Goal: Task Accomplishment & Management: Use online tool/utility

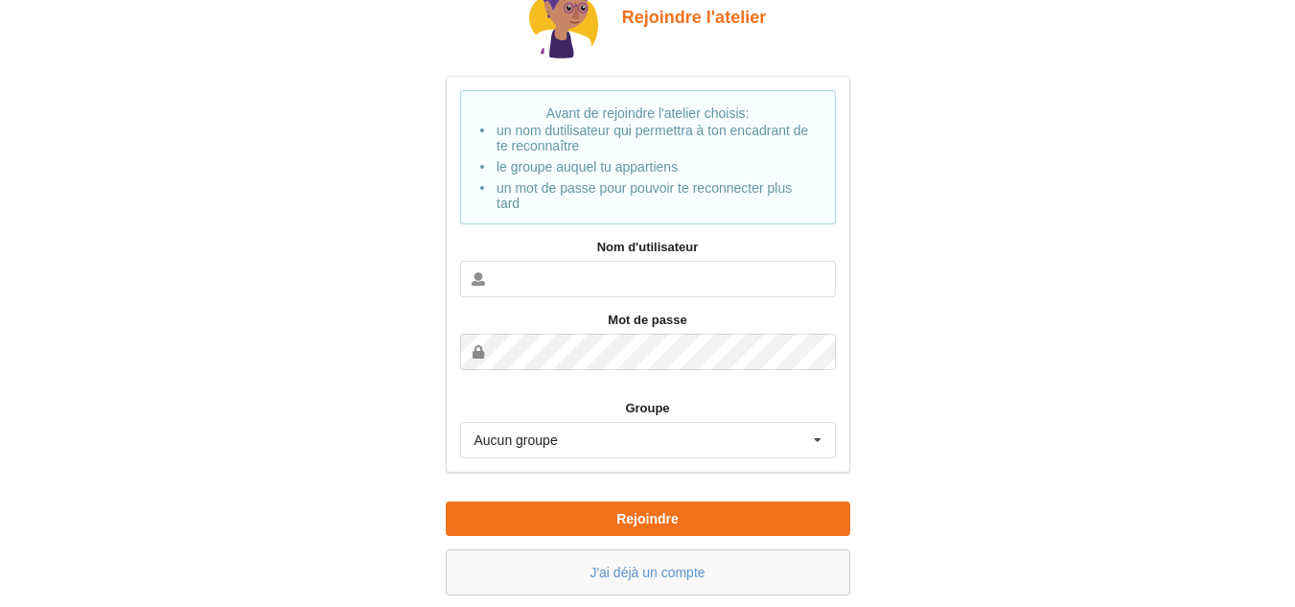
drag, startPoint x: 1308, startPoint y: 238, endPoint x: 1307, endPoint y: 282, distance: 44.1
click at [1295, 282] on html "Rejoindre l'atelier Avant de rejoindre l'atelier choisis: un nom dutilisateur q…" at bounding box center [647, 243] width 1295 height 607
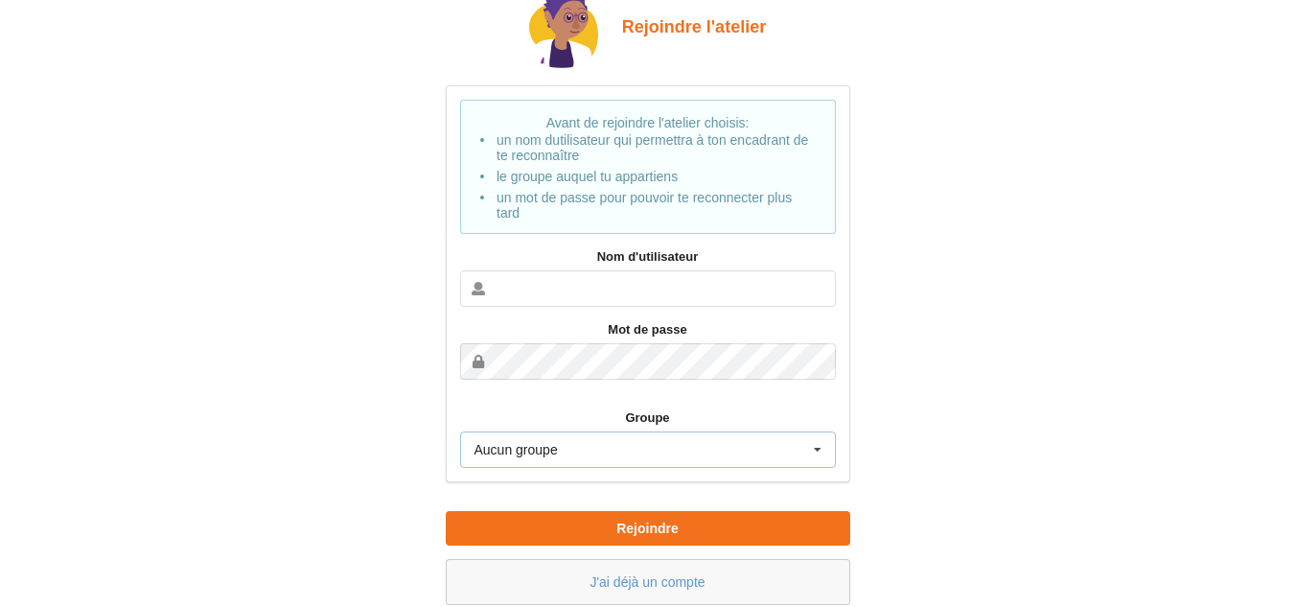
click at [737, 438] on div "Aucun groupe Aucun groupe 2MTNE" at bounding box center [648, 450] width 376 height 36
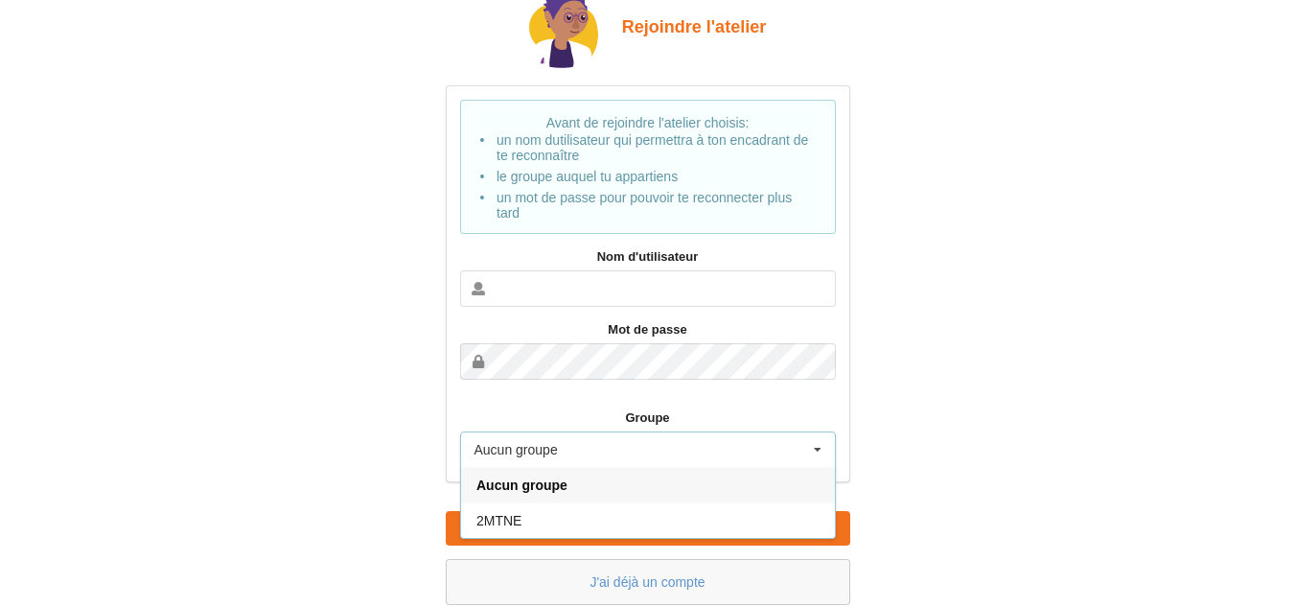
click at [738, 438] on div "Aucun groupe Aucun groupe 2MTNE" at bounding box center [648, 450] width 376 height 36
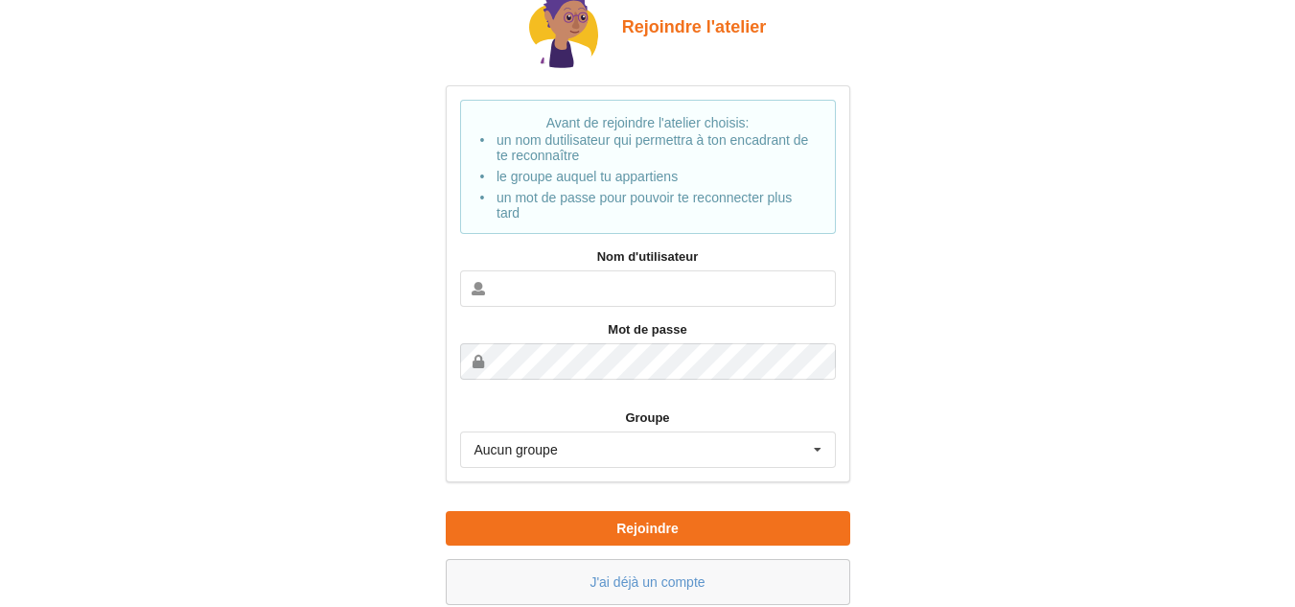
scroll to position [62, 0]
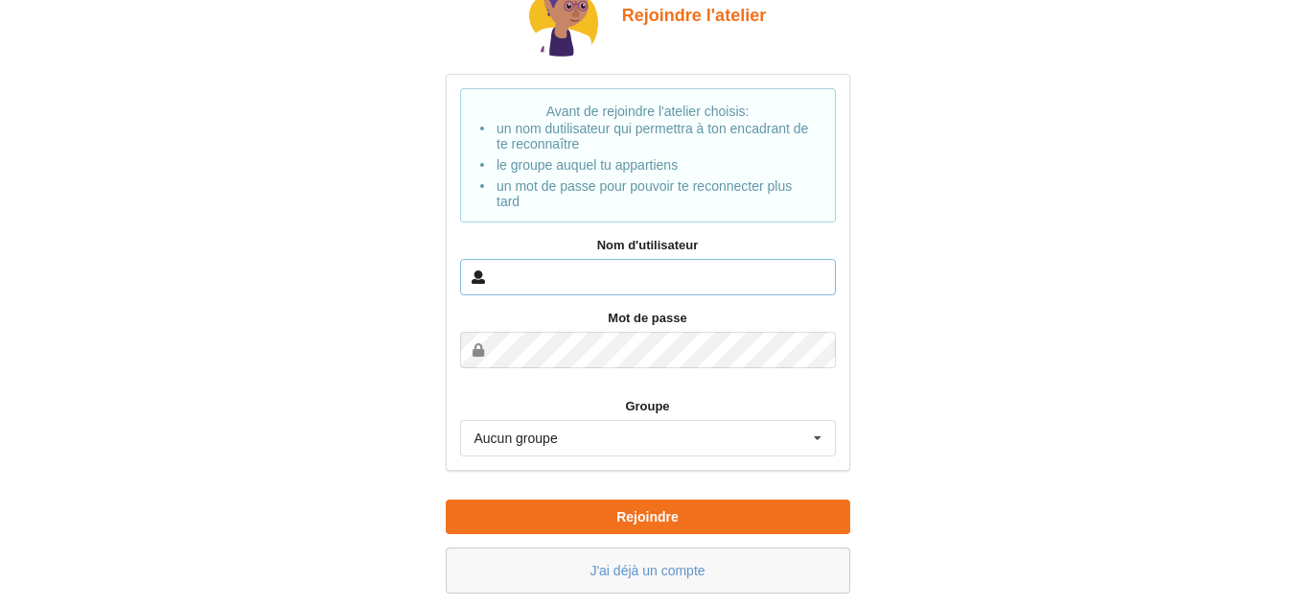
click at [694, 269] on input "text" at bounding box center [648, 277] width 376 height 36
type input "[PERSON_NAME]"
click at [723, 374] on div "Avant de rejoindre l'atelier choisis: un nom dutilisateur qui permettra à ton e…" at bounding box center [648, 272] width 405 height 397
click at [721, 374] on div "Avant de rejoindre l'atelier choisis: un nom dutilisateur qui permettra à ton e…" at bounding box center [648, 272] width 405 height 397
click at [642, 450] on div "Aucun groupe Aucun groupe 2MTNE" at bounding box center [648, 438] width 376 height 36
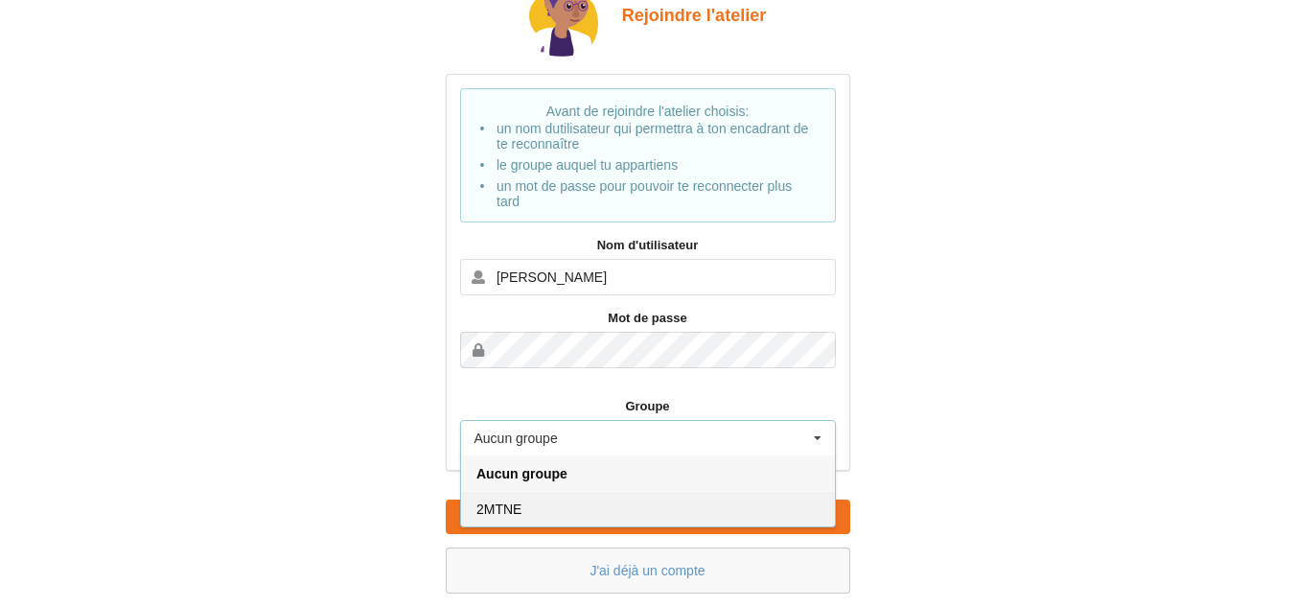
click at [642, 493] on div "2MTNE" at bounding box center [648, 508] width 374 height 35
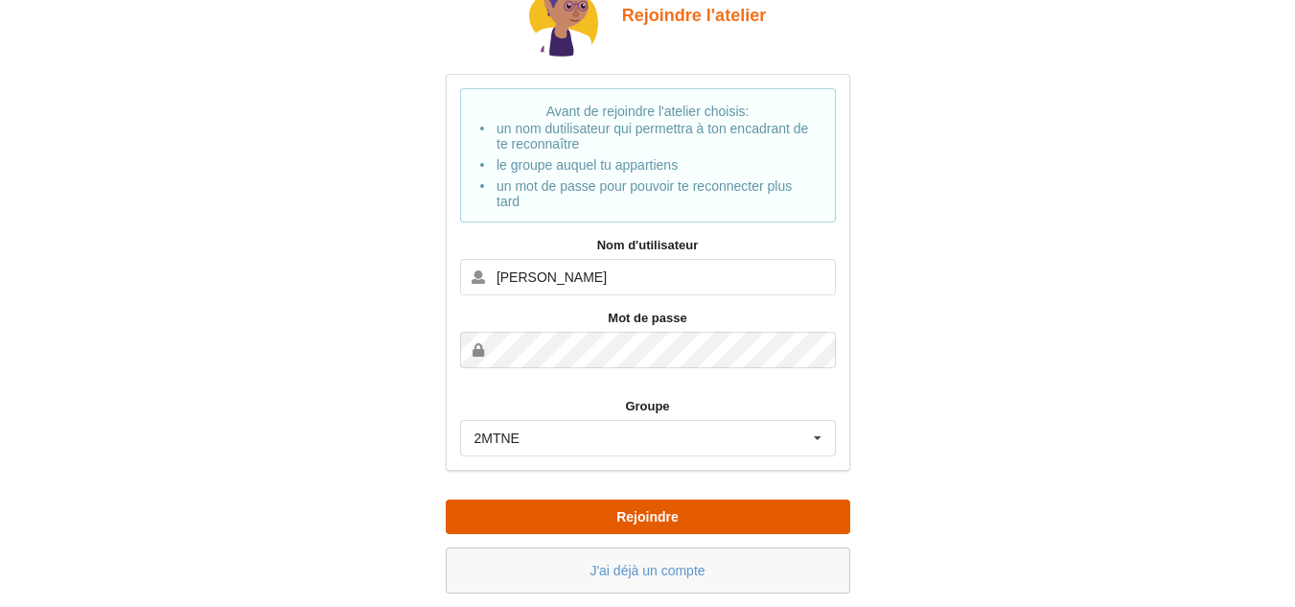
click at [629, 520] on button "Rejoindre" at bounding box center [648, 517] width 405 height 35
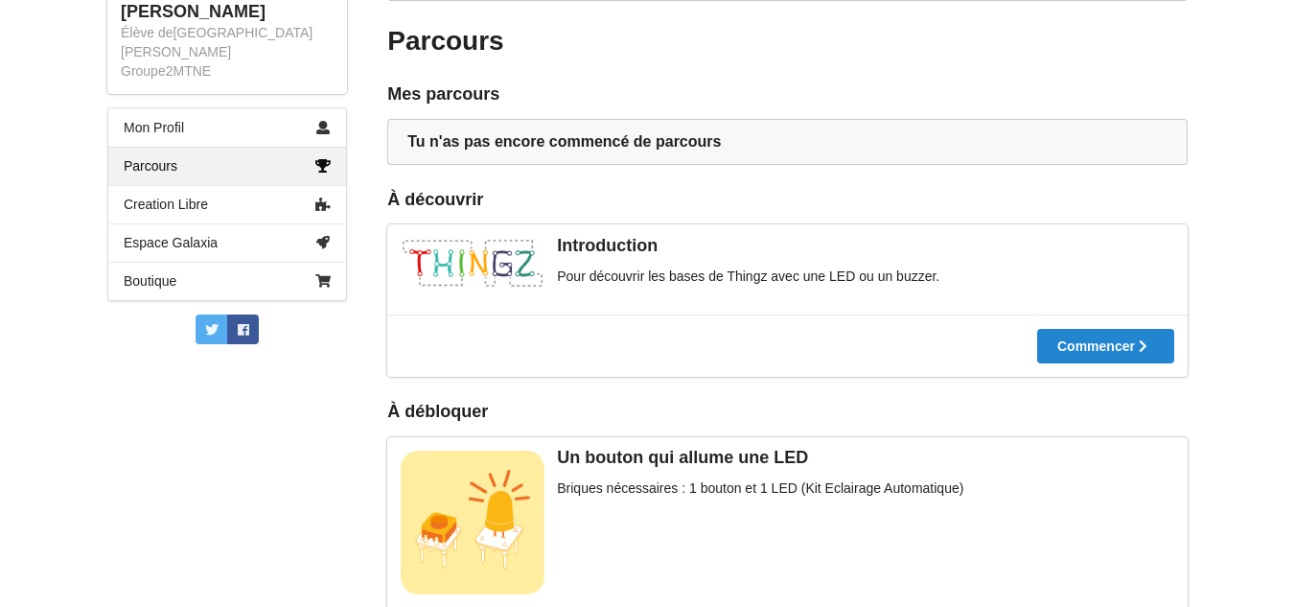
scroll to position [356, 0]
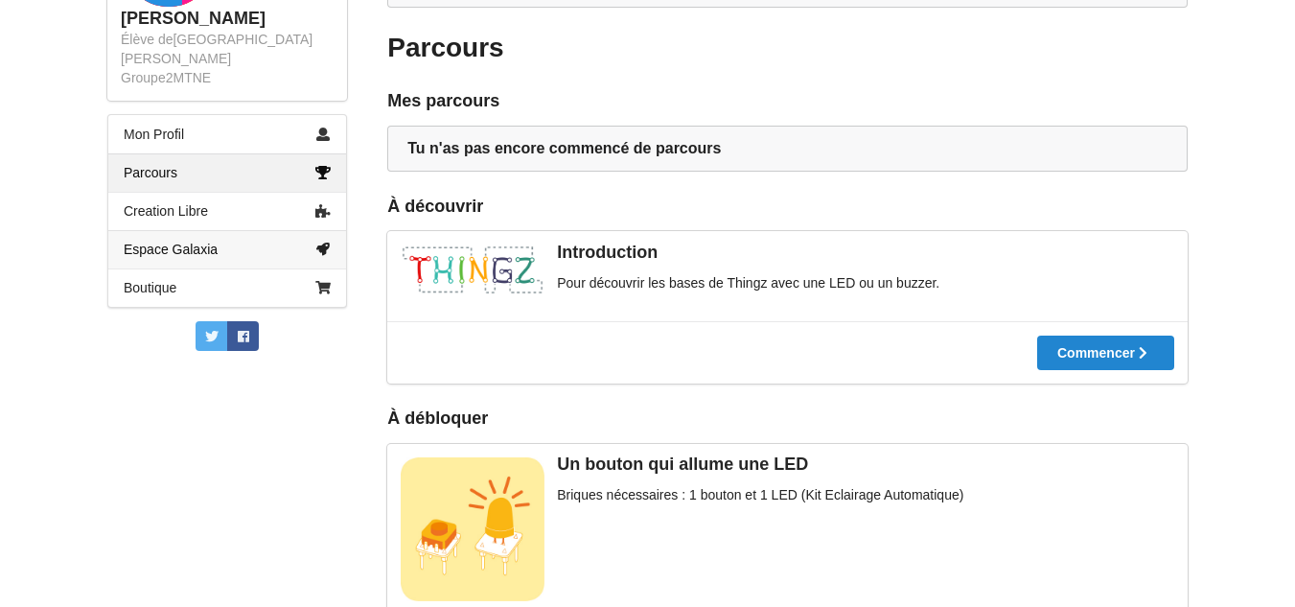
click at [189, 230] on link "Espace Galaxia" at bounding box center [227, 249] width 238 height 38
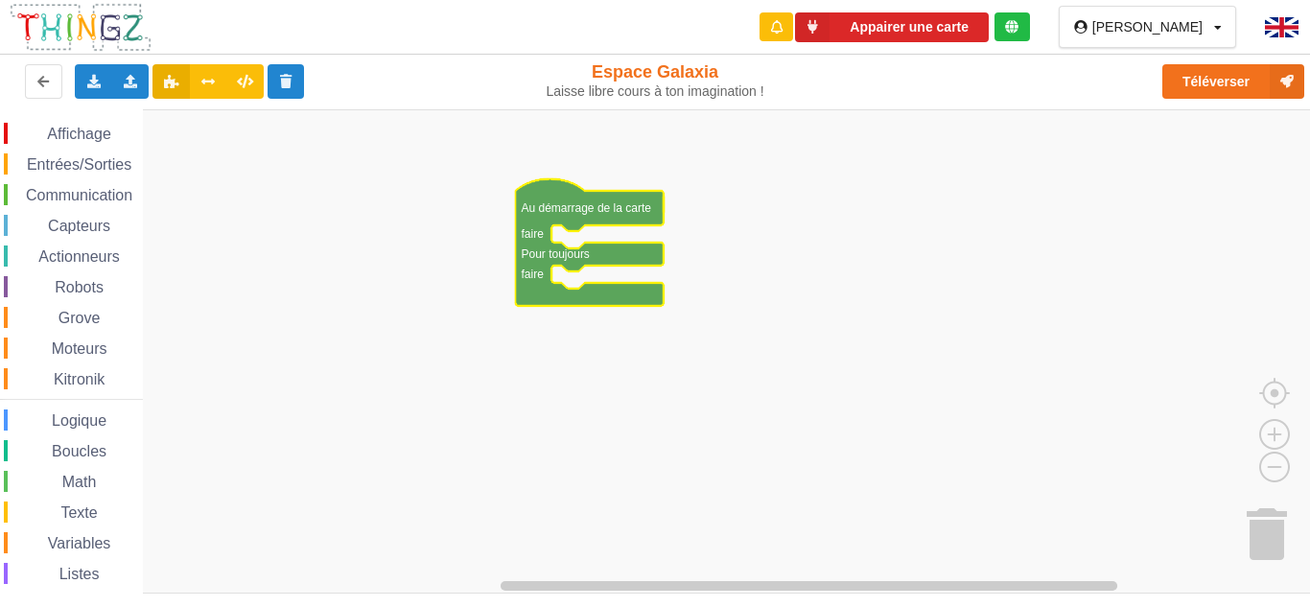
click at [58, 133] on span "Affichage" at bounding box center [78, 134] width 69 height 16
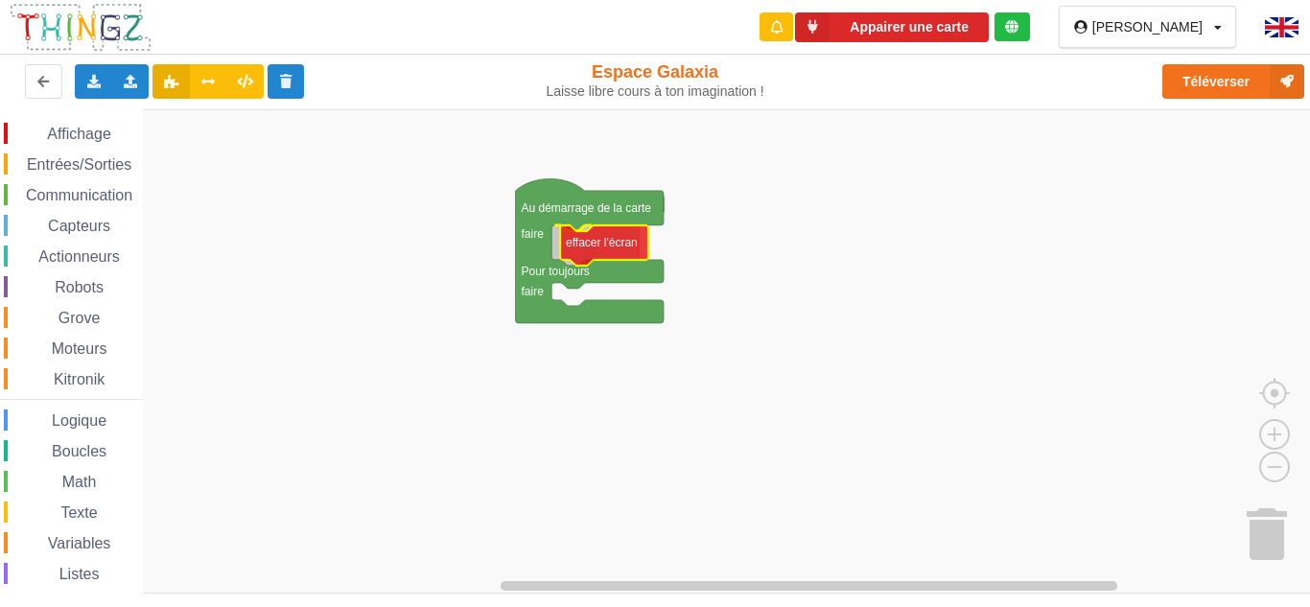
click at [622, 237] on div "Affichage Entrées/Sorties Communication Capteurs Actionneurs Robots Grove Moteu…" at bounding box center [661, 351] width 1323 height 484
click at [74, 136] on span "Affichage" at bounding box center [78, 134] width 69 height 16
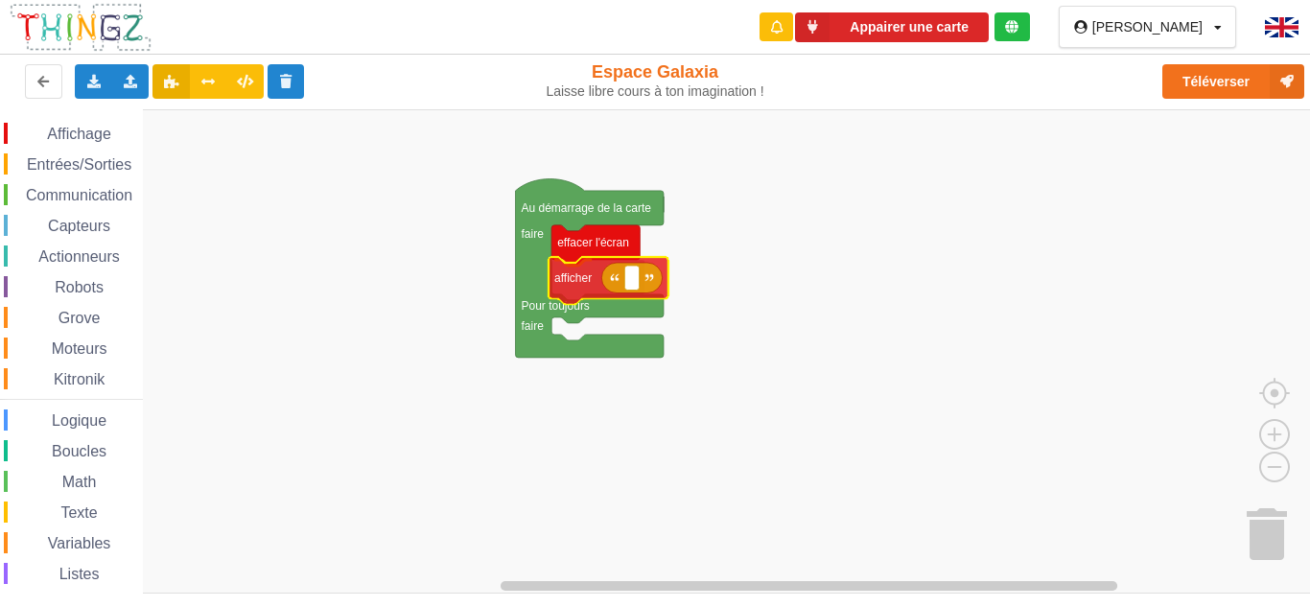
click at [579, 286] on div "Affichage Entrées/Sorties Communication Capteurs Actionneurs Robots Grove Moteu…" at bounding box center [661, 351] width 1323 height 484
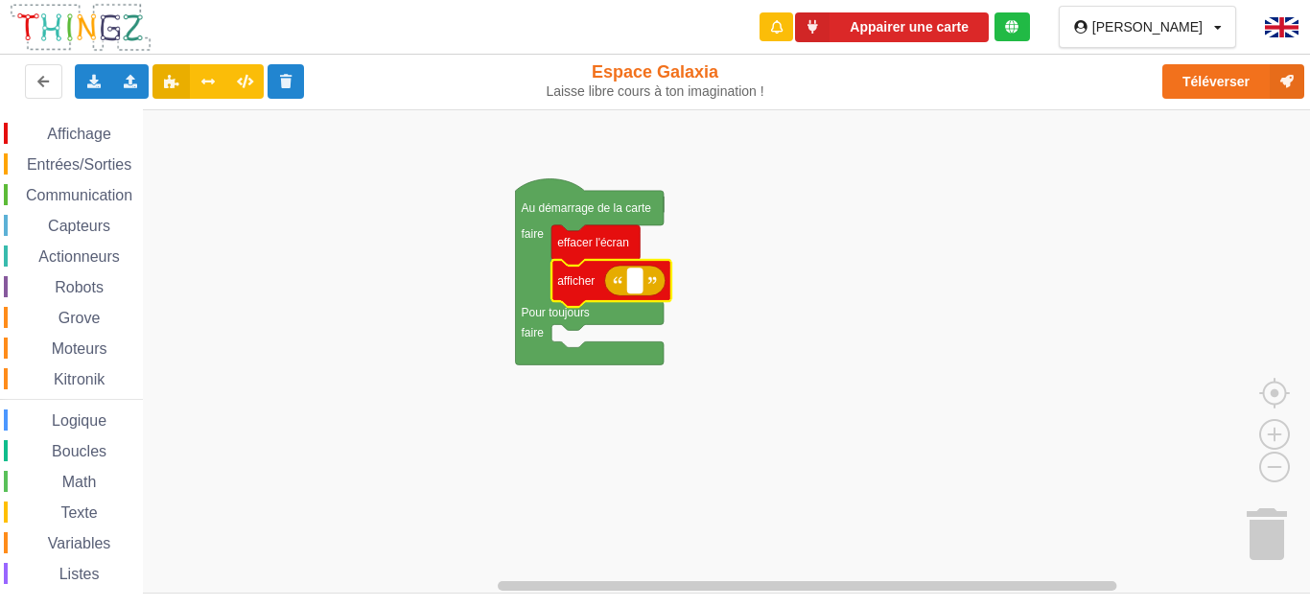
click at [642, 290] on rect "Espace de travail de Blocky" at bounding box center [635, 280] width 14 height 25
type input "p"
type input "Position objet"
click at [79, 200] on span "Communication" at bounding box center [79, 195] width 112 height 16
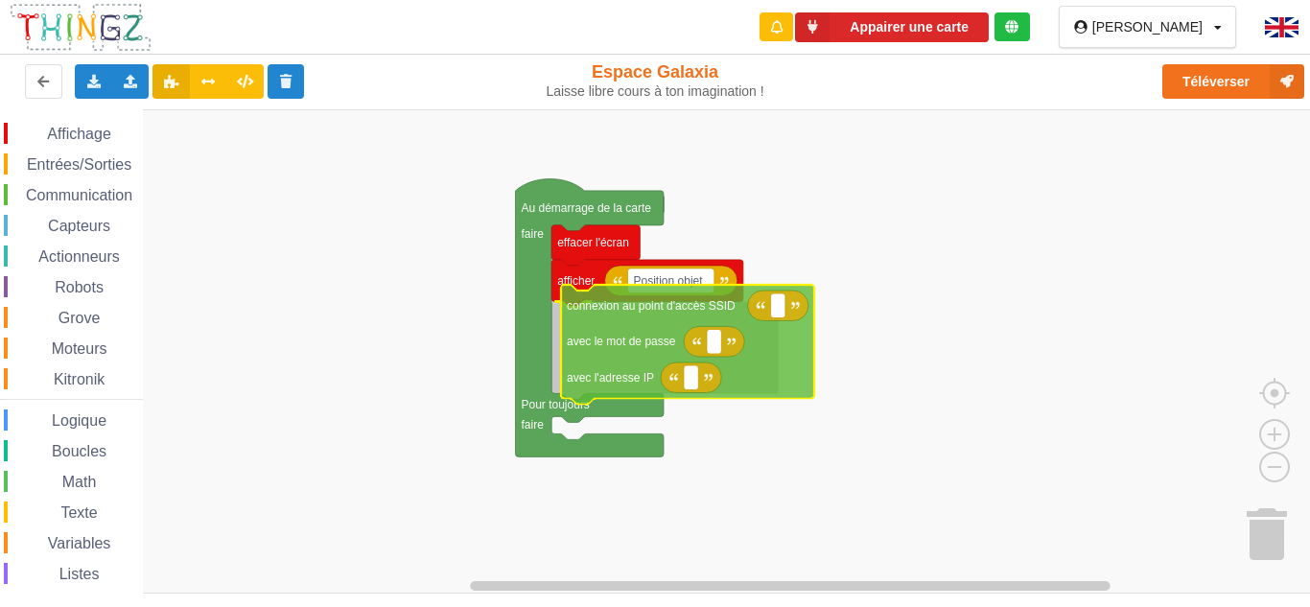
click at [632, 311] on div "Affichage Entrées/Sorties Communication Capteurs Actionneurs Robots Grove Moteu…" at bounding box center [661, 351] width 1323 height 484
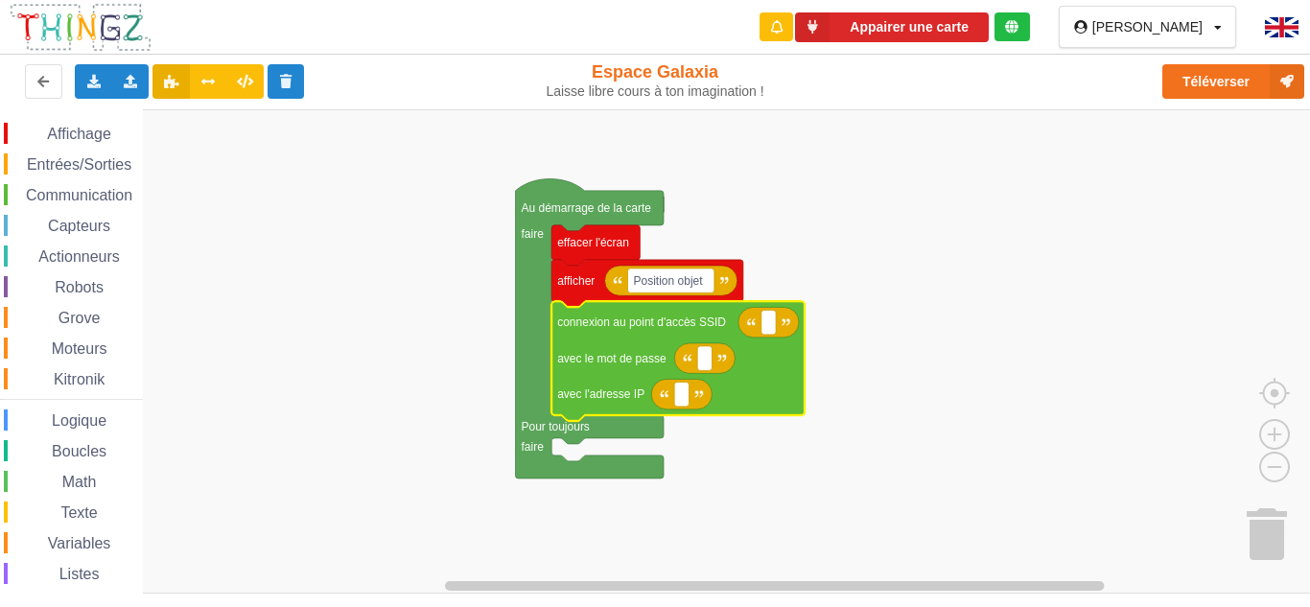
click at [593, 390] on text "avec l'adresse IP" at bounding box center [600, 393] width 87 height 13
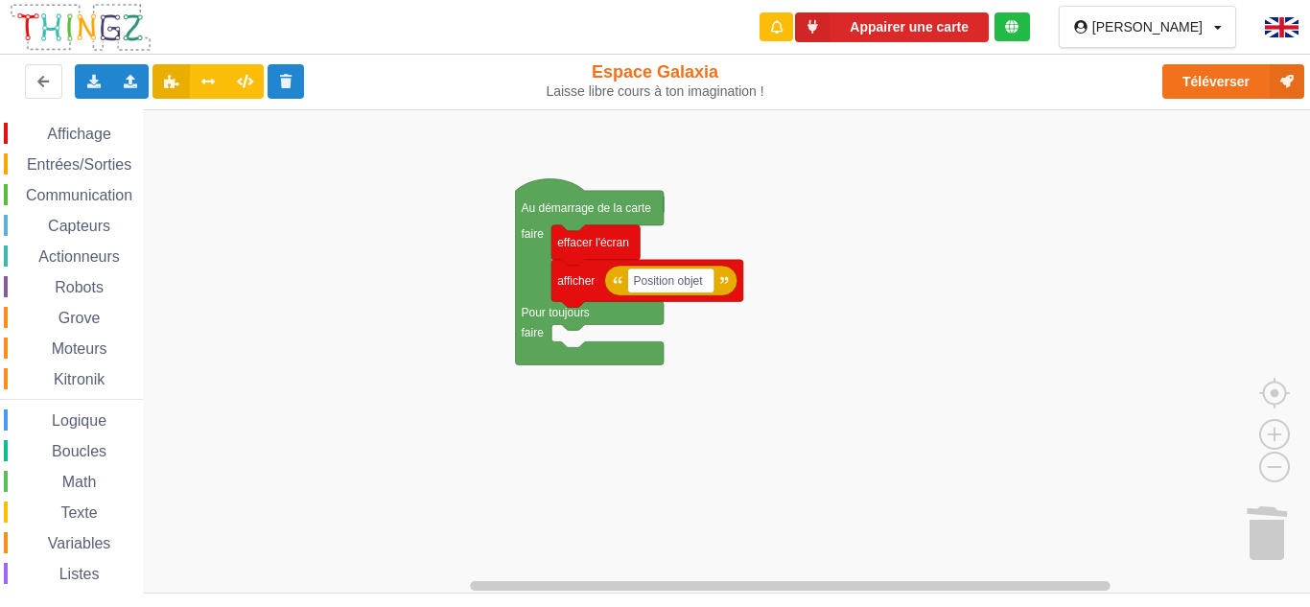
click at [44, 189] on span "Communication" at bounding box center [79, 195] width 112 height 16
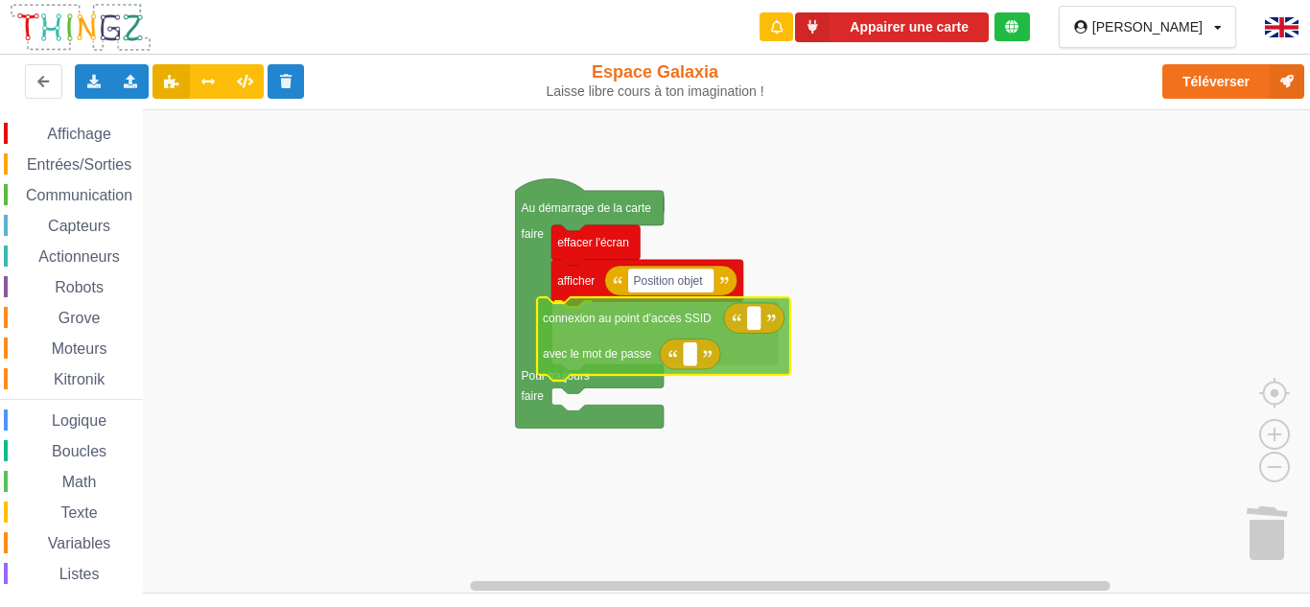
click at [647, 326] on div "Affichage Entrées/Sorties Communication Capteurs Actionneurs Robots Grove Moteu…" at bounding box center [661, 351] width 1323 height 484
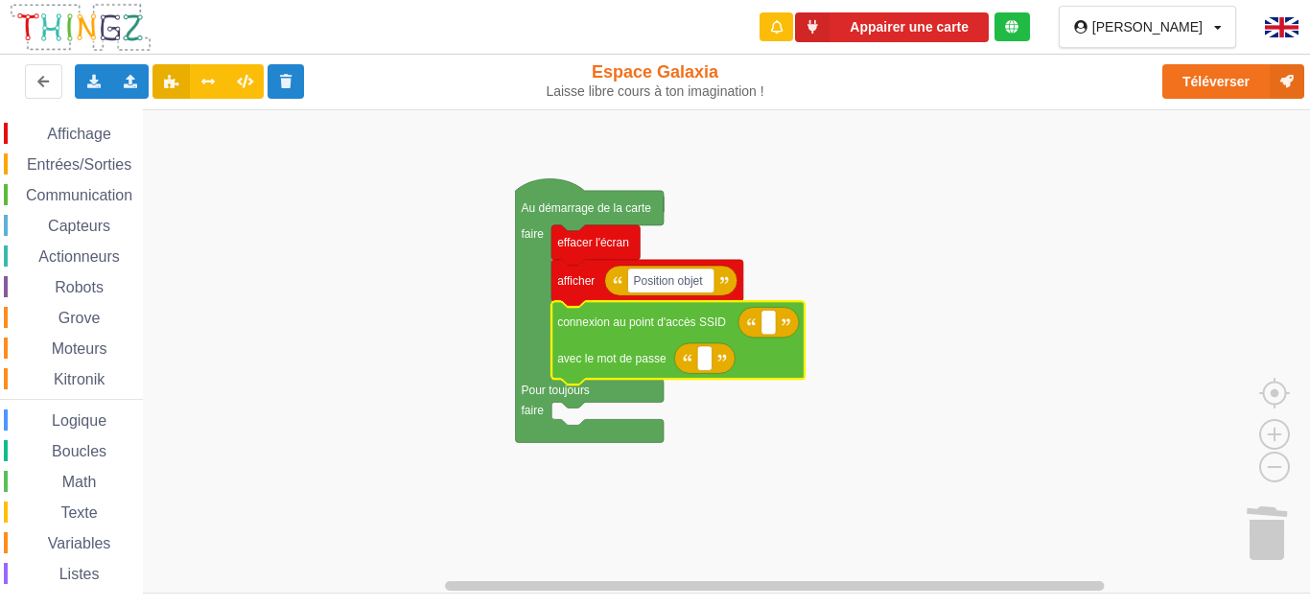
click at [51, 169] on span "Entrées/Sorties" at bounding box center [79, 164] width 110 height 16
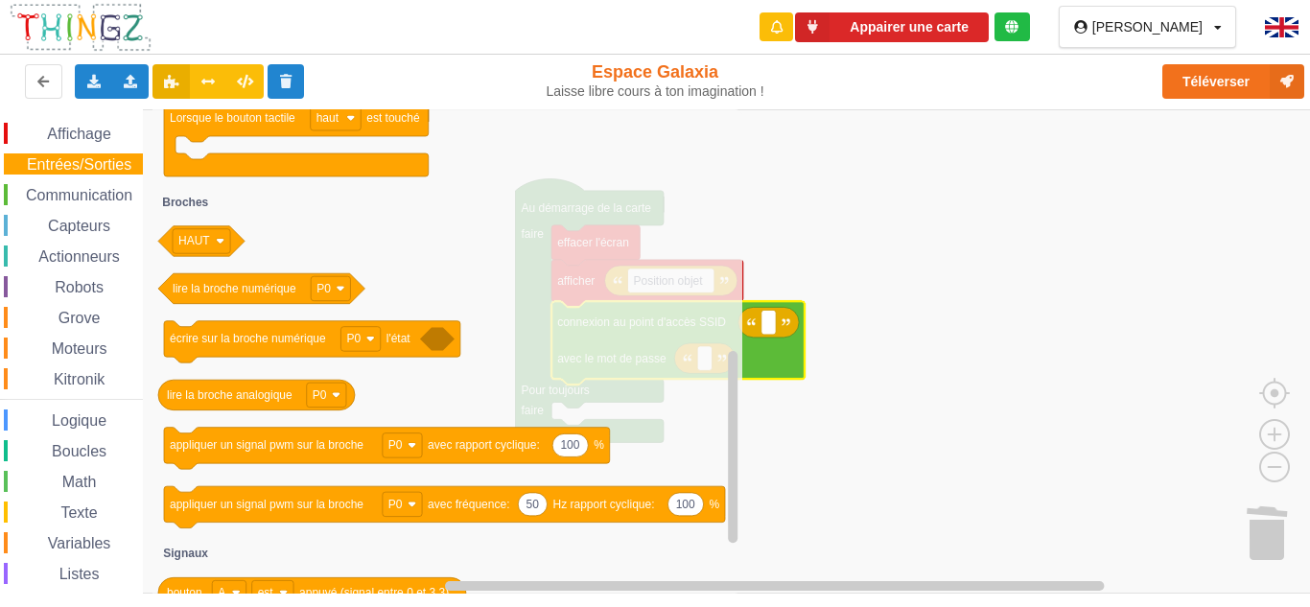
click at [70, 502] on div "Texte" at bounding box center [73, 512] width 139 height 21
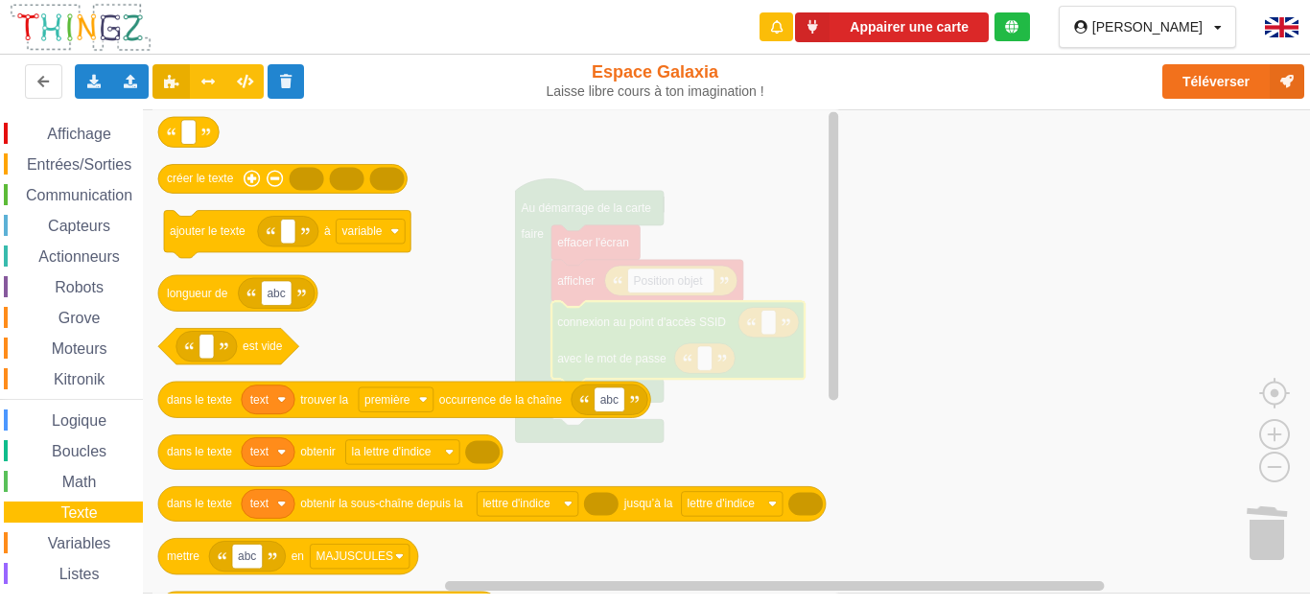
click at [104, 351] on span "Moteurs" at bounding box center [79, 348] width 61 height 16
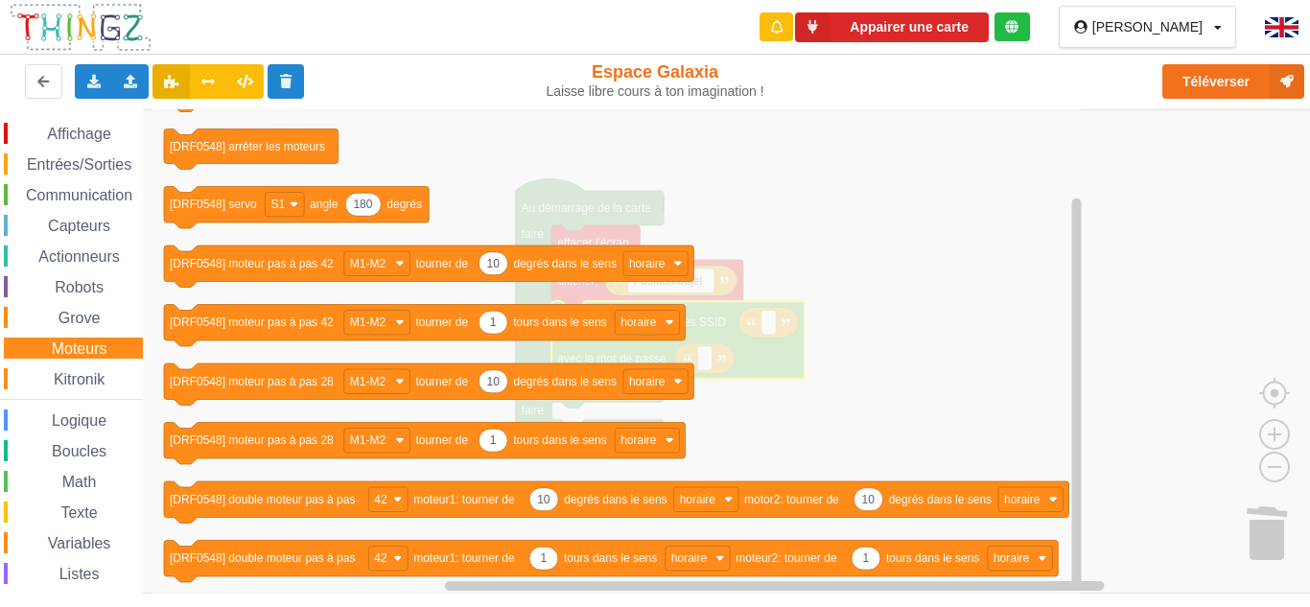
click at [118, 313] on div "Grove" at bounding box center [73, 317] width 139 height 21
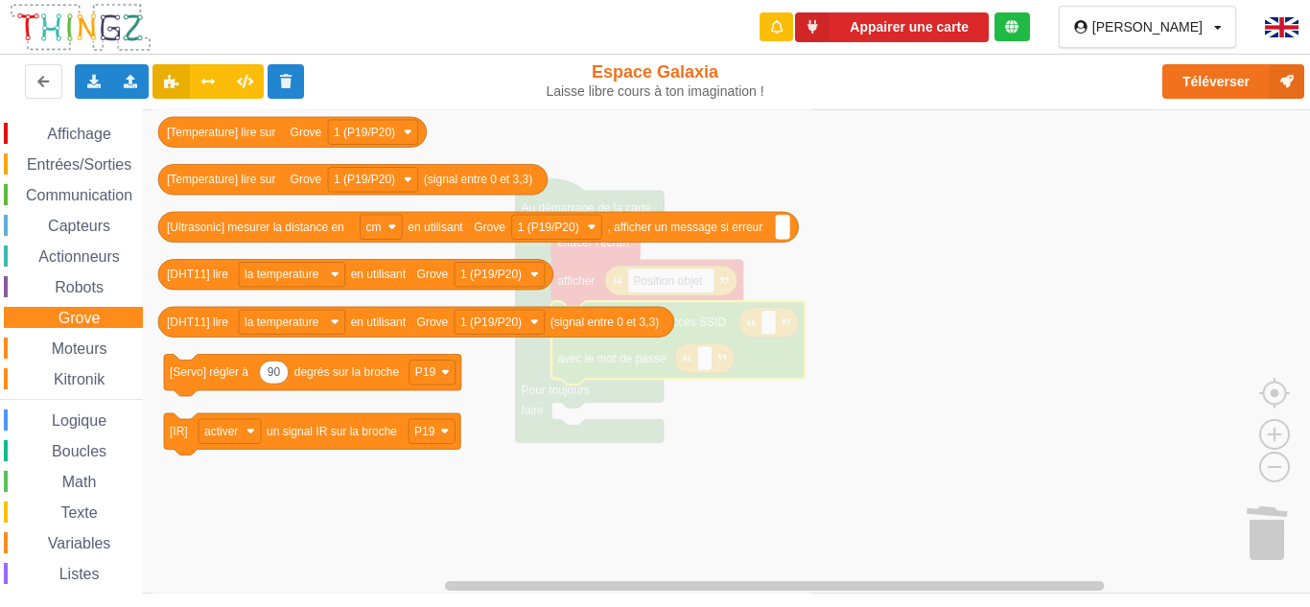
click at [97, 152] on div "Affichage Entrées/Sorties Communication Capteurs Actionneurs Robots Grove Moteu…" at bounding box center [71, 395] width 143 height 544
click at [98, 167] on span "Entrées/Sorties" at bounding box center [79, 164] width 110 height 16
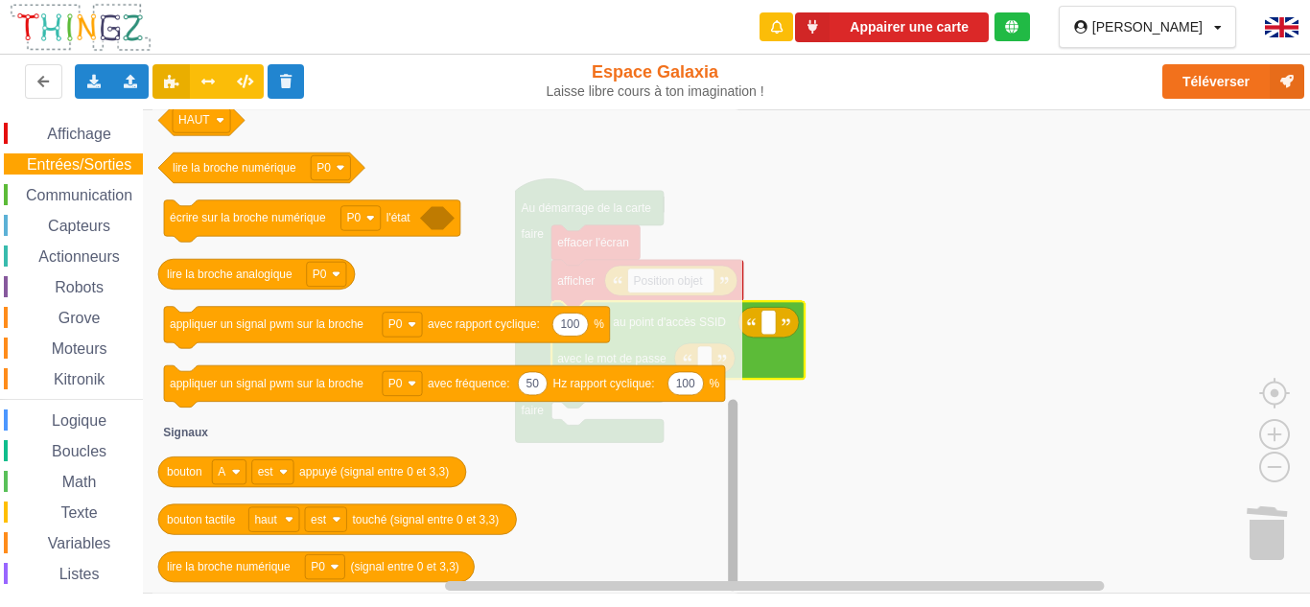
click at [704, 606] on html "Appairer une carte Lucas Soilihi Profil Déconnexion Exporter l'assemblage de bl…" at bounding box center [655, 303] width 1310 height 607
click at [70, 523] on div "Texte" at bounding box center [73, 512] width 139 height 21
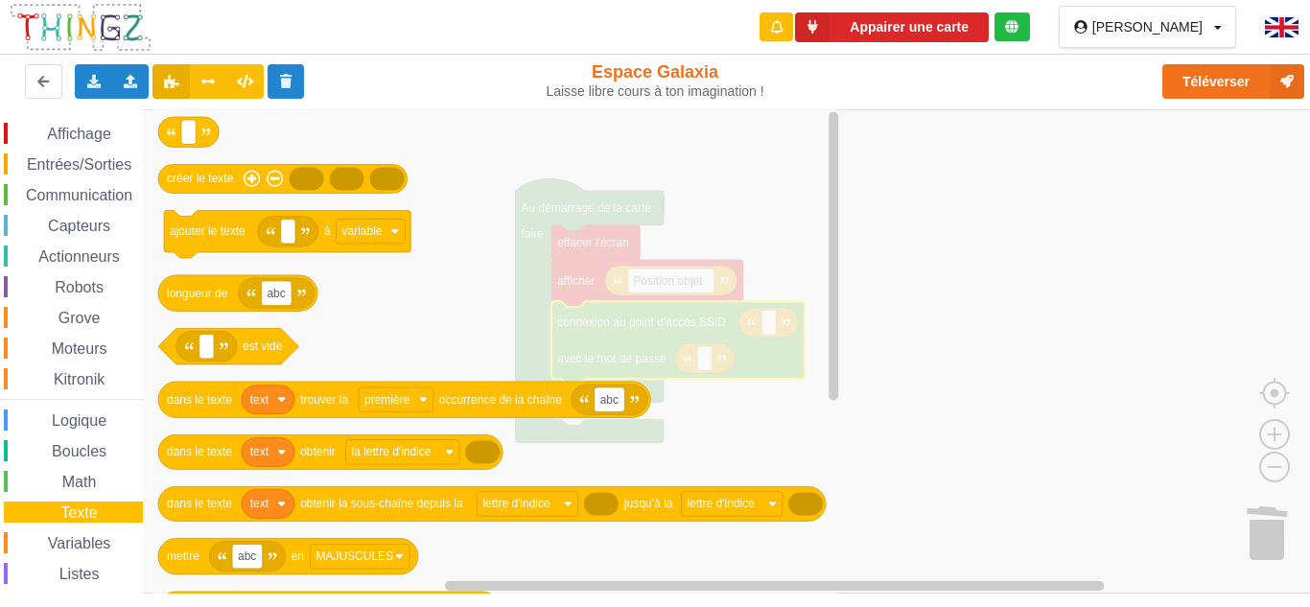
click at [73, 535] on span "Variables" at bounding box center [79, 543] width 69 height 16
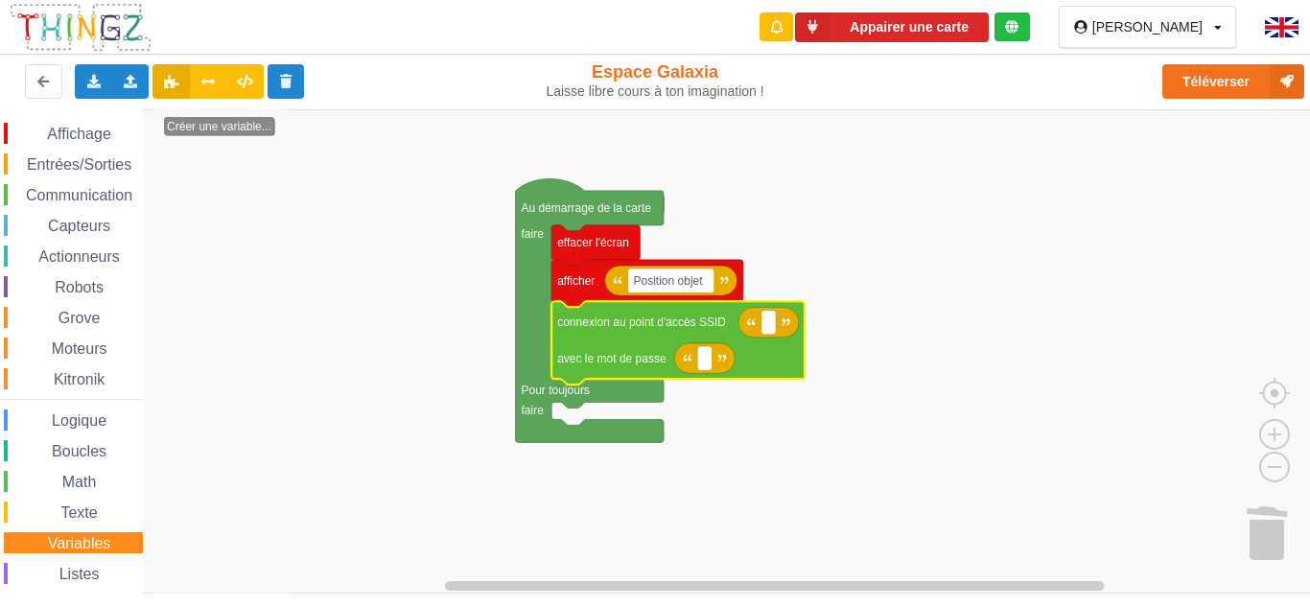
click at [92, 538] on span "Variables" at bounding box center [79, 543] width 69 height 16
click at [93, 524] on div "Affichage Entrées/Sorties Communication Capteurs Actionneurs Robots Grove Moteu…" at bounding box center [71, 395] width 143 height 544
click at [101, 516] on div "Texte" at bounding box center [73, 512] width 139 height 21
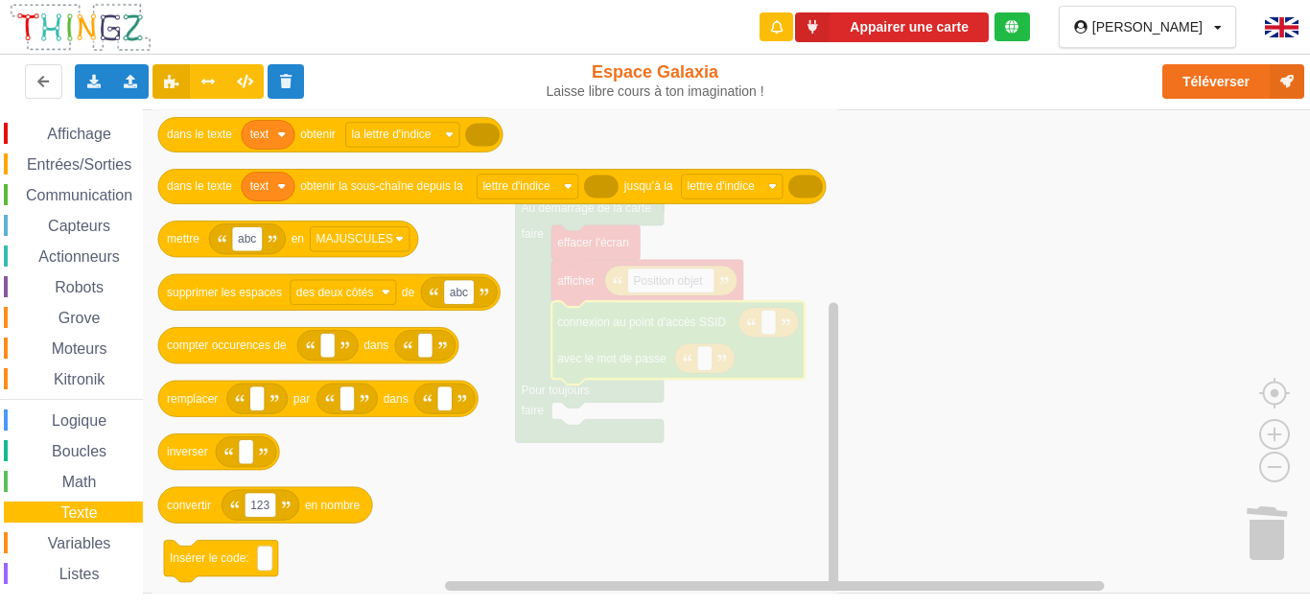
click at [64, 344] on span "Moteurs" at bounding box center [79, 348] width 61 height 16
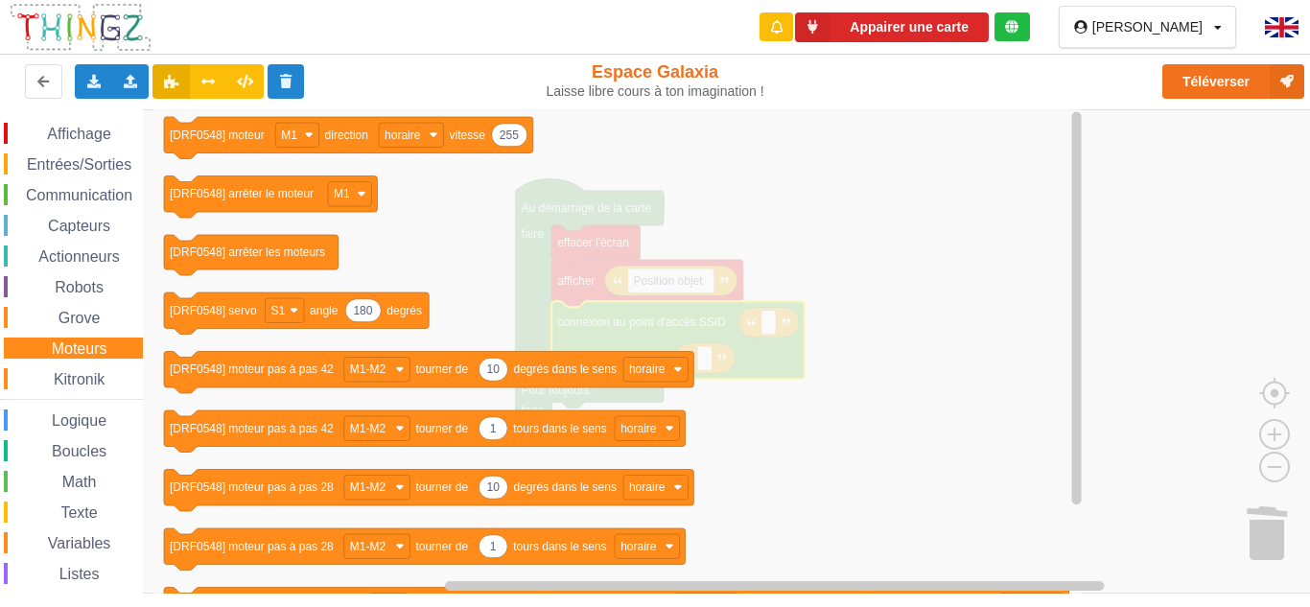
click at [54, 153] on div "Entrées/Sorties" at bounding box center [73, 163] width 139 height 21
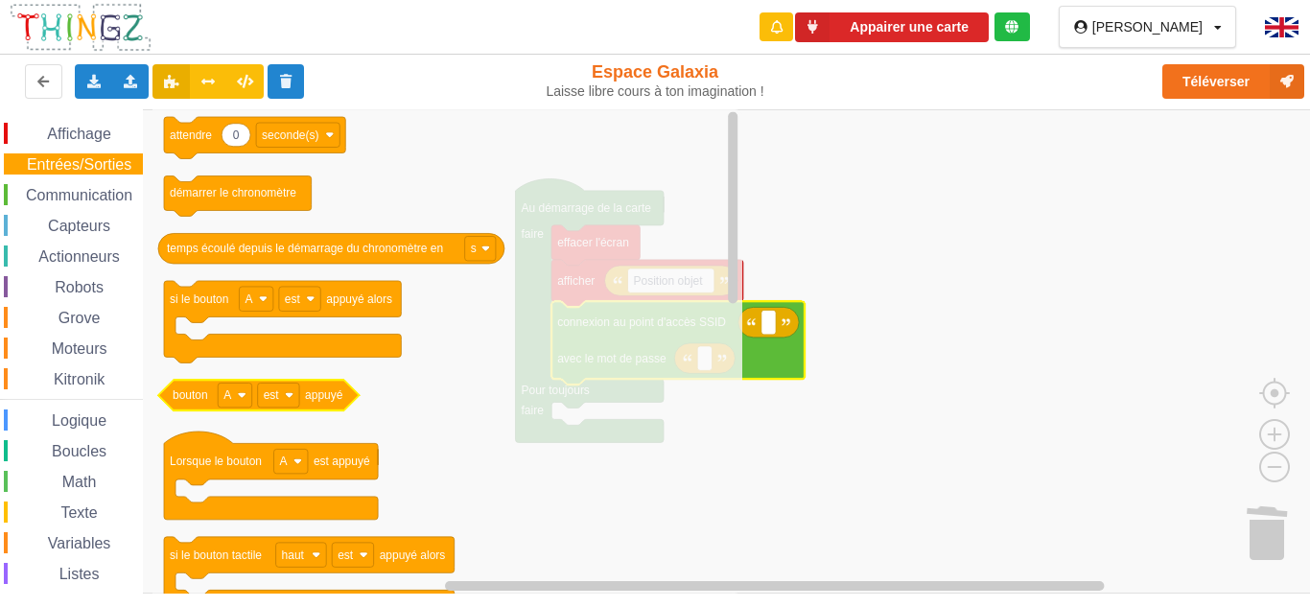
click at [217, 402] on icon "Espace de travail de Blocky" at bounding box center [258, 395] width 201 height 31
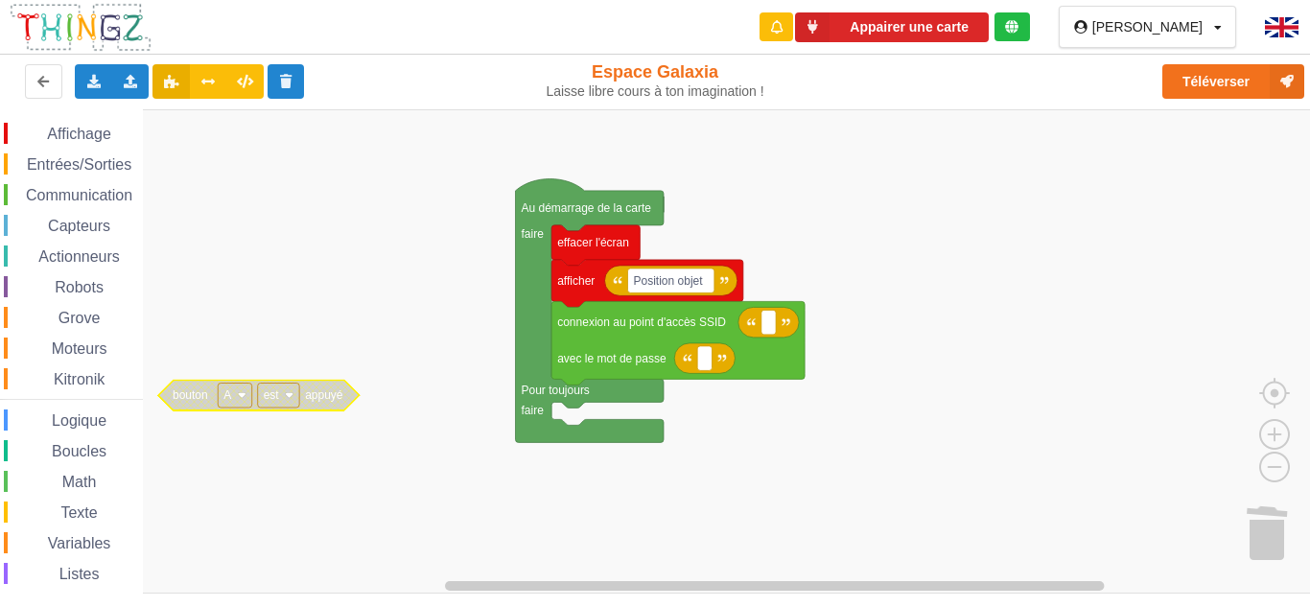
click at [230, 399] on text "A" at bounding box center [227, 394] width 8 height 13
click at [235, 399] on rect "Espace de travail de Blocky" at bounding box center [235, 395] width 34 height 25
click at [79, 162] on span "Entrées/Sorties" at bounding box center [79, 164] width 110 height 16
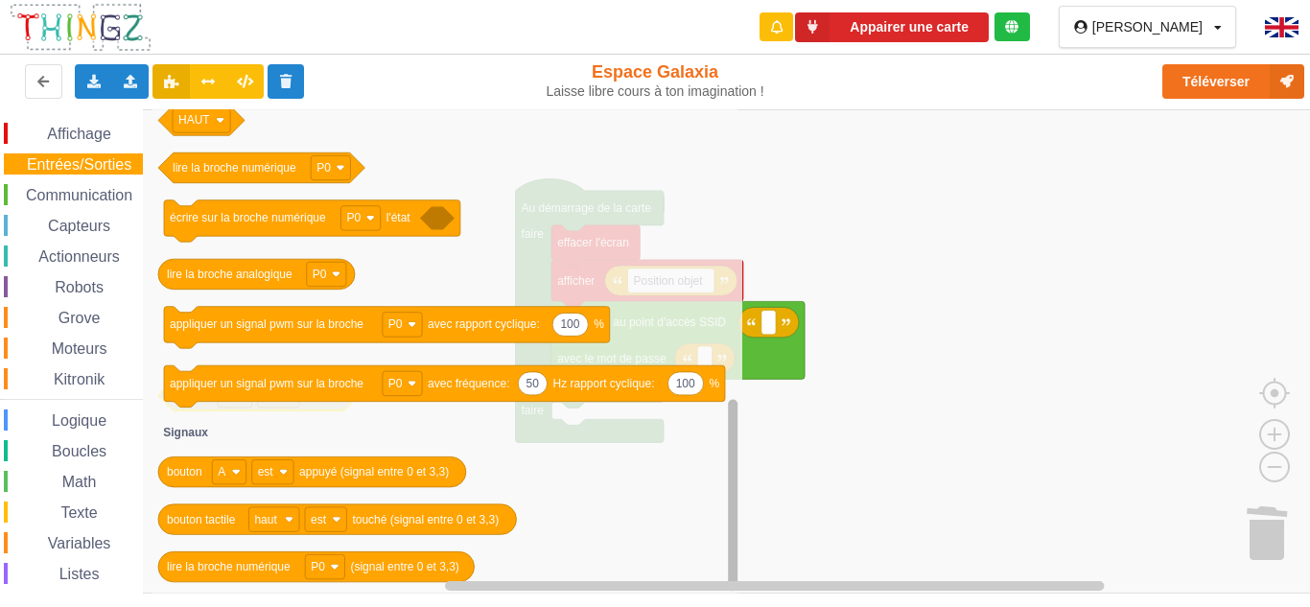
click at [712, 509] on div "Affichage Entrées/Sorties Communication Capteurs Actionneurs Robots Grove Moteu…" at bounding box center [661, 351] width 1323 height 484
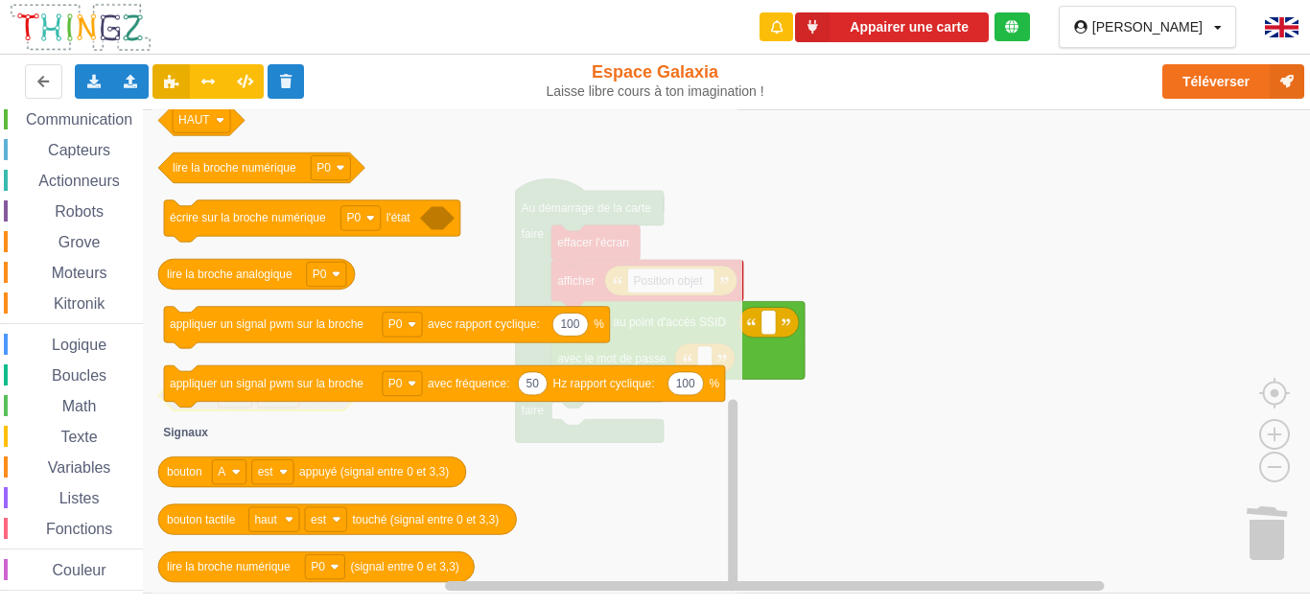
scroll to position [82, 0]
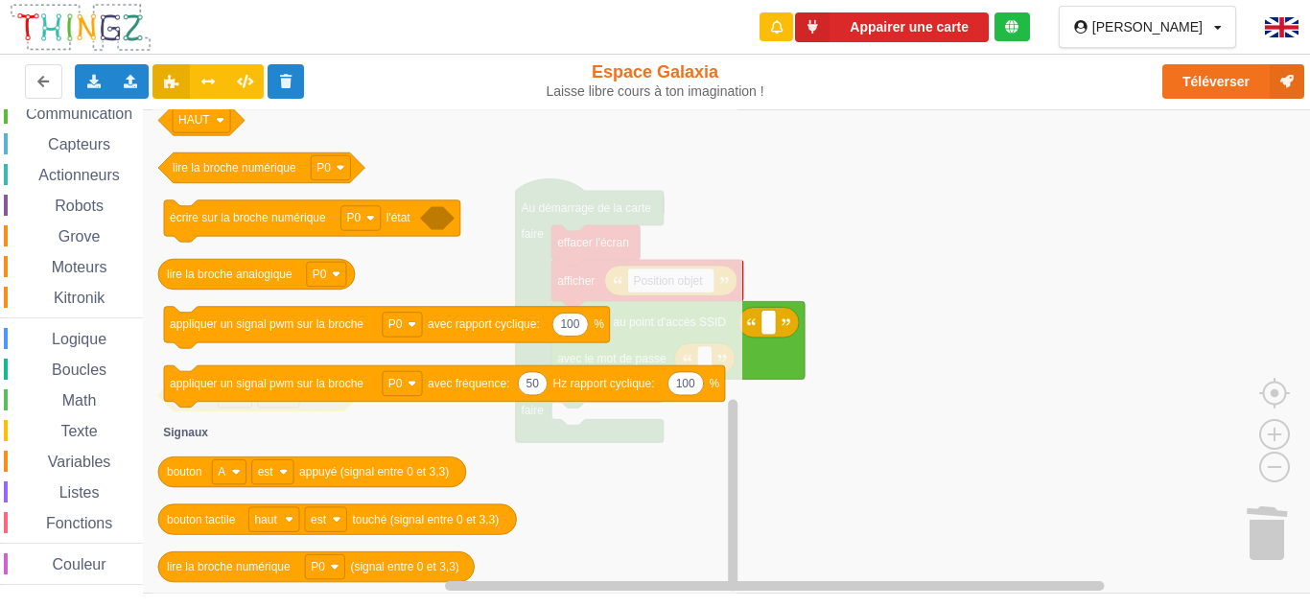
click at [1088, 167] on rect "Espace de travail de Blocky" at bounding box center [661, 351] width 1323 height 484
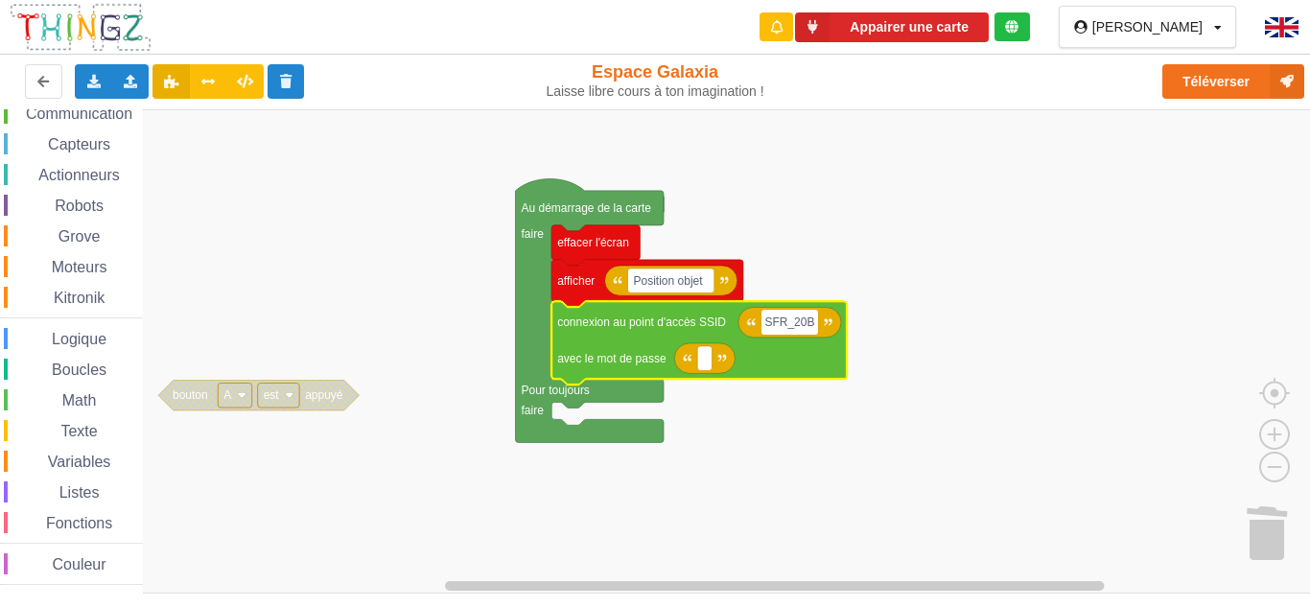
type input "SFR_20BF"
click at [707, 377] on icon "Espace de travail de Blocky" at bounding box center [701, 342] width 301 height 83
click at [705, 362] on text "Espace de travail de Blocky" at bounding box center [704, 358] width 3 height 13
click at [760, 358] on input "2yqqimd'&gjrfc" at bounding box center [746, 358] width 98 height 25
click at [788, 365] on input "2yqqimd41gjrfc" at bounding box center [746, 358] width 98 height 25
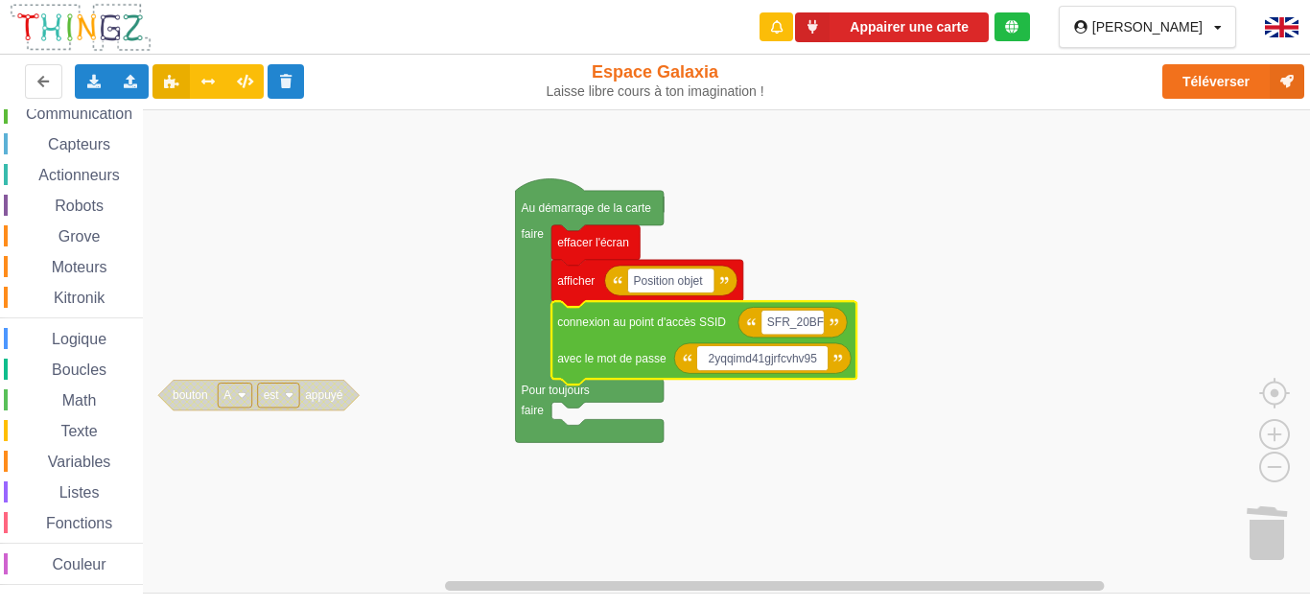
type input "2yqqimd41gjrfcvhv95n"
click at [823, 513] on rect "Espace de travail de Blocky" at bounding box center [661, 351] width 1323 height 484
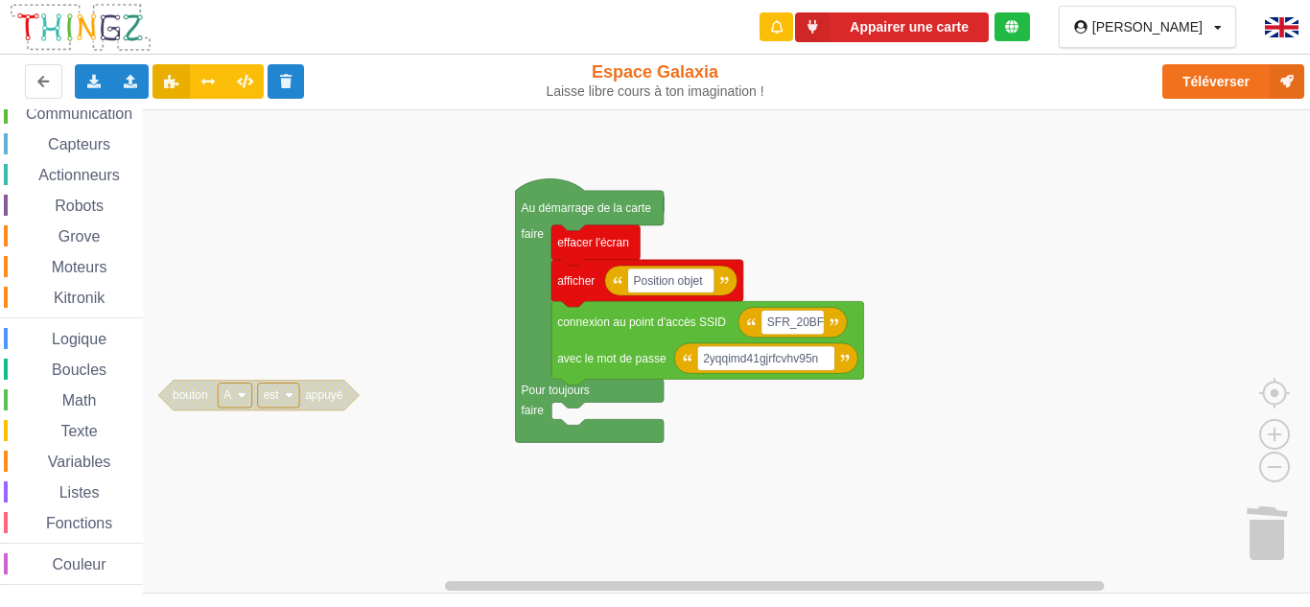
scroll to position [0, 0]
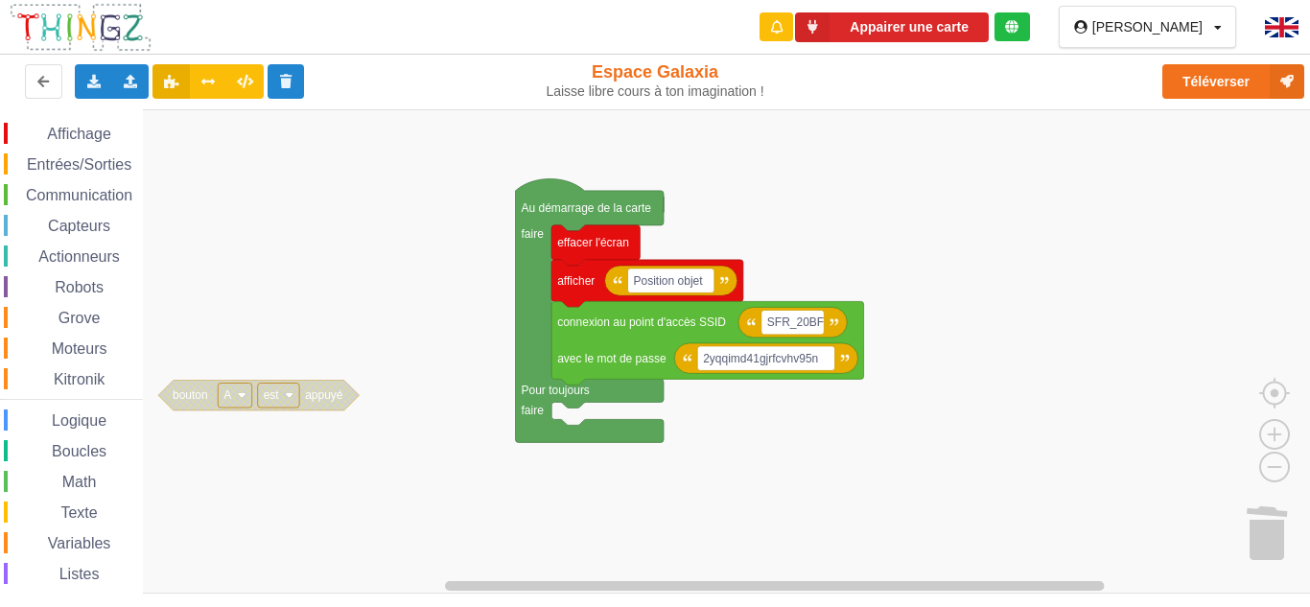
click at [90, 125] on div "Affichage" at bounding box center [73, 133] width 139 height 21
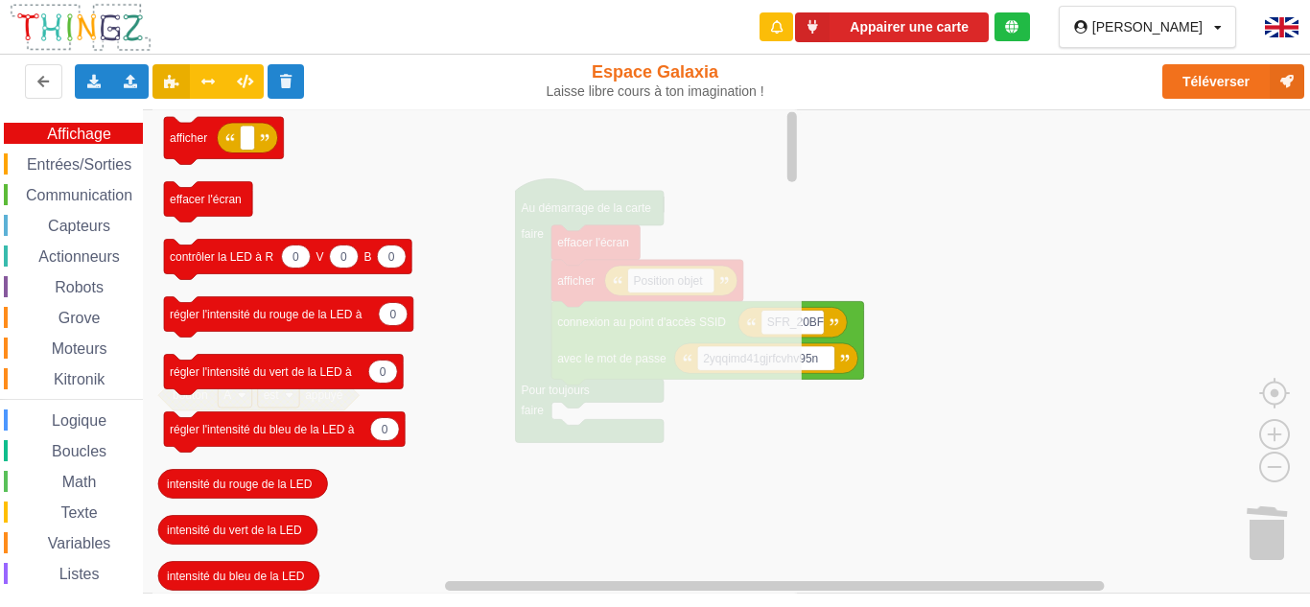
click at [93, 153] on div "Entrées/Sorties" at bounding box center [73, 163] width 139 height 21
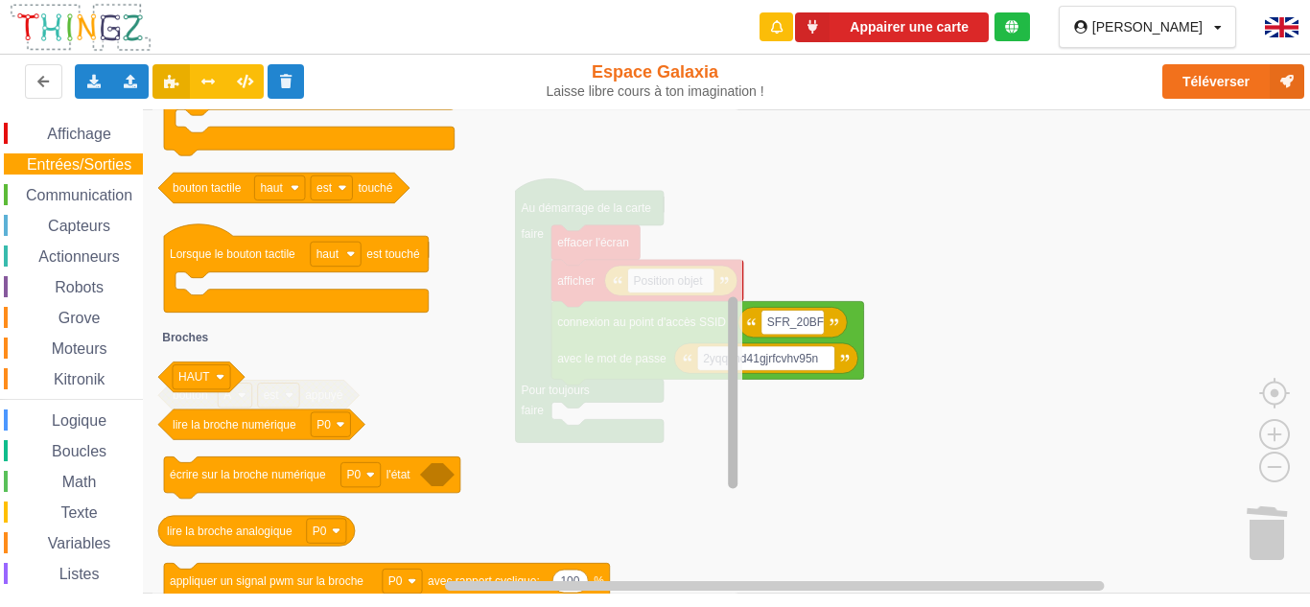
click at [756, 347] on div "Affichage Entrées/Sorties Communication Capteurs Actionneurs Robots Grove Moteu…" at bounding box center [661, 351] width 1323 height 484
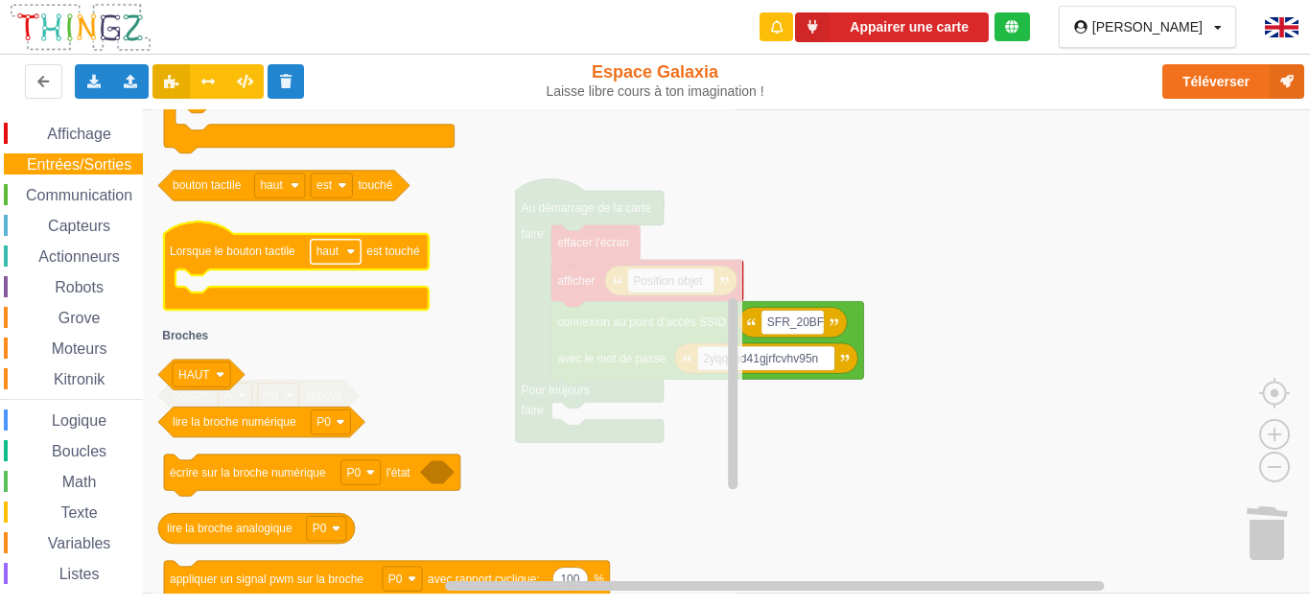
click at [338, 254] on text "haut" at bounding box center [327, 251] width 23 height 13
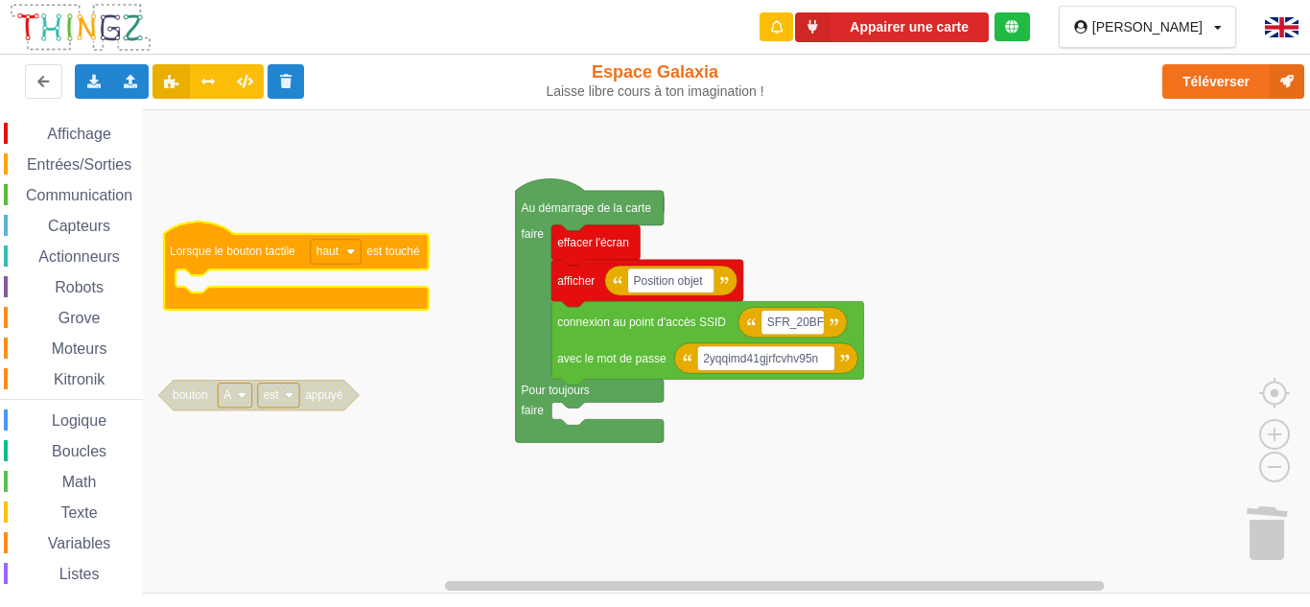
click at [338, 254] on text "haut" at bounding box center [327, 251] width 23 height 13
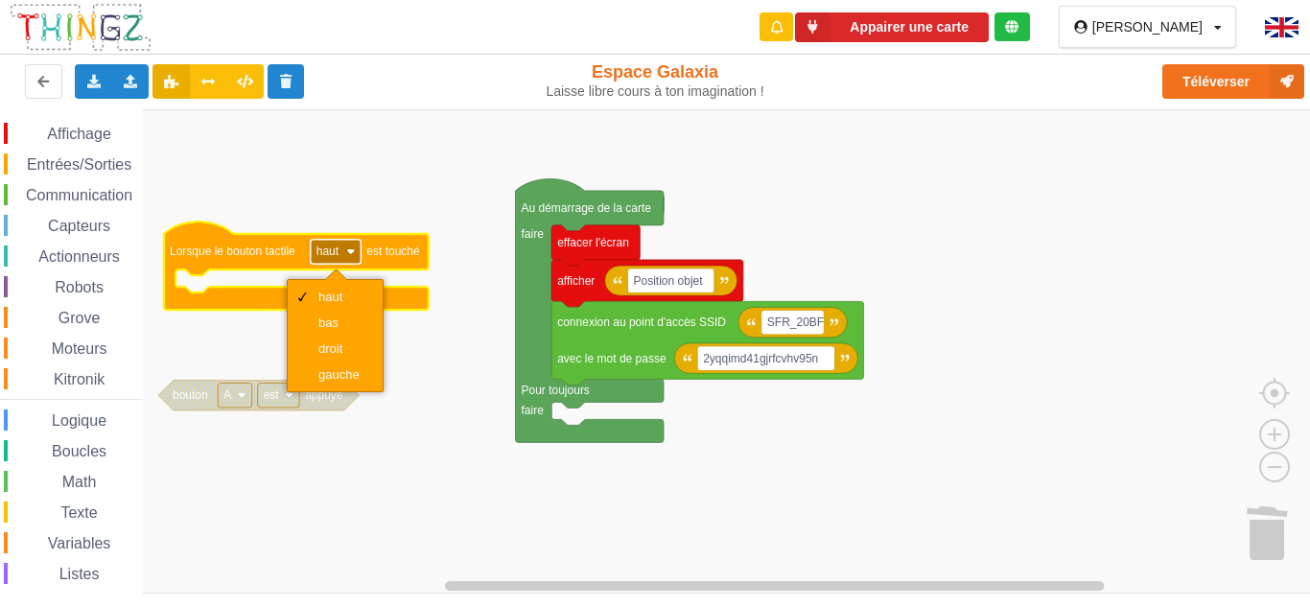
click at [338, 253] on text "haut" at bounding box center [327, 251] width 23 height 13
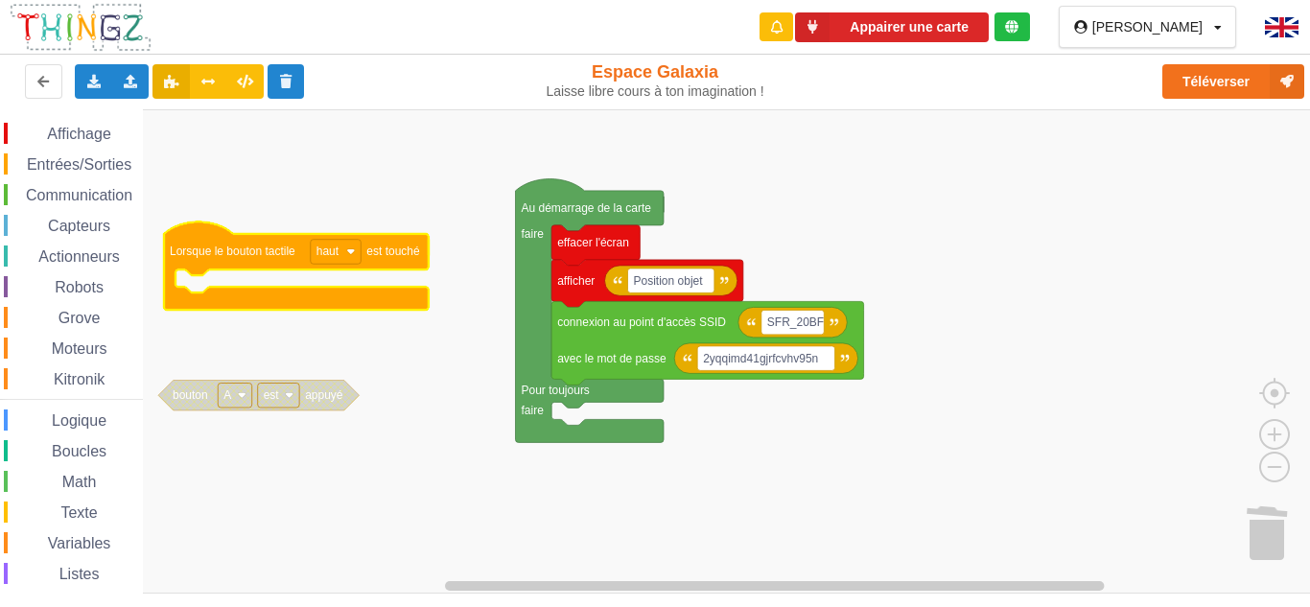
click at [87, 152] on div "Affichage Entrées/Sorties Communication Capteurs Actionneurs Robots Grove Moteu…" at bounding box center [71, 395] width 143 height 544
click at [95, 163] on span "Entrées/Sorties" at bounding box center [79, 164] width 110 height 16
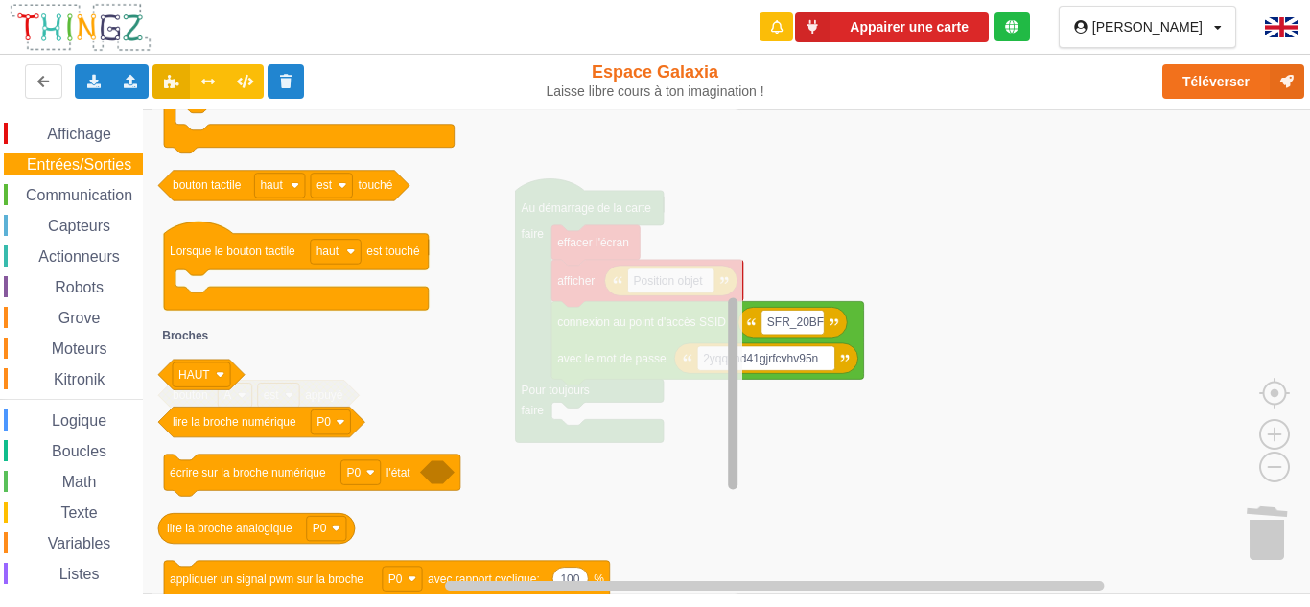
click at [732, 166] on rect "Espace de travail de Blocky" at bounding box center [733, 350] width 14 height 479
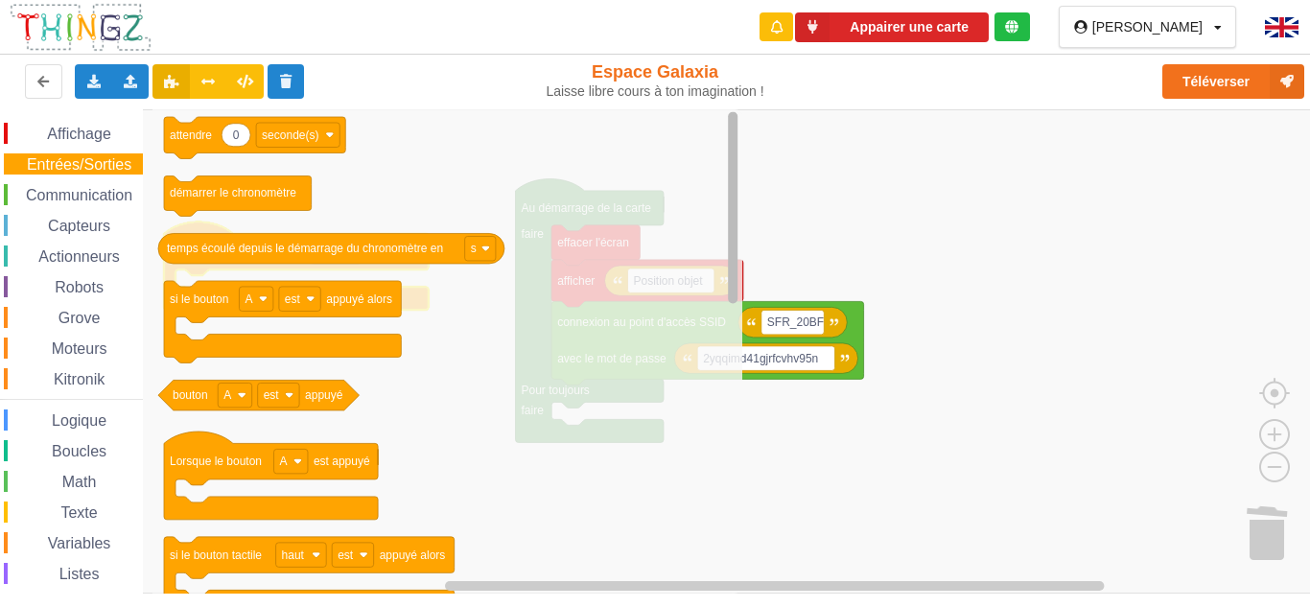
click at [735, 113] on rect "Espace de travail de Blocky" at bounding box center [733, 207] width 10 height 192
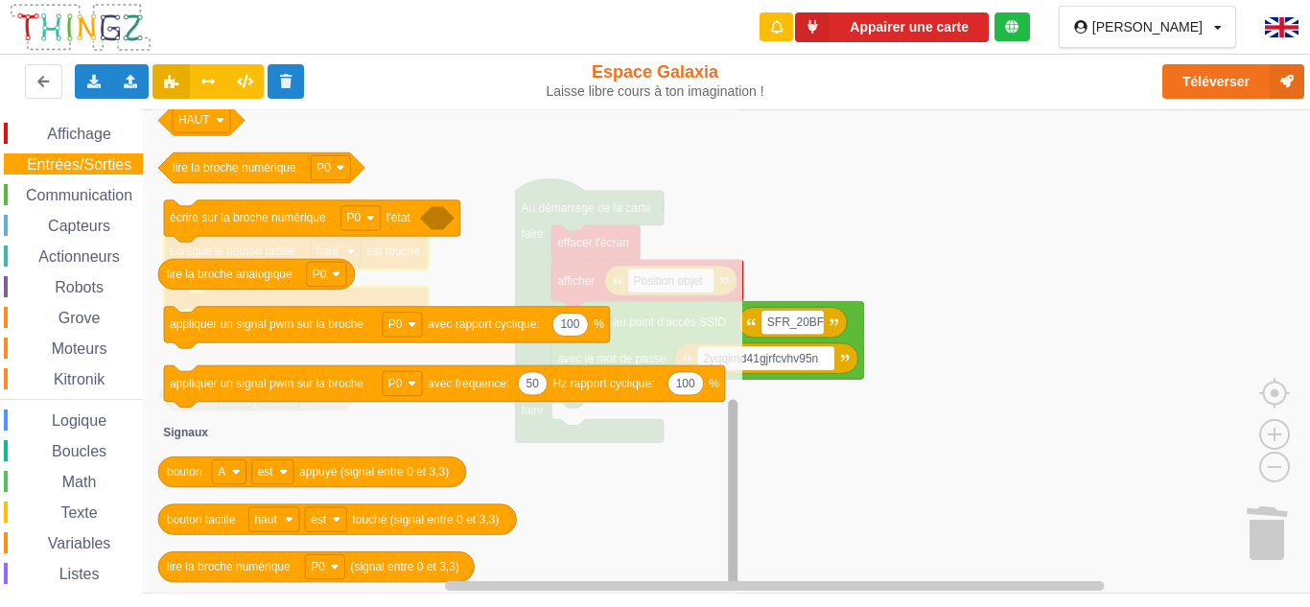
click at [737, 514] on rect "Espace de travail de Blocky" at bounding box center [733, 495] width 10 height 192
click at [59, 194] on span "Communication" at bounding box center [79, 195] width 112 height 16
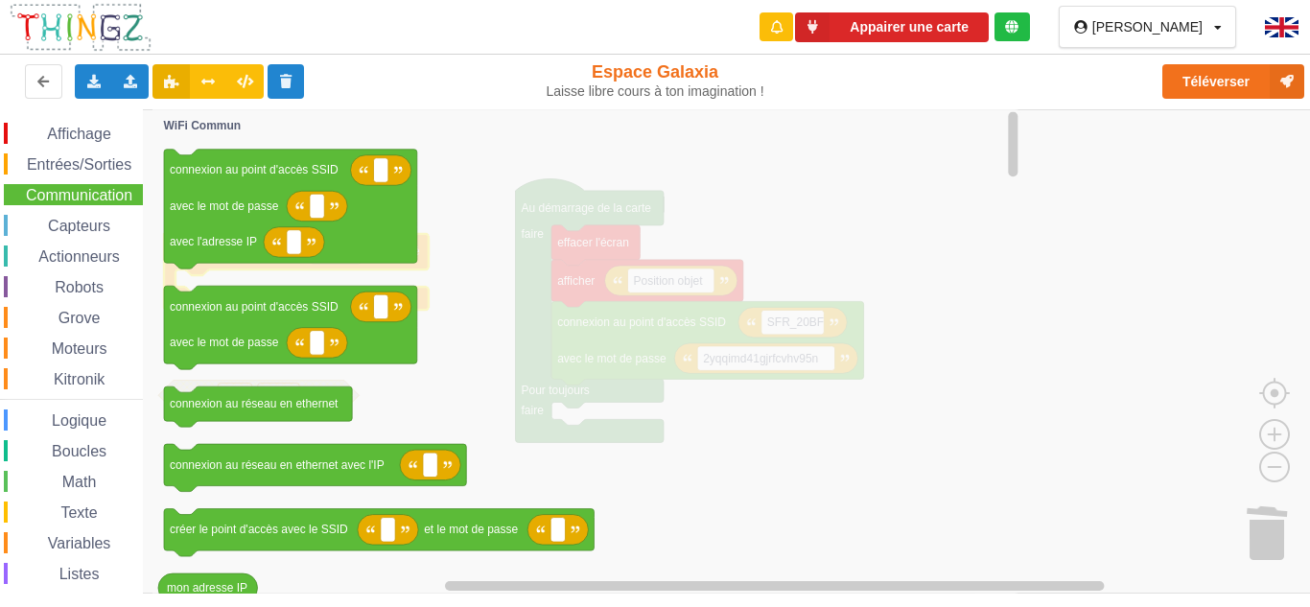
click at [56, 222] on span "Capteurs" at bounding box center [79, 226] width 68 height 16
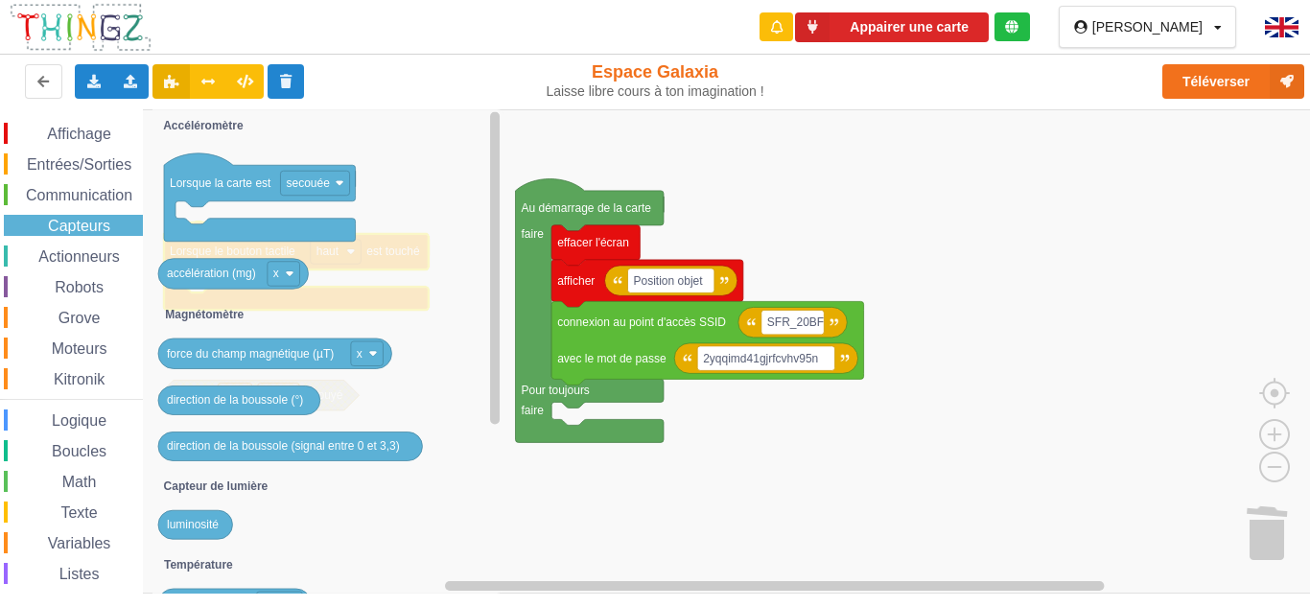
click at [60, 251] on span "Actionneurs" at bounding box center [78, 256] width 87 height 16
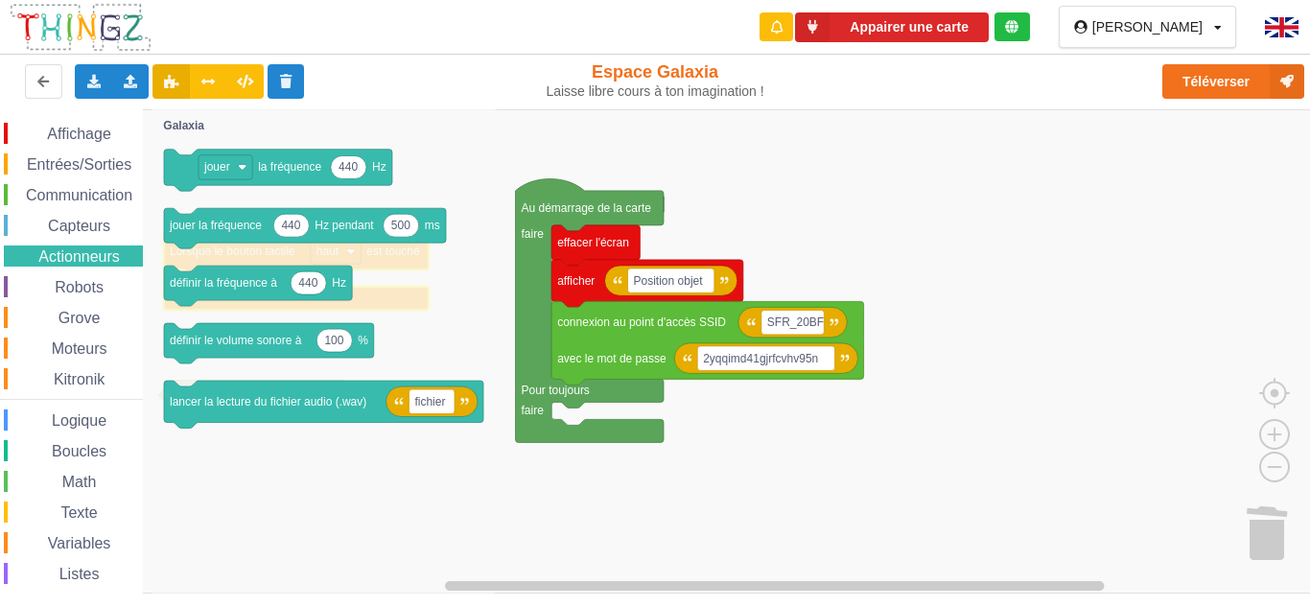
click at [60, 222] on span "Capteurs" at bounding box center [79, 226] width 68 height 16
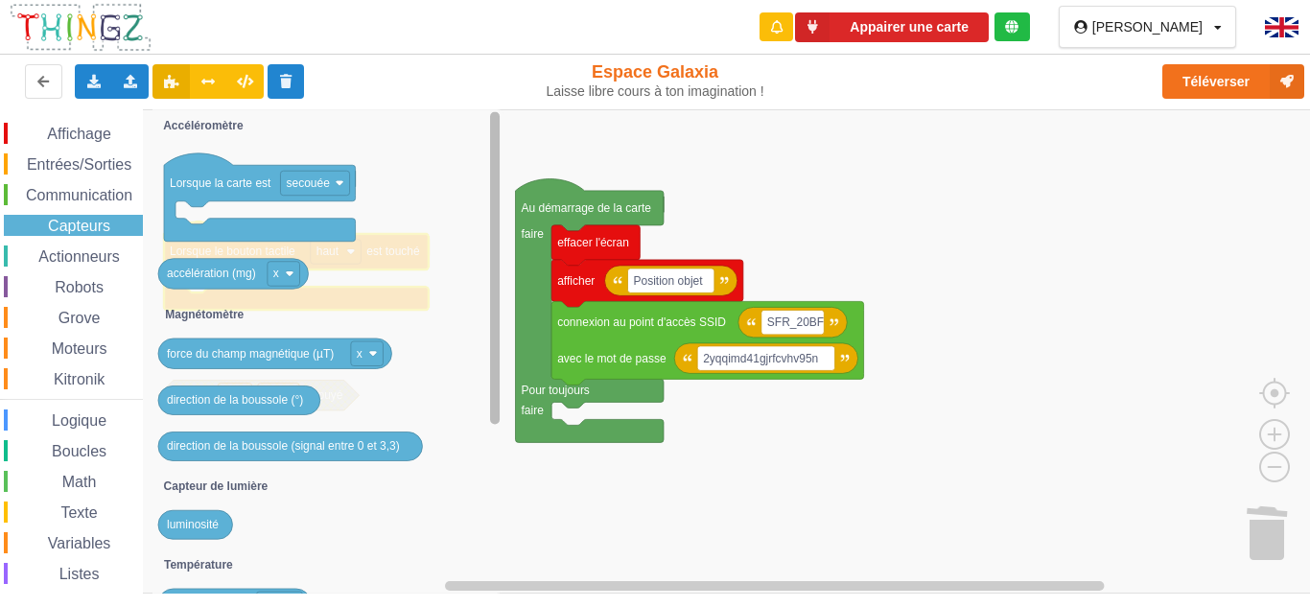
click at [483, 185] on div "Affichage Entrées/Sorties Communication Capteurs Actionneurs Robots Grove Moteu…" at bounding box center [661, 351] width 1323 height 484
click at [53, 252] on span "Actionneurs" at bounding box center [78, 256] width 87 height 16
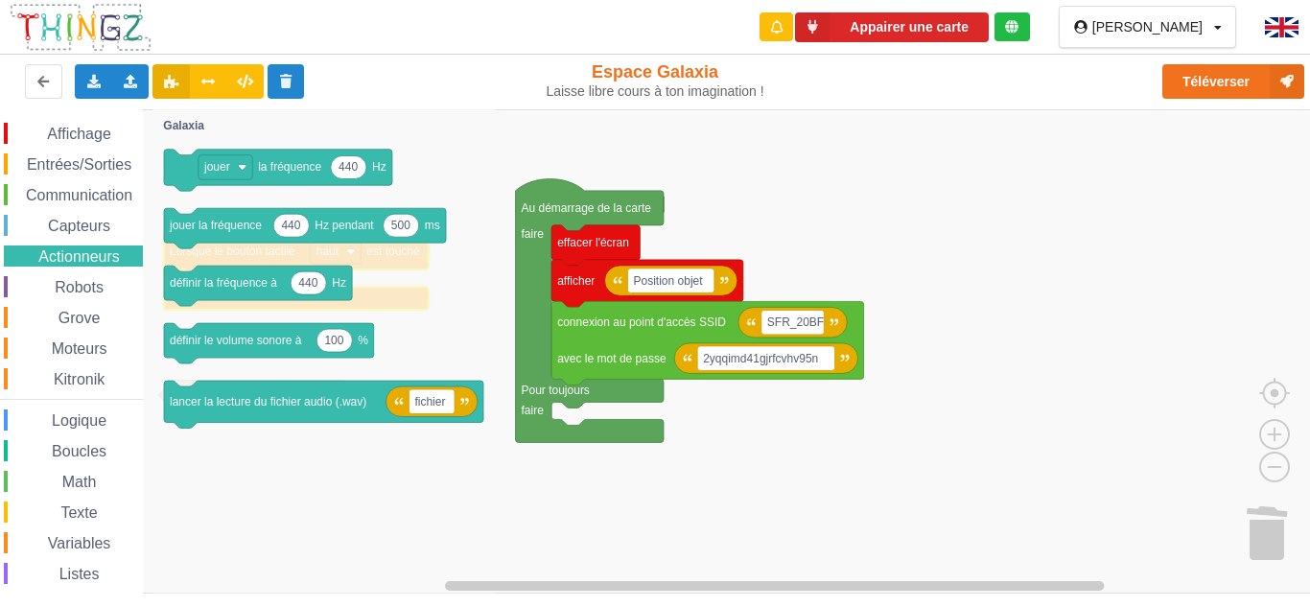
click at [91, 290] on span "Robots" at bounding box center [79, 287] width 55 height 16
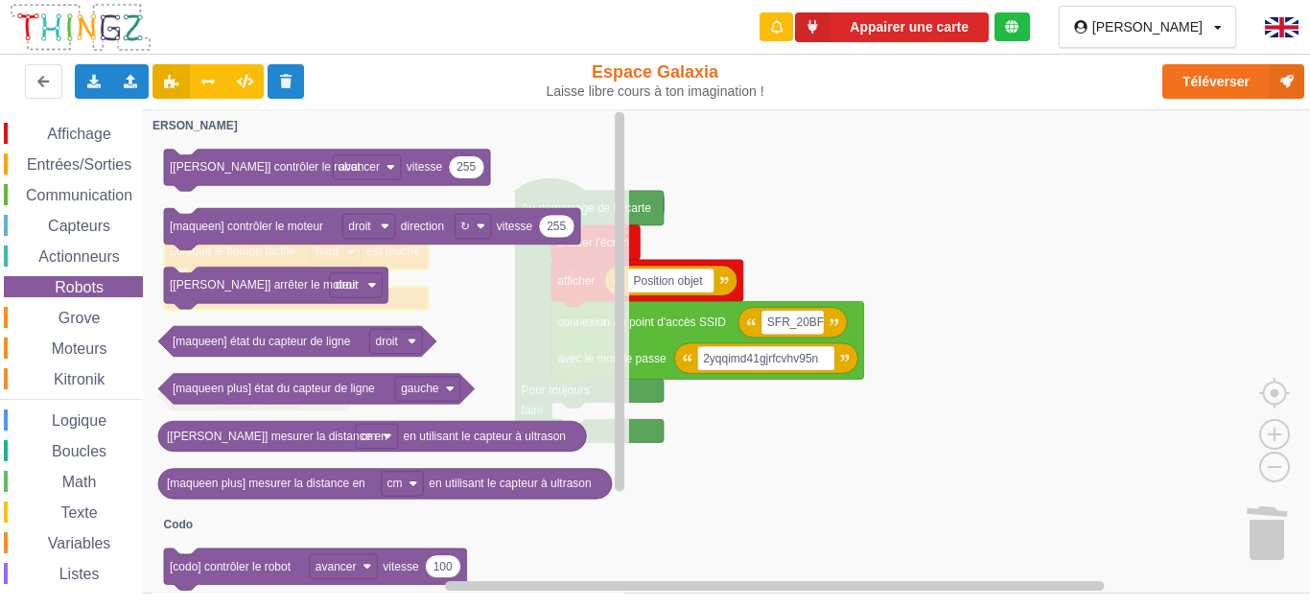
click at [6, 336] on div "Affichage Entrées/Sorties Communication Capteurs Actionneurs Robots Grove Moteu…" at bounding box center [71, 395] width 143 height 544
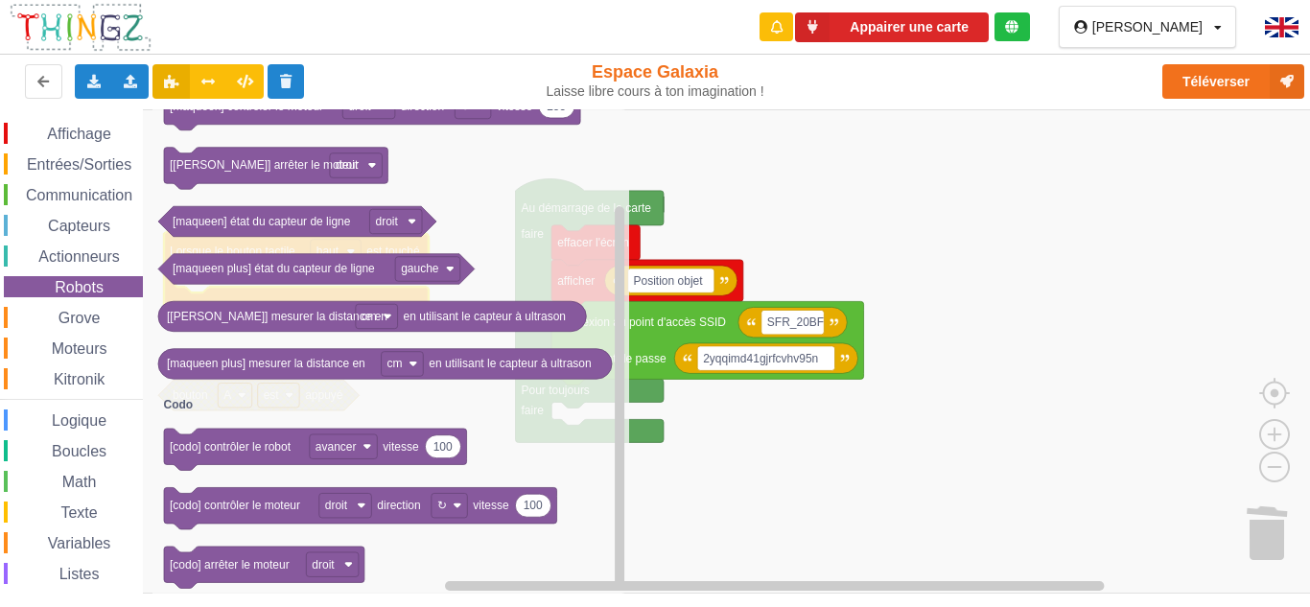
click at [60, 324] on span "Grove" at bounding box center [80, 318] width 48 height 16
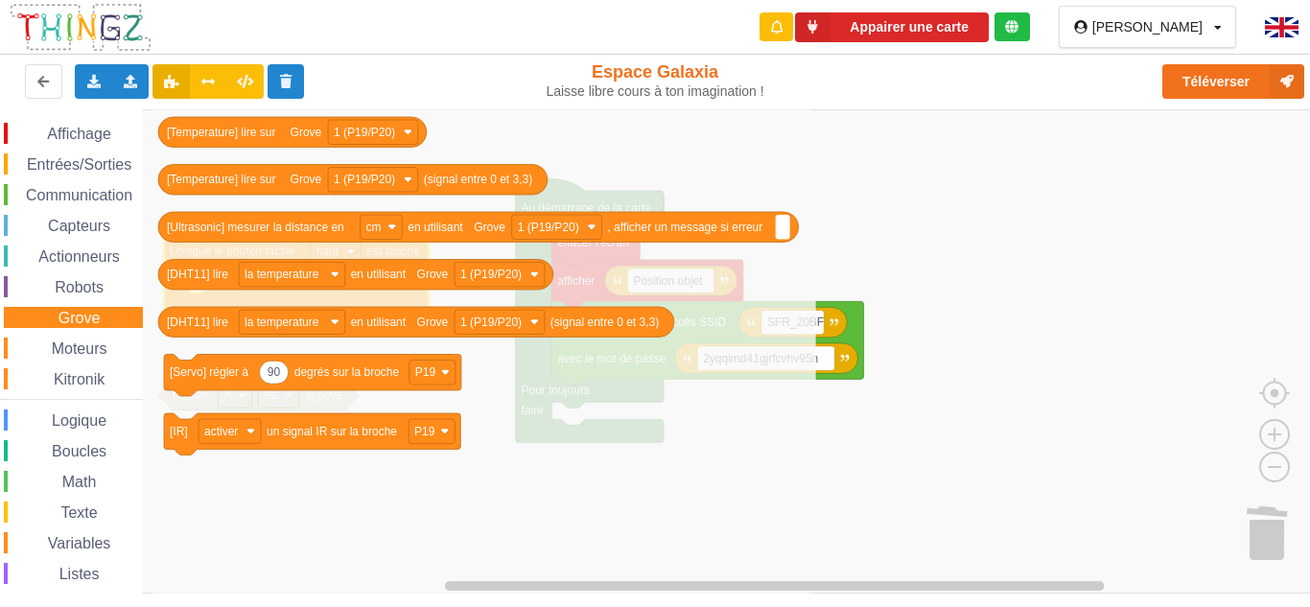
click at [69, 342] on span "Moteurs" at bounding box center [79, 348] width 61 height 16
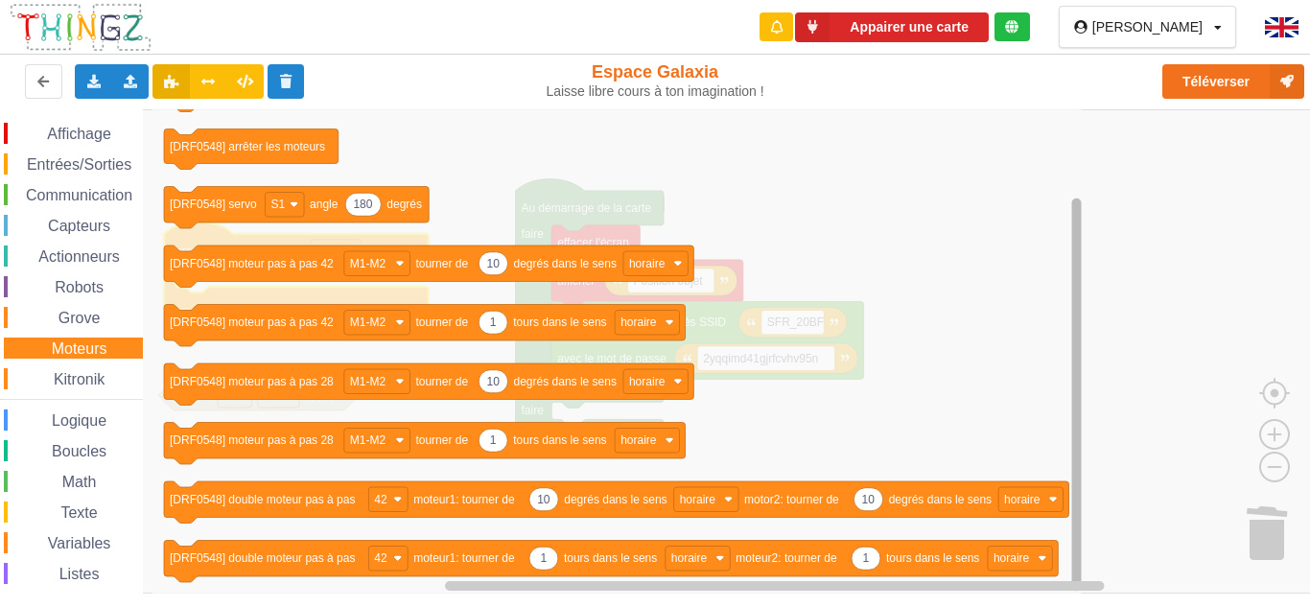
click at [1086, 458] on div "Affichage Entrées/Sorties Communication Capteurs Actionneurs Robots Grove Moteu…" at bounding box center [661, 351] width 1323 height 484
click at [60, 379] on span "Kitronik" at bounding box center [79, 379] width 57 height 16
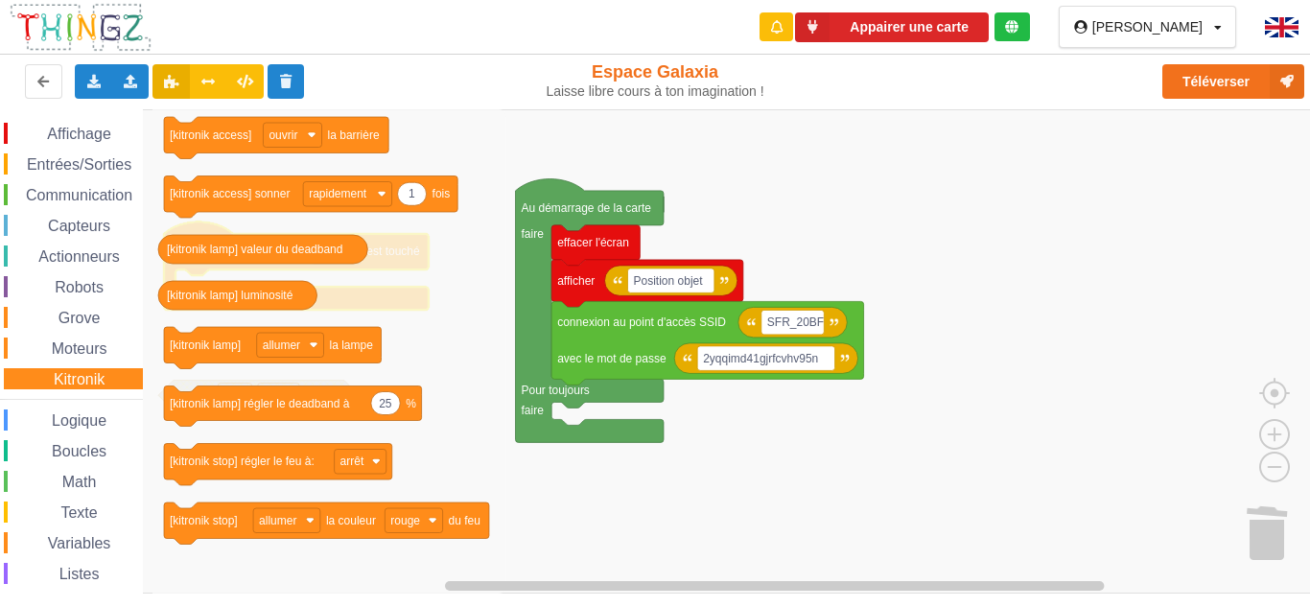
click at [82, 426] on span "Logique" at bounding box center [79, 420] width 60 height 16
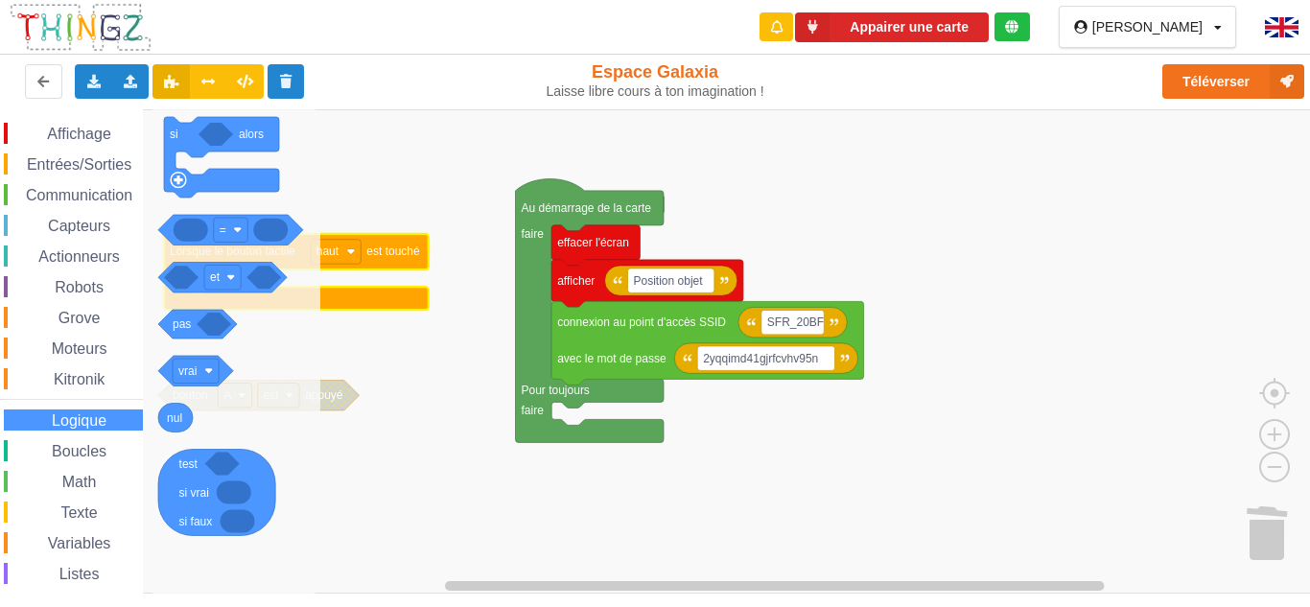
click at [51, 451] on span "Boucles" at bounding box center [79, 451] width 60 height 16
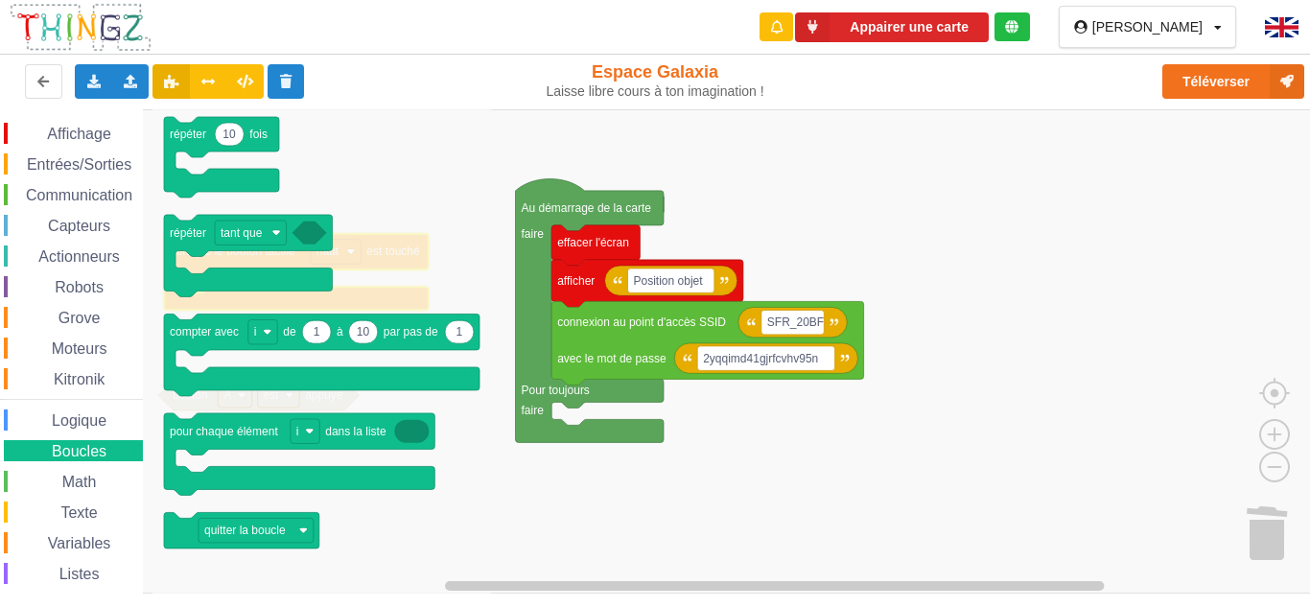
click at [86, 476] on span "Math" at bounding box center [79, 482] width 40 height 16
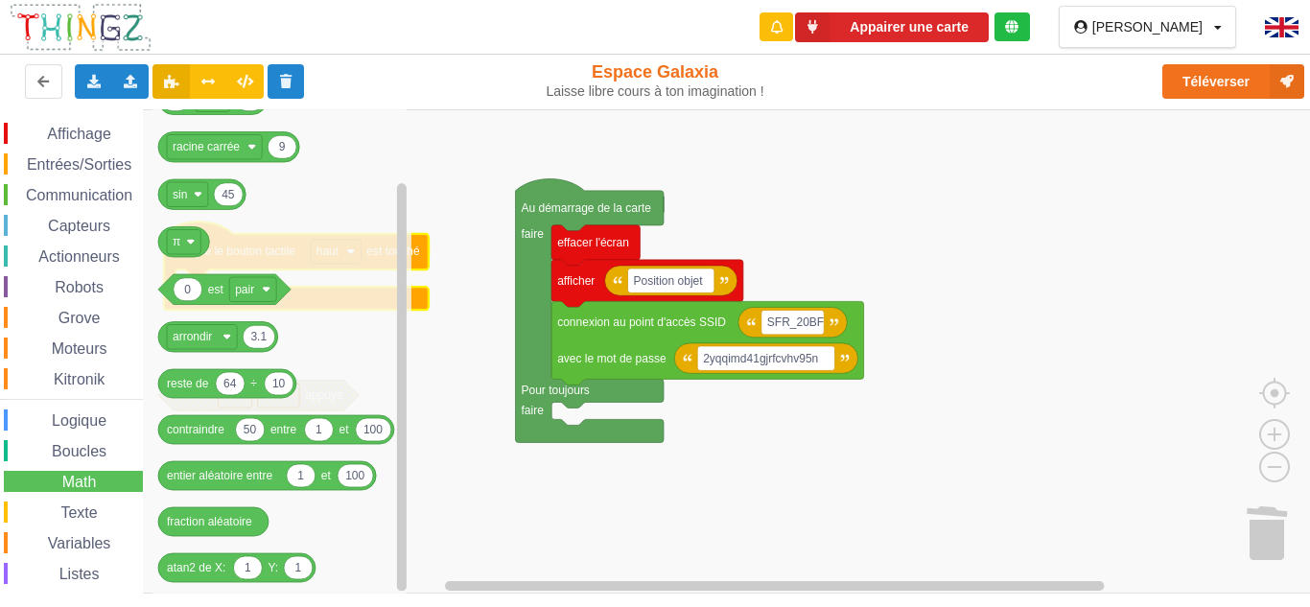
click at [63, 512] on span "Texte" at bounding box center [79, 512] width 42 height 16
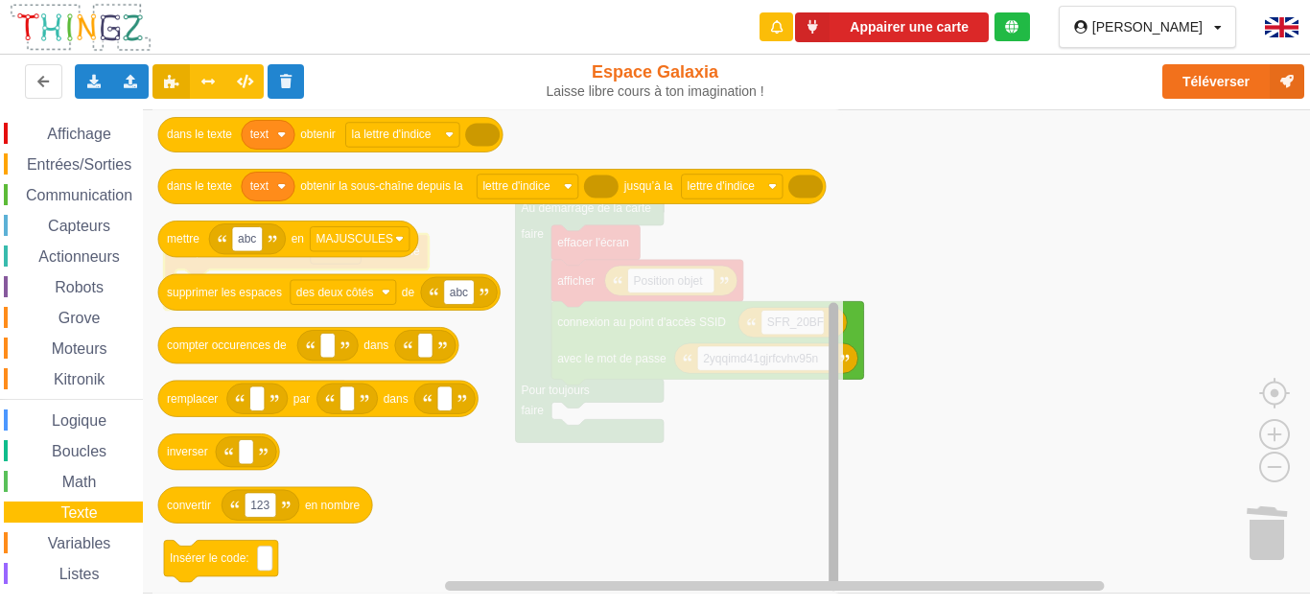
click at [785, 522] on div "Affichage Entrées/Sorties Communication Capteurs Actionneurs Robots Grove Moteu…" at bounding box center [661, 351] width 1323 height 484
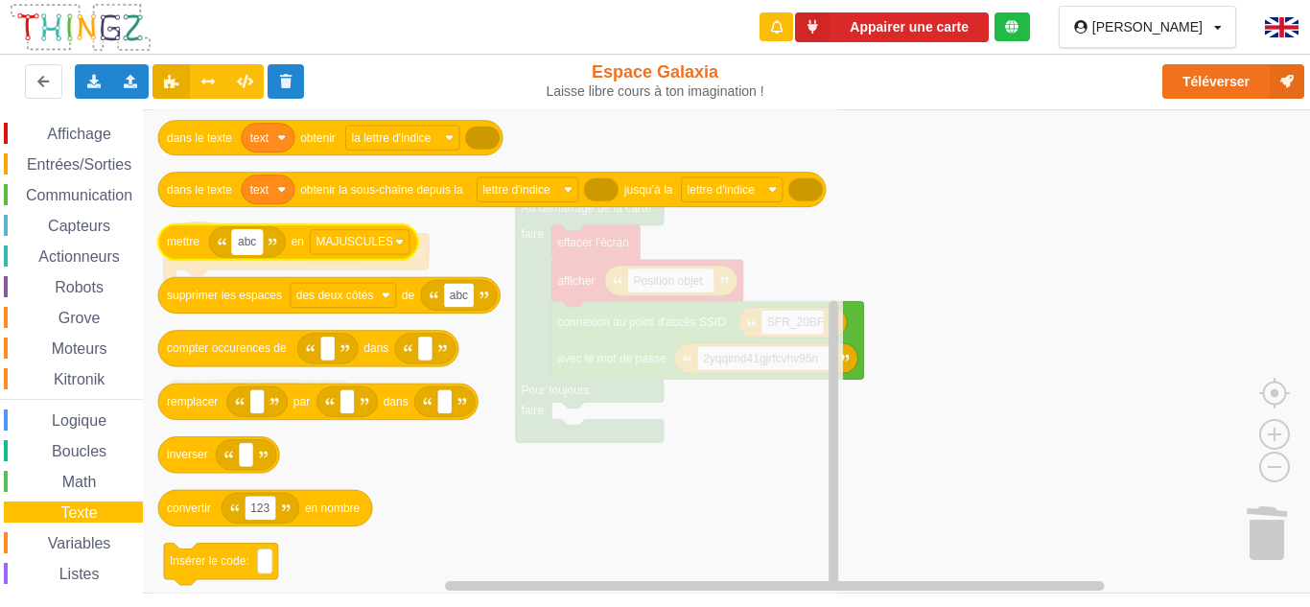
click at [249, 238] on text "abc" at bounding box center [247, 241] width 18 height 13
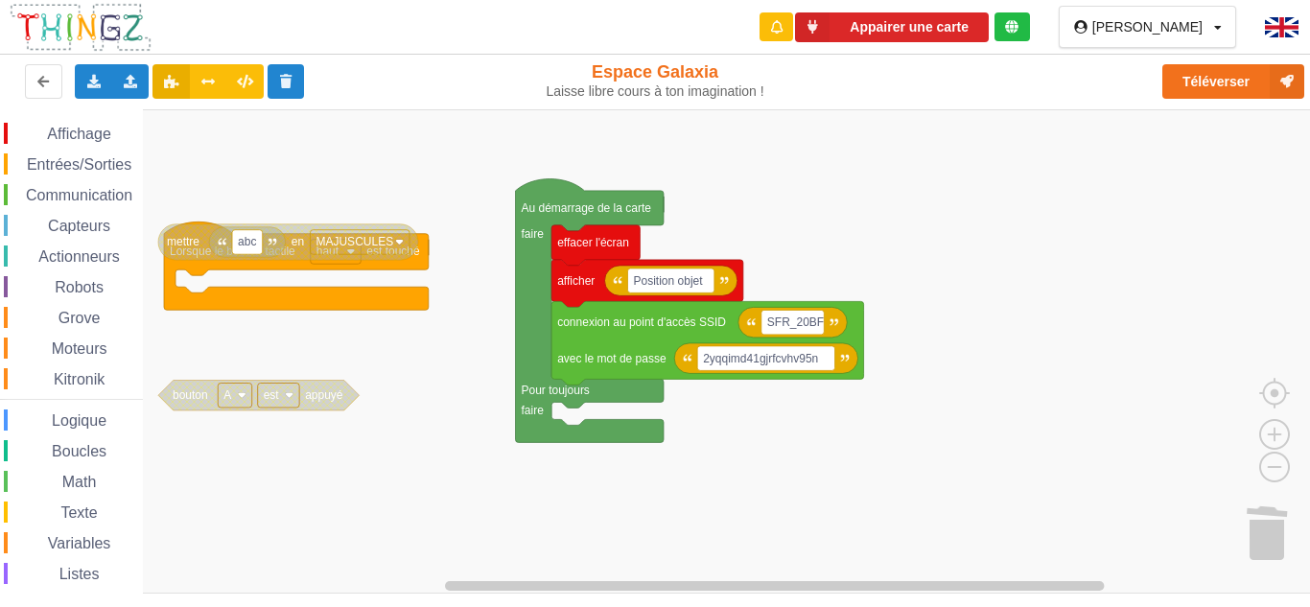
click at [329, 241] on text "MAJUSCULES" at bounding box center [354, 241] width 78 height 13
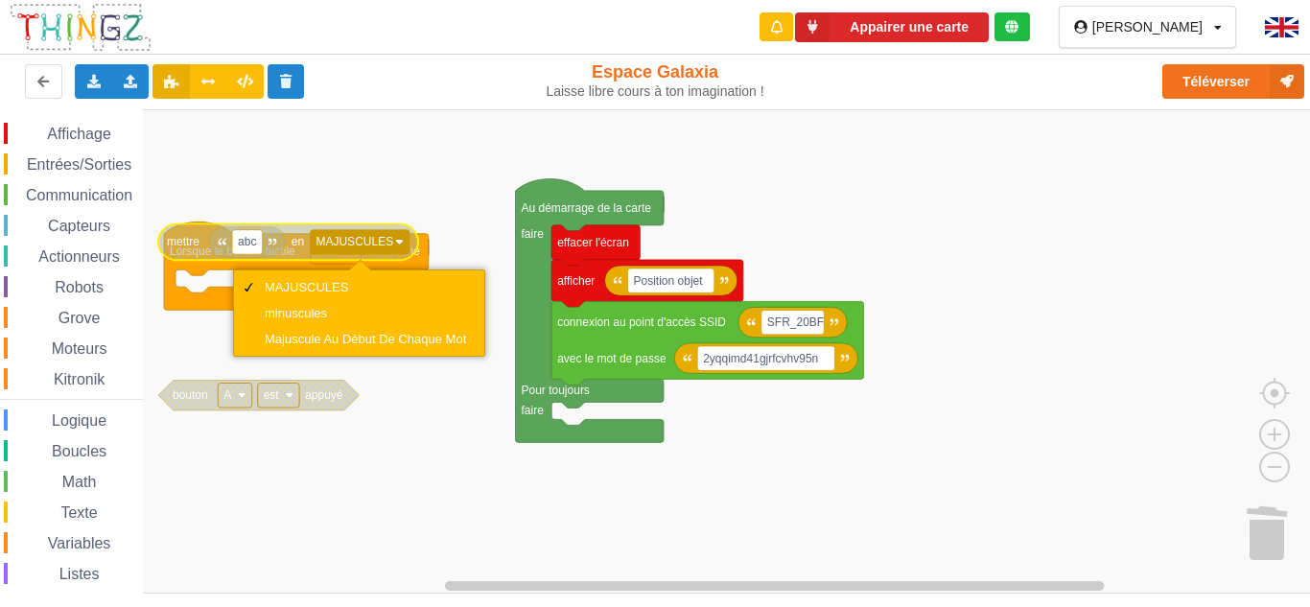
click at [347, 238] on text "MAJUSCULES" at bounding box center [354, 241] width 78 height 13
click at [68, 541] on span "Variables" at bounding box center [79, 543] width 69 height 16
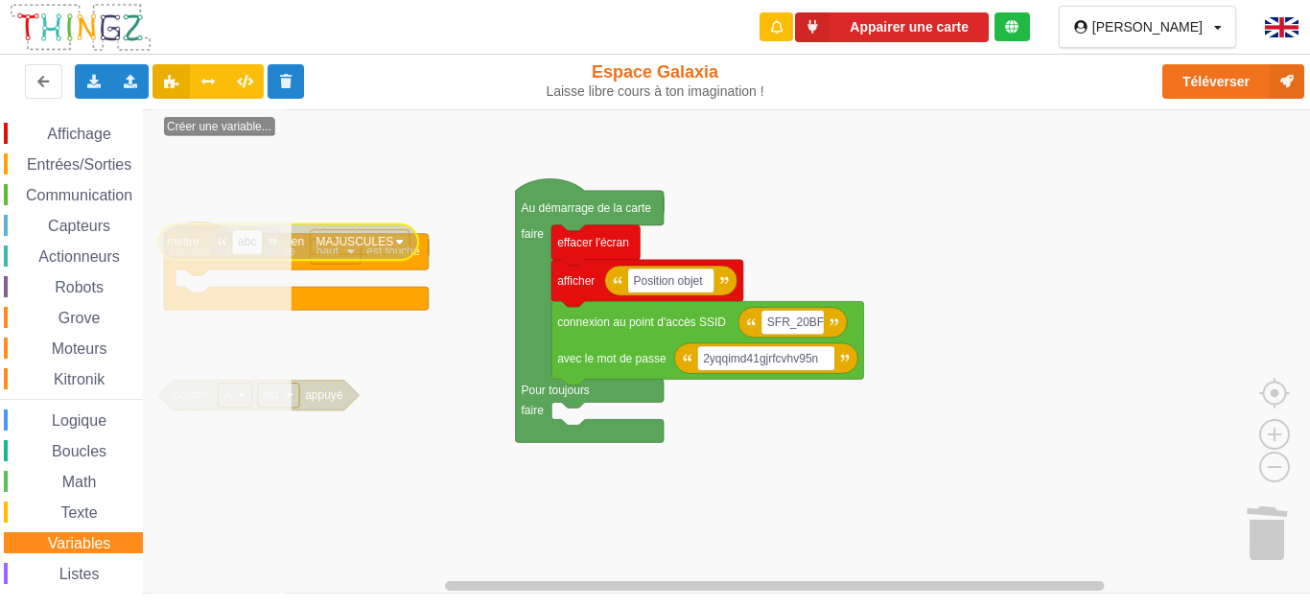
click at [68, 540] on span "Variables" at bounding box center [79, 543] width 69 height 16
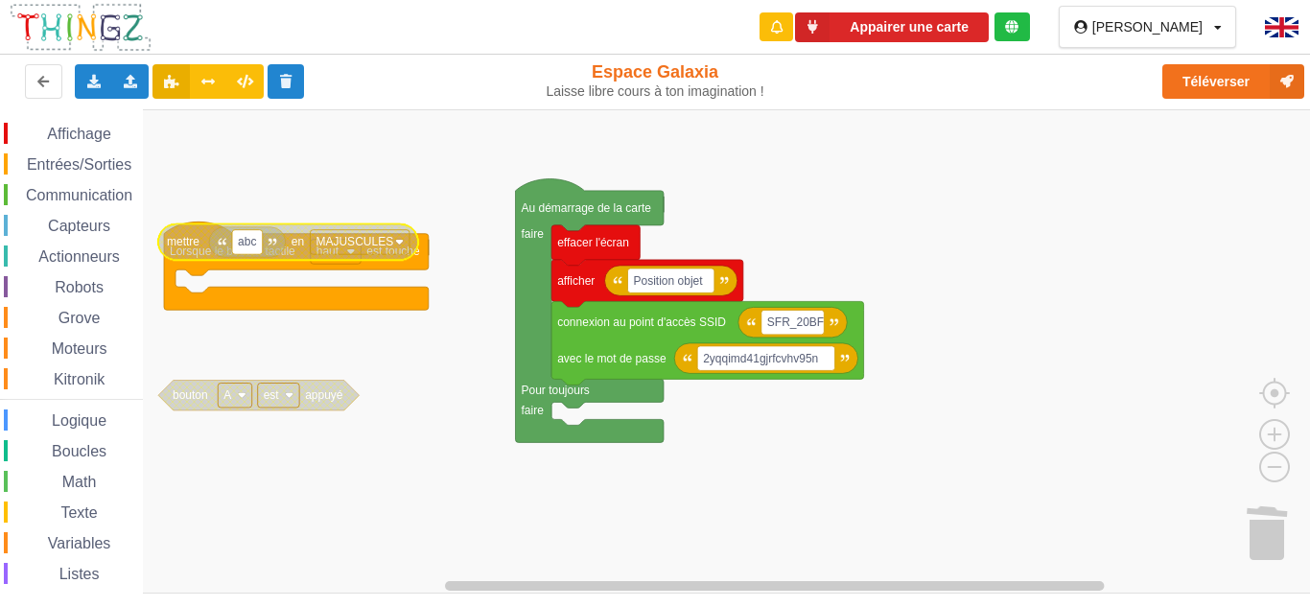
click at [72, 564] on div "Listes" at bounding box center [73, 573] width 139 height 21
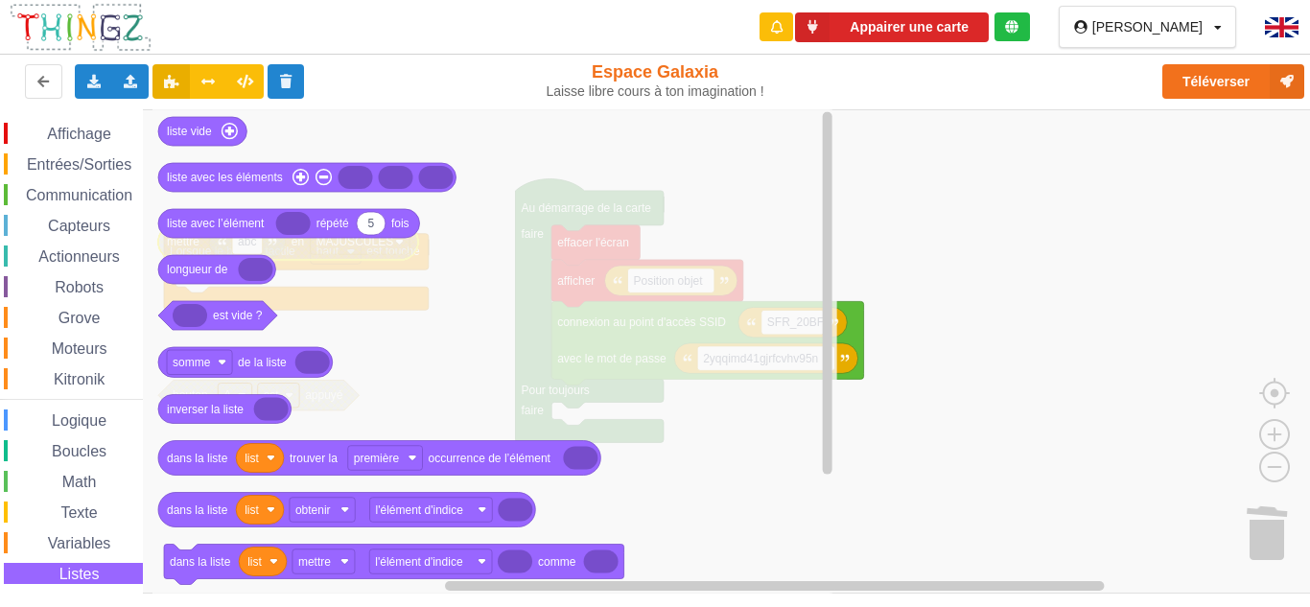
click at [79, 547] on span "Variables" at bounding box center [79, 543] width 69 height 16
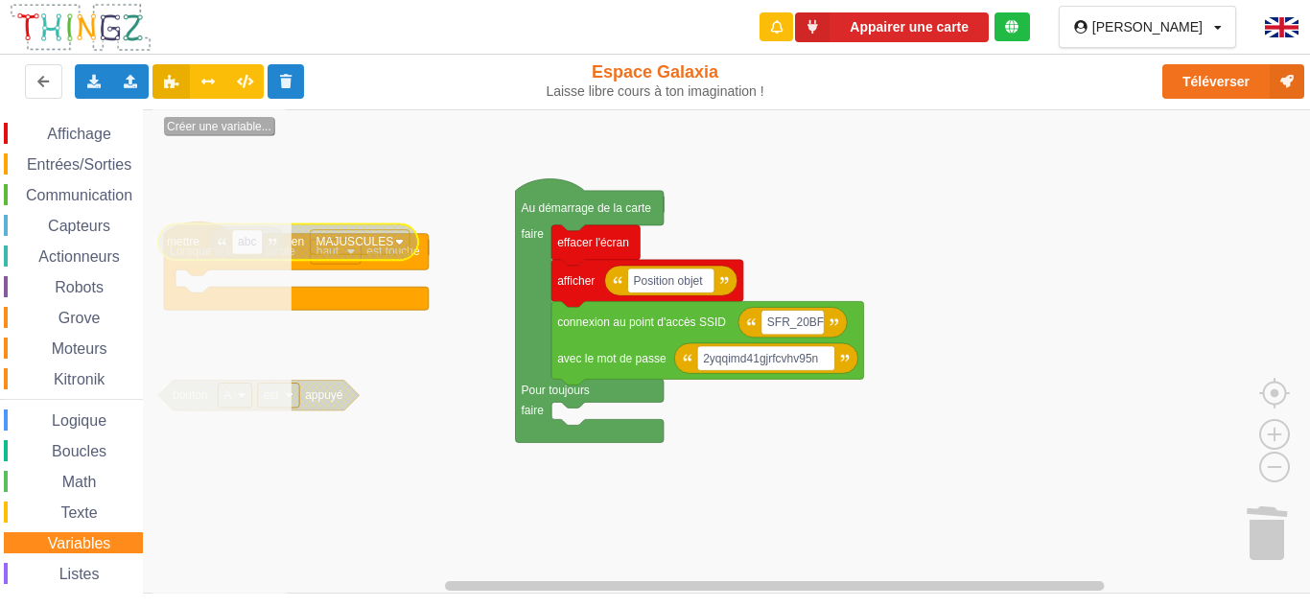
click at [254, 125] on text "Créer une variable..." at bounding box center [219, 126] width 105 height 13
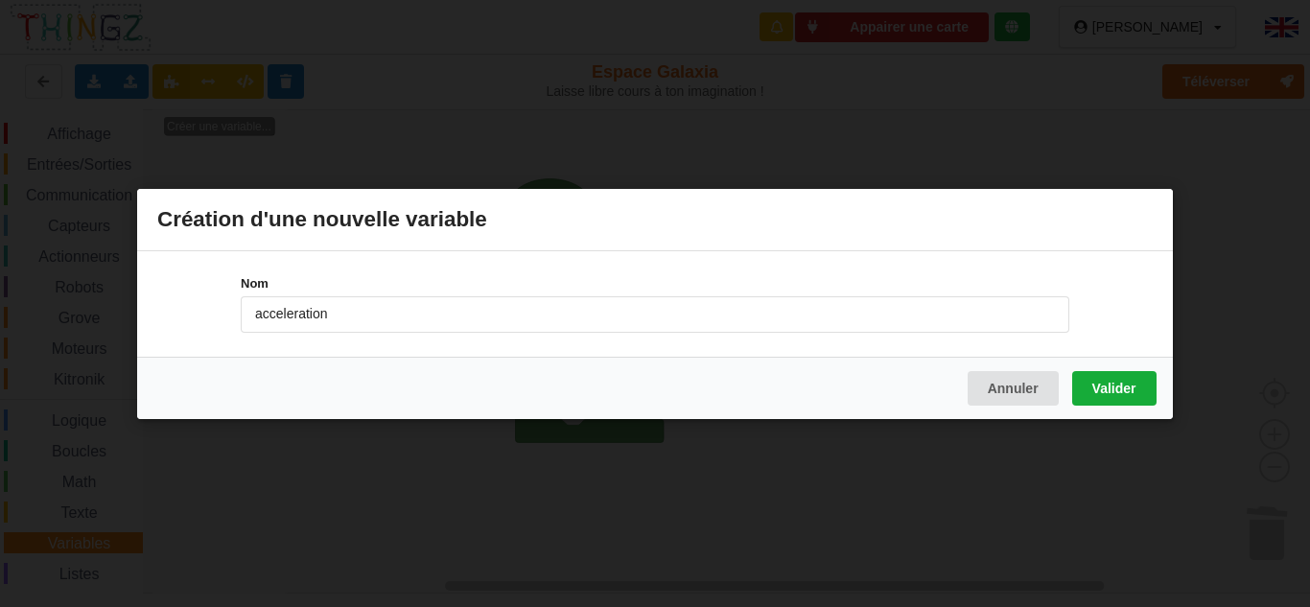
type input "acceleration"
click at [1131, 382] on button "Valider" at bounding box center [1114, 387] width 84 height 35
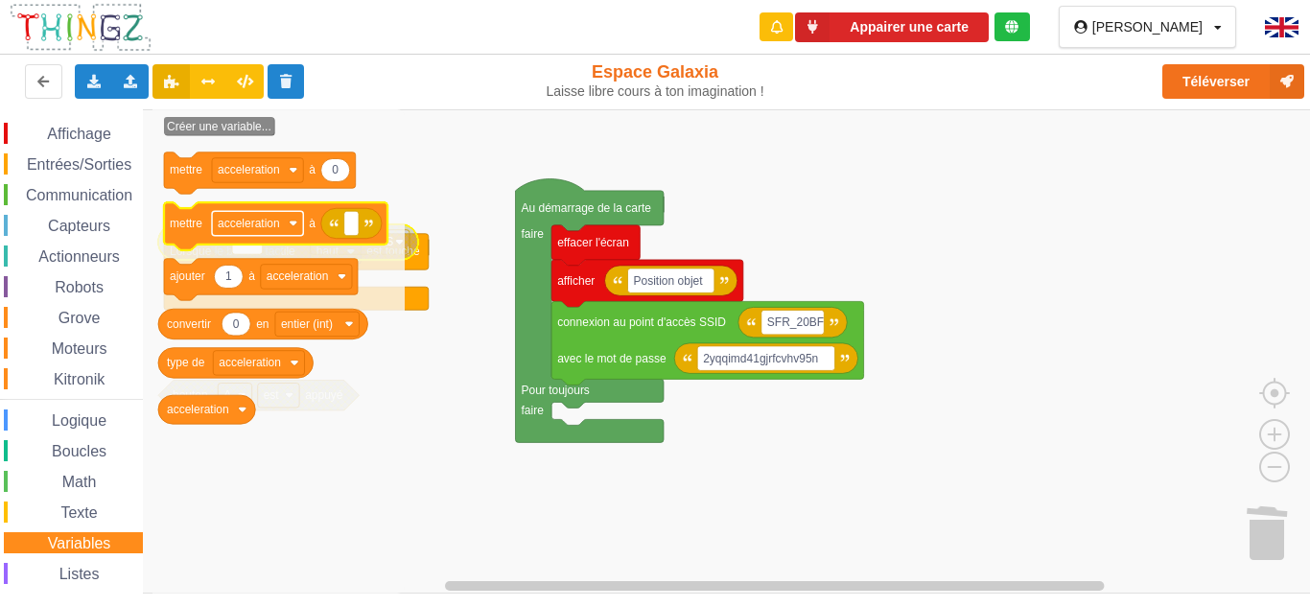
click at [246, 231] on rect "Espace de travail de Blocky" at bounding box center [257, 223] width 91 height 25
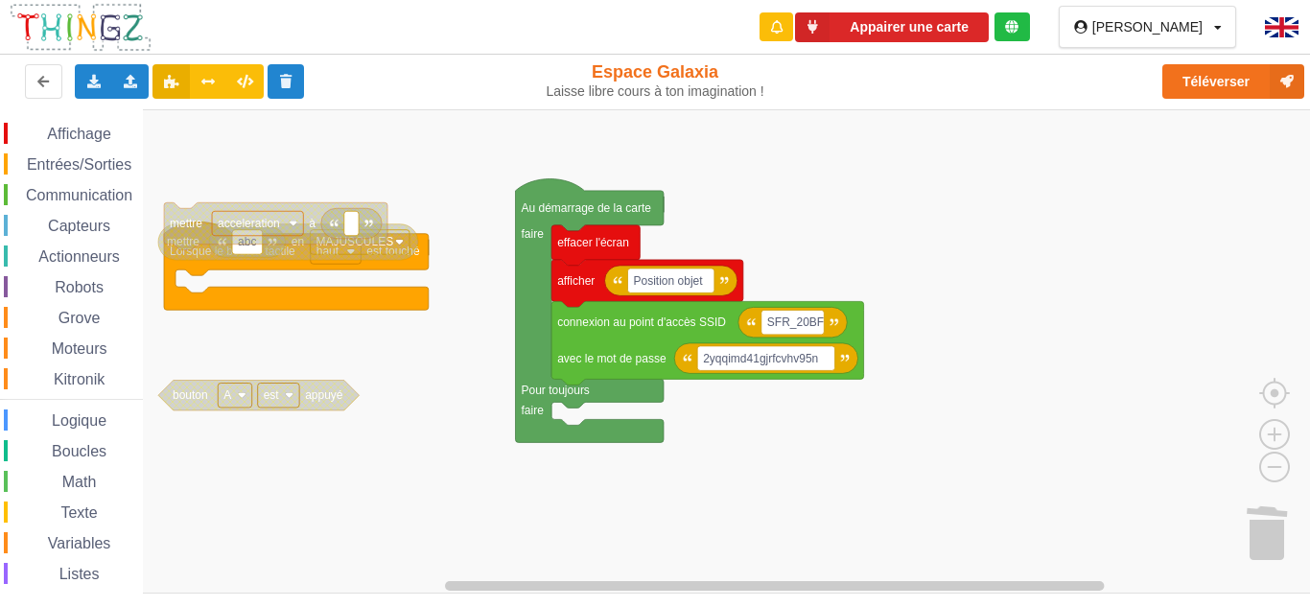
click at [359, 230] on rect "Espace de travail de Blocky" at bounding box center [351, 223] width 14 height 25
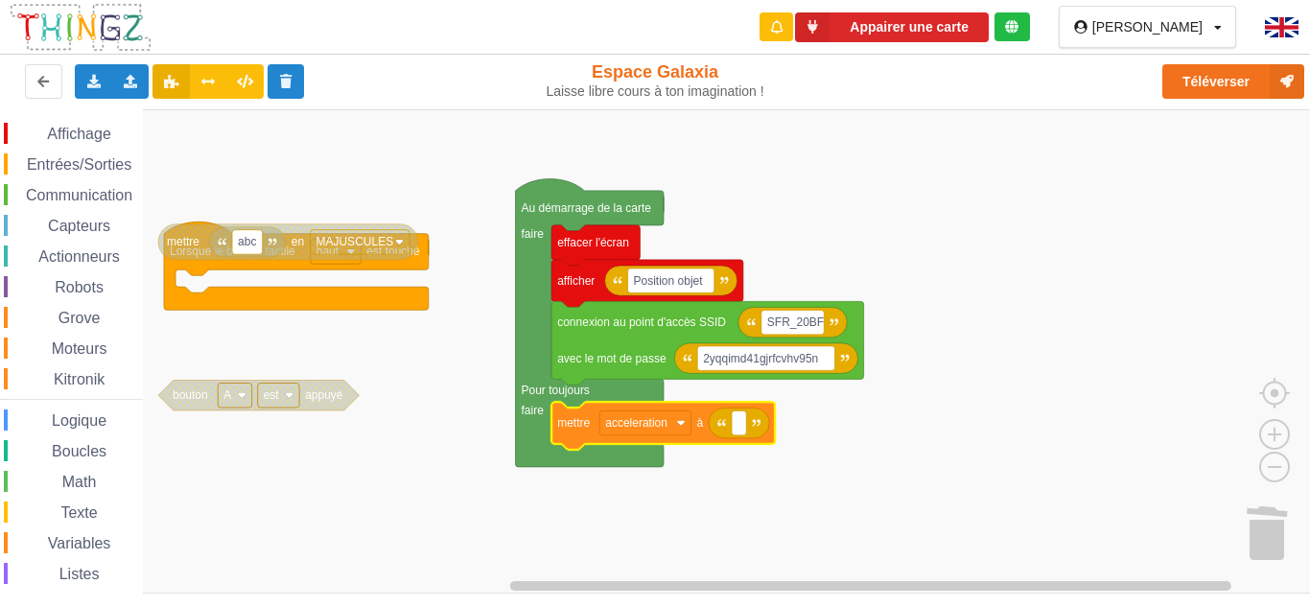
click at [574, 523] on rect "Espace de travail de Blocky" at bounding box center [661, 351] width 1323 height 484
click at [71, 422] on span "Logique" at bounding box center [79, 420] width 60 height 16
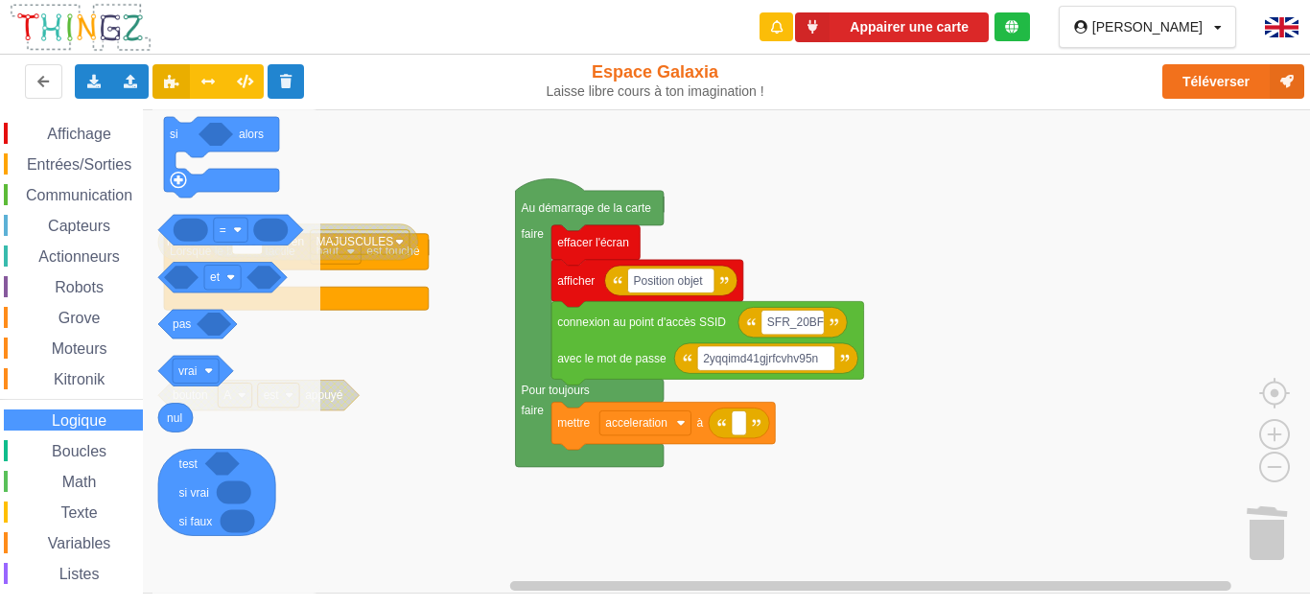
click at [85, 244] on div "Affichage Entrées/Sorties Communication Capteurs Actionneurs Robots Grove Moteu…" at bounding box center [71, 395] width 143 height 544
click at [88, 272] on div "Affichage Entrées/Sorties Communication Capteurs Actionneurs Robots Grove Moteu…" at bounding box center [71, 395] width 143 height 544
click at [88, 260] on span "Actionneurs" at bounding box center [78, 256] width 87 height 16
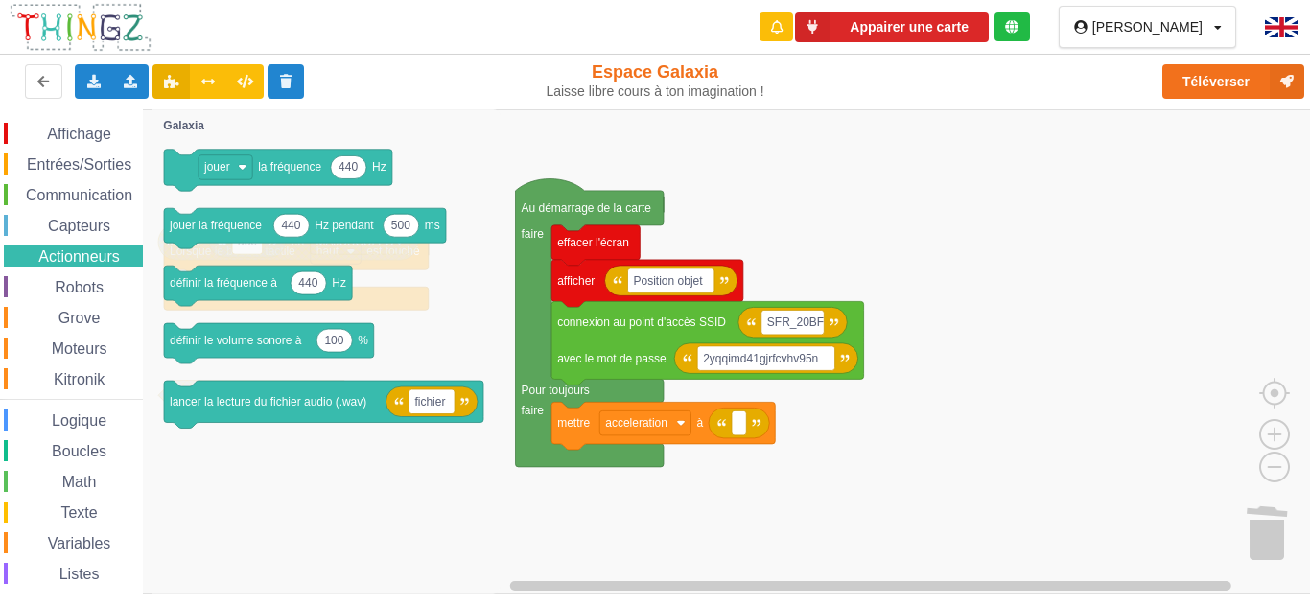
click at [93, 236] on div "Capteurs" at bounding box center [73, 225] width 139 height 21
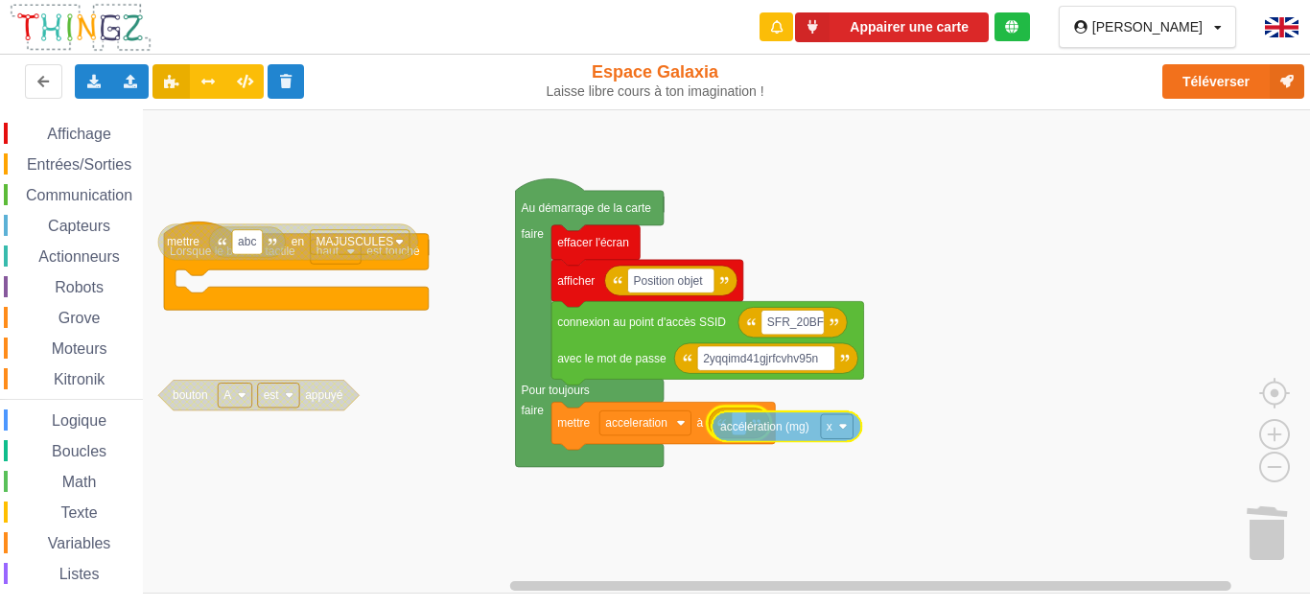
click at [754, 427] on div "Affichage Entrées/Sorties Communication Capteurs Actionneurs Robots Grove Moteu…" at bounding box center [661, 351] width 1323 height 484
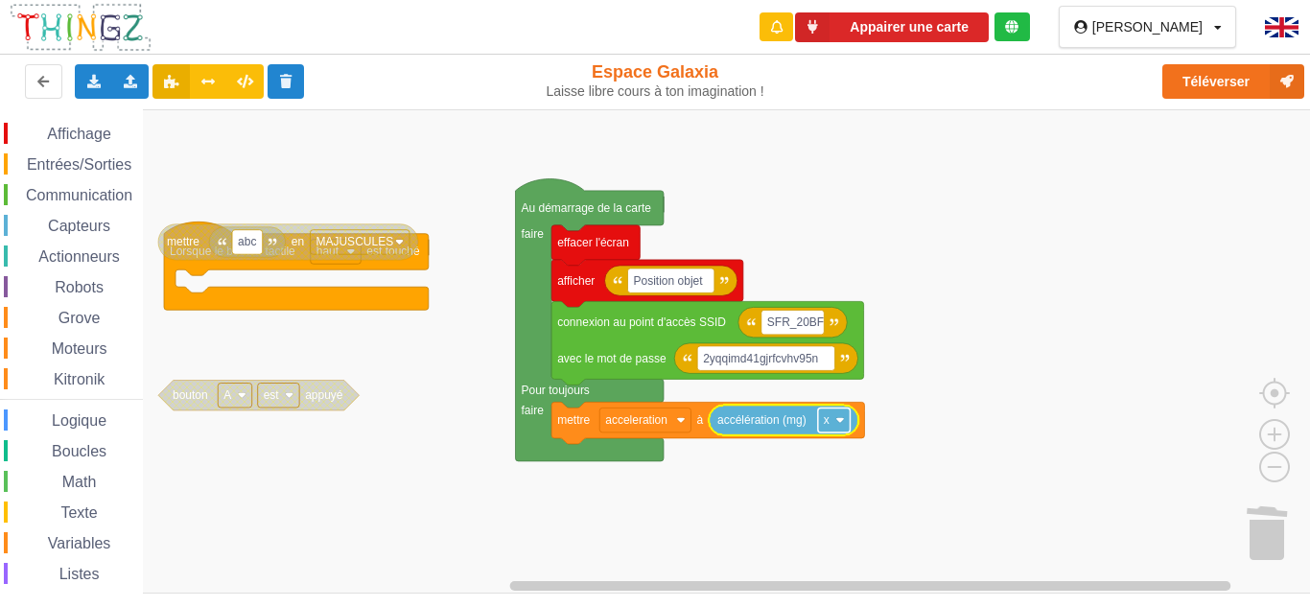
click at [837, 424] on image "Espace de travail de Blocky" at bounding box center [839, 420] width 9 height 9
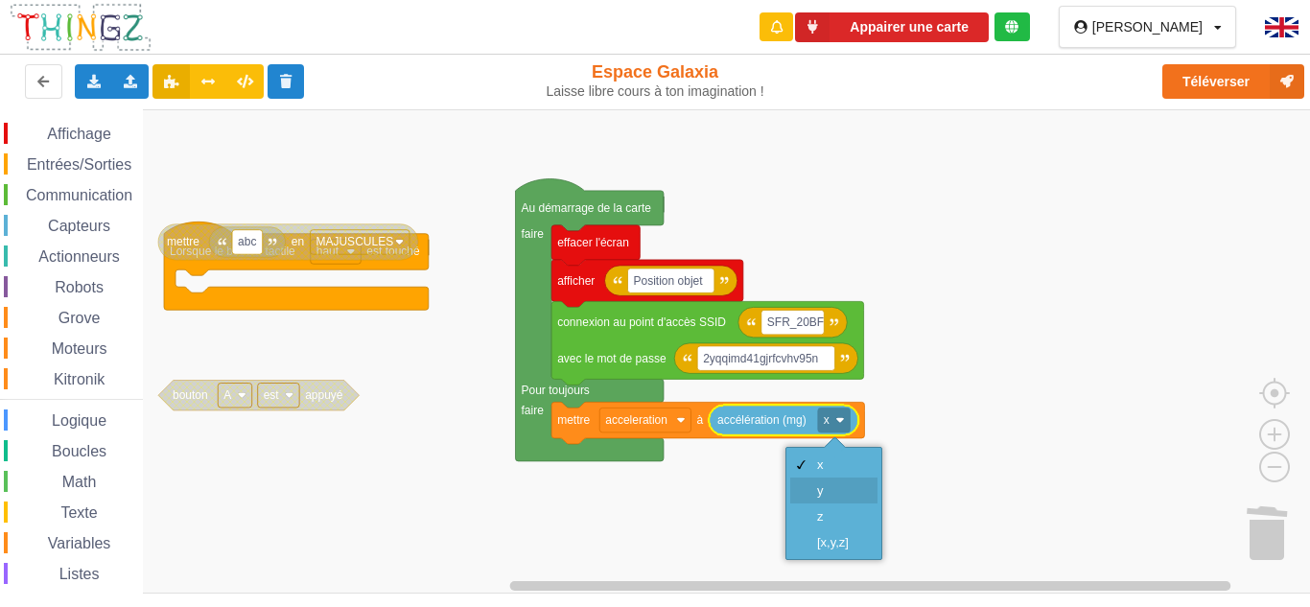
click at [832, 505] on div "z" at bounding box center [833, 516] width 87 height 26
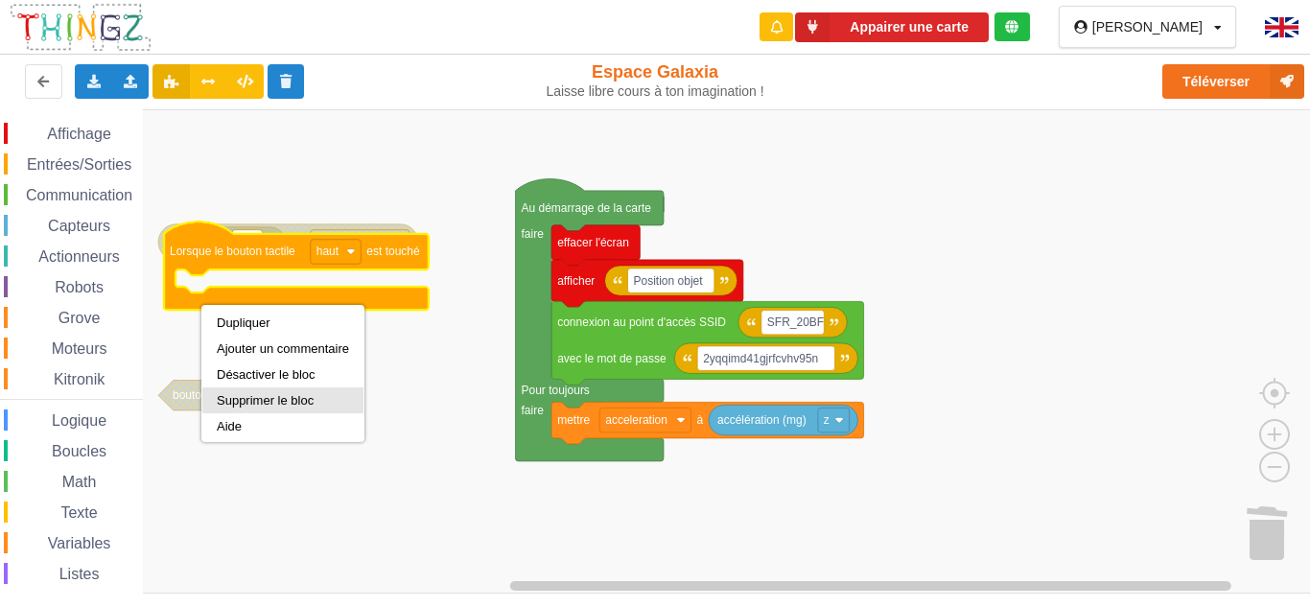
click at [268, 398] on div "Supprimer le bloc" at bounding box center [283, 400] width 132 height 14
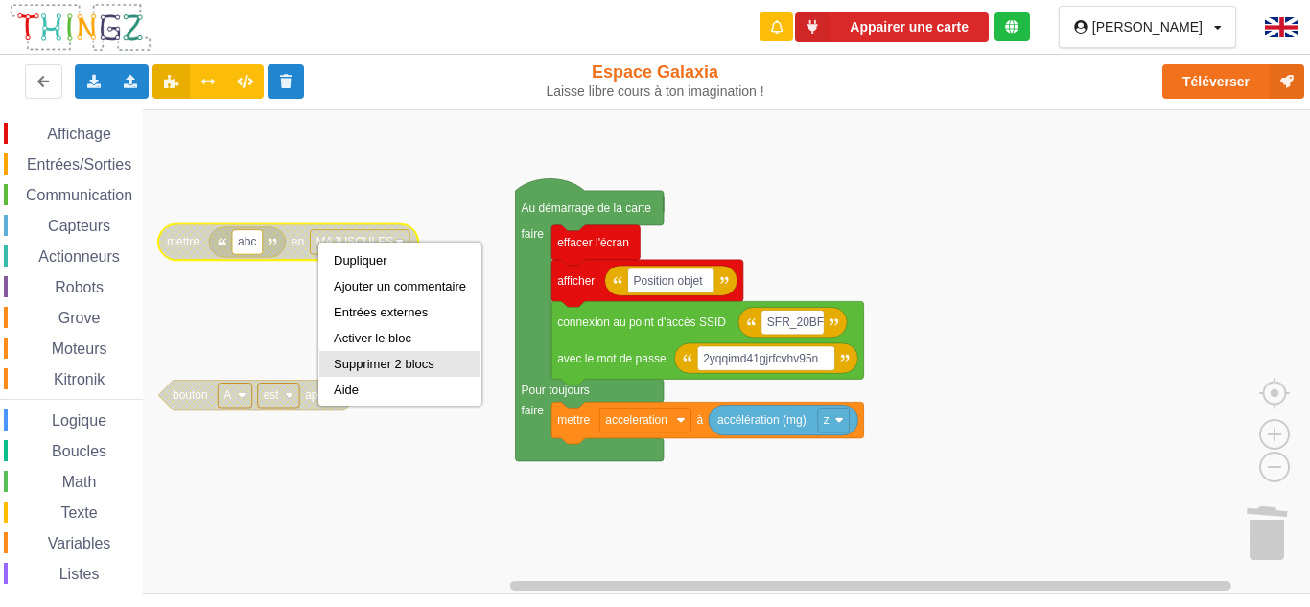
click at [374, 359] on div "Supprimer 2 blocs" at bounding box center [400, 364] width 132 height 14
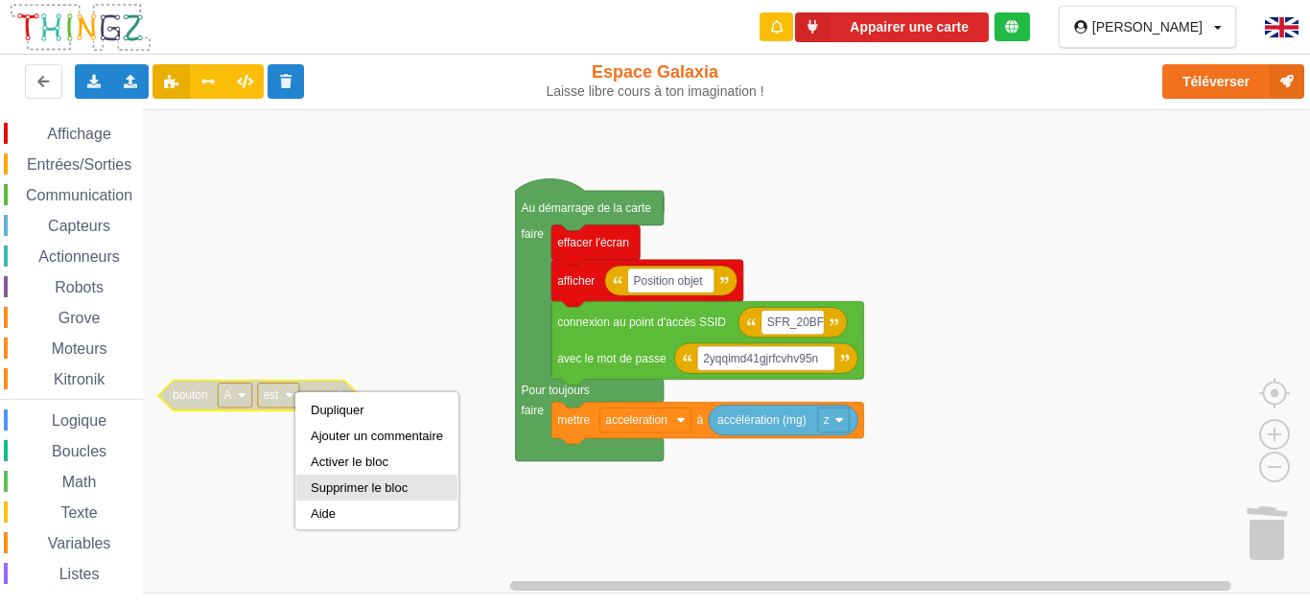
click at [345, 495] on div "Supprimer le bloc" at bounding box center [376, 488] width 161 height 26
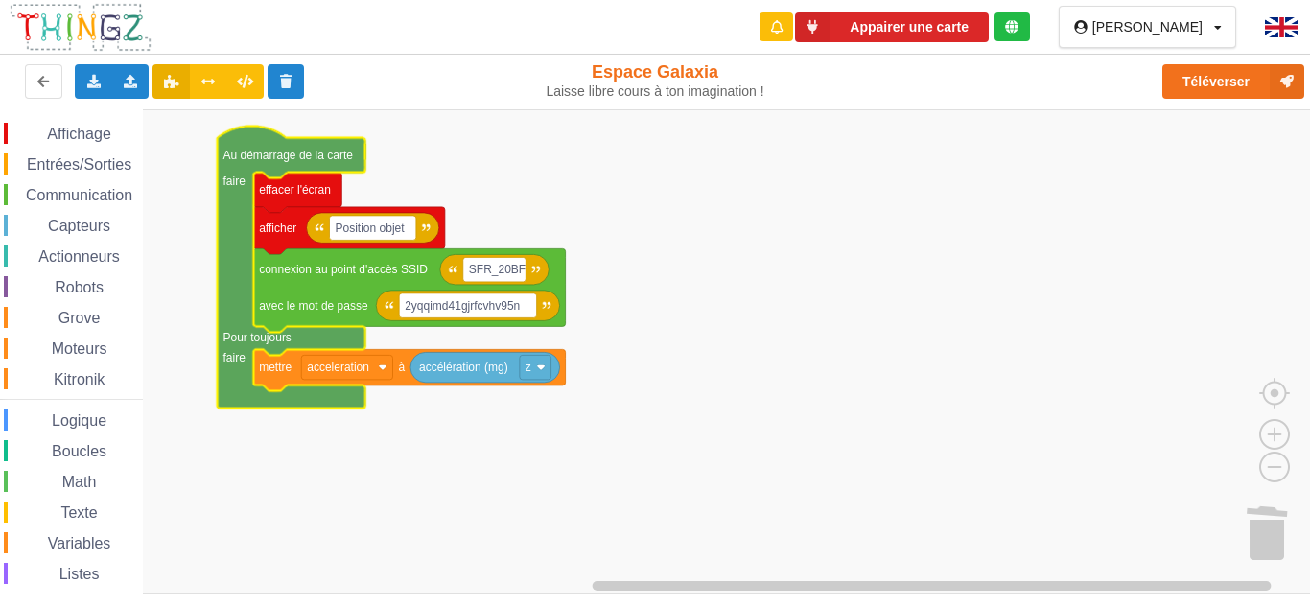
click at [37, 195] on span "Communication" at bounding box center [79, 195] width 112 height 16
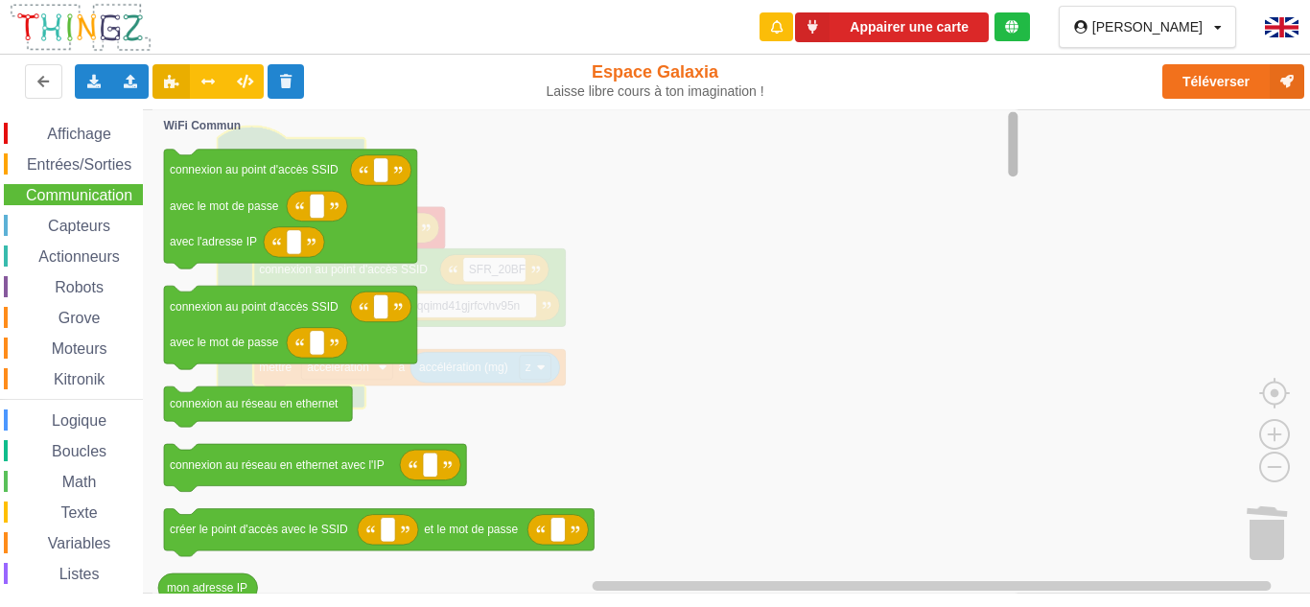
click at [1026, 0] on html "Appairer une carte Lucas Soilihi Profil Déconnexion Exporter l'assemblage de bl…" at bounding box center [655, 303] width 1310 height 607
click at [1008, 156] on rect "Espace de travail de Blocky" at bounding box center [1013, 350] width 14 height 479
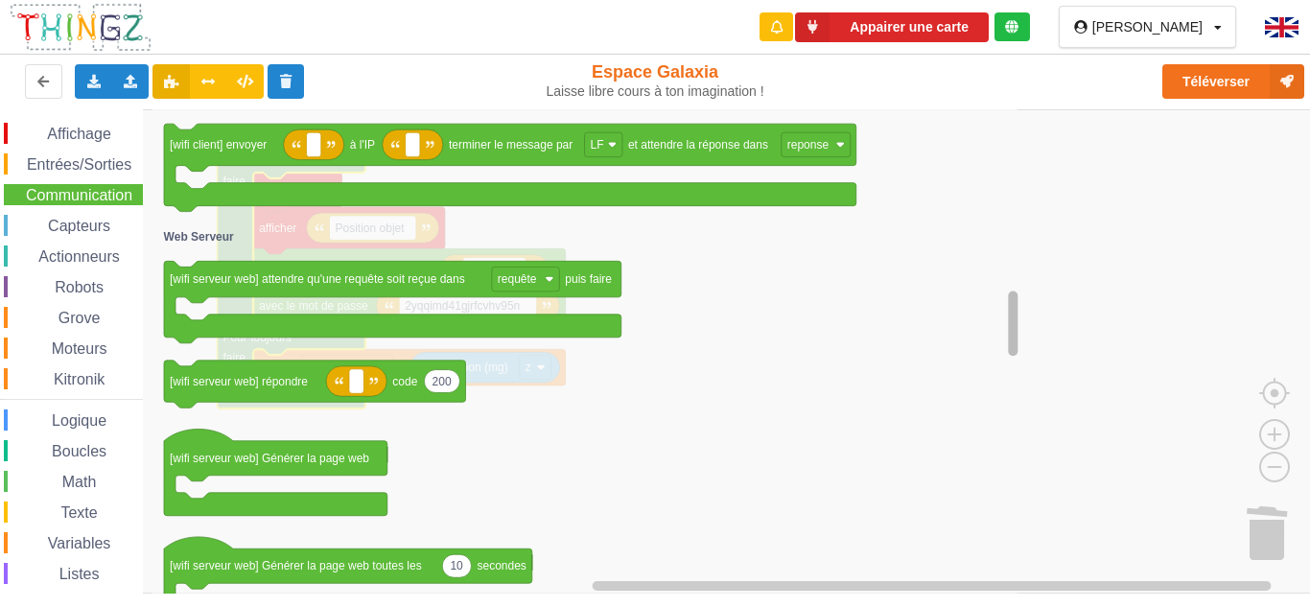
click at [943, 319] on div "Affichage Entrées/Sorties Communication Capteurs Actionneurs Robots Grove Moteu…" at bounding box center [661, 351] width 1323 height 484
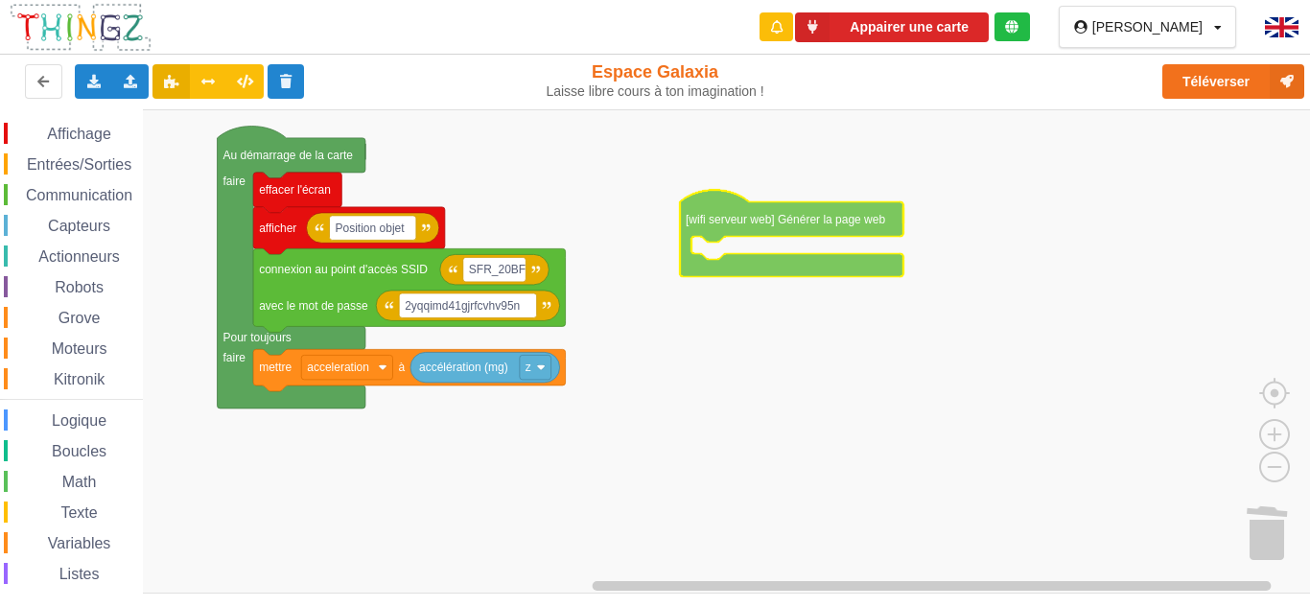
click at [872, 181] on div "Affichage Entrées/Sorties Communication Capteurs Actionneurs Robots Grove Moteu…" at bounding box center [661, 351] width 1323 height 484
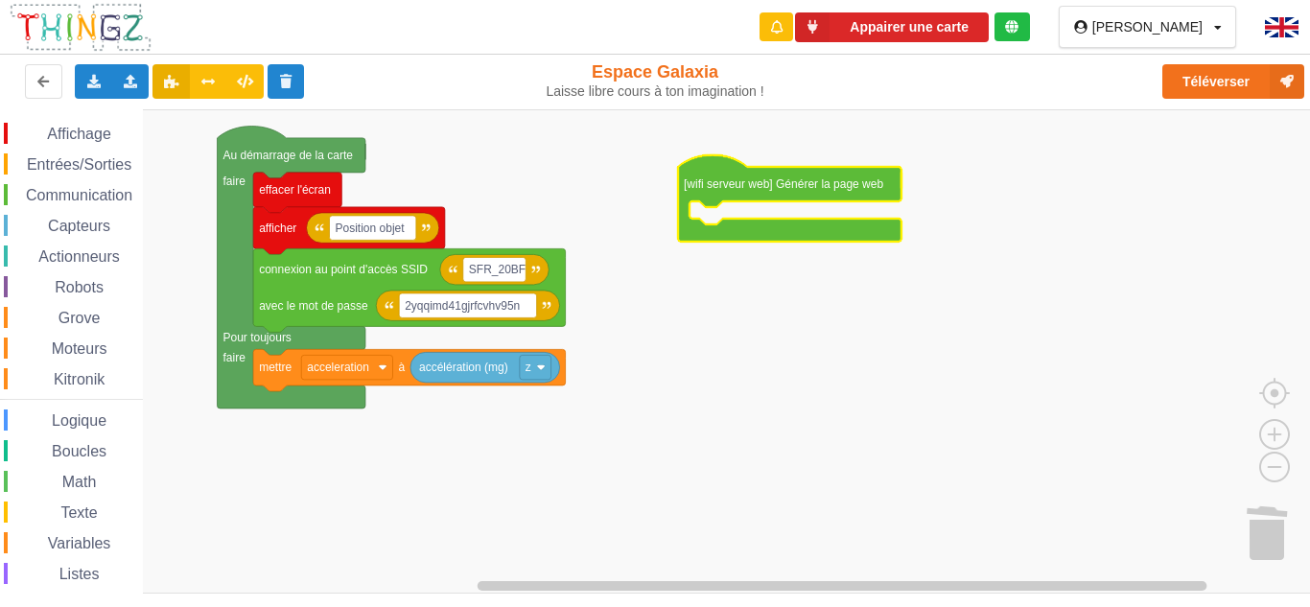
click at [741, 185] on text "[wifi serveur web] Générer la page web" at bounding box center [783, 183] width 199 height 13
click at [735, 314] on rect "Espace de travail de Blocky" at bounding box center [661, 351] width 1323 height 484
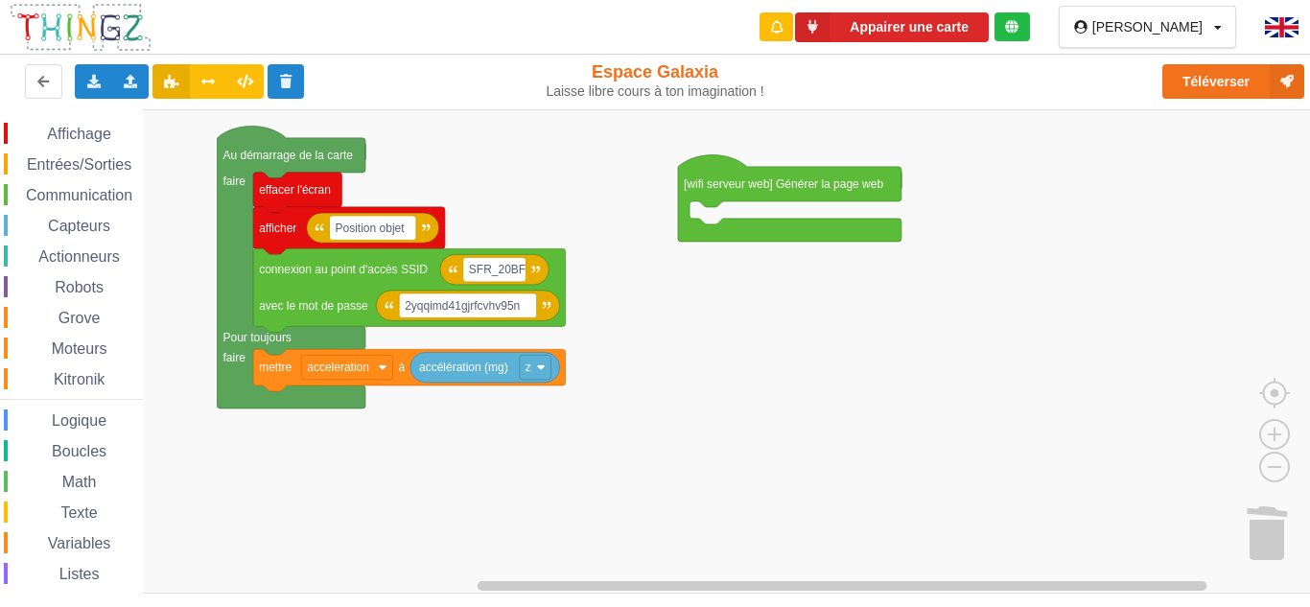
click at [68, 216] on div "Capteurs" at bounding box center [73, 225] width 139 height 21
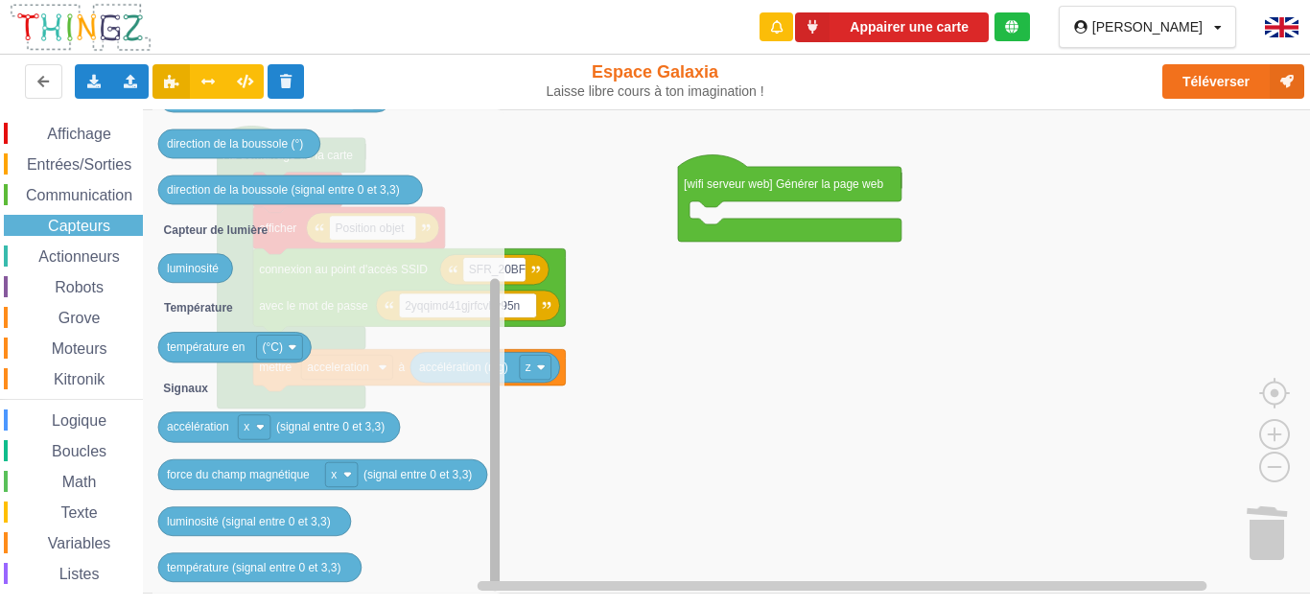
click at [493, 420] on rect "Espace de travail de Blocky" at bounding box center [495, 434] width 10 height 313
click at [58, 243] on div "Affichage Entrées/Sorties Communication Capteurs Actionneurs Robots Grove Moteu…" at bounding box center [71, 395] width 143 height 544
click at [64, 256] on span "Actionneurs" at bounding box center [78, 256] width 87 height 16
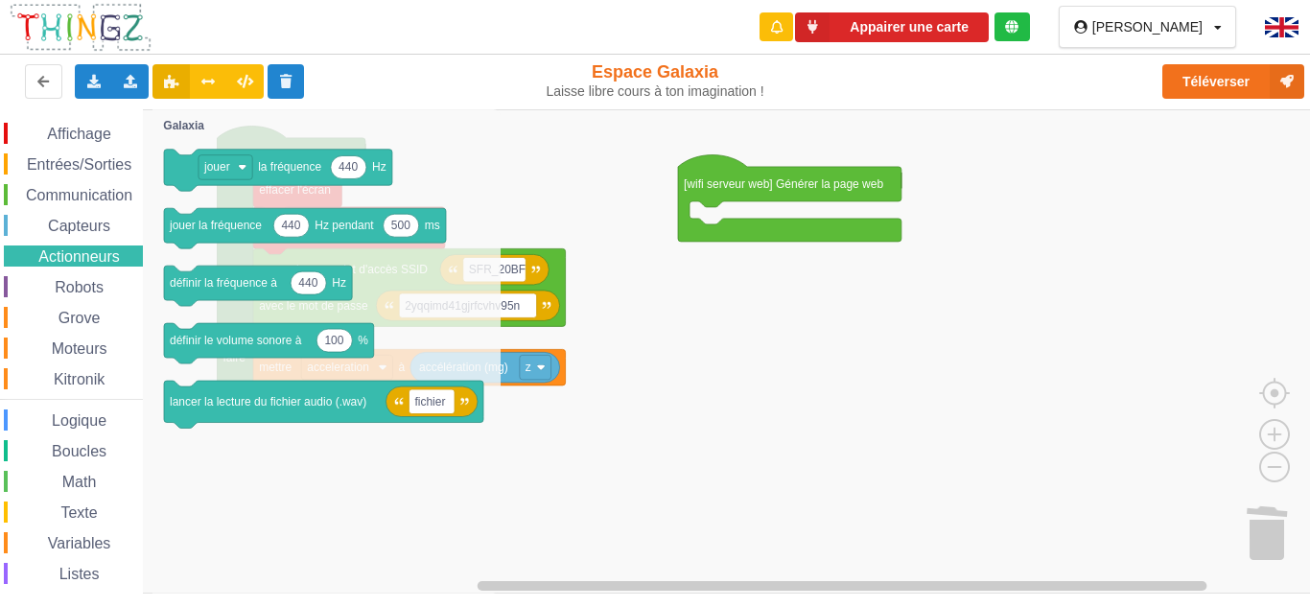
click at [60, 419] on span "Logique" at bounding box center [79, 420] width 60 height 16
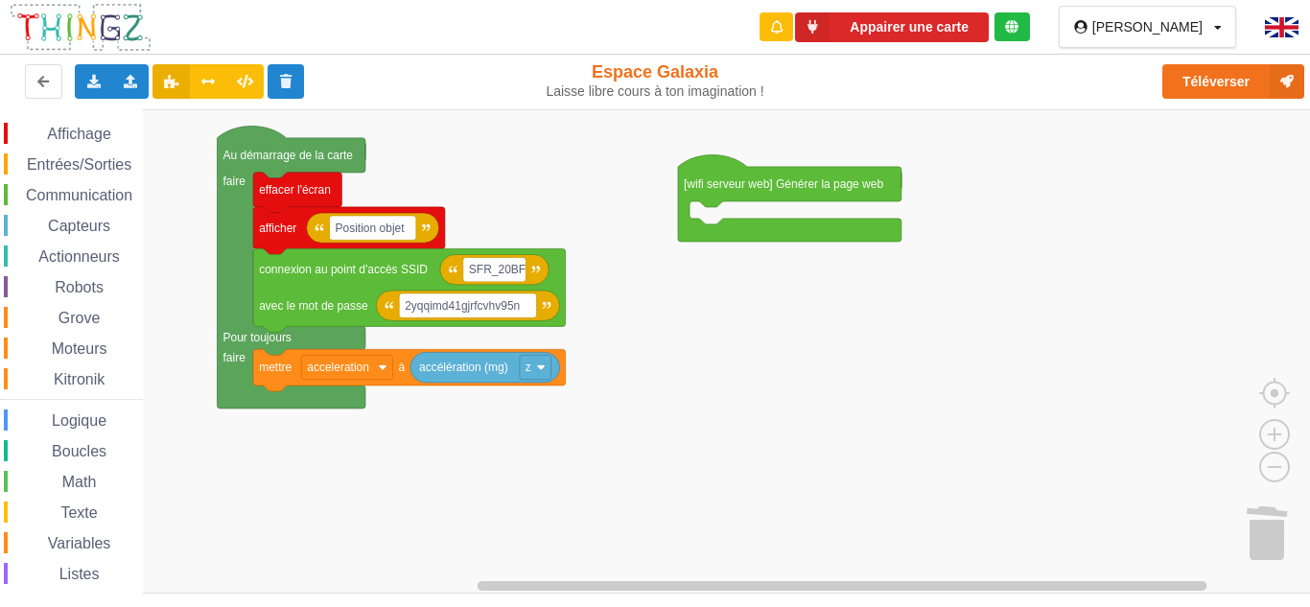
click at [44, 228] on div "Affichage Entrées/Sorties Communication Capteurs Actionneurs Robots Grove Moteu…" at bounding box center [661, 351] width 1323 height 484
click at [80, 420] on span "Logique" at bounding box center [79, 420] width 60 height 16
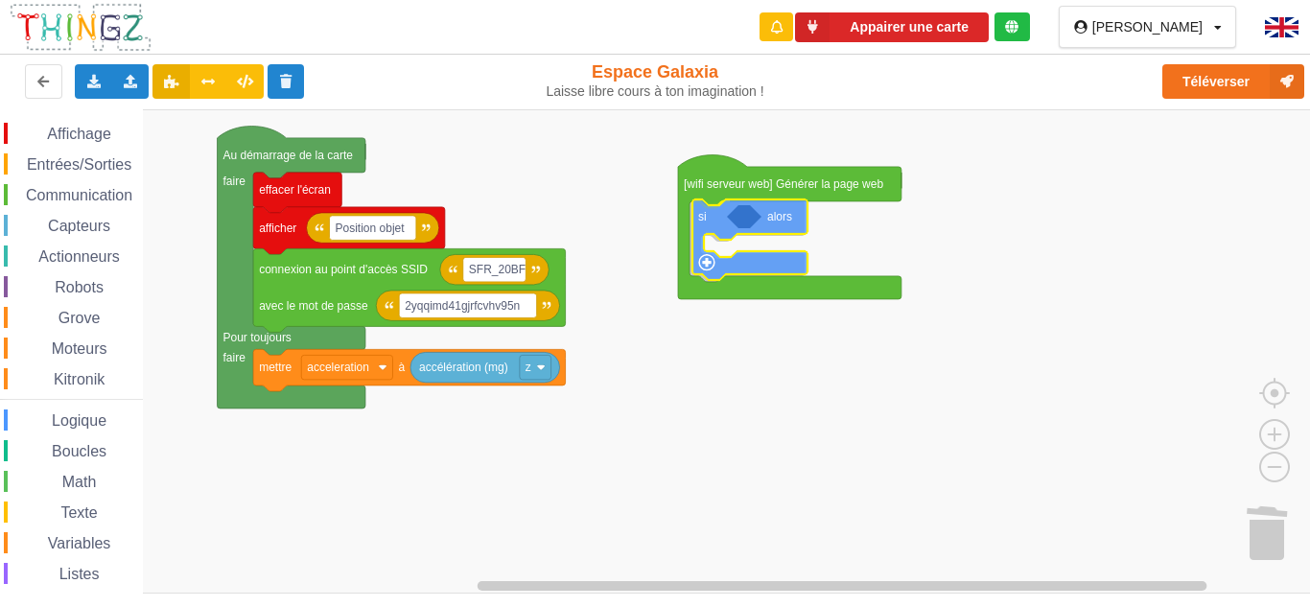
click at [764, 269] on div "Affichage Entrées/Sorties Communication Capteurs Actionneurs Robots Grove Moteu…" at bounding box center [661, 351] width 1323 height 484
click at [58, 549] on span "Variables" at bounding box center [79, 543] width 69 height 16
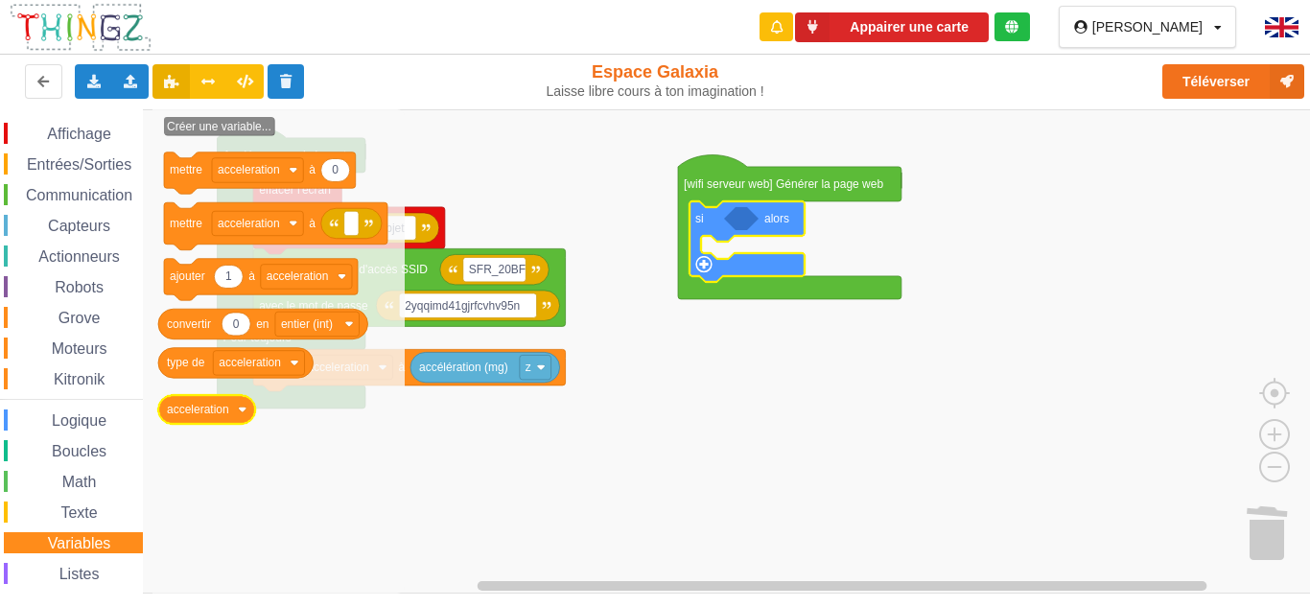
click at [209, 406] on text "acceleration" at bounding box center [198, 409] width 62 height 13
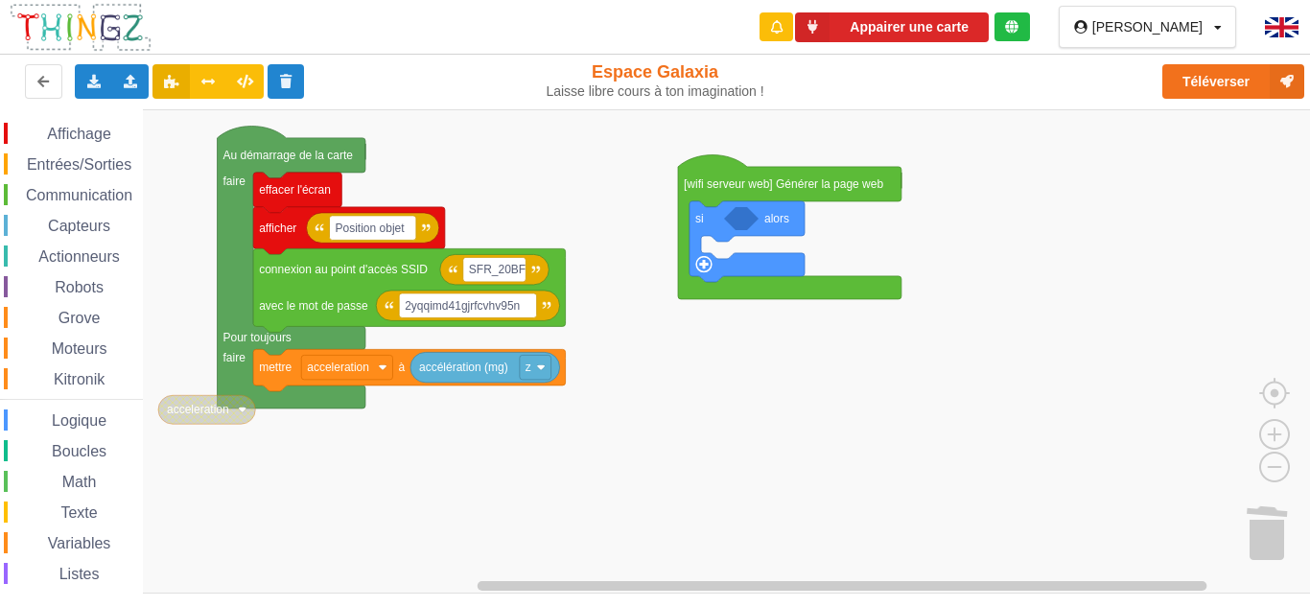
click at [209, 455] on rect "Espace de travail de Blocky" at bounding box center [661, 351] width 1323 height 484
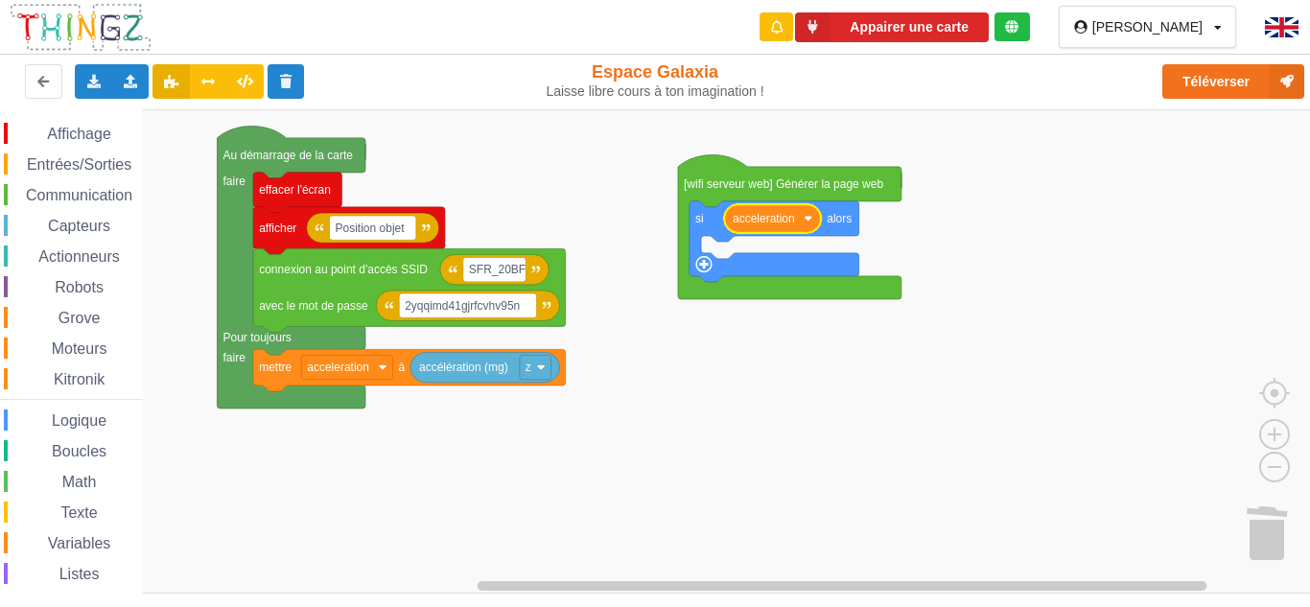
click at [839, 224] on text "alors" at bounding box center [839, 218] width 25 height 13
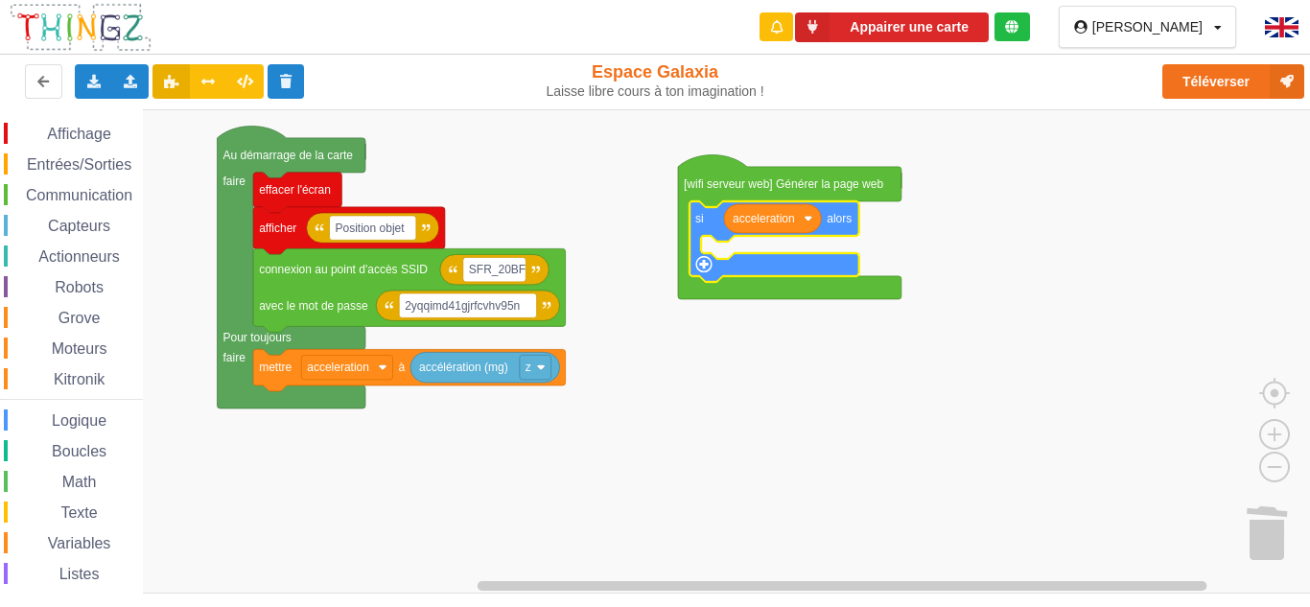
click at [888, 226] on rect "Espace de travail de Blocky" at bounding box center [661, 351] width 1323 height 484
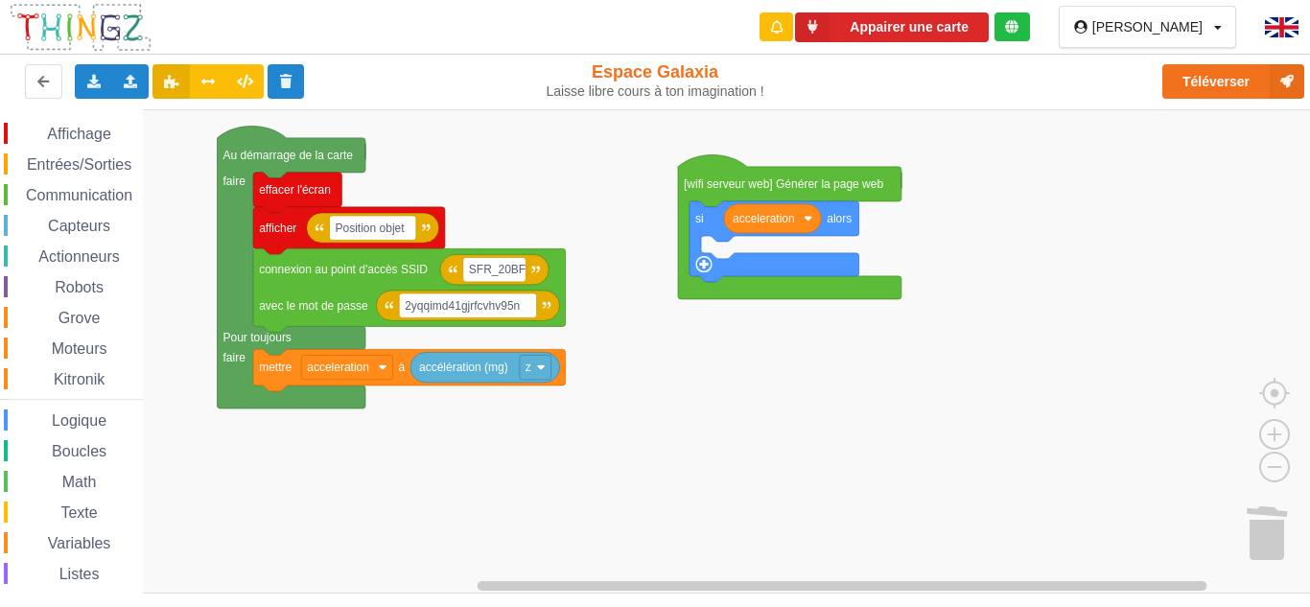
click at [76, 415] on span "Logique" at bounding box center [79, 420] width 60 height 16
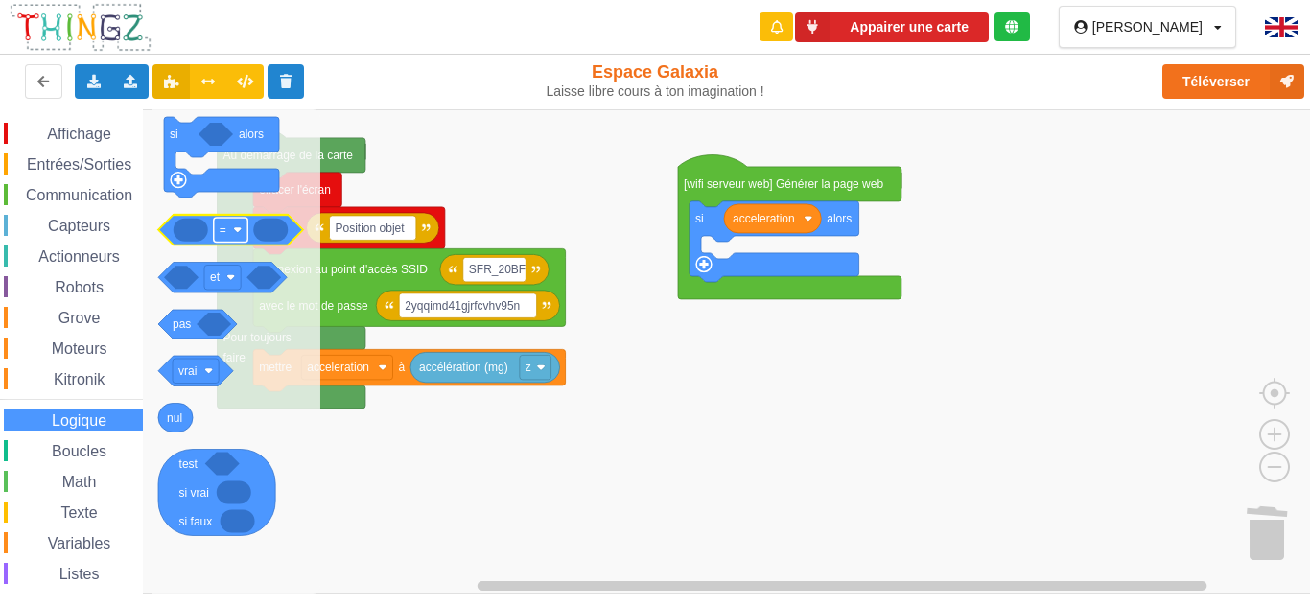
click at [220, 230] on text "=" at bounding box center [223, 229] width 7 height 13
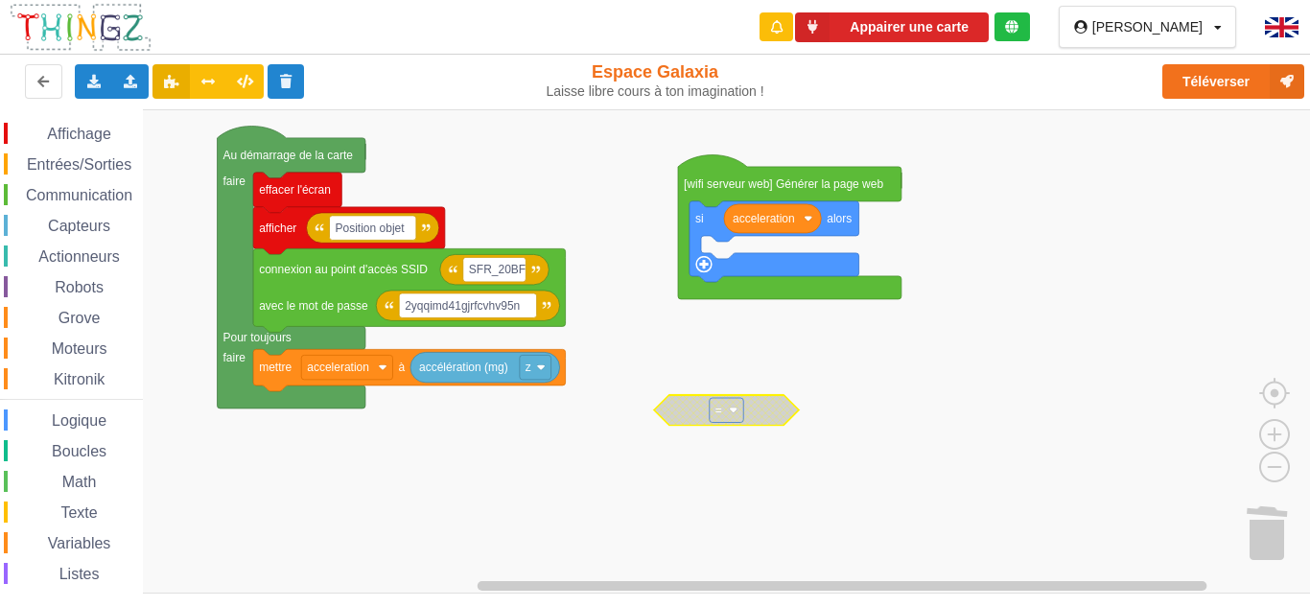
click at [729, 407] on rect "Espace de travail de Blocky" at bounding box center [727, 410] width 34 height 25
click at [725, 405] on rect "Espace de travail de Blocky" at bounding box center [727, 410] width 34 height 25
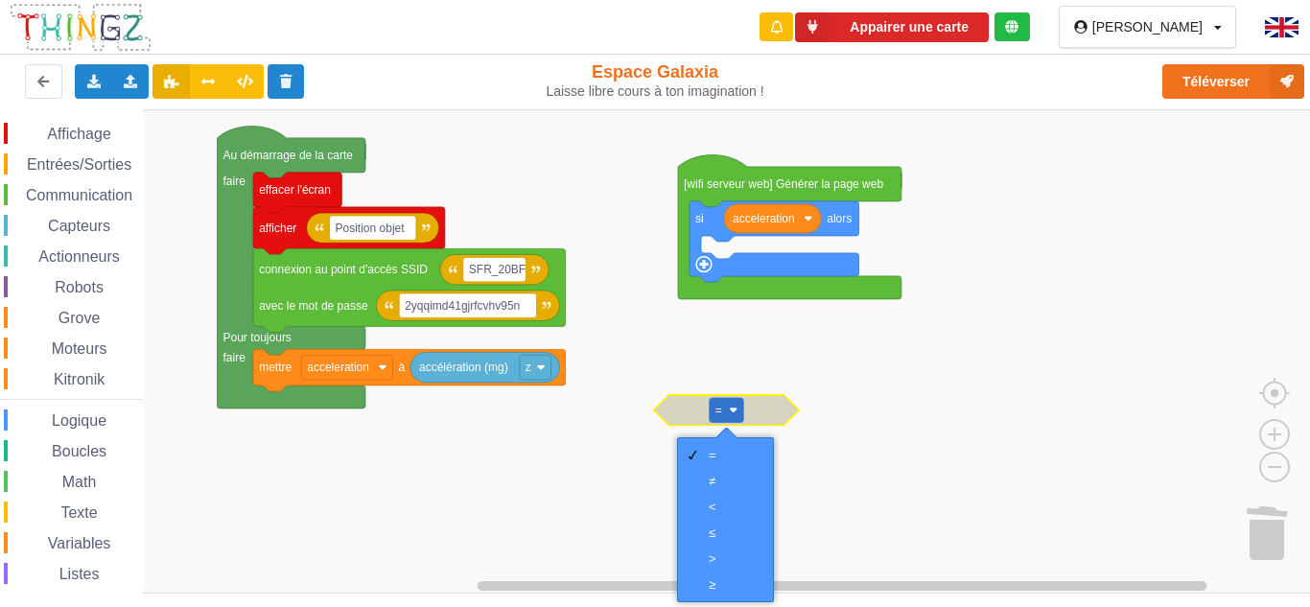
click at [725, 405] on rect "Espace de travail de Blocky" at bounding box center [727, 410] width 34 height 25
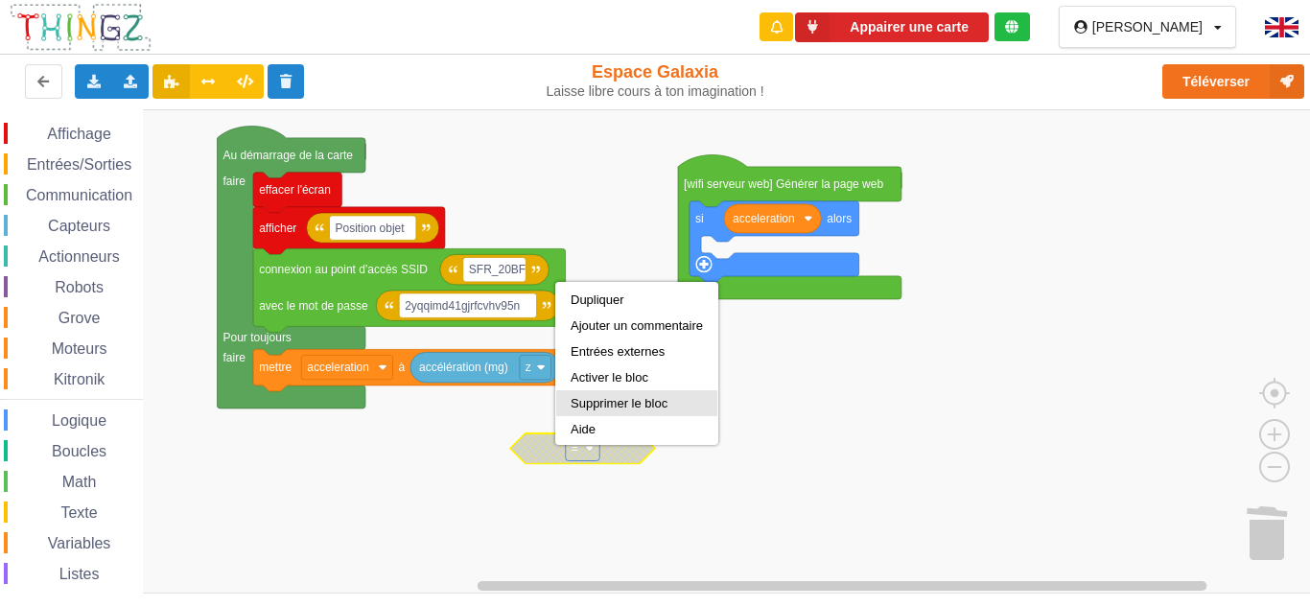
click at [624, 397] on div "Supprimer le bloc" at bounding box center [637, 403] width 132 height 14
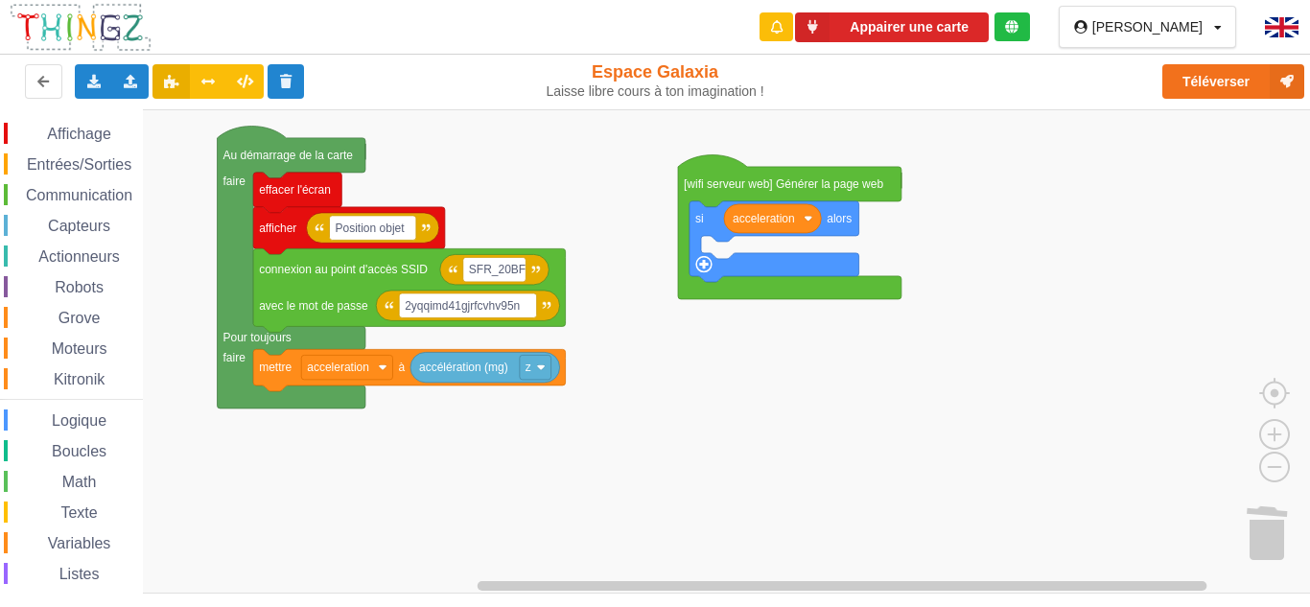
click at [87, 445] on span "Boucles" at bounding box center [79, 451] width 60 height 16
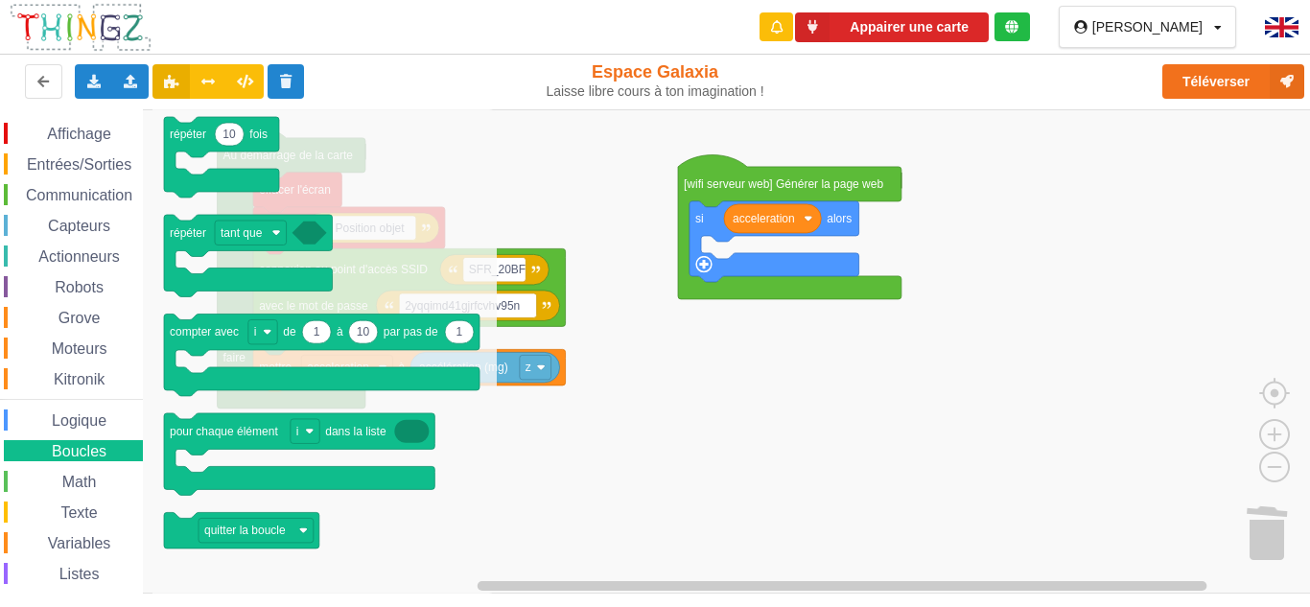
click at [97, 423] on span "Logique" at bounding box center [79, 420] width 60 height 16
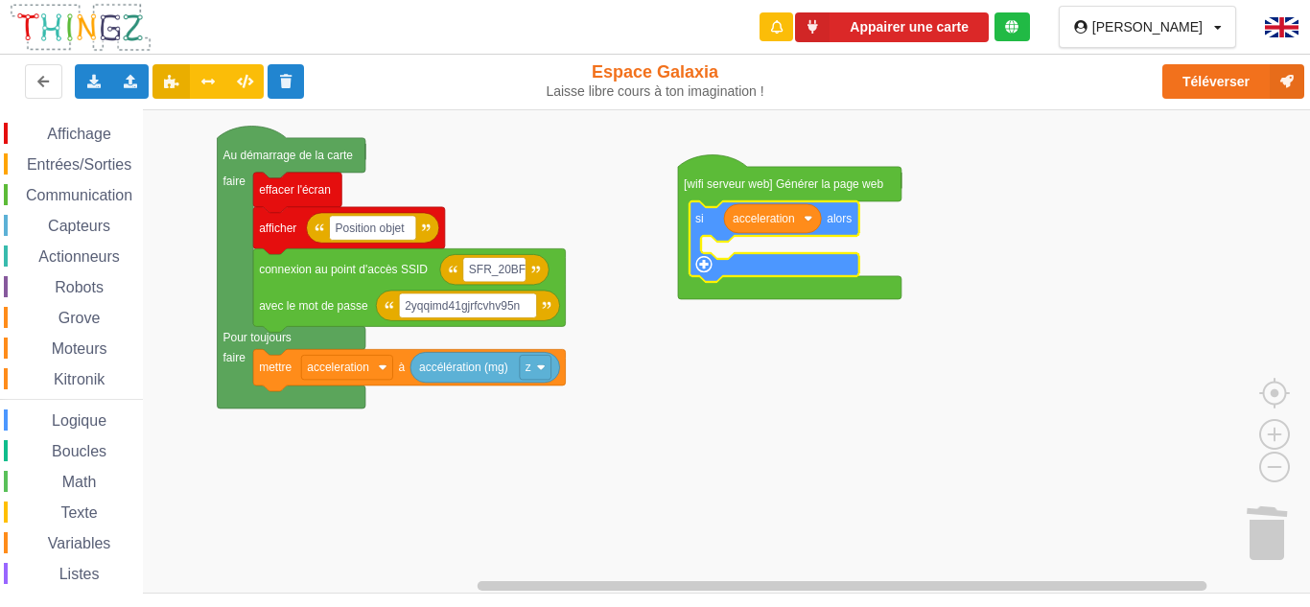
click at [696, 228] on icon "Espace de travail de Blocky" at bounding box center [774, 241] width 170 height 81
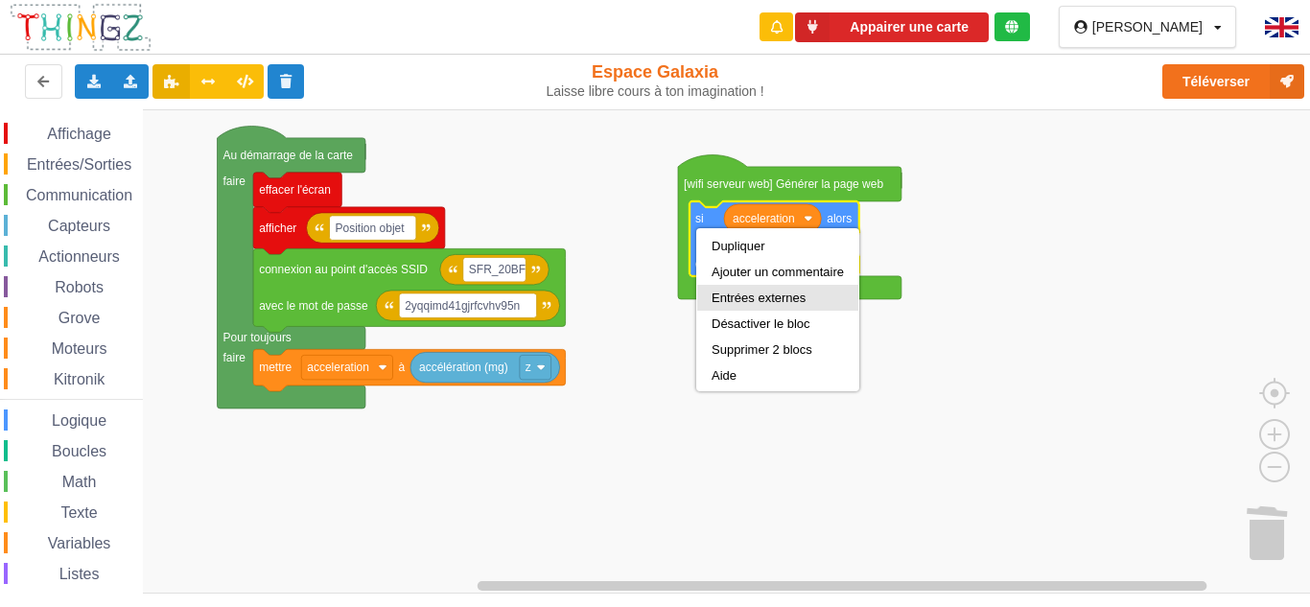
click at [736, 294] on div "Entrées externes" at bounding box center [778, 298] width 132 height 14
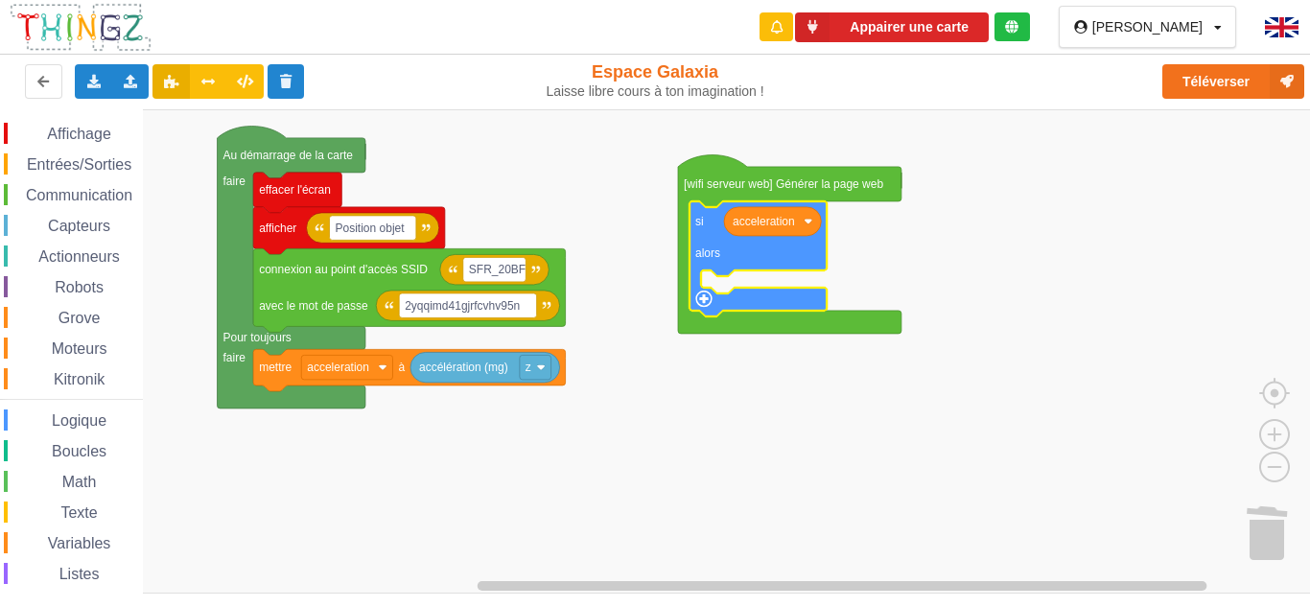
click at [708, 256] on text "alors" at bounding box center [707, 252] width 25 height 13
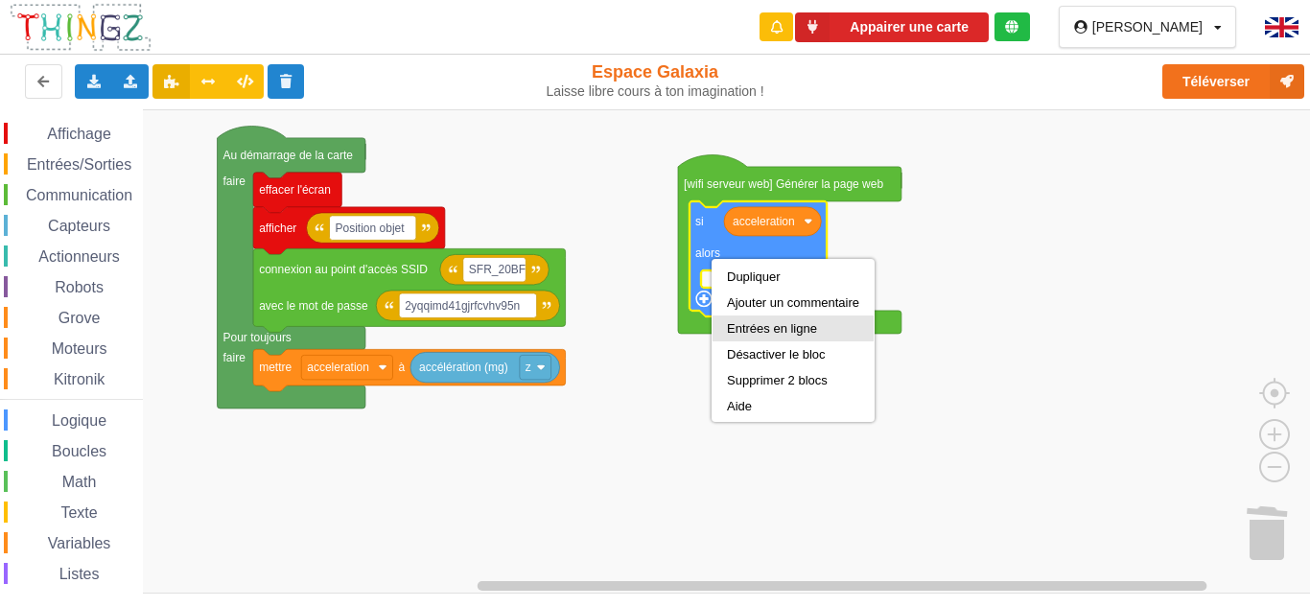
click at [735, 329] on div "Entrées en ligne" at bounding box center [793, 328] width 132 height 14
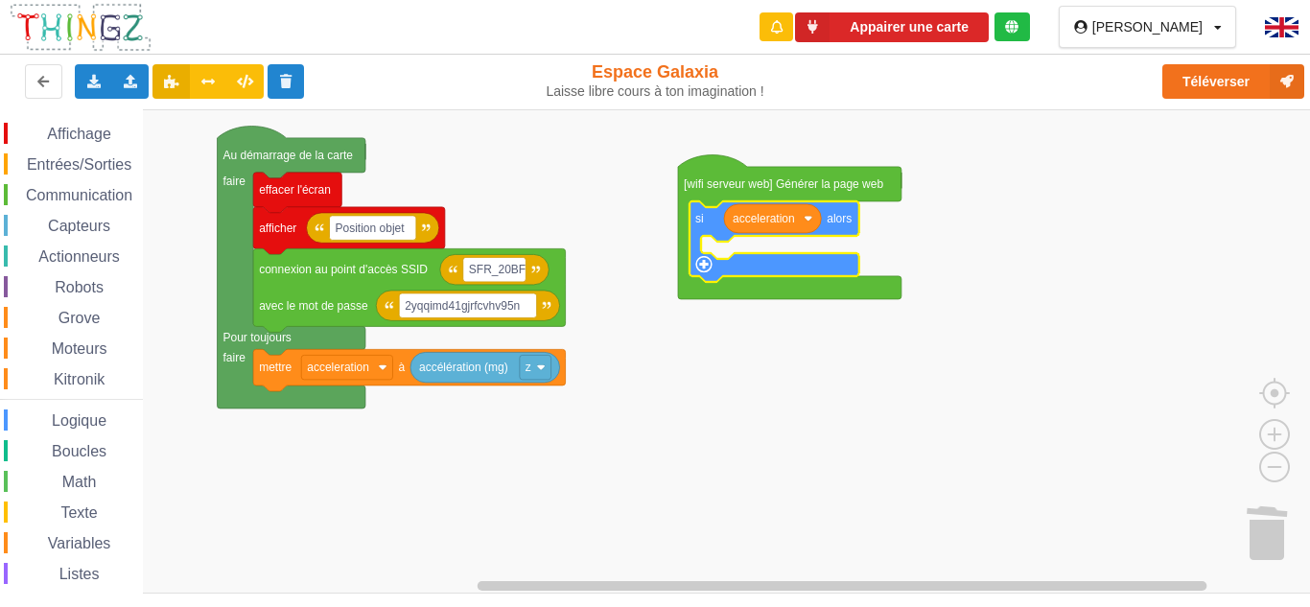
click at [707, 224] on icon "Espace de travail de Blocky" at bounding box center [774, 241] width 170 height 81
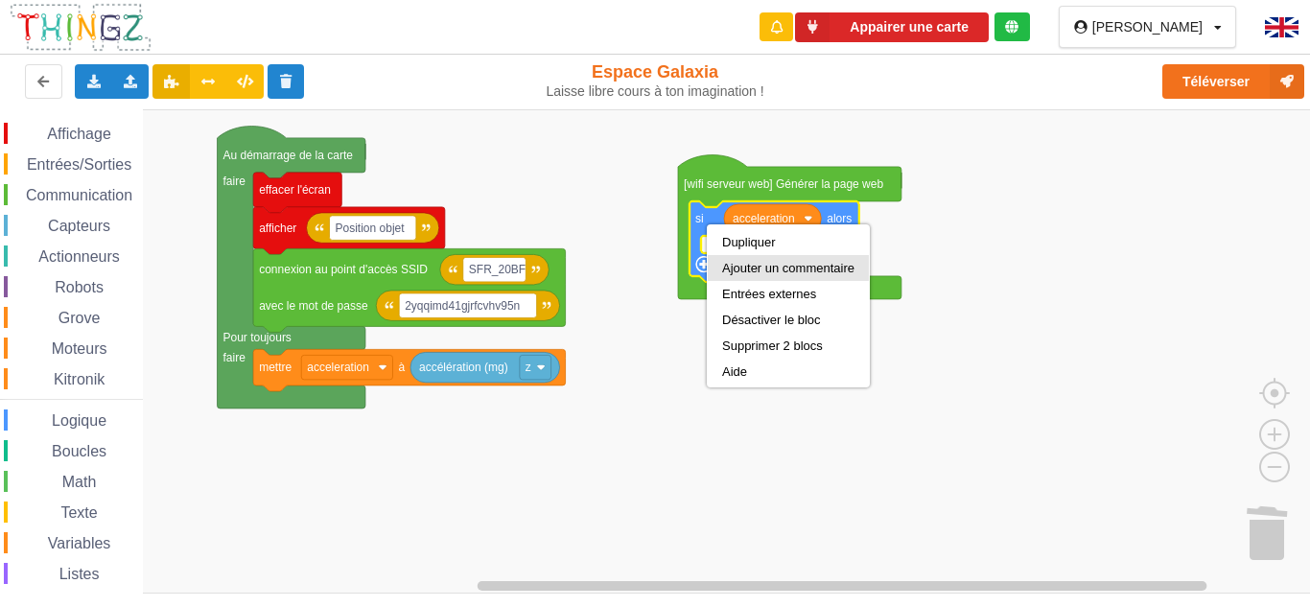
click at [772, 264] on div "Ajouter un commentaire" at bounding box center [788, 268] width 132 height 14
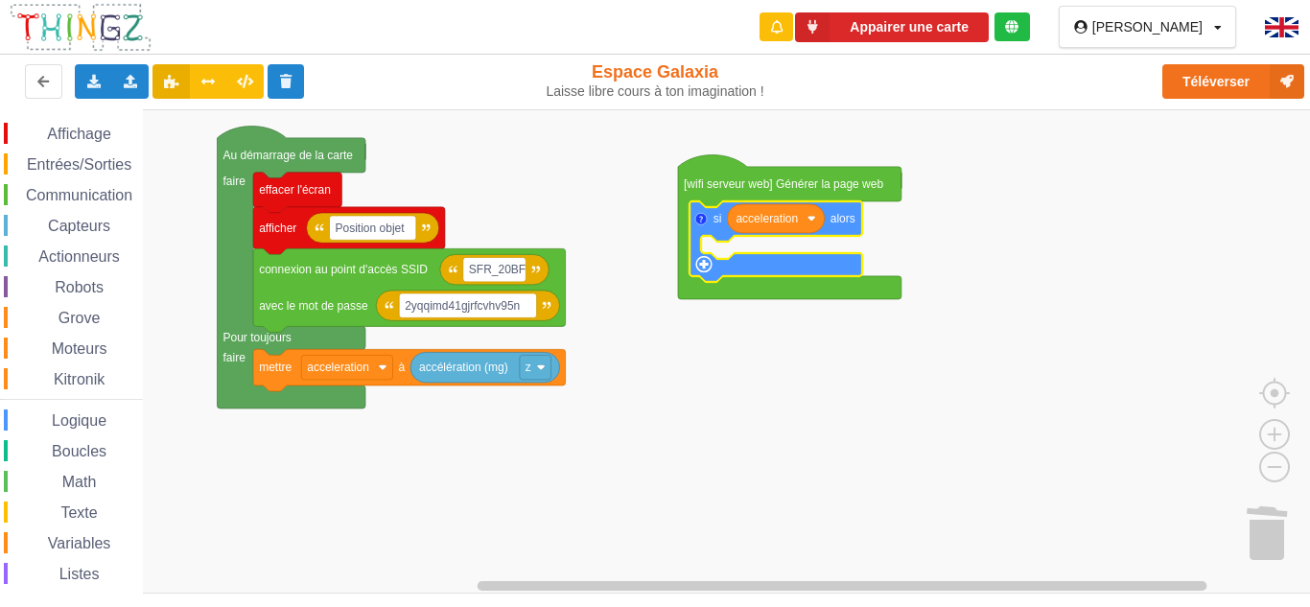
click at [692, 223] on icon "Espace de travail de Blocky" at bounding box center [775, 241] width 173 height 81
click at [699, 234] on icon "Espace de travail de Blocky" at bounding box center [775, 241] width 173 height 81
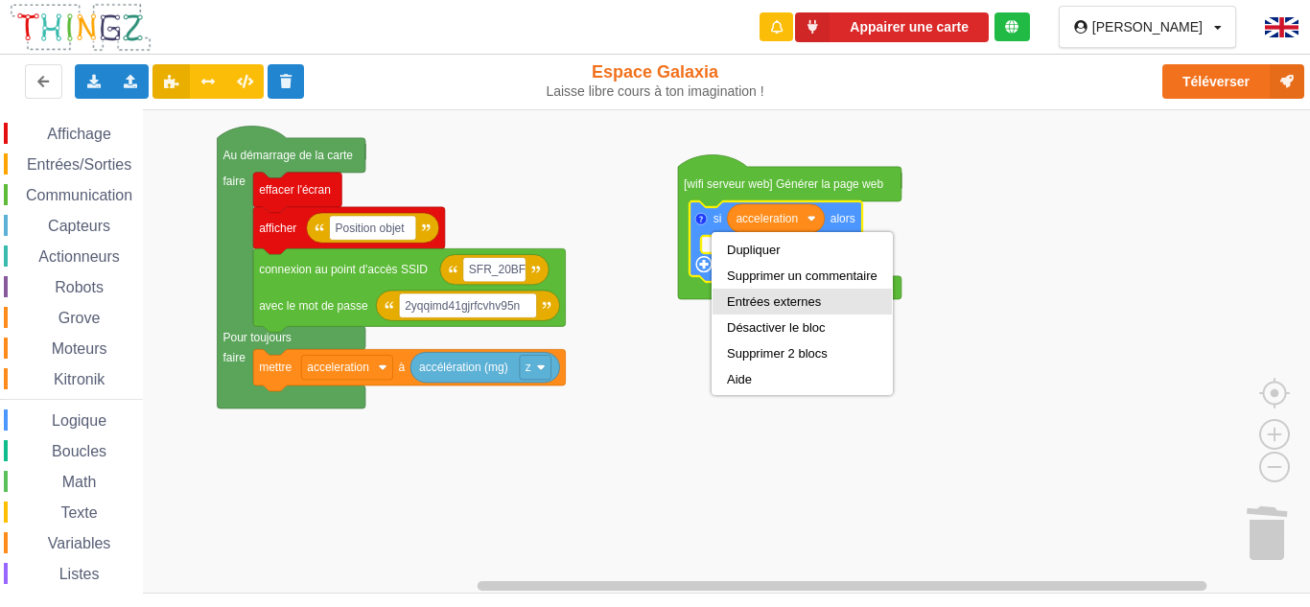
click at [750, 301] on div "Entrées externes" at bounding box center [802, 301] width 151 height 14
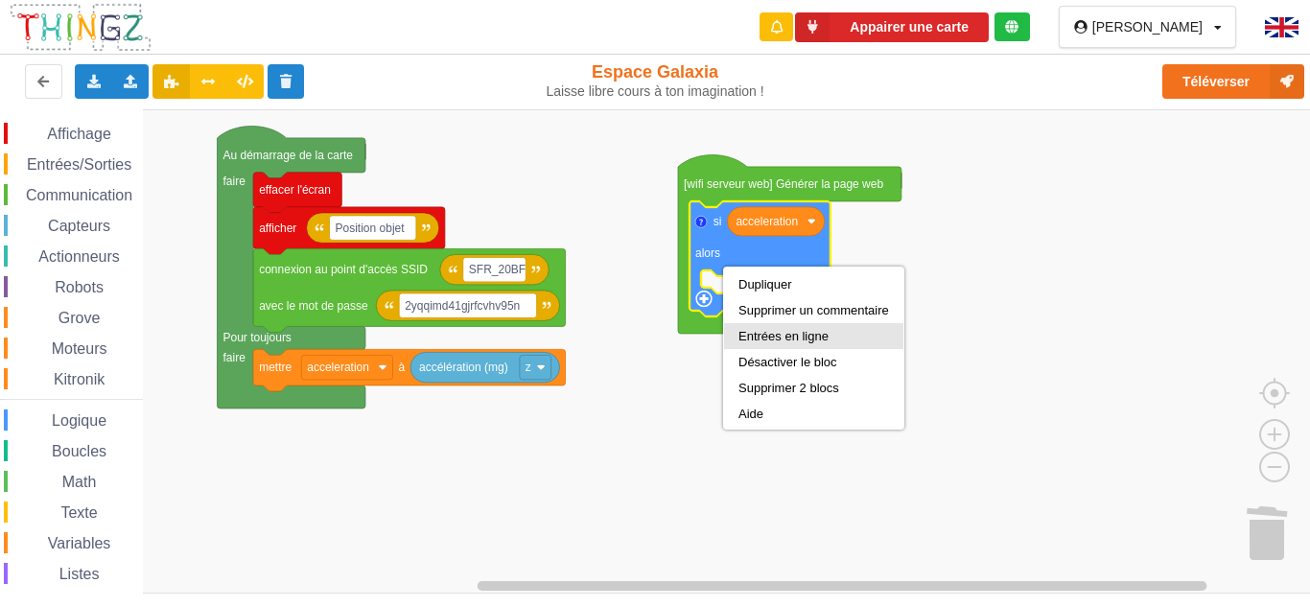
click at [777, 328] on div "Entrées en ligne" at bounding box center [813, 336] width 179 height 26
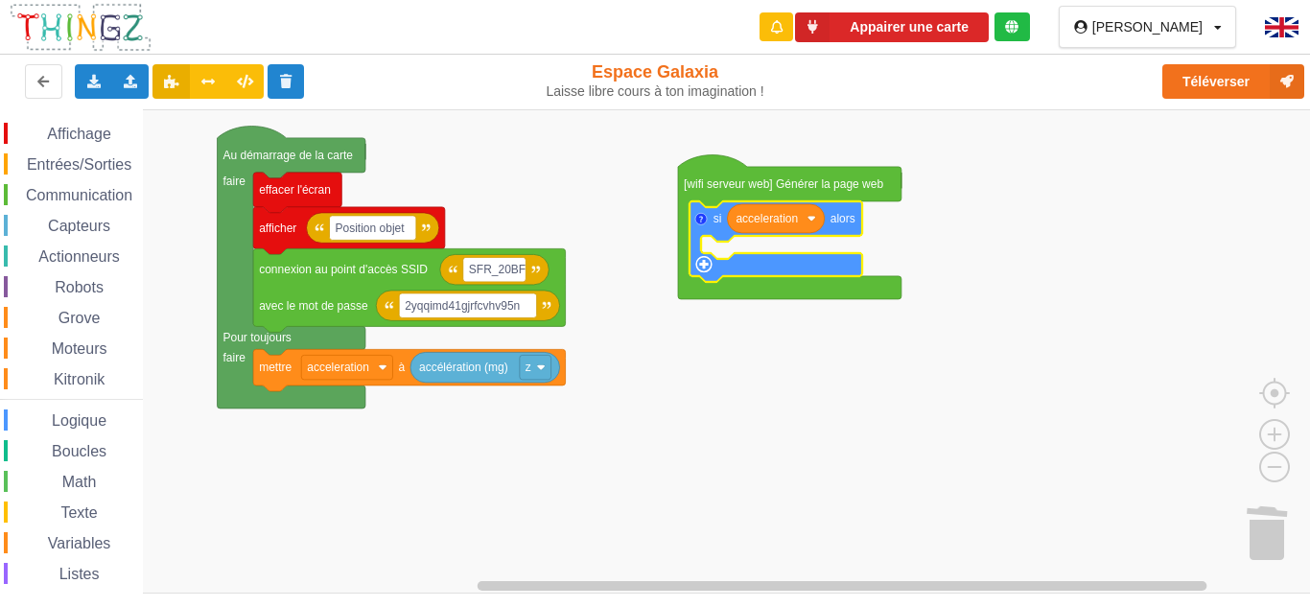
click at [774, 329] on rect "Espace de travail de Blocky" at bounding box center [661, 351] width 1323 height 484
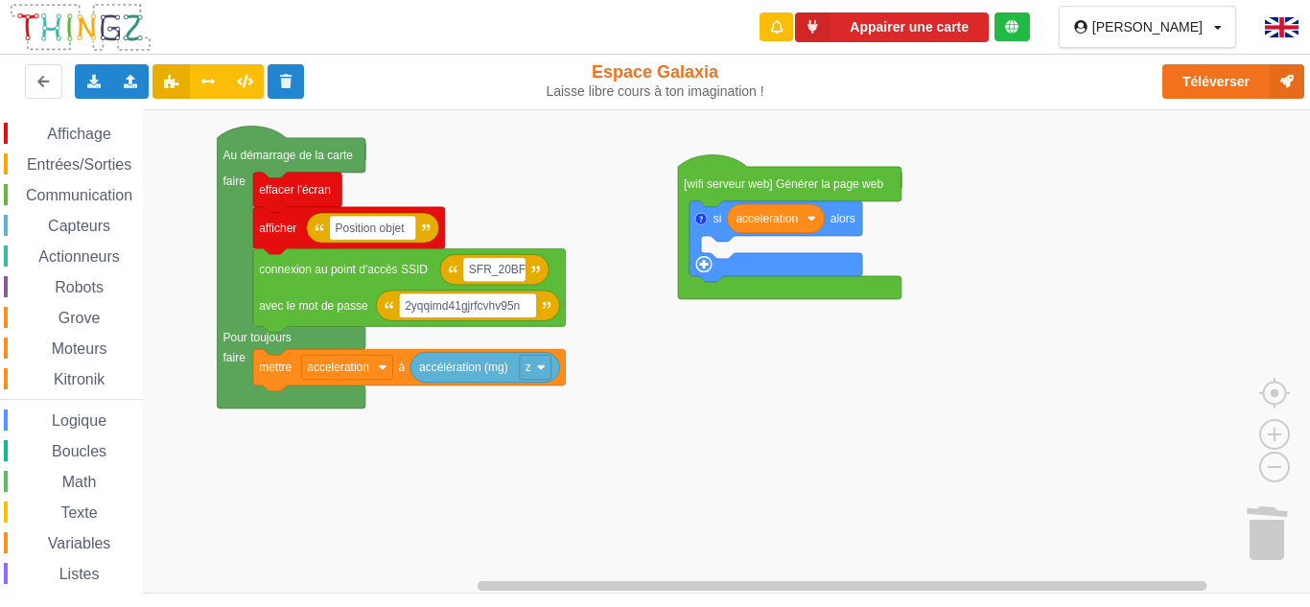
click at [825, 225] on icon "Espace de travail de Blocky" at bounding box center [775, 241] width 173 height 81
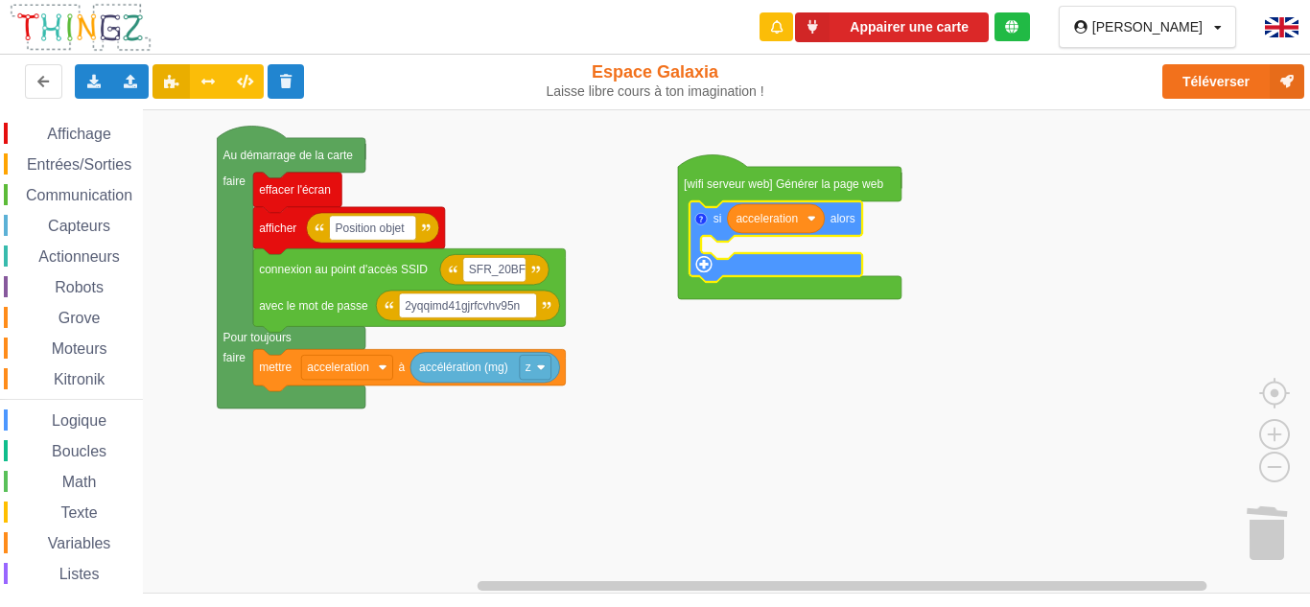
click at [77, 412] on span "Logique" at bounding box center [79, 420] width 60 height 16
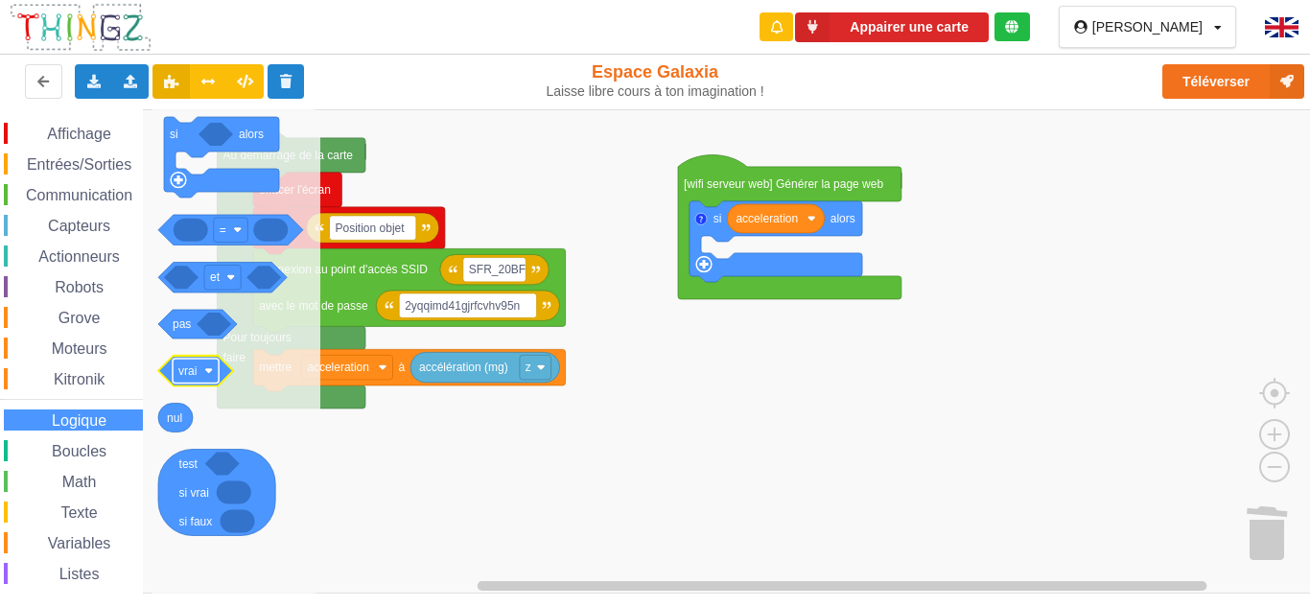
click at [203, 378] on rect "Espace de travail de Blocky" at bounding box center [196, 371] width 46 height 25
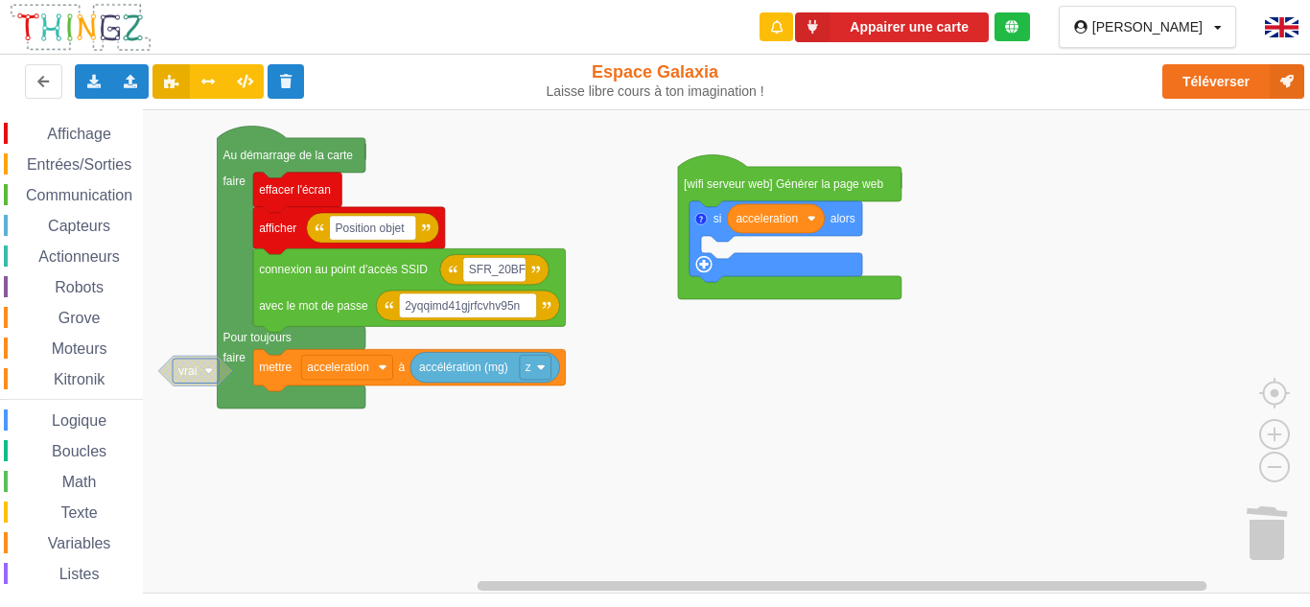
click at [87, 422] on span "Logique" at bounding box center [79, 420] width 60 height 16
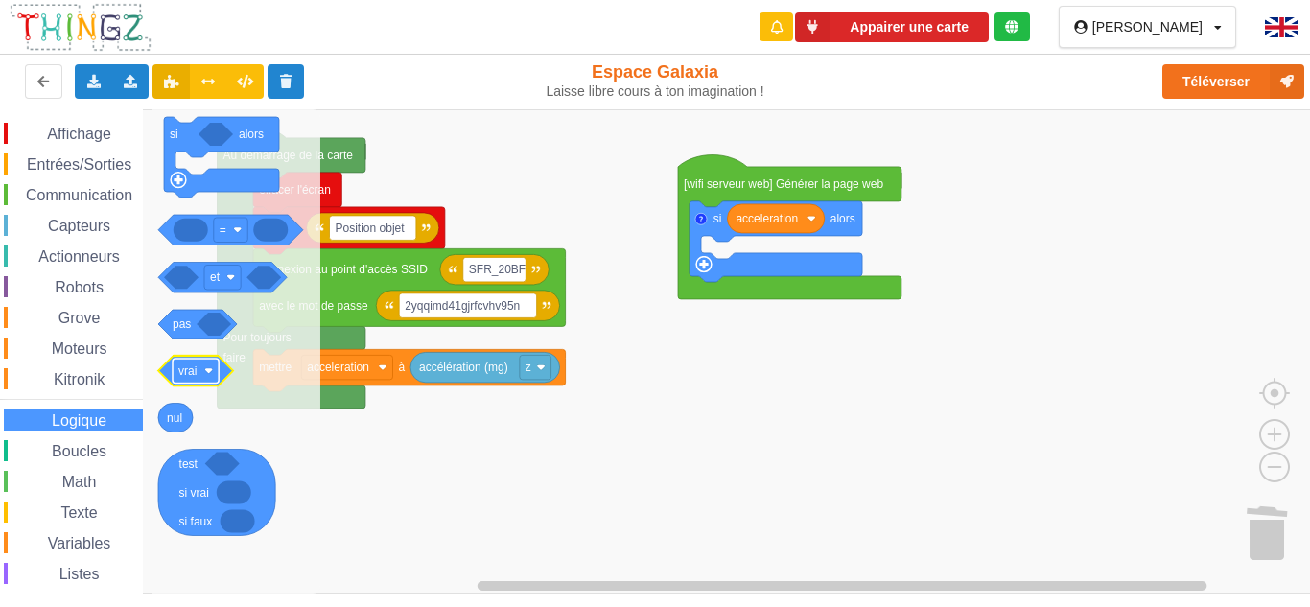
click at [188, 366] on text "vrai" at bounding box center [187, 370] width 18 height 13
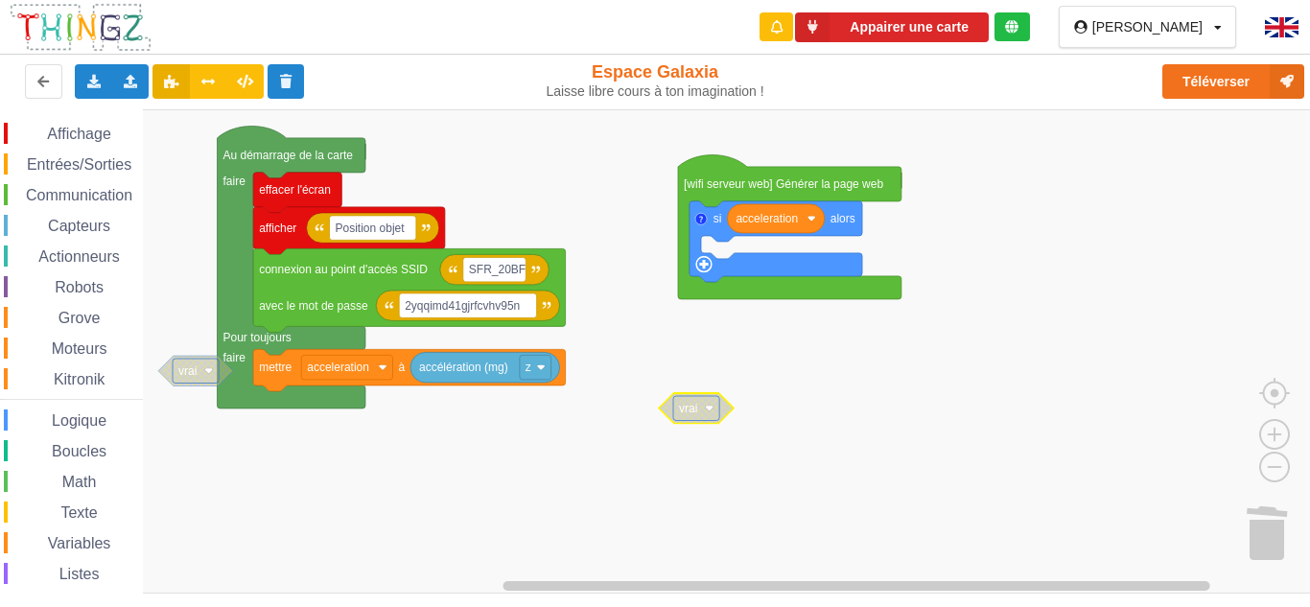
click at [690, 405] on text "vrai" at bounding box center [688, 408] width 18 height 13
click at [695, 410] on text "vrai" at bounding box center [688, 408] width 18 height 13
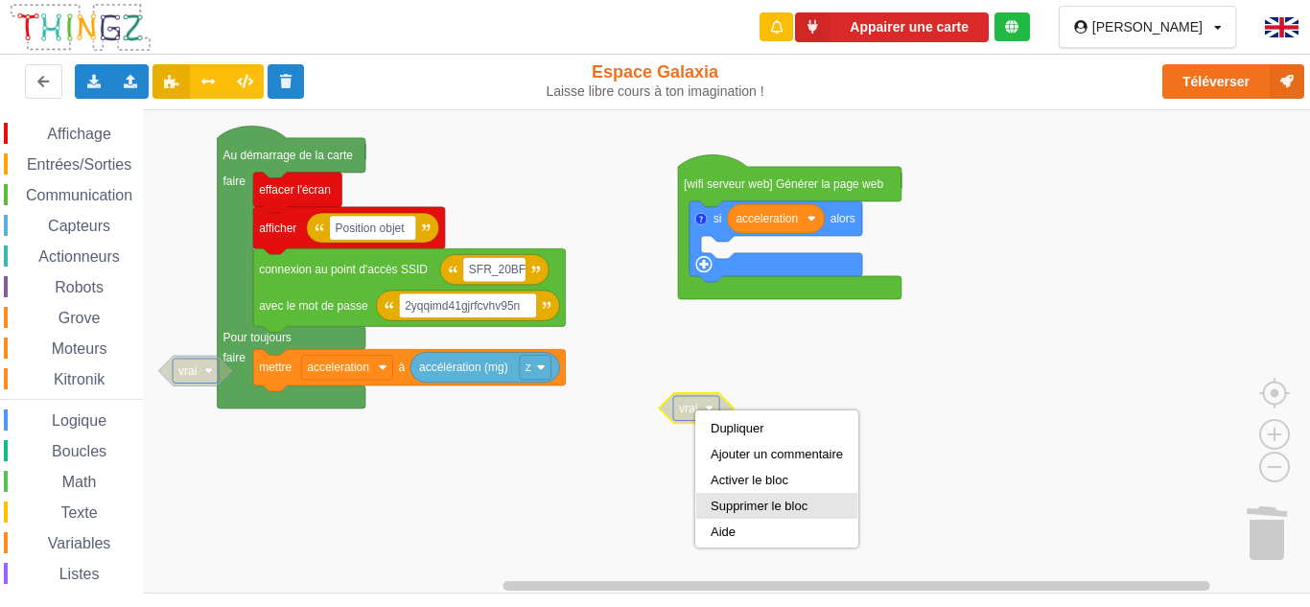
click at [734, 501] on div "Supprimer le bloc" at bounding box center [777, 506] width 132 height 14
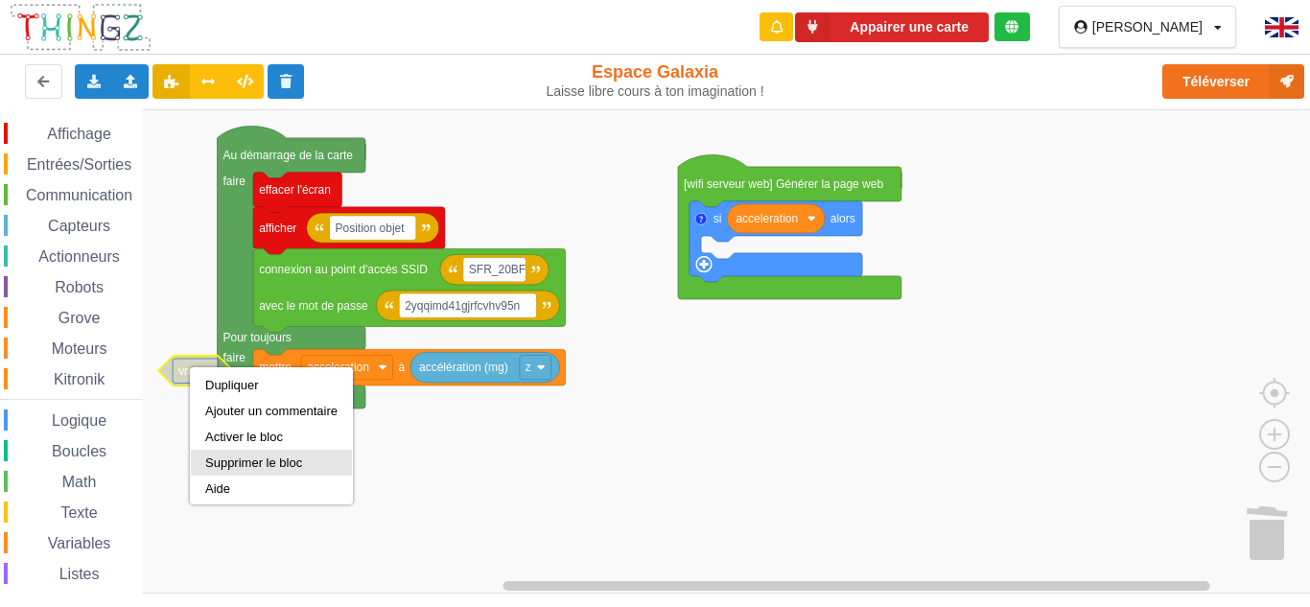
click at [225, 462] on div "Supprimer le bloc" at bounding box center [271, 462] width 132 height 14
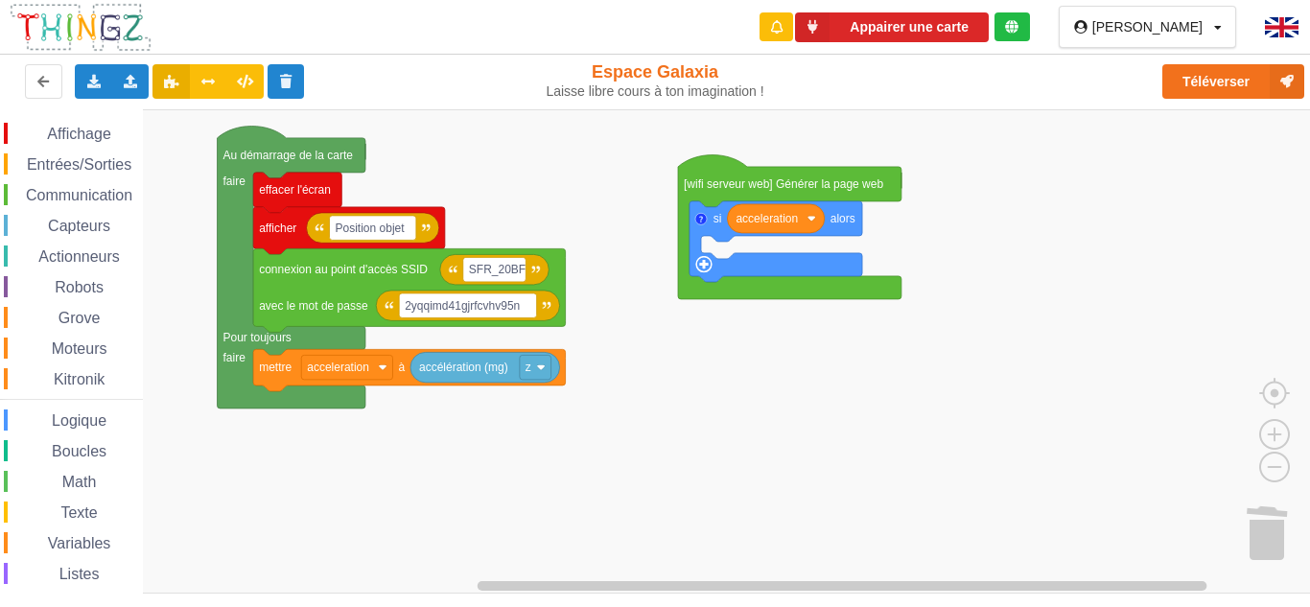
click at [64, 412] on span "Logique" at bounding box center [79, 420] width 60 height 16
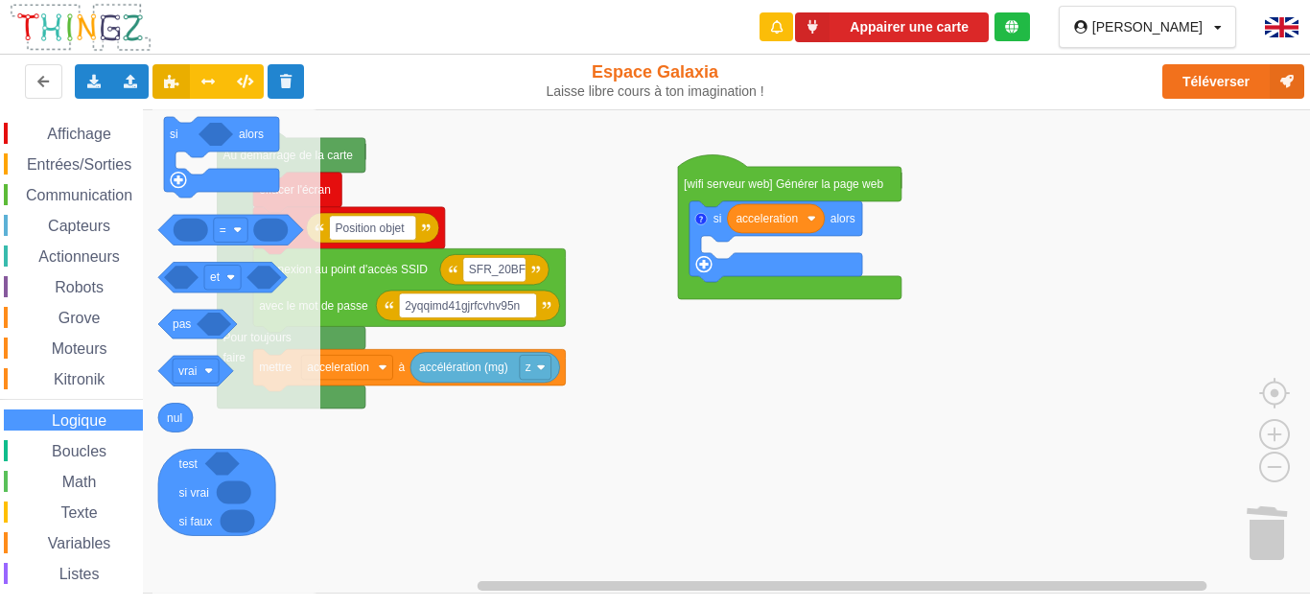
click at [95, 249] on span "Actionneurs" at bounding box center [78, 256] width 87 height 16
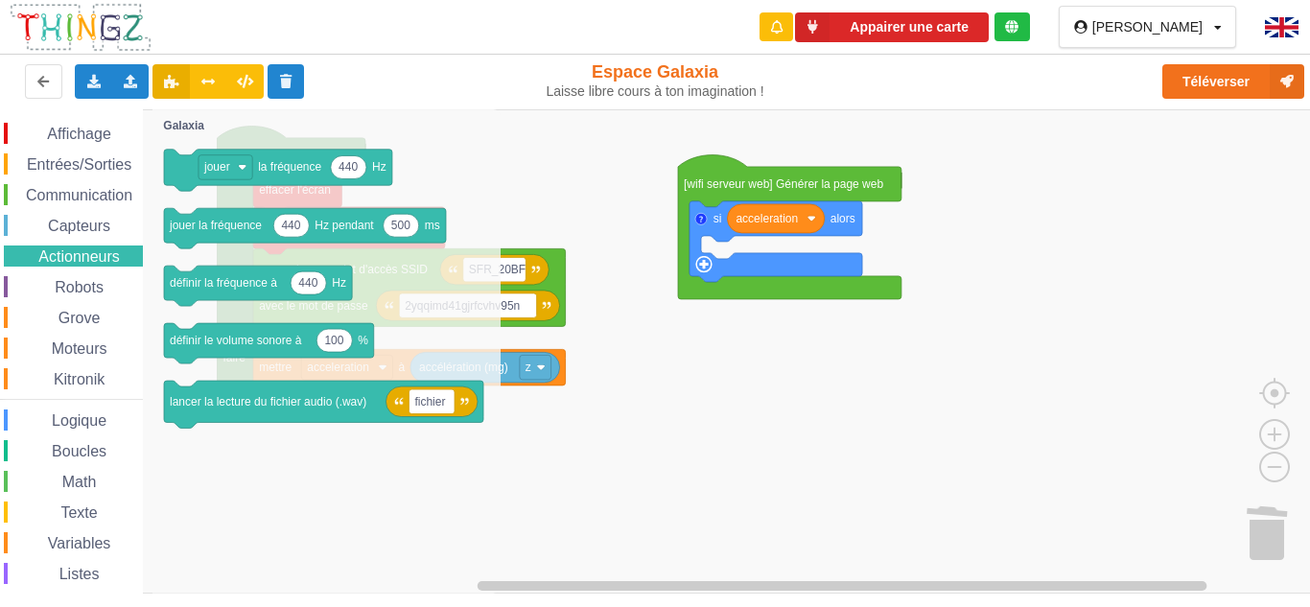
drag, startPoint x: 94, startPoint y: 239, endPoint x: 85, endPoint y: 248, distance: 12.9
click at [90, 242] on div "Affichage Entrées/Sorties Communication Capteurs Actionneurs Robots Grove Moteu…" at bounding box center [71, 395] width 143 height 544
click at [76, 231] on span "Capteurs" at bounding box center [79, 226] width 68 height 16
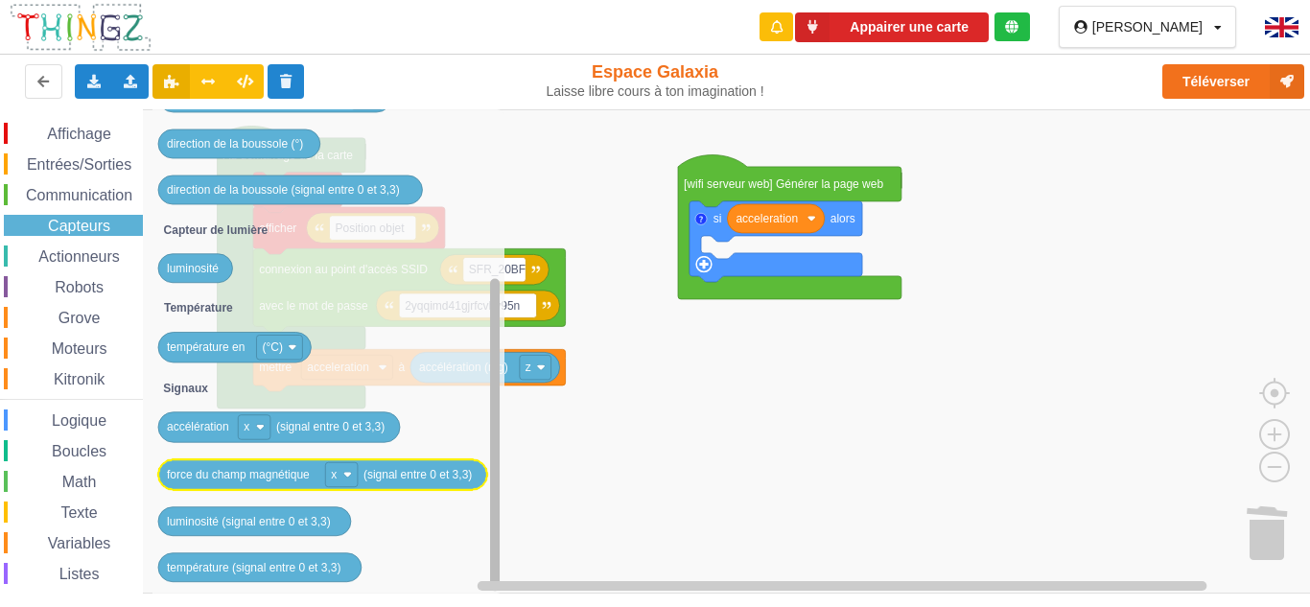
click at [471, 472] on div "Affichage Entrées/Sorties Communication Capteurs Actionneurs Robots Grove Moteu…" at bounding box center [661, 351] width 1323 height 484
click at [75, 568] on span "Listes" at bounding box center [80, 574] width 46 height 16
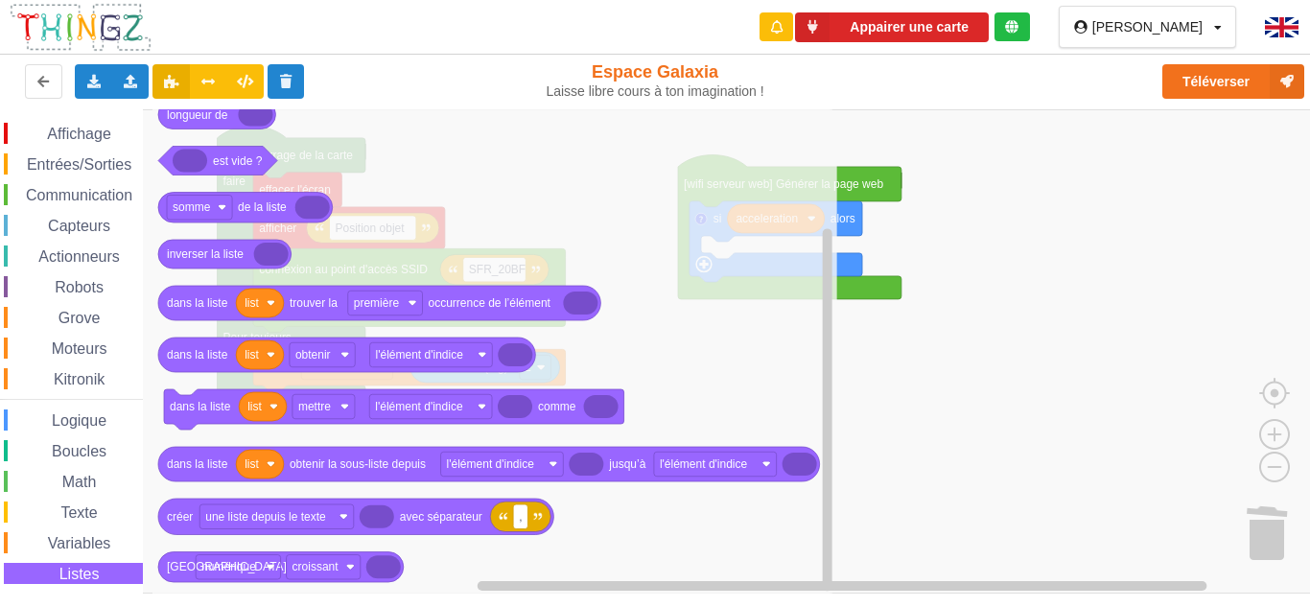
click at [48, 532] on div "Variables" at bounding box center [73, 542] width 139 height 21
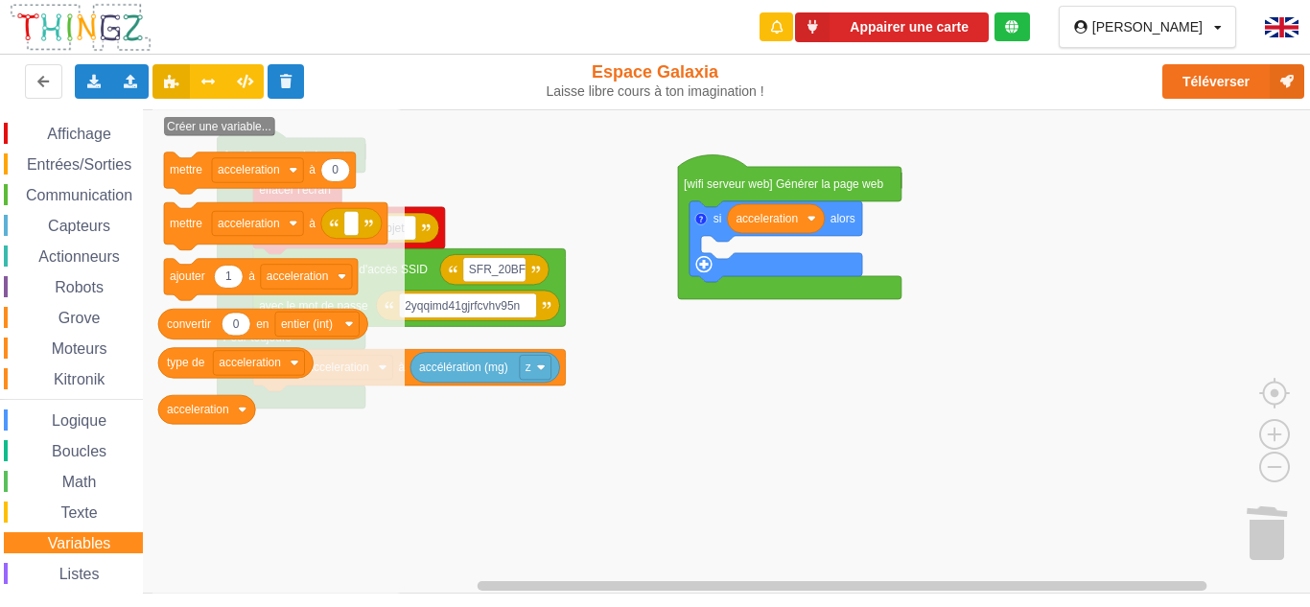
click at [85, 502] on div "Texte" at bounding box center [73, 512] width 139 height 21
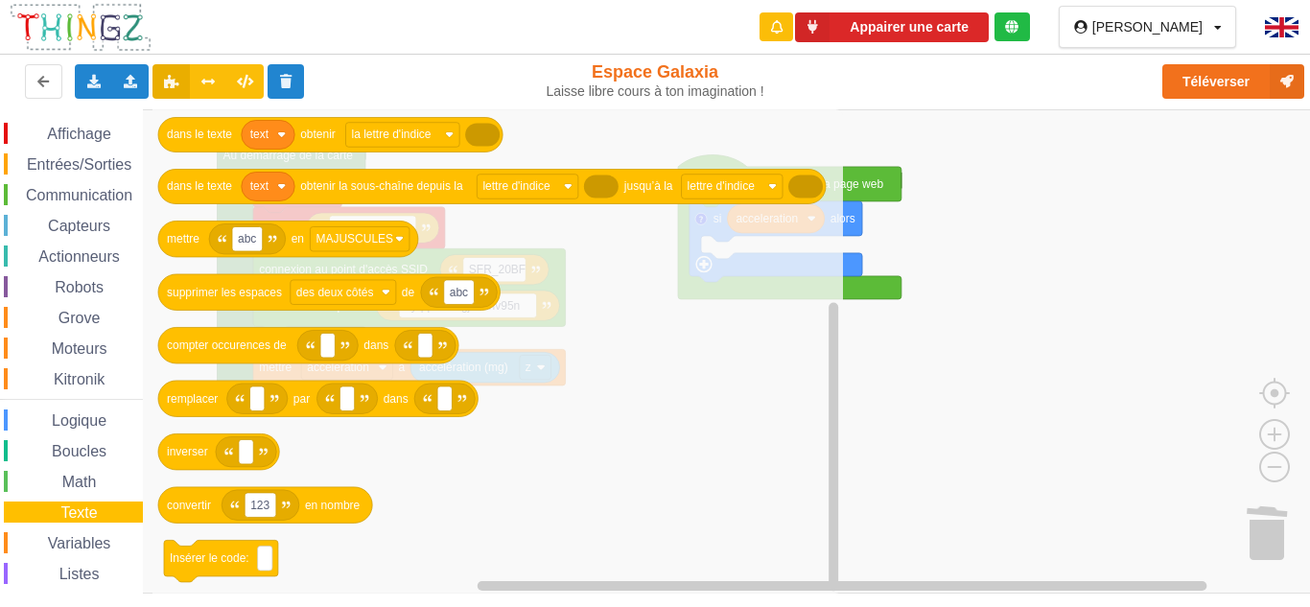
click at [84, 477] on span "Math" at bounding box center [79, 482] width 40 height 16
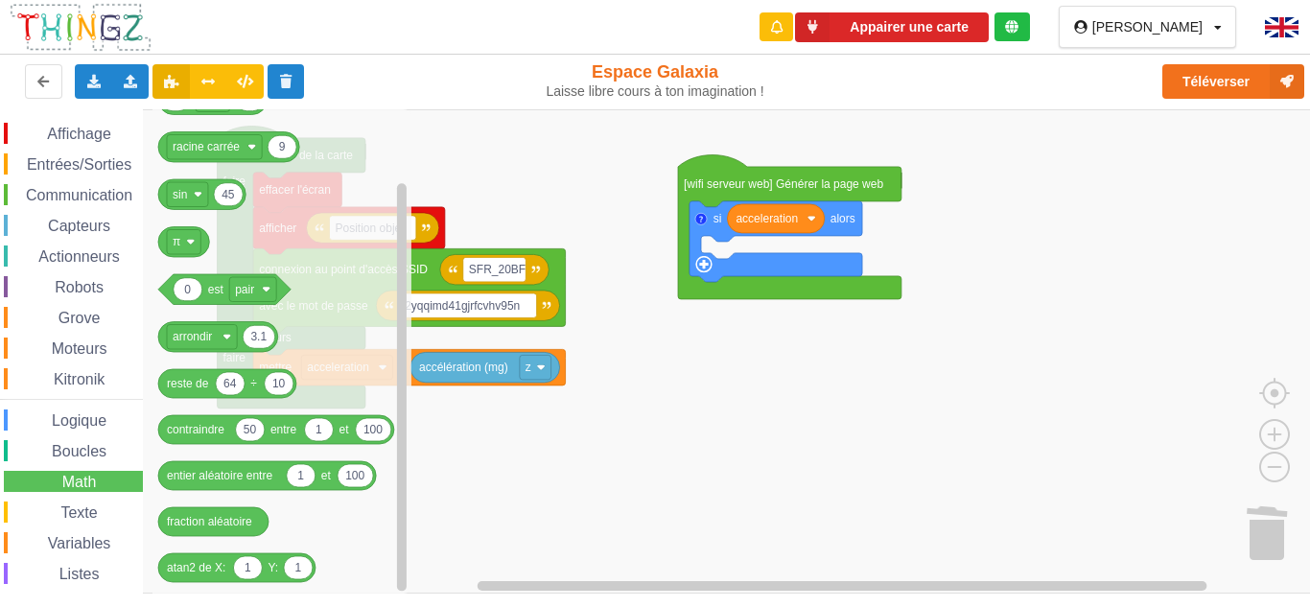
click at [90, 451] on span "Boucles" at bounding box center [79, 451] width 60 height 16
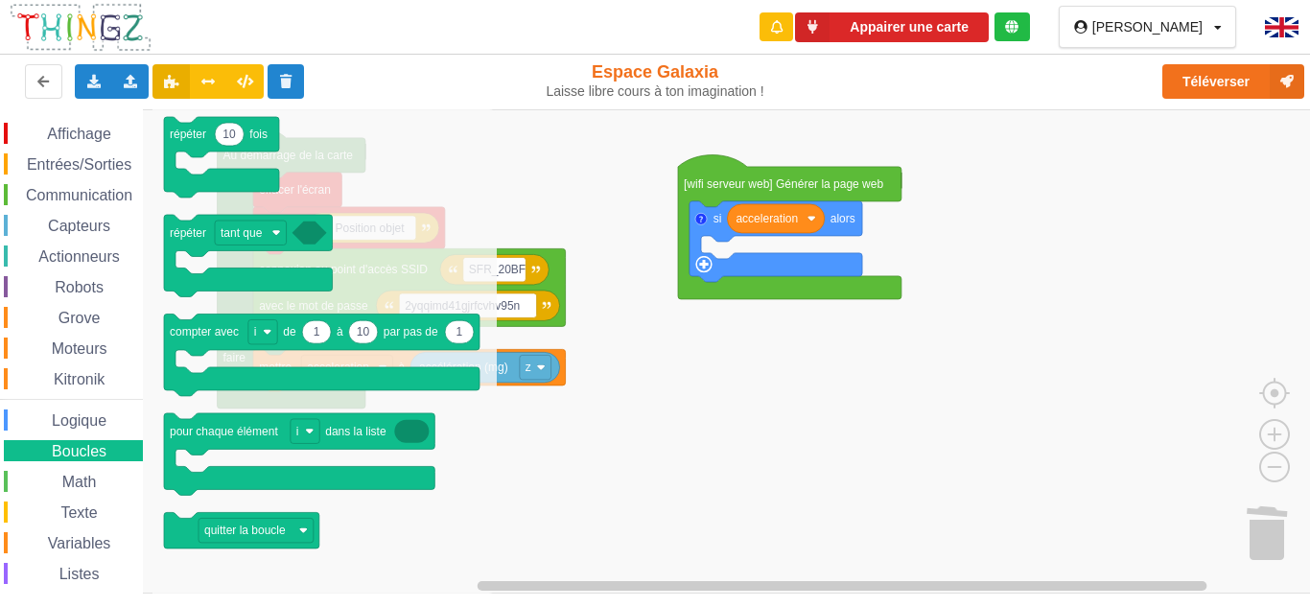
click at [64, 425] on span "Logique" at bounding box center [79, 420] width 60 height 16
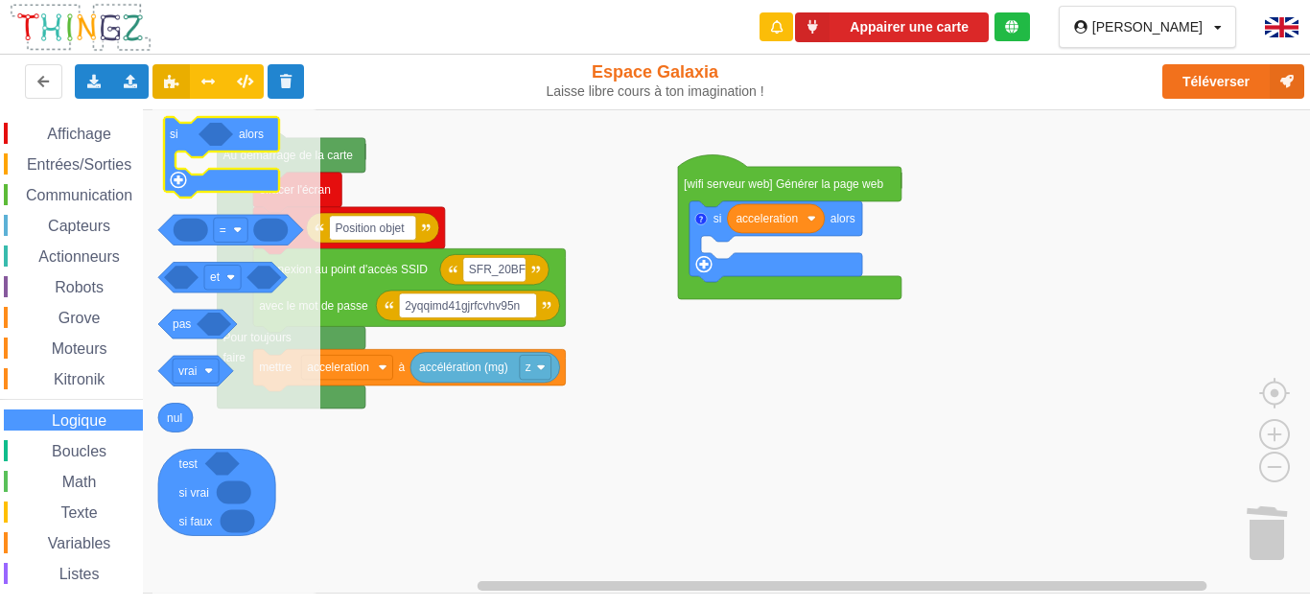
click at [175, 137] on text "si" at bounding box center [174, 134] width 9 height 13
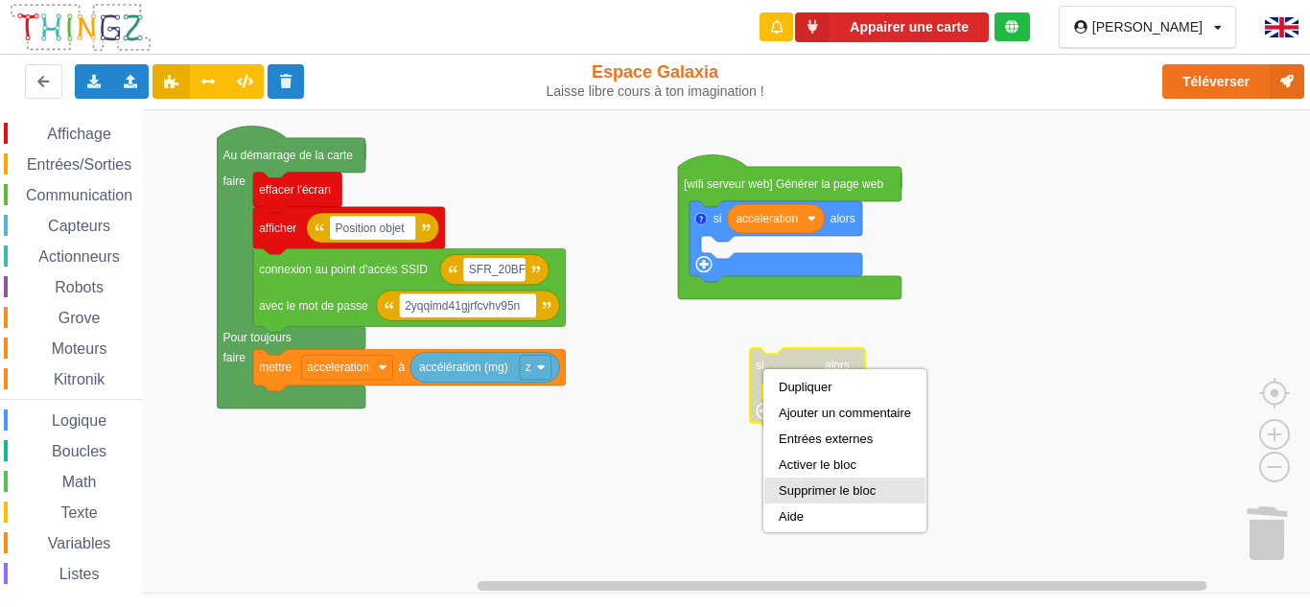
click at [825, 486] on div "Supprimer le bloc" at bounding box center [845, 490] width 132 height 14
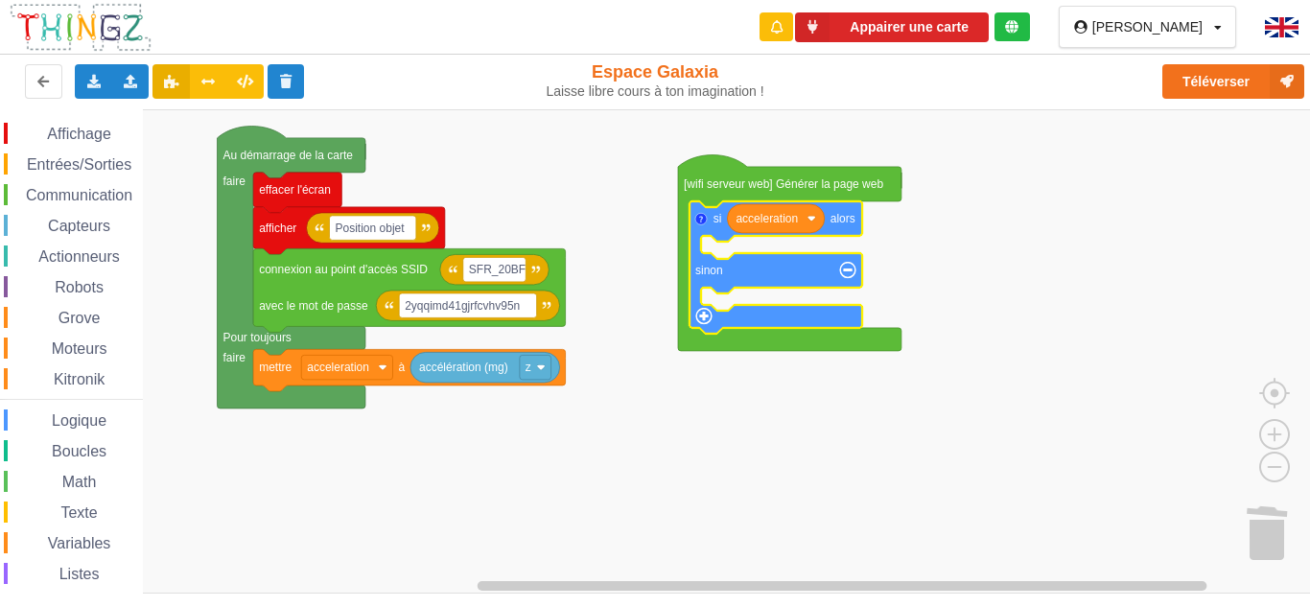
click at [948, 308] on rect "Espace de travail de Blocky" at bounding box center [661, 351] width 1323 height 484
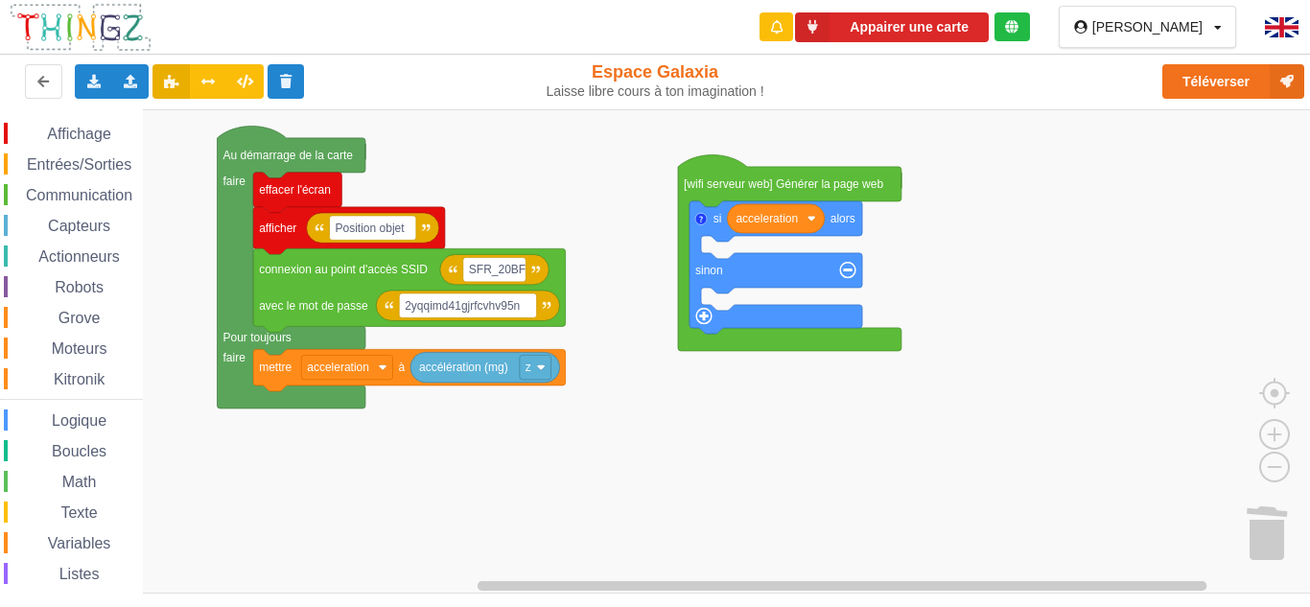
click at [742, 285] on icon "Espace de travail de Blocky" at bounding box center [775, 267] width 173 height 132
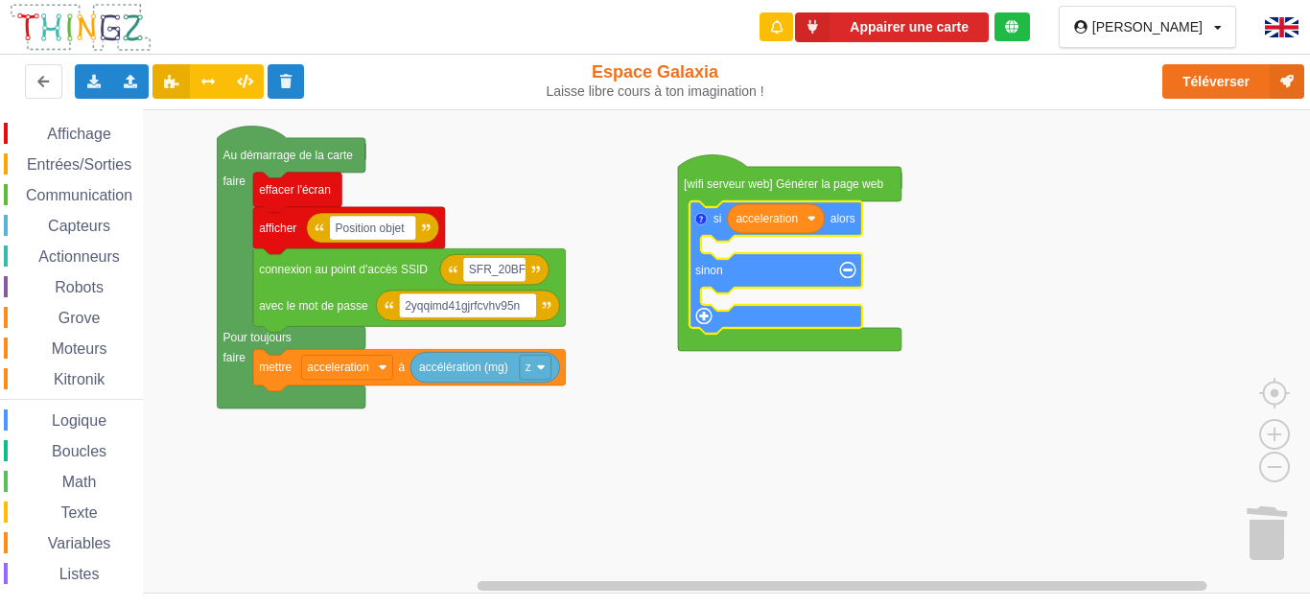
click at [848, 223] on text "alors" at bounding box center [842, 218] width 25 height 13
click at [915, 243] on rect "Espace de travail de Blocky" at bounding box center [661, 351] width 1323 height 484
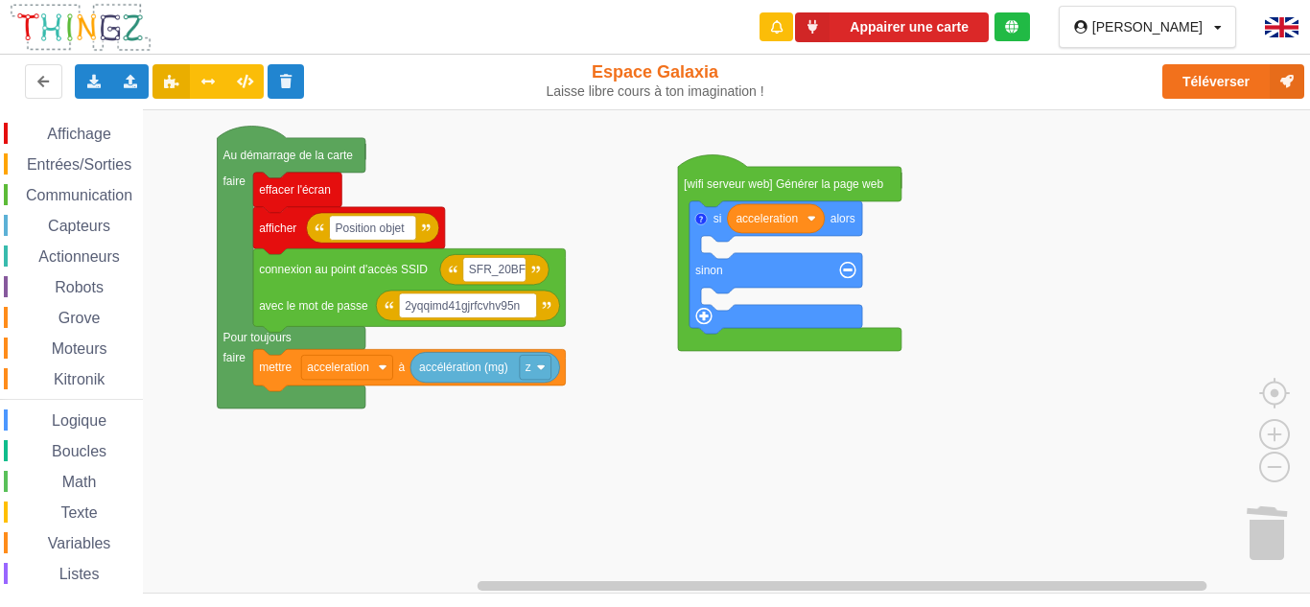
click at [114, 190] on span "Communication" at bounding box center [79, 195] width 112 height 16
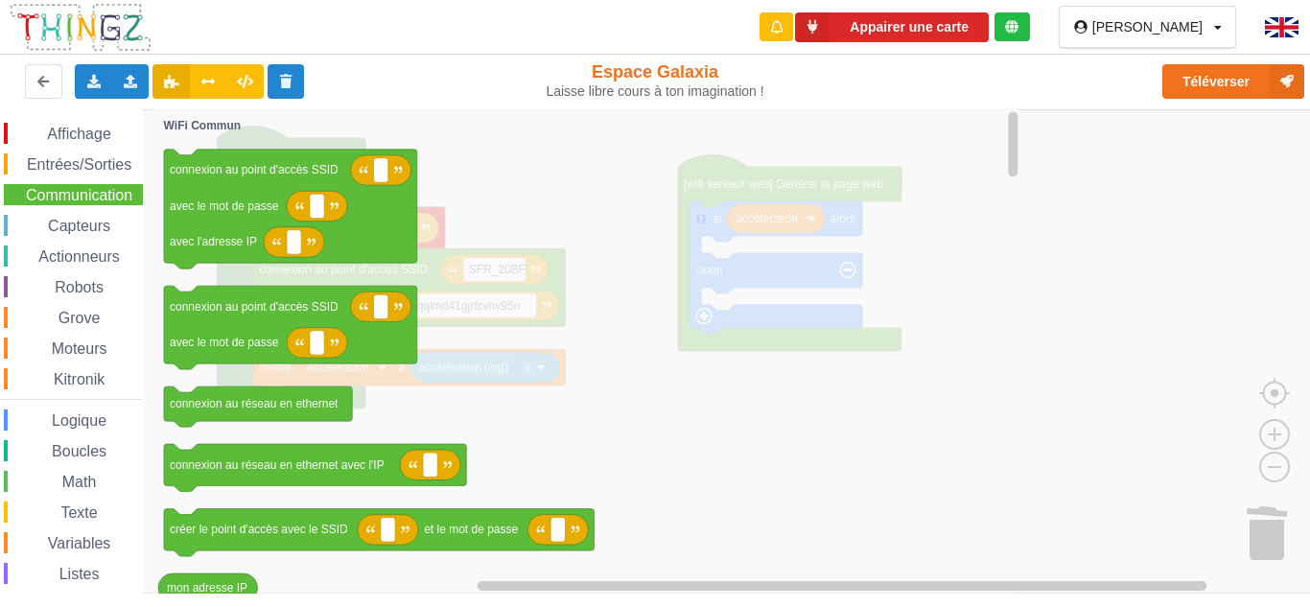
click at [68, 476] on span "Math" at bounding box center [79, 482] width 40 height 16
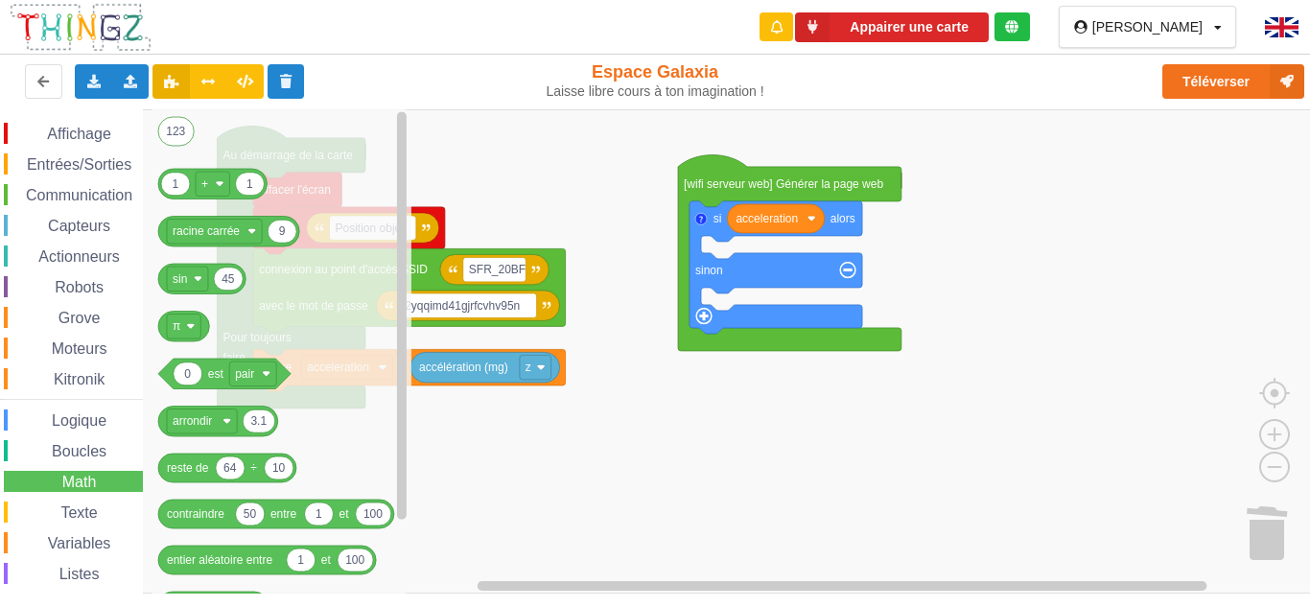
click at [89, 198] on span "Communication" at bounding box center [79, 195] width 112 height 16
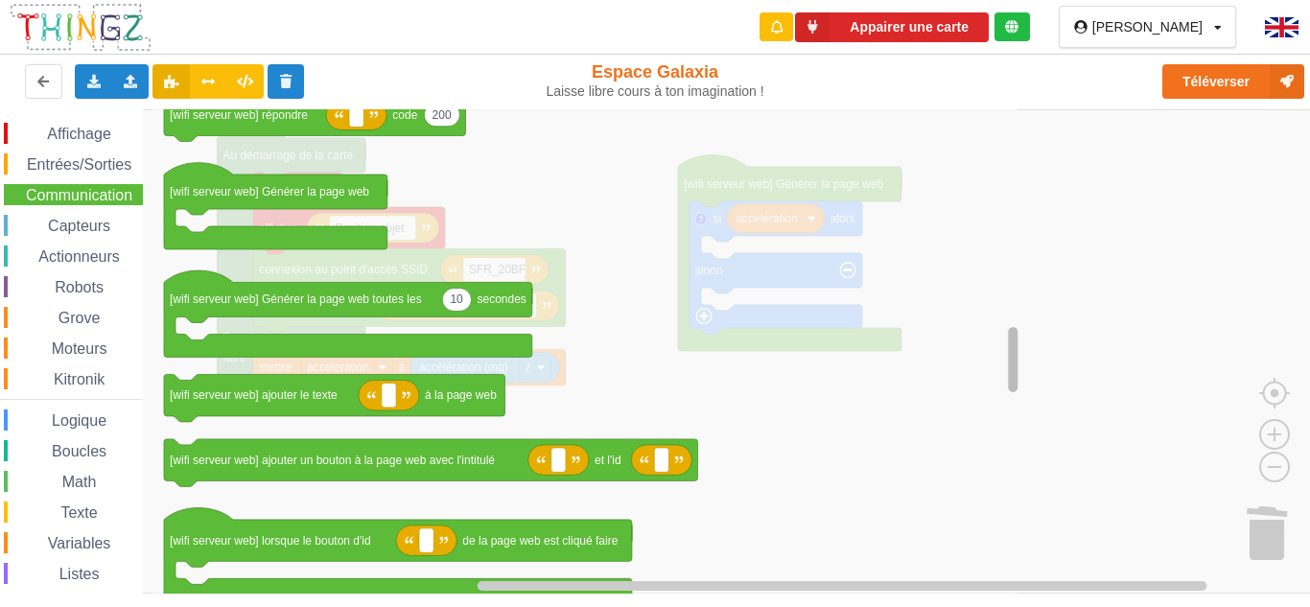
click at [1016, 347] on rect "Espace de travail de Blocky" at bounding box center [1013, 359] width 10 height 65
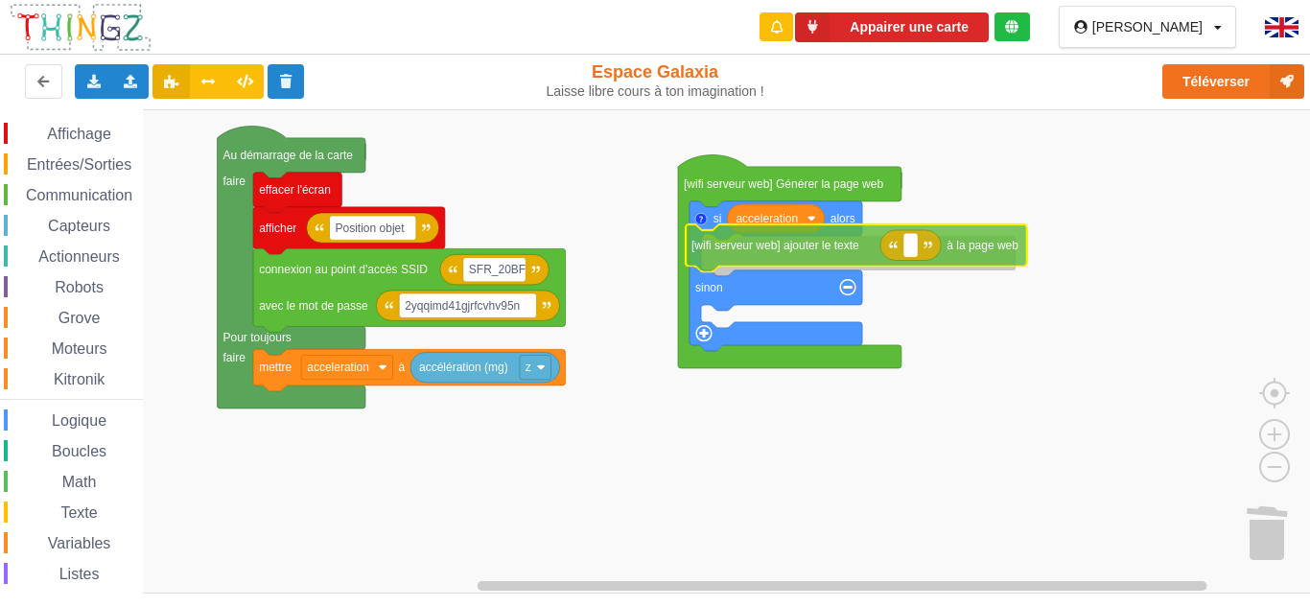
click at [780, 247] on div "Affichage Entrées/Sorties Communication Capteurs Actionneurs Robots Grove Moteu…" at bounding box center [661, 351] width 1323 height 484
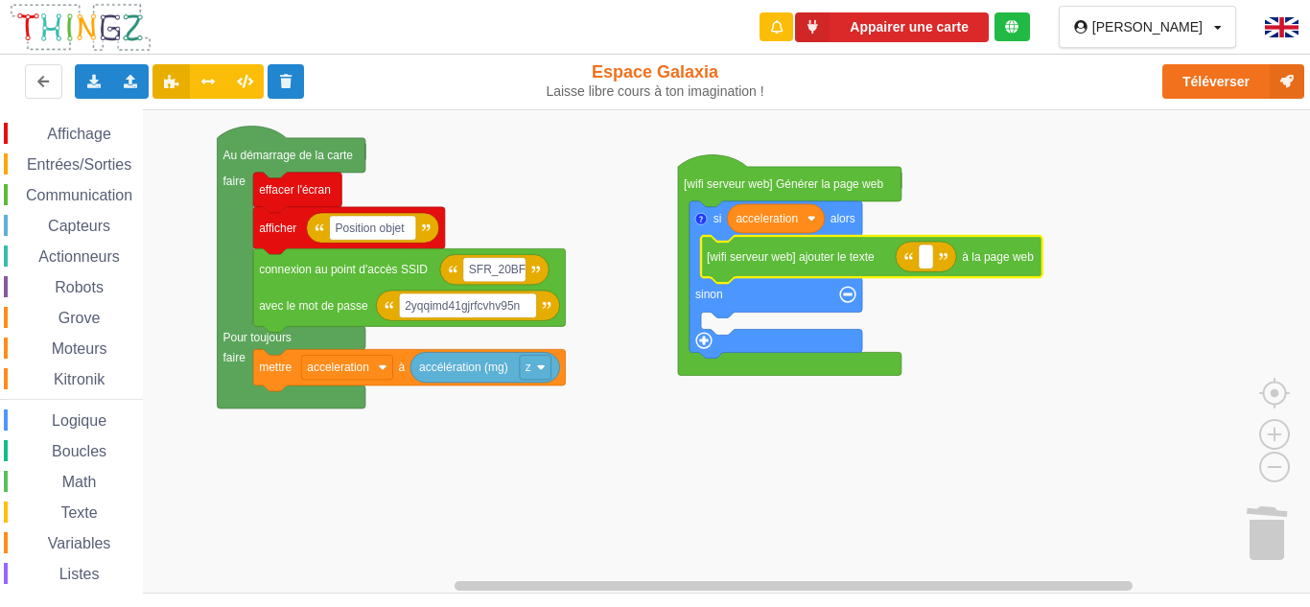
click at [741, 258] on text "[wifi serveur web] ajouter le texte" at bounding box center [791, 256] width 168 height 13
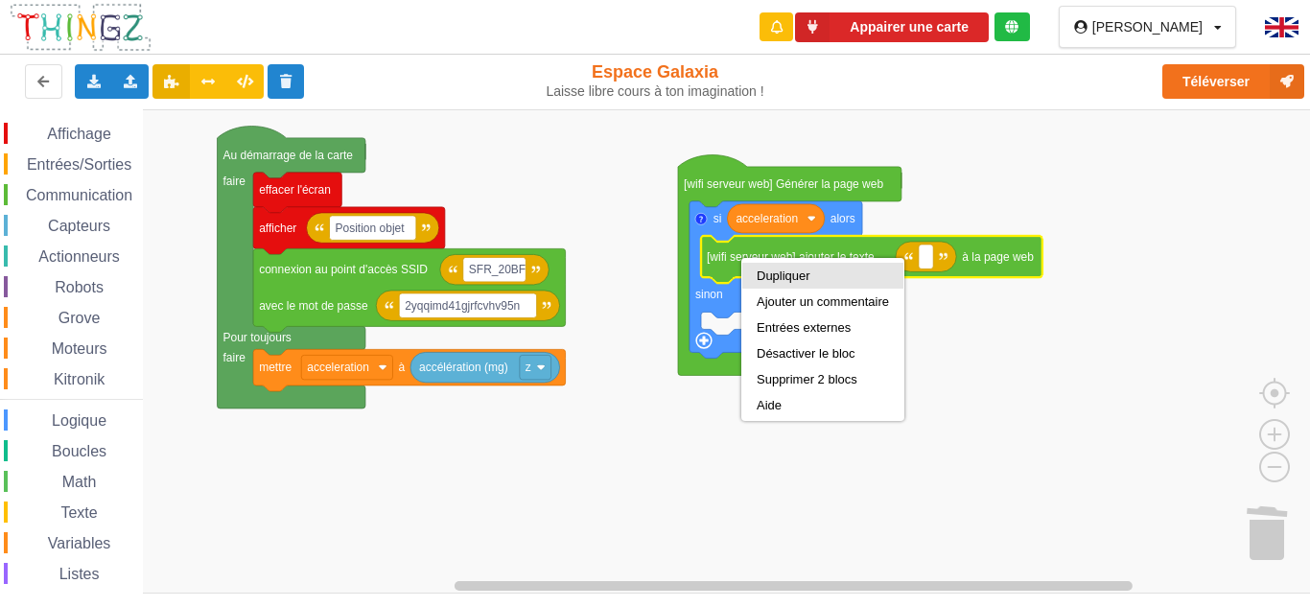
click at [759, 274] on div "Dupliquer" at bounding box center [823, 275] width 132 height 14
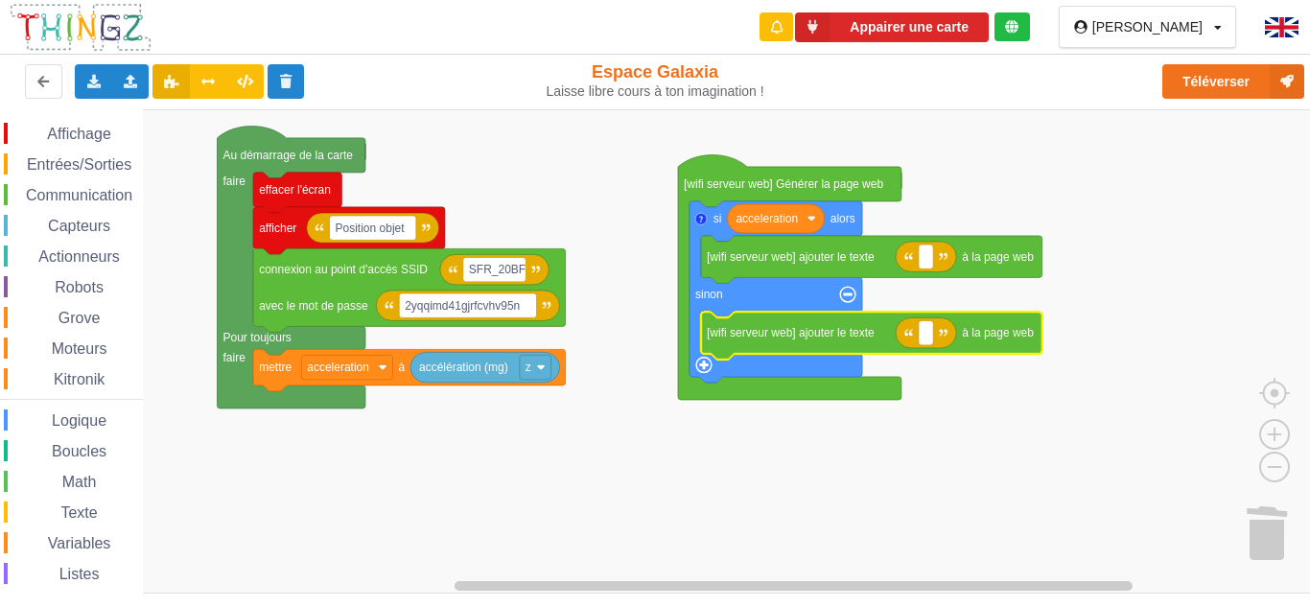
click at [930, 427] on rect "Espace de travail de Blocky" at bounding box center [661, 351] width 1323 height 484
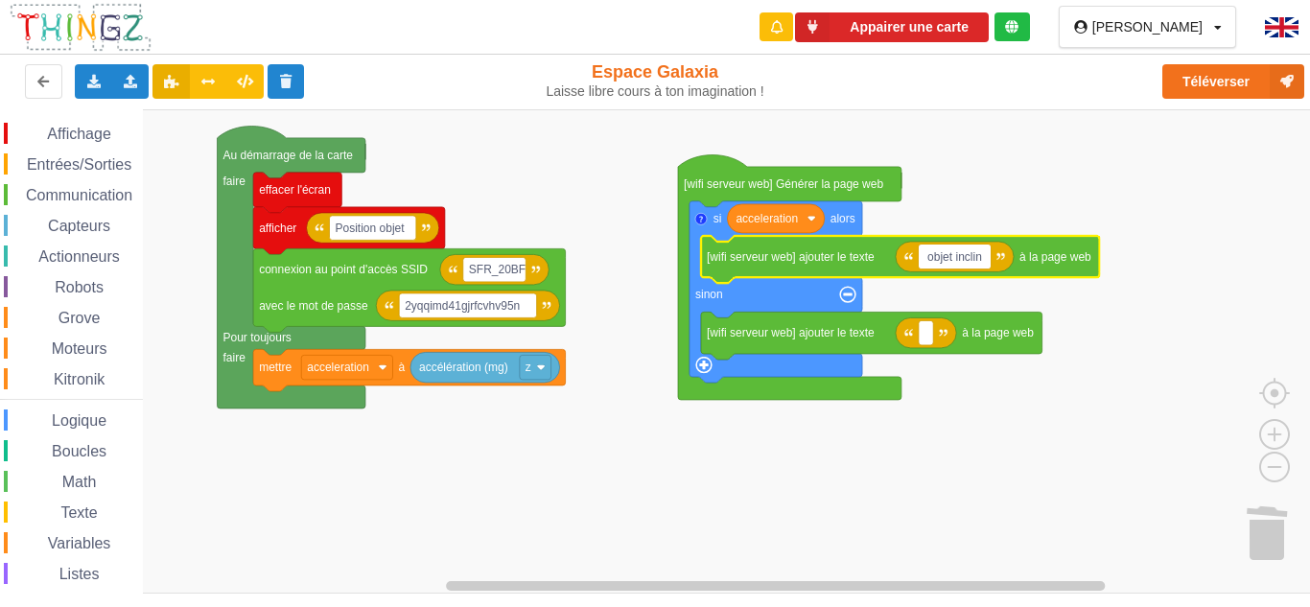
type input "objet incliné"
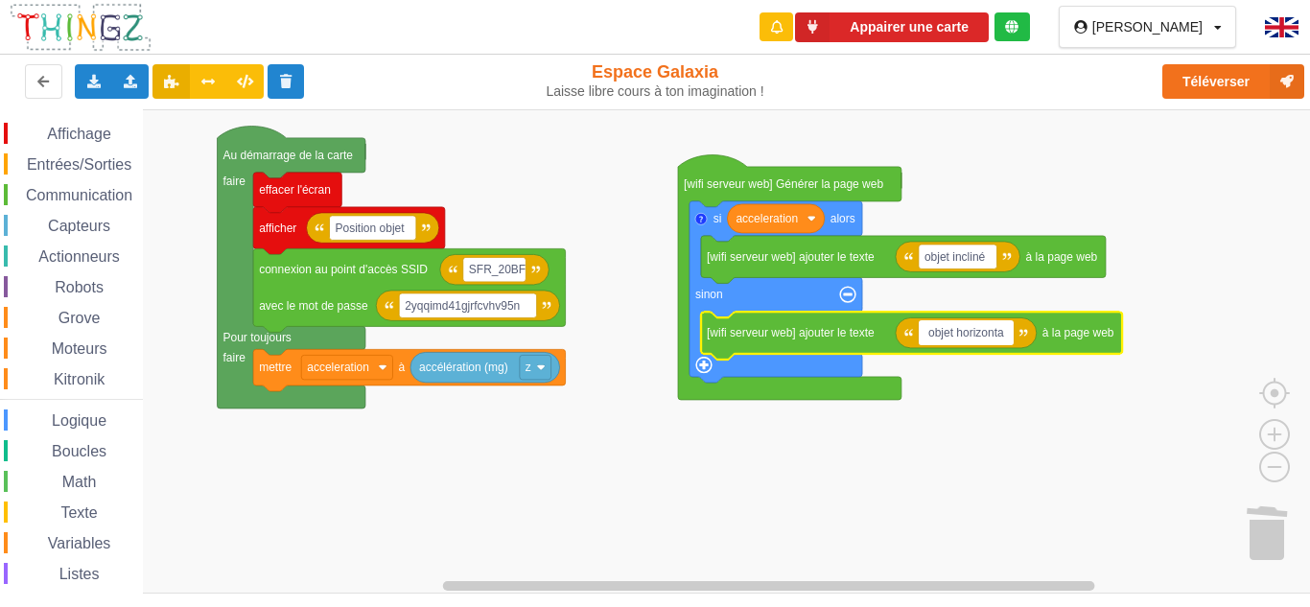
type input "objet horizontal"
click at [953, 469] on rect "Espace de travail de Blocky" at bounding box center [661, 351] width 1323 height 484
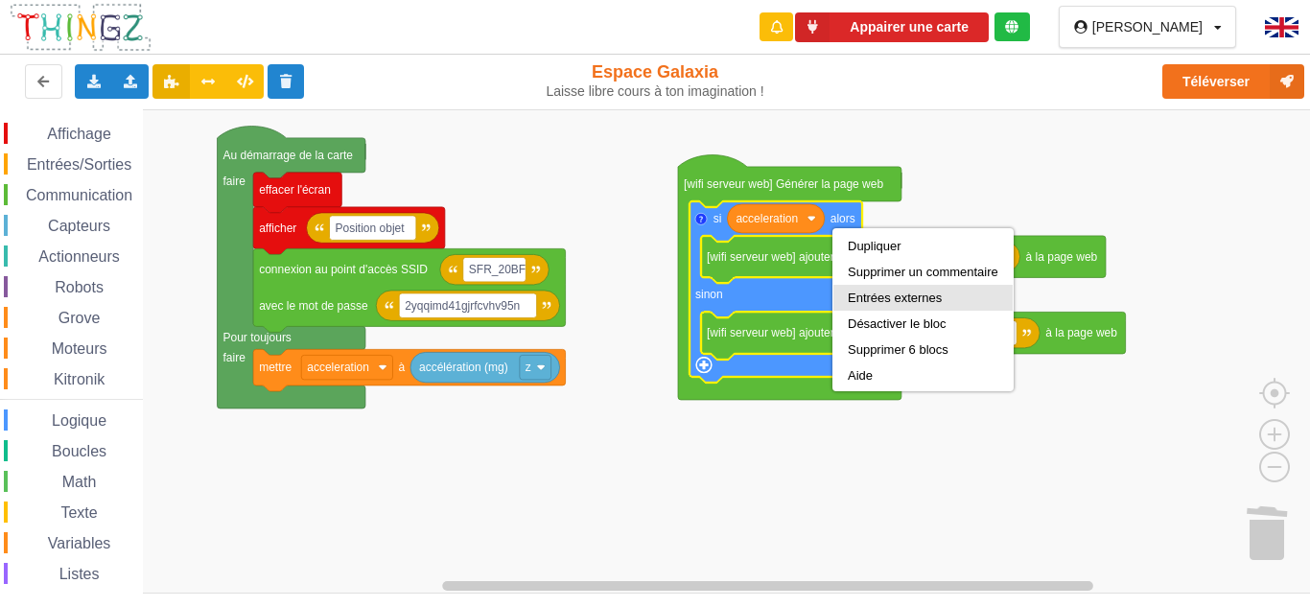
click at [896, 299] on div "Entrées externes" at bounding box center [923, 298] width 151 height 14
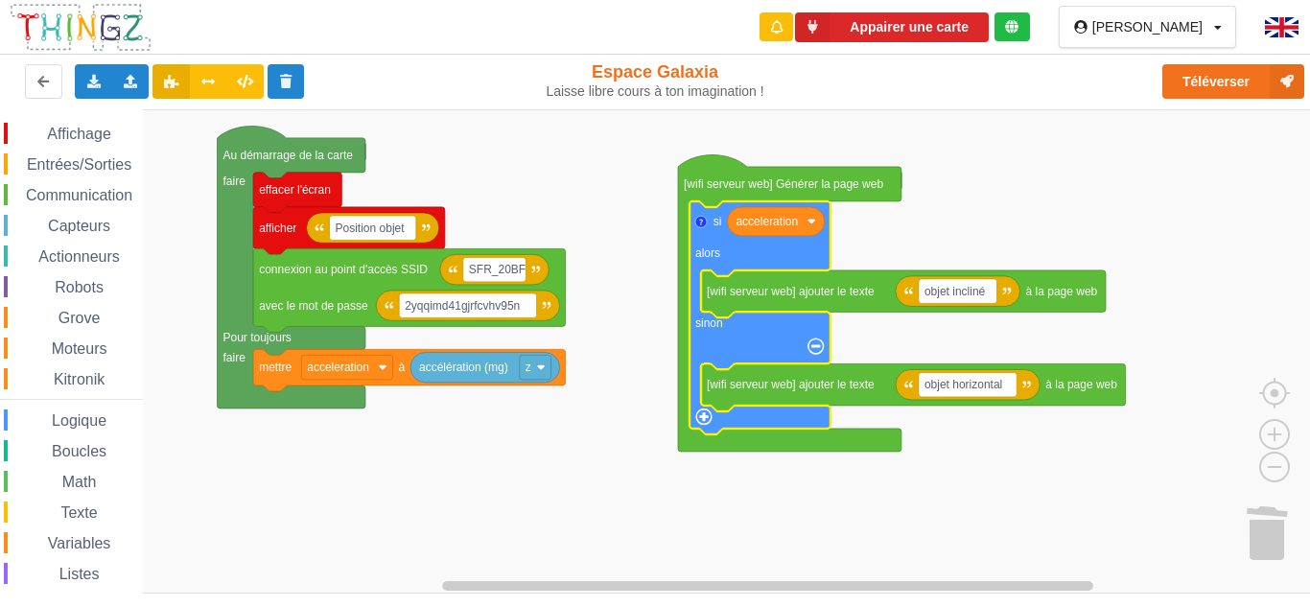
click at [791, 254] on icon "Espace de travail de Blocky" at bounding box center [759, 317] width 141 height 233
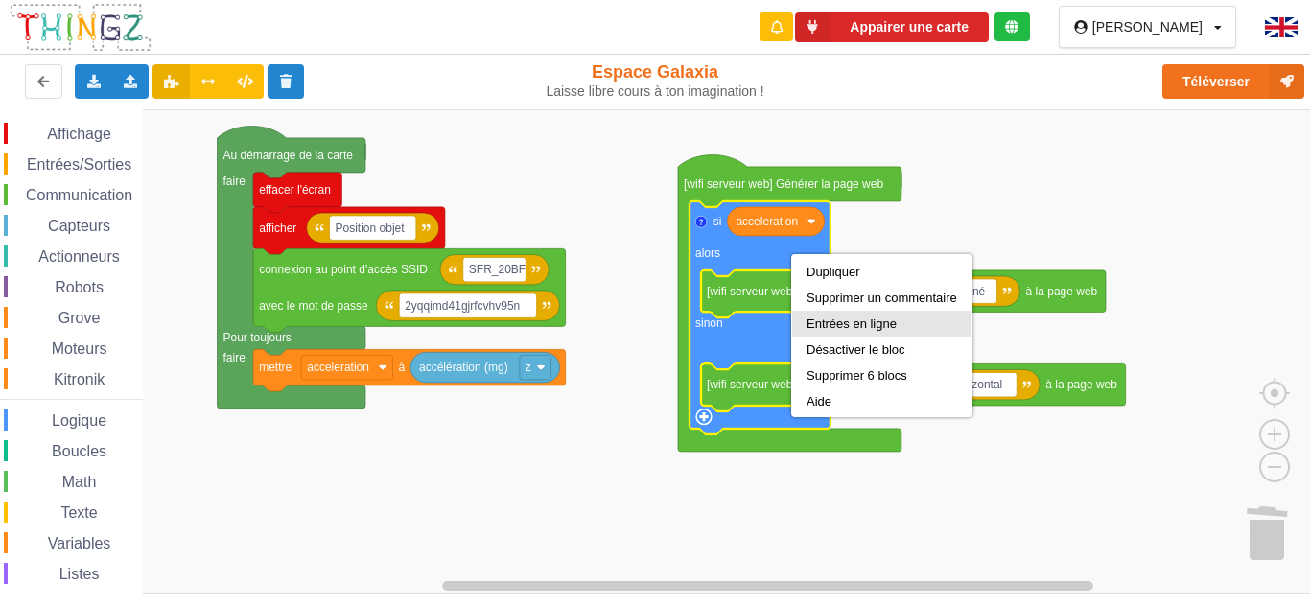
click at [822, 316] on div "Entrées en ligne" at bounding box center [881, 323] width 151 height 14
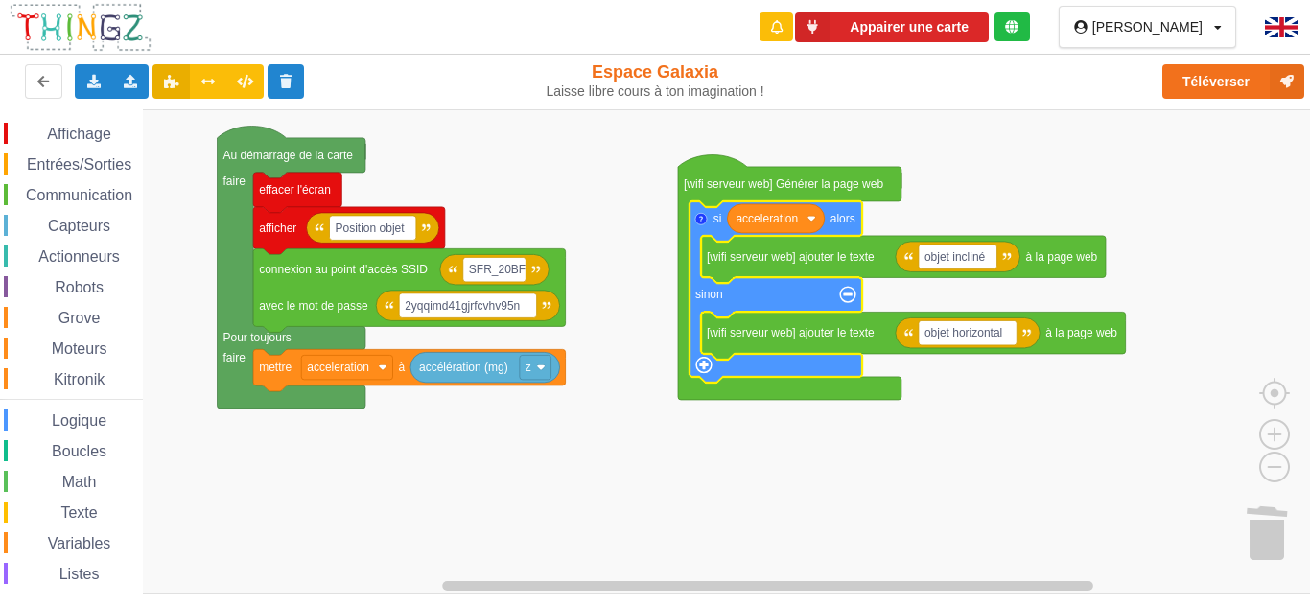
click at [999, 123] on rect "Espace de travail de Blocky" at bounding box center [661, 351] width 1323 height 484
click at [848, 222] on text "alors" at bounding box center [842, 218] width 25 height 13
click at [956, 198] on rect "Espace de travail de Blocky" at bounding box center [661, 351] width 1323 height 484
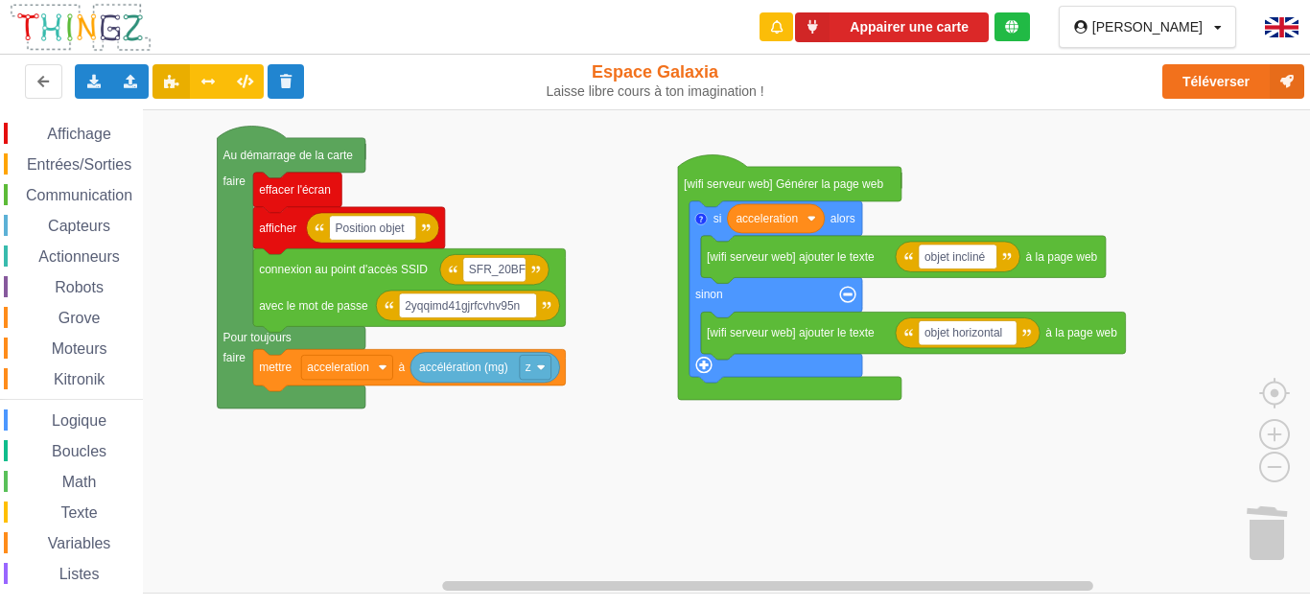
click at [77, 220] on span "Capteurs" at bounding box center [79, 226] width 68 height 16
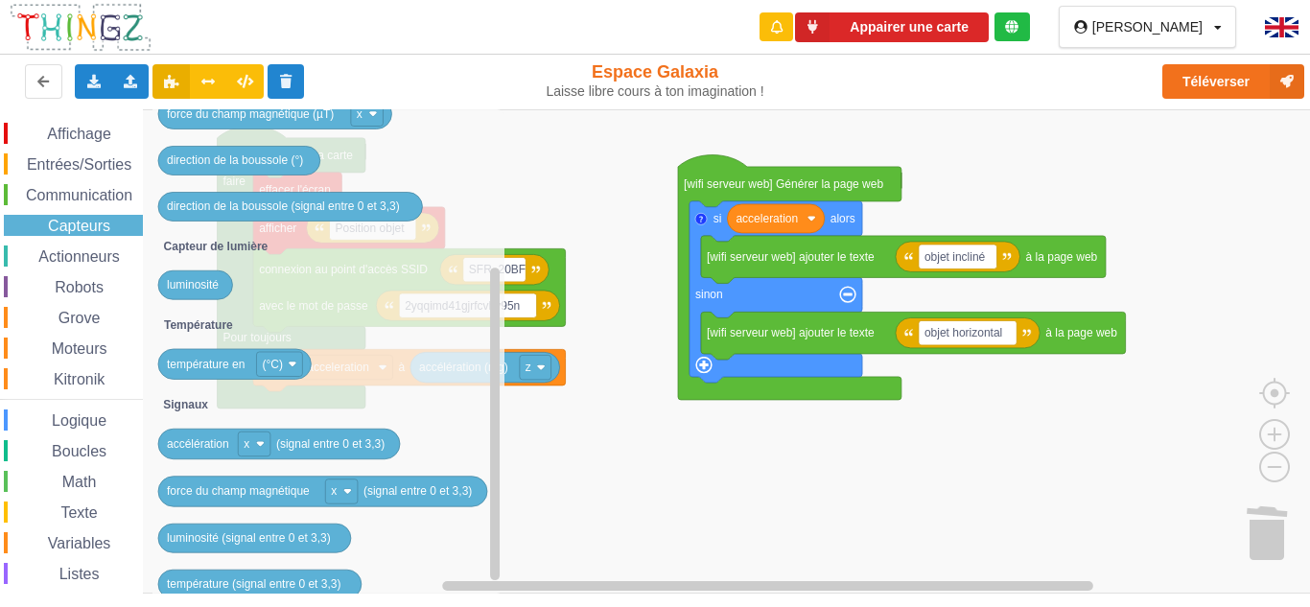
click at [65, 249] on span "Actionneurs" at bounding box center [78, 256] width 87 height 16
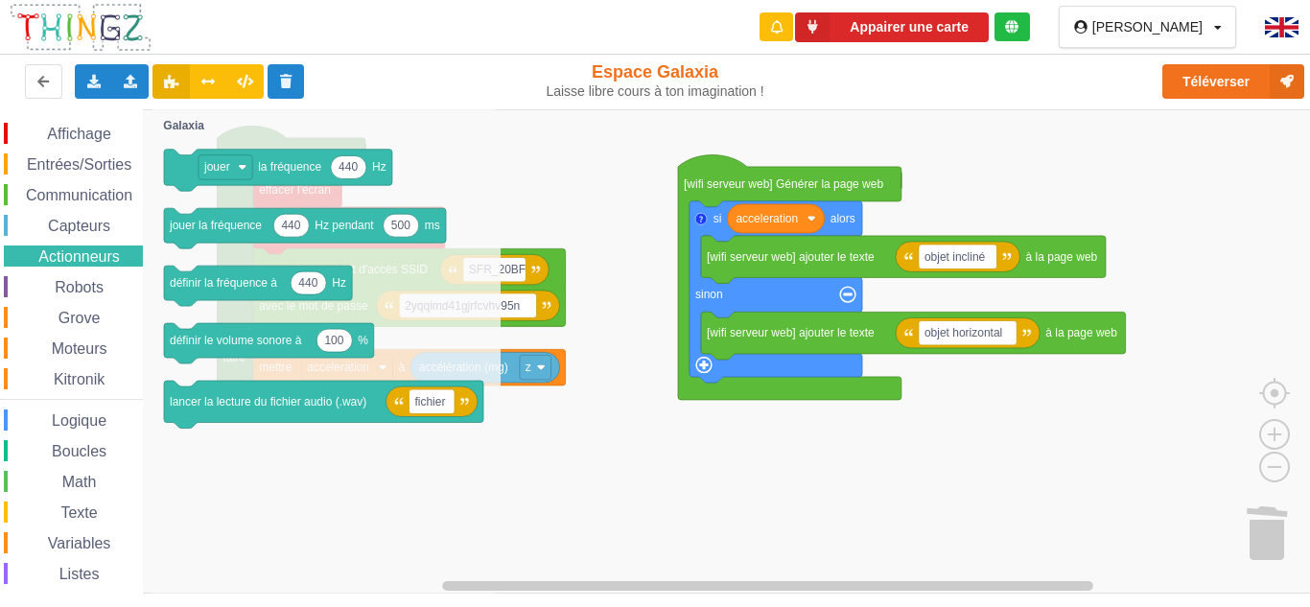
click at [82, 414] on span "Logique" at bounding box center [79, 420] width 60 height 16
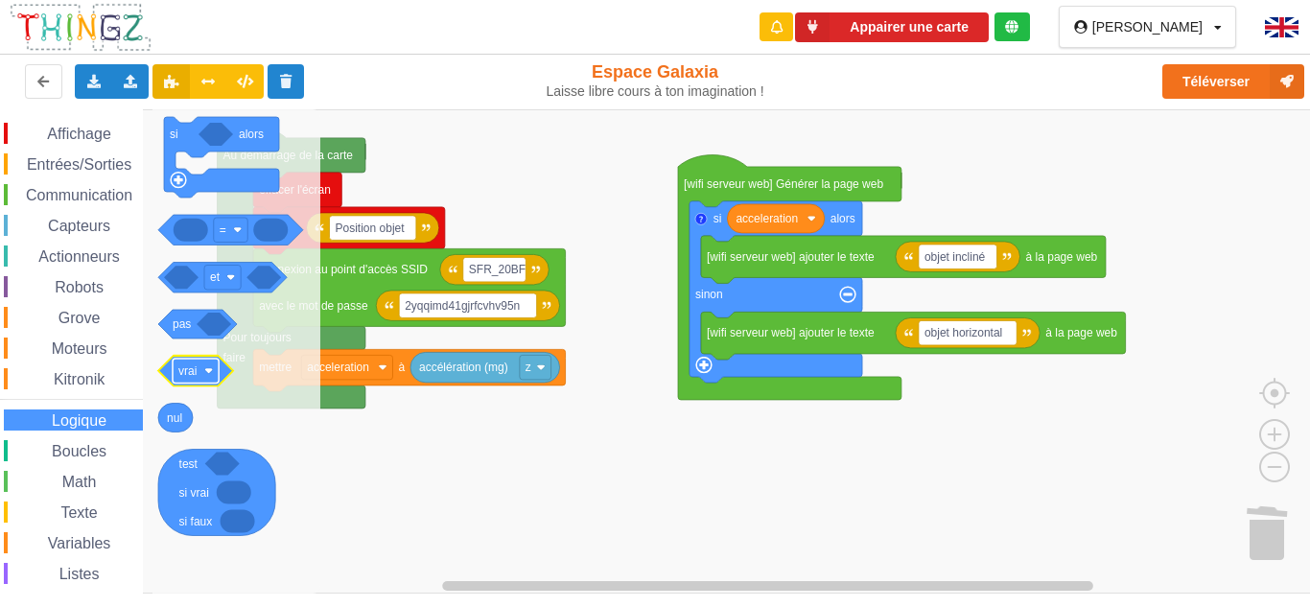
click at [201, 373] on rect "Espace de travail de Blocky" at bounding box center [196, 371] width 46 height 25
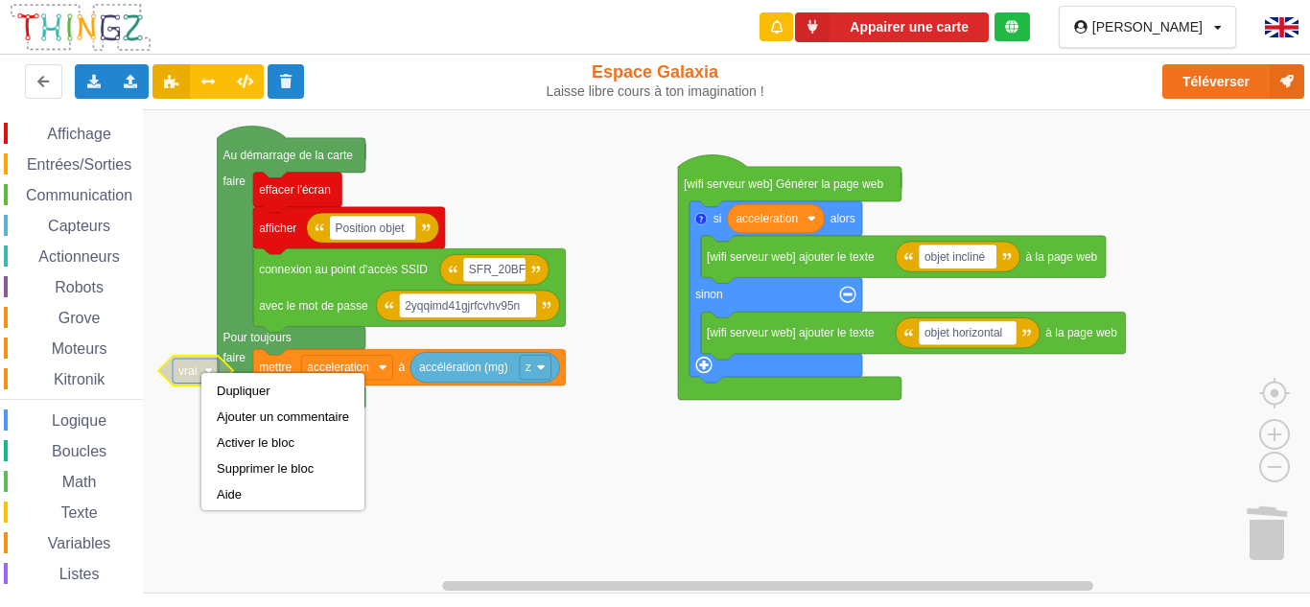
click at [199, 364] on rect "Espace de travail de Blocky" at bounding box center [196, 371] width 46 height 25
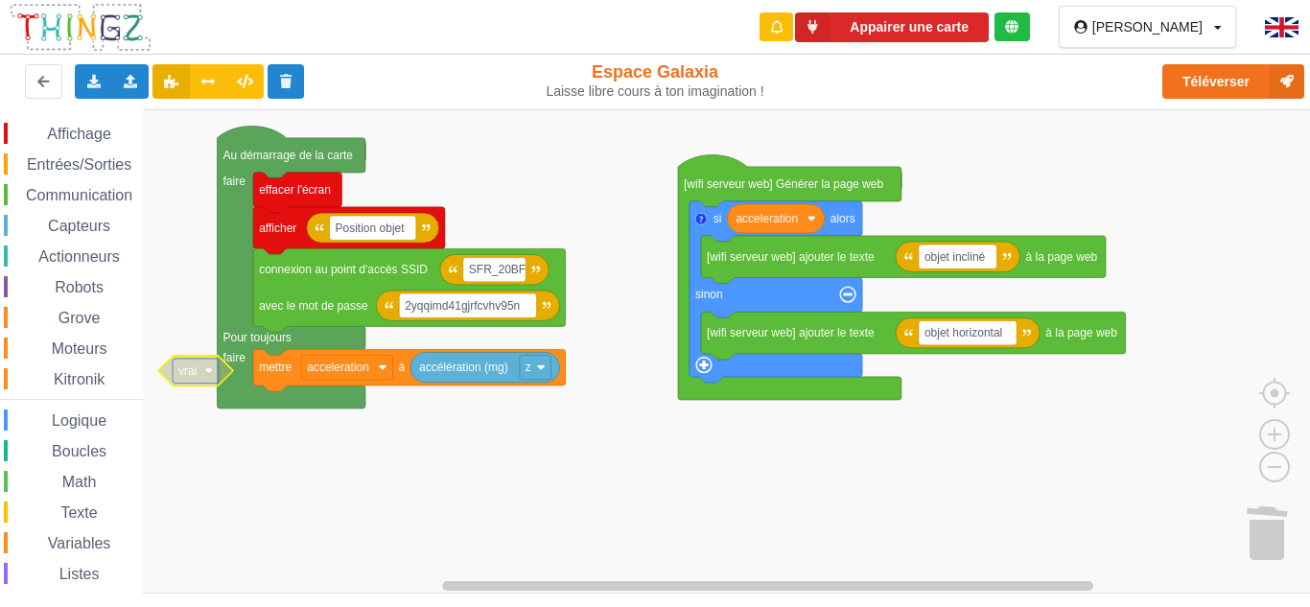
click at [202, 370] on rect "Espace de travail de Blocky" at bounding box center [196, 371] width 46 height 25
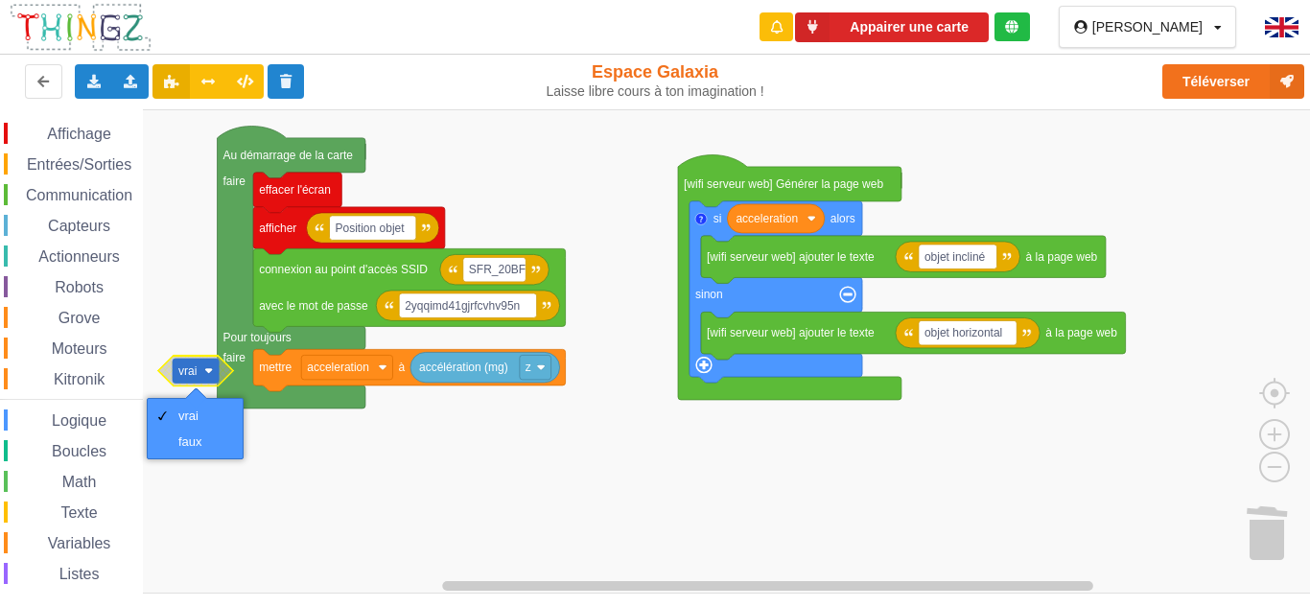
click at [105, 419] on span "Logique" at bounding box center [79, 420] width 60 height 16
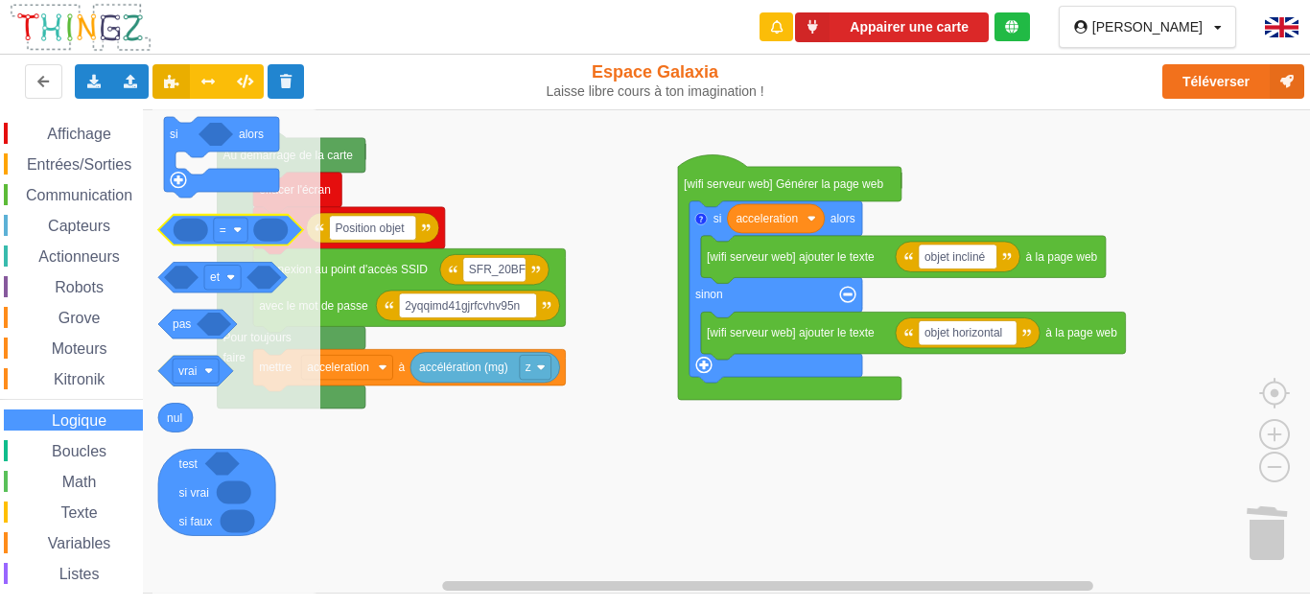
click at [201, 234] on icon "Espace de travail de Blocky" at bounding box center [191, 230] width 35 height 23
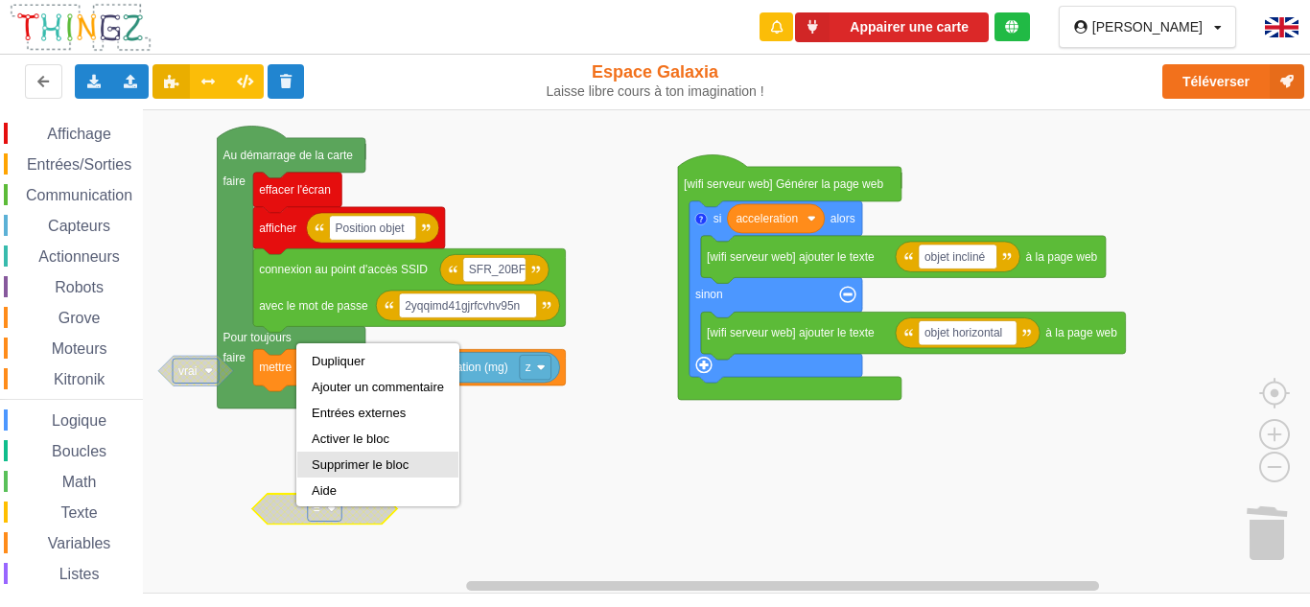
click at [337, 471] on div "Supprimer le bloc" at bounding box center [378, 464] width 132 height 14
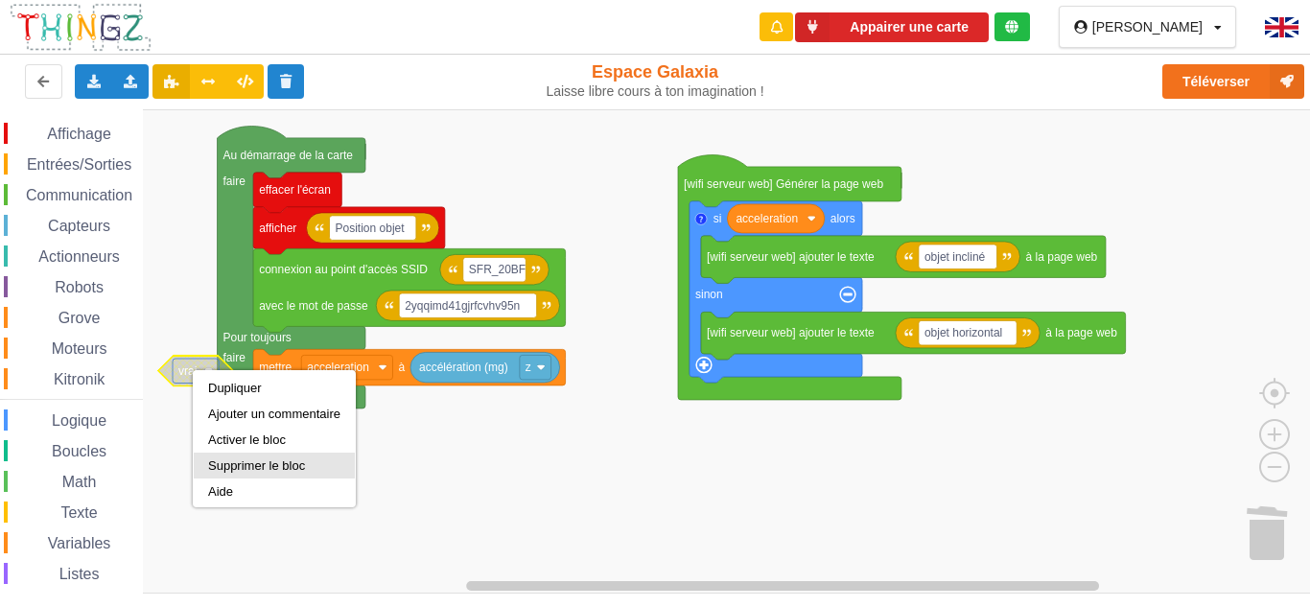
click at [246, 470] on div "Supprimer le bloc" at bounding box center [274, 465] width 132 height 14
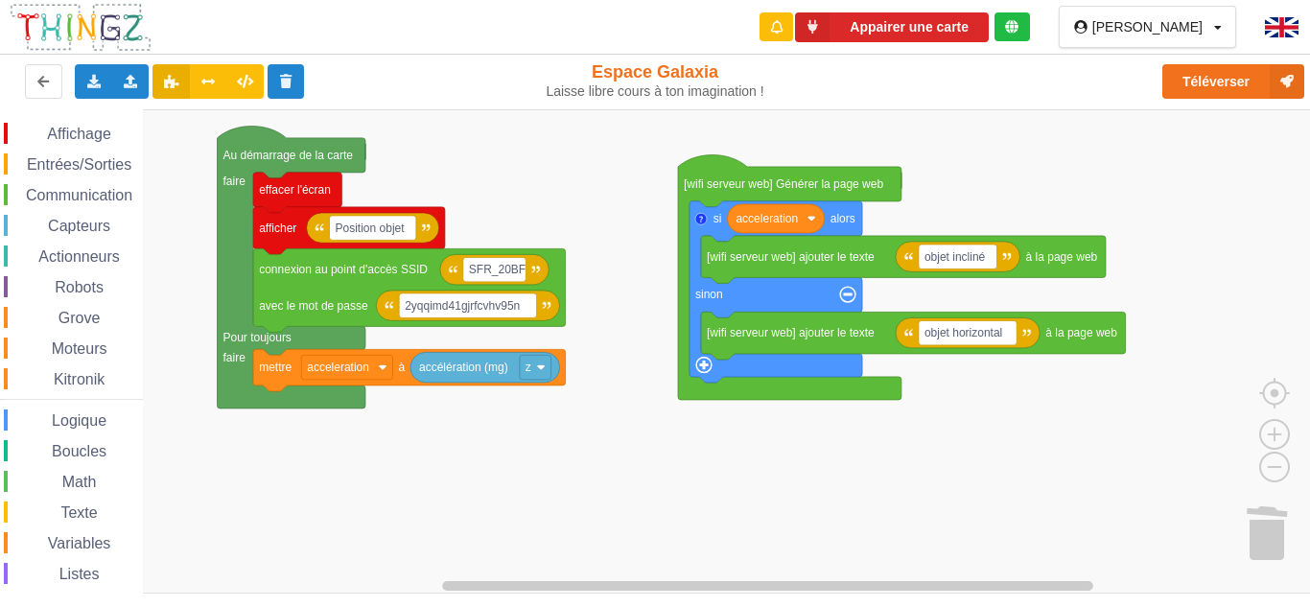
click at [42, 225] on span "Espace de travail de Blocky" at bounding box center [37, 226] width 15 height 15
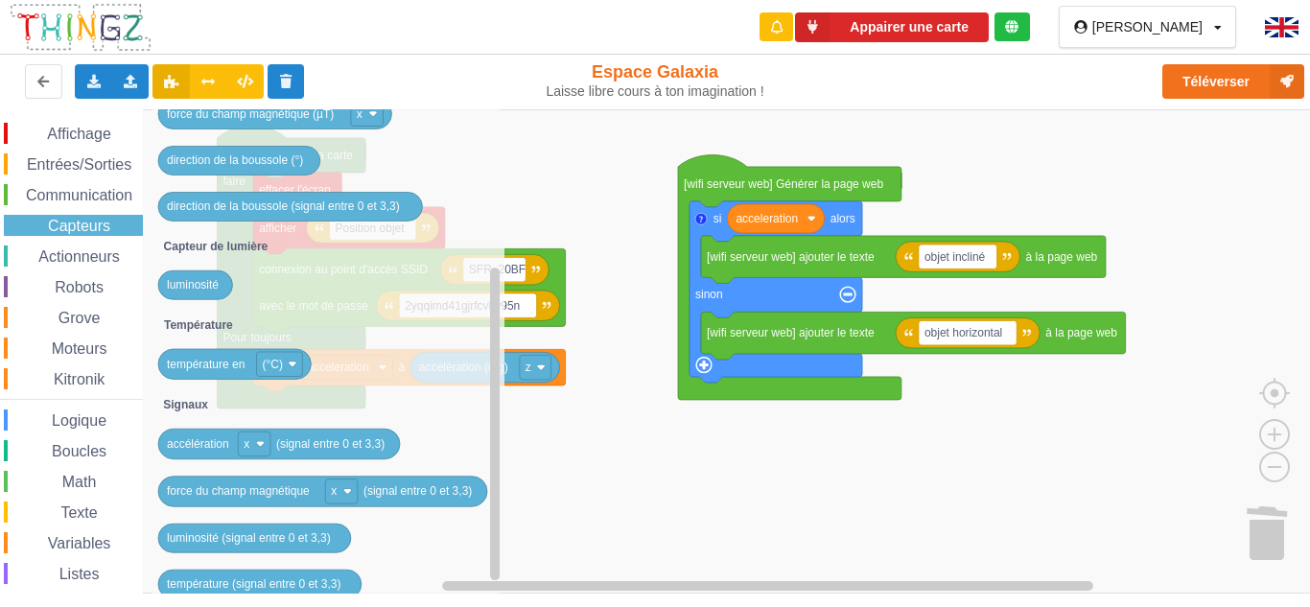
click at [67, 405] on div "Affichage Entrées/Sorties Communication Capteurs Actionneurs Robots Grove Moteu…" at bounding box center [71, 395] width 143 height 544
click at [70, 411] on div "Logique" at bounding box center [73, 419] width 139 height 21
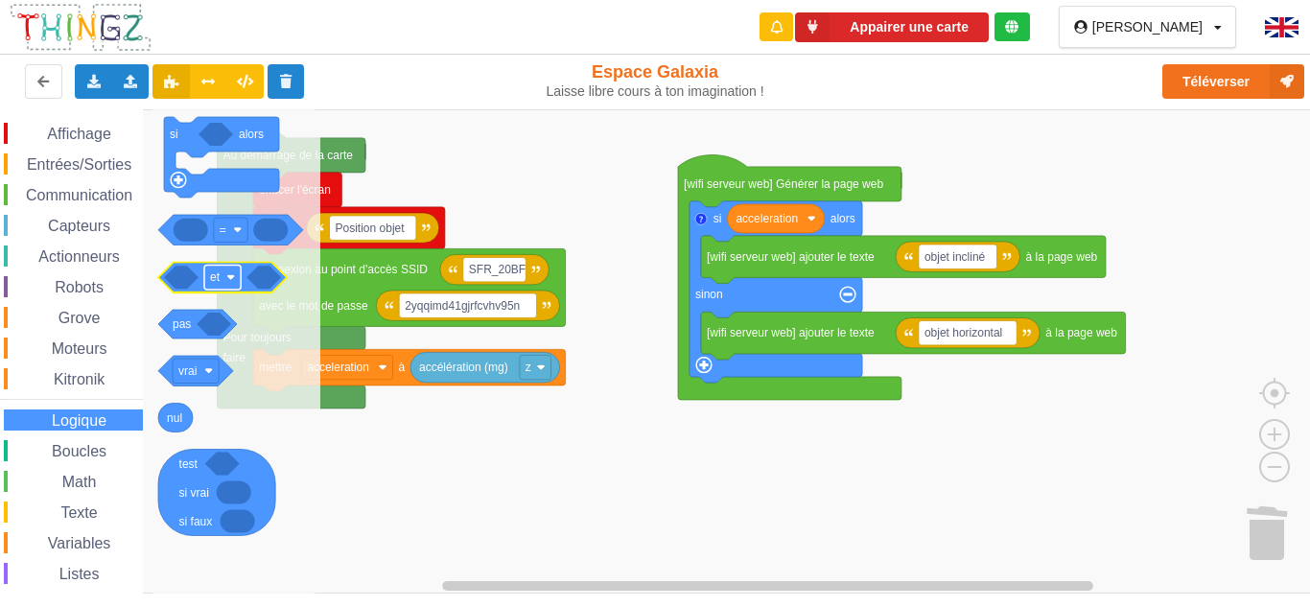
click at [218, 273] on text "et" at bounding box center [215, 276] width 11 height 13
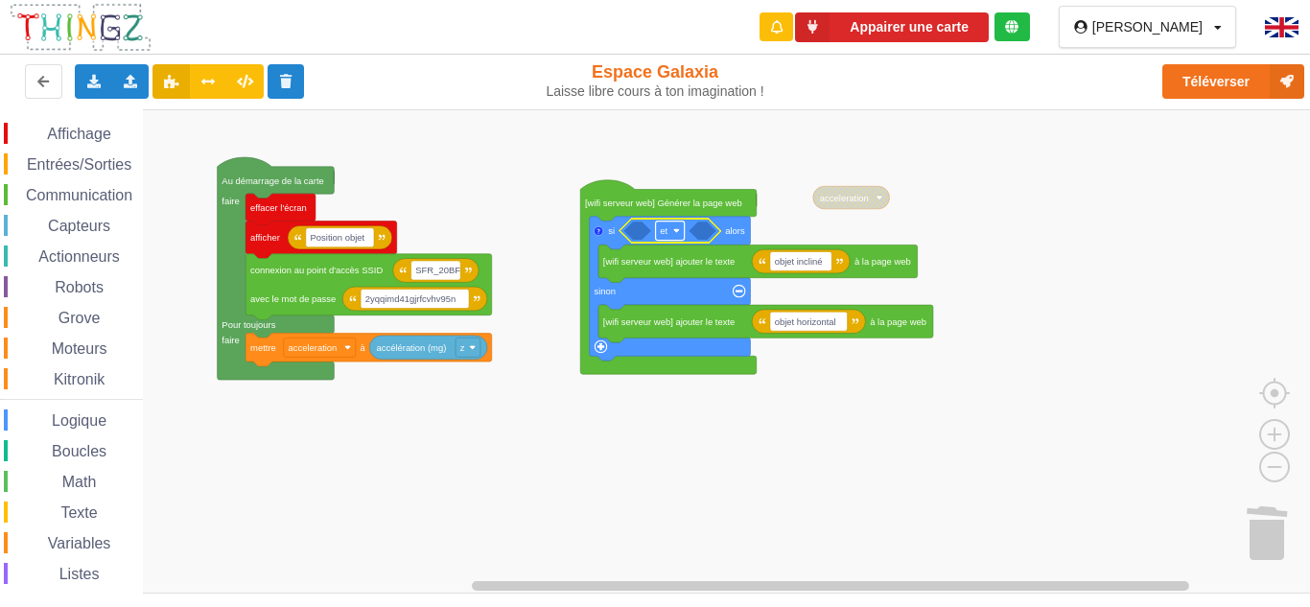
click at [670, 237] on rect "Espace de travail de Blocky" at bounding box center [670, 230] width 29 height 19
click at [673, 304] on div "ou" at bounding box center [676, 299] width 46 height 14
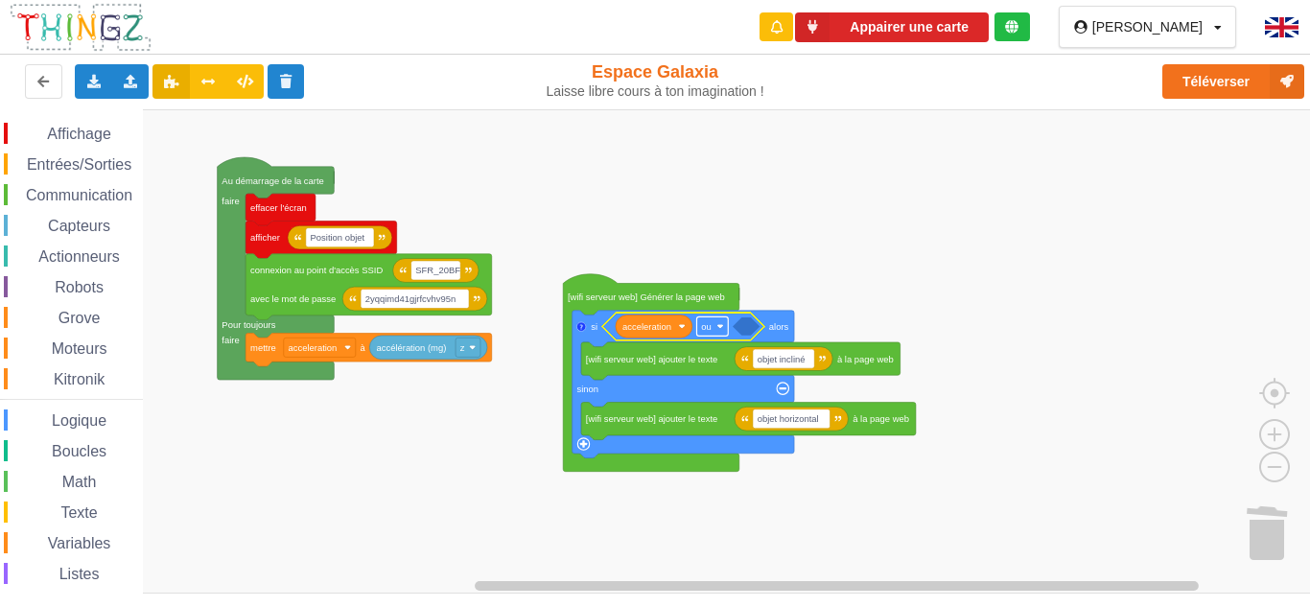
click at [726, 329] on rect "Espace de travail de Blocky" at bounding box center [712, 325] width 32 height 19
click at [722, 327] on image "Espace de travail de Blocky" at bounding box center [719, 326] width 7 height 7
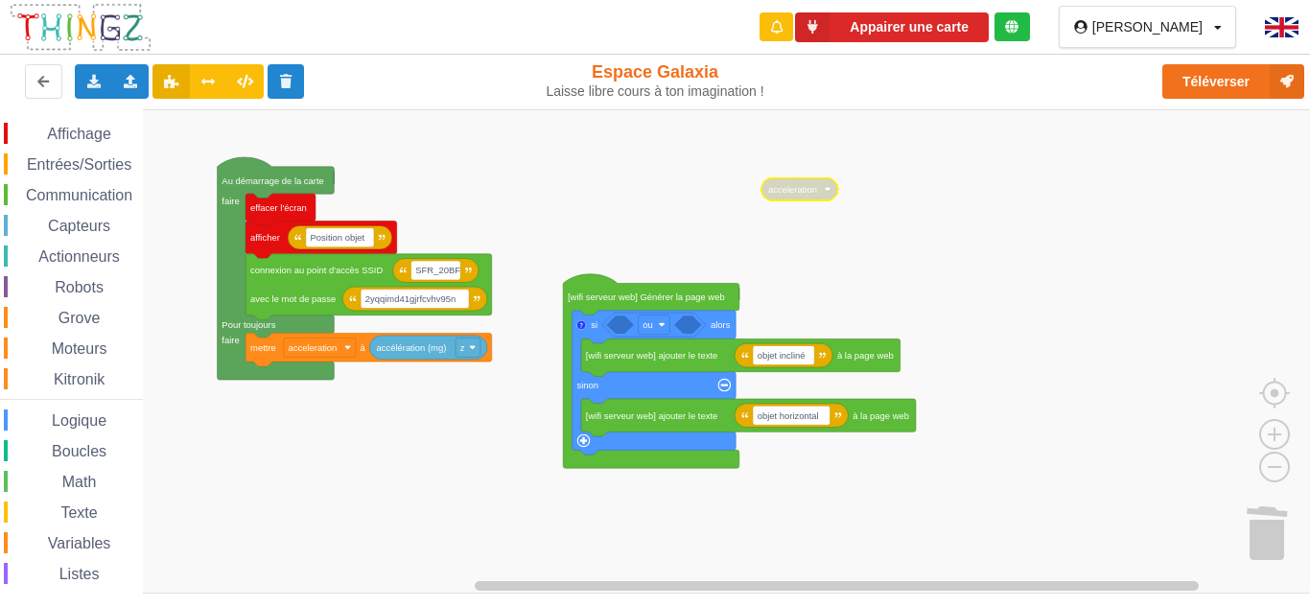
click at [114, 258] on span "Actionneurs" at bounding box center [78, 256] width 87 height 16
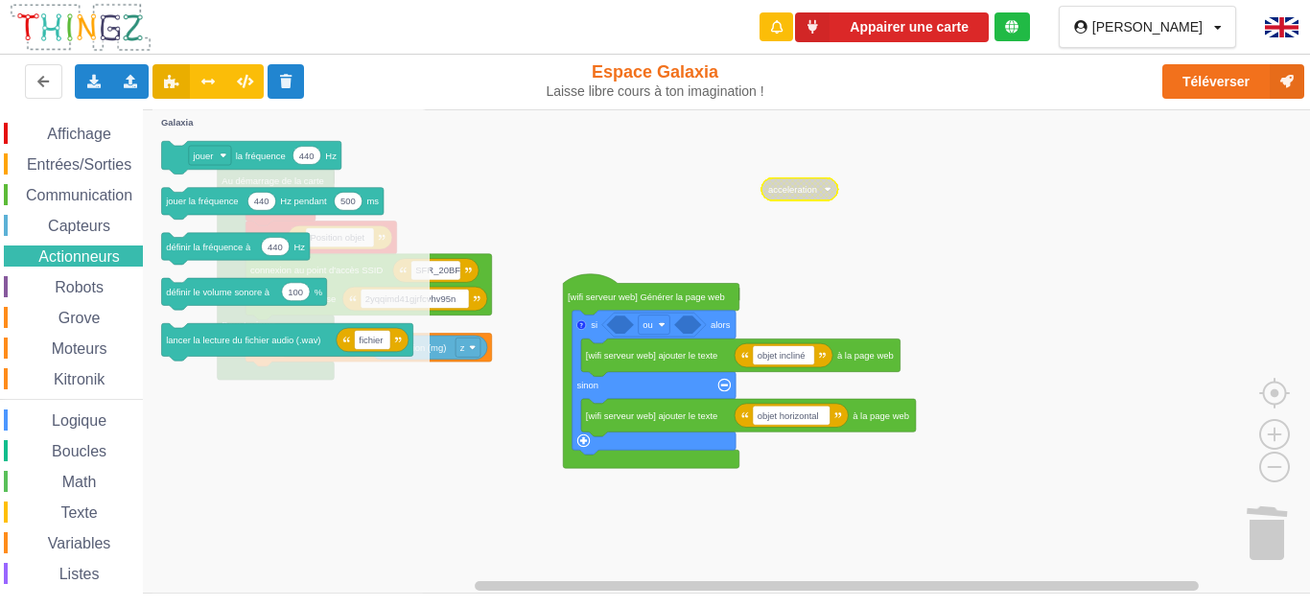
click at [104, 412] on span "Logique" at bounding box center [79, 420] width 60 height 16
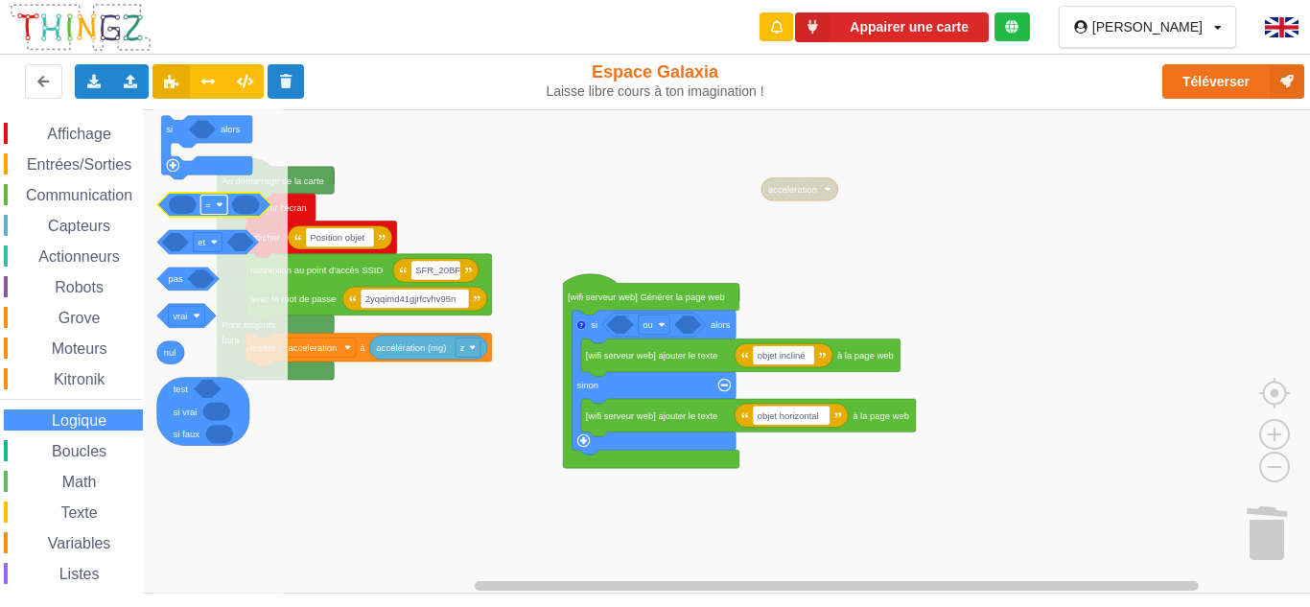
click at [212, 198] on rect "Espace de travail de Blocky" at bounding box center [213, 204] width 27 height 19
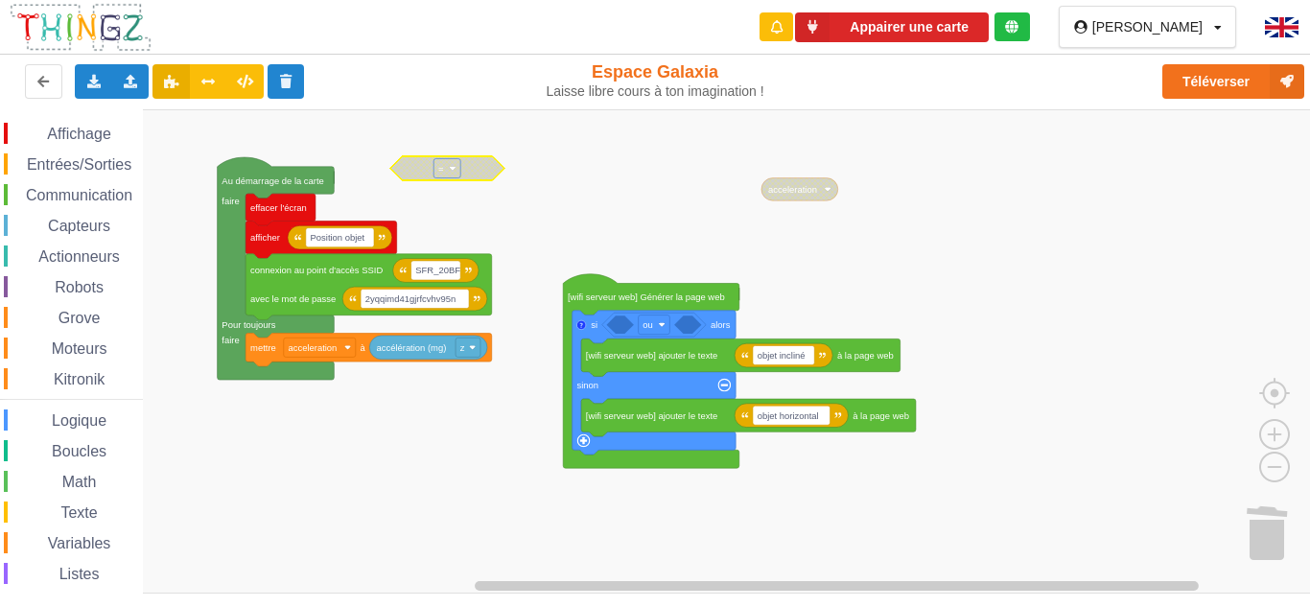
click at [450, 174] on rect "Espace de travail de Blocky" at bounding box center [446, 167] width 27 height 19
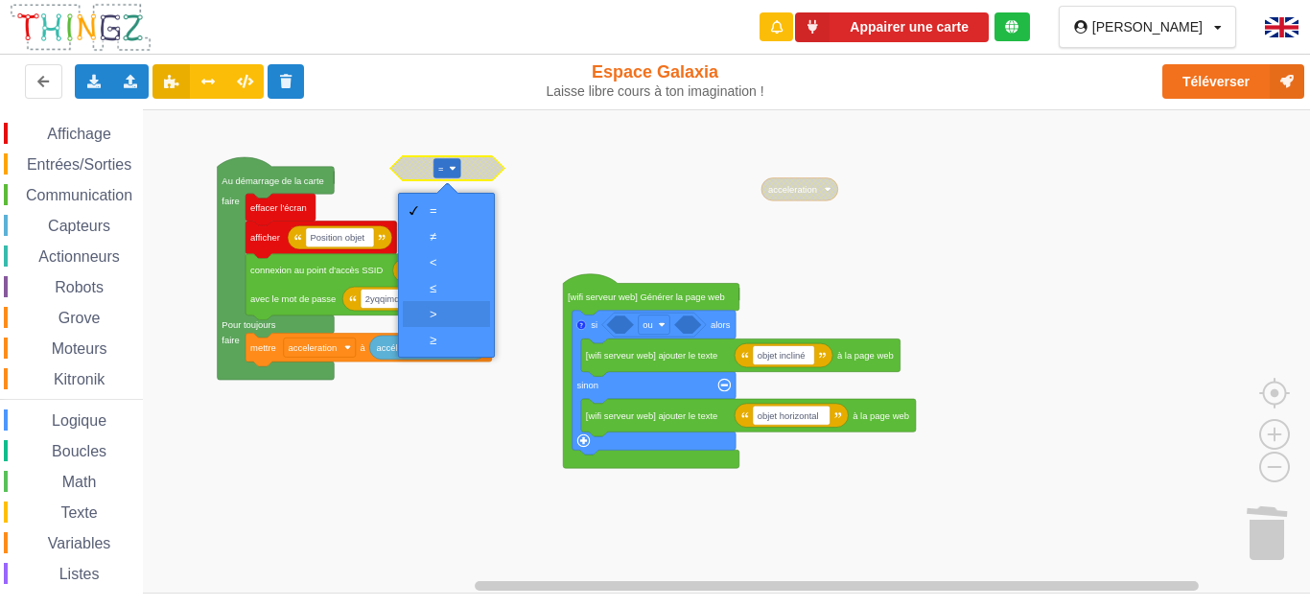
click at [453, 310] on div "‏>" at bounding box center [453, 314] width 46 height 14
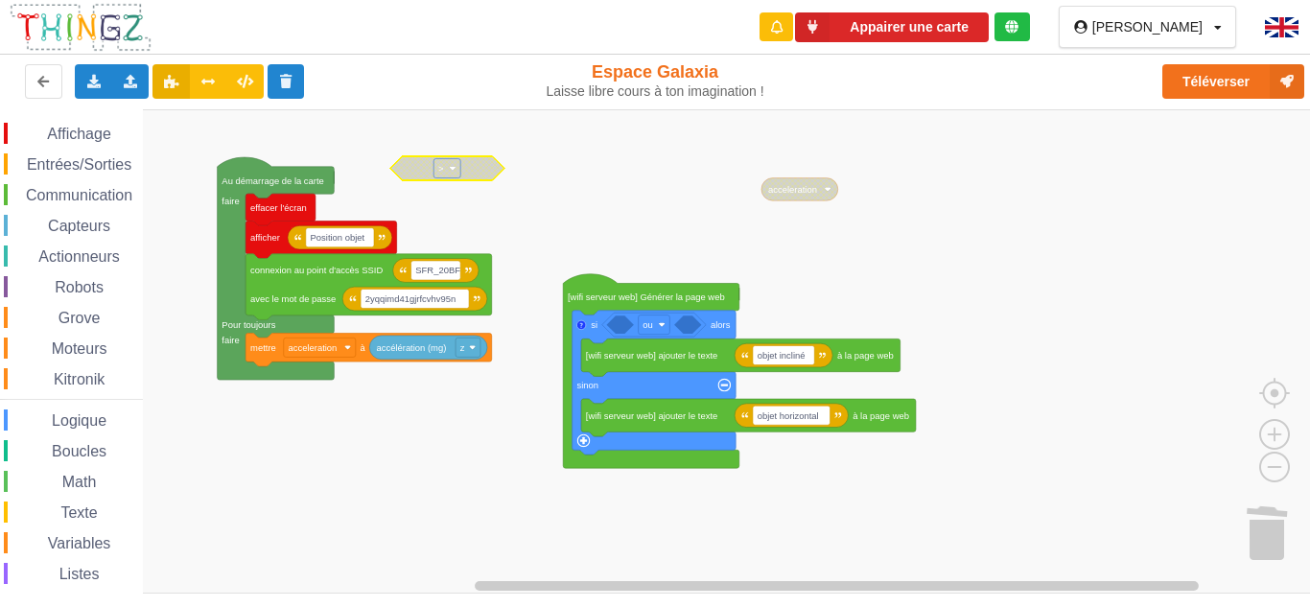
click at [486, 206] on rect "Espace de travail de Blocky" at bounding box center [661, 351] width 1323 height 484
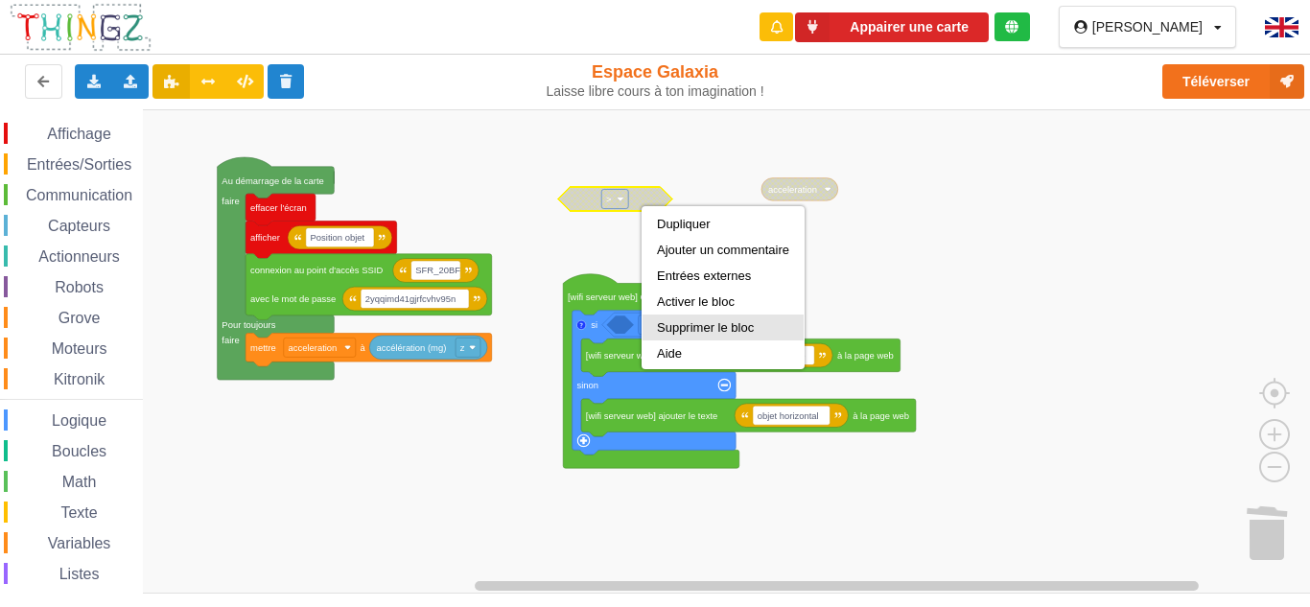
click at [719, 323] on div "Supprimer le bloc" at bounding box center [723, 327] width 132 height 14
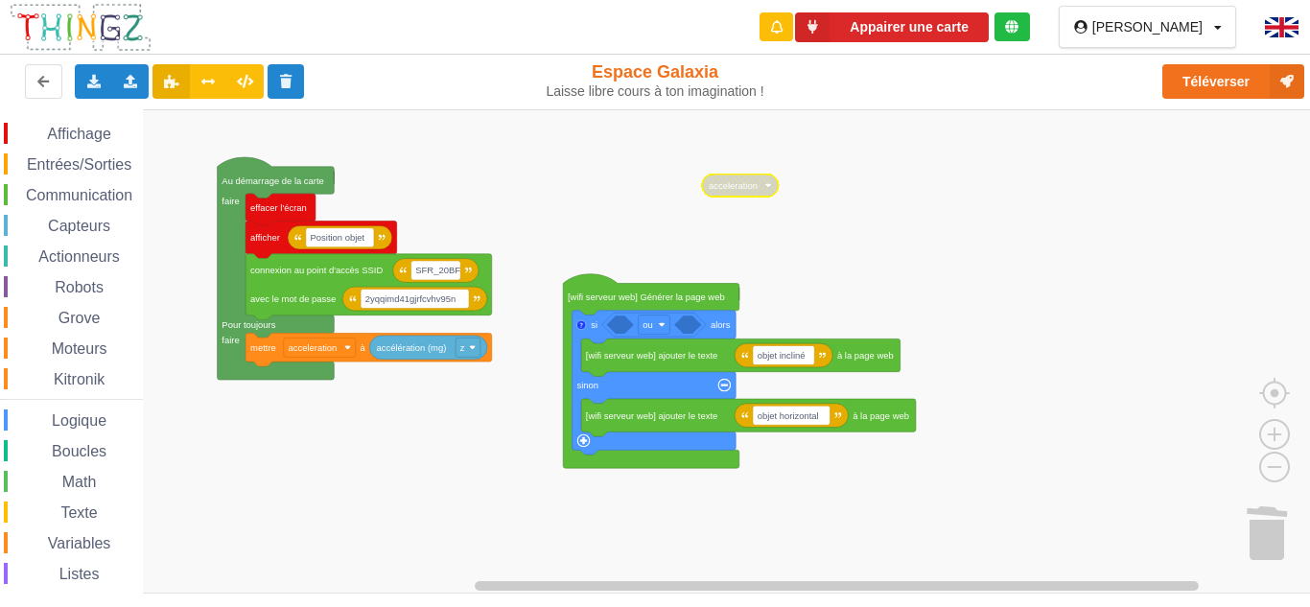
click at [841, 233] on rect "Espace de travail de Blocky" at bounding box center [661, 351] width 1323 height 484
click at [94, 416] on span "Logique" at bounding box center [79, 420] width 60 height 16
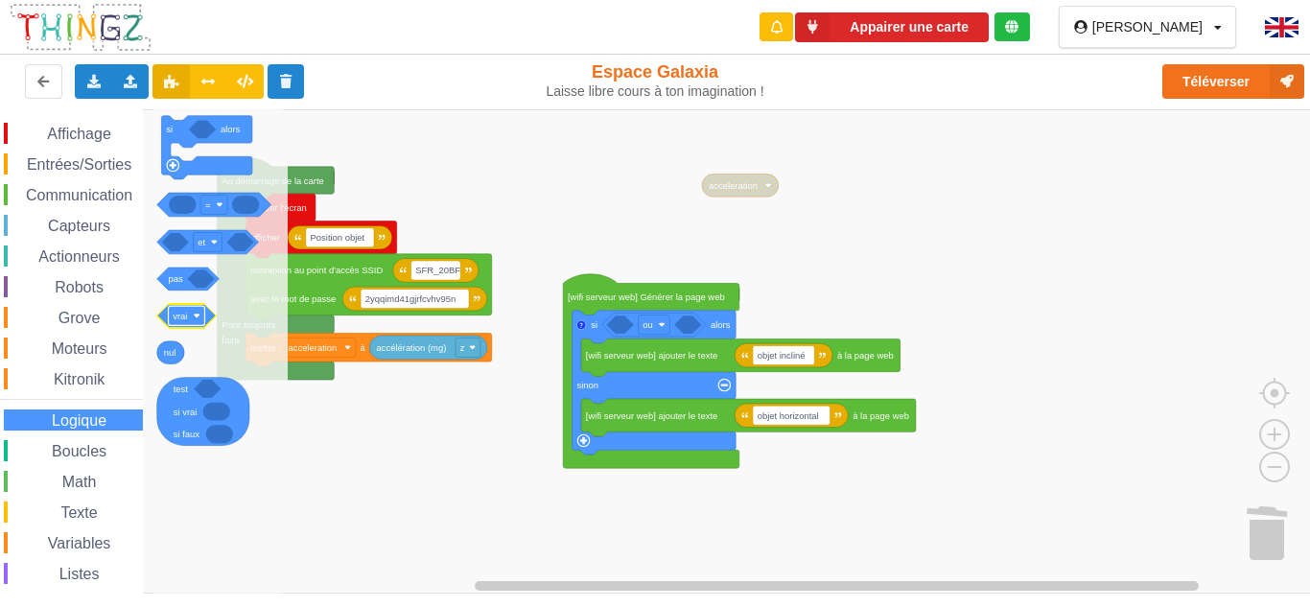
click at [182, 311] on text "vrai" at bounding box center [180, 316] width 14 height 11
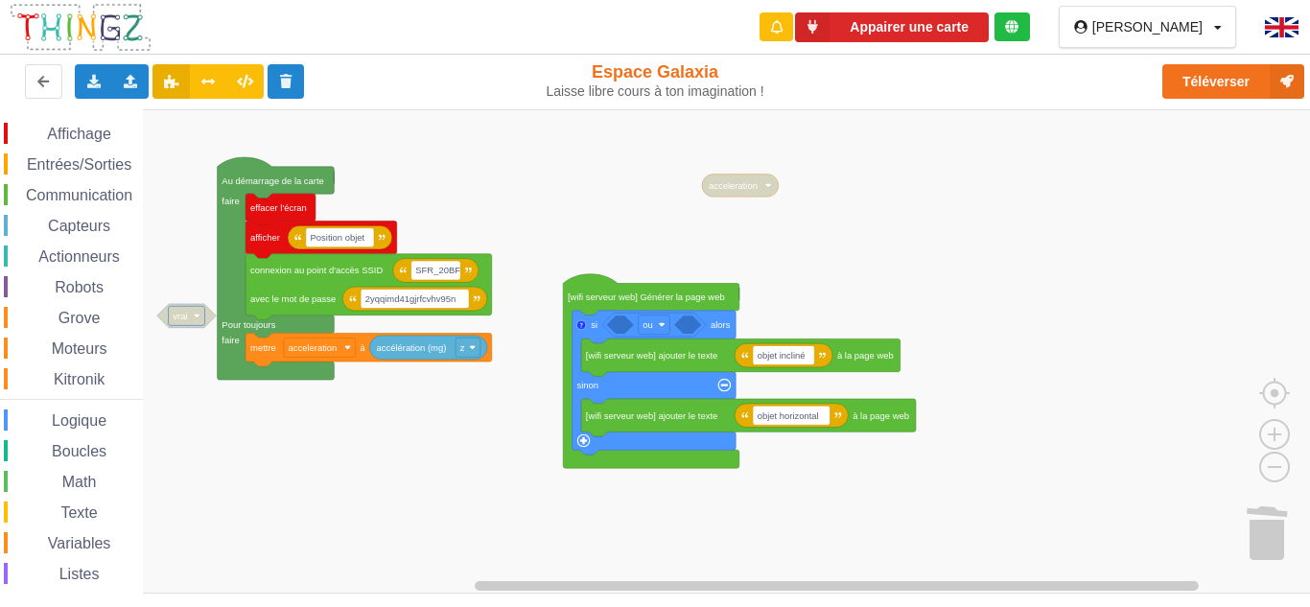
click at [29, 428] on div "Logique" at bounding box center [73, 419] width 139 height 21
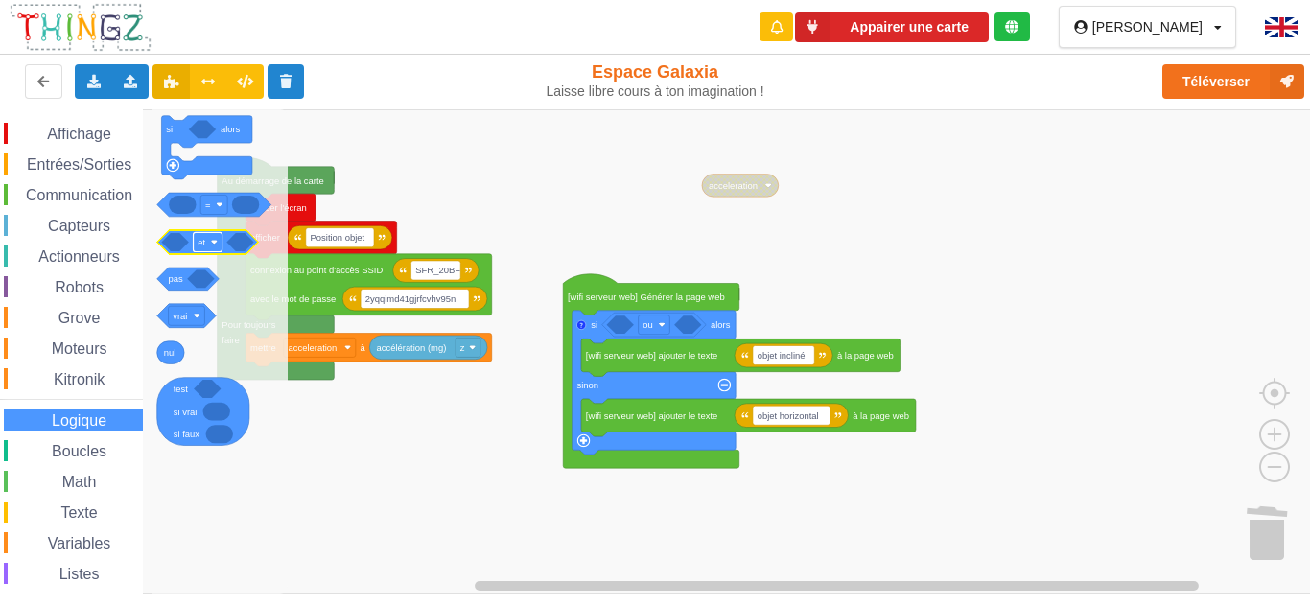
click at [213, 243] on image "Espace de travail de Blocky" at bounding box center [214, 242] width 7 height 7
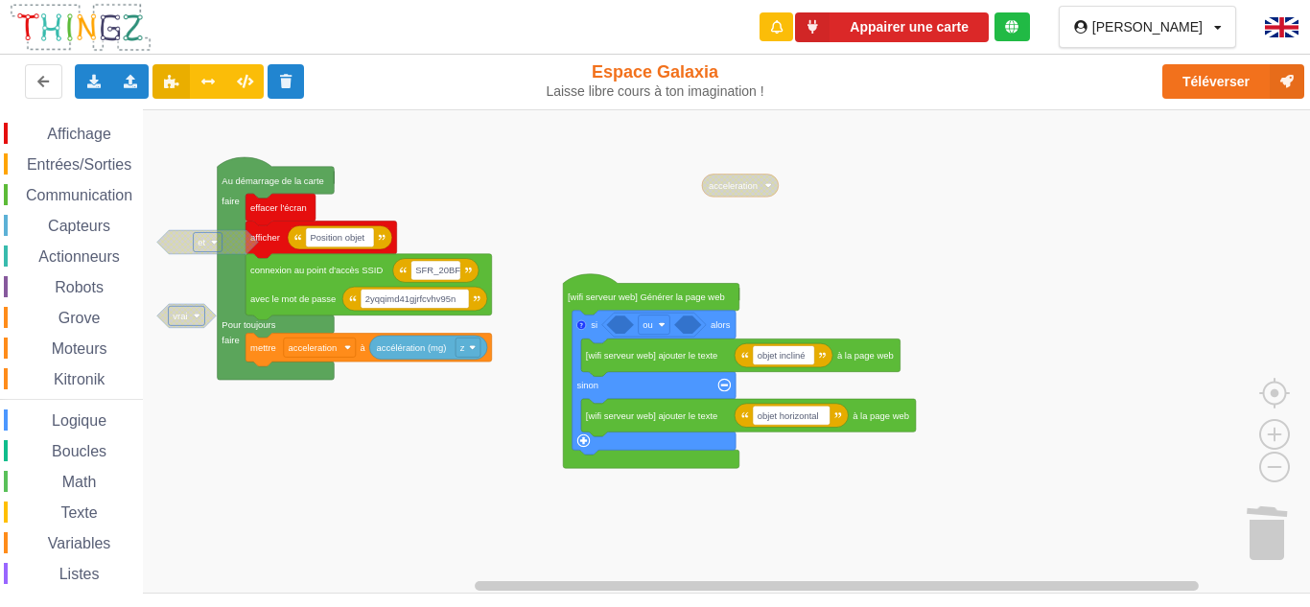
click at [213, 243] on image "Espace de travail de Blocky" at bounding box center [214, 242] width 7 height 7
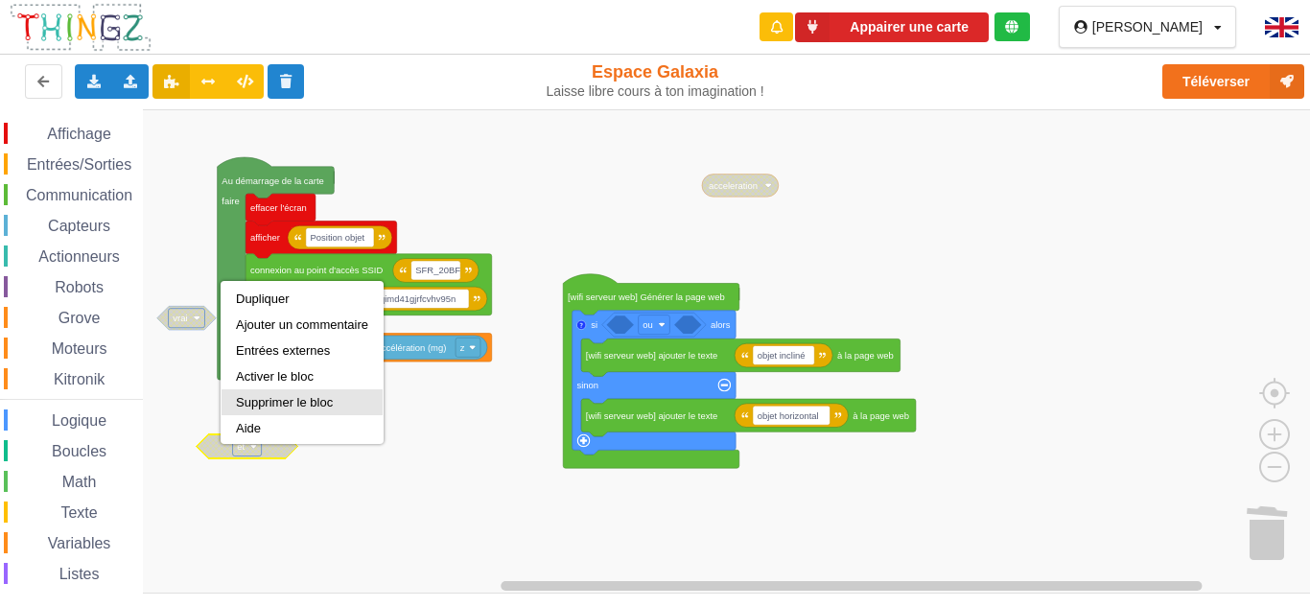
click at [273, 396] on div "Supprimer le bloc" at bounding box center [302, 402] width 161 height 26
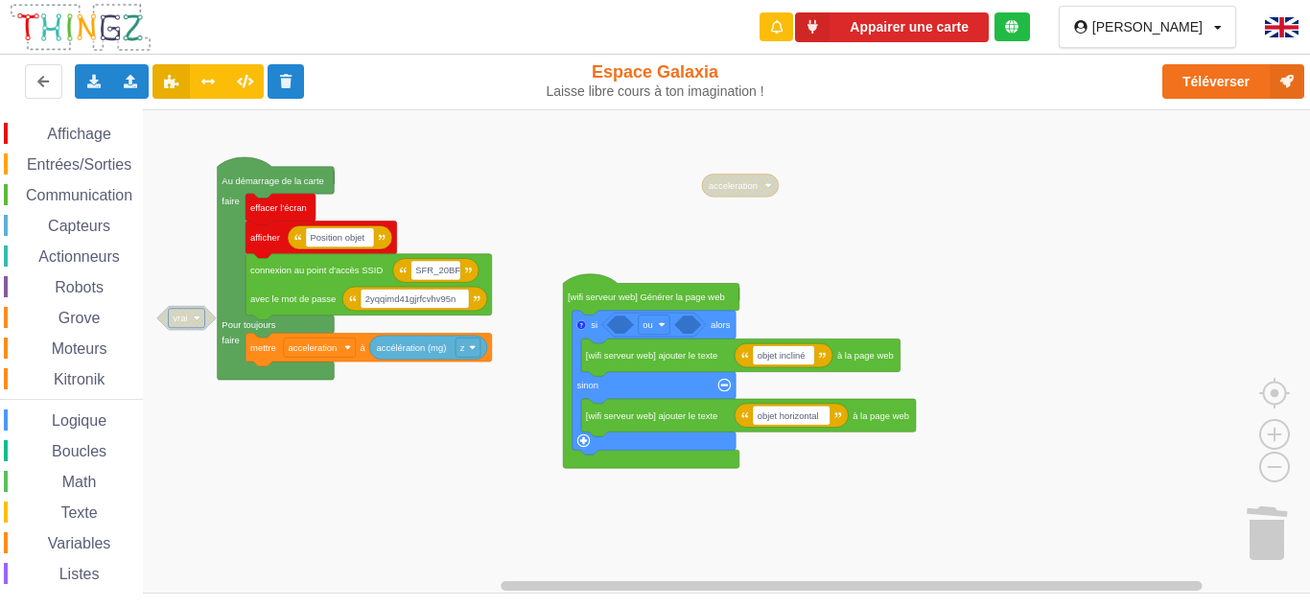
click at [112, 427] on div "Logique" at bounding box center [73, 419] width 139 height 21
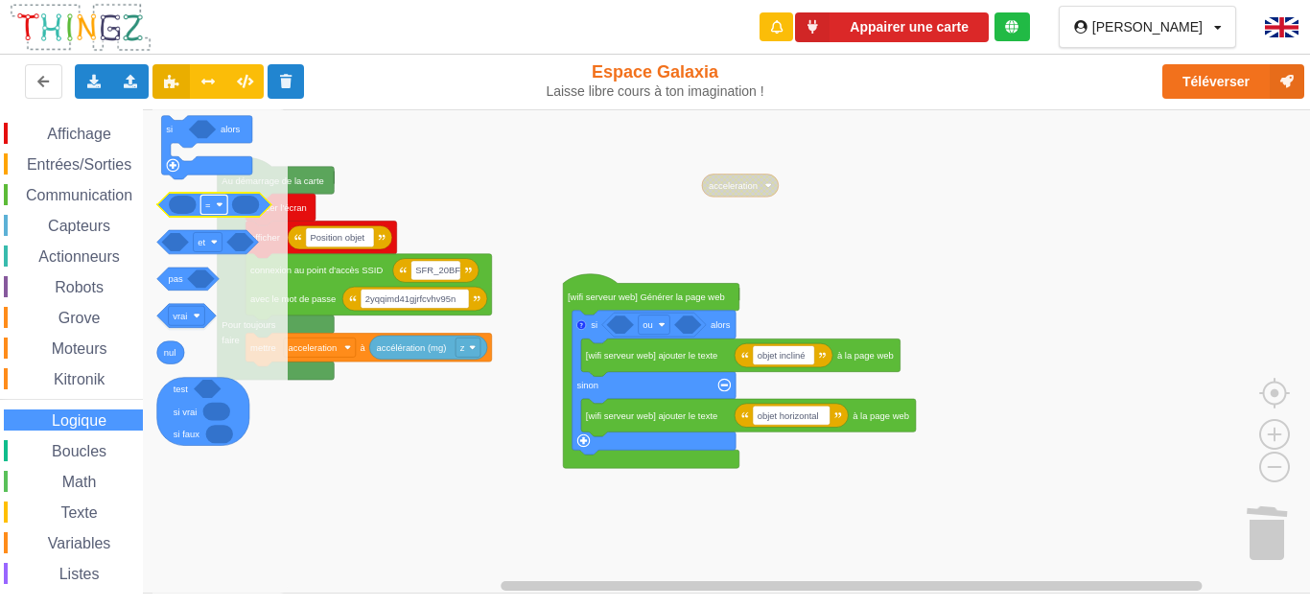
click at [205, 204] on text "=" at bounding box center [208, 204] width 6 height 11
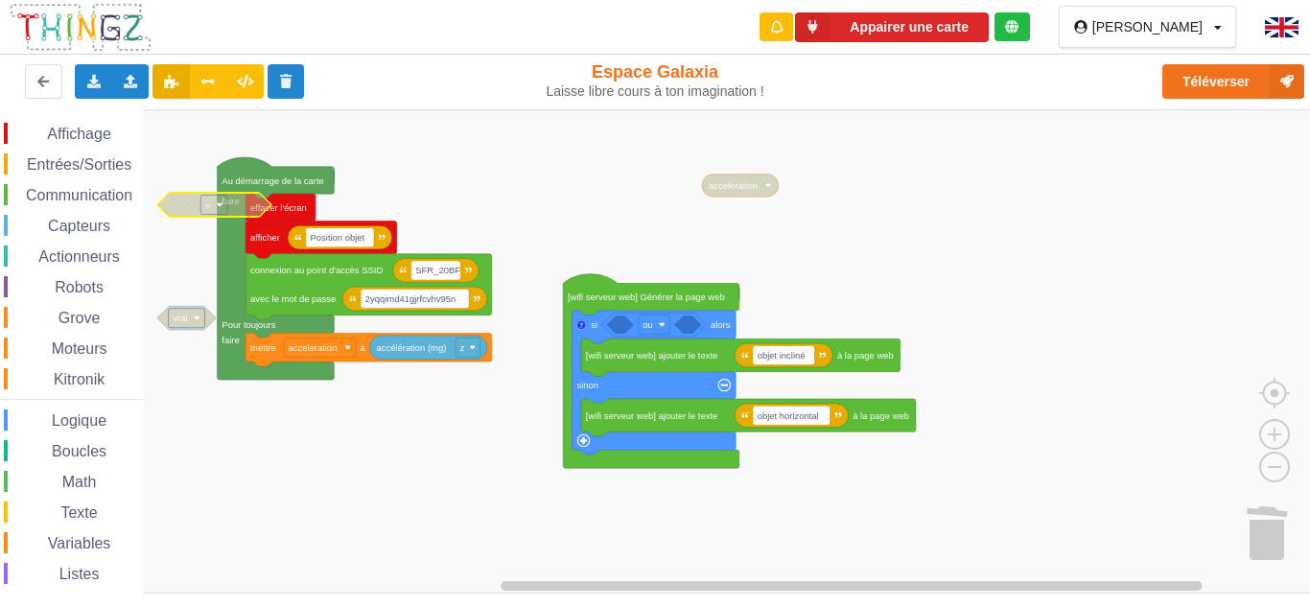
click at [212, 209] on rect "Espace de travail de Blocky" at bounding box center [213, 204] width 27 height 19
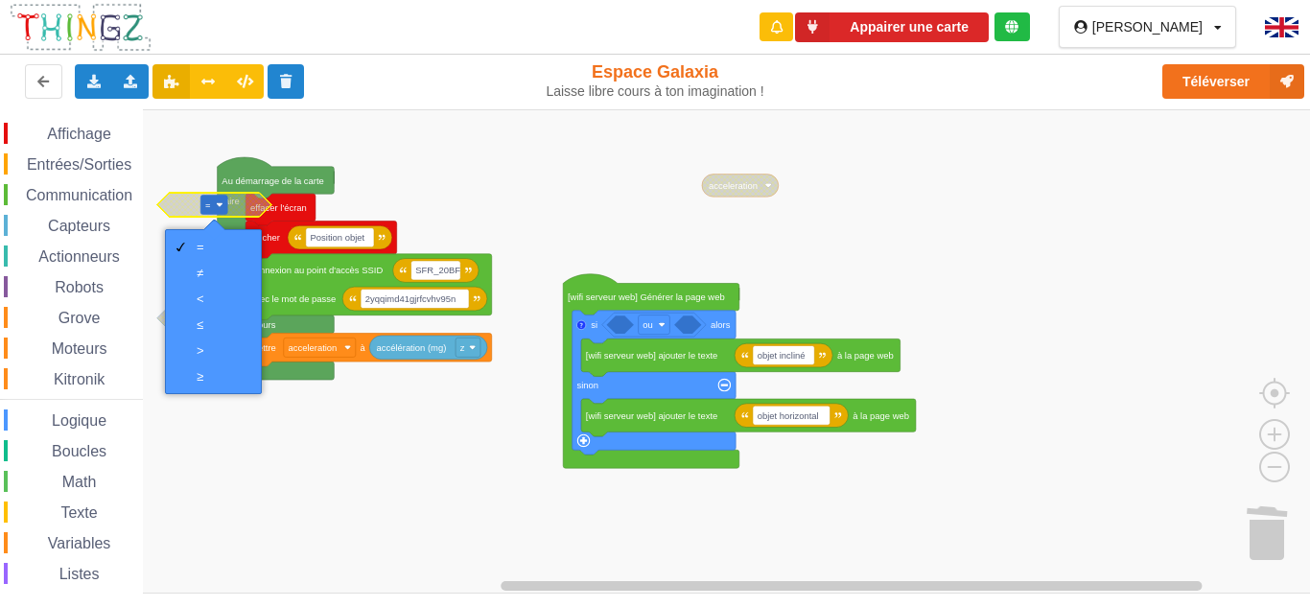
click at [212, 209] on rect "Espace de travail de Blocky" at bounding box center [213, 204] width 27 height 19
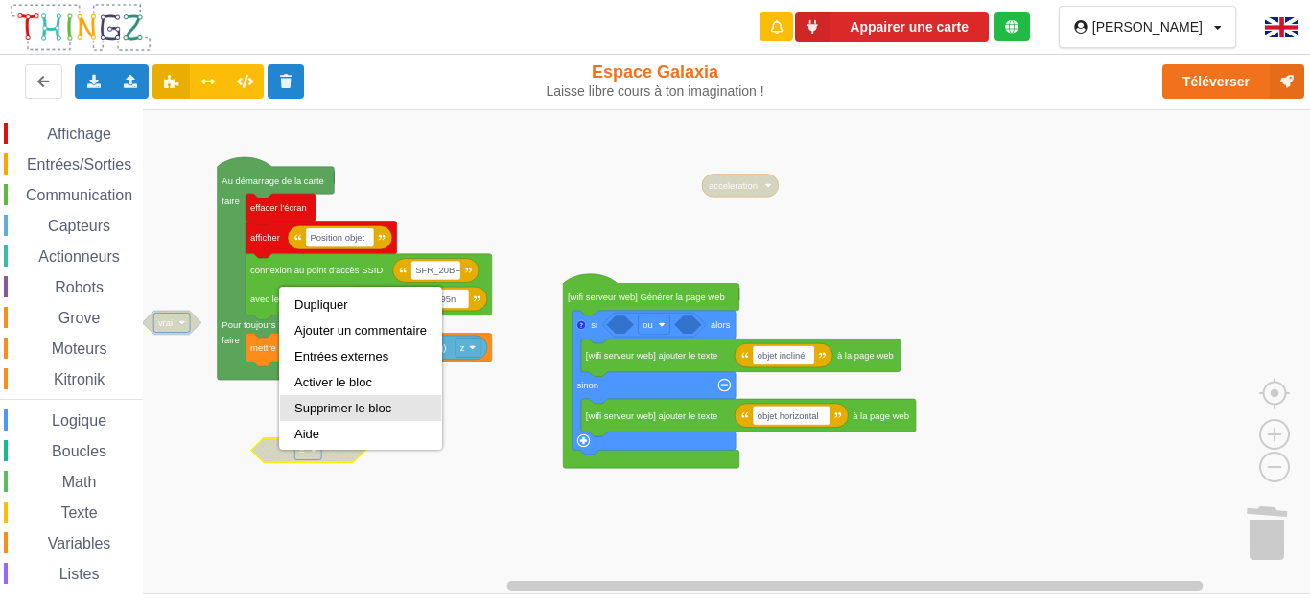
click at [332, 405] on div "Supprimer le bloc" at bounding box center [360, 408] width 132 height 14
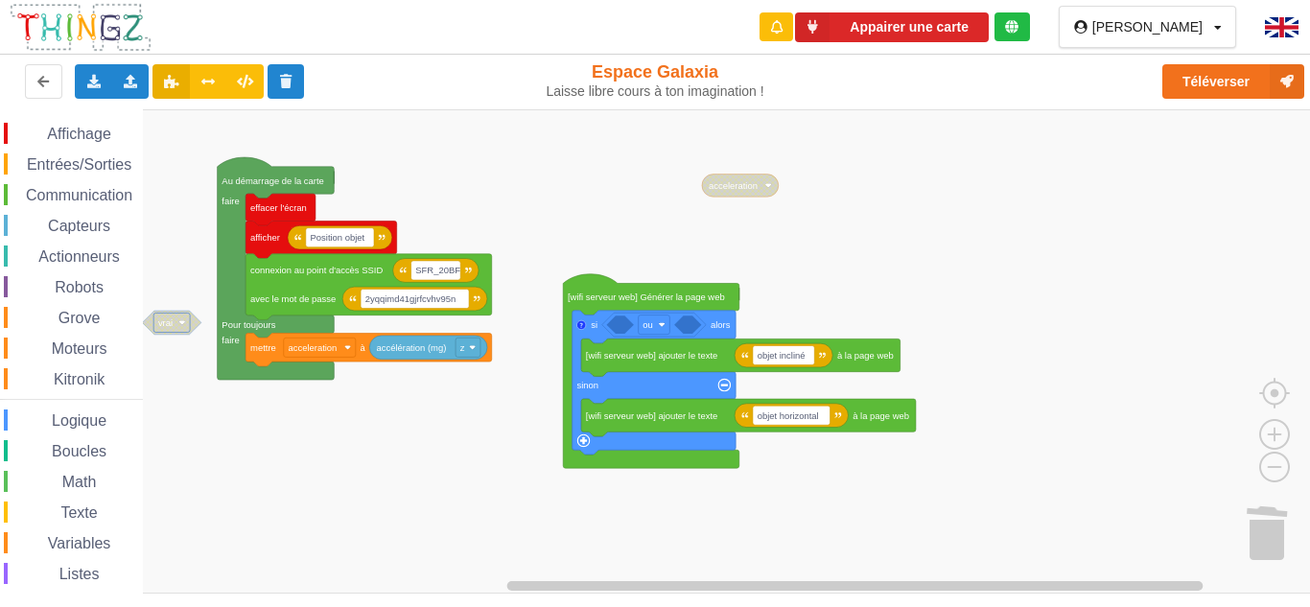
click at [90, 413] on span "Logique" at bounding box center [79, 420] width 60 height 16
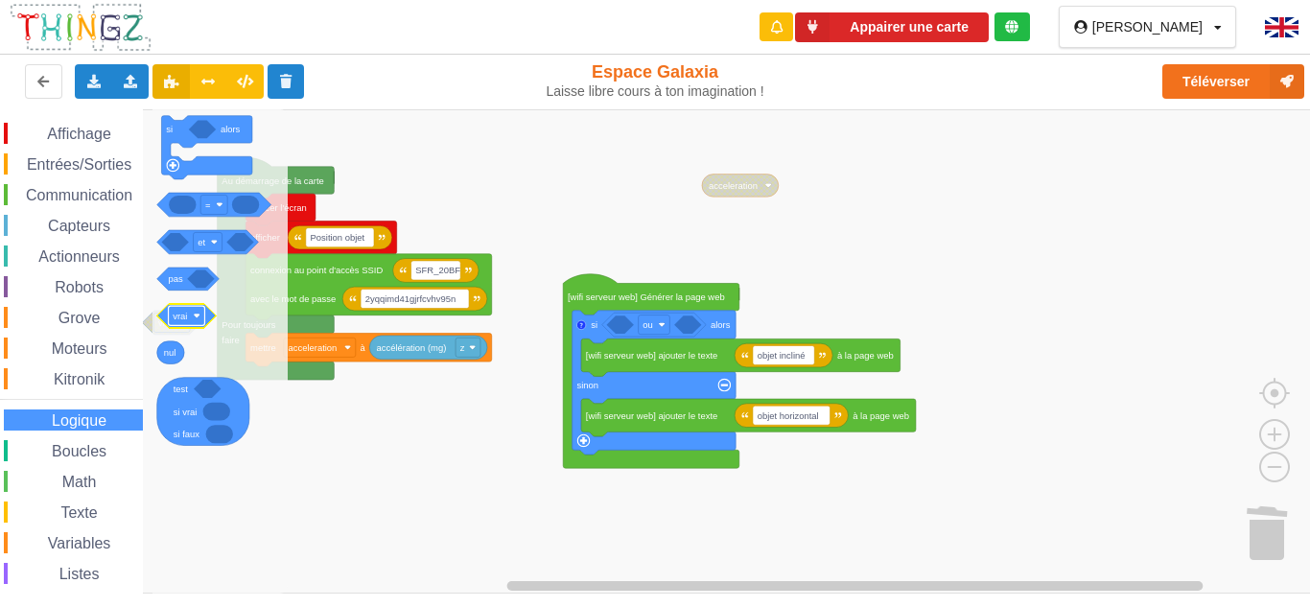
click at [198, 316] on image "Espace de travail de Blocky" at bounding box center [197, 316] width 7 height 7
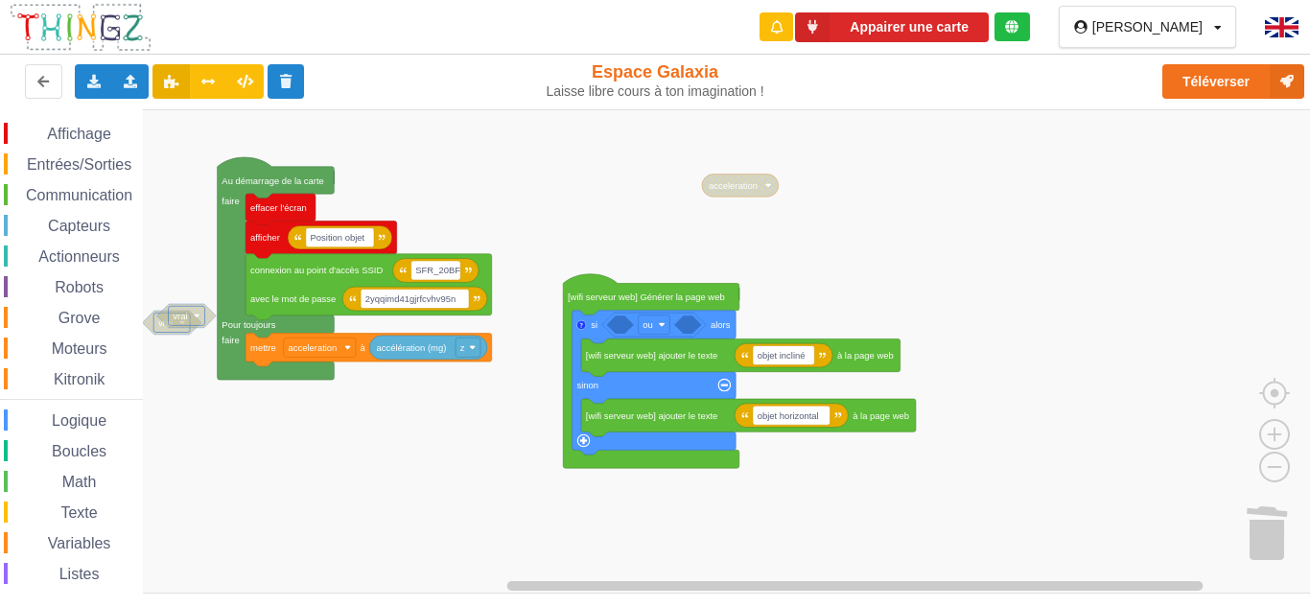
click at [197, 315] on image "Espace de travail de Blocky" at bounding box center [197, 316] width 7 height 7
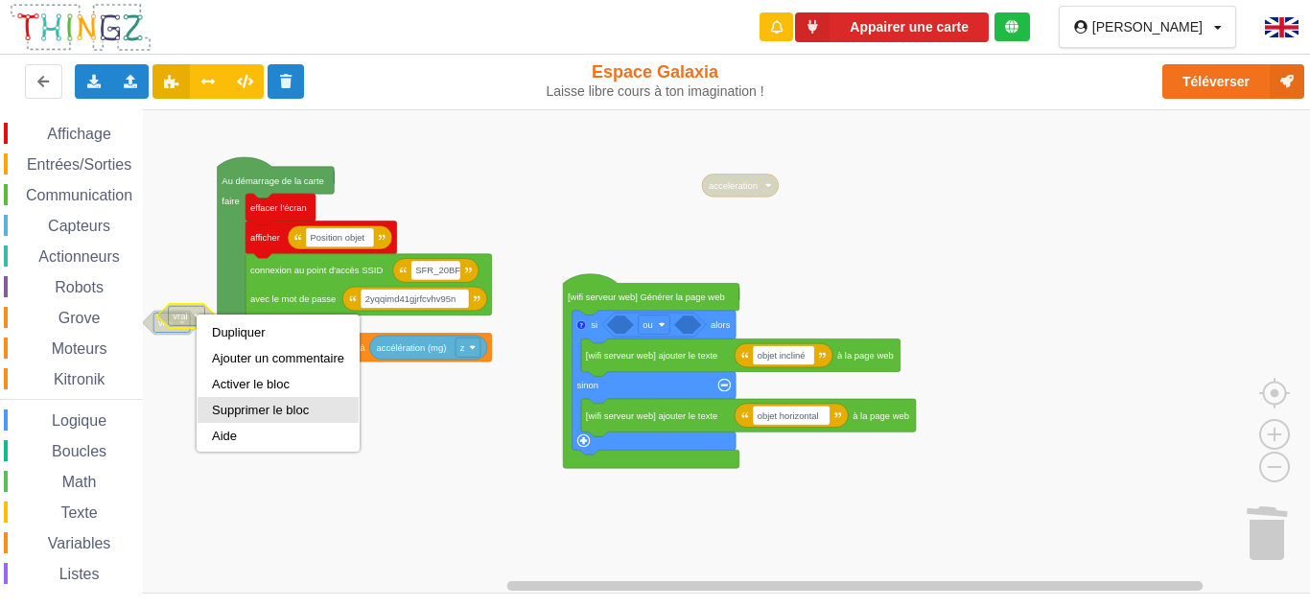
click at [232, 410] on div "Supprimer le bloc" at bounding box center [278, 410] width 132 height 14
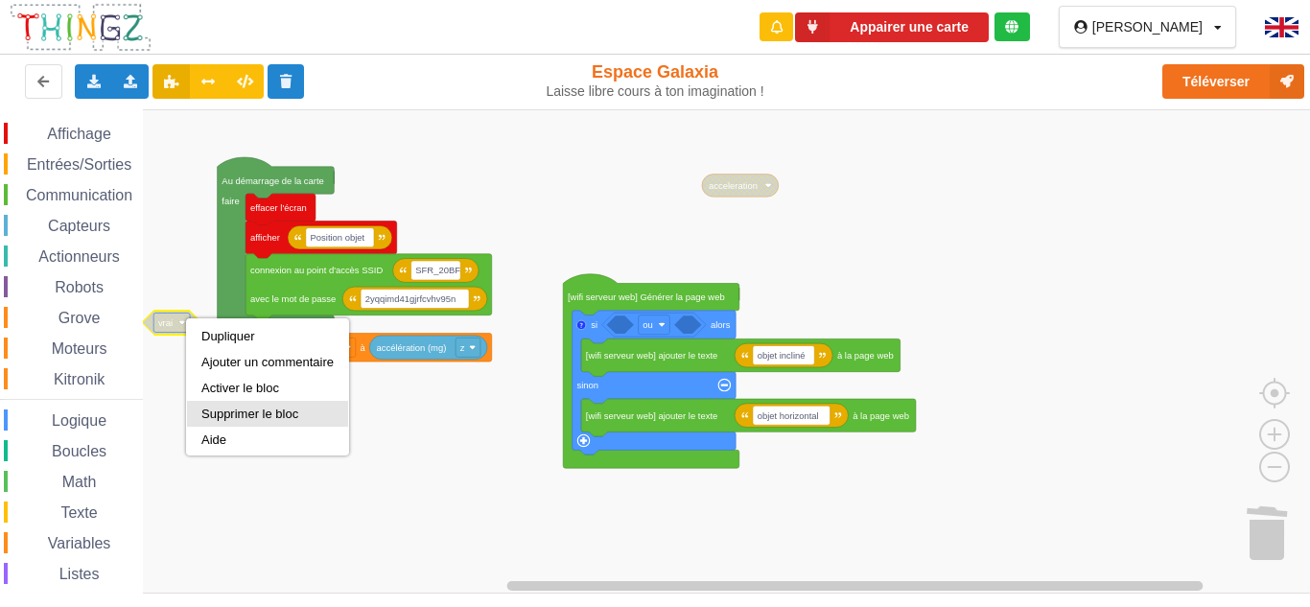
click at [240, 415] on div "Supprimer le bloc" at bounding box center [267, 414] width 132 height 14
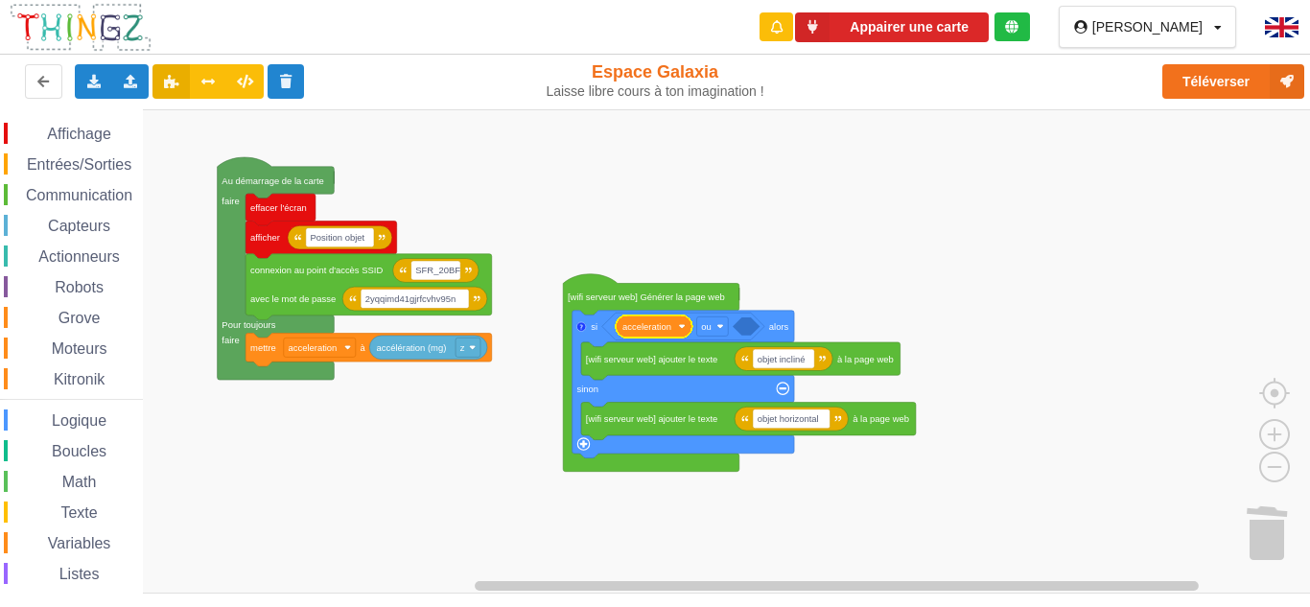
click at [669, 326] on text "acceleration" at bounding box center [646, 326] width 49 height 11
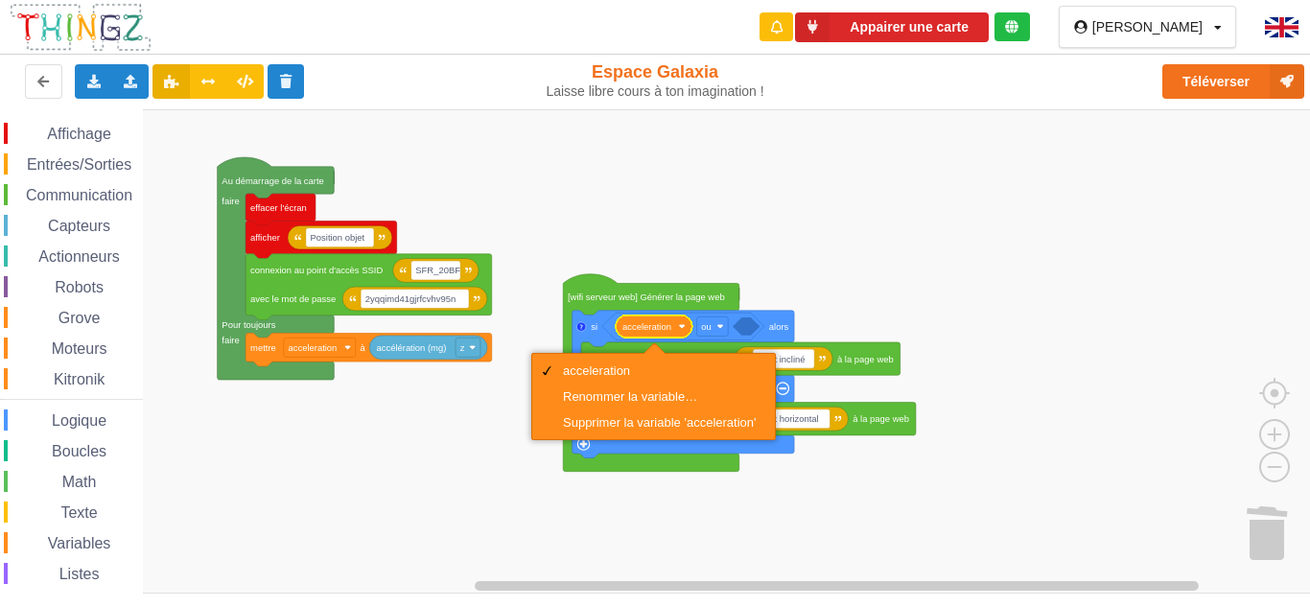
click at [669, 326] on text "acceleration" at bounding box center [646, 326] width 49 height 11
click at [792, 228] on rect "Espace de travail de Blocky" at bounding box center [661, 351] width 1323 height 484
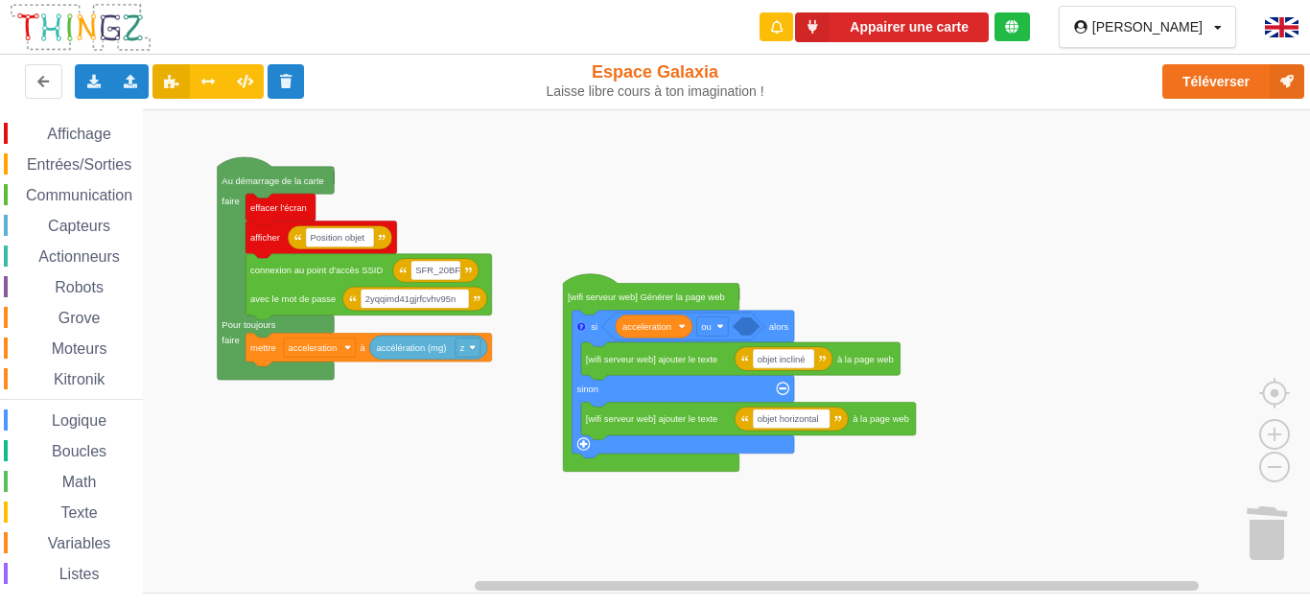
click at [89, 536] on span "Variables" at bounding box center [79, 543] width 69 height 16
click at [751, 323] on div "Affichage Entrées/Sorties Communication Capteurs Actionneurs Robots Grove Moteu…" at bounding box center [661, 351] width 1323 height 484
click at [50, 540] on span "Variables" at bounding box center [79, 543] width 69 height 16
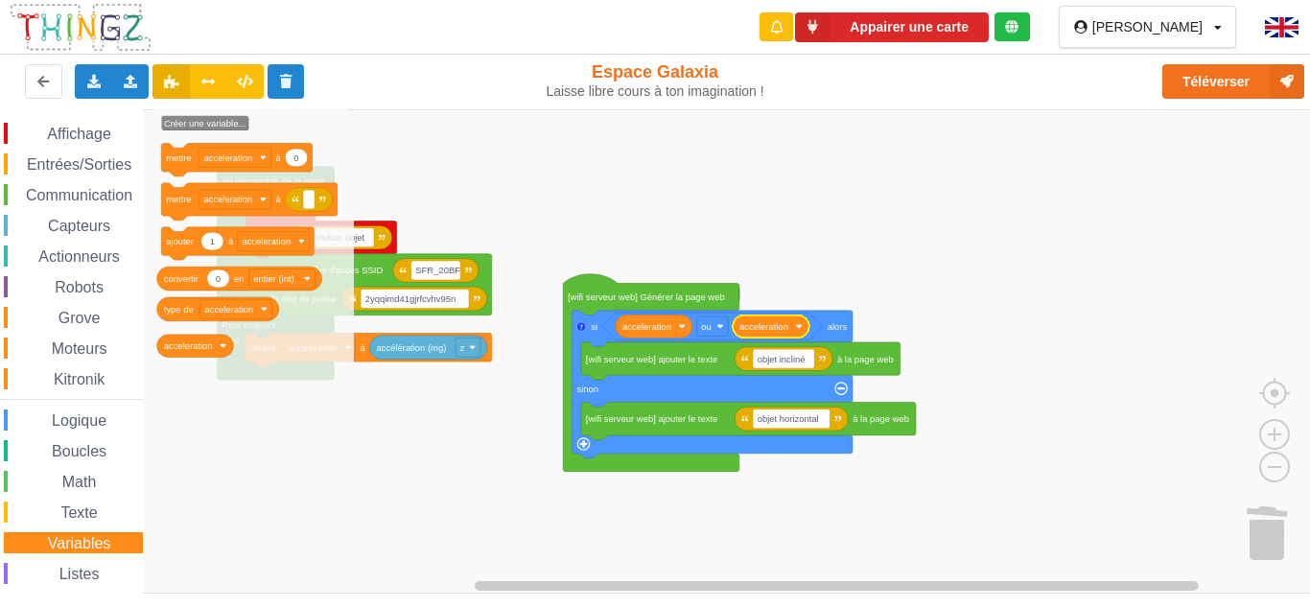
click at [57, 233] on span "Capteurs" at bounding box center [79, 226] width 68 height 16
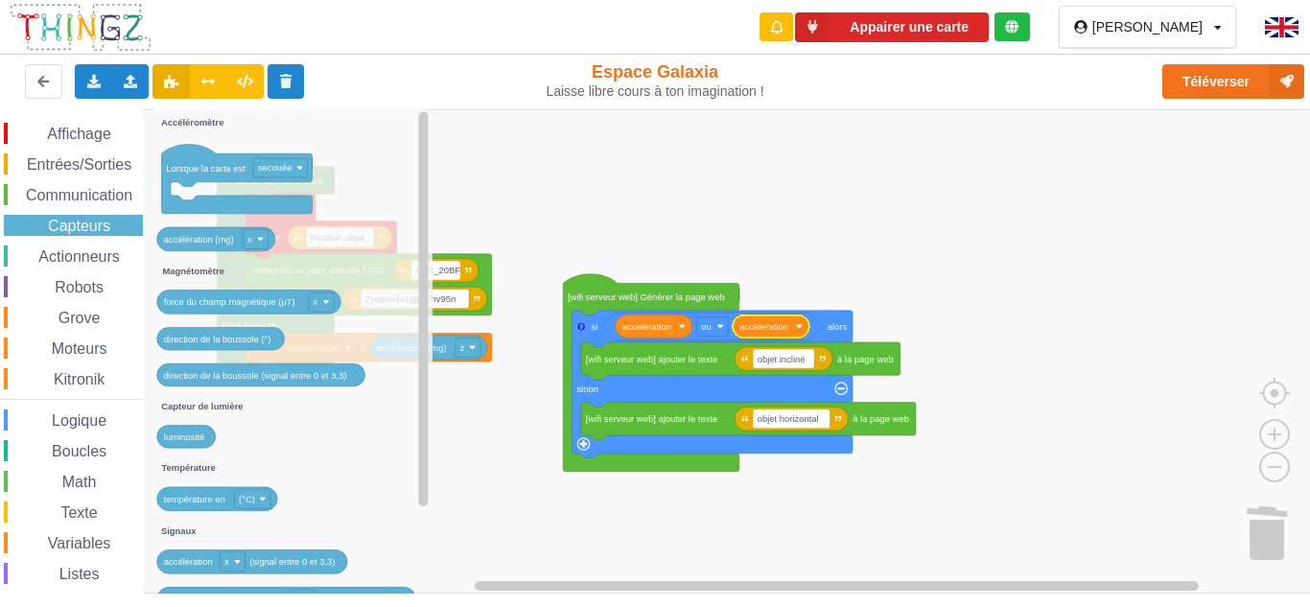
click at [51, 419] on span "Logique" at bounding box center [79, 420] width 60 height 16
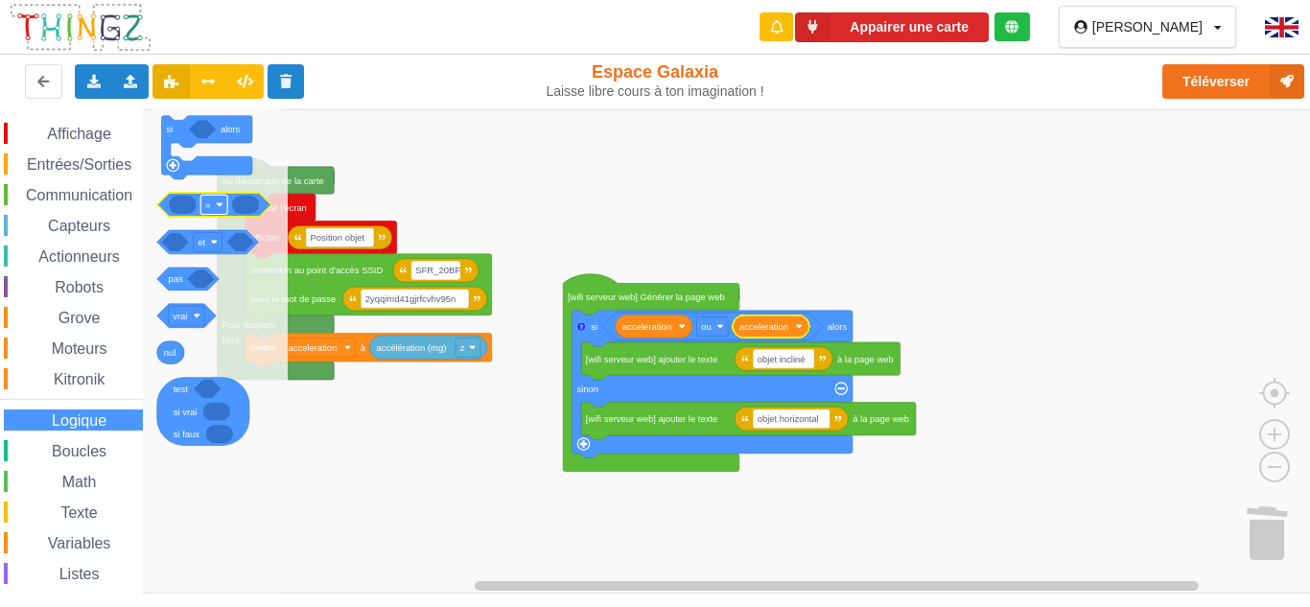
click at [218, 209] on rect "Espace de travail de Blocky" at bounding box center [213, 204] width 27 height 19
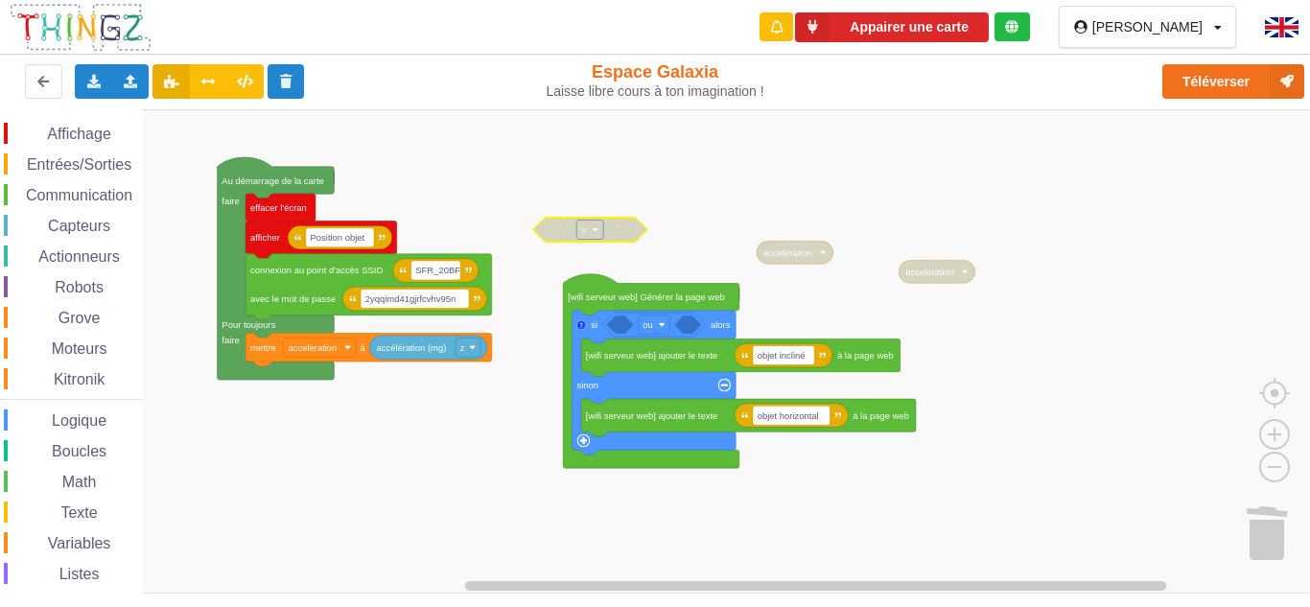
click at [593, 233] on rect "Espace de travail de Blocky" at bounding box center [589, 229] width 27 height 19
click at [670, 175] on rect "Espace de travail de Blocky" at bounding box center [661, 351] width 1323 height 484
click at [764, 184] on rect "Espace de travail de Blocky" at bounding box center [661, 351] width 1323 height 484
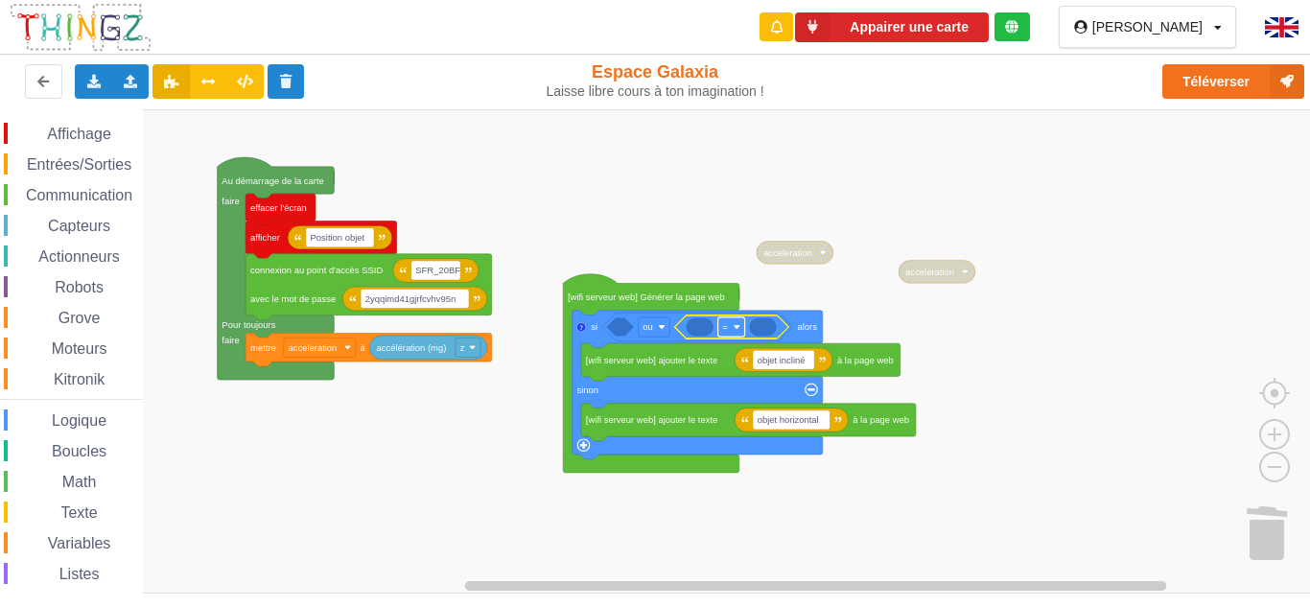
click at [734, 326] on image "Espace de travail de Blocky" at bounding box center [737, 326] width 7 height 7
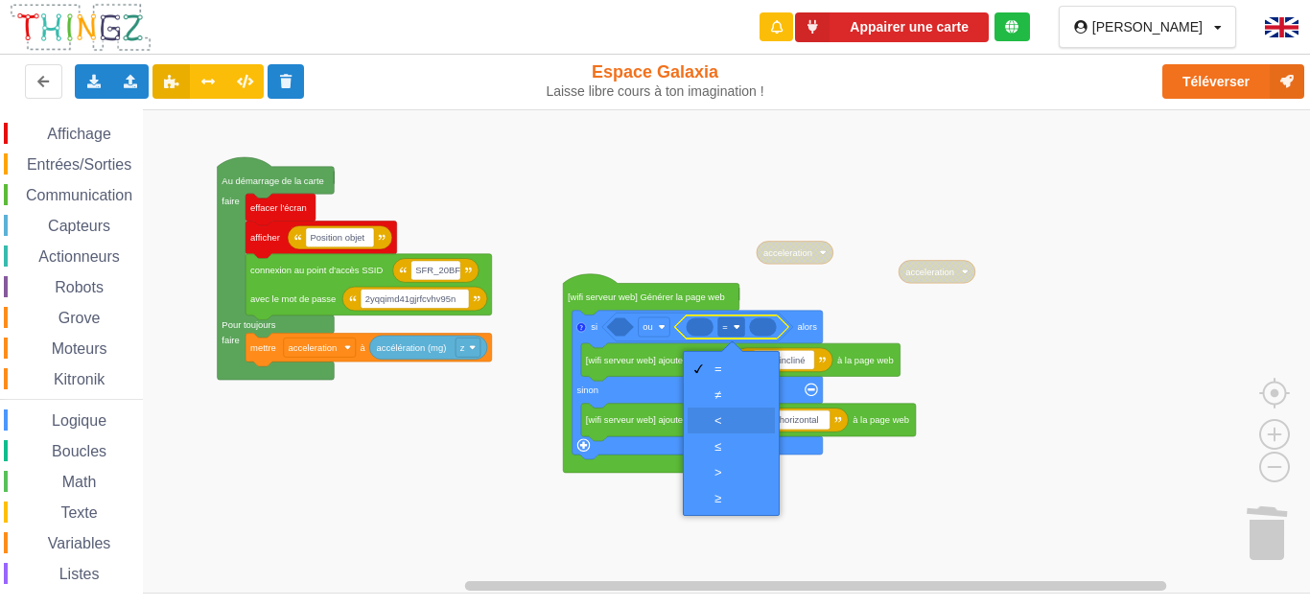
click at [732, 409] on div "‏<" at bounding box center [731, 421] width 87 height 26
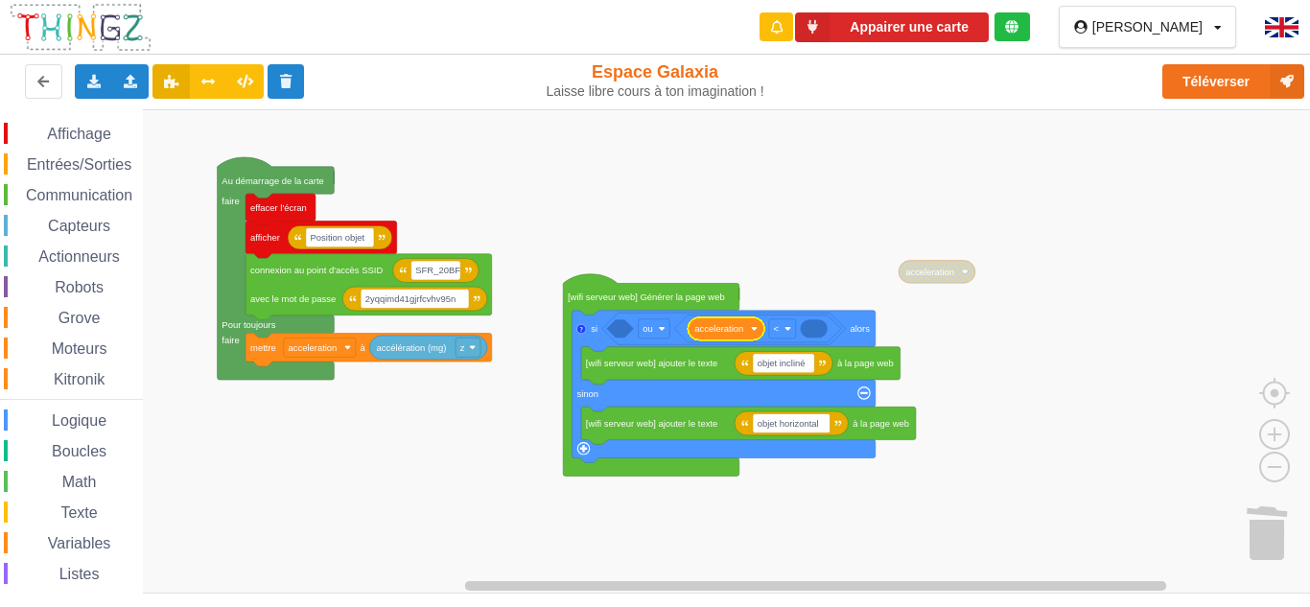
click at [759, 225] on rect "Espace de travail de Blocky" at bounding box center [661, 351] width 1323 height 484
click at [809, 329] on icon "Espace de travail de Blocky" at bounding box center [814, 328] width 27 height 18
click at [815, 329] on icon "Espace de travail de Blocky" at bounding box center [814, 328] width 27 height 18
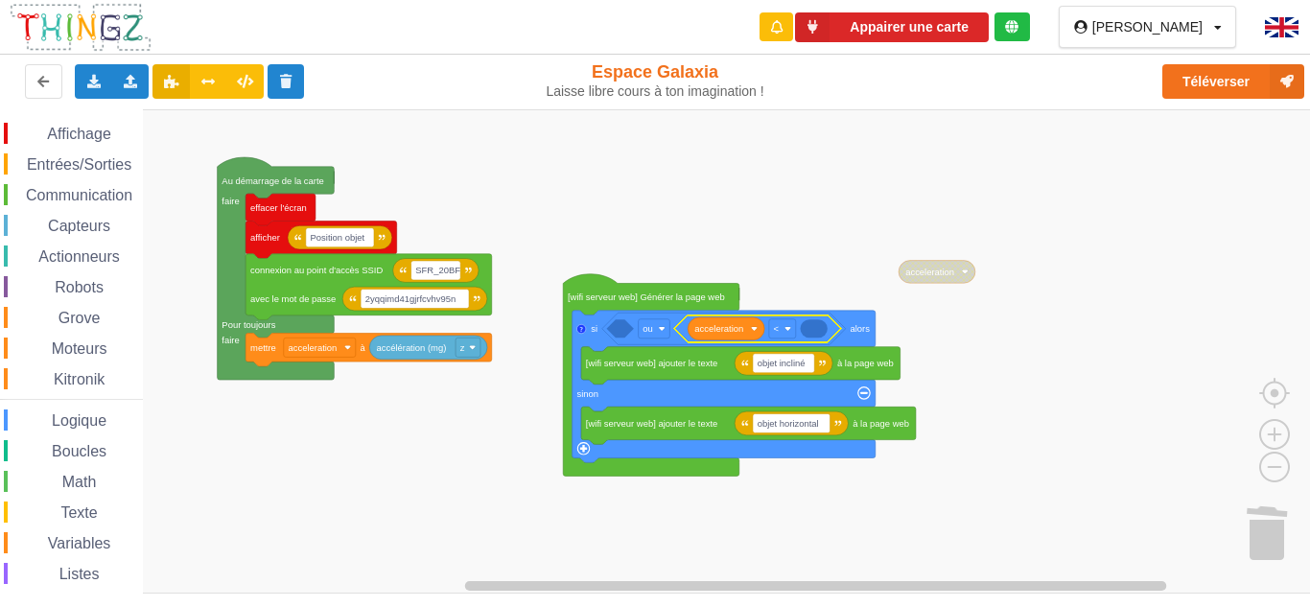
click at [818, 239] on rect "Espace de travail de Blocky" at bounding box center [661, 351] width 1323 height 484
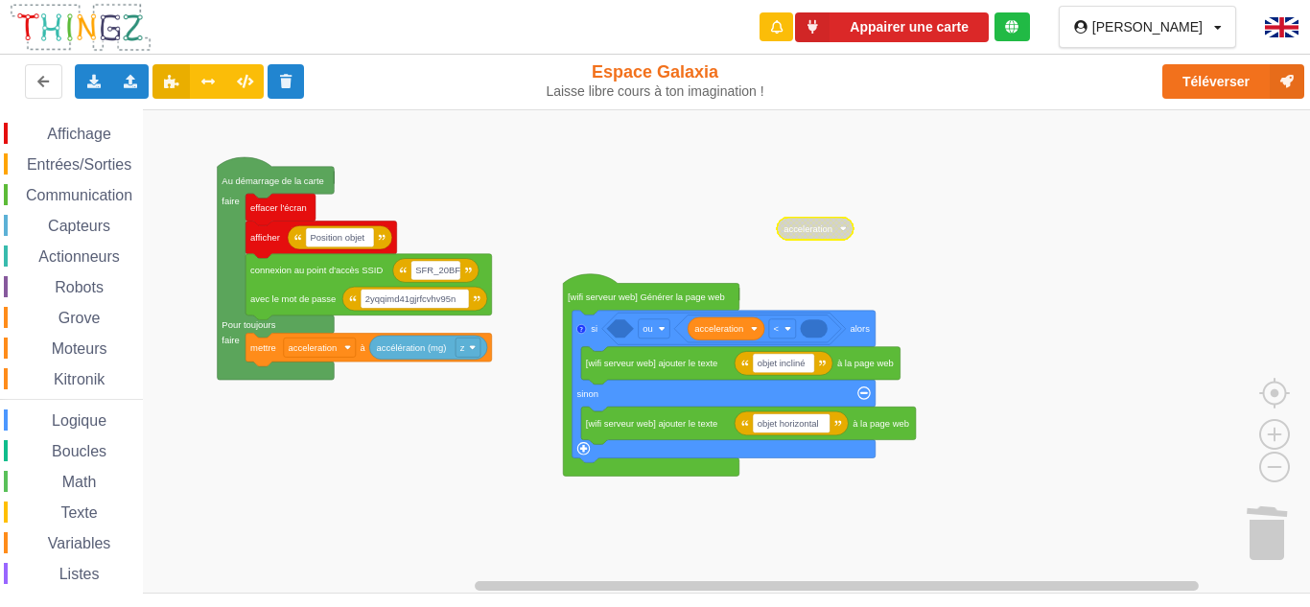
click at [526, 230] on rect "Espace de travail de Blocky" at bounding box center [661, 351] width 1323 height 484
click at [92, 406] on div "Affichage Entrées/Sorties Communication Capteurs Actionneurs Robots Grove Moteu…" at bounding box center [71, 395] width 143 height 544
click at [85, 414] on span "Logique" at bounding box center [79, 420] width 60 height 16
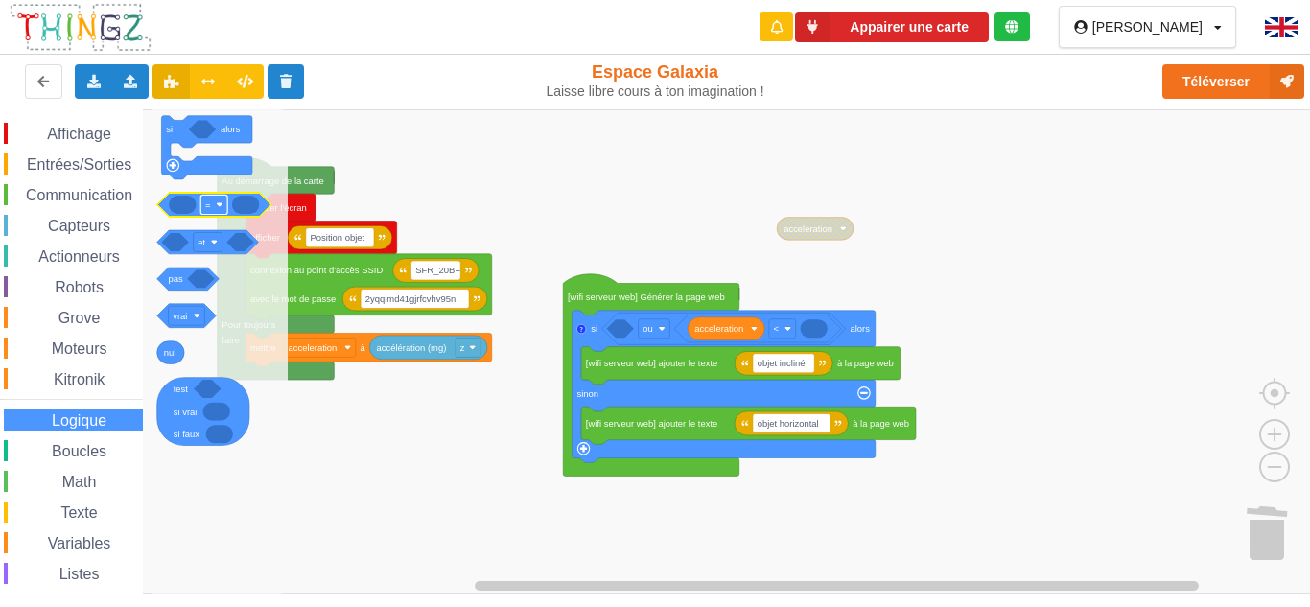
click at [208, 207] on text "=" at bounding box center [208, 204] width 6 height 11
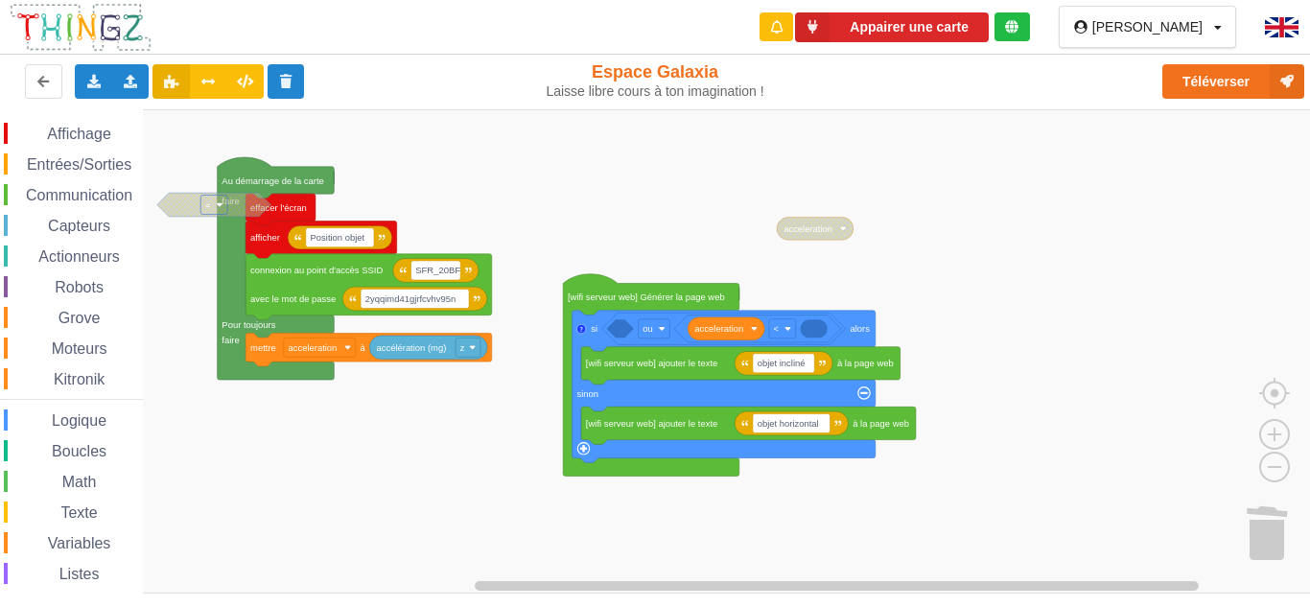
click at [208, 207] on text "=" at bounding box center [208, 204] width 6 height 11
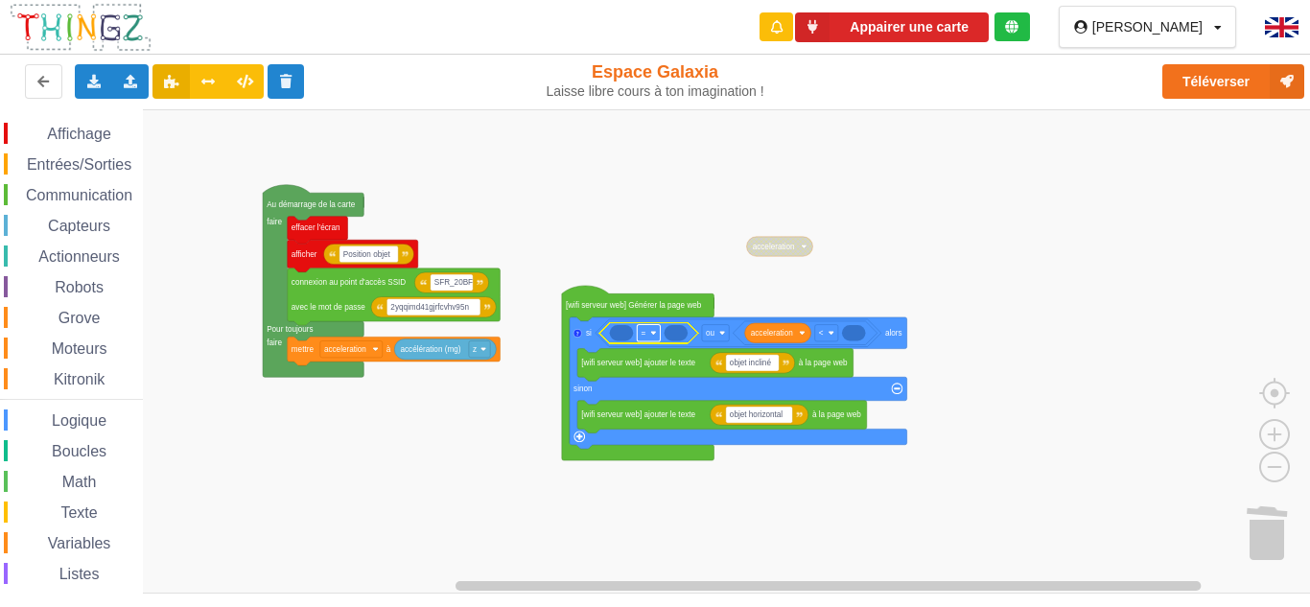
click at [650, 334] on rect "Espace de travail de Blocky" at bounding box center [648, 332] width 23 height 16
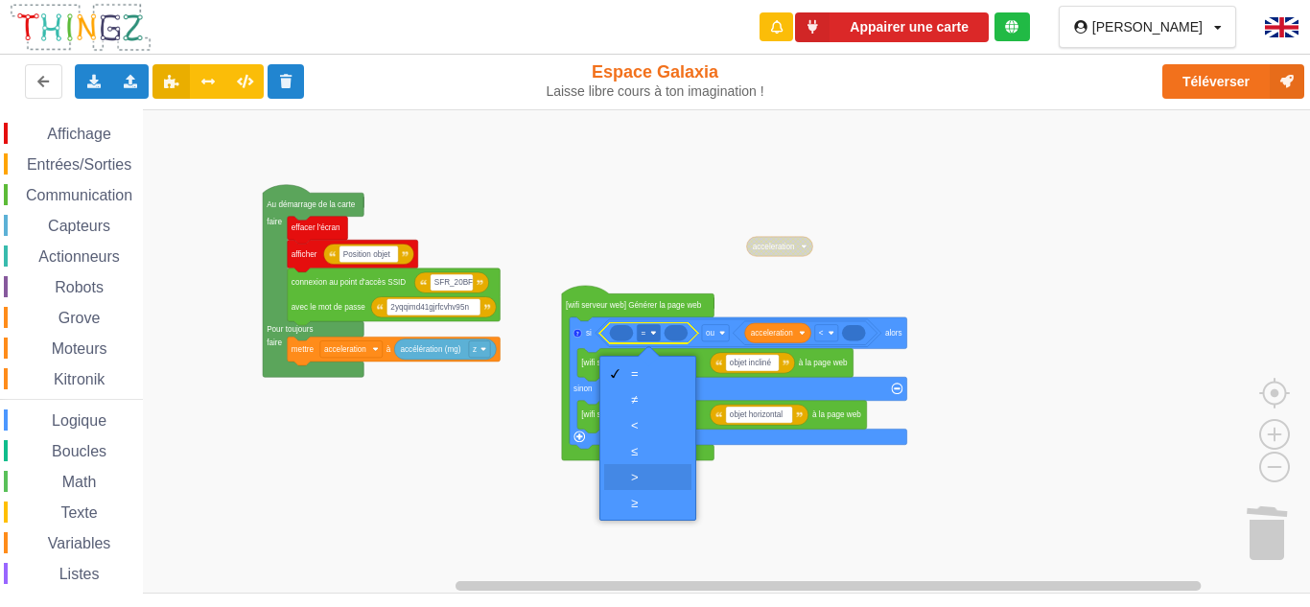
click at [650, 470] on div "‏>" at bounding box center [654, 477] width 46 height 14
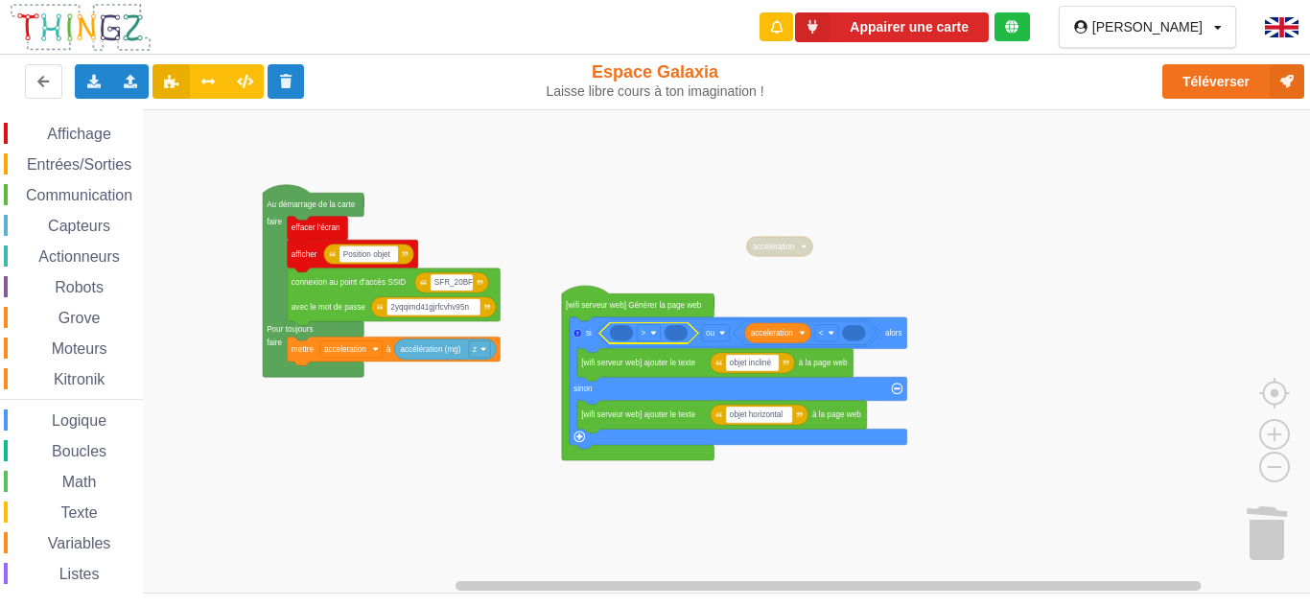
click at [674, 192] on rect "Espace de travail de Blocky" at bounding box center [661, 351] width 1323 height 484
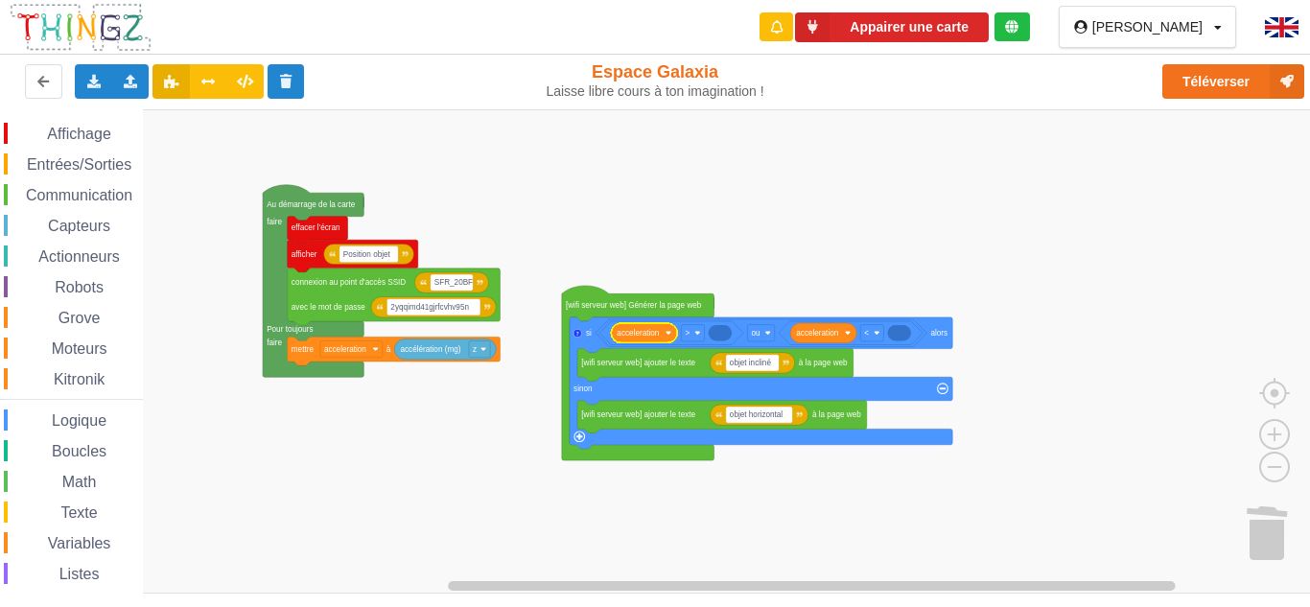
click at [84, 475] on span "Math" at bounding box center [79, 482] width 40 height 16
click at [725, 335] on div "Affichage Entrées/Sorties Communication Capteurs Actionneurs Robots Grove Moteu…" at bounding box center [661, 351] width 1323 height 484
click at [725, 338] on text "123" at bounding box center [719, 333] width 13 height 9
type input "1076"
click at [660, 178] on rect "Espace de travail de Blocky" at bounding box center [661, 351] width 1323 height 484
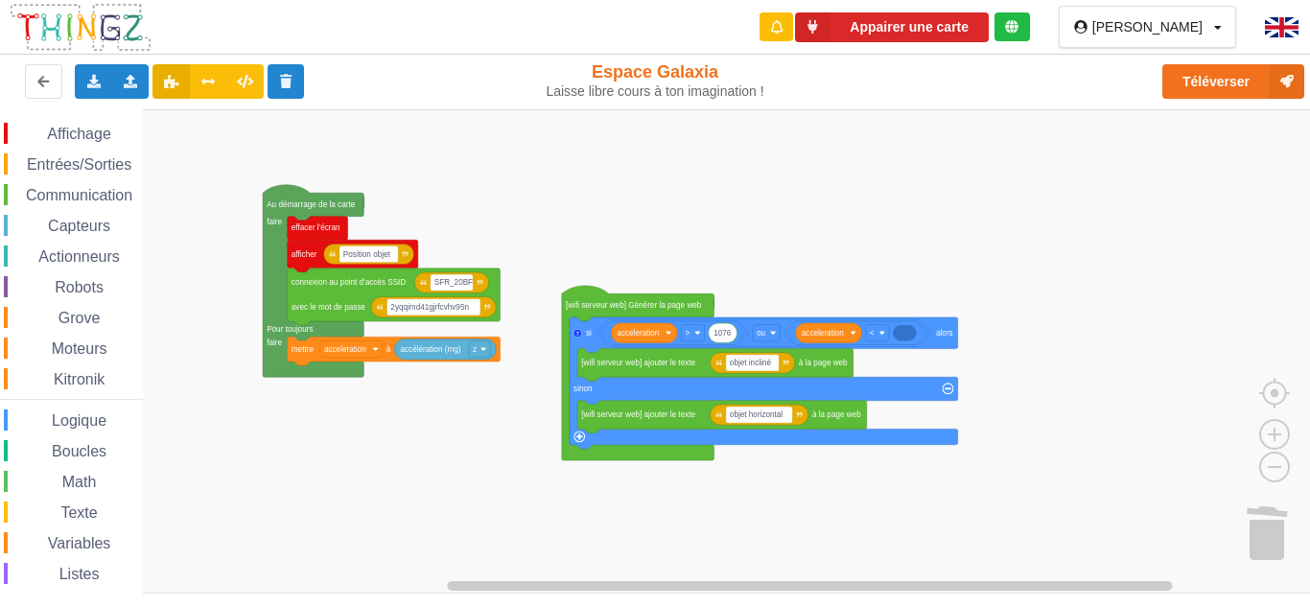
click at [80, 489] on span "Math" at bounding box center [79, 482] width 40 height 16
click at [907, 332] on div "Affichage Entrées/Sorties Communication Capteurs Actionneurs Robots Grove Moteu…" at bounding box center [661, 351] width 1323 height 484
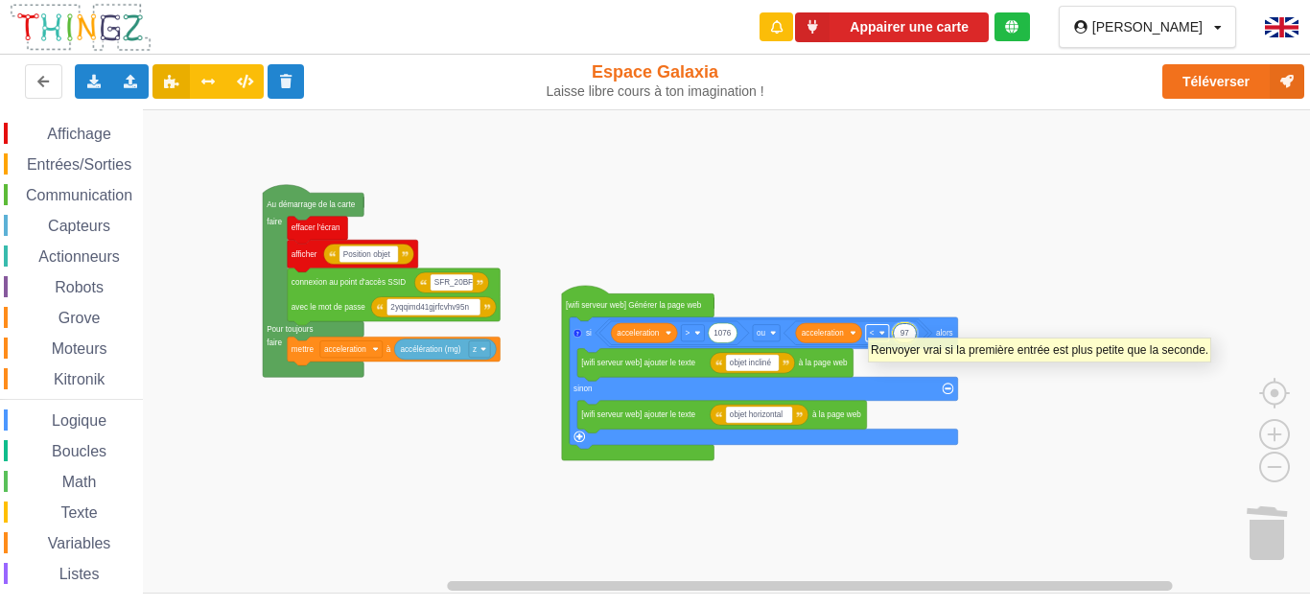
type input "976"
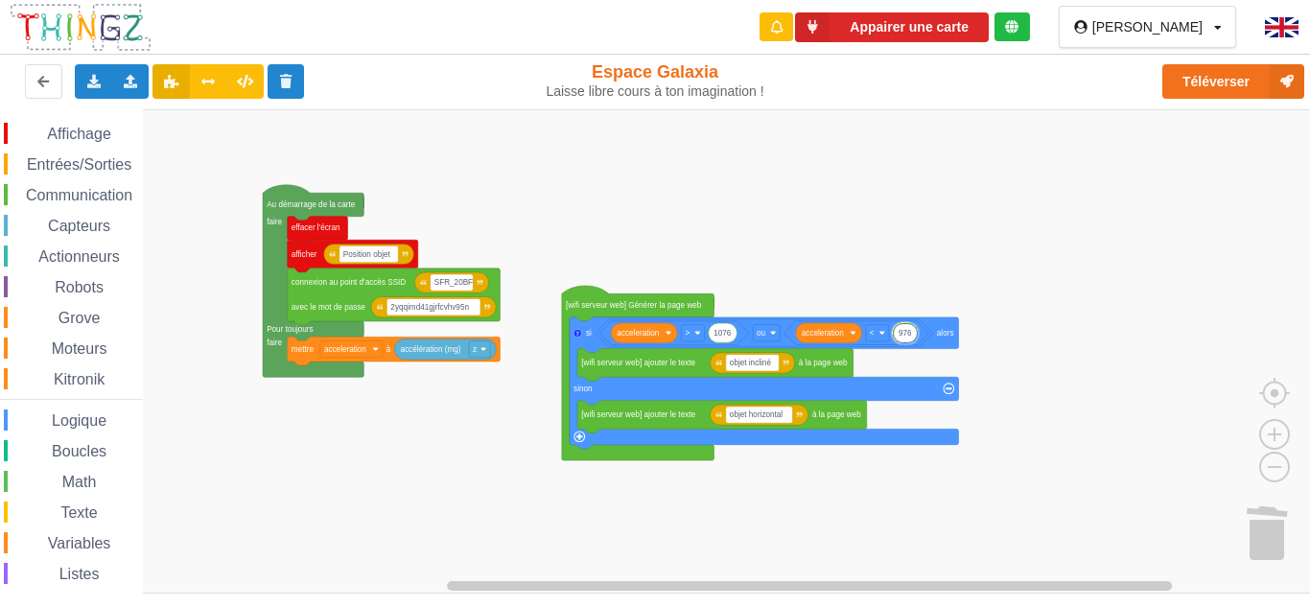
click at [875, 193] on rect "Espace de travail de Blocky" at bounding box center [661, 351] width 1323 height 484
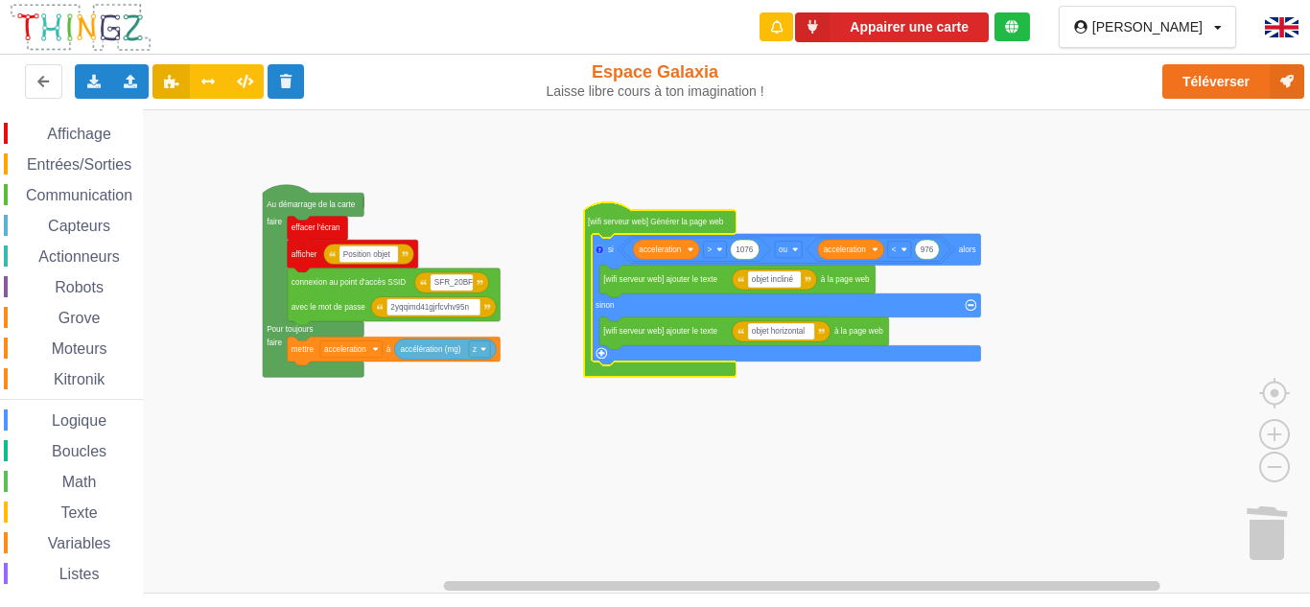
click at [591, 499] on rect "Espace de travail de Blocky" at bounding box center [661, 351] width 1323 height 484
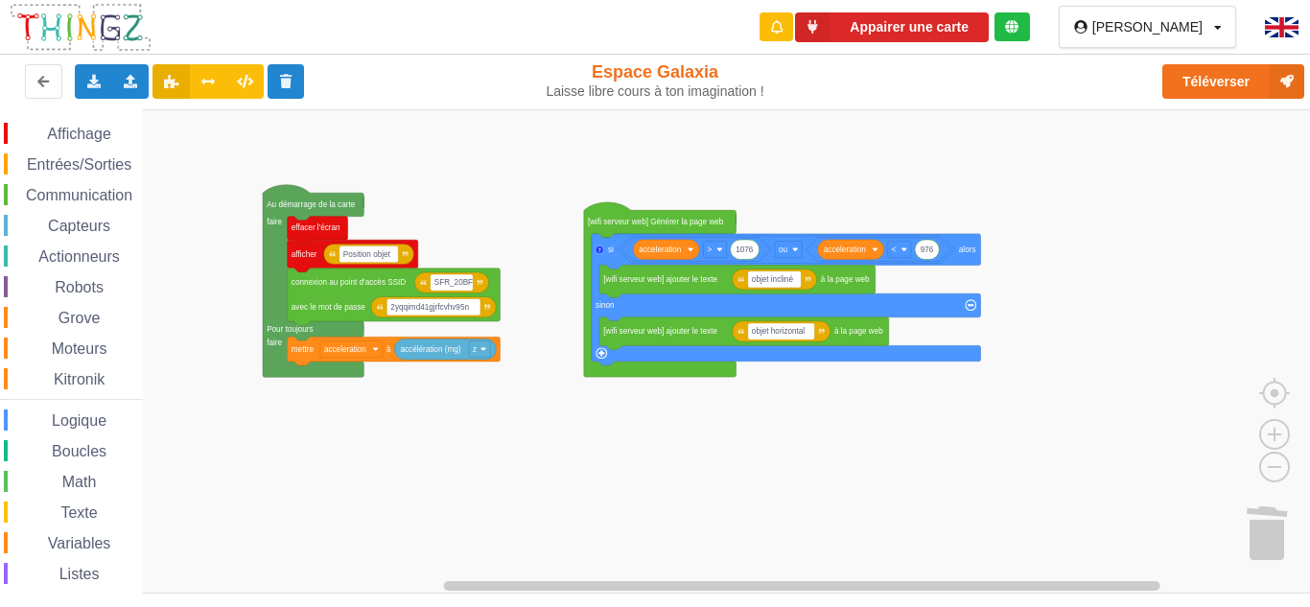
click at [151, 146] on div "Affichage Entrées/Sorties Communication Capteurs Actionneurs Robots Grove Moteu…" at bounding box center [661, 351] width 1323 height 484
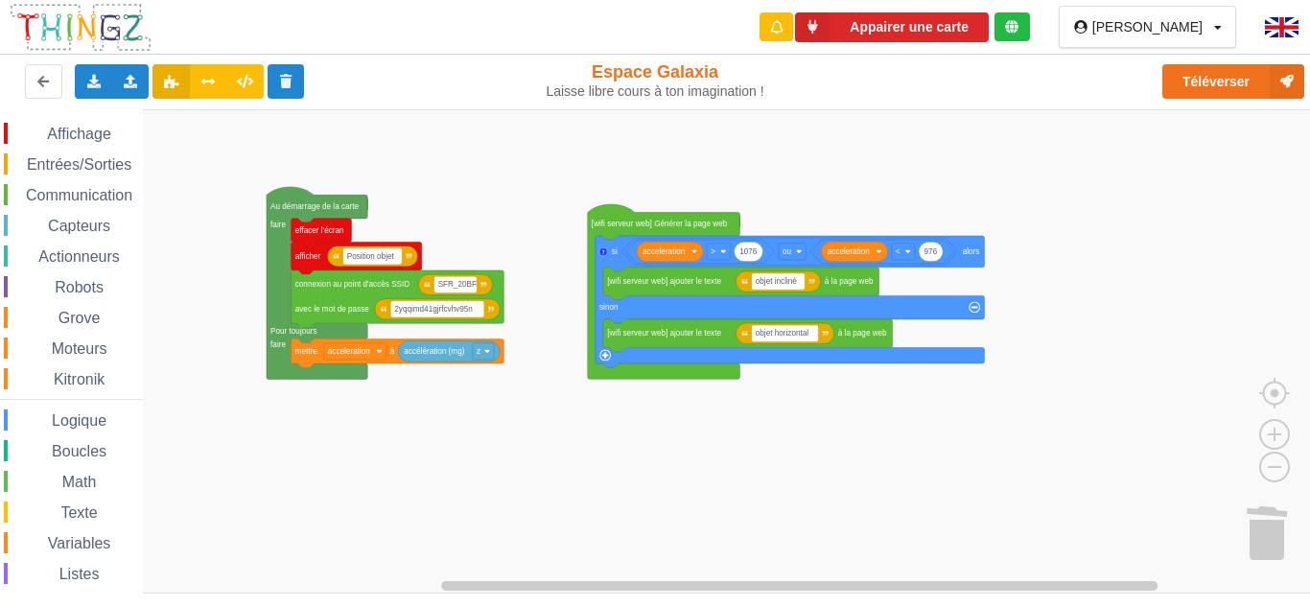
click at [179, 128] on rect "Espace de travail de Blocky" at bounding box center [661, 351] width 1323 height 484
click at [989, 32] on button "Appairer une carte" at bounding box center [892, 27] width 194 height 30
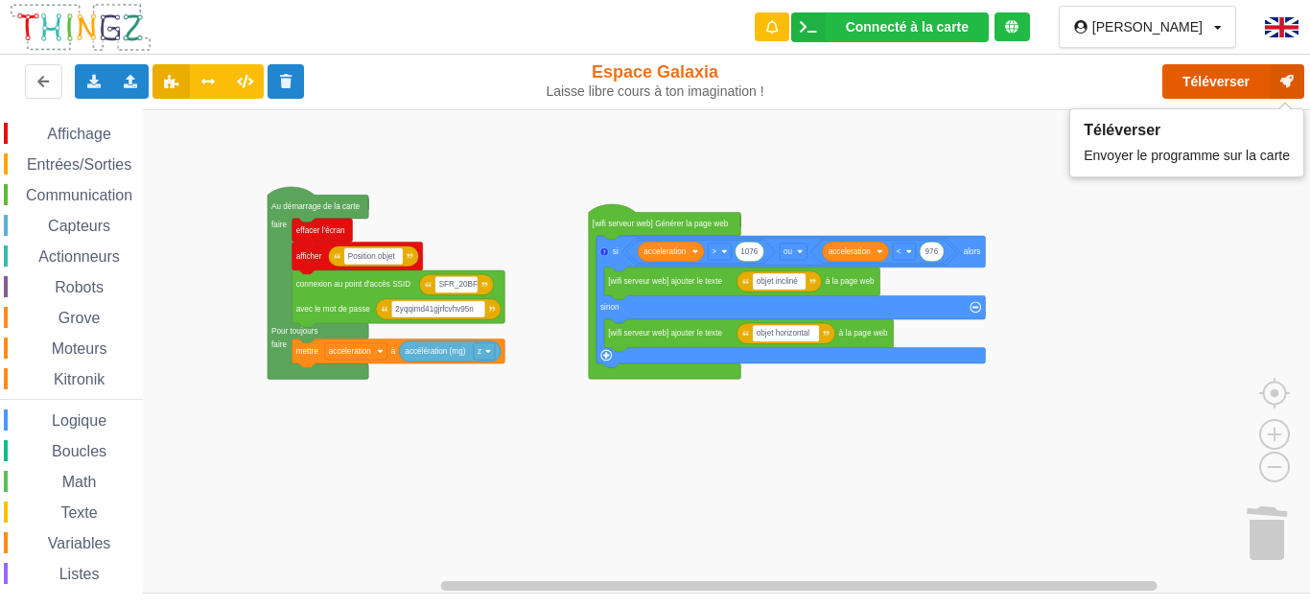
click at [1275, 86] on icon at bounding box center [1287, 81] width 35 height 35
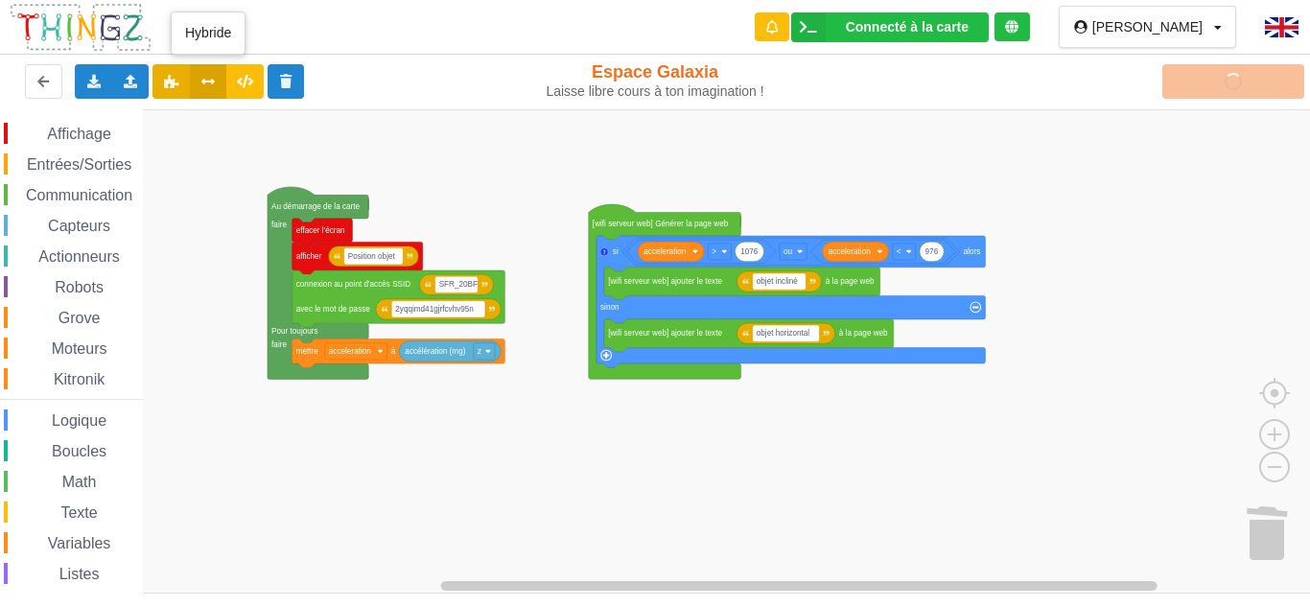
click at [208, 82] on icon at bounding box center [208, 81] width 16 height 12
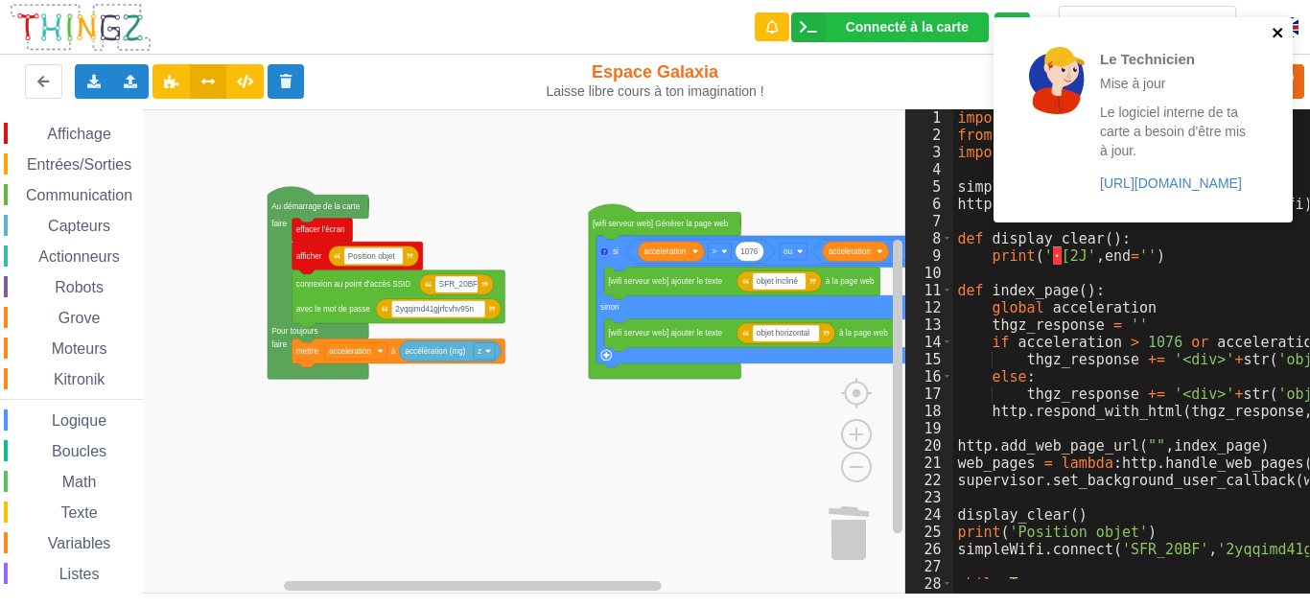
click at [1276, 28] on icon "close" at bounding box center [1278, 32] width 13 height 15
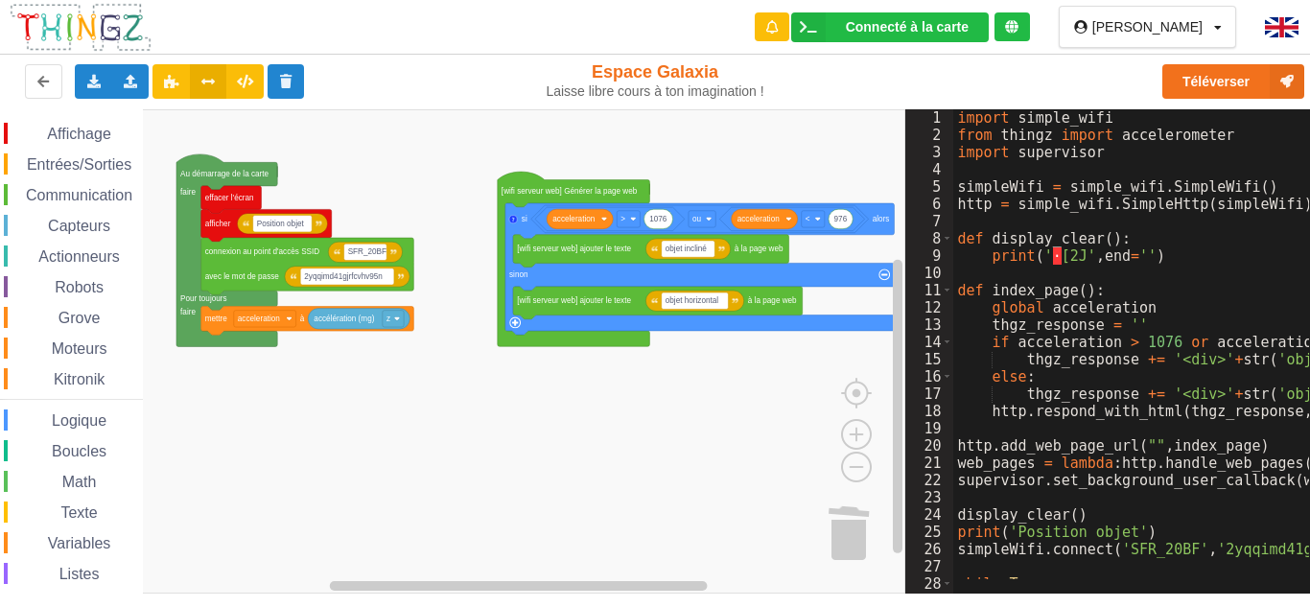
click at [678, 425] on div "Affichage Entrées/Sorties Communication Capteurs Actionneurs Robots Grove Moteu…" at bounding box center [452, 351] width 905 height 484
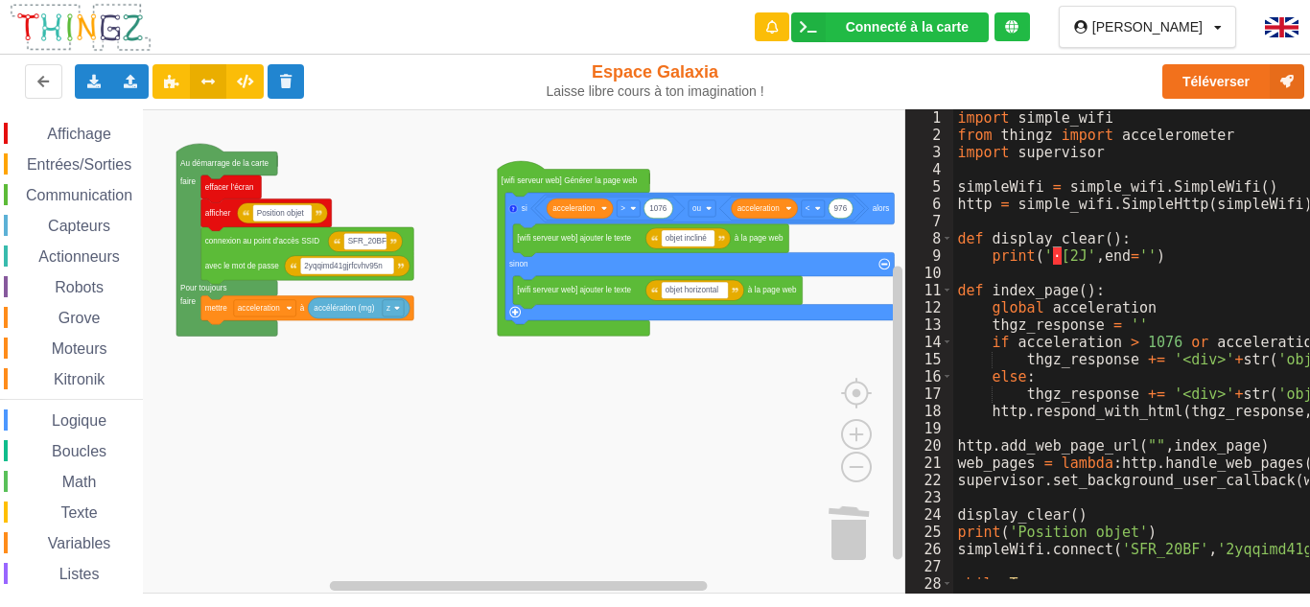
click at [687, 411] on div "Affichage Entrées/Sorties Communication Capteurs Actionneurs Robots Grove Moteu…" at bounding box center [452, 351] width 905 height 484
click at [758, 367] on rect "Espace de travail de Blocky" at bounding box center [452, 351] width 905 height 484
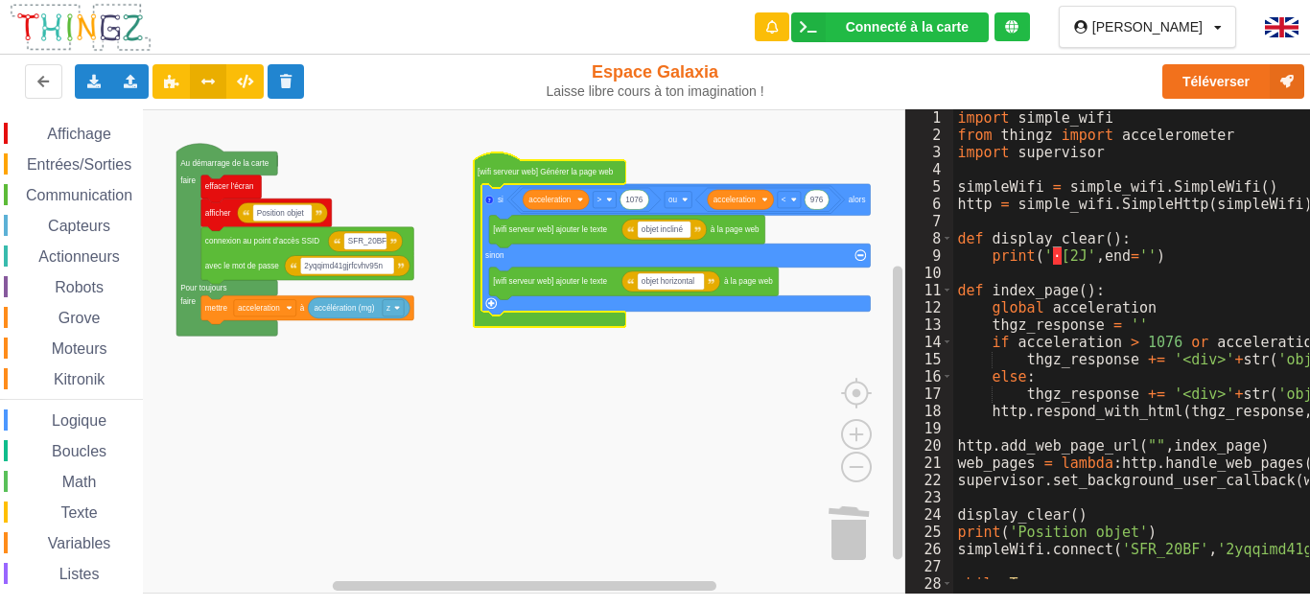
click at [82, 185] on div "Communication" at bounding box center [73, 194] width 139 height 21
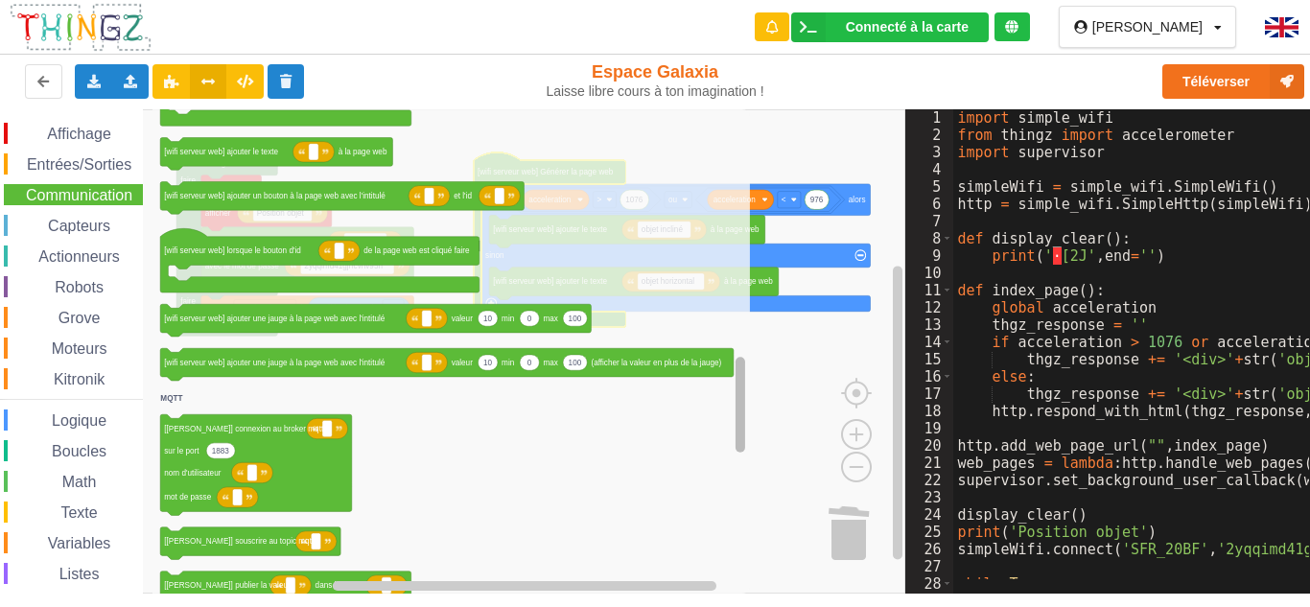
click at [690, 440] on div "Affichage Entrées/Sorties Communication Capteurs Actionneurs Robots Grove Moteu…" at bounding box center [452, 351] width 905 height 484
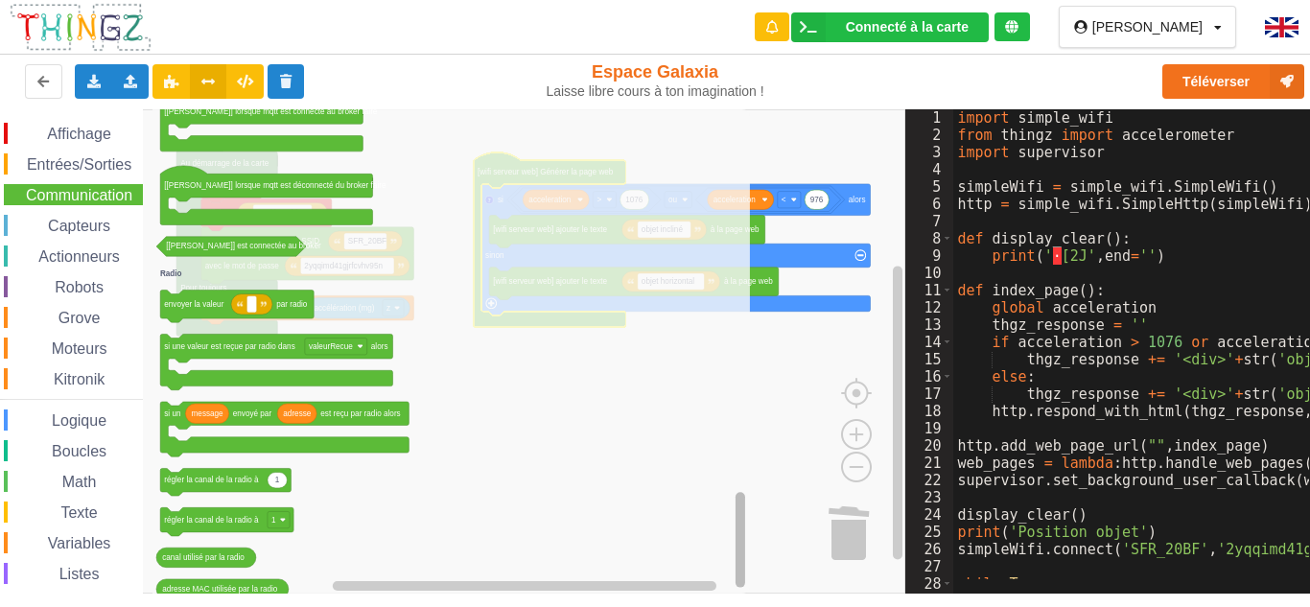
click at [739, 523] on rect "Espace de travail de Blocky" at bounding box center [740, 539] width 10 height 95
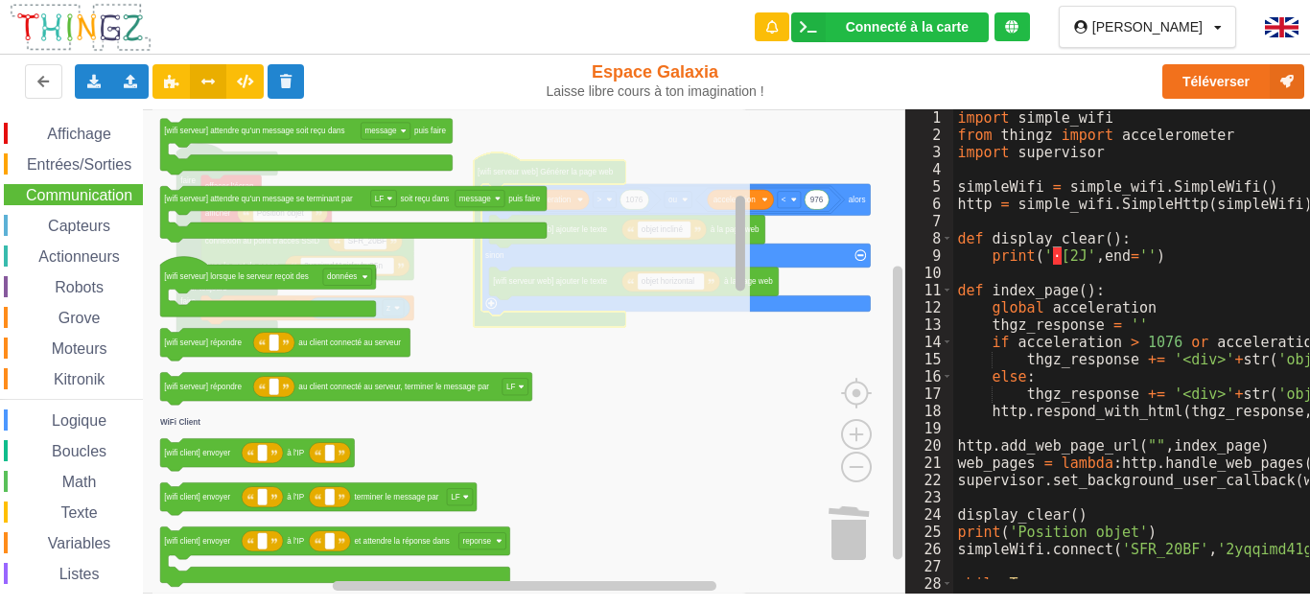
click at [689, 232] on div "Affichage Entrées/Sorties Communication Capteurs Actionneurs Robots Grove Moteu…" at bounding box center [452, 351] width 905 height 484
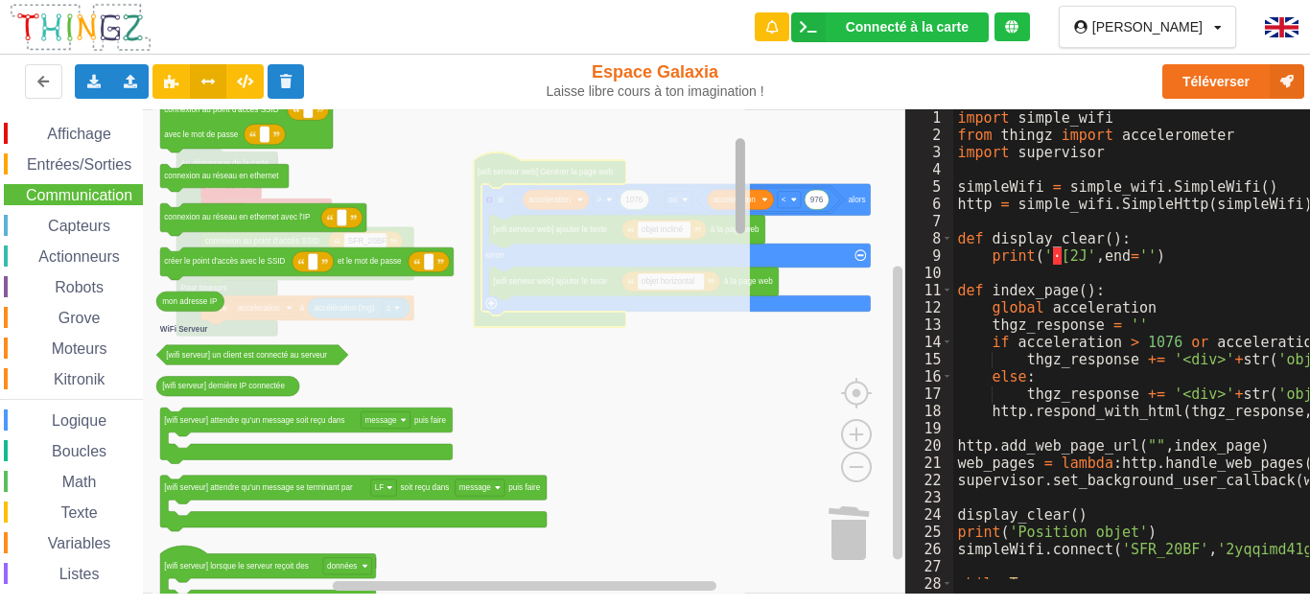
click at [715, 190] on div "Affichage Entrées/Sorties Communication Capteurs Actionneurs Robots Grove Moteu…" at bounding box center [452, 351] width 905 height 484
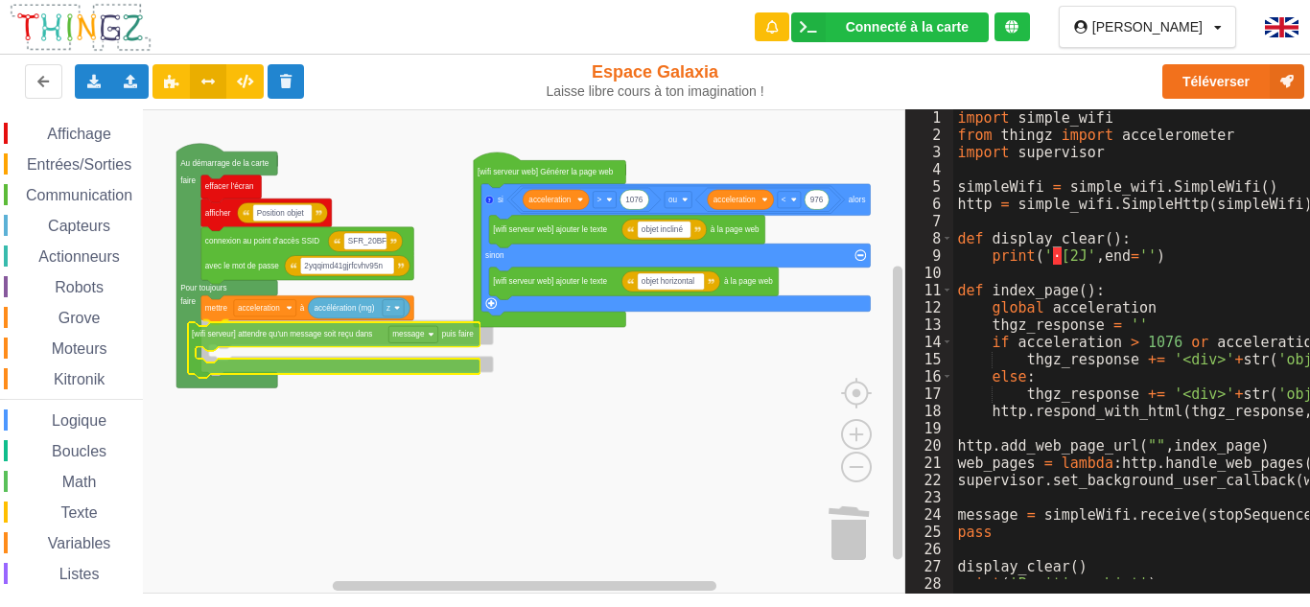
click at [313, 344] on div "Affichage Entrées/Sorties Communication Capteurs Actionneurs Robots Grove Moteu…" at bounding box center [452, 351] width 905 height 484
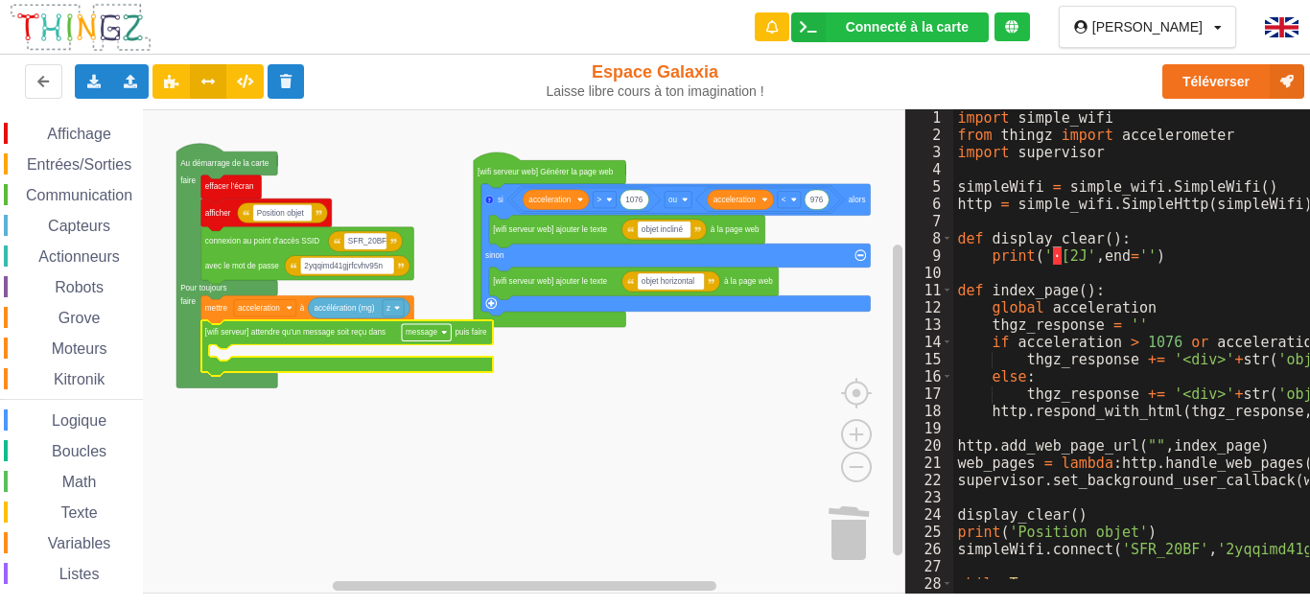
click at [419, 335] on text "message" at bounding box center [422, 332] width 33 height 9
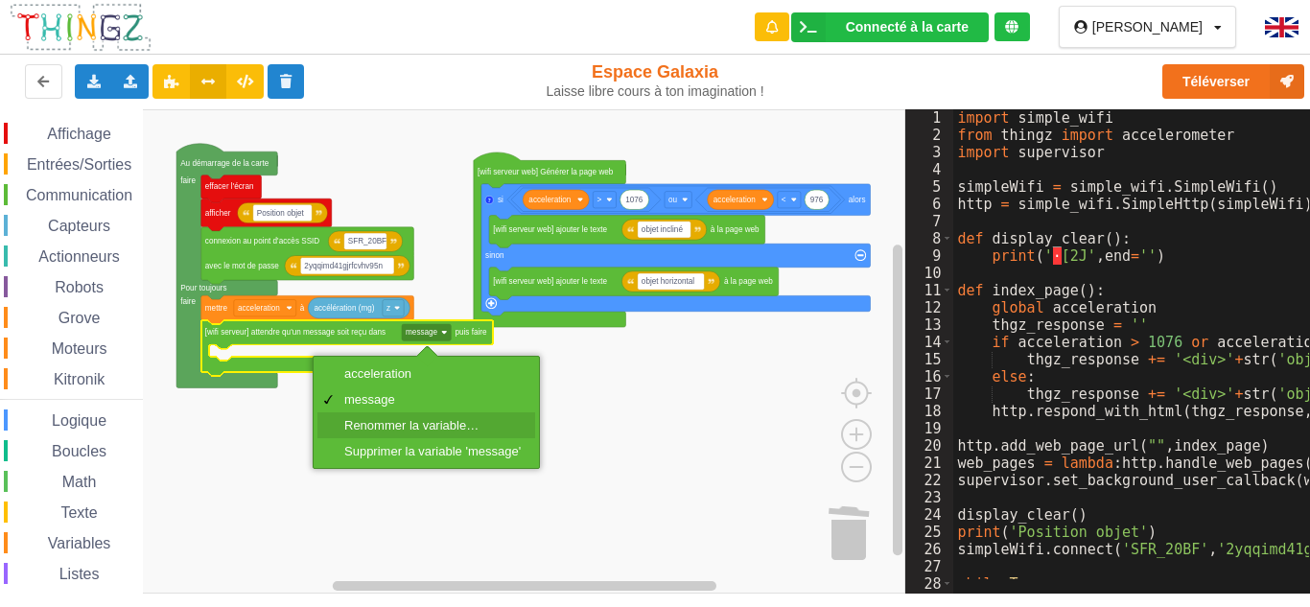
click at [405, 421] on div "Renommer la variable…" at bounding box center [432, 425] width 176 height 14
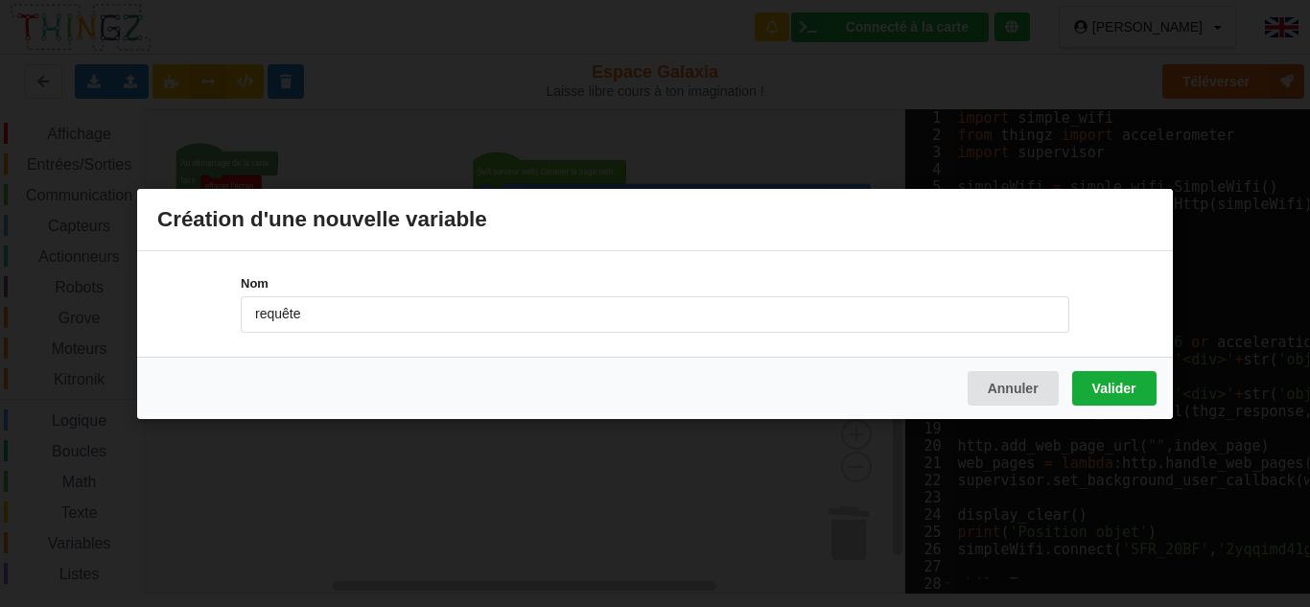
type input "requête"
click at [1115, 401] on button "Valider" at bounding box center [1114, 387] width 84 height 35
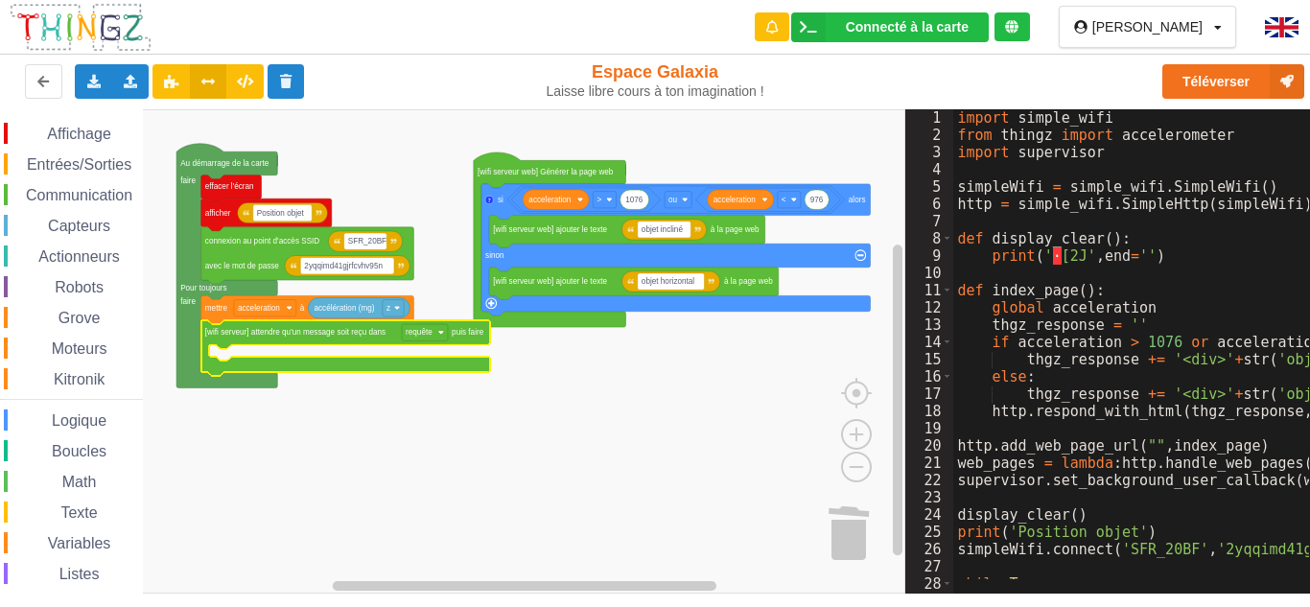
click at [597, 477] on rect "Espace de travail de Blocky" at bounding box center [452, 351] width 905 height 484
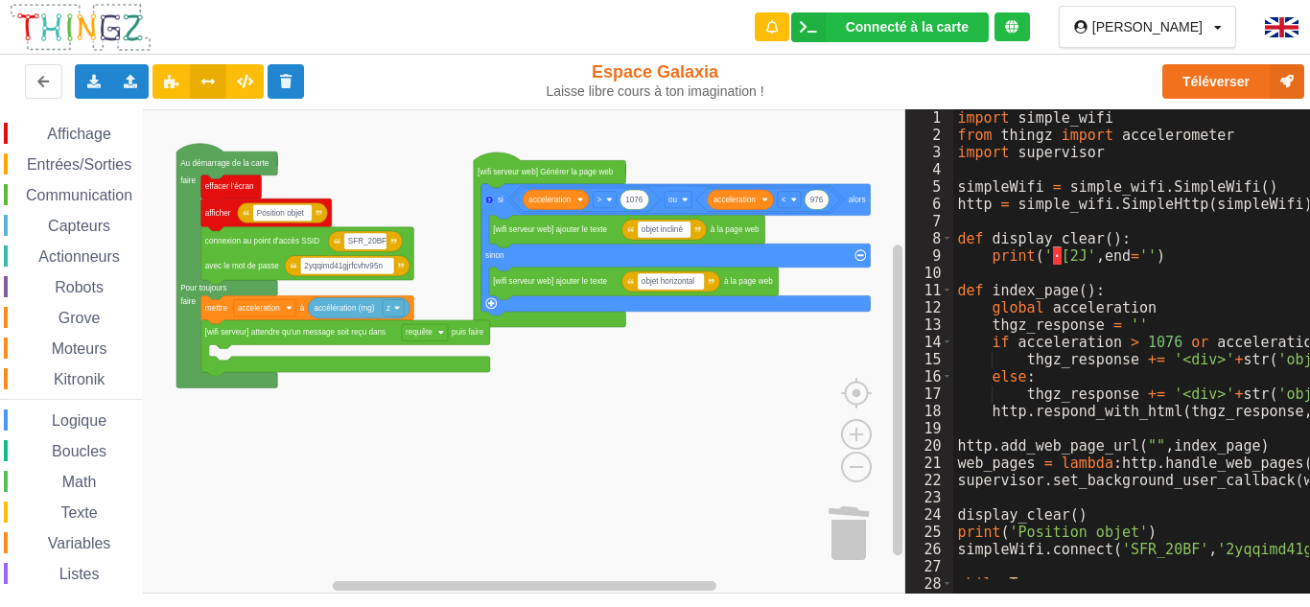
click at [51, 231] on span "Capteurs" at bounding box center [79, 226] width 68 height 16
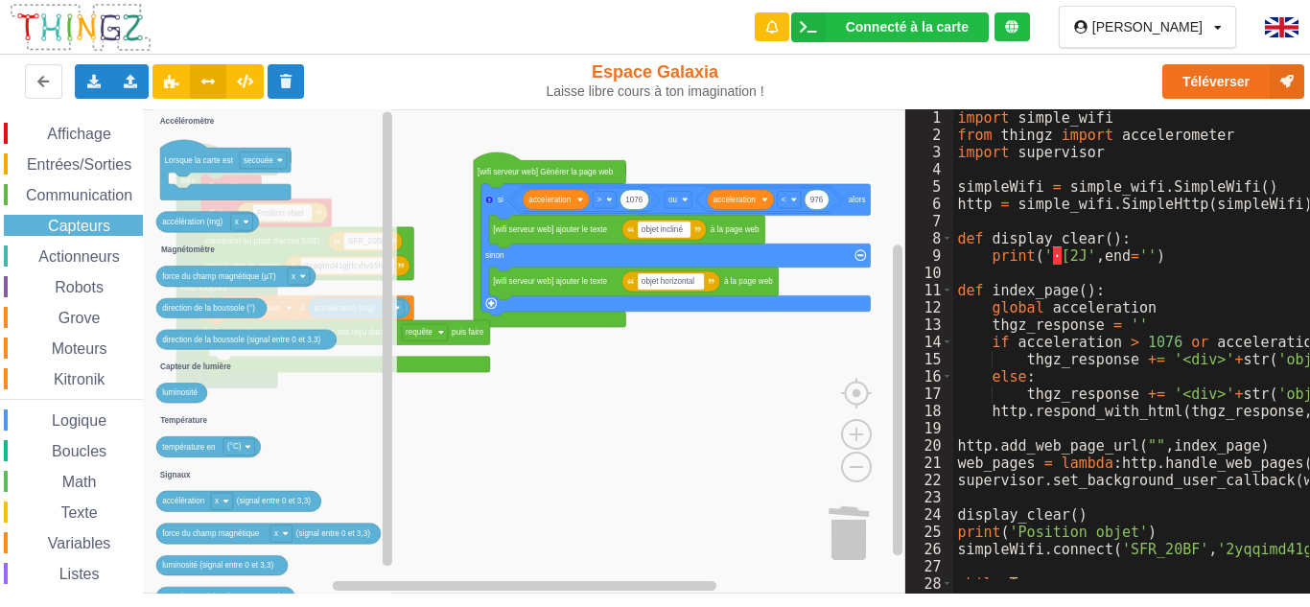
click at [71, 250] on span "Actionneurs" at bounding box center [78, 256] width 87 height 16
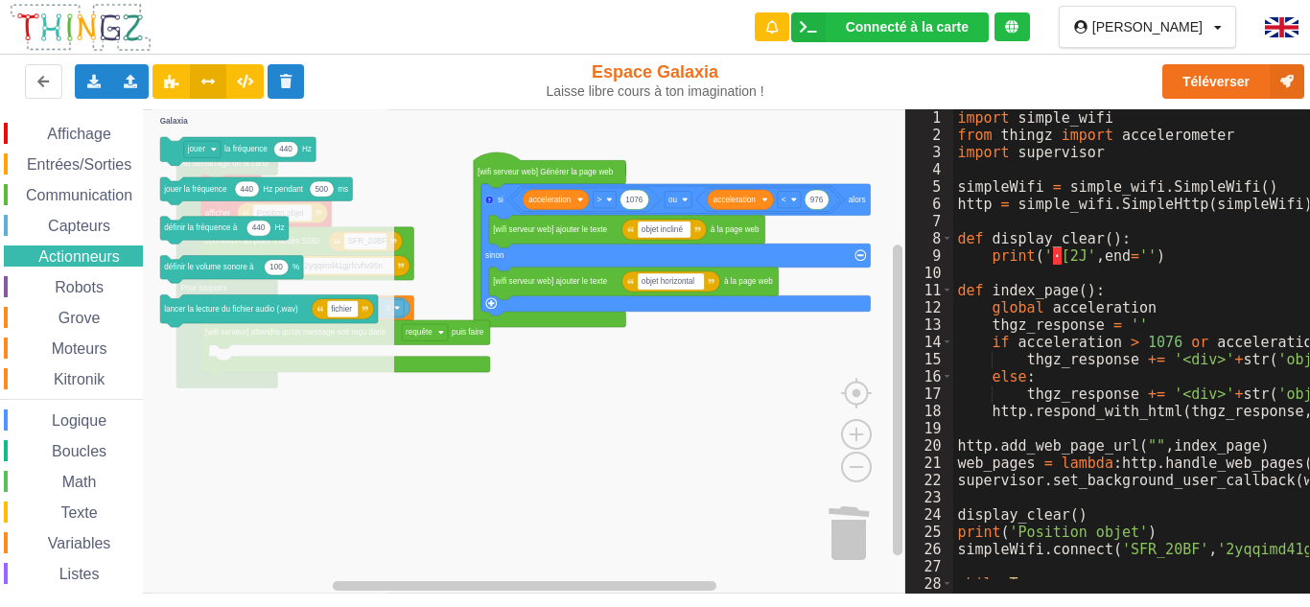
click at [80, 409] on div "Logique" at bounding box center [73, 419] width 139 height 21
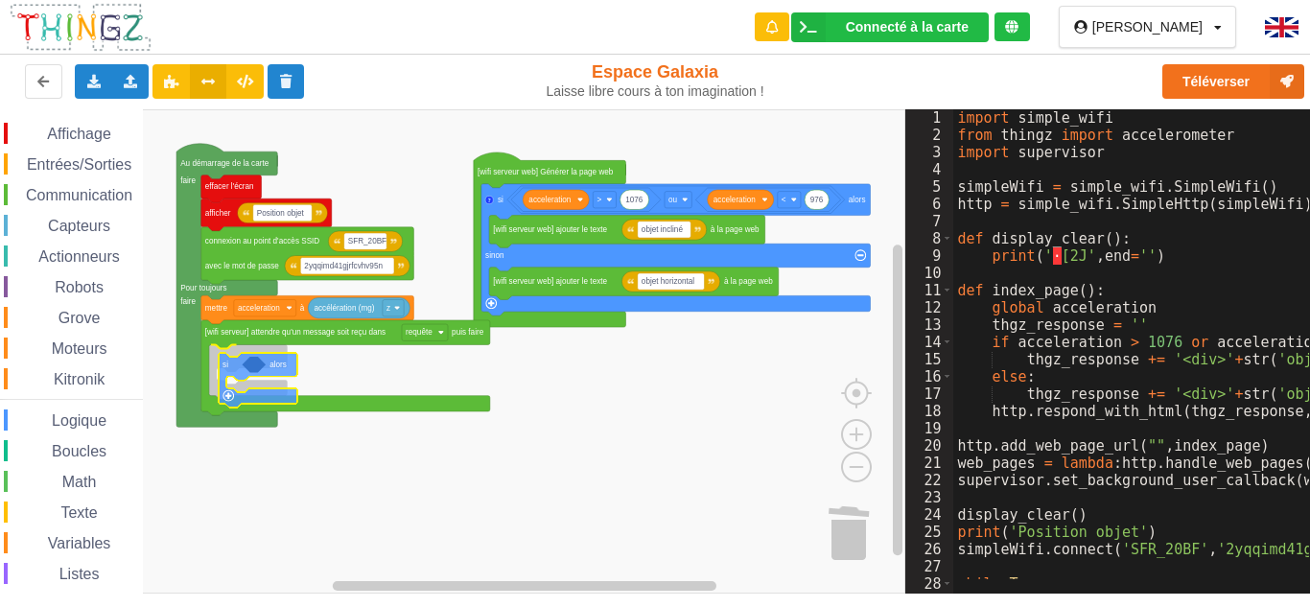
click at [236, 374] on div "Affichage Entrées/Sorties Communication Capteurs Actionneurs Robots Grove Moteu…" at bounding box center [452, 351] width 905 height 484
click at [70, 420] on span "Logique" at bounding box center [79, 420] width 60 height 16
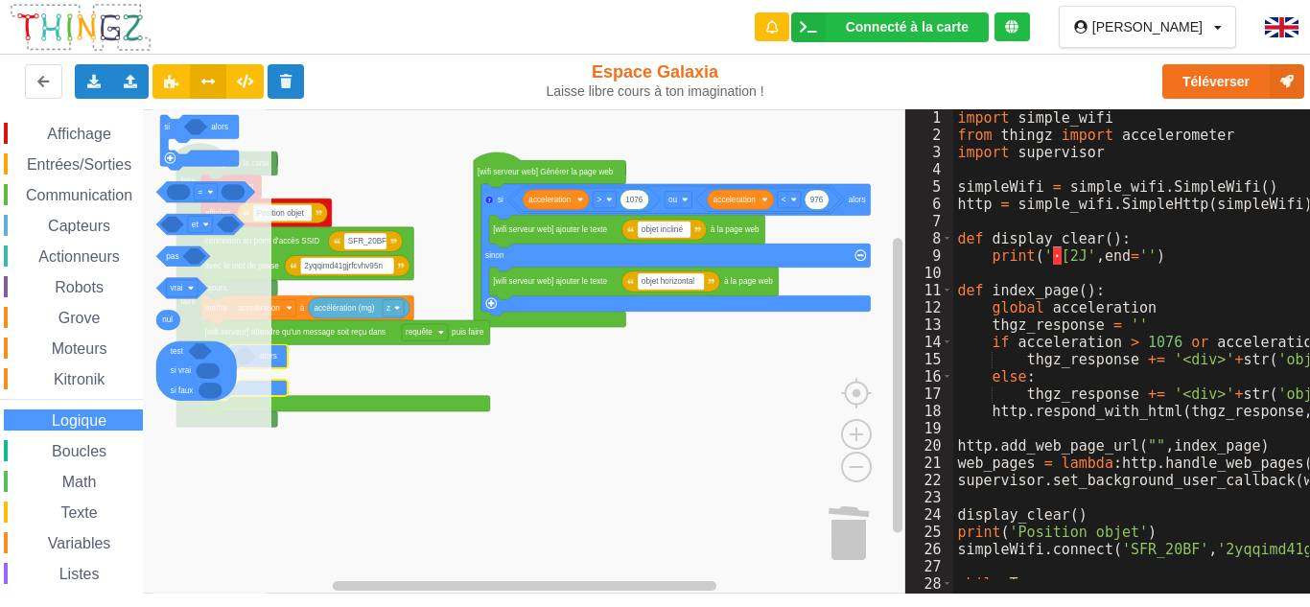
click at [64, 541] on span "Variables" at bounding box center [79, 543] width 69 height 16
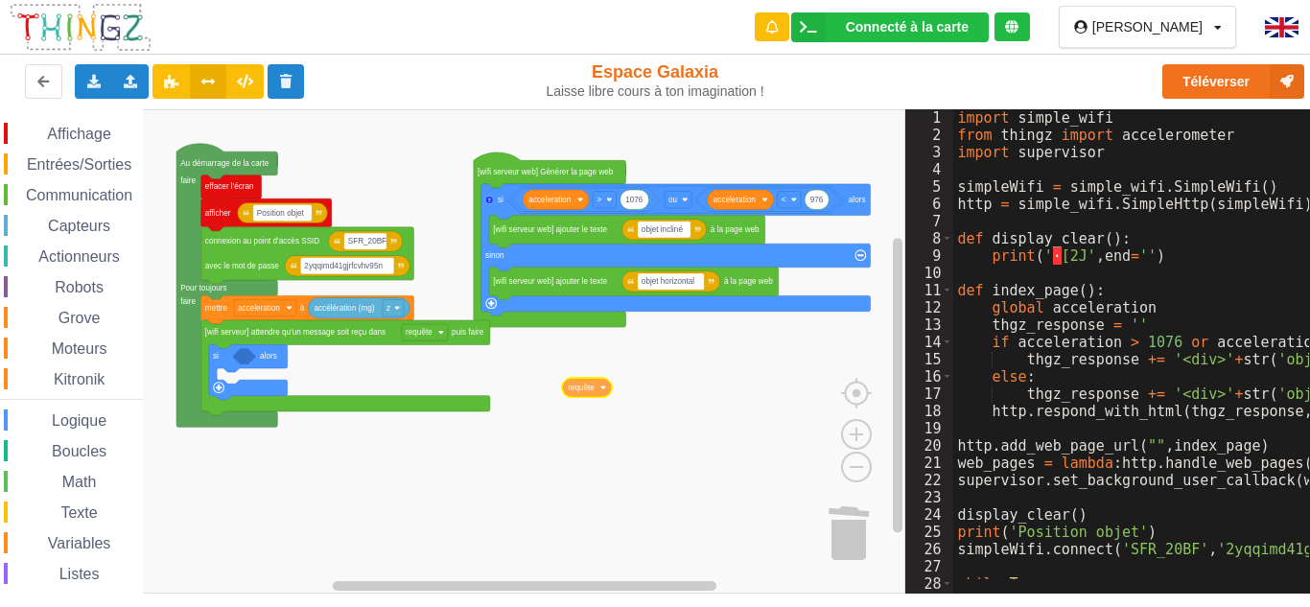
click at [593, 387] on div "Affichage Entrées/Sorties Communication Capteurs Actionneurs Robots Grove Moteu…" at bounding box center [452, 351] width 905 height 484
click at [81, 421] on span "Logique" at bounding box center [79, 420] width 60 height 16
click at [268, 355] on div "Affichage Entrées/Sorties Communication Capteurs Actionneurs Robots Grove Moteu…" at bounding box center [452, 351] width 905 height 484
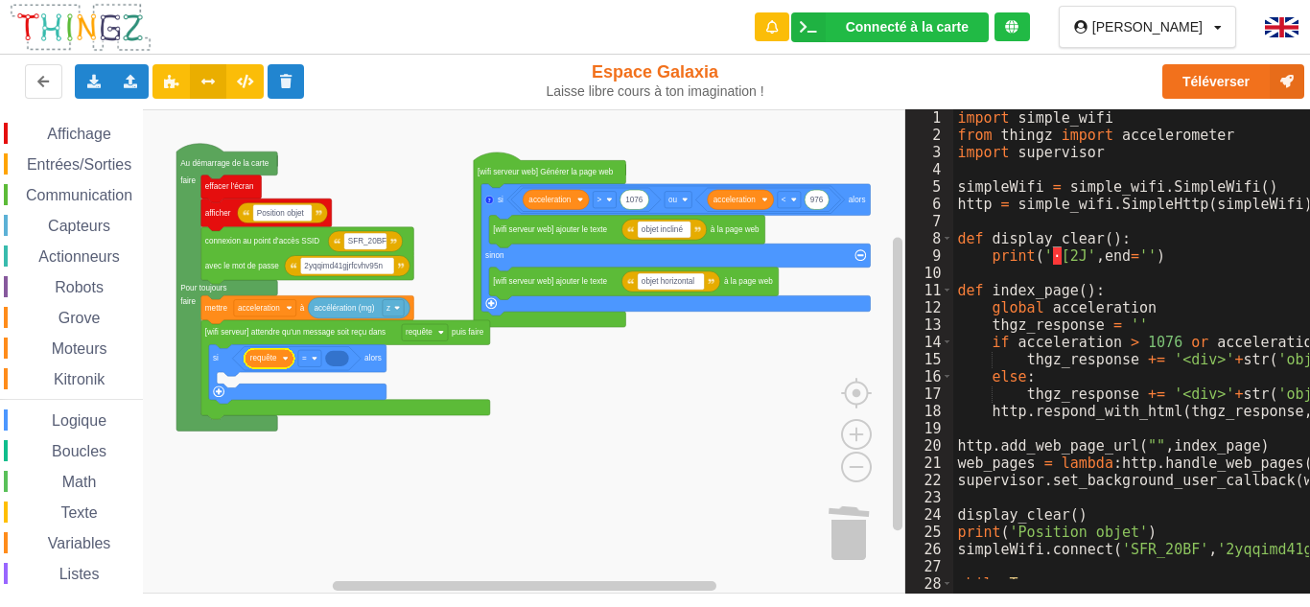
click at [109, 317] on div "Grove" at bounding box center [73, 317] width 139 height 21
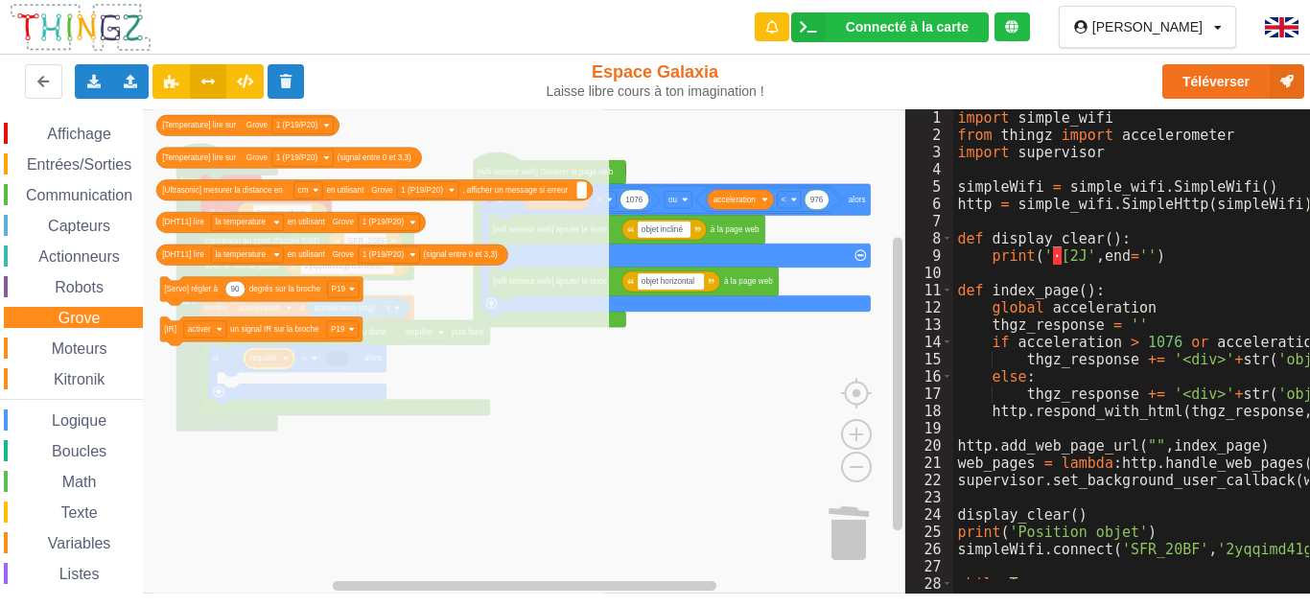
click at [100, 338] on div "Moteurs" at bounding box center [73, 348] width 139 height 21
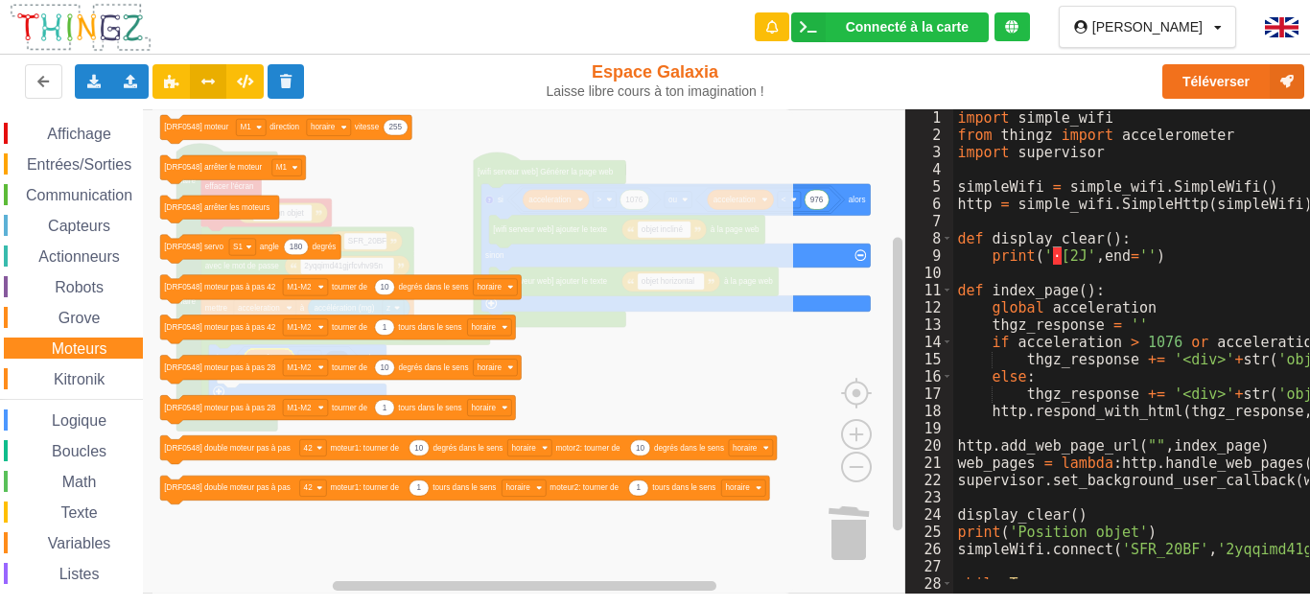
click at [99, 372] on span "Kitronik" at bounding box center [79, 379] width 57 height 16
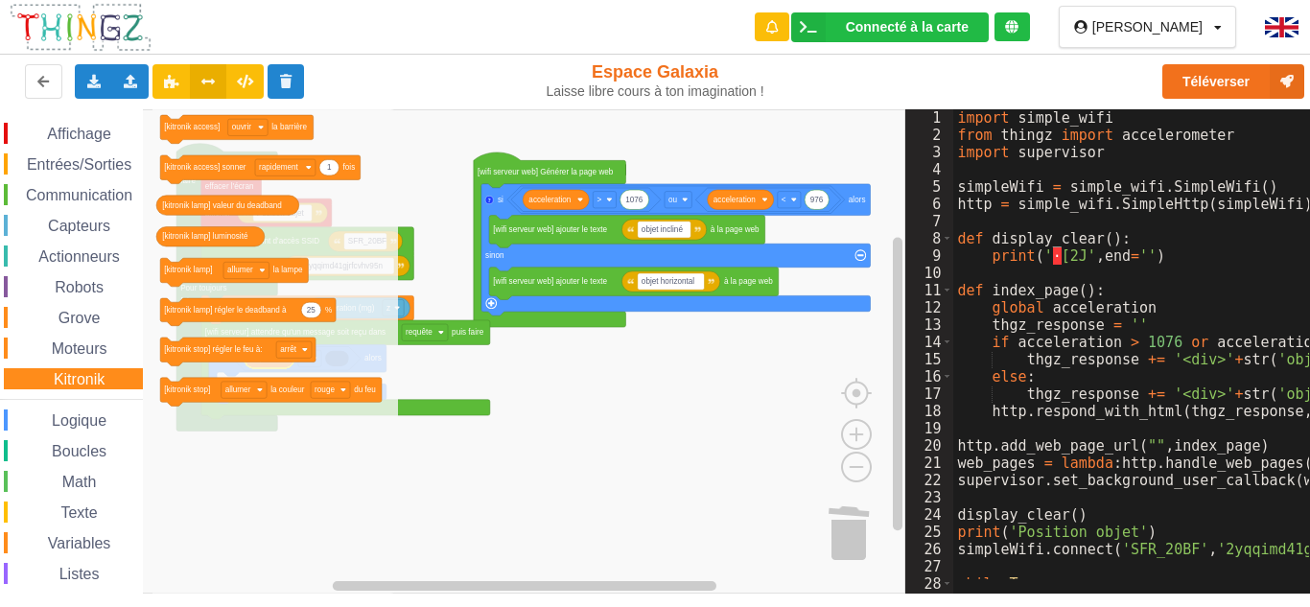
click at [50, 480] on span "Espace de travail de Blocky" at bounding box center [51, 482] width 15 height 15
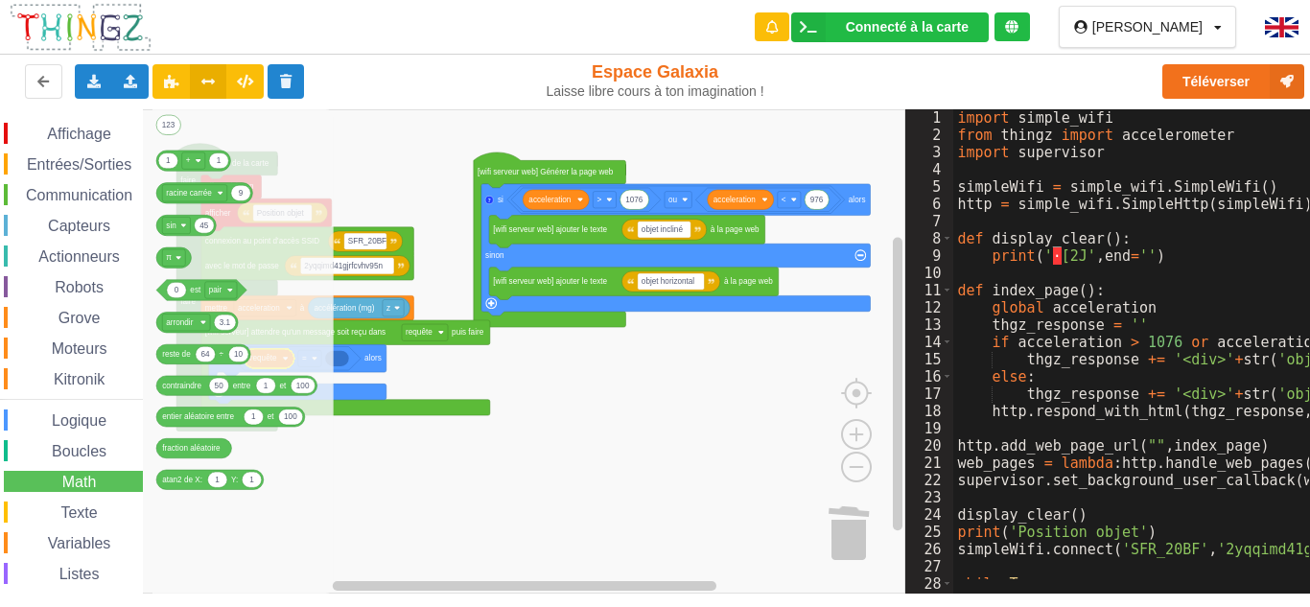
click at [49, 504] on div "Texte" at bounding box center [73, 512] width 139 height 21
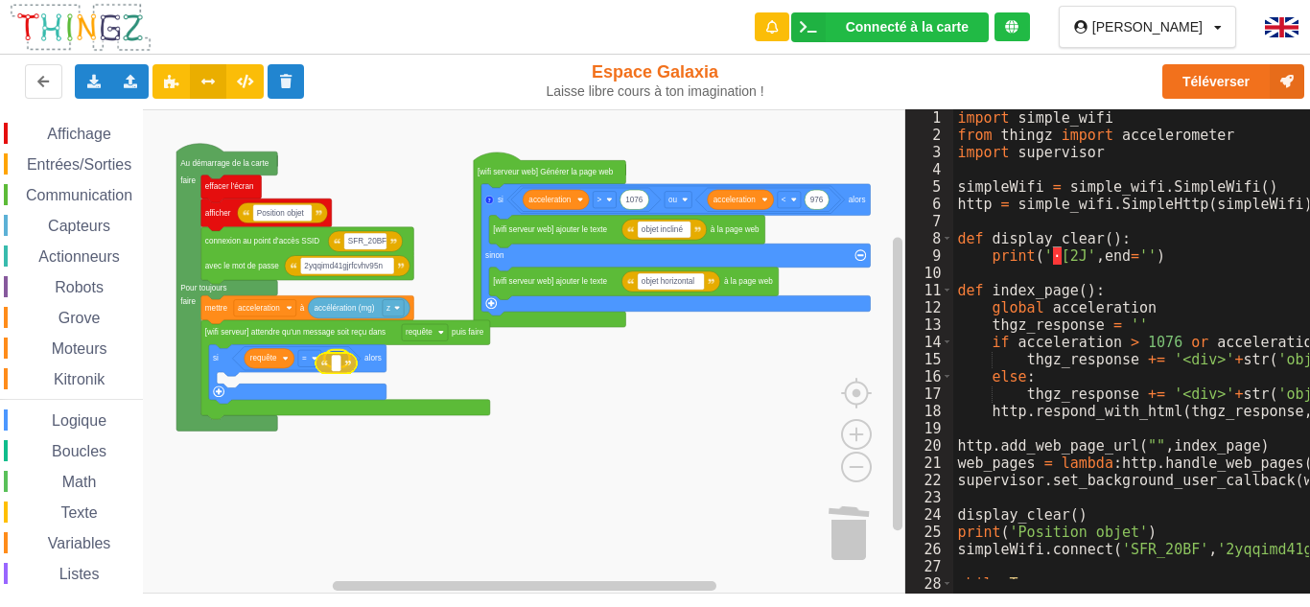
click at [343, 356] on div "Affichage Entrées/Sorties Communication Capteurs Actionneurs Robots Grove Moteu…" at bounding box center [452, 351] width 905 height 484
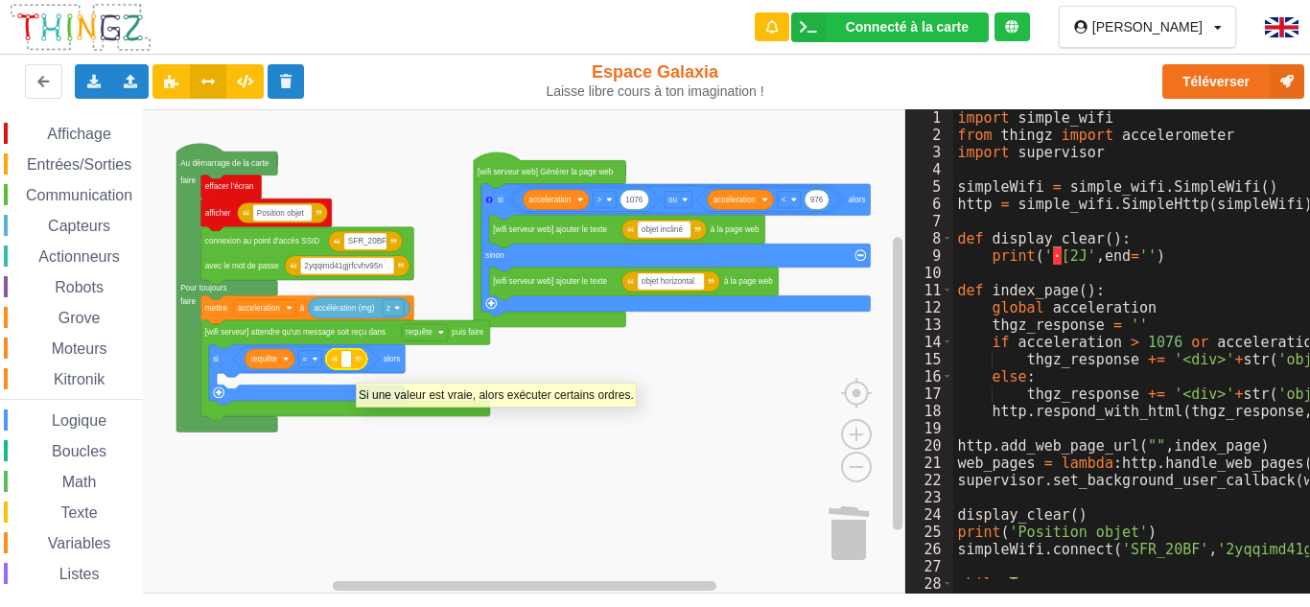
type input "p"
type input "o"
type input "O"
type input "p"
type input "on"
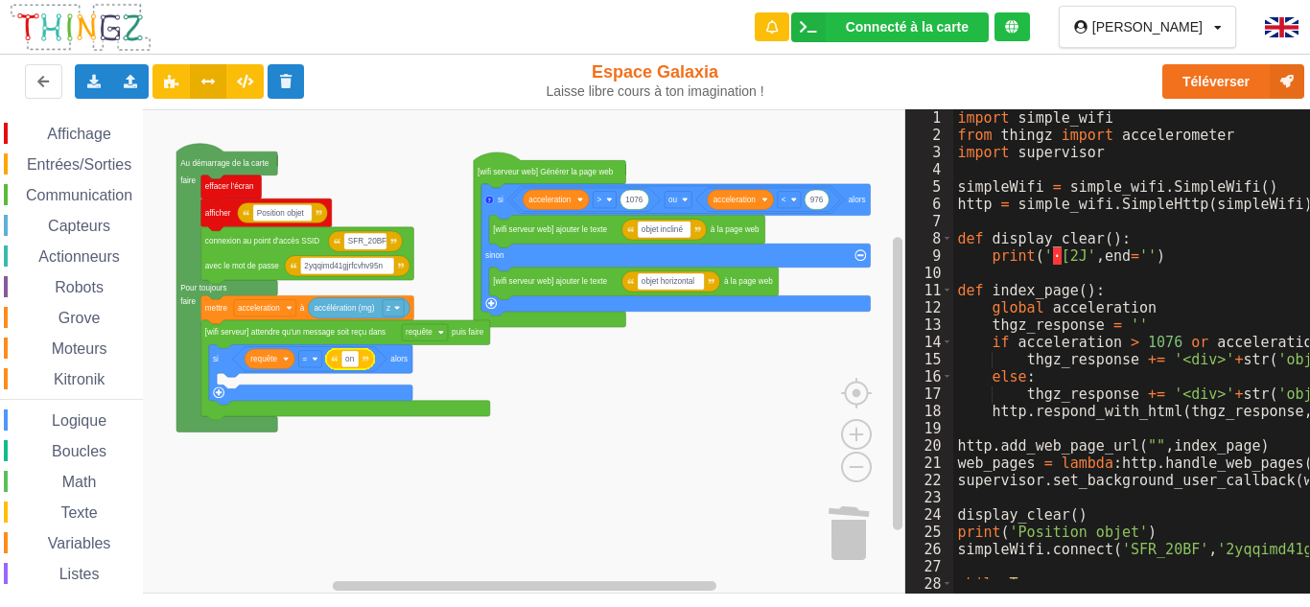
click at [641, 430] on rect "Espace de travail de Blocky" at bounding box center [452, 351] width 905 height 484
click at [102, 123] on div "Affichage" at bounding box center [73, 133] width 139 height 21
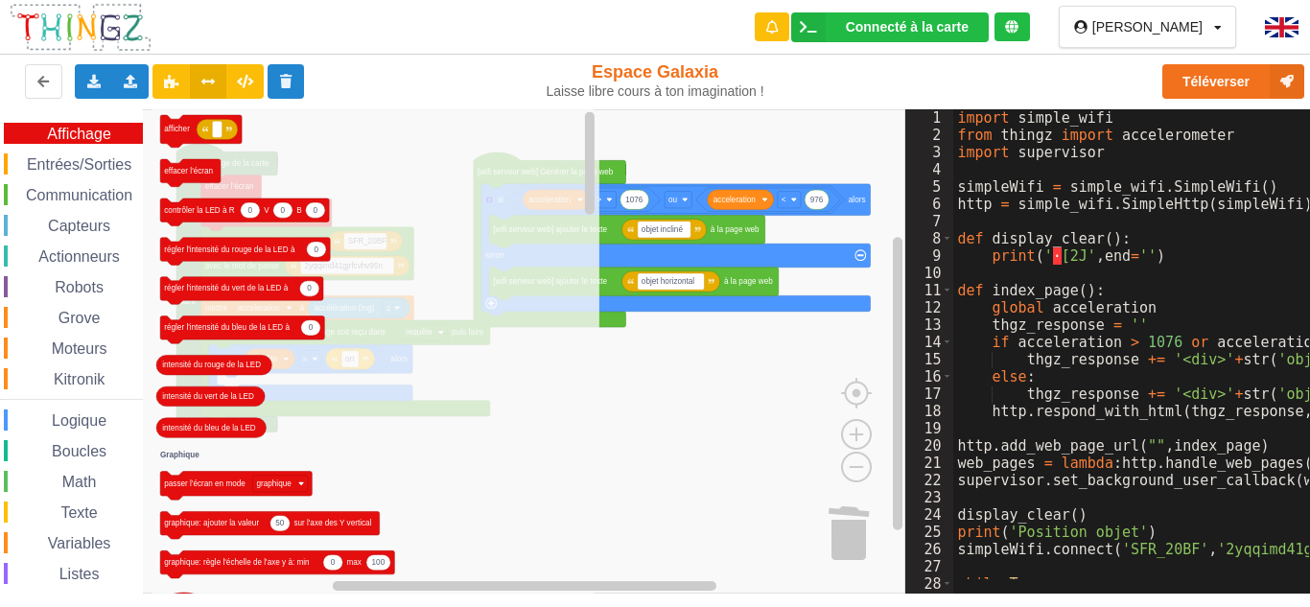
click at [102, 134] on span "Affichage" at bounding box center [78, 134] width 69 height 16
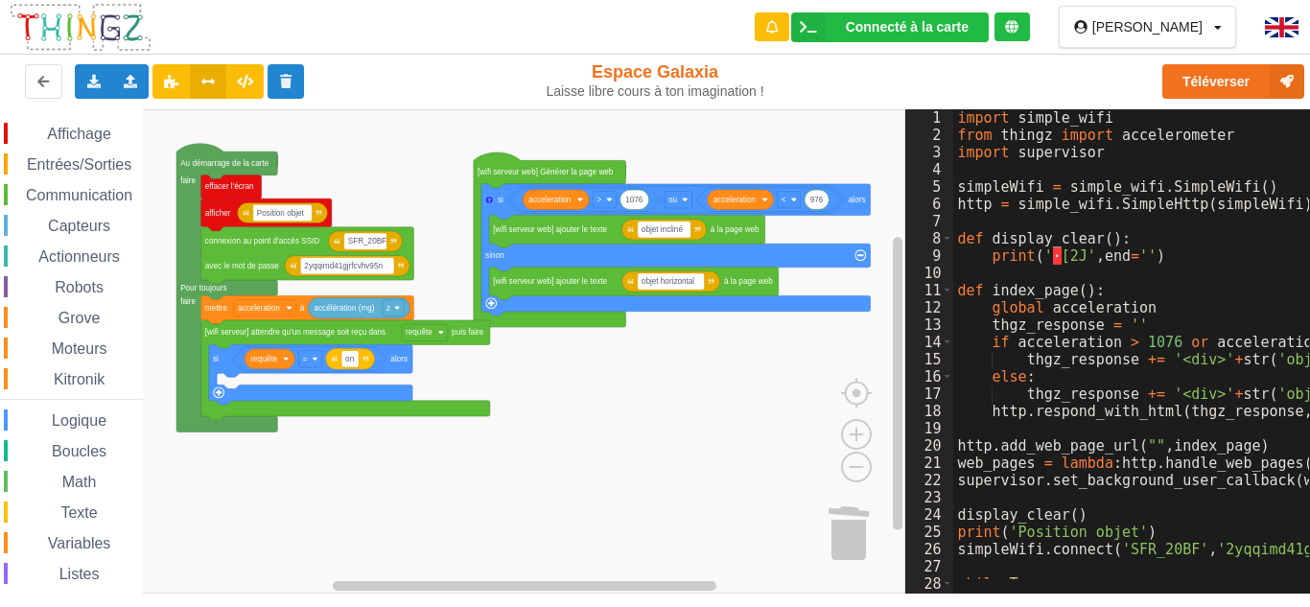
click at [102, 136] on span "Affichage" at bounding box center [78, 134] width 69 height 16
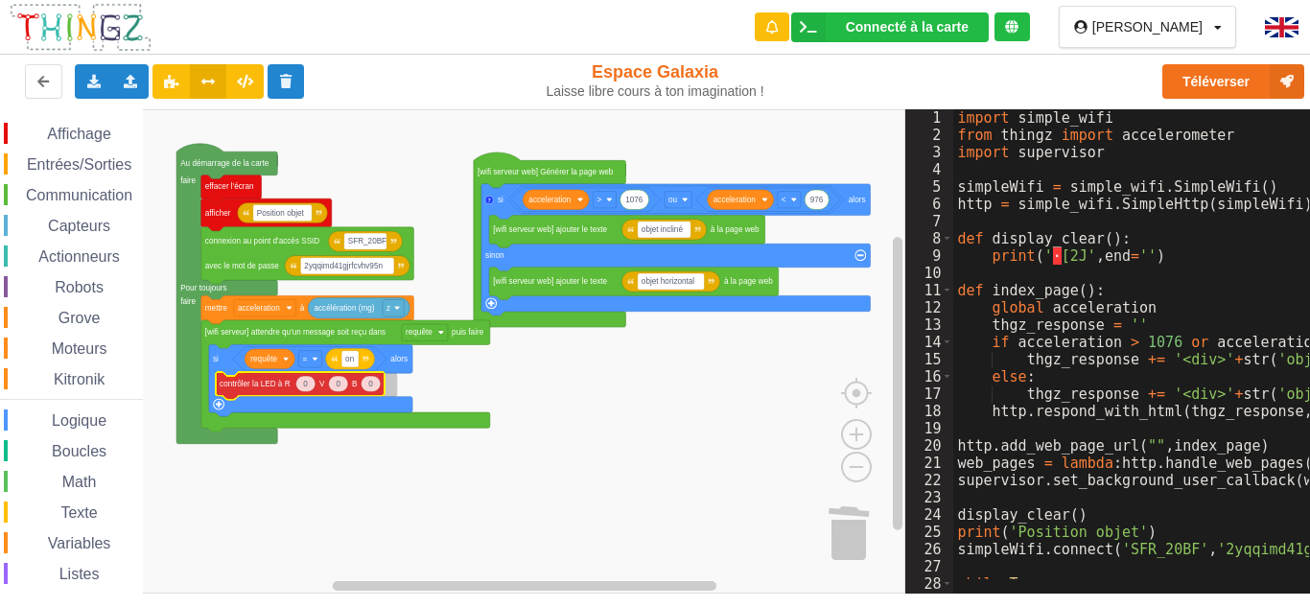
click at [272, 386] on div "Affichage Entrées/Sorties Communication Capteurs Actionneurs Robots Grove Moteu…" at bounding box center [452, 351] width 905 height 484
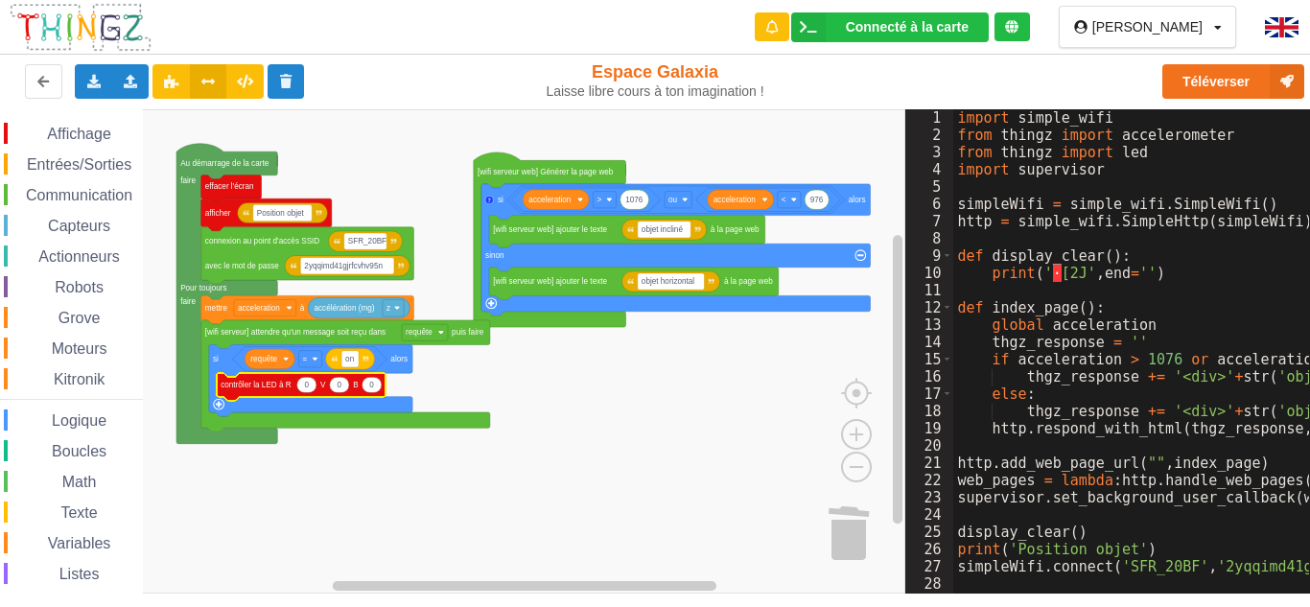
click at [516, 405] on rect "Espace de travail de Blocky" at bounding box center [452, 351] width 905 height 484
click at [366, 408] on icon "Espace de travail de Blocky" at bounding box center [310, 380] width 203 height 72
click at [217, 411] on icon "Espace de travail de Blocky" at bounding box center [310, 380] width 203 height 72
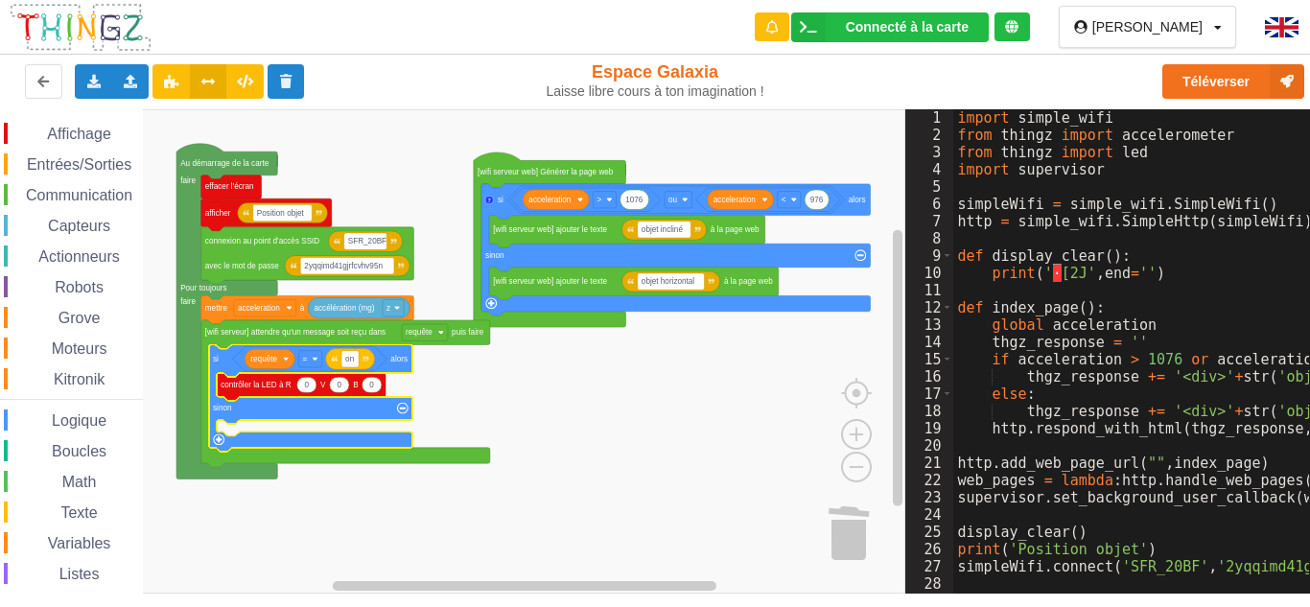
click at [485, 388] on rect "Espace de travail de Blocky" at bounding box center [452, 351] width 905 height 484
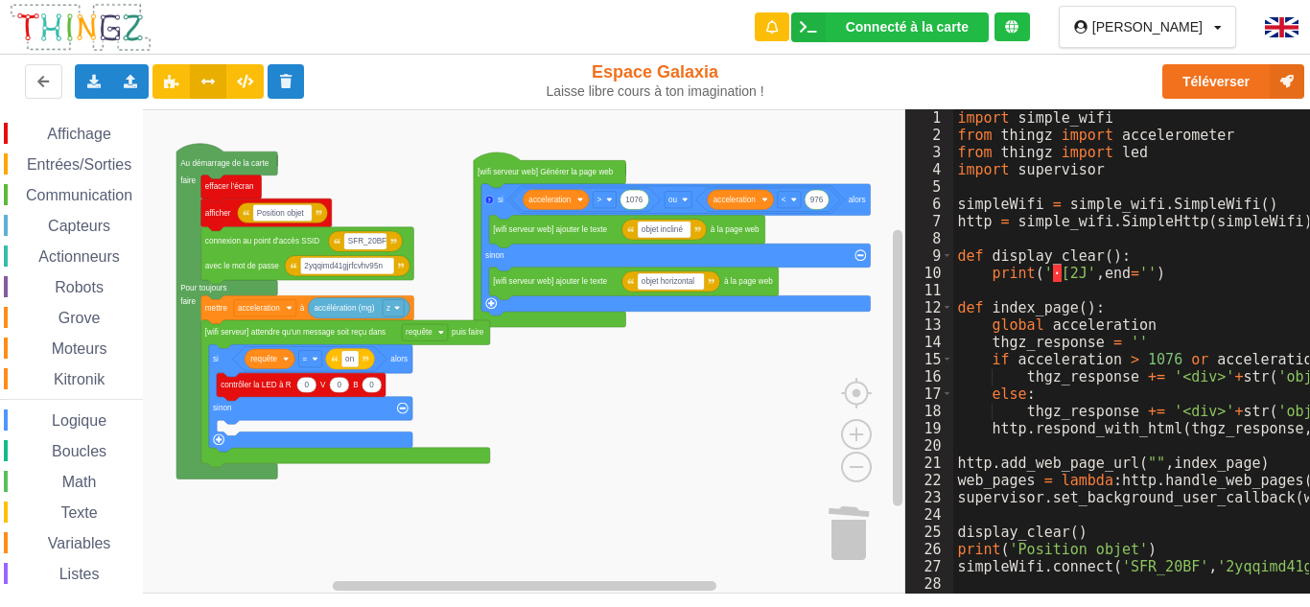
click at [57, 536] on span "Variables" at bounding box center [79, 543] width 69 height 16
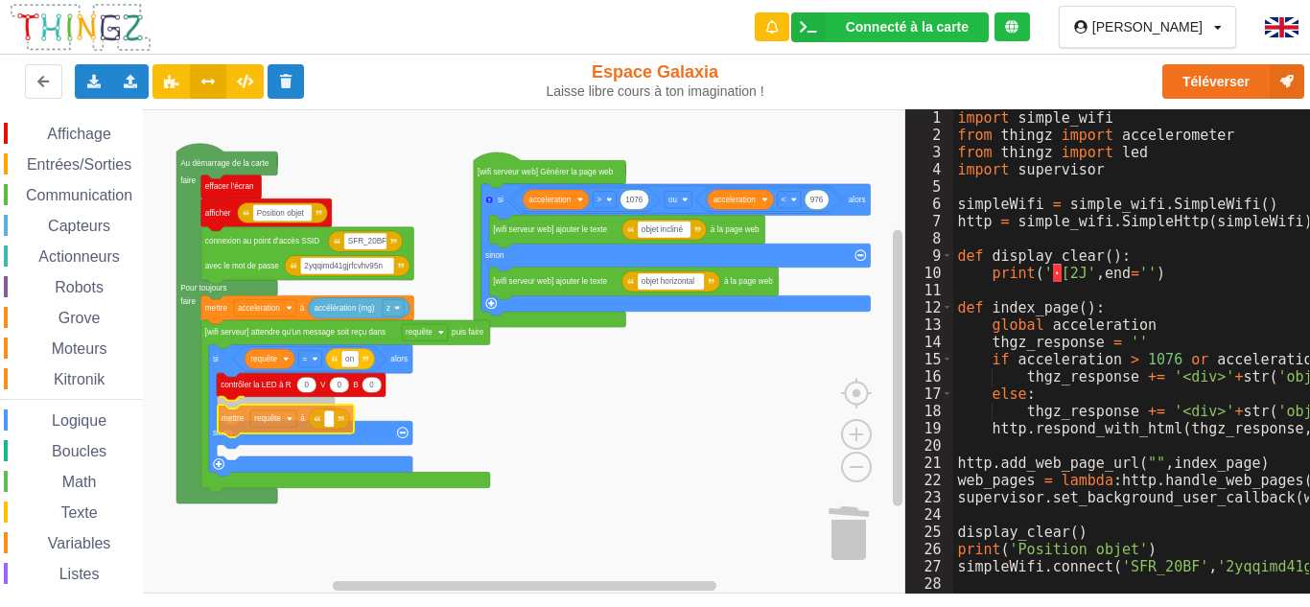
click at [256, 432] on div "Affichage Entrées/Sorties Communication Capteurs Actionneurs Robots Grove Moteu…" at bounding box center [452, 351] width 905 height 484
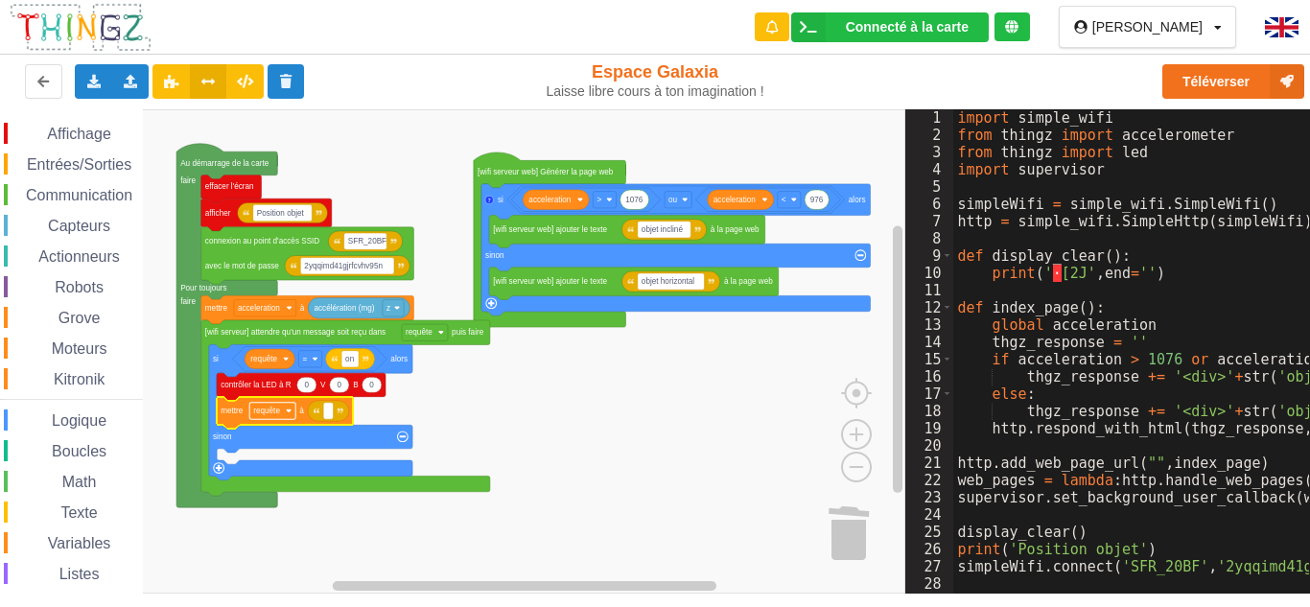
click at [272, 417] on rect "Espace de travail de Blocky" at bounding box center [272, 411] width 46 height 16
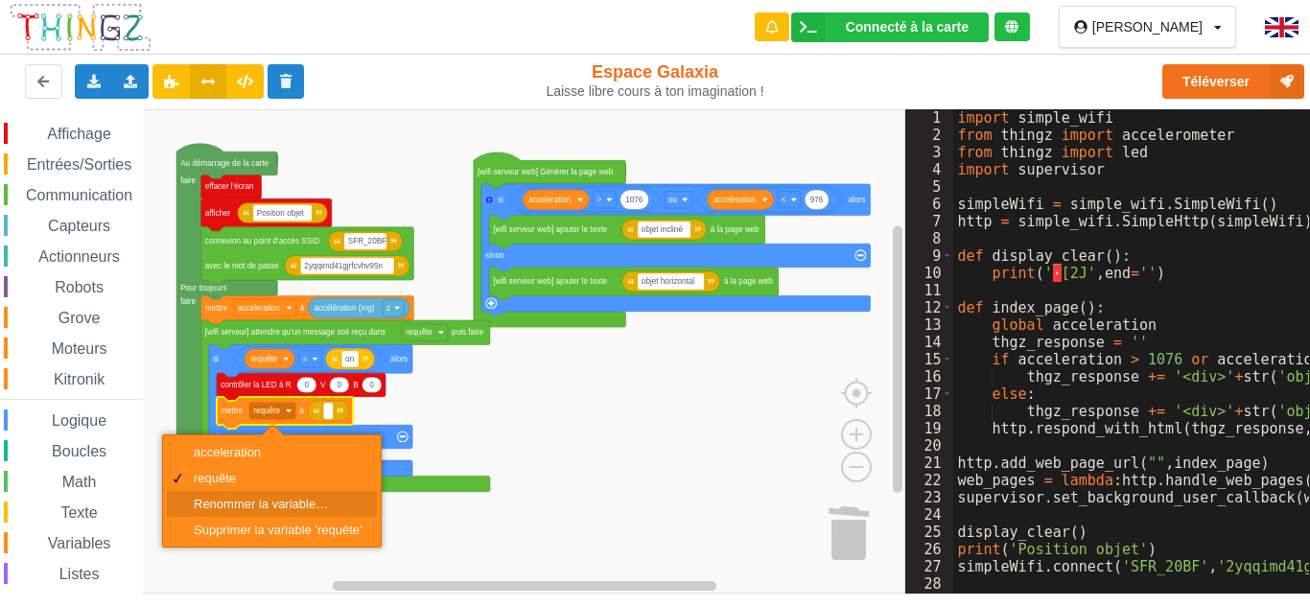
click at [244, 496] on div "Renommer la variable…" at bounding box center [272, 504] width 210 height 26
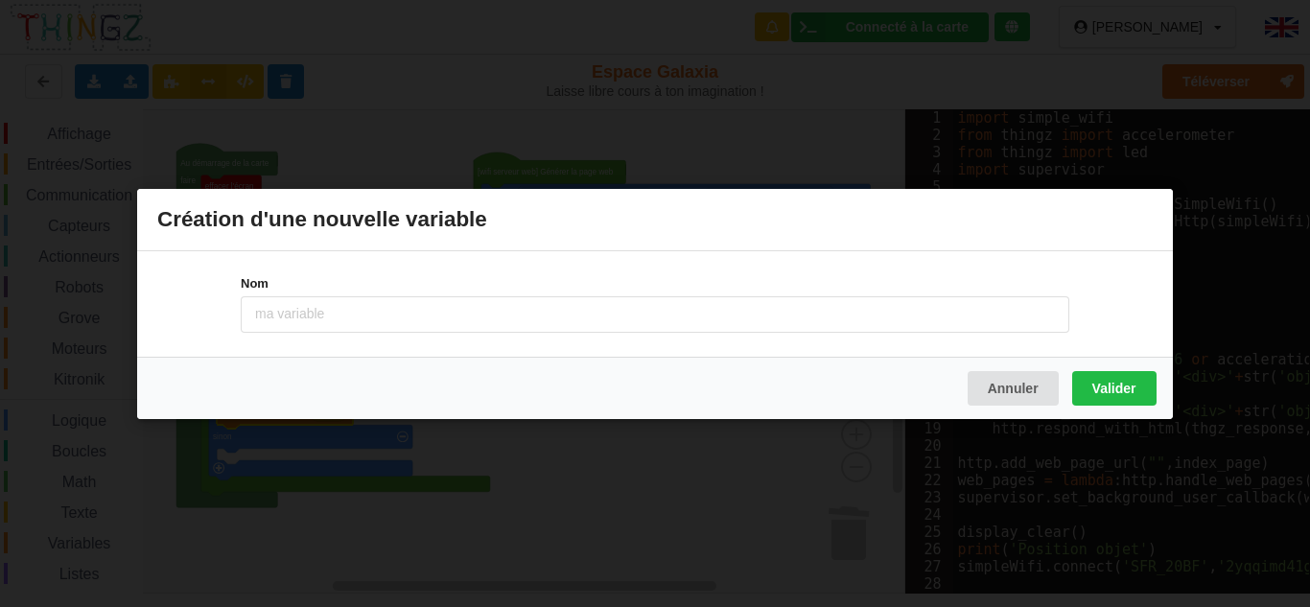
click at [244, 496] on div "Création d'une nouvelle variable Nom Annuler Valider" at bounding box center [655, 303] width 1310 height 607
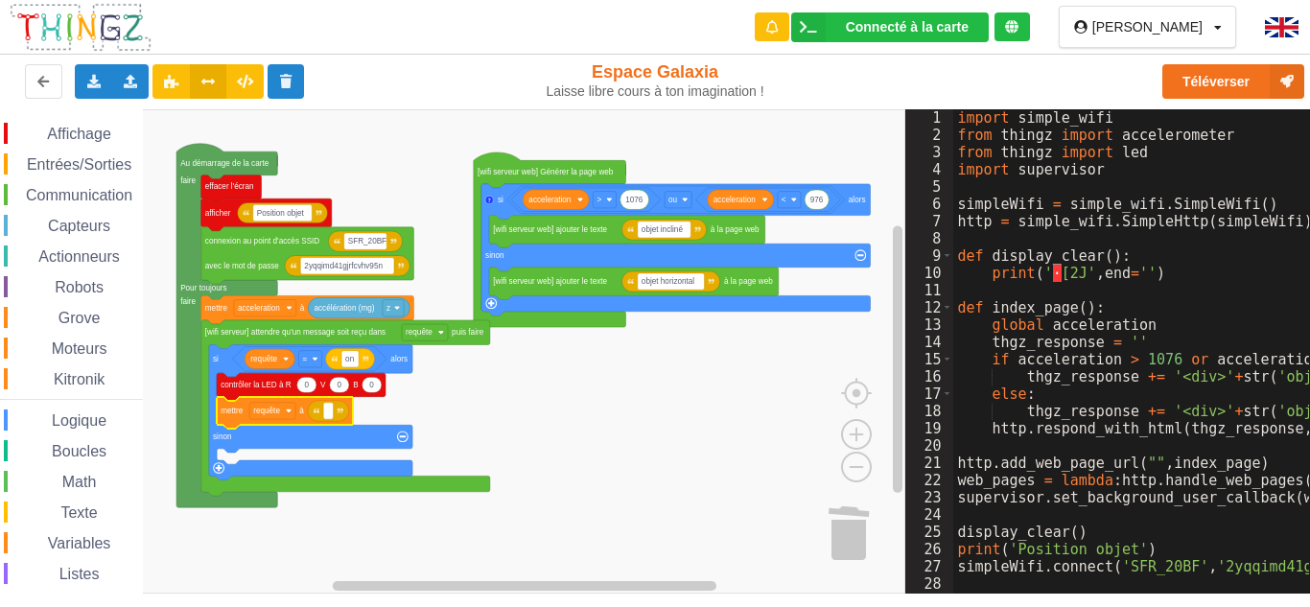
click at [314, 469] on icon "Espace de travail de Blocky" at bounding box center [310, 411] width 203 height 135
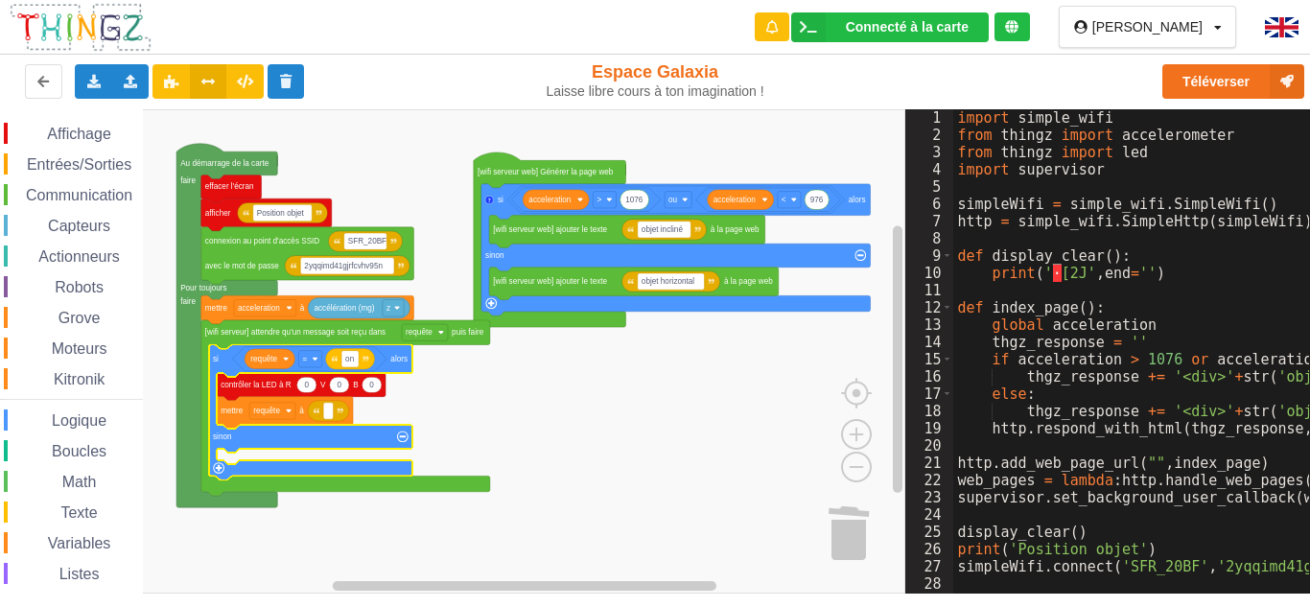
click at [609, 420] on rect "Espace de travail de Blocky" at bounding box center [452, 351] width 905 height 484
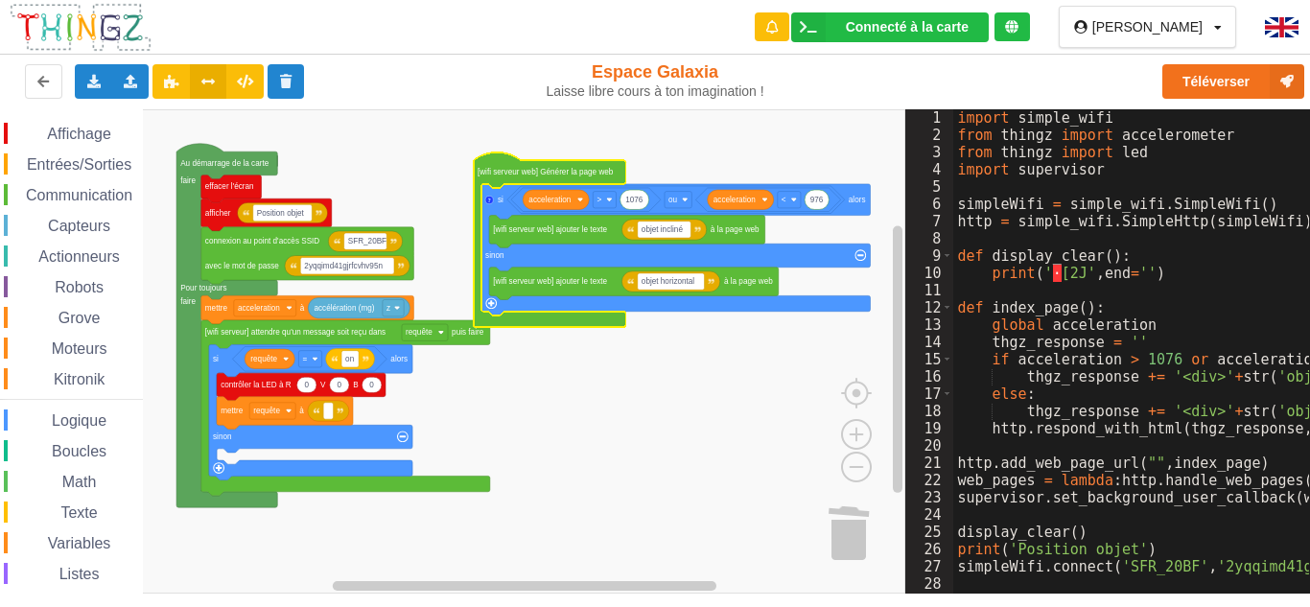
click at [797, 101] on div "Téléverser" at bounding box center [1049, 81] width 538 height 61
click at [916, 106] on div "Téléverser" at bounding box center [1049, 81] width 538 height 61
click at [103, 82] on div "Exporter l'assemblage de blocs Exporter l'assemblage de blocs au format Python" at bounding box center [93, 81] width 37 height 35
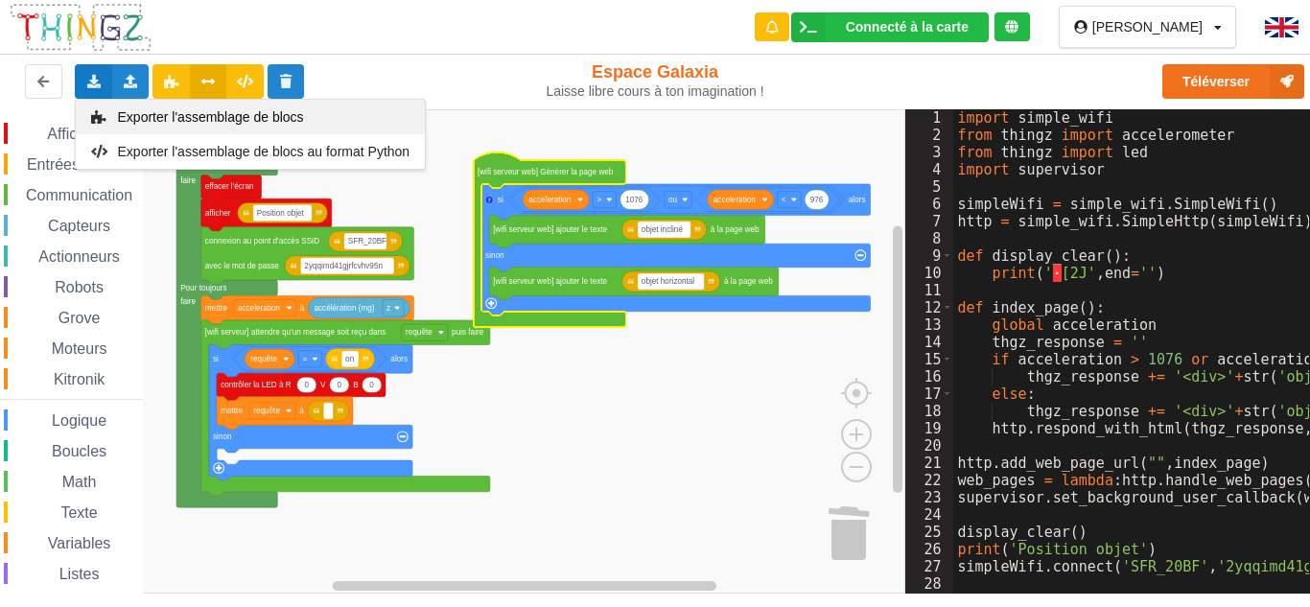
click at [113, 105] on div "Exporter l'assemblage de blocs" at bounding box center [250, 117] width 349 height 35
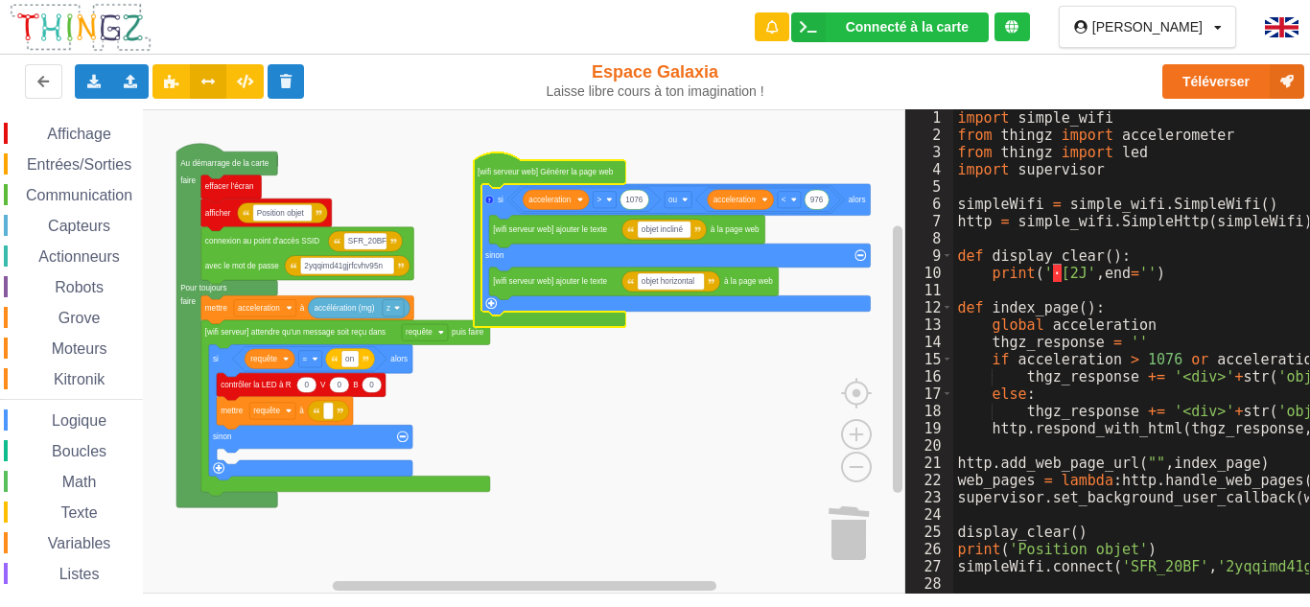
click at [115, 44] on img at bounding box center [81, 27] width 144 height 51
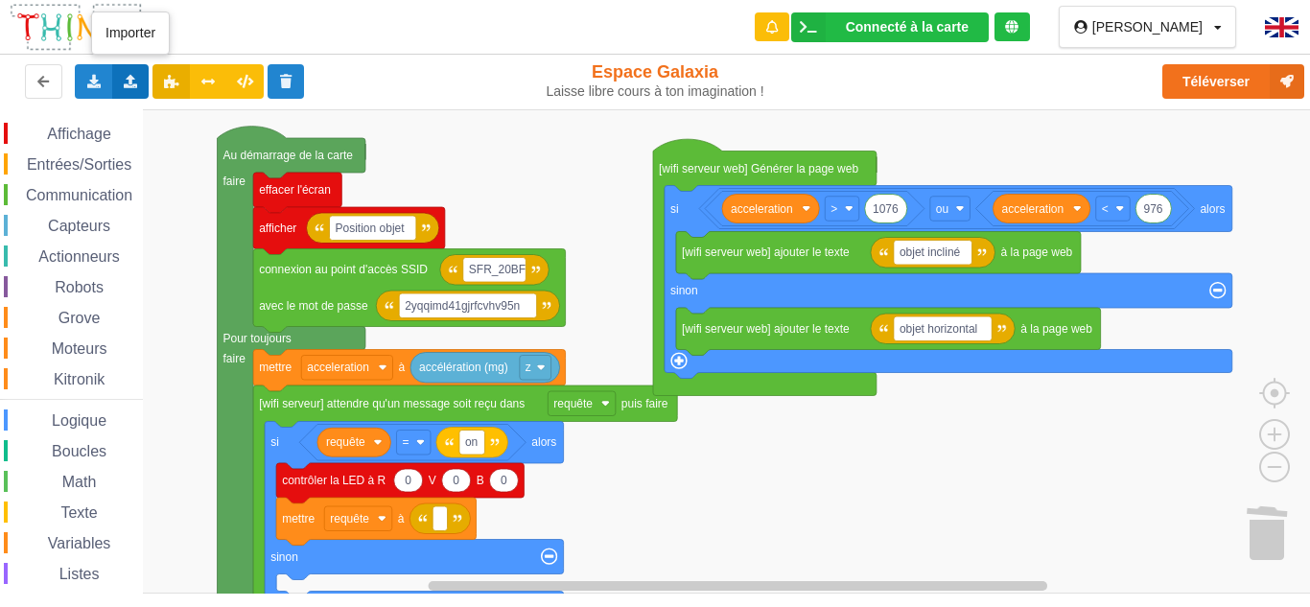
click at [124, 84] on icon at bounding box center [131, 81] width 16 height 12
click at [100, 80] on icon at bounding box center [93, 81] width 16 height 12
click at [113, 82] on div "Importer un assemblage de blocs Importer du code Python" at bounding box center [130, 81] width 37 height 35
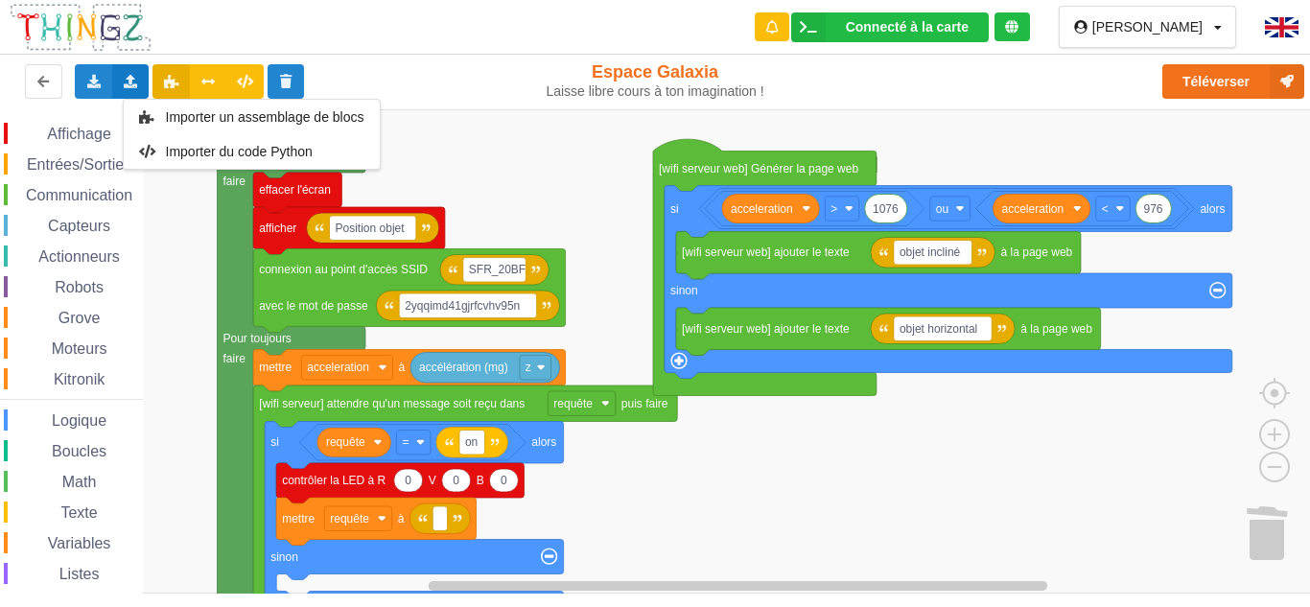
click at [124, 83] on icon at bounding box center [131, 81] width 16 height 12
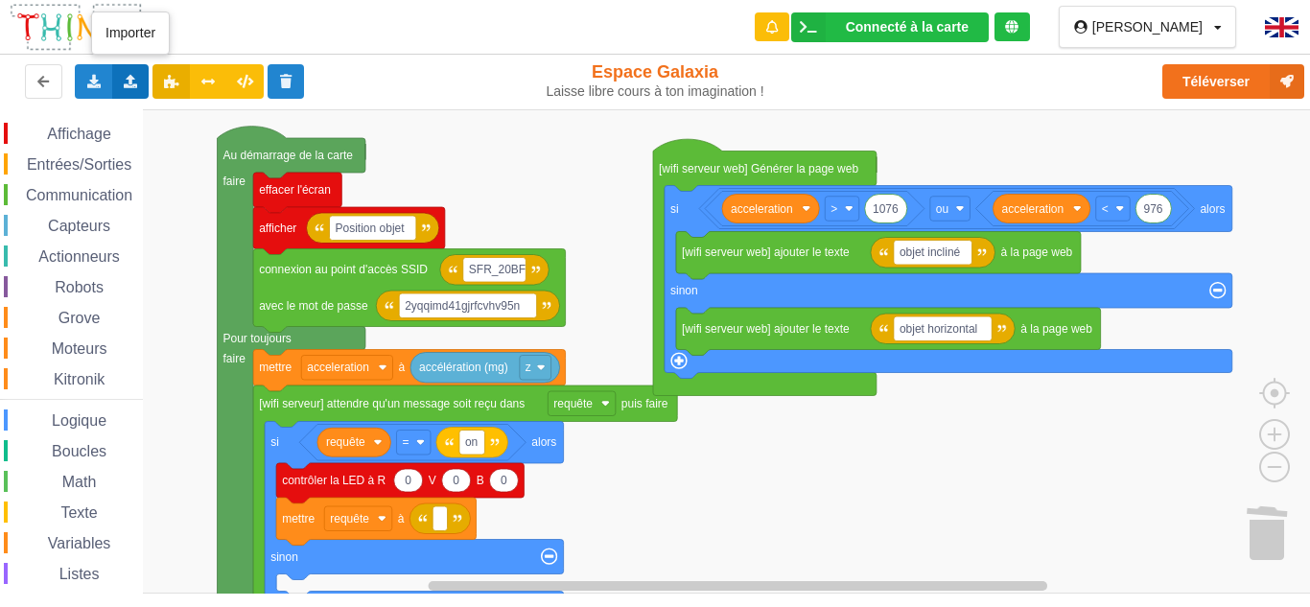
click at [125, 83] on icon at bounding box center [131, 81] width 16 height 12
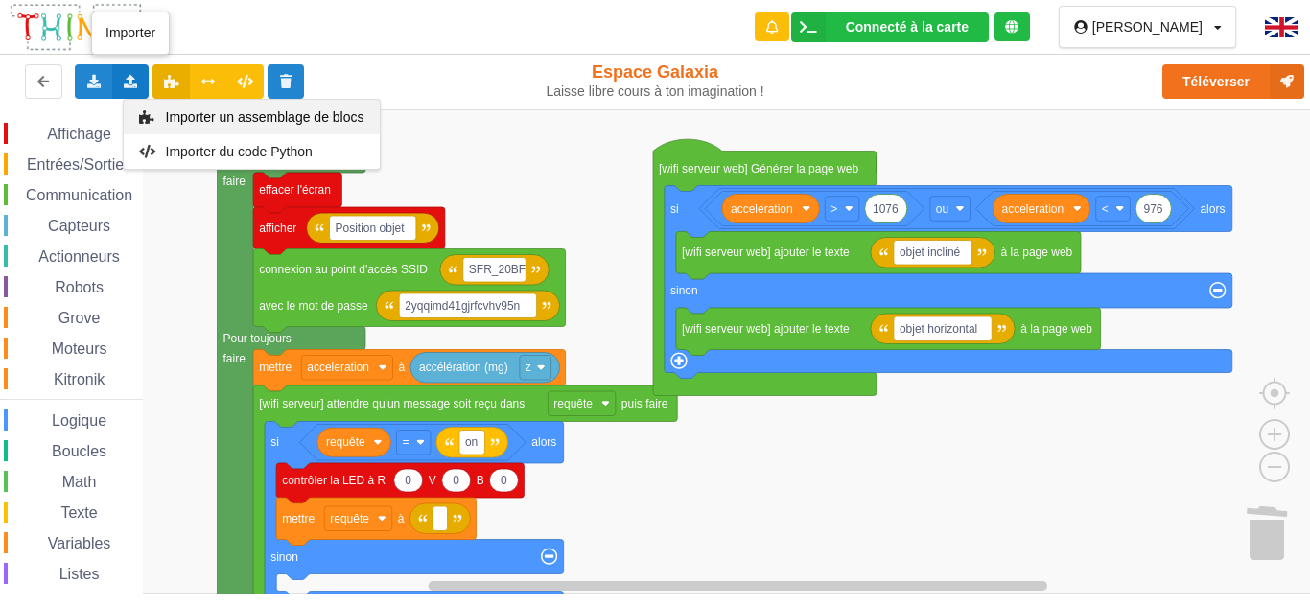
click at [165, 112] on span "Importer un assemblage de blocs" at bounding box center [264, 116] width 198 height 15
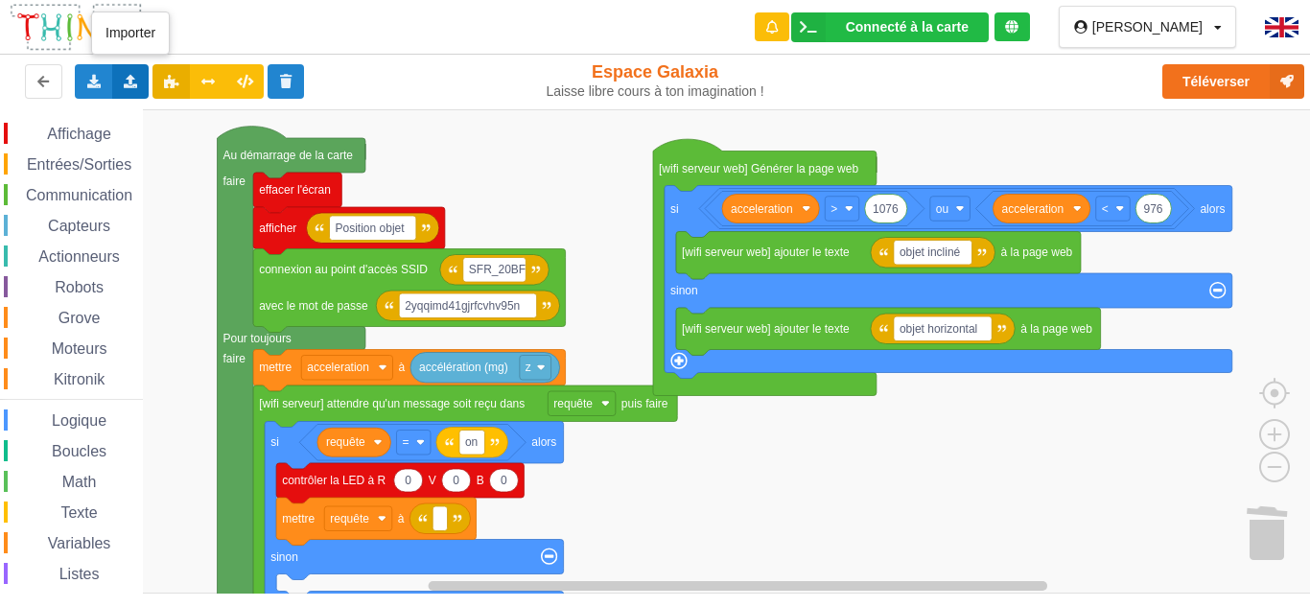
click at [149, 82] on div "Importer un assemblage de blocs Importer du code Python" at bounding box center [130, 81] width 37 height 35
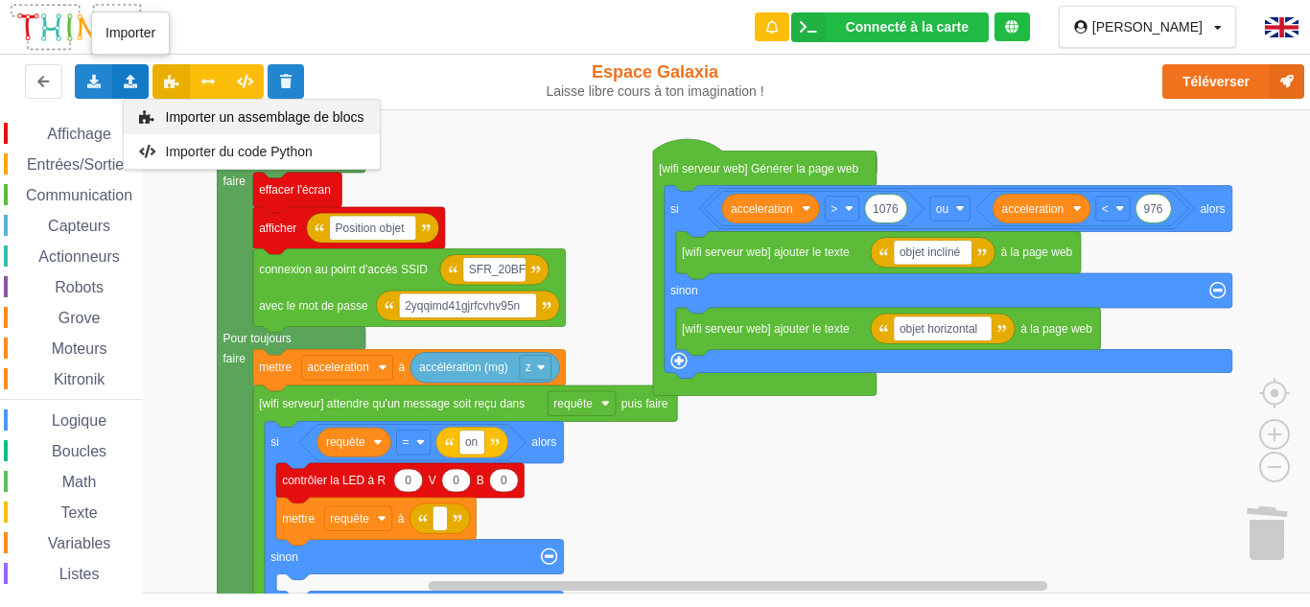
click at [167, 108] on div "Importer un assemblage de blocs" at bounding box center [252, 117] width 256 height 35
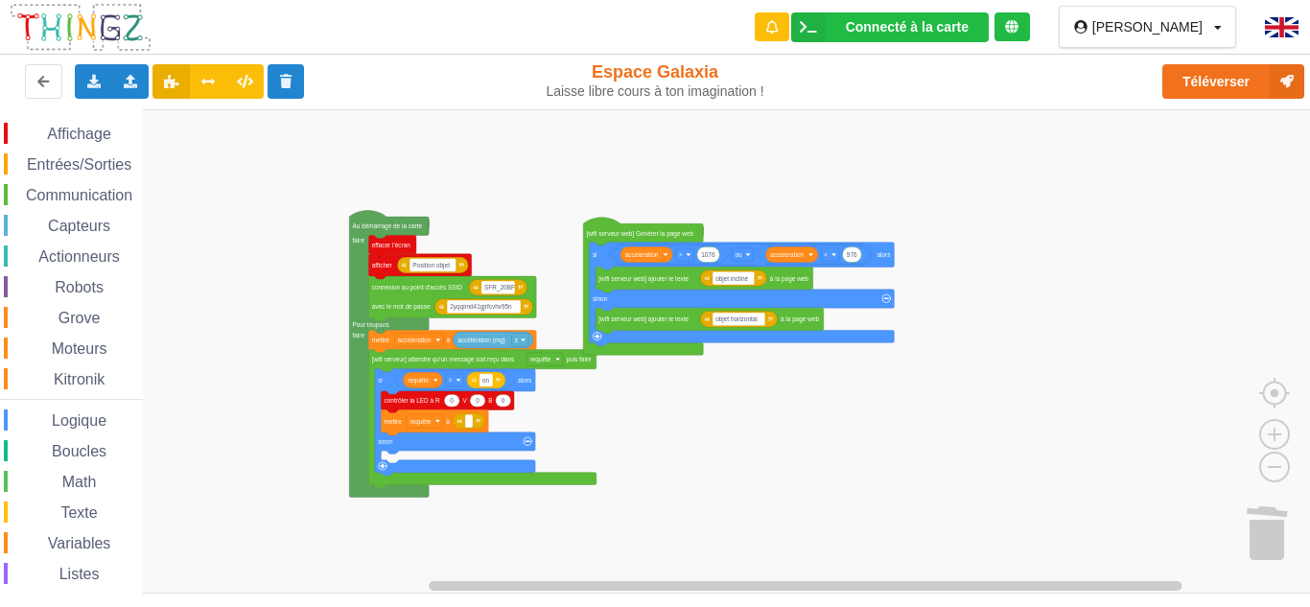
click at [248, 371] on rect "Espace de travail de Blocky" at bounding box center [661, 351] width 1323 height 484
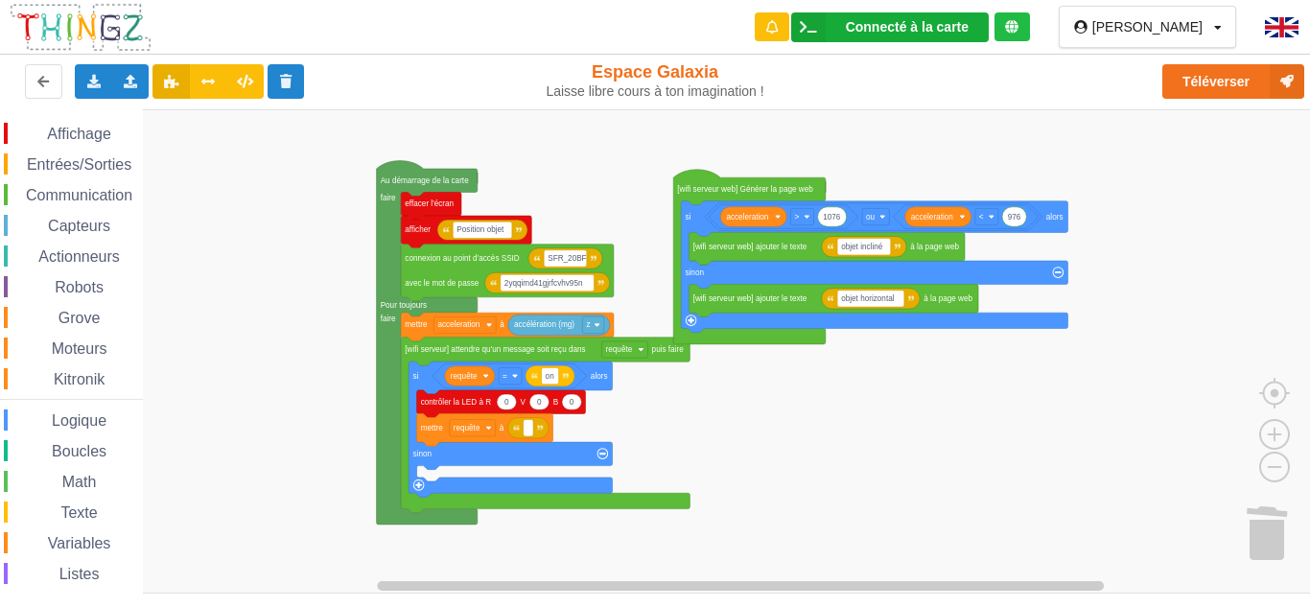
click at [968, 26] on div "Connecté à la carte" at bounding box center [907, 26] width 123 height 13
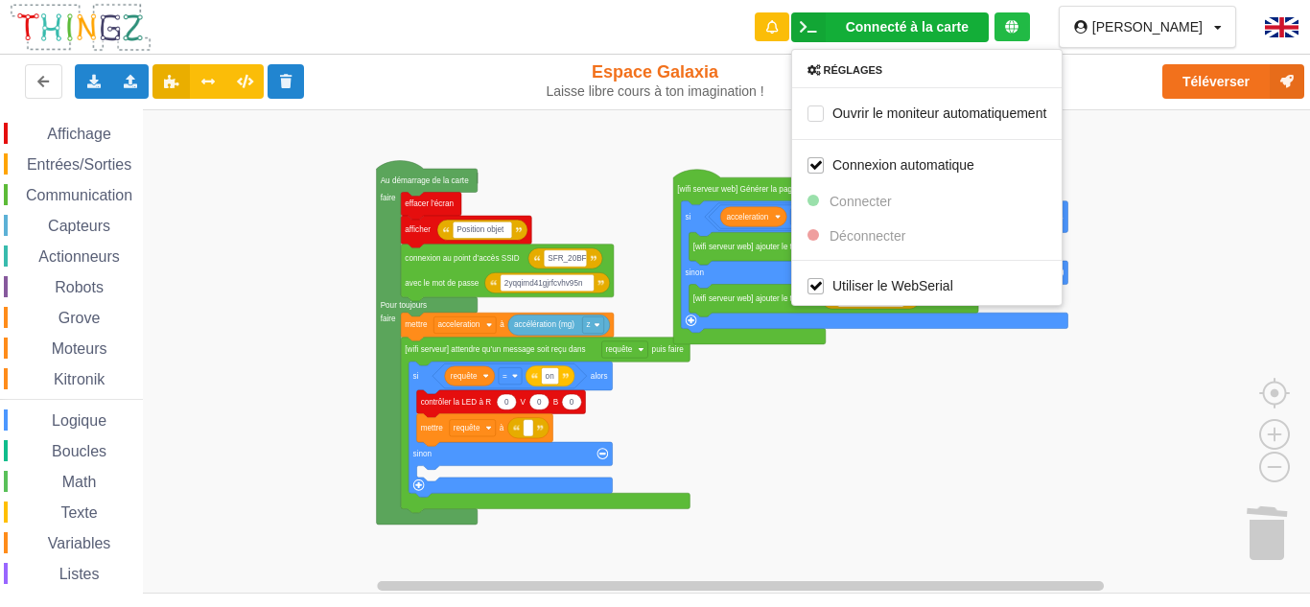
click at [1018, 22] on icon at bounding box center [1011, 26] width 13 height 13
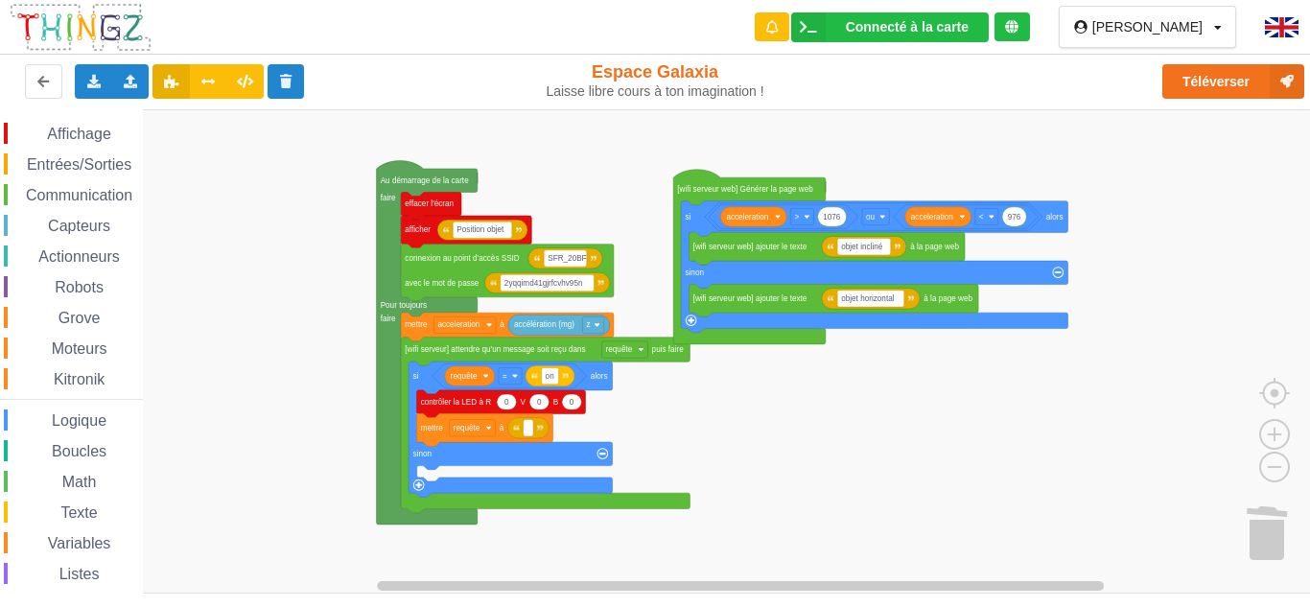
click at [1018, 22] on icon at bounding box center [1011, 26] width 13 height 13
click at [826, 18] on icon at bounding box center [808, 27] width 35 height 30
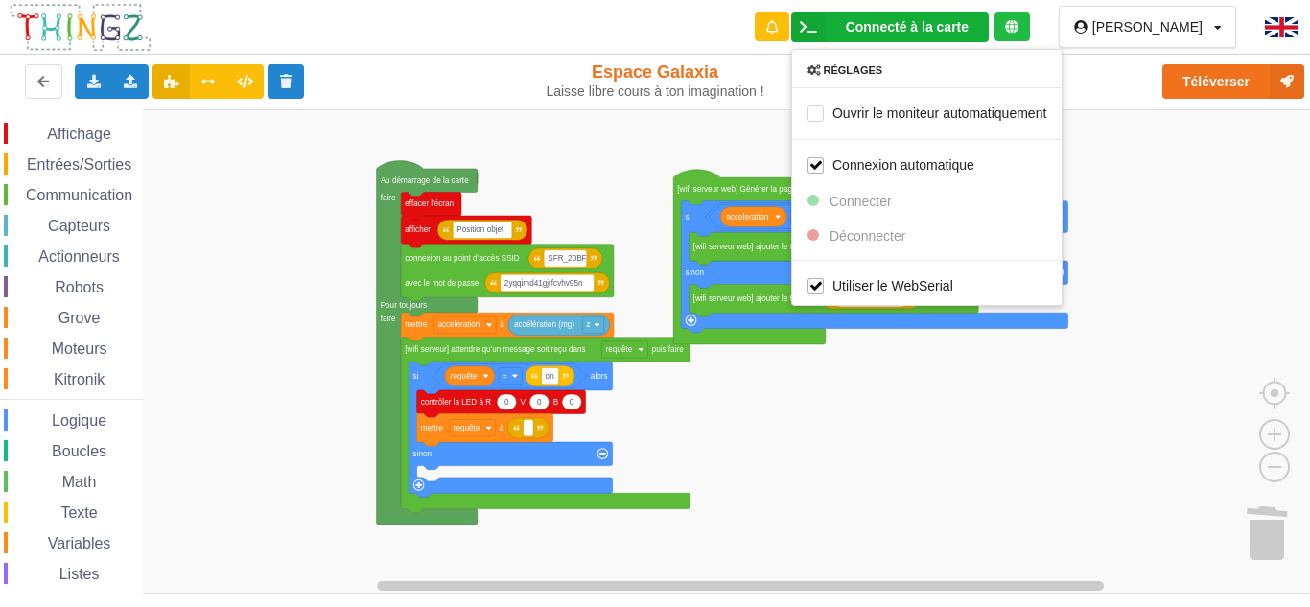
click at [854, 236] on div "Réglages Ouvrir le moniteur automatiquement Connexion automatique Connecter Déc…" at bounding box center [926, 177] width 271 height 257
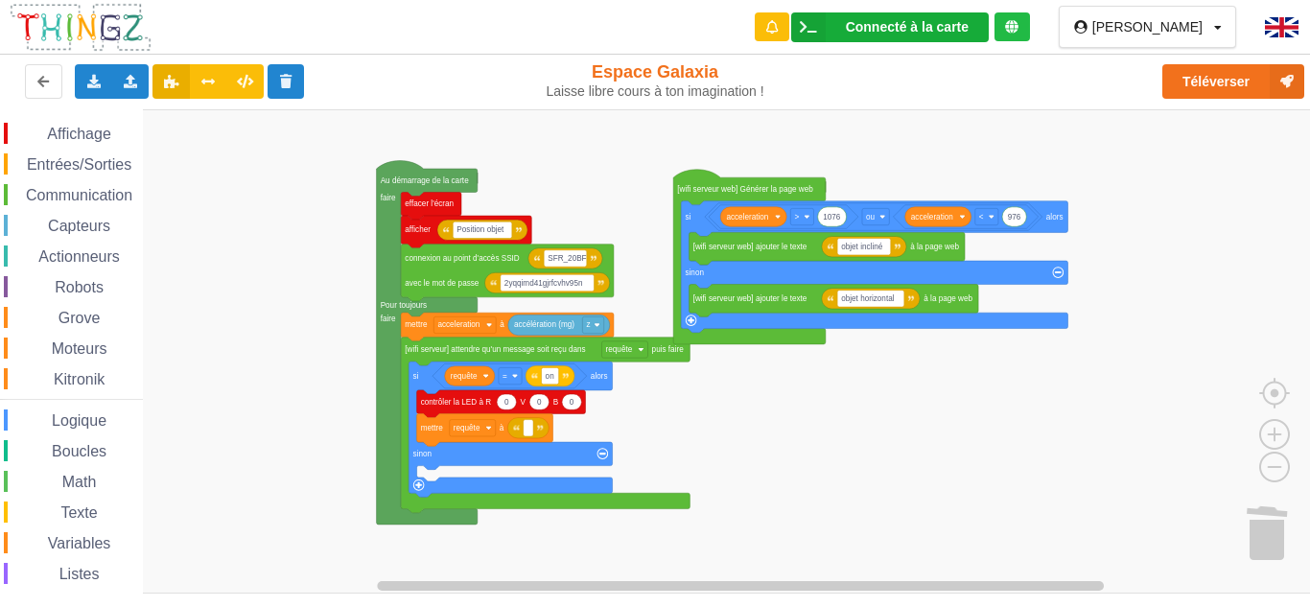
click at [826, 27] on icon at bounding box center [808, 27] width 35 height 30
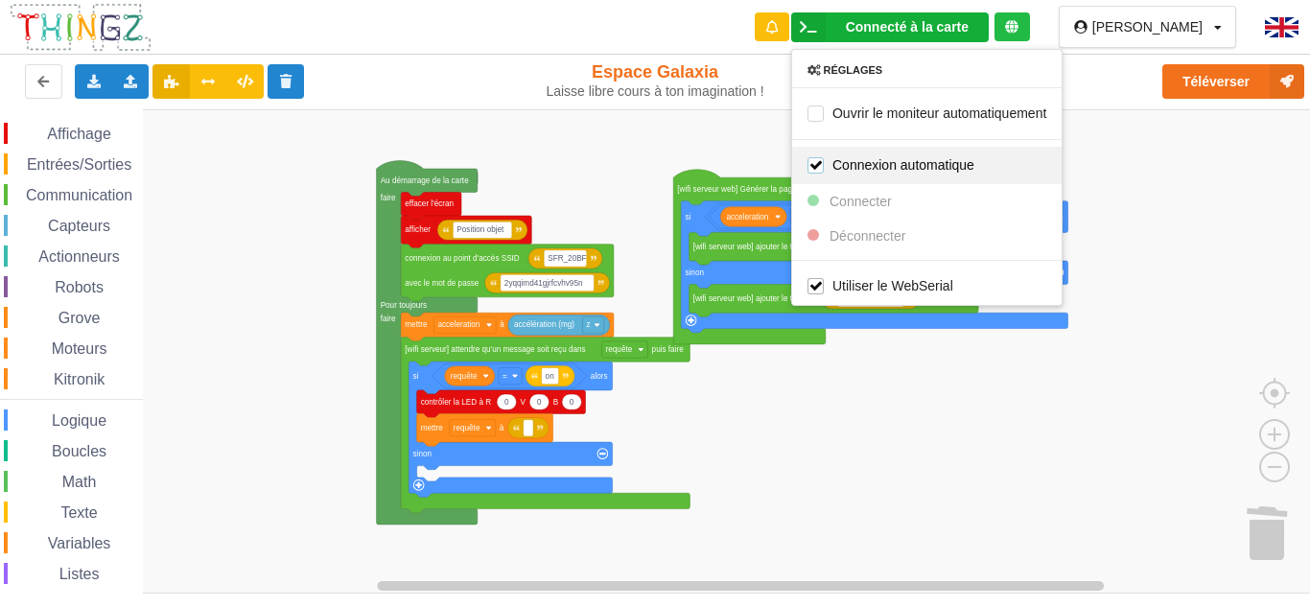
click at [852, 160] on label "Connexion automatique" at bounding box center [890, 164] width 167 height 16
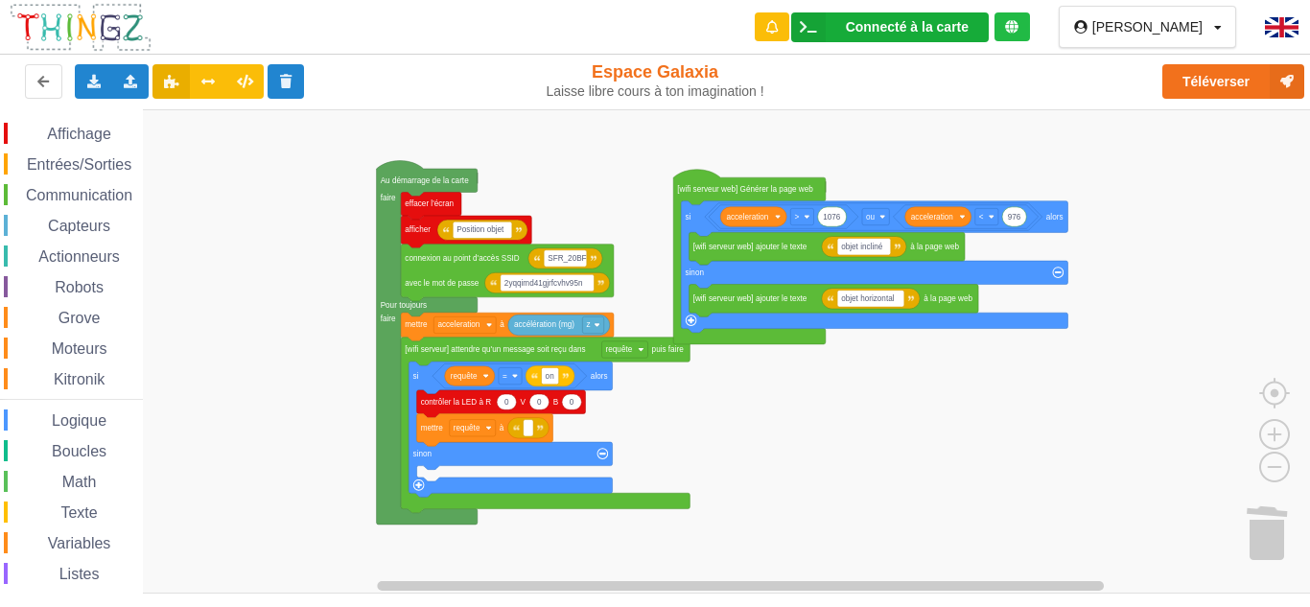
click at [826, 24] on icon at bounding box center [808, 27] width 35 height 30
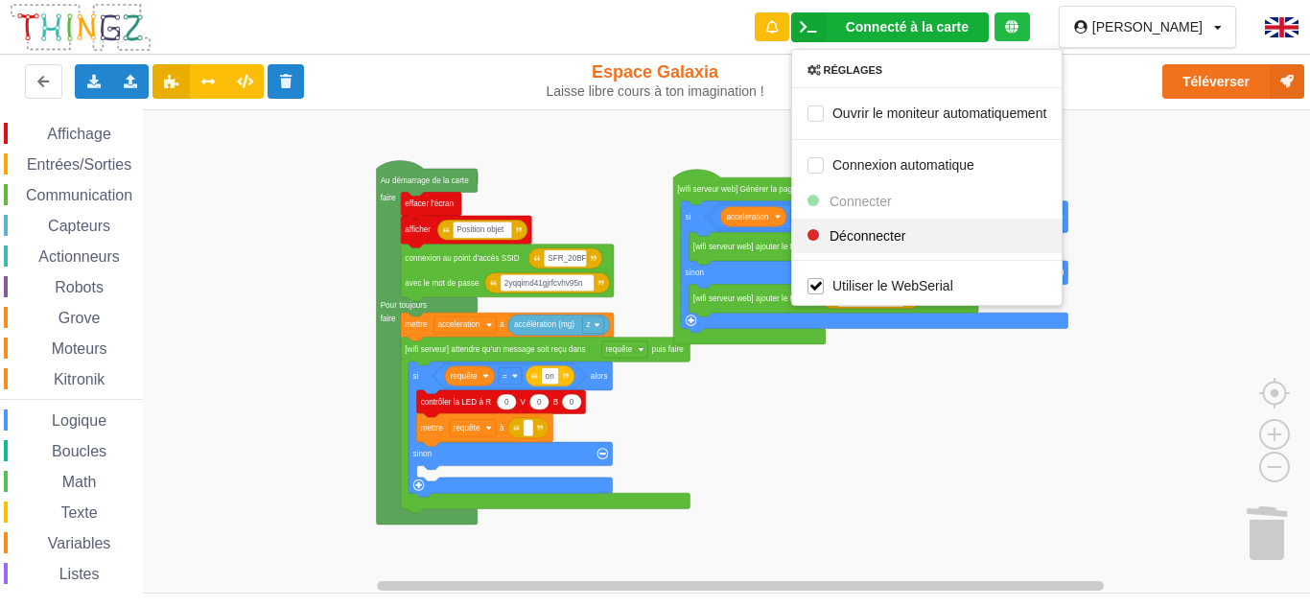
click at [819, 235] on div at bounding box center [813, 234] width 12 height 12
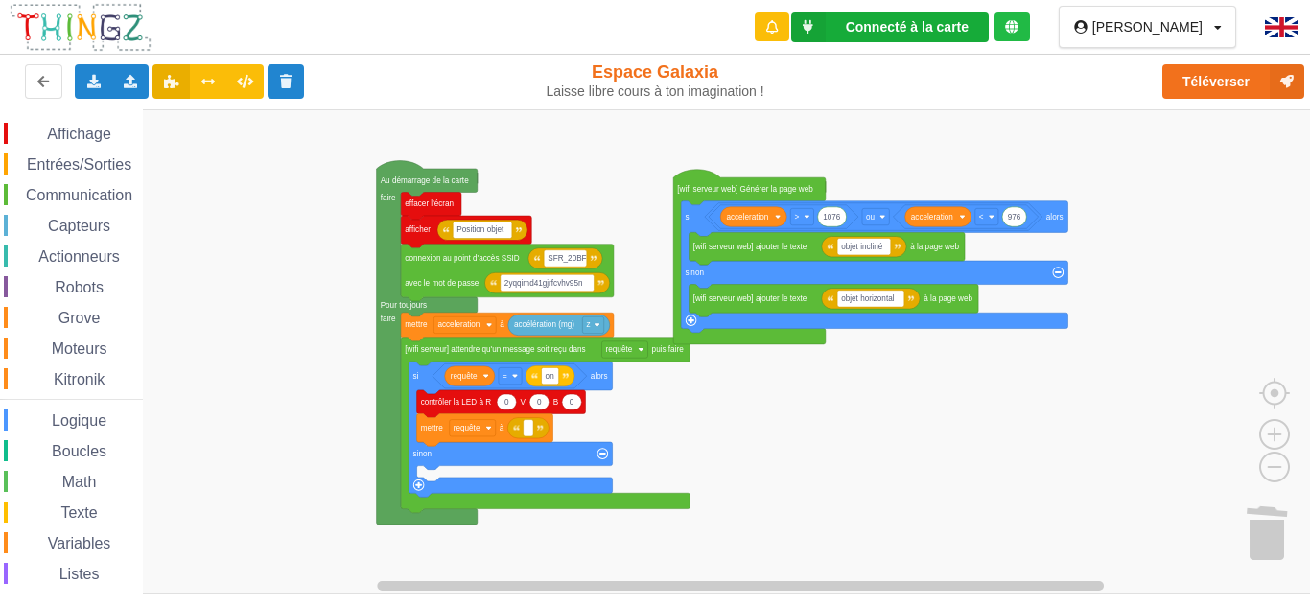
click at [826, 15] on icon at bounding box center [808, 27] width 35 height 30
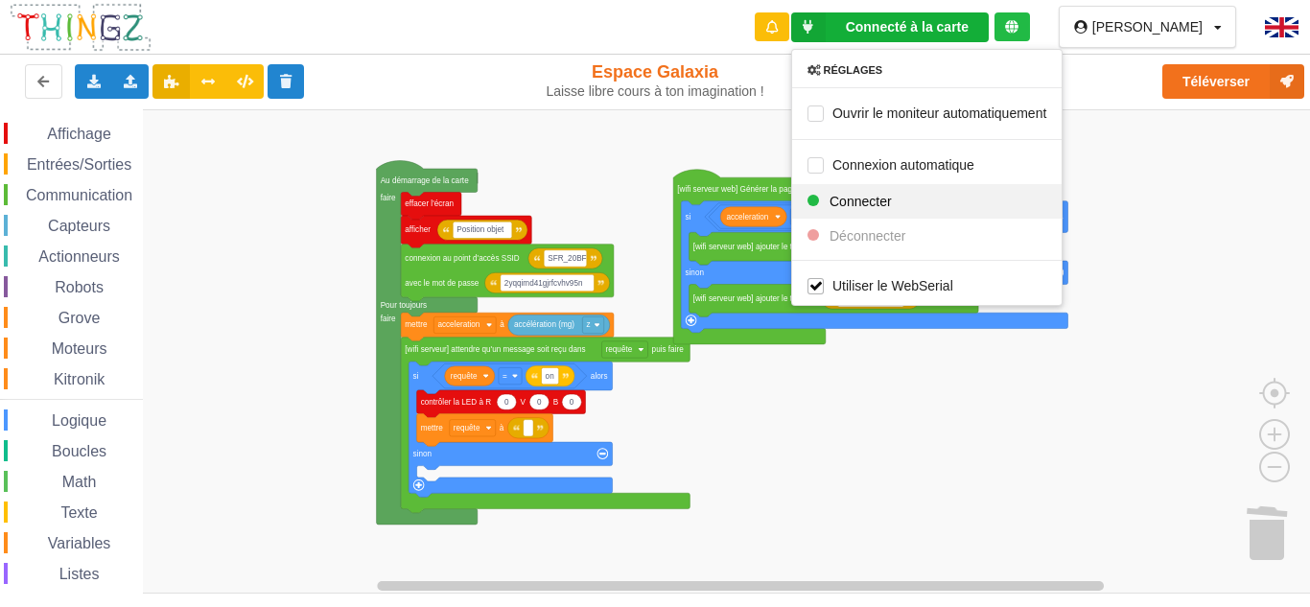
click at [870, 204] on span "Connecter" at bounding box center [860, 200] width 62 height 15
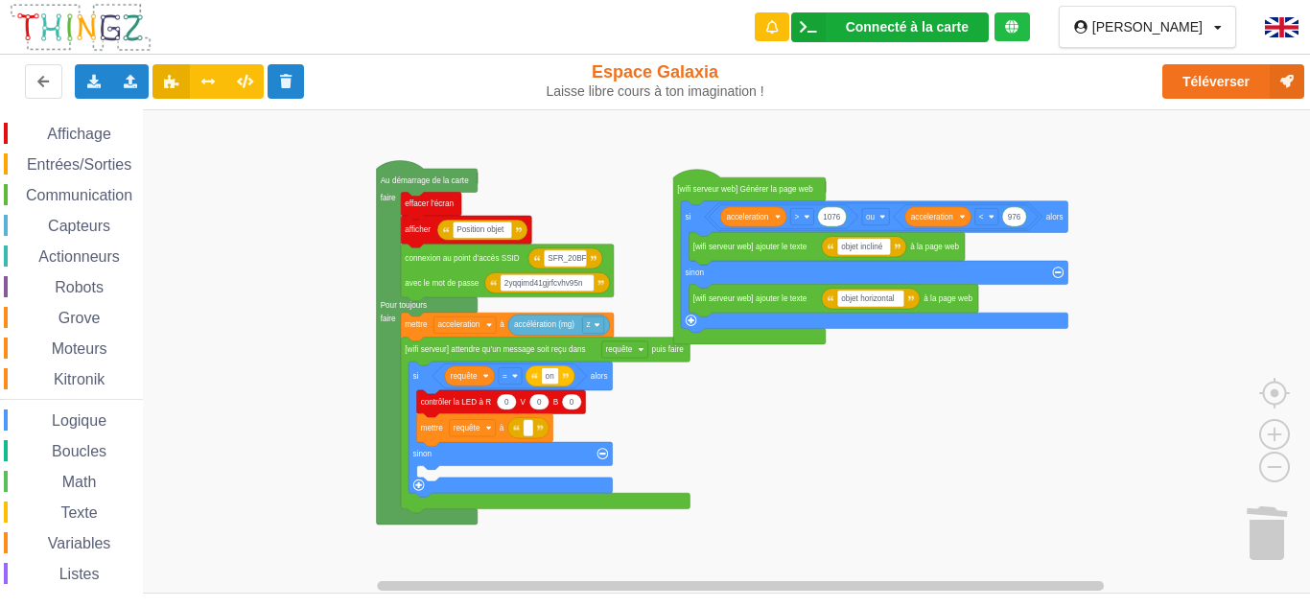
click at [826, 21] on icon at bounding box center [808, 27] width 35 height 30
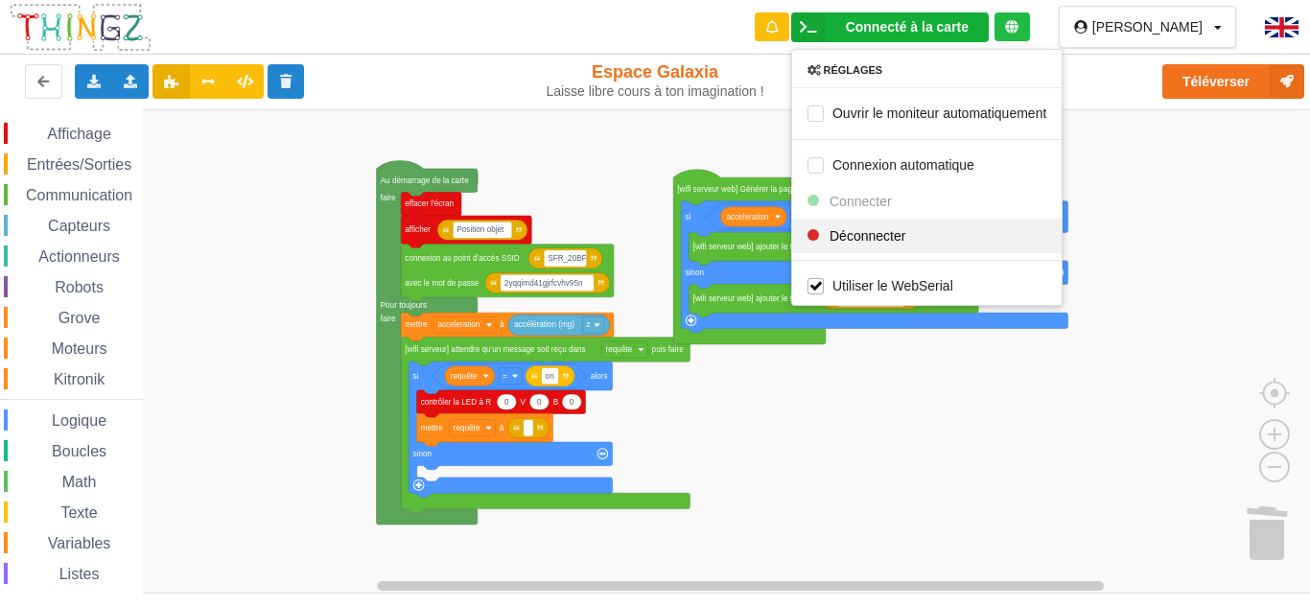
click at [898, 242] on span "Déconnecter" at bounding box center [867, 234] width 76 height 15
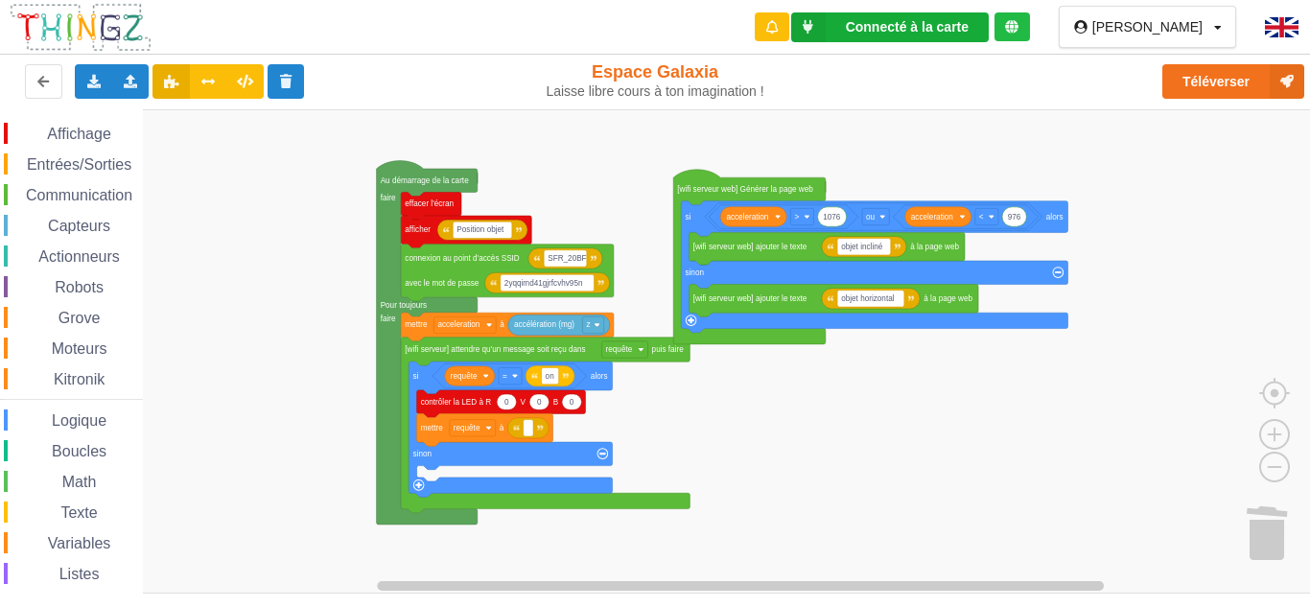
click at [891, 38] on div "Connecté à la carte Réglages Ouvrir le moniteur automatiquement Connexion autom…" at bounding box center [890, 27] width 198 height 30
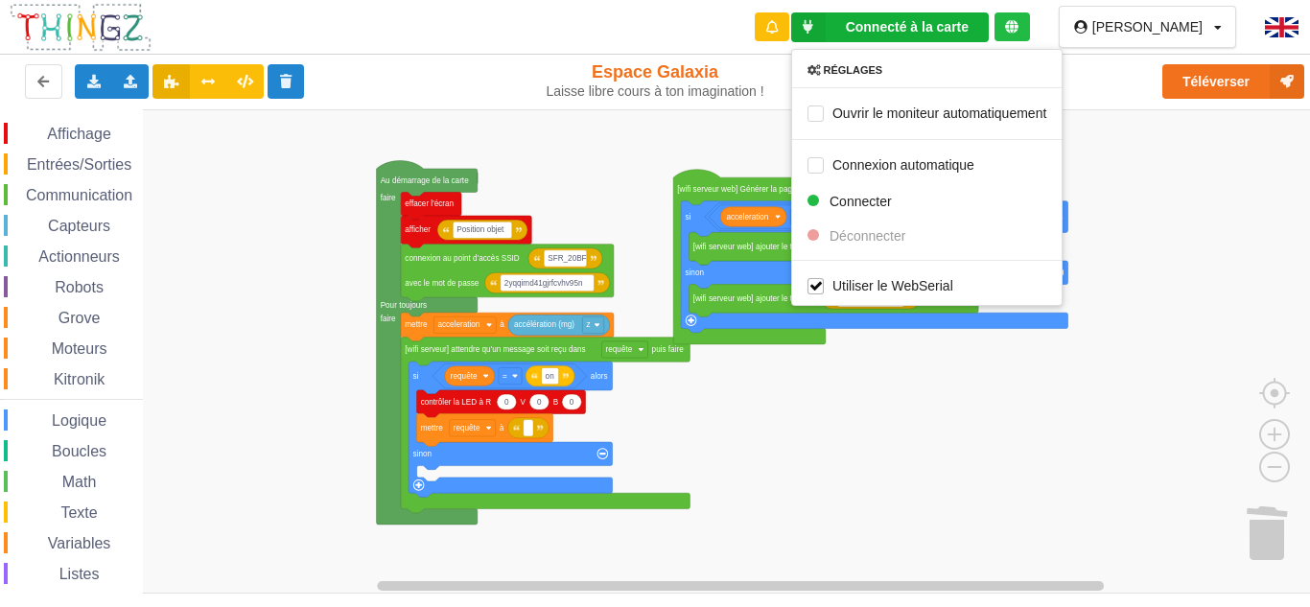
click at [895, 224] on div "Réglages Ouvrir le moniteur automatiquement Connexion automatique Connecter Déc…" at bounding box center [926, 177] width 271 height 257
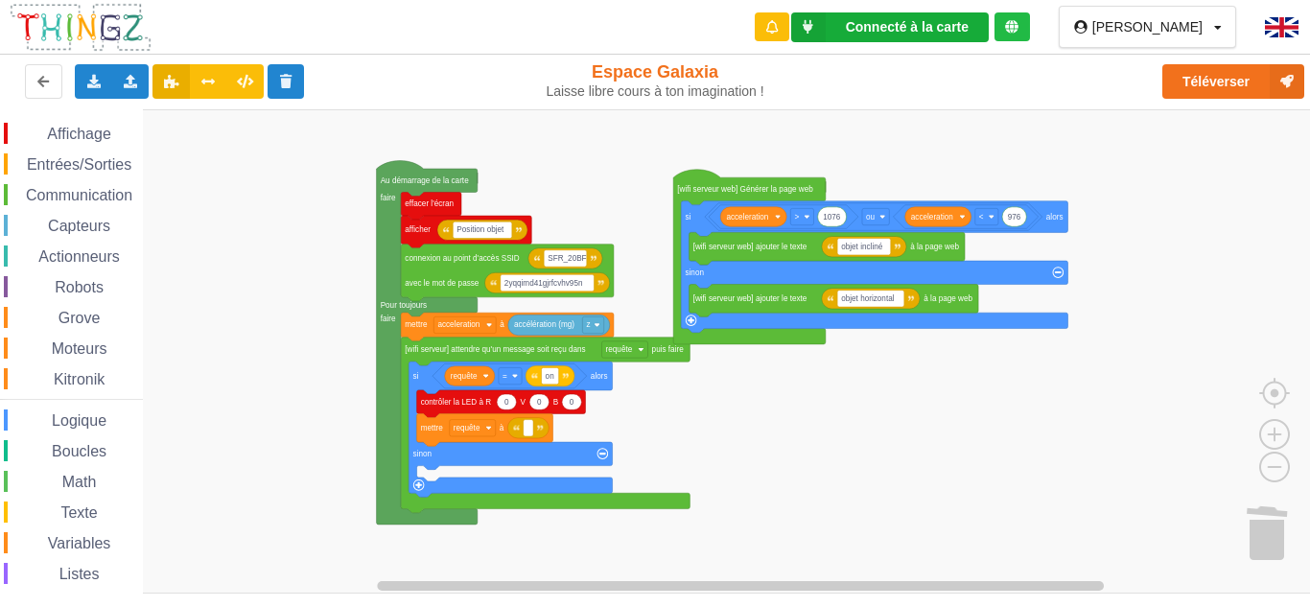
click at [826, 23] on icon at bounding box center [808, 27] width 35 height 30
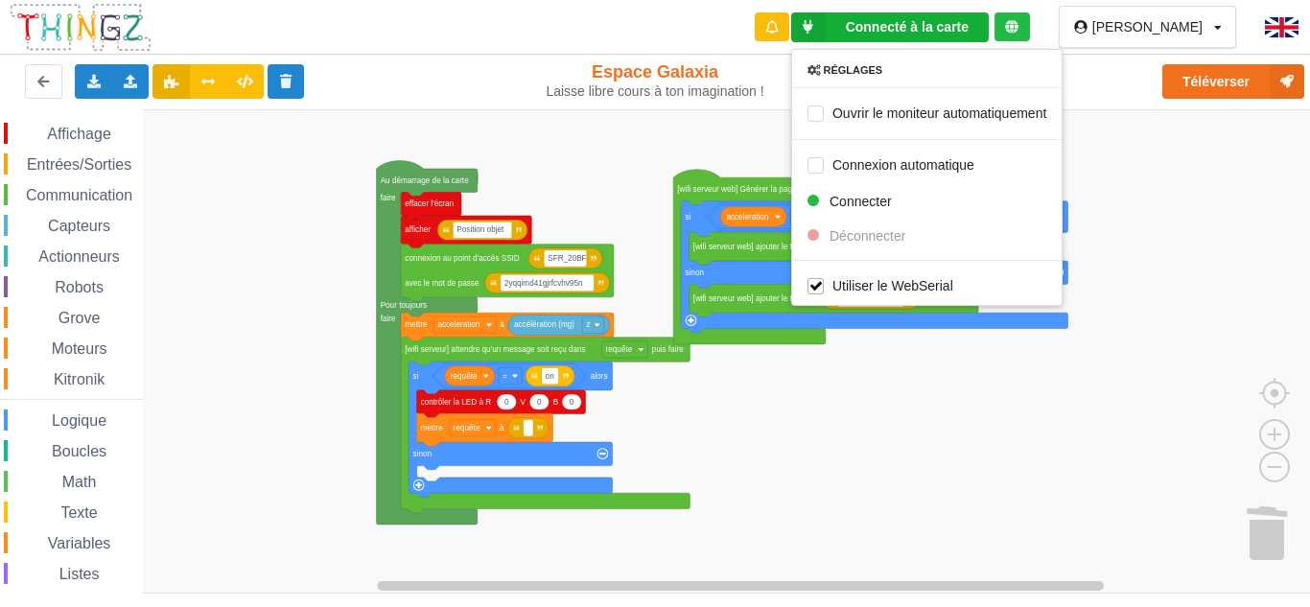
click at [883, 232] on div "Réglages Ouvrir le moniteur automatiquement Connexion automatique Connecter Déc…" at bounding box center [926, 177] width 271 height 257
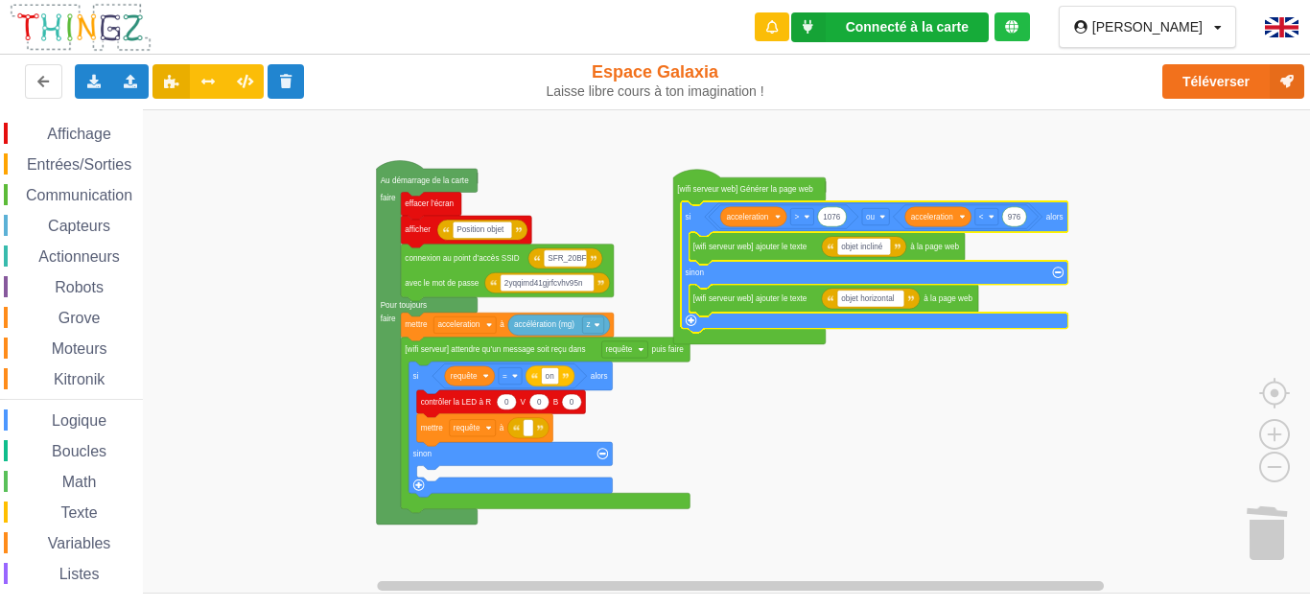
click at [892, 20] on div "Connecté à la carte" at bounding box center [907, 26] width 123 height 13
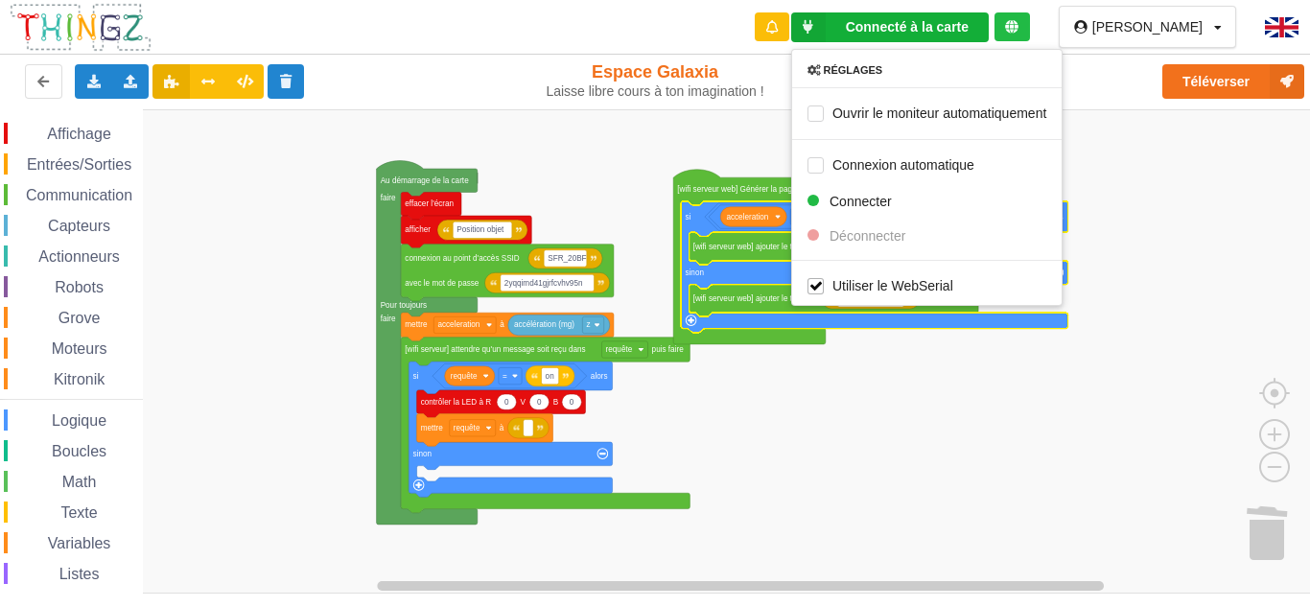
click at [894, 231] on div "Réglages Ouvrir le moniteur automatiquement Connexion automatique Connecter Déc…" at bounding box center [926, 177] width 271 height 257
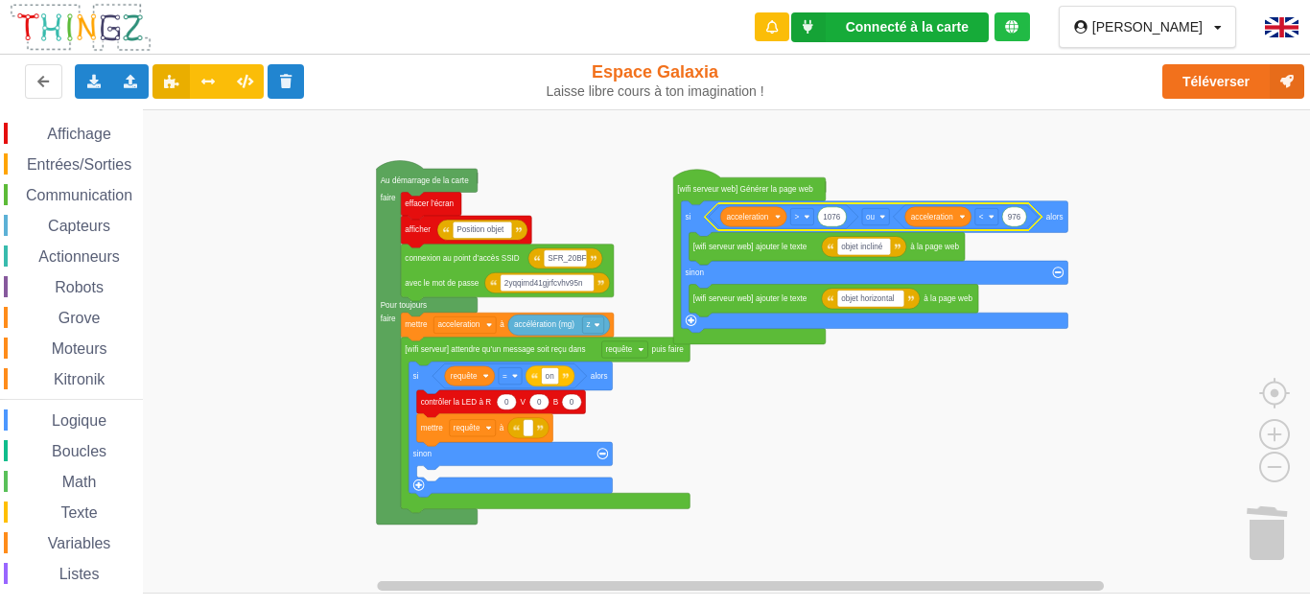
drag, startPoint x: 861, startPoint y: 35, endPoint x: 862, endPoint y: 50, distance: 15.4
click at [863, 35] on div "Connecté à la carte Réglages Ouvrir le moniteur automatiquement Connexion autom…" at bounding box center [890, 27] width 198 height 30
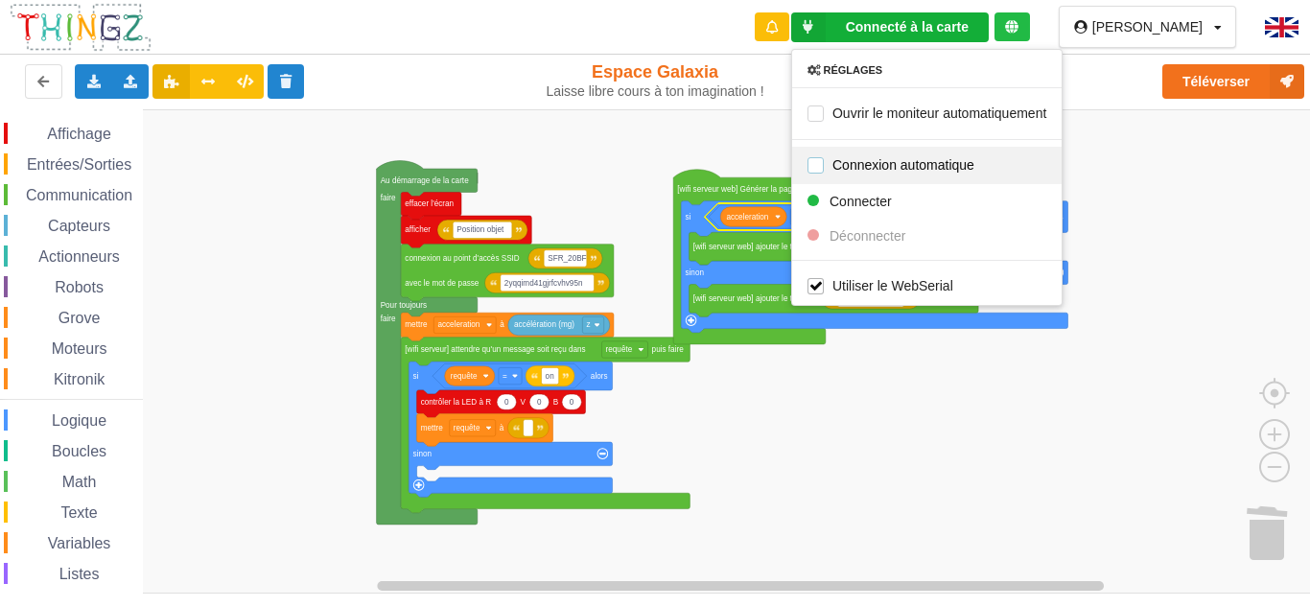
click at [877, 168] on label "Connexion automatique" at bounding box center [890, 164] width 167 height 16
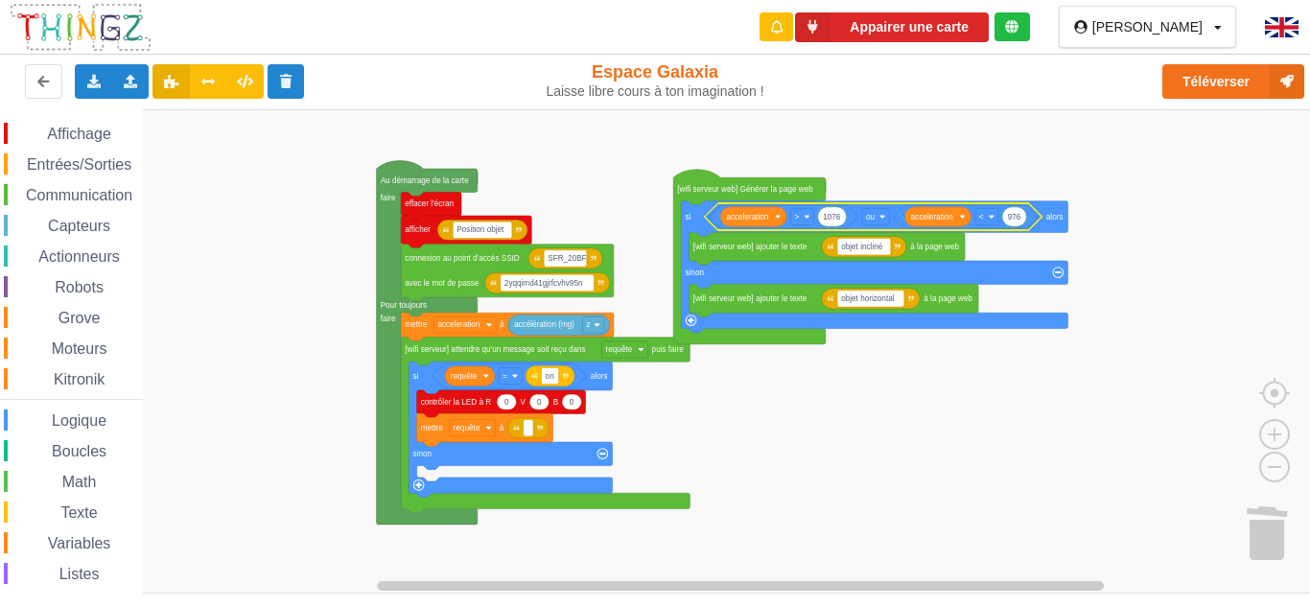
click at [884, 44] on div "Appairer une carte" at bounding box center [893, 27] width 303 height 55
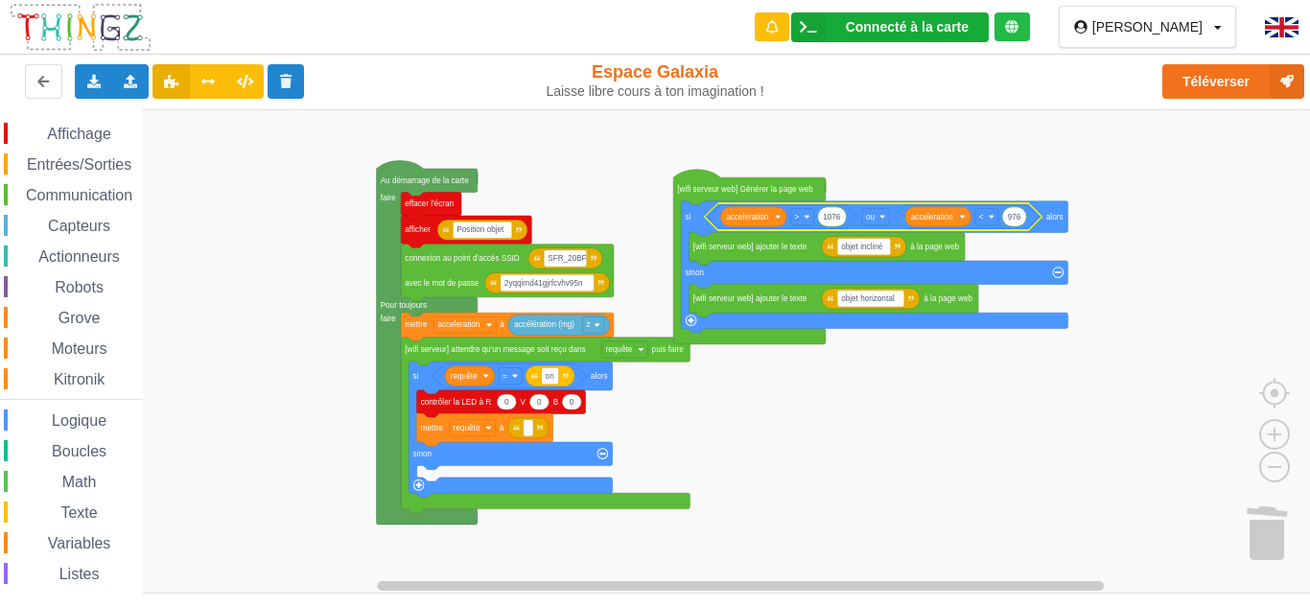
click at [906, 28] on div "Connecté à la carte" at bounding box center [907, 26] width 123 height 13
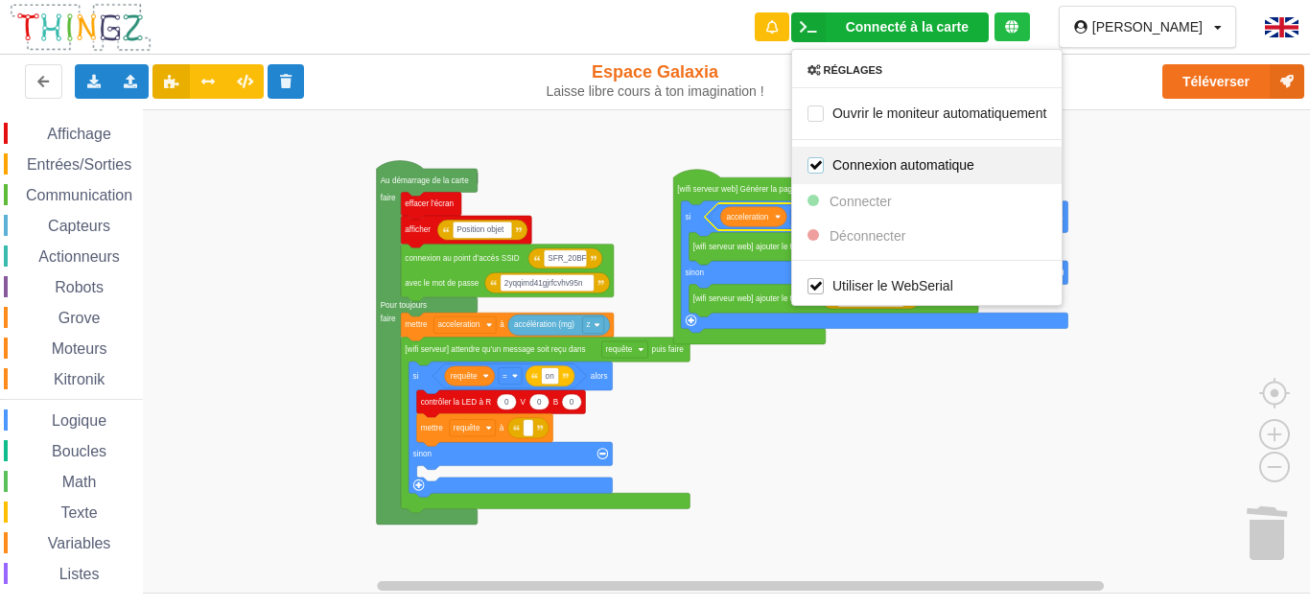
click at [851, 172] on label "Connexion automatique" at bounding box center [890, 164] width 167 height 16
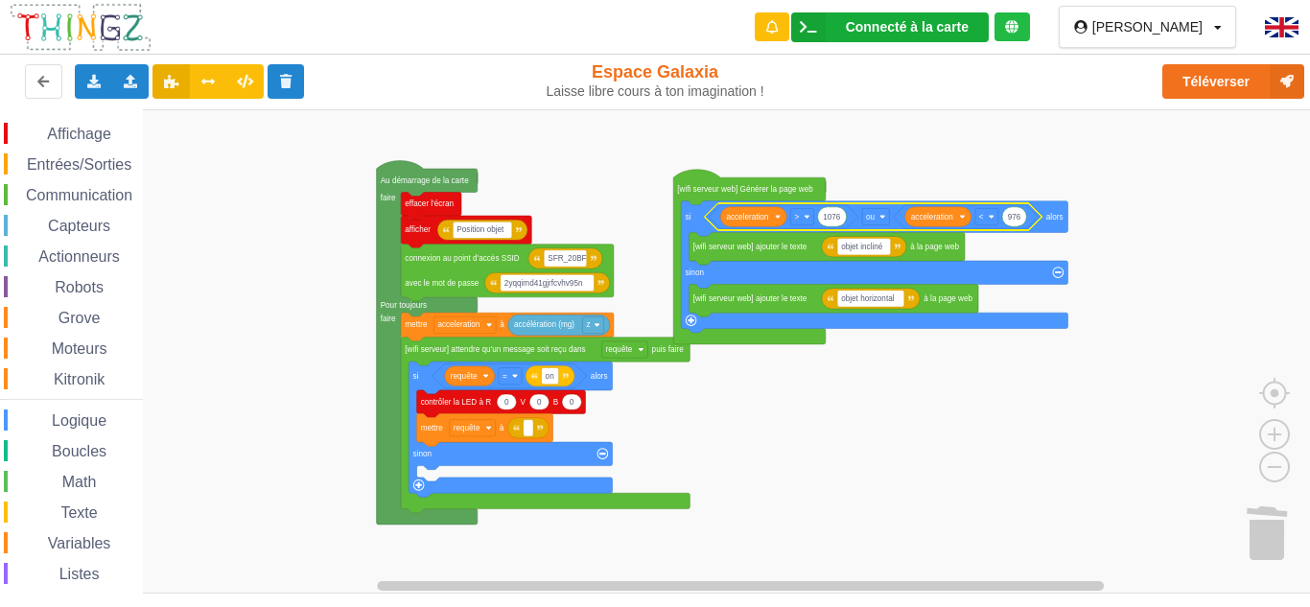
drag, startPoint x: 856, startPoint y: 31, endPoint x: 859, endPoint y: 58, distance: 27.0
click at [826, 30] on icon at bounding box center [808, 27] width 35 height 30
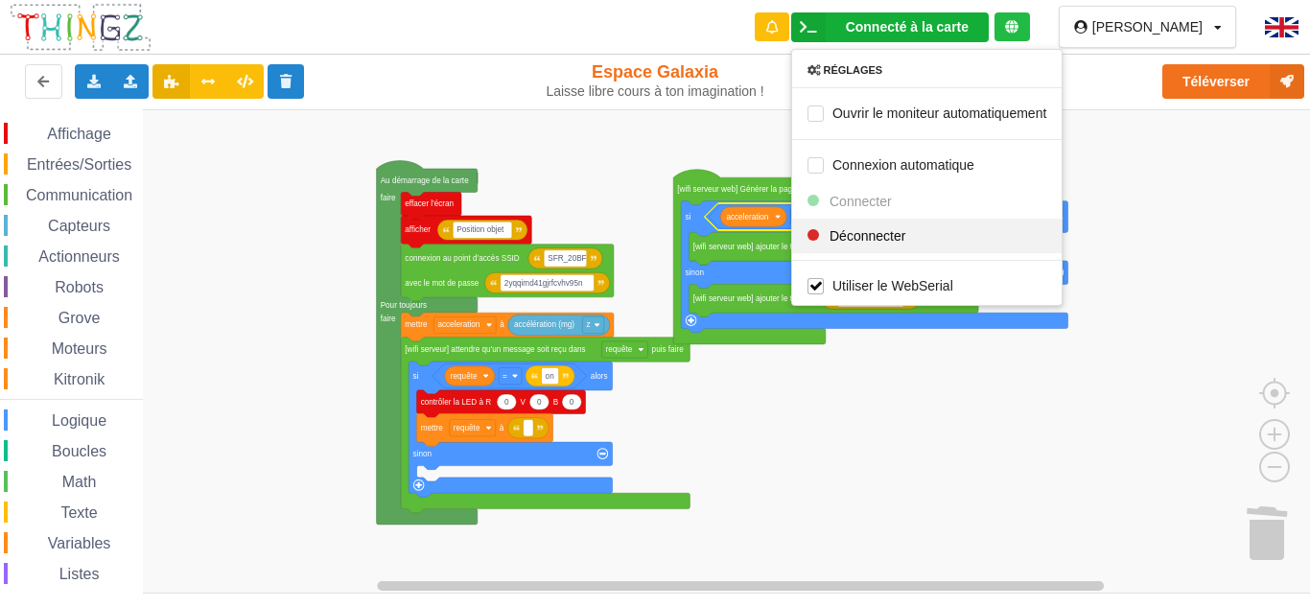
click at [860, 231] on div "Déconnecter" at bounding box center [926, 235] width 269 height 35
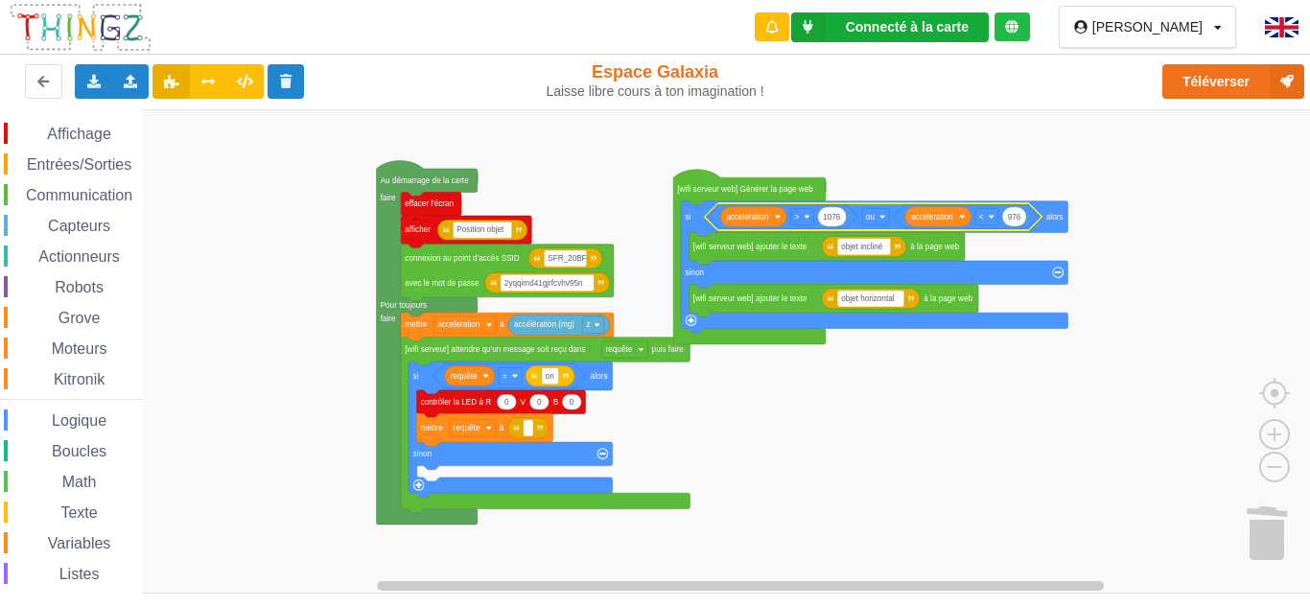
click at [888, 21] on div "Connecté à la carte" at bounding box center [907, 26] width 123 height 13
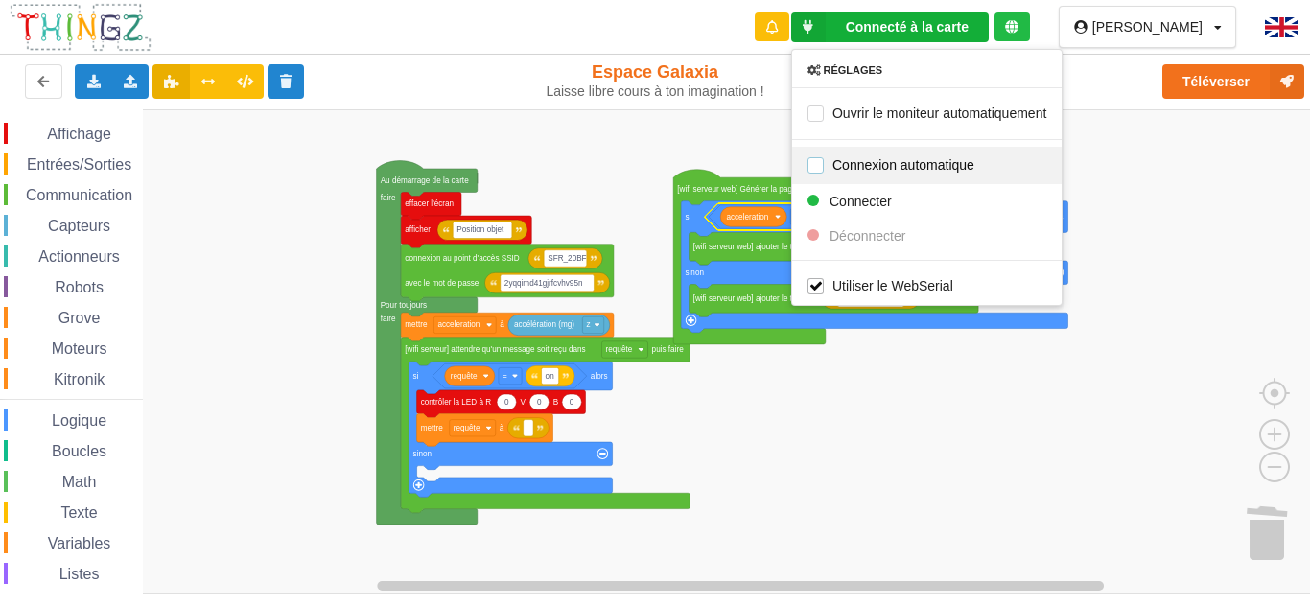
click at [849, 162] on label "Connexion automatique" at bounding box center [890, 164] width 167 height 16
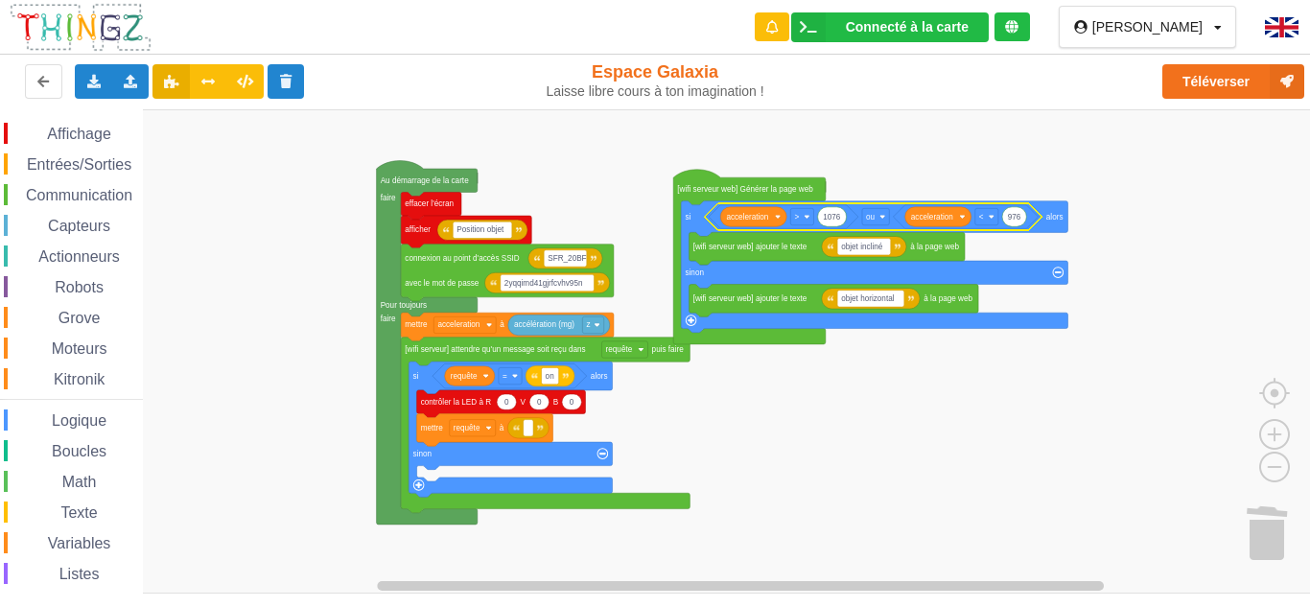
drag, startPoint x: 912, startPoint y: 11, endPoint x: 916, endPoint y: -1, distance: 12.1
click at [916, 0] on html "Connecté à la carte Réglages Ouvrir le moniteur automatiquement Connexion autom…" at bounding box center [655, 303] width 1310 height 607
click at [1236, 79] on button "Téléverser" at bounding box center [1233, 81] width 142 height 35
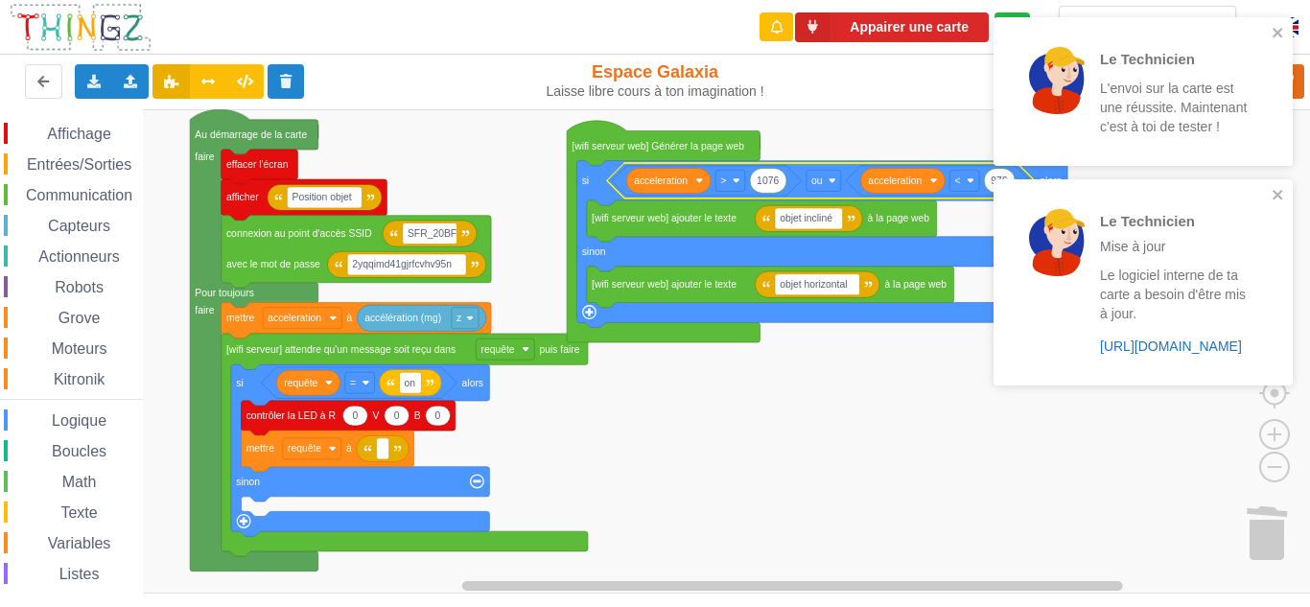
click at [1151, 350] on link "https://play.thingz.co/firmware?micropython=0" at bounding box center [1171, 345] width 142 height 15
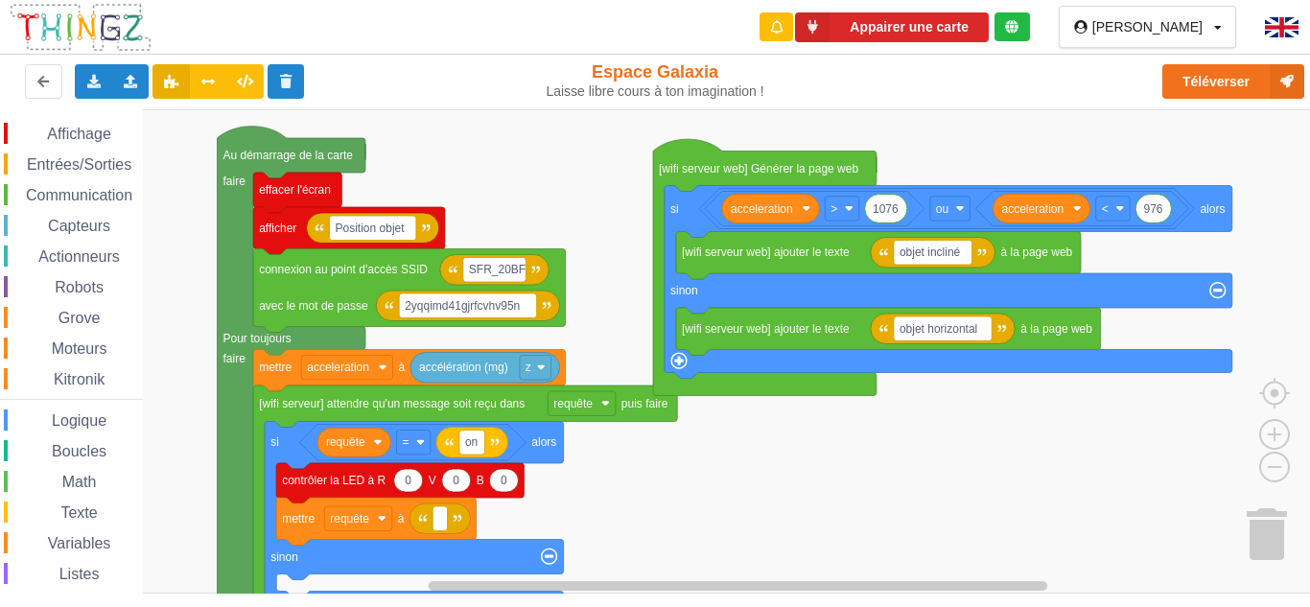
click at [394, 151] on rect "Espace de travail de Blocky" at bounding box center [661, 351] width 1323 height 484
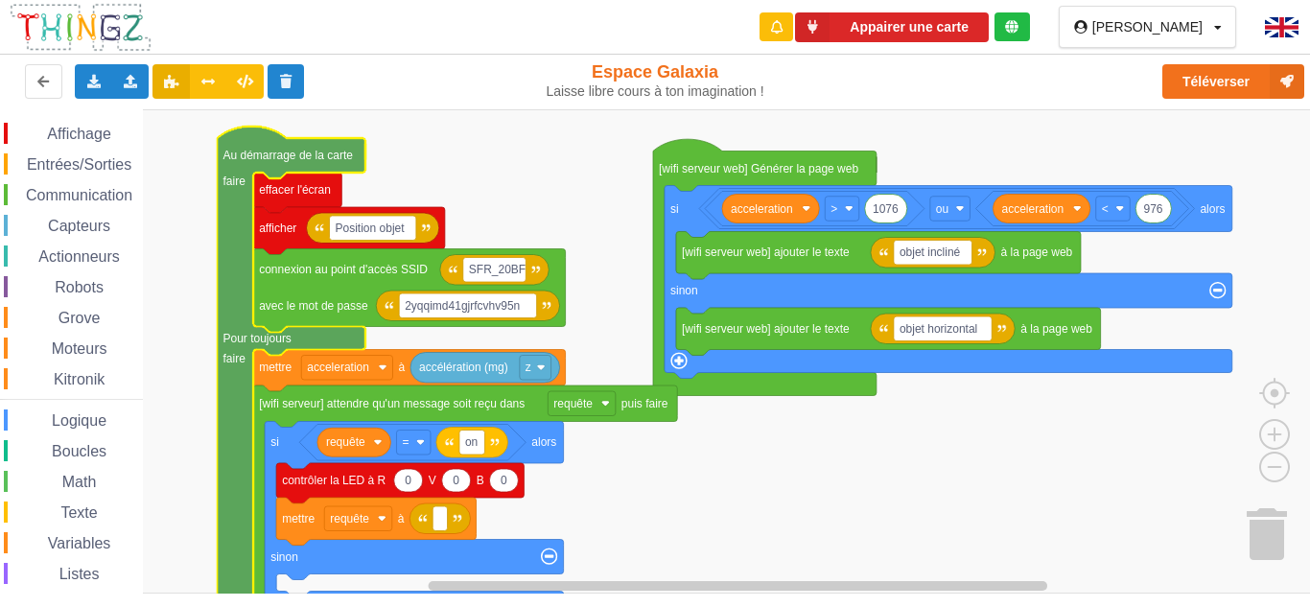
click at [447, 164] on rect "Espace de travail de Blocky" at bounding box center [661, 351] width 1323 height 484
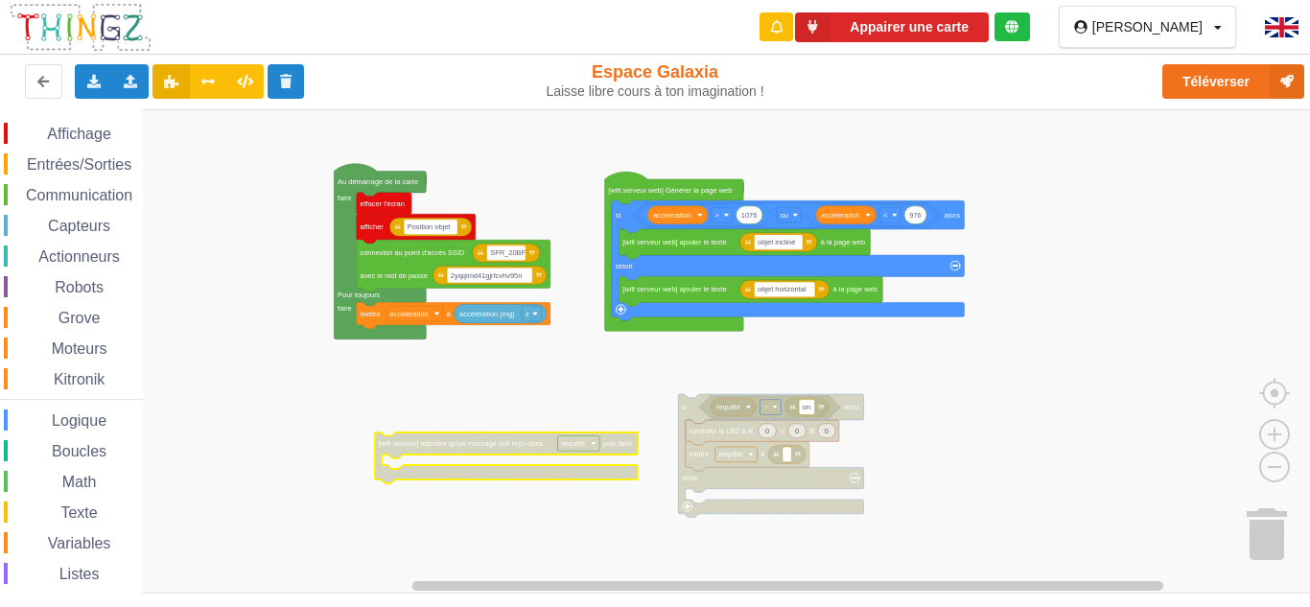
click at [476, 383] on rect "Espace de travail de Blocky" at bounding box center [661, 351] width 1323 height 484
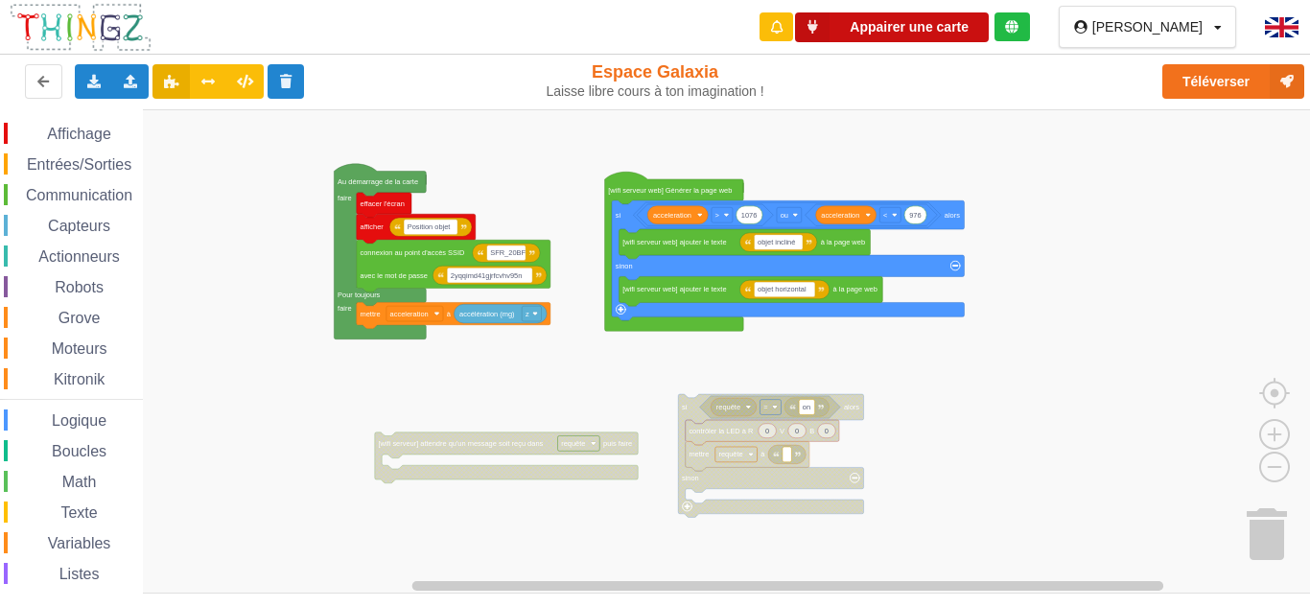
click at [947, 29] on button "Appairer une carte" at bounding box center [892, 27] width 194 height 30
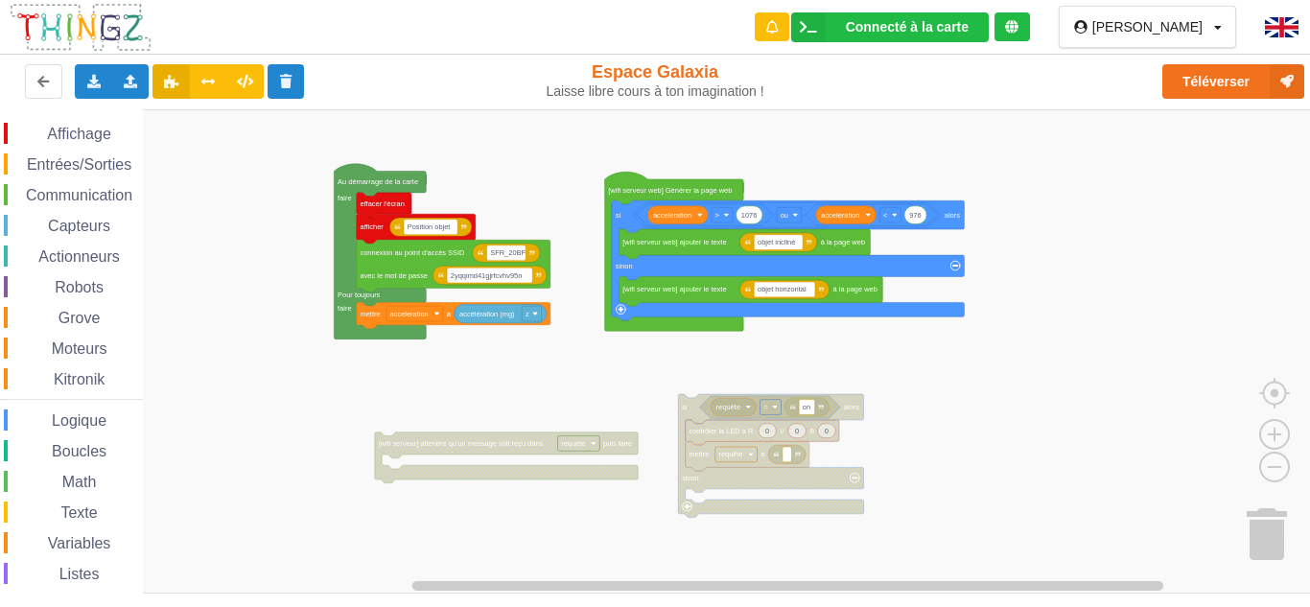
click at [897, 45] on div "Connecté à la carte Réglages Ouvrir le moniteur automatiquement Connexion autom…" at bounding box center [891, 27] width 308 height 55
click at [895, 29] on div "Connecté à la carte" at bounding box center [907, 26] width 123 height 13
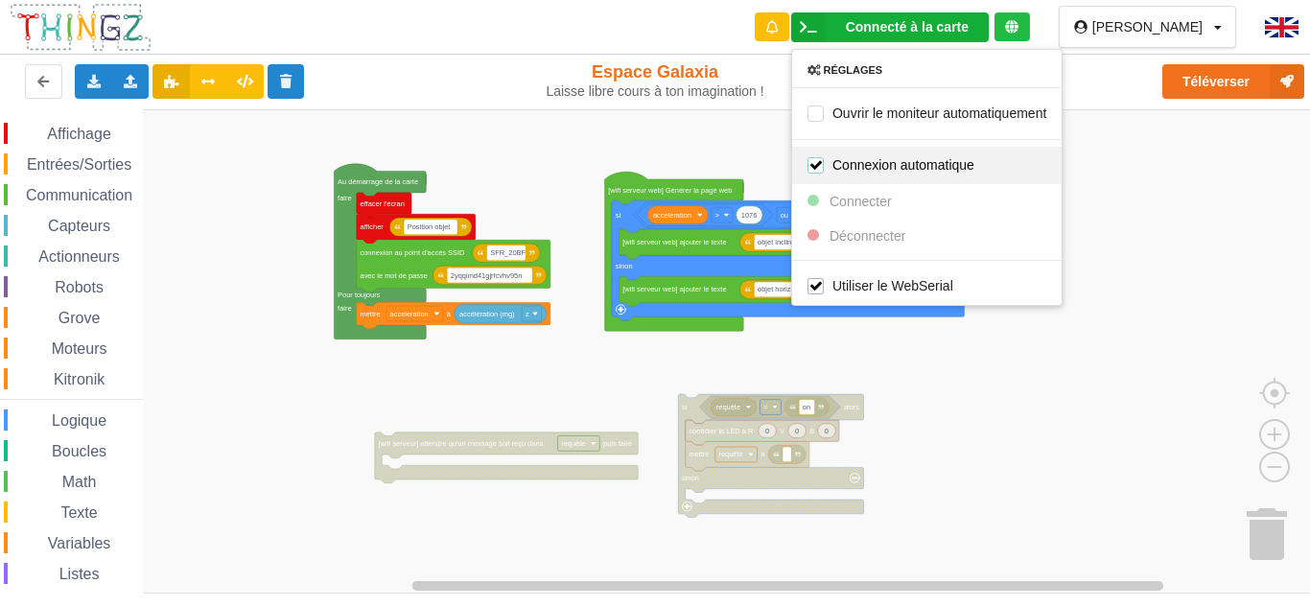
click at [902, 172] on label "Connexion automatique" at bounding box center [890, 164] width 167 height 16
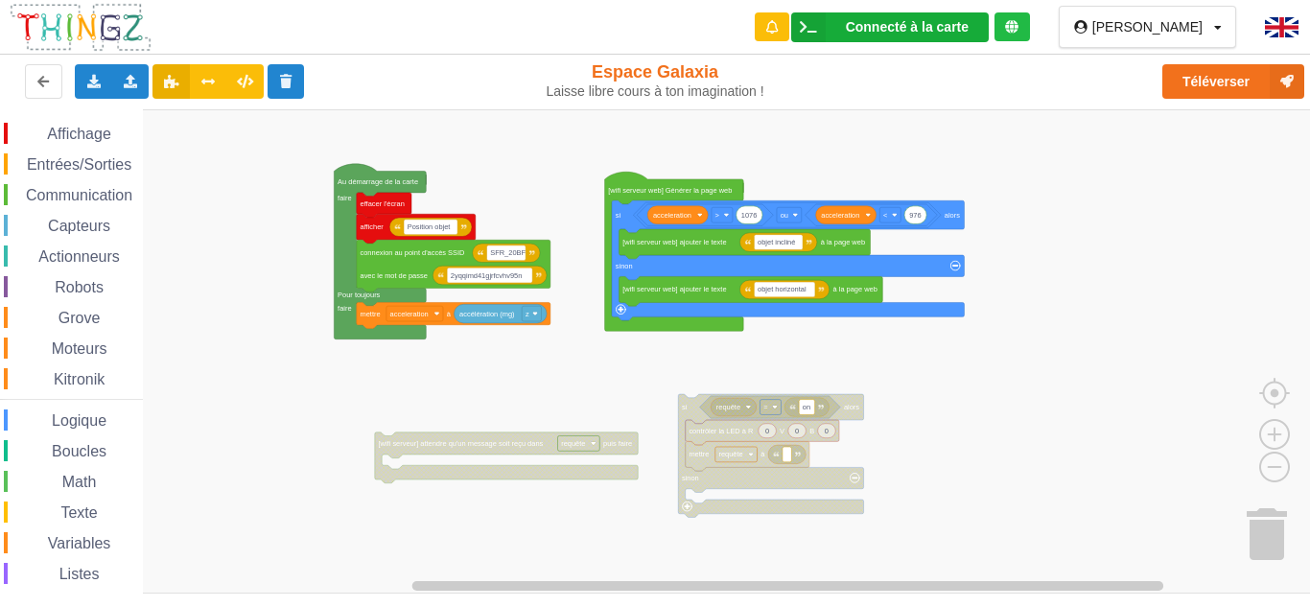
click at [875, 21] on div "Connecté à la carte Réglages Ouvrir le moniteur automatiquement Connexion autom…" at bounding box center [890, 27] width 198 height 30
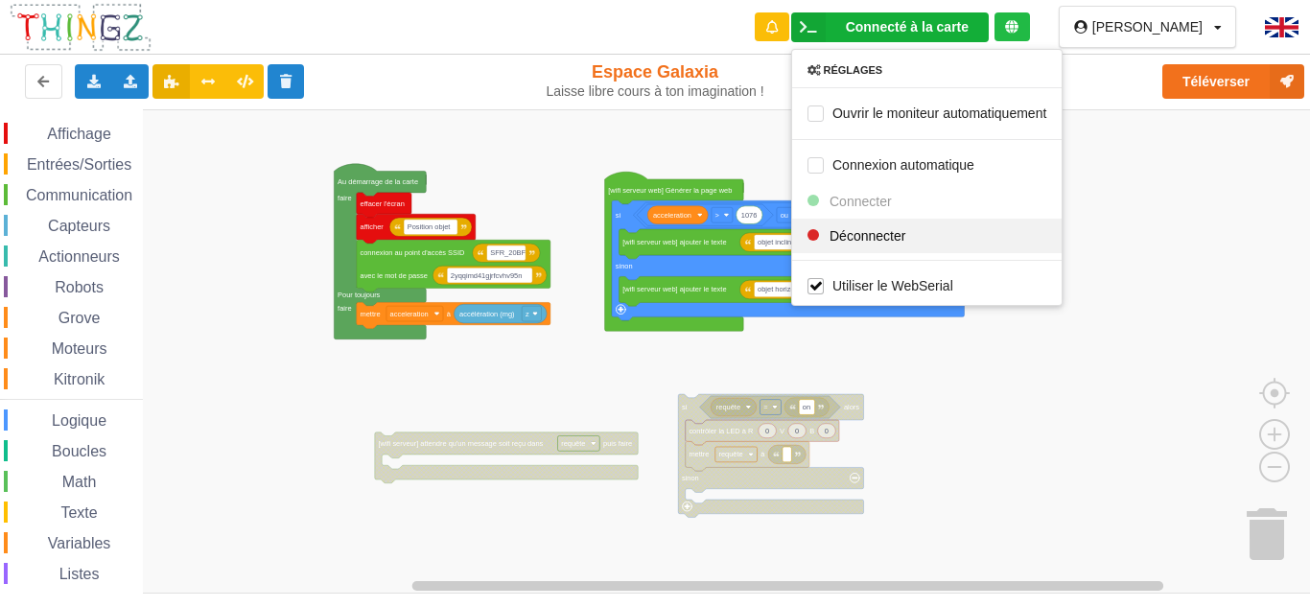
click at [882, 222] on div "Déconnecter" at bounding box center [926, 235] width 269 height 35
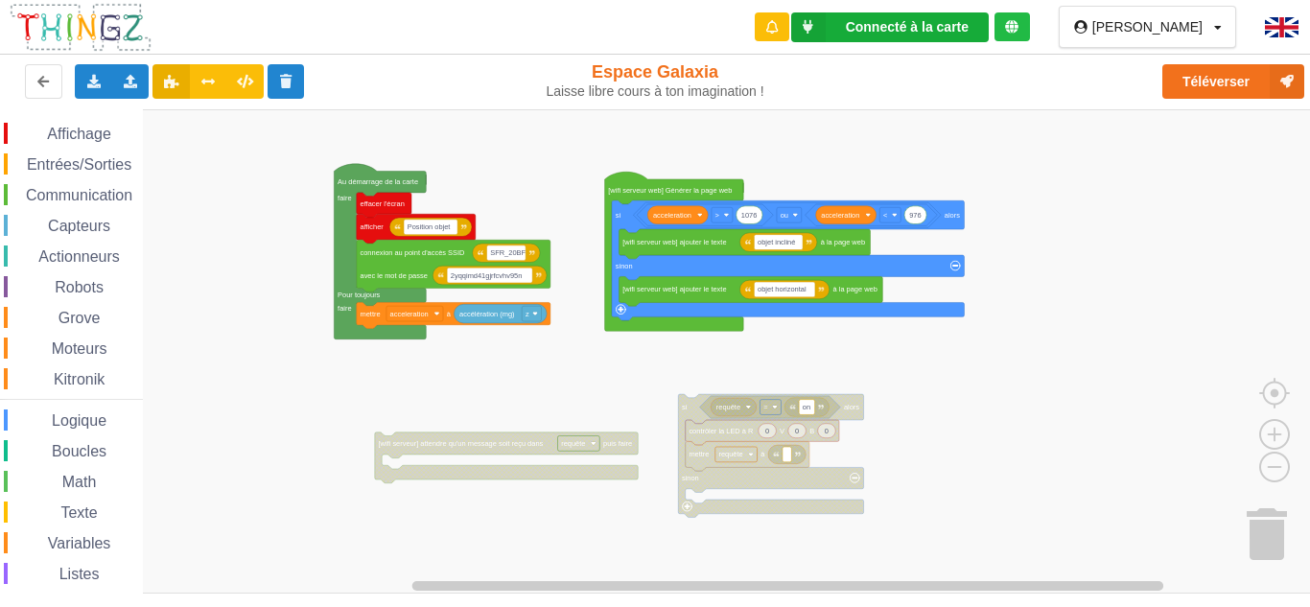
click at [865, 34] on div "Connecté à la carte Réglages Ouvrir le moniteur automatiquement Connexion autom…" at bounding box center [890, 27] width 198 height 30
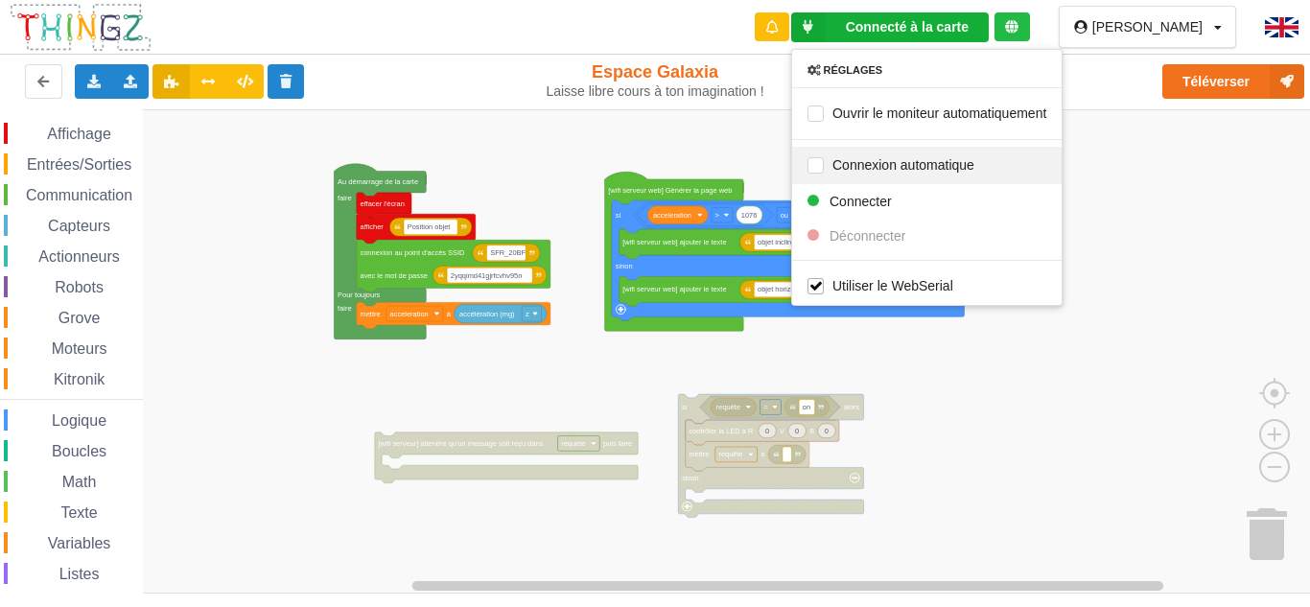
click at [899, 174] on div "Connexion automatique" at bounding box center [926, 164] width 269 height 37
checkbox input "true"
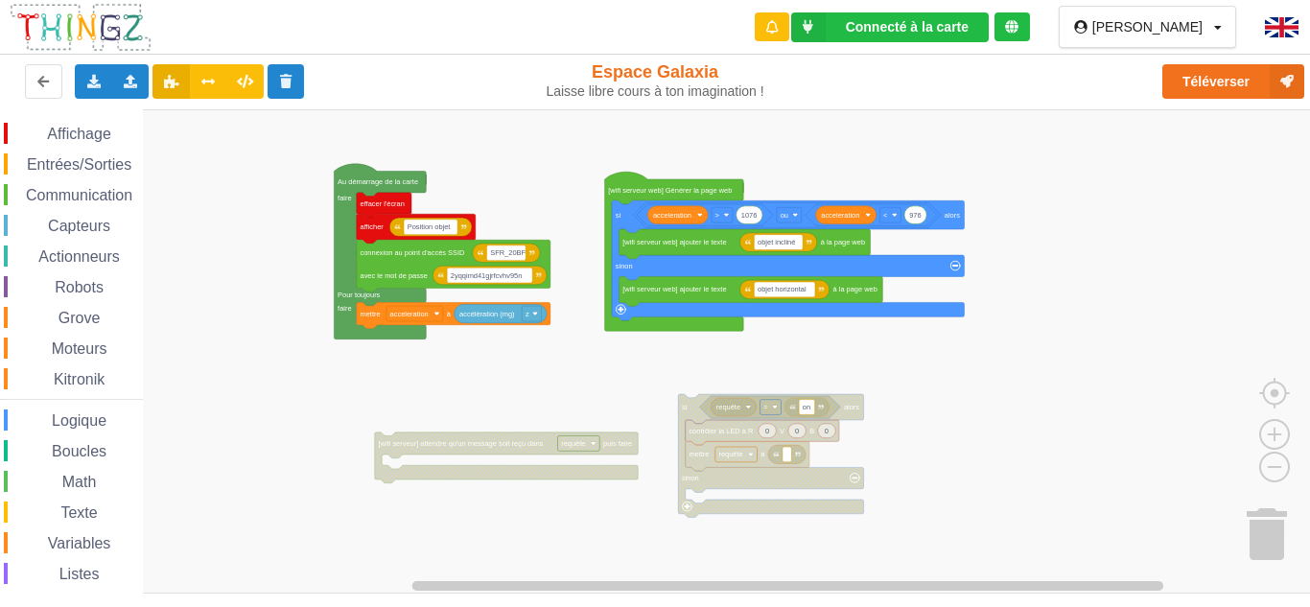
click at [858, 44] on div "Connecté à la carte Réglages Ouvrir le moniteur automatiquement Connexion autom…" at bounding box center [891, 27] width 308 height 55
click at [864, 12] on div "Connecté à la carte Réglages Ouvrir le moniteur automatiquement Connexion autom…" at bounding box center [891, 27] width 308 height 55
click at [873, 30] on div "Connecté à la carte Réglages Ouvrir le moniteur automatiquement Connexion autom…" at bounding box center [890, 27] width 198 height 30
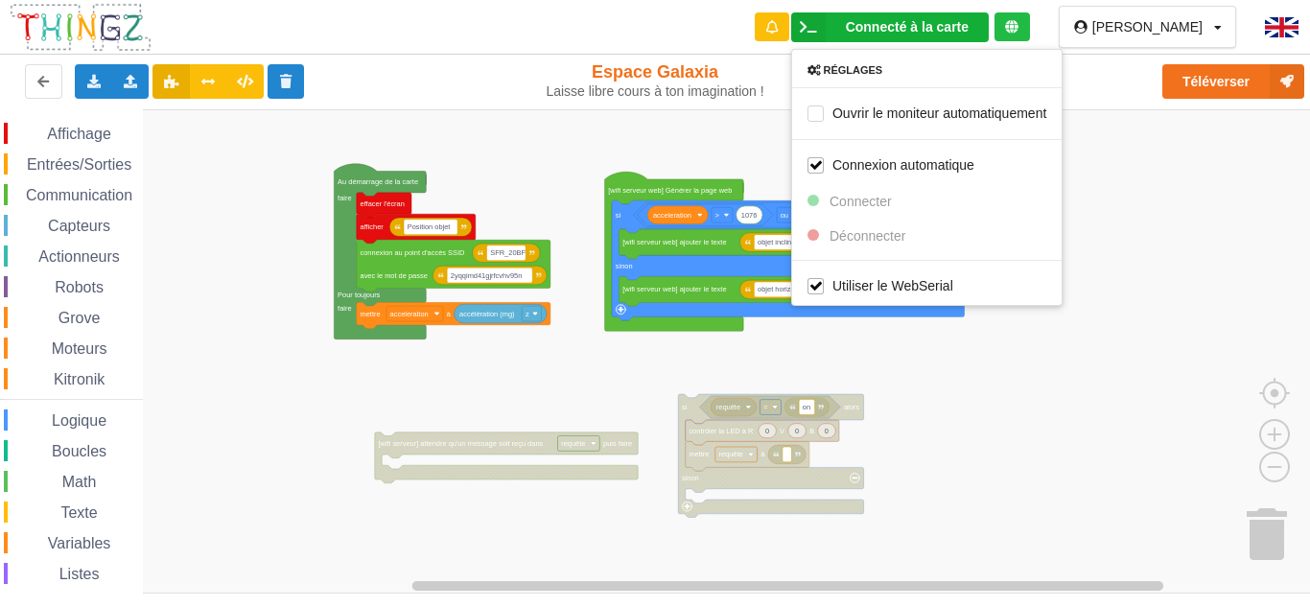
click at [766, 152] on rect "Espace de travail de Blocky" at bounding box center [661, 351] width 1323 height 484
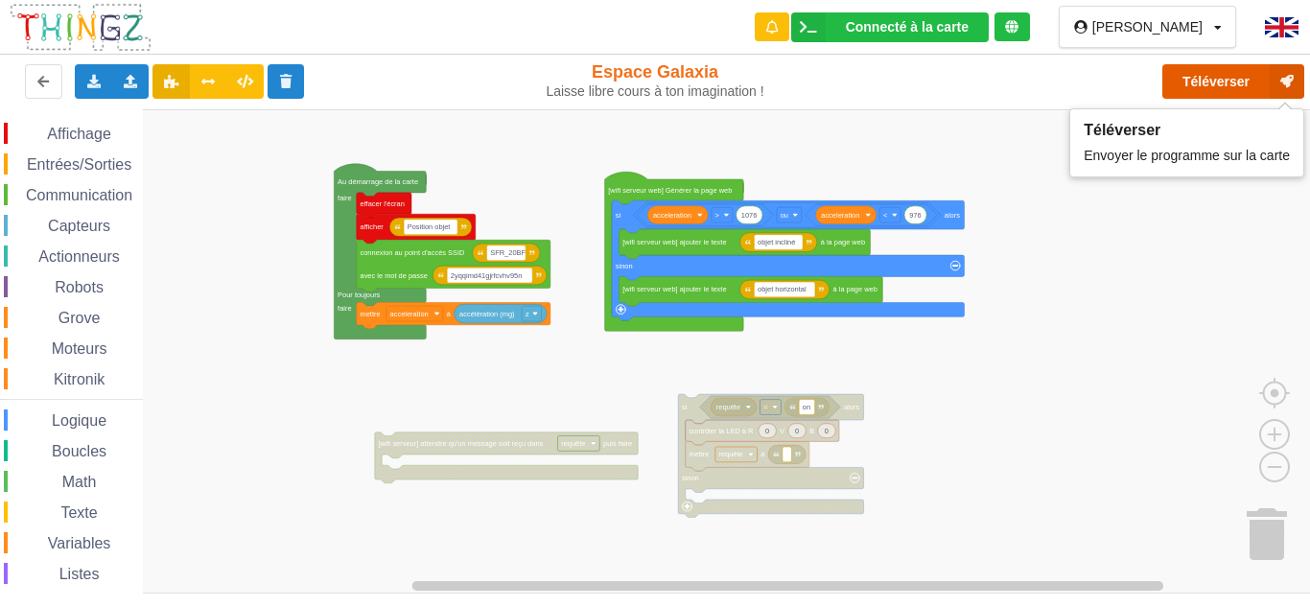
click at [1191, 71] on button "Téléverser" at bounding box center [1233, 81] width 142 height 35
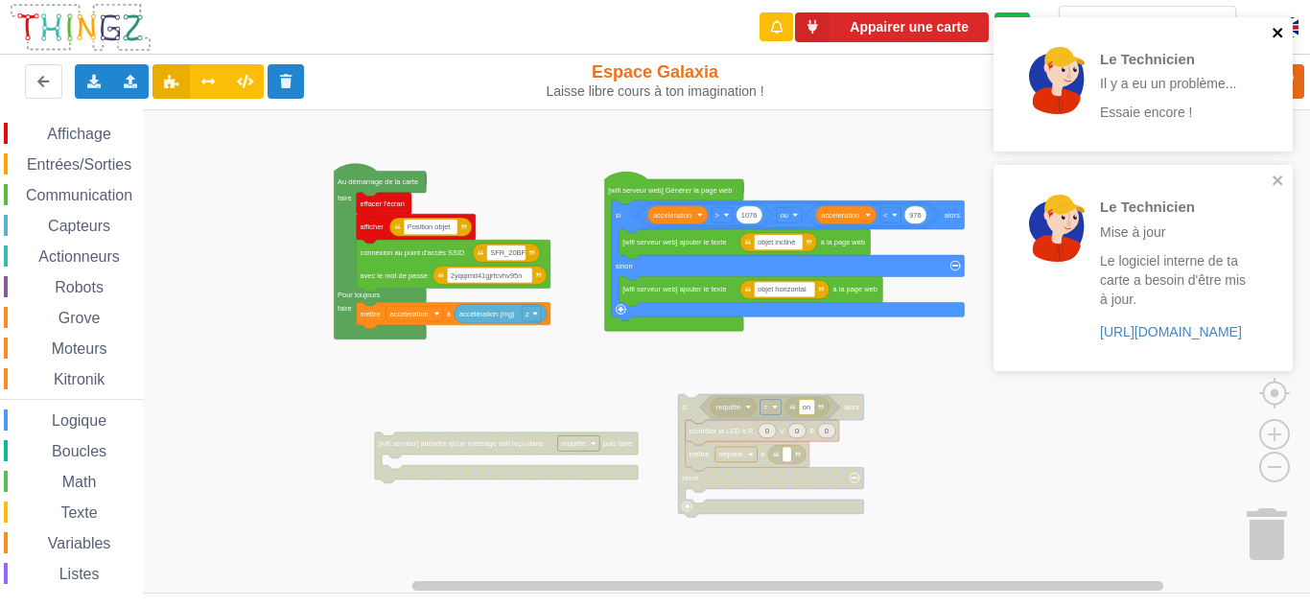
click at [1282, 27] on icon "close" at bounding box center [1278, 32] width 13 height 15
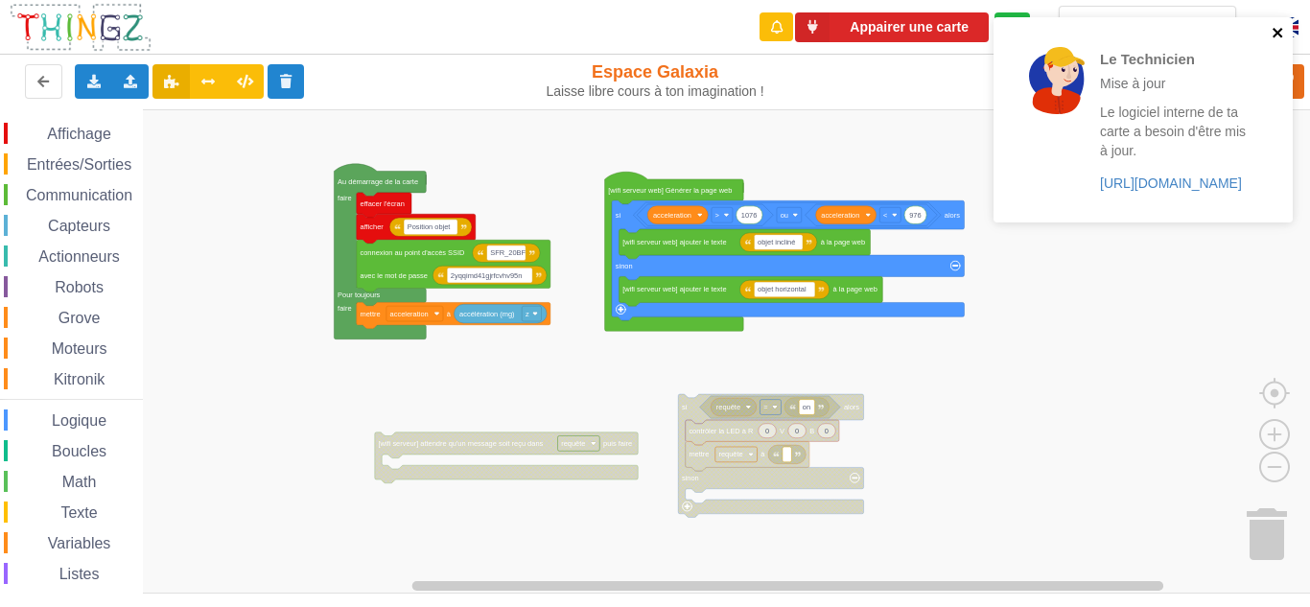
click at [1276, 33] on icon "close" at bounding box center [1277, 33] width 10 height 10
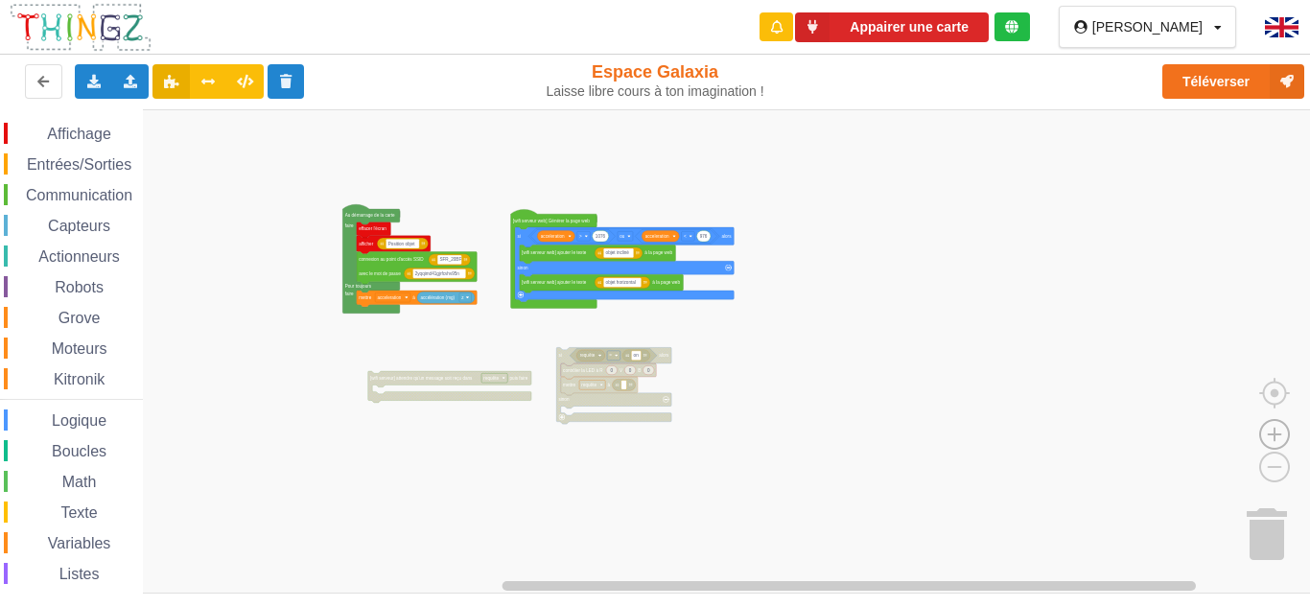
click at [1275, 433] on image "Espace de travail de Blocky" at bounding box center [1274, 390] width 92 height 119
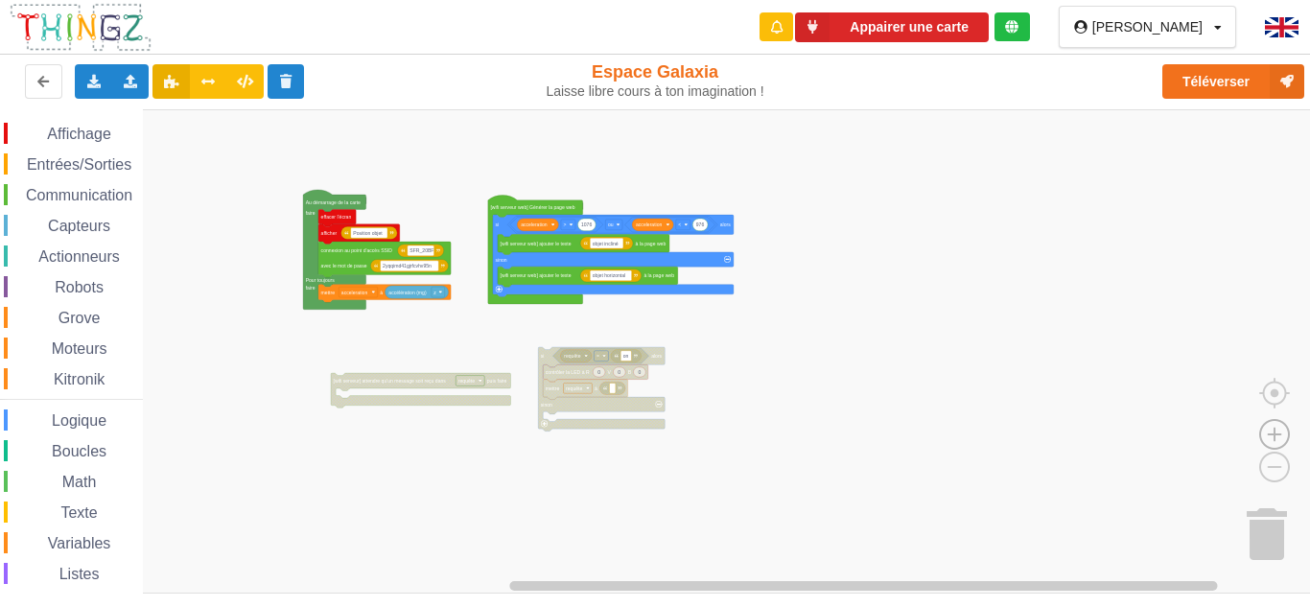
click at [1275, 433] on image "Espace de travail de Blocky" at bounding box center [1274, 390] width 92 height 119
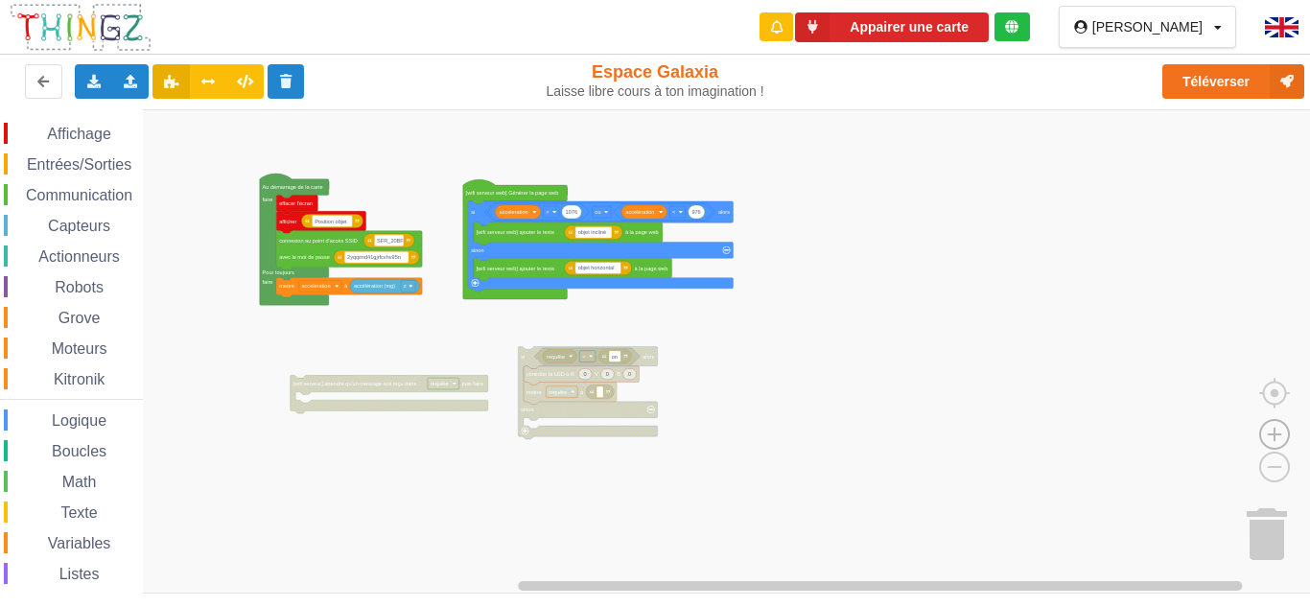
click at [1275, 433] on image "Espace de travail de Blocky" at bounding box center [1274, 390] width 92 height 119
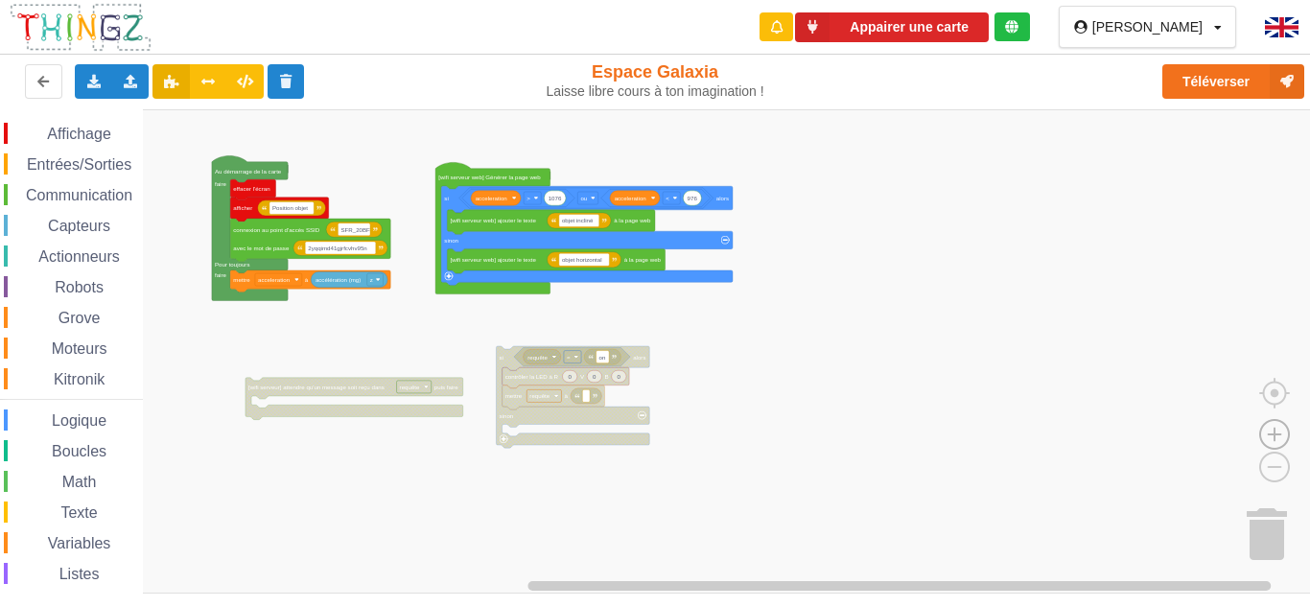
click at [1275, 433] on image "Espace de travail de Blocky" at bounding box center [1274, 390] width 92 height 119
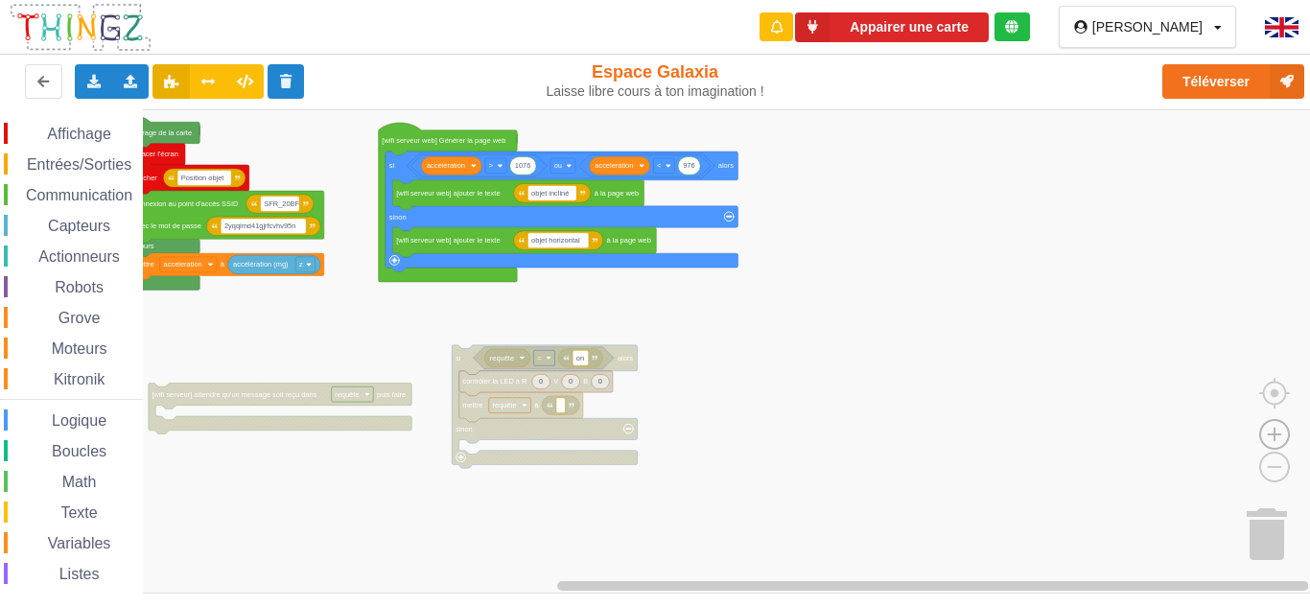
click at [1275, 433] on image "Espace de travail de Blocky" at bounding box center [1274, 390] width 92 height 119
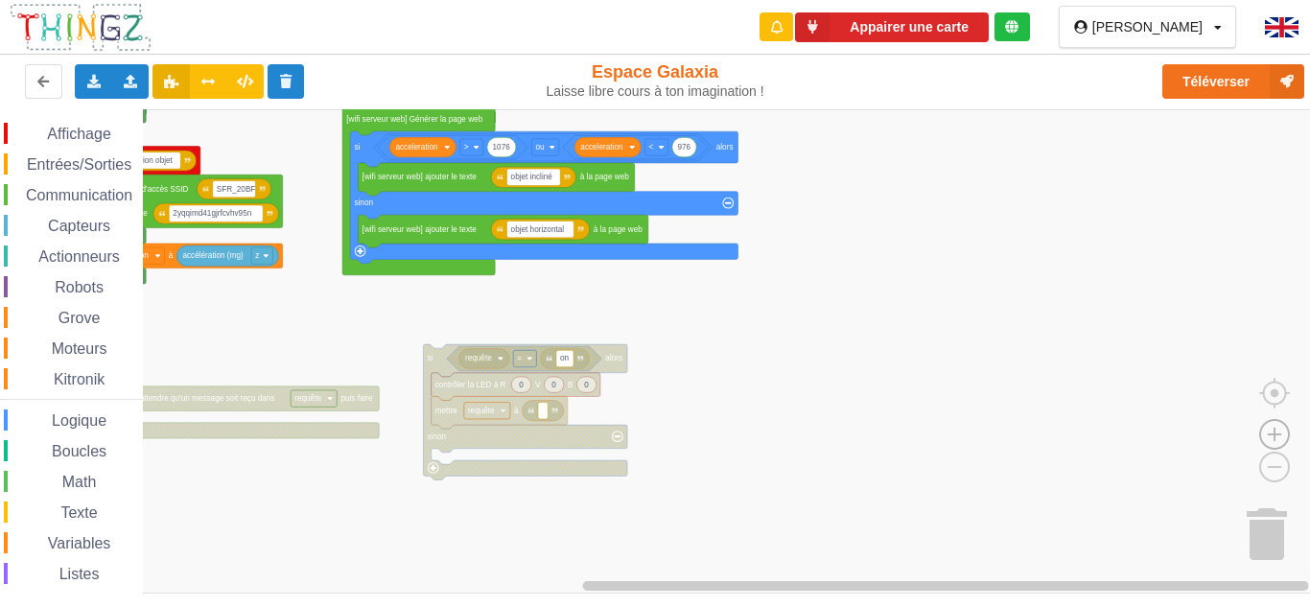
click at [1275, 433] on image "Espace de travail de Blocky" at bounding box center [1274, 390] width 92 height 119
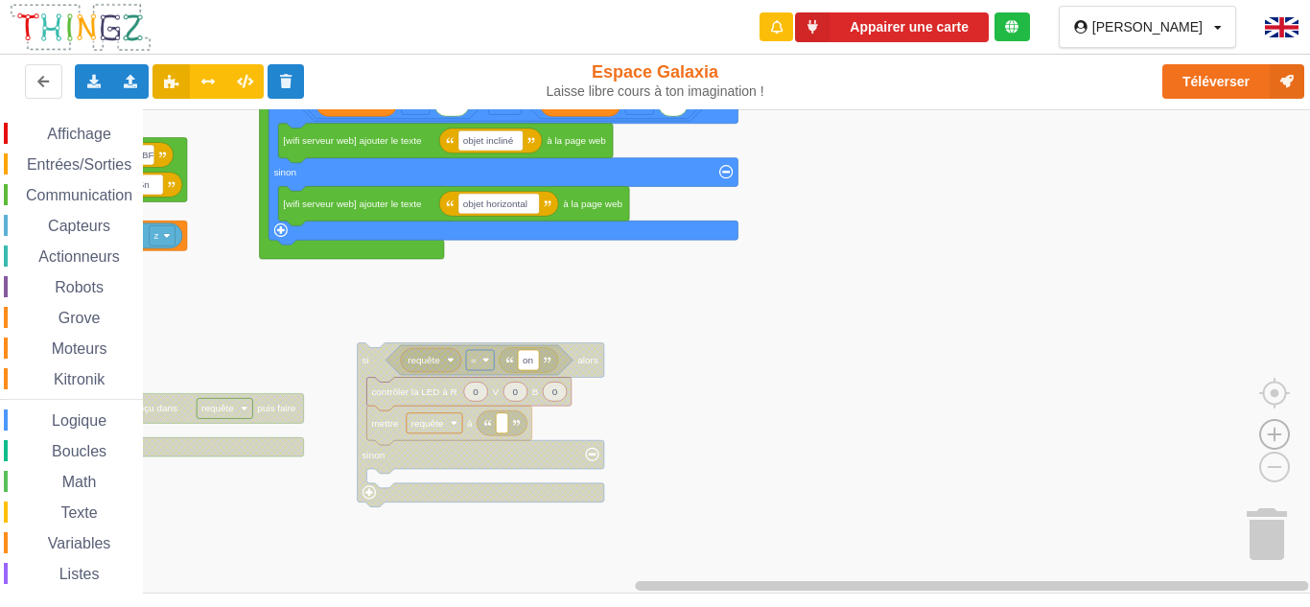
click at [1275, 433] on image "Espace de travail de Blocky" at bounding box center [1274, 390] width 92 height 119
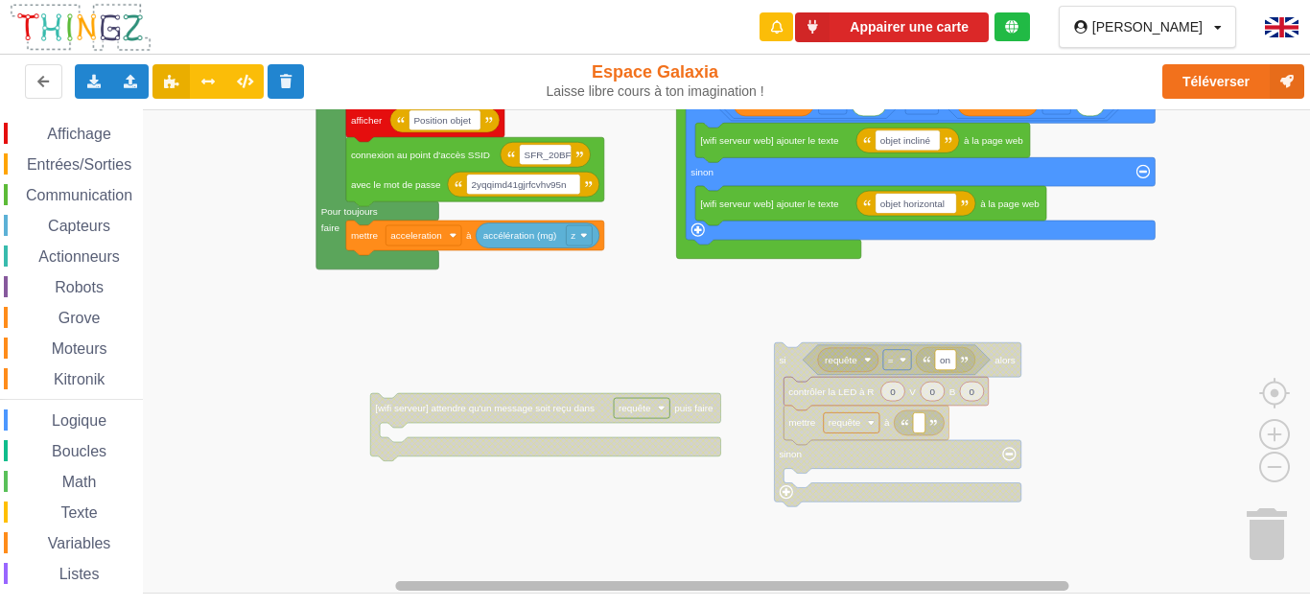
click at [852, 590] on rect "Espace de travail de Blocky" at bounding box center [731, 586] width 673 height 10
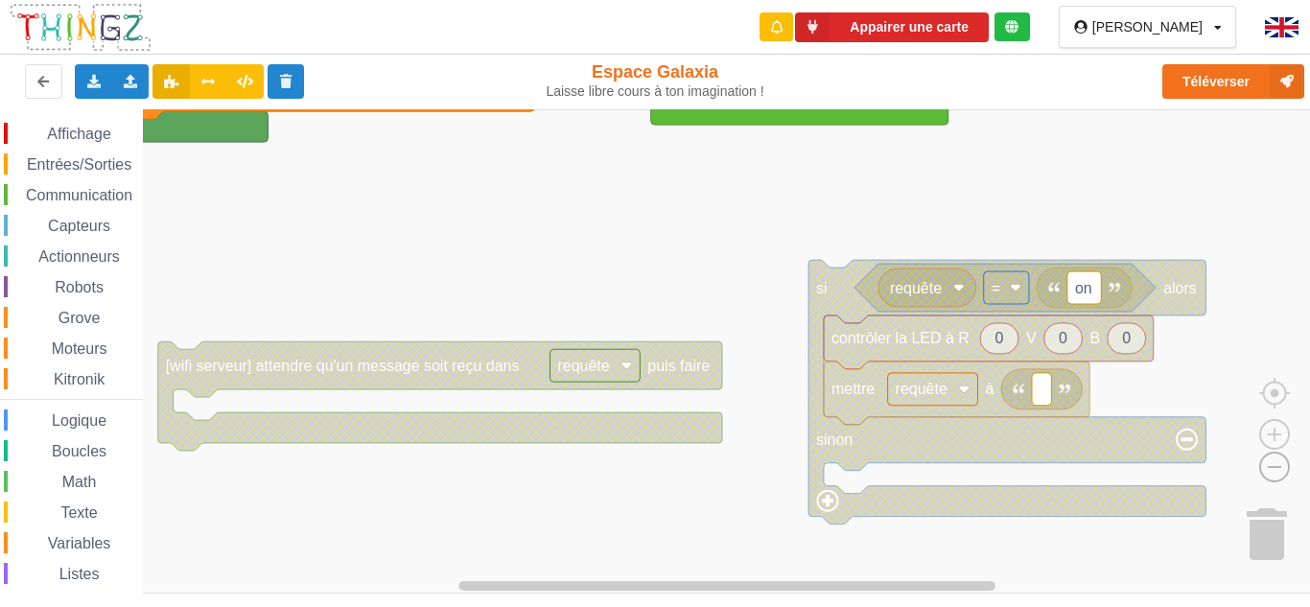
click at [1279, 464] on image "Espace de travail de Blocky" at bounding box center [1244, 422] width 92 height 119
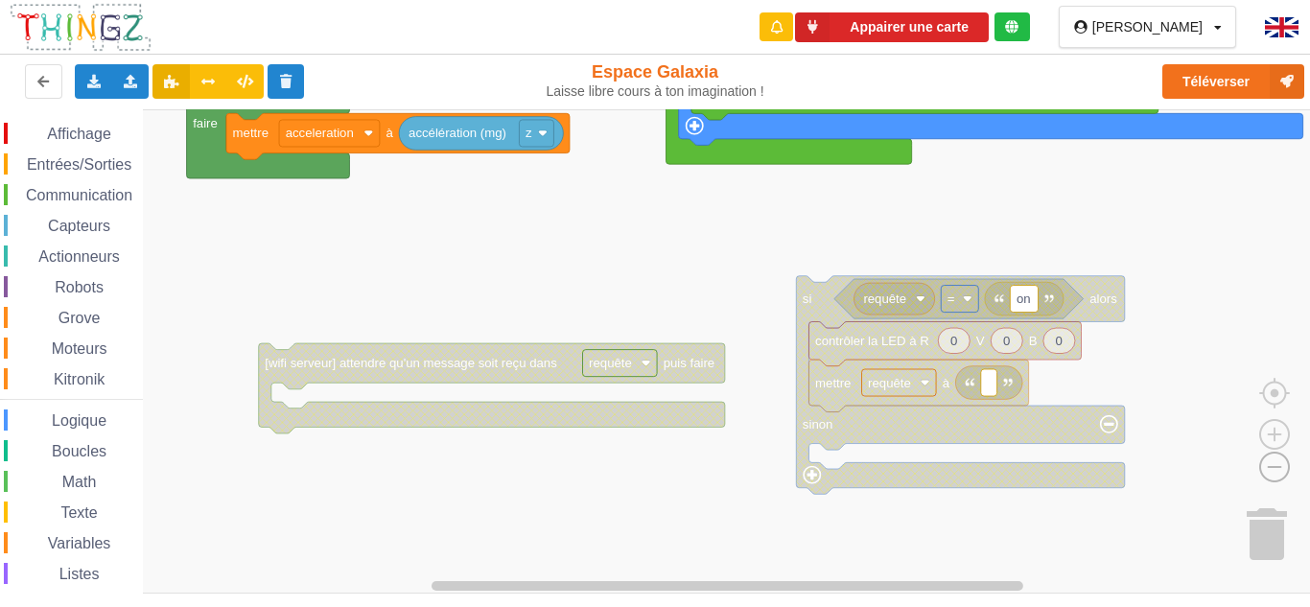
click at [1279, 464] on image "Espace de travail de Blocky" at bounding box center [1244, 422] width 92 height 119
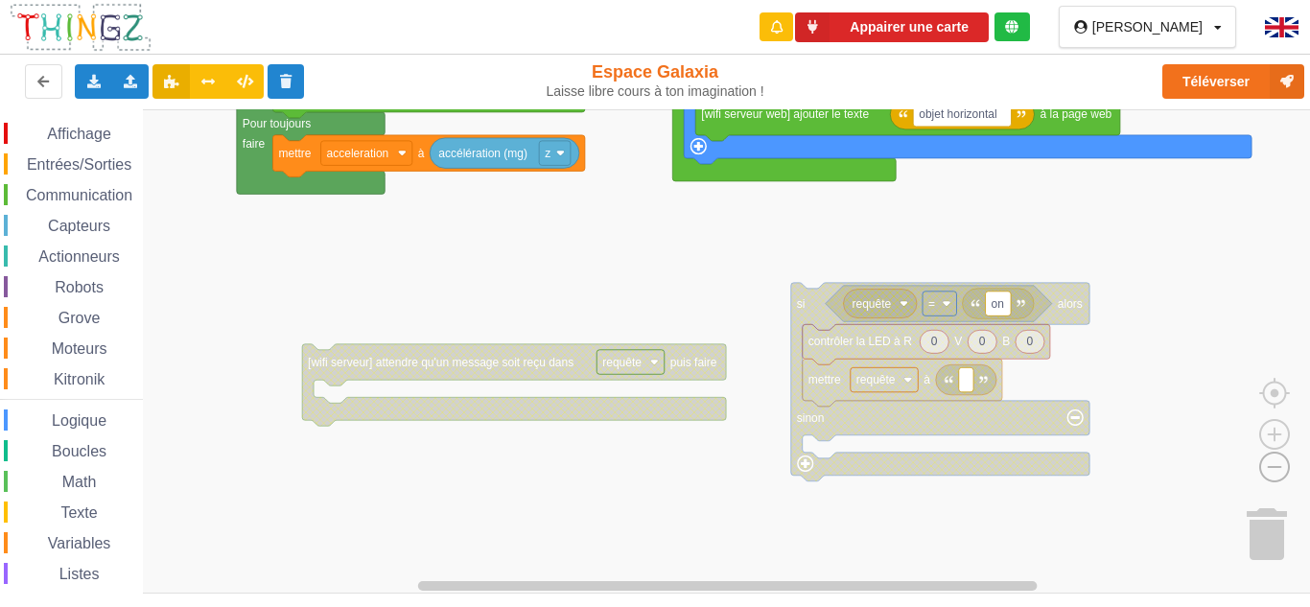
click at [1279, 464] on image "Espace de travail de Blocky" at bounding box center [1244, 422] width 92 height 119
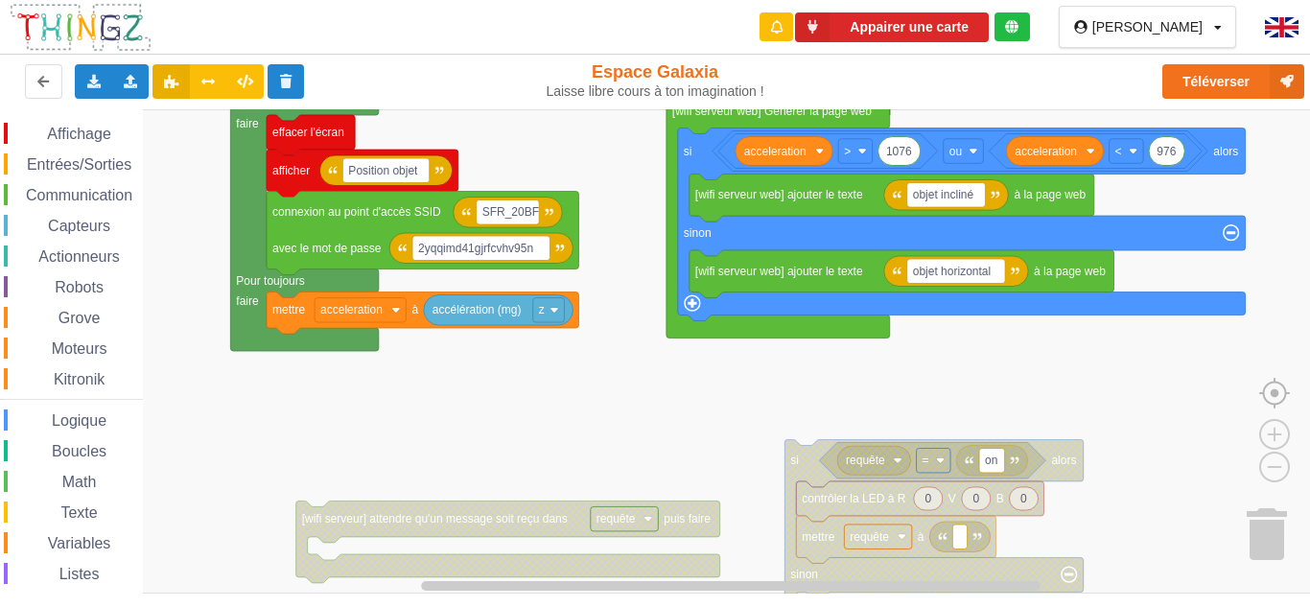
click at [1269, 387] on image "Espace de travail de Blocky" at bounding box center [1305, 349] width 92 height 119
click at [1267, 393] on image "Espace de travail de Blocky" at bounding box center [1305, 349] width 92 height 119
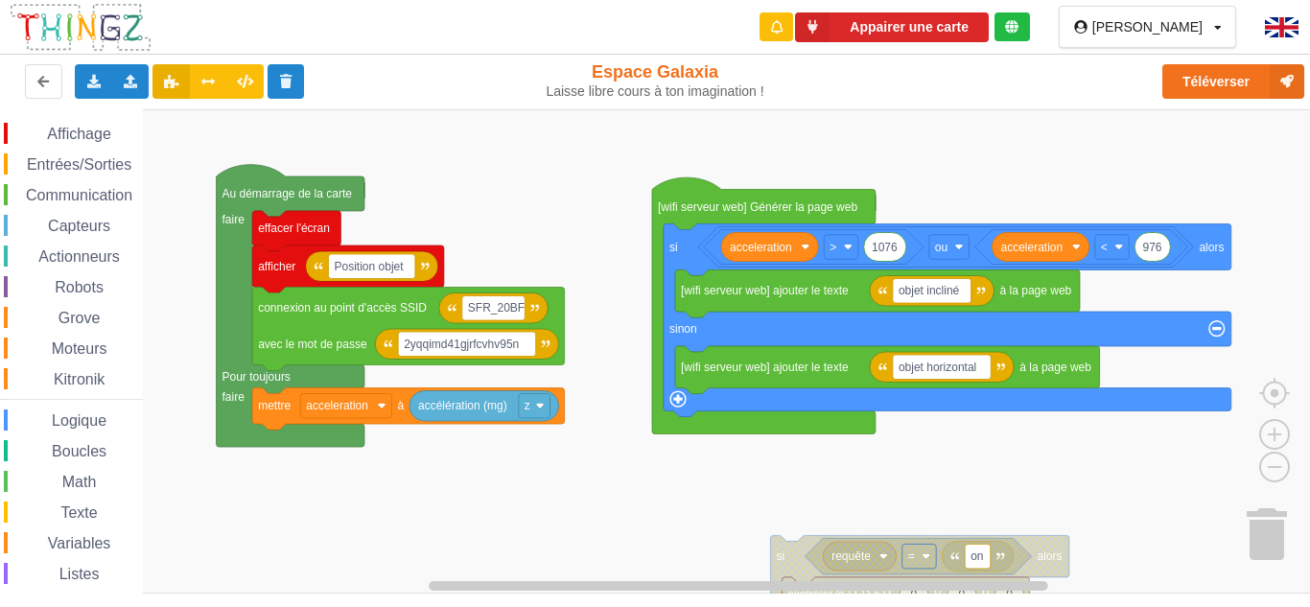
click at [733, 478] on div "Affichage Entrées/Sorties Communication Capteurs Actionneurs Robots Grove Moteu…" at bounding box center [661, 351] width 1323 height 484
click at [40, 476] on div "Math" at bounding box center [73, 481] width 139 height 21
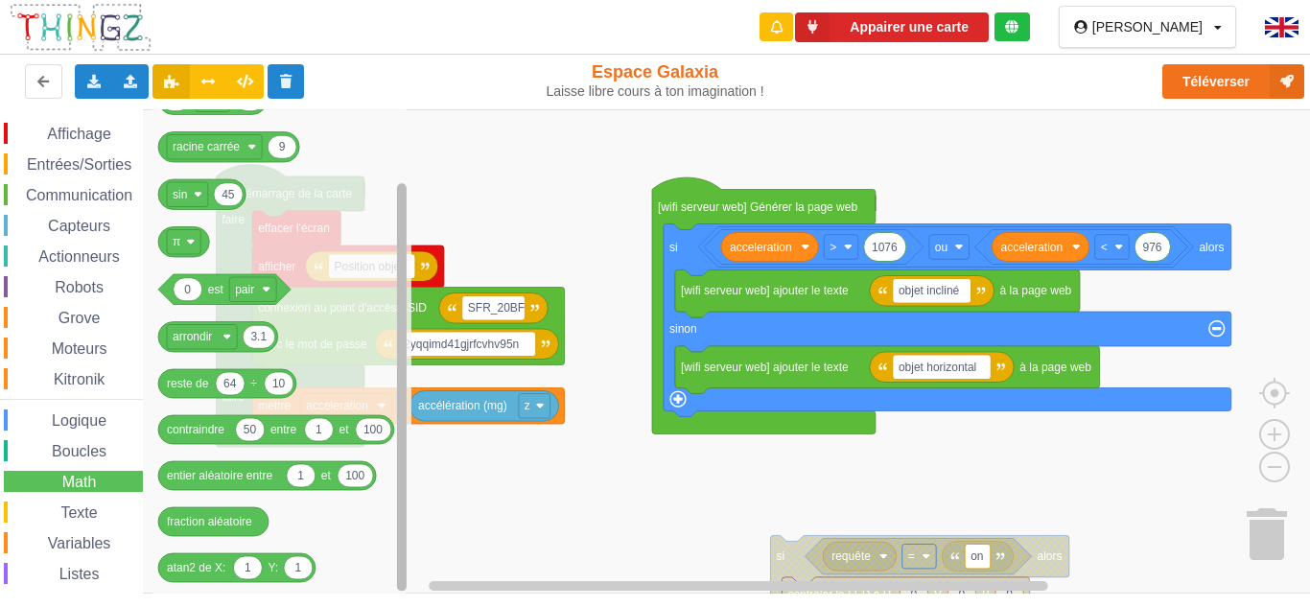
click at [394, 554] on icon "Espace de travail de Blocky" at bounding box center [401, 350] width 14 height 479
click at [47, 196] on span "Communication" at bounding box center [79, 195] width 112 height 16
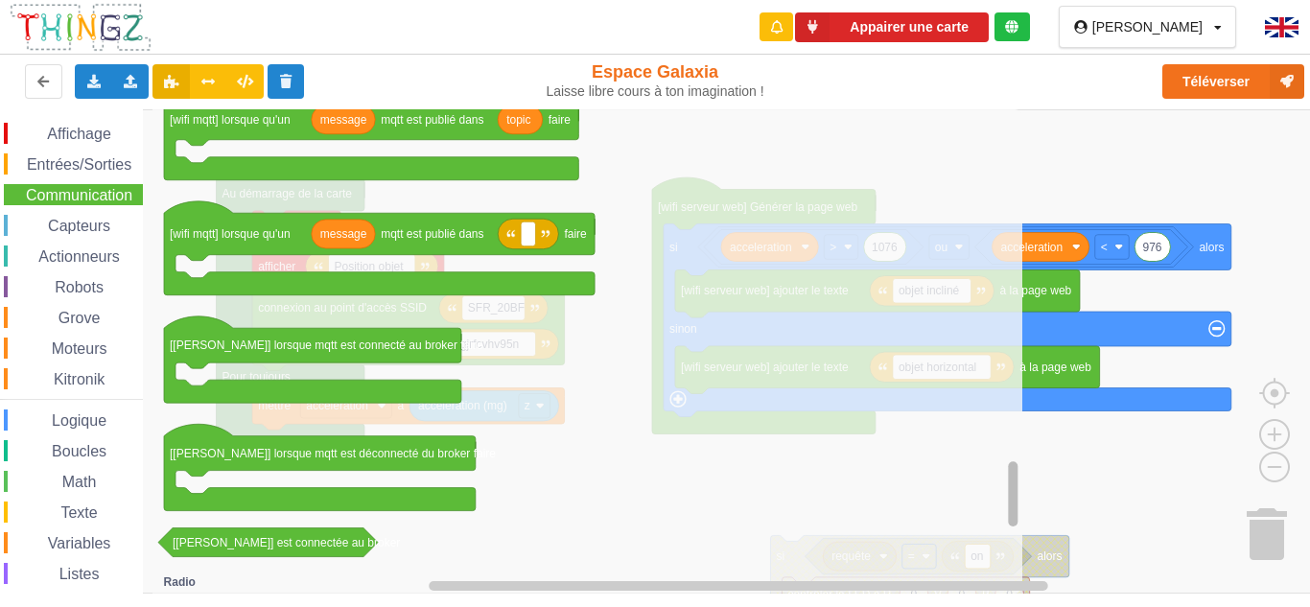
click at [937, 509] on div "Affichage Entrées/Sorties Communication Capteurs Actionneurs Robots Grove Moteu…" at bounding box center [661, 351] width 1323 height 484
click at [1085, 553] on rect "Espace de travail de Blocky" at bounding box center [661, 351] width 1323 height 484
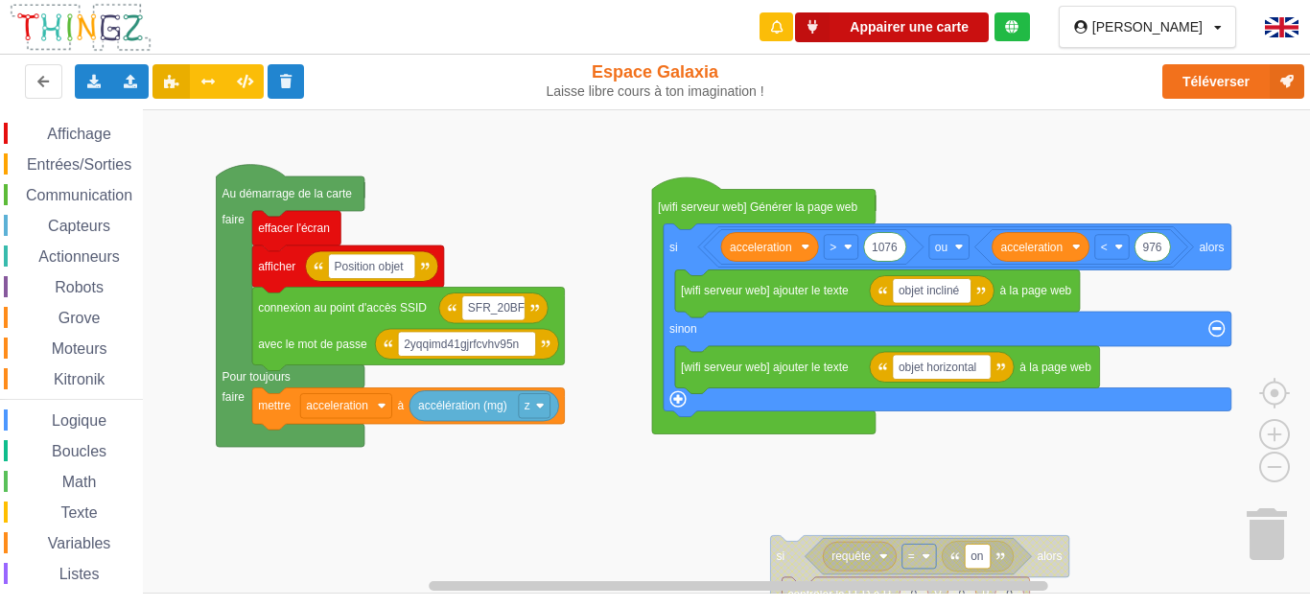
click at [913, 34] on button "Appairer une carte" at bounding box center [892, 27] width 194 height 30
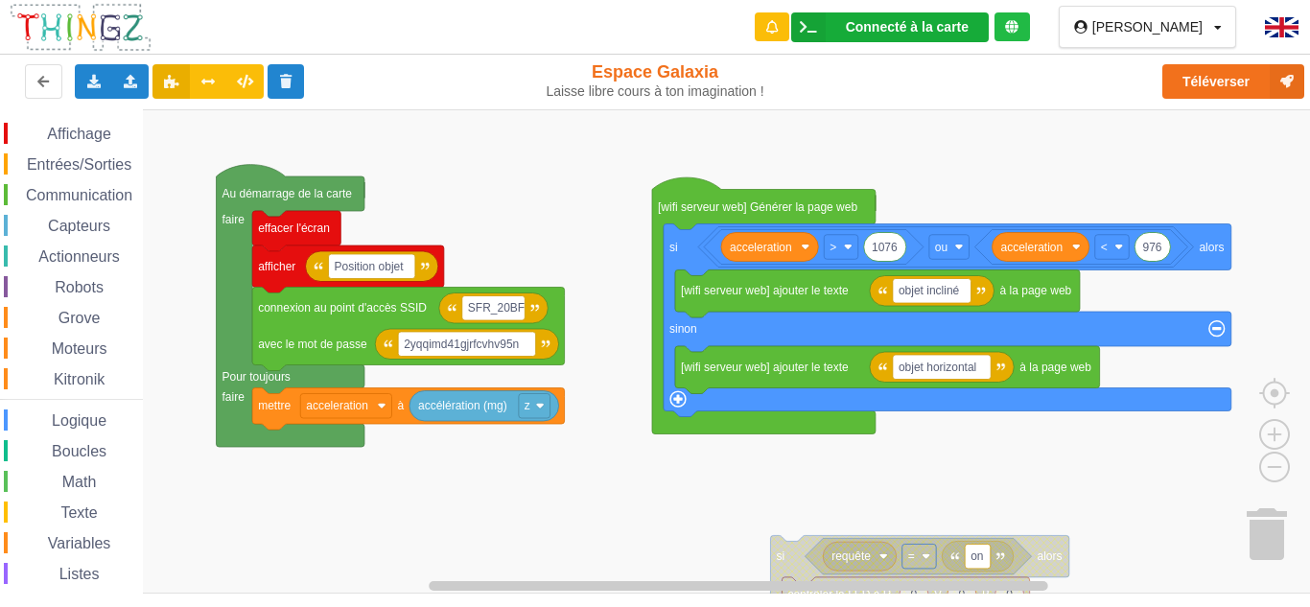
click at [941, 23] on div "Connecté à la carte" at bounding box center [907, 26] width 123 height 13
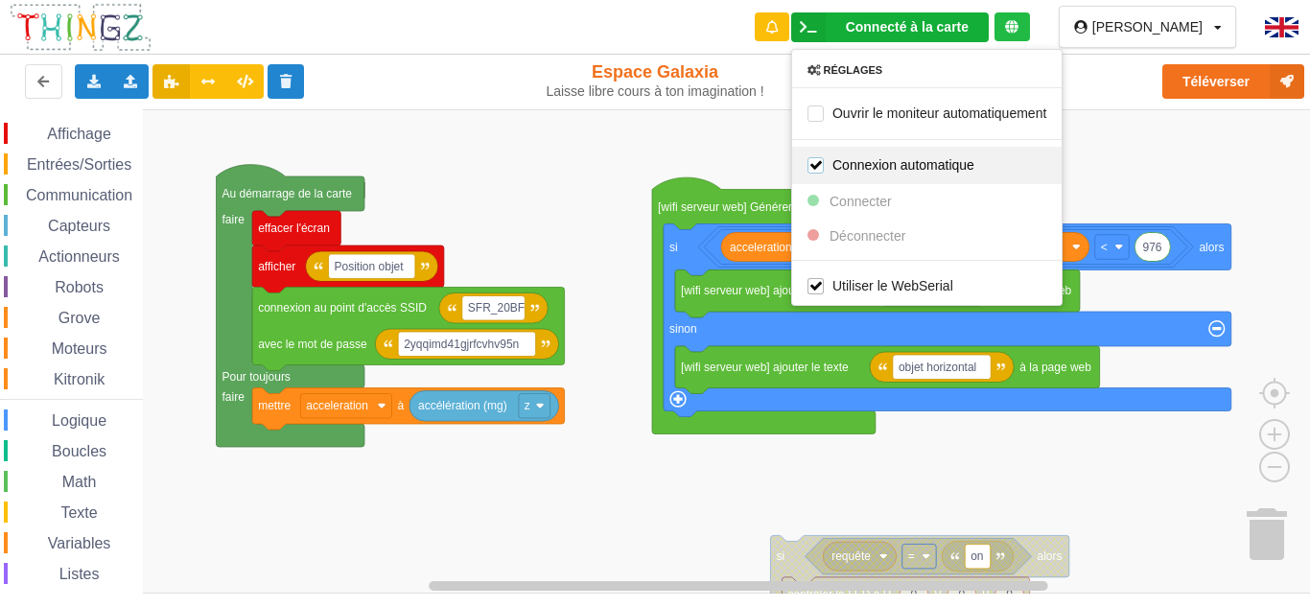
click at [852, 160] on label "Connexion automatique" at bounding box center [890, 164] width 167 height 16
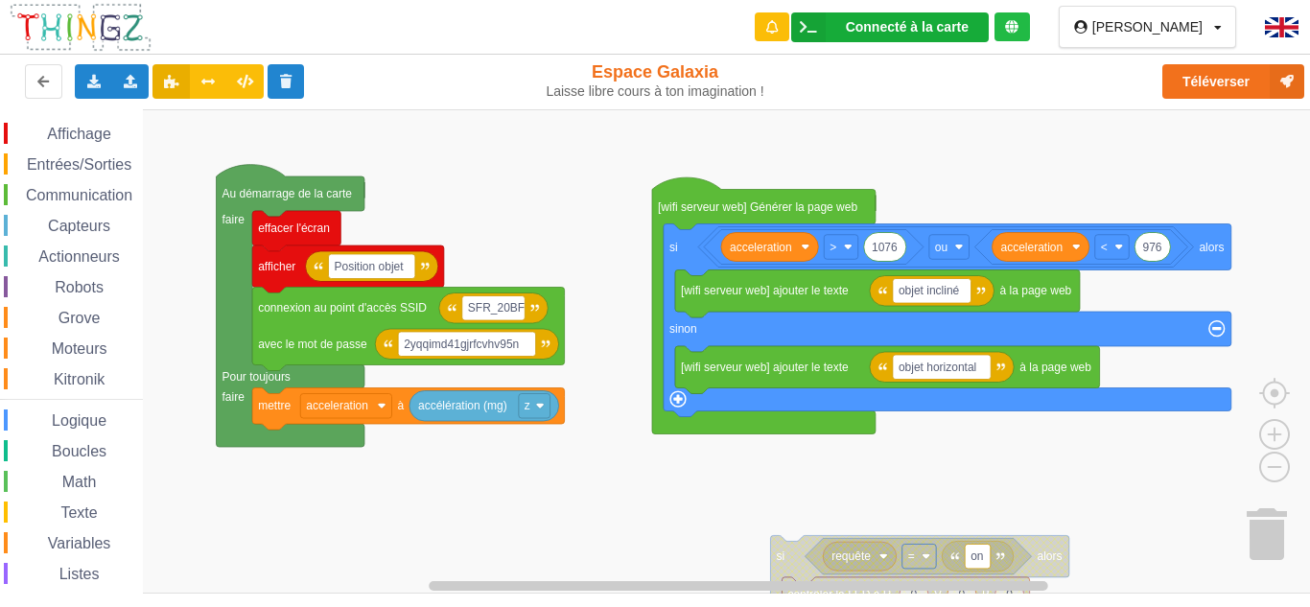
click at [879, 21] on div "Connecté à la carte Réglages Ouvrir le moniteur automatiquement Connexion autom…" at bounding box center [890, 27] width 198 height 30
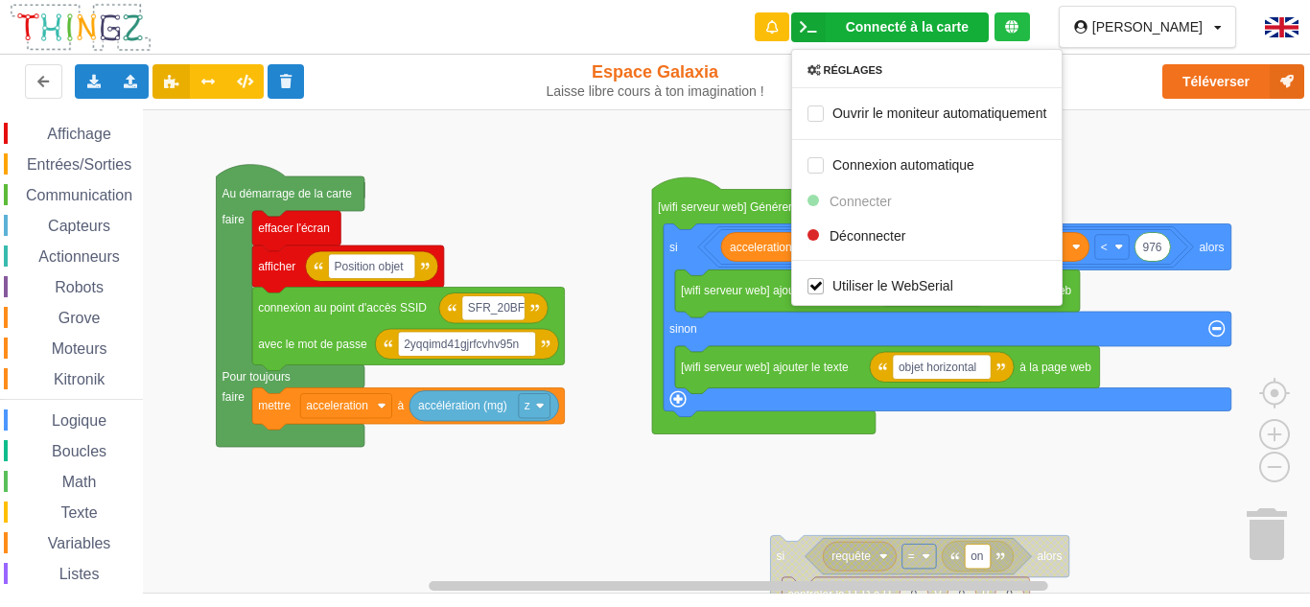
click at [884, 201] on div "Réglages Ouvrir le moniteur automatiquement Connexion automatique Connecter Déc…" at bounding box center [926, 177] width 271 height 257
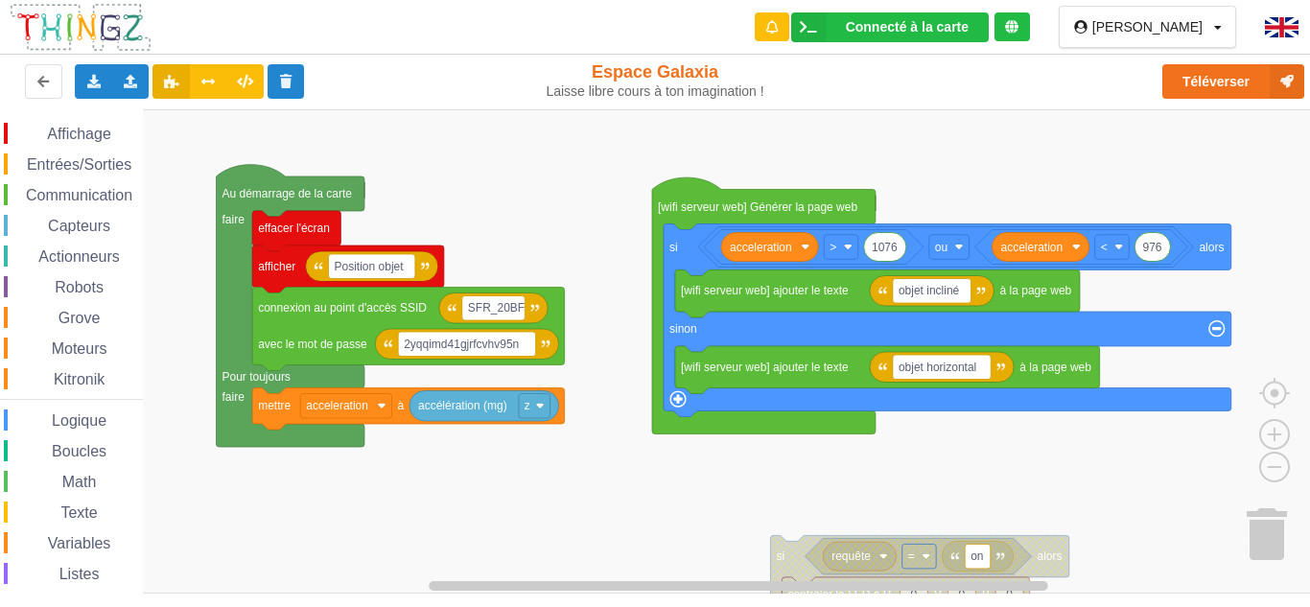
click at [883, 200] on rect "Espace de travail de Blocky" at bounding box center [661, 351] width 1323 height 484
click at [907, 22] on div "Connecté à la carte" at bounding box center [907, 26] width 123 height 13
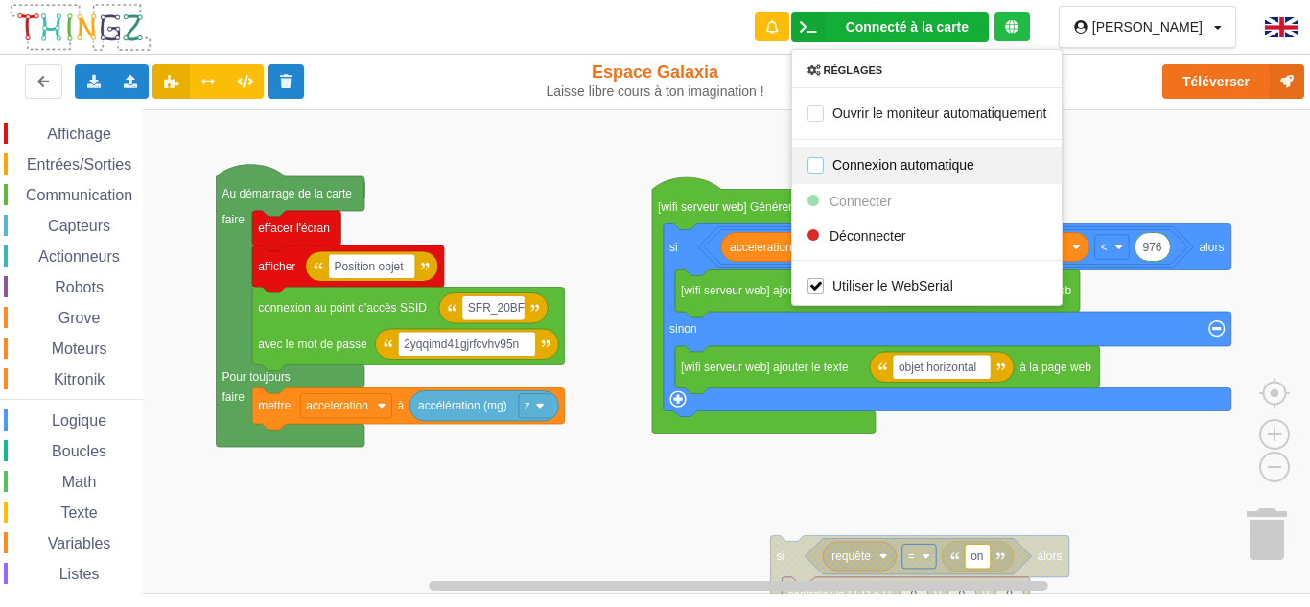
click at [854, 166] on label "Connexion automatique" at bounding box center [890, 164] width 167 height 16
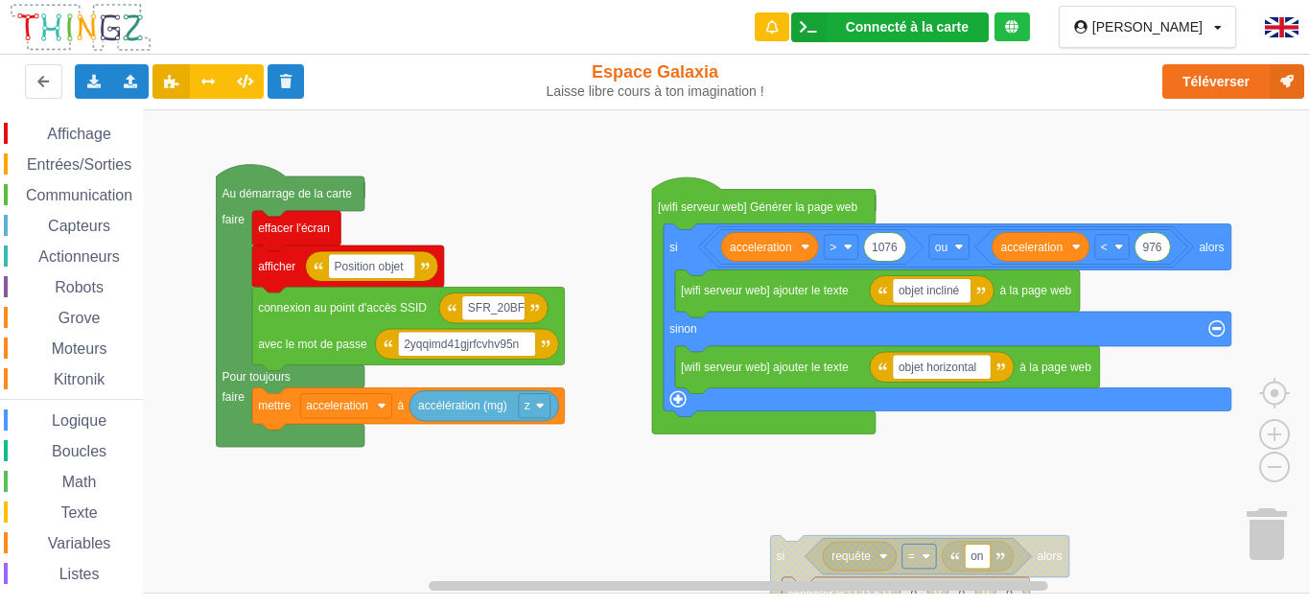
click at [901, 20] on div "Connecté à la carte" at bounding box center [907, 26] width 123 height 13
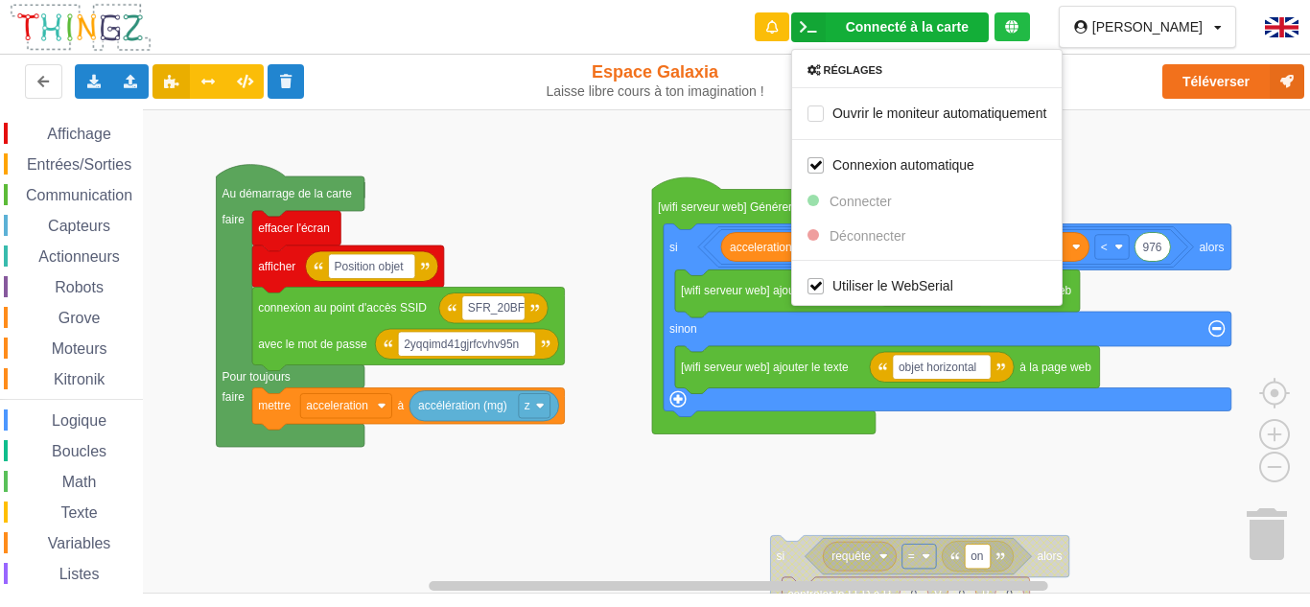
click at [567, 190] on rect "Espace de travail de Blocky" at bounding box center [661, 351] width 1323 height 484
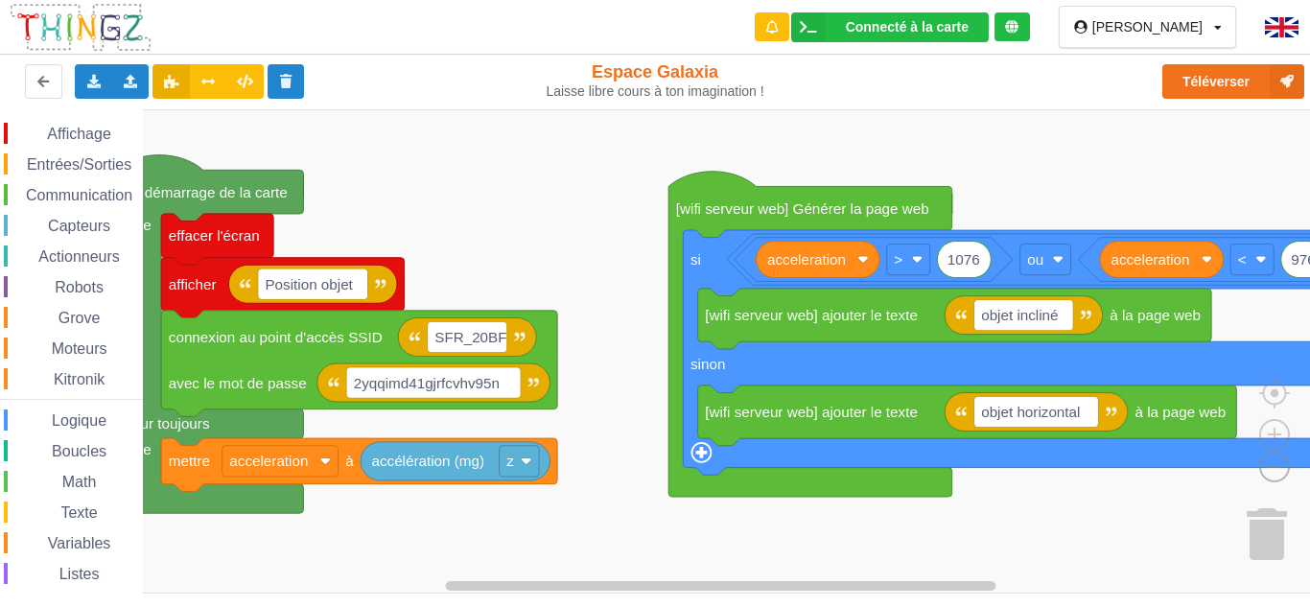
click at [1271, 469] on image "Espace de travail de Blocky" at bounding box center [1244, 422] width 92 height 119
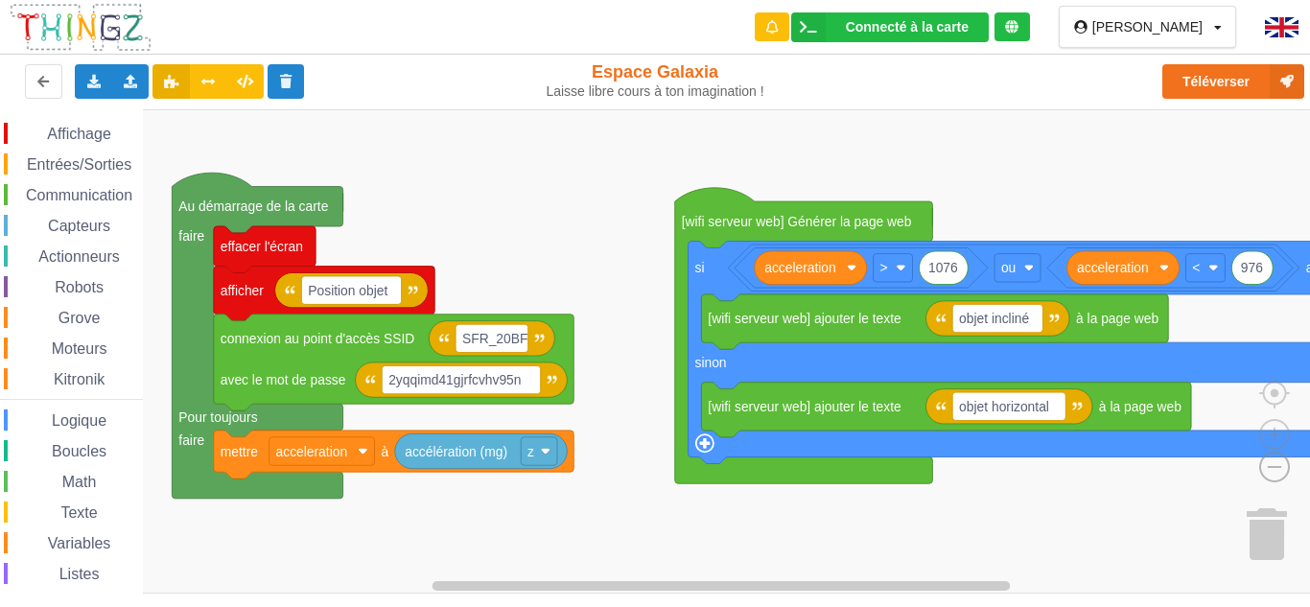
click at [1271, 469] on image "Espace de travail de Blocky" at bounding box center [1244, 422] width 92 height 119
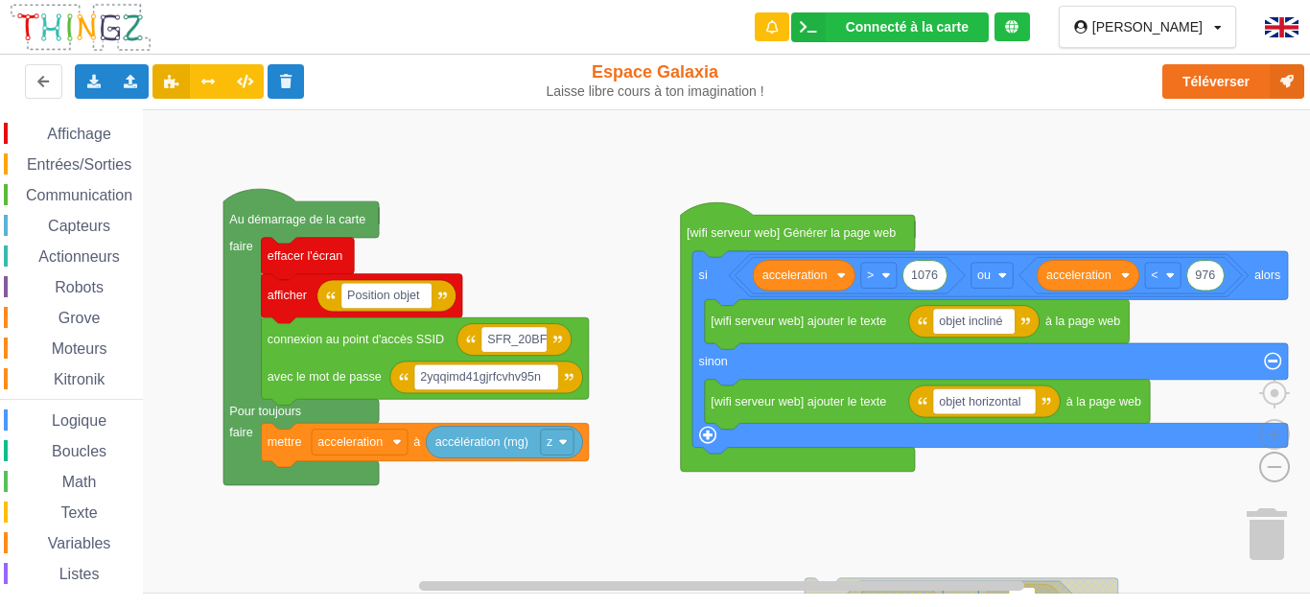
click at [1271, 469] on image "Espace de travail de Blocky" at bounding box center [1244, 422] width 92 height 119
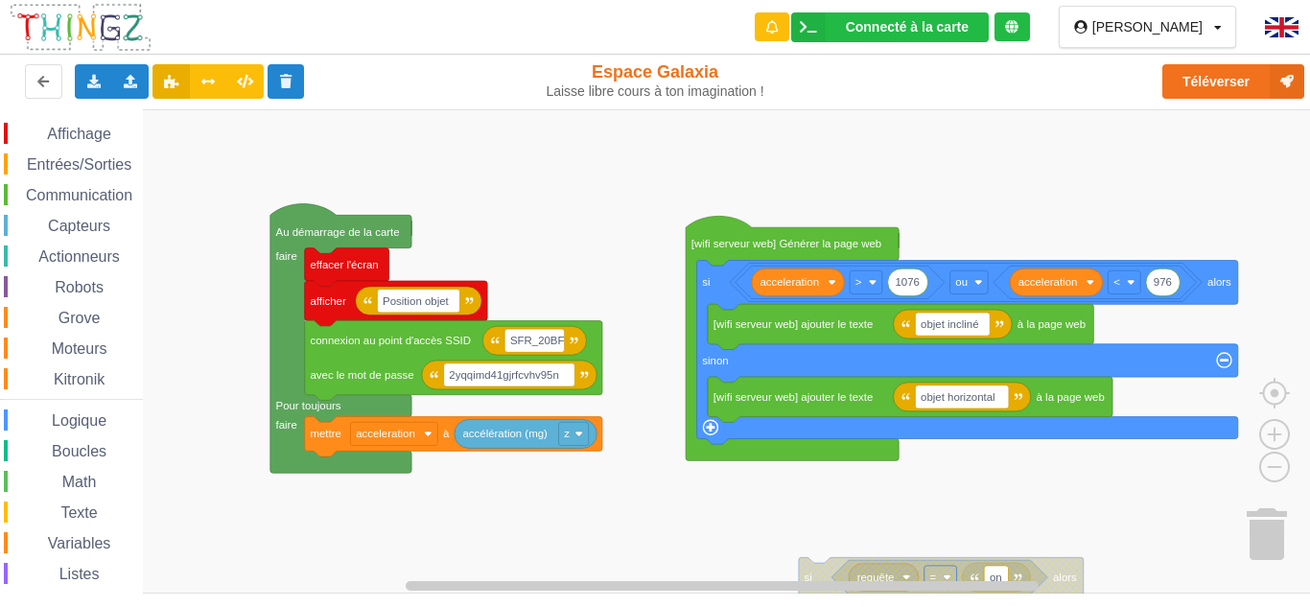
click at [31, 184] on div "Communication" at bounding box center [73, 194] width 139 height 21
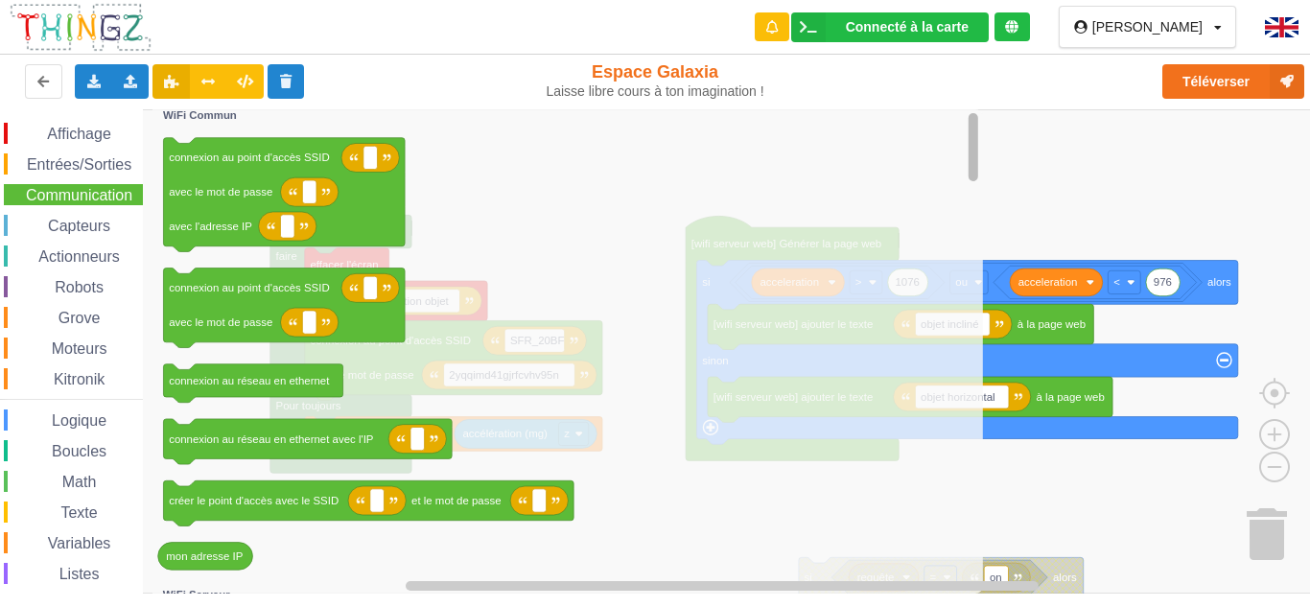
click at [896, 149] on div "Affichage Entrées/Sorties Communication Capteurs Actionneurs Robots Grove Moteu…" at bounding box center [661, 351] width 1323 height 484
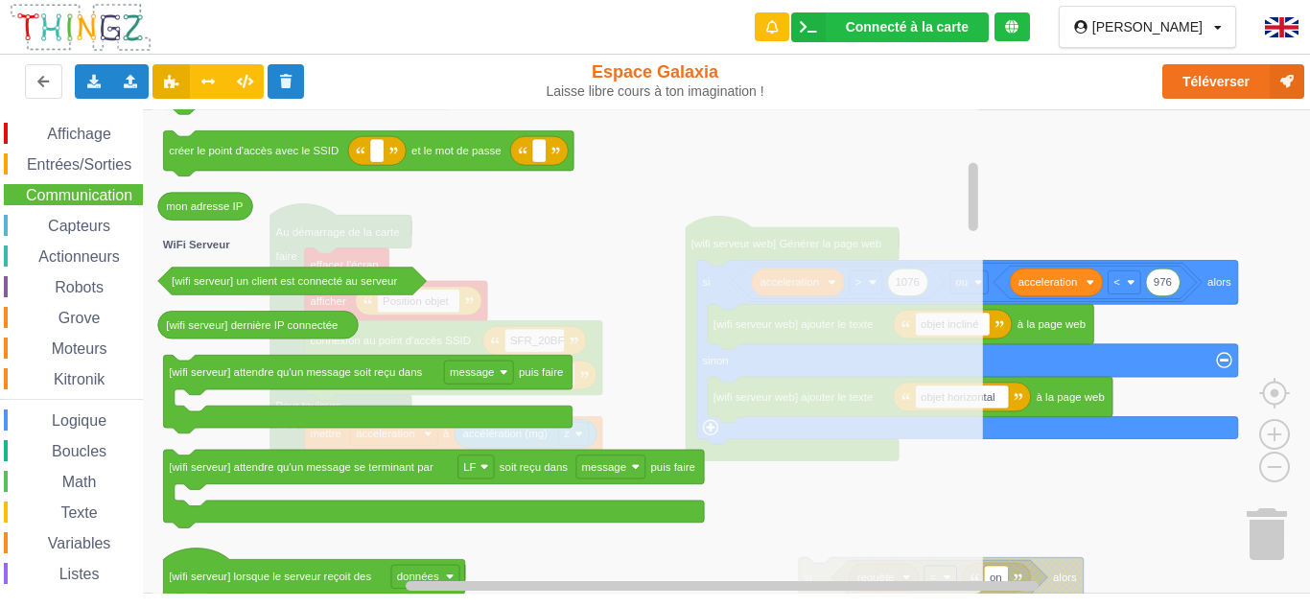
click at [89, 196] on span "Communication" at bounding box center [79, 195] width 112 height 16
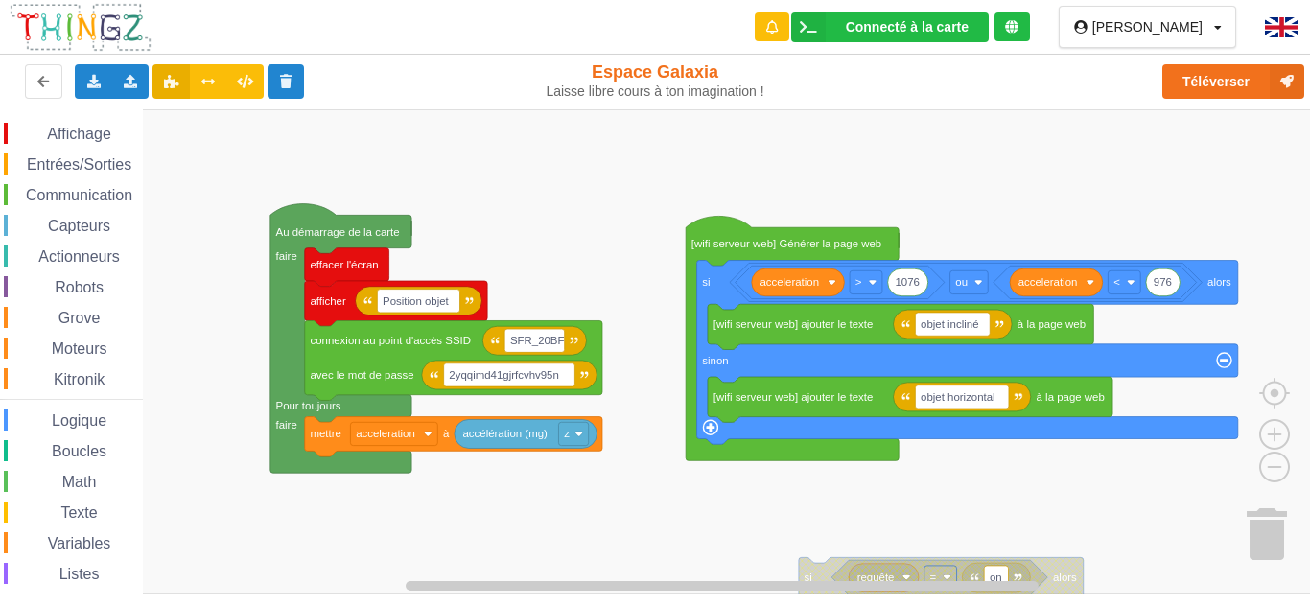
click at [71, 197] on span "Communication" at bounding box center [79, 195] width 112 height 16
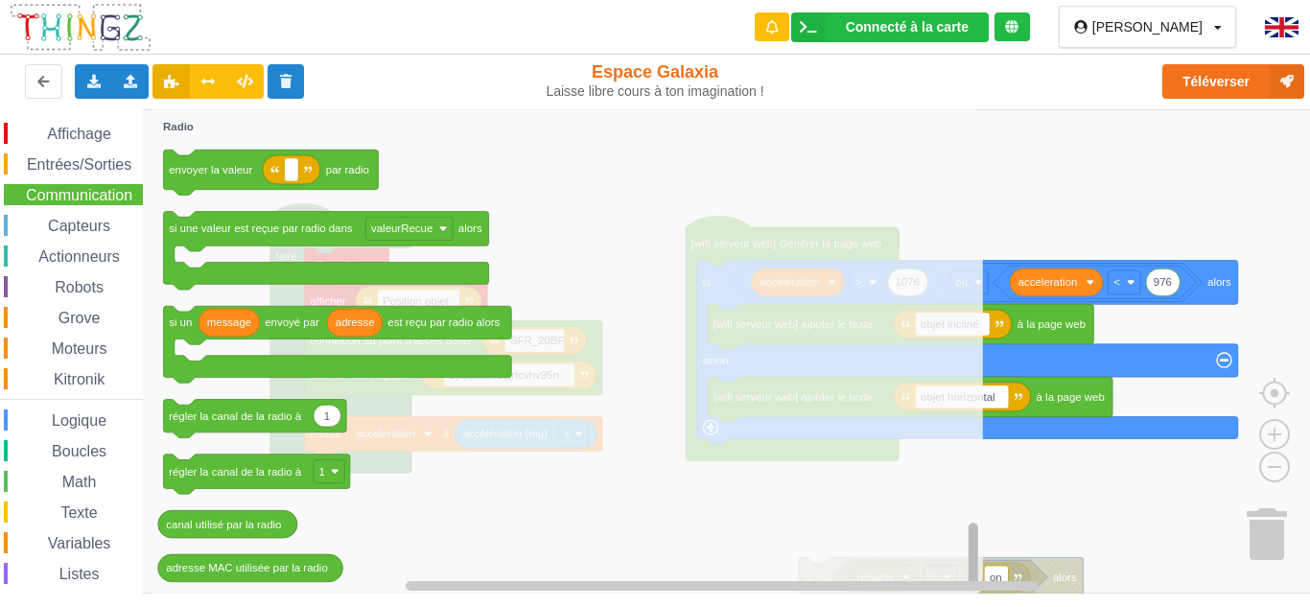
click at [947, 570] on div "Affichage Entrées/Sorties Communication Capteurs Actionneurs Robots Grove Moteu…" at bounding box center [661, 351] width 1323 height 484
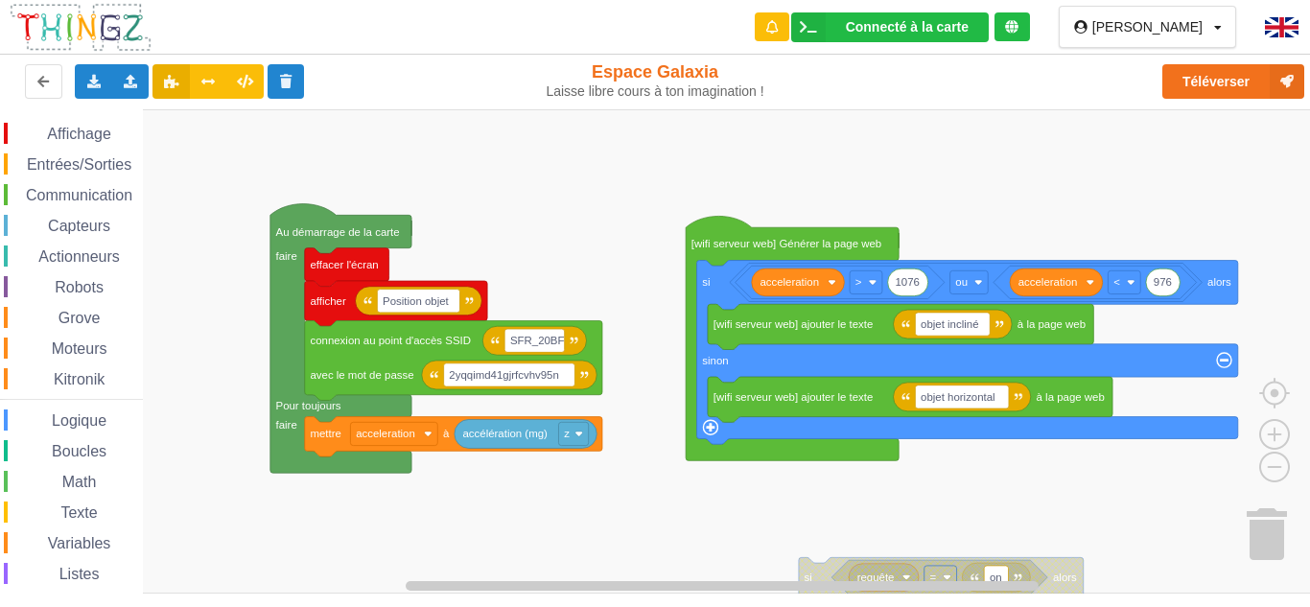
click at [86, 451] on span "Boucles" at bounding box center [79, 451] width 60 height 16
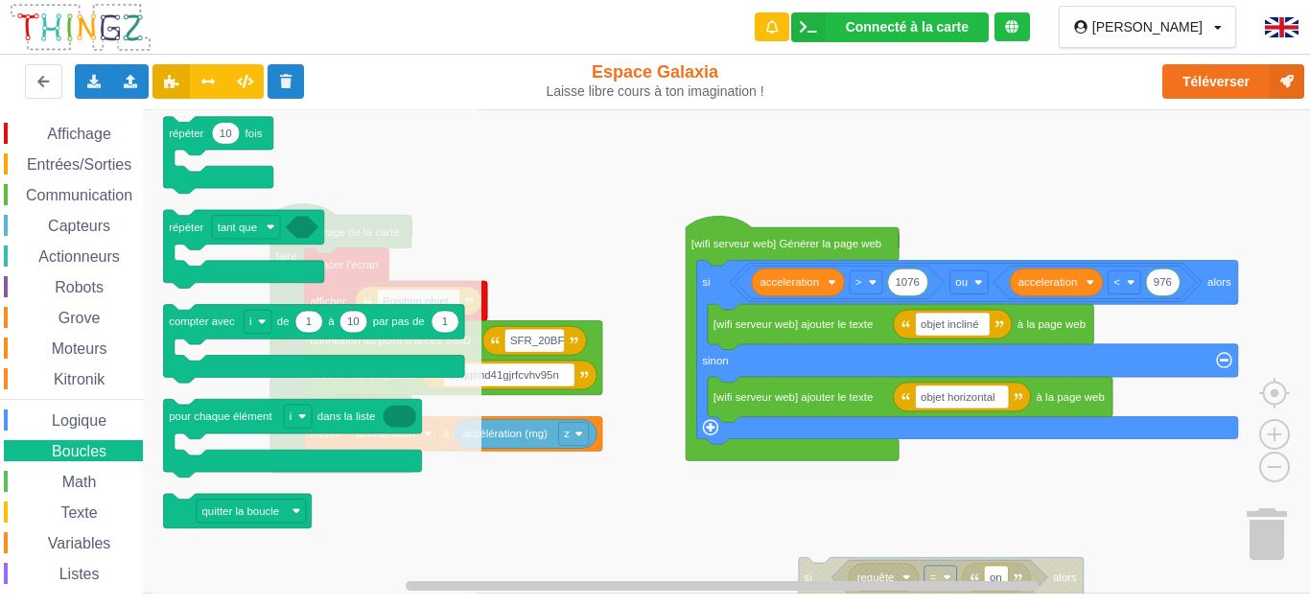
click at [80, 469] on div "Affichage Entrées/Sorties Communication Capteurs Actionneurs Robots Grove Moteu…" at bounding box center [71, 395] width 143 height 544
click at [77, 485] on span "Math" at bounding box center [79, 482] width 40 height 16
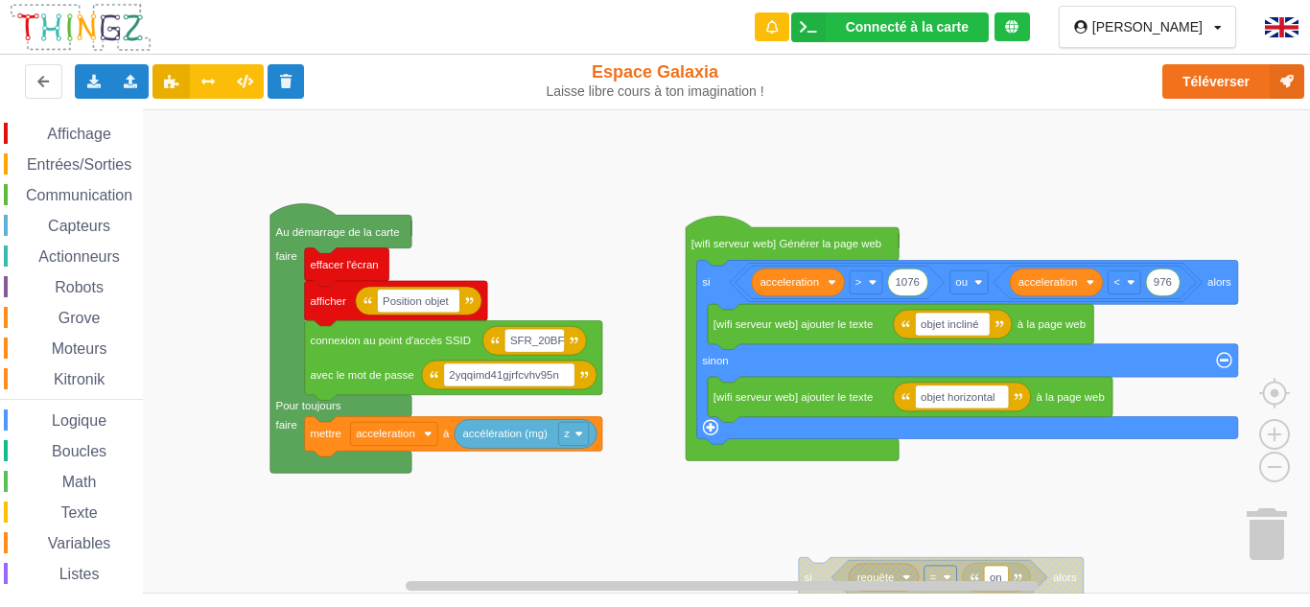
click at [94, 187] on span "Communication" at bounding box center [79, 195] width 112 height 16
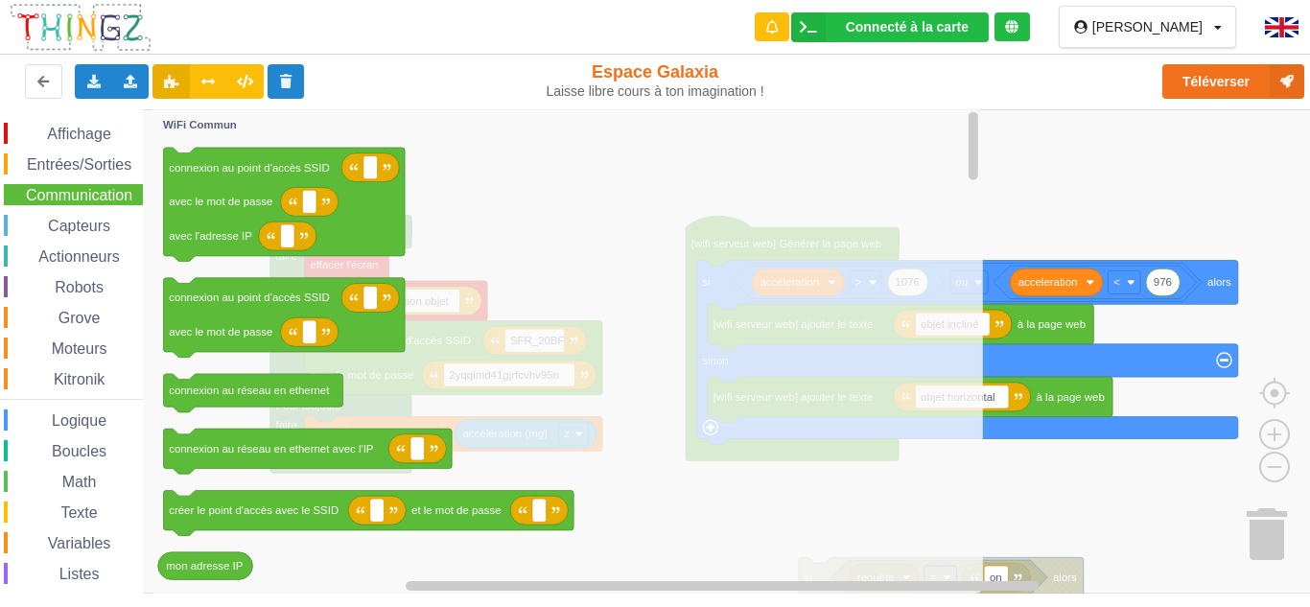
click at [206, 129] on text "WiFi Commun" at bounding box center [200, 125] width 74 height 12
click at [207, 128] on text "WiFi Commun" at bounding box center [200, 125] width 74 height 12
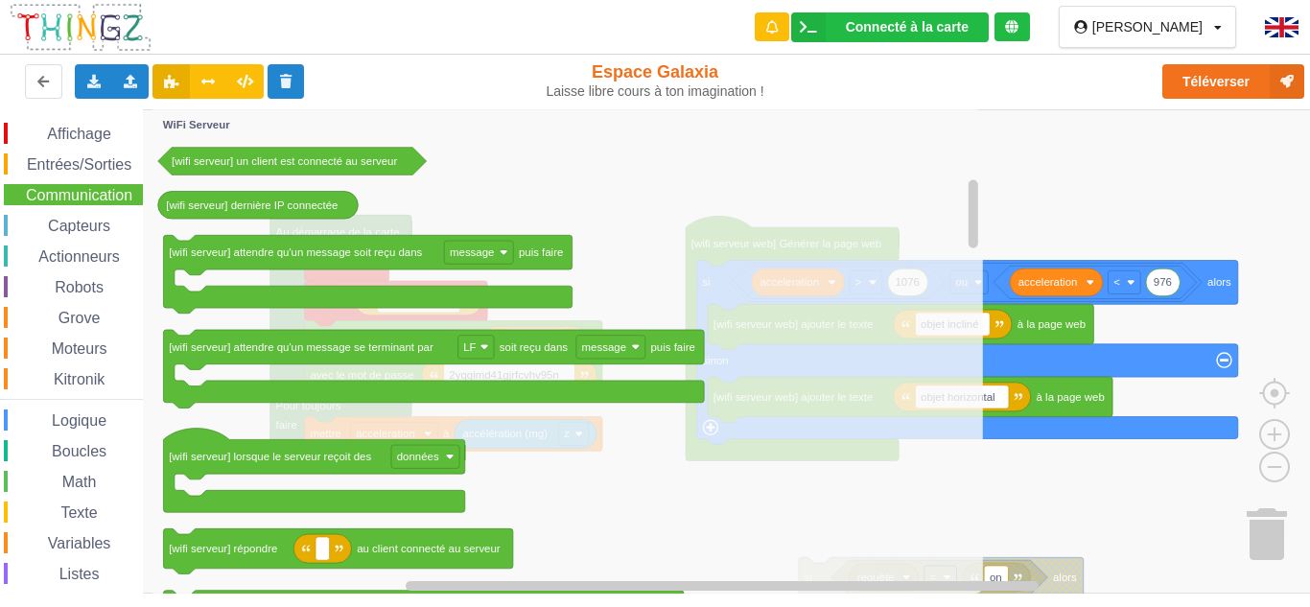
click at [60, 193] on span "Communication" at bounding box center [79, 195] width 112 height 16
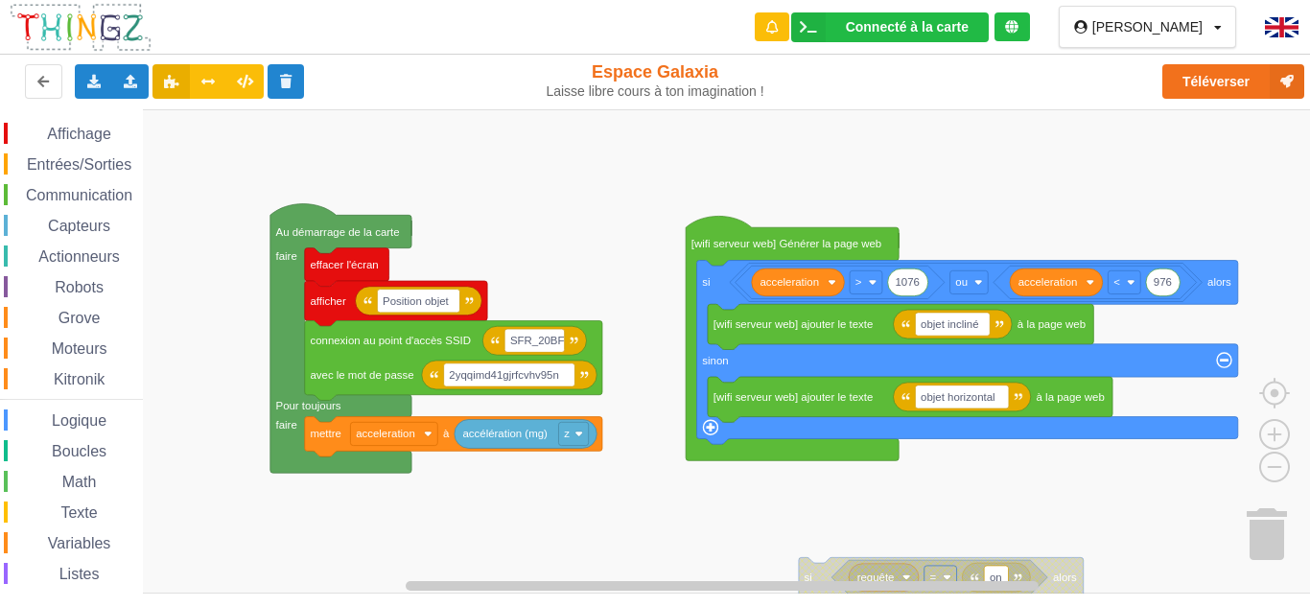
click at [67, 192] on span "Communication" at bounding box center [79, 195] width 112 height 16
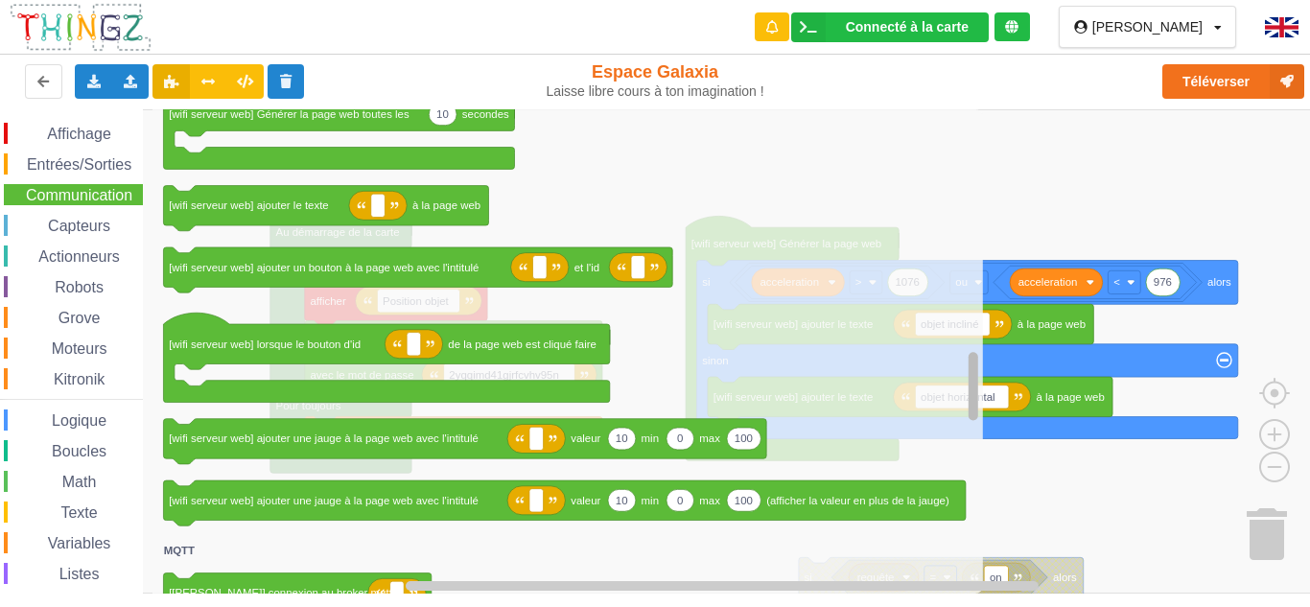
click at [933, 412] on div "Affichage Entrées/Sorties Communication Capteurs Actionneurs Robots Grove Moteu…" at bounding box center [661, 351] width 1323 height 484
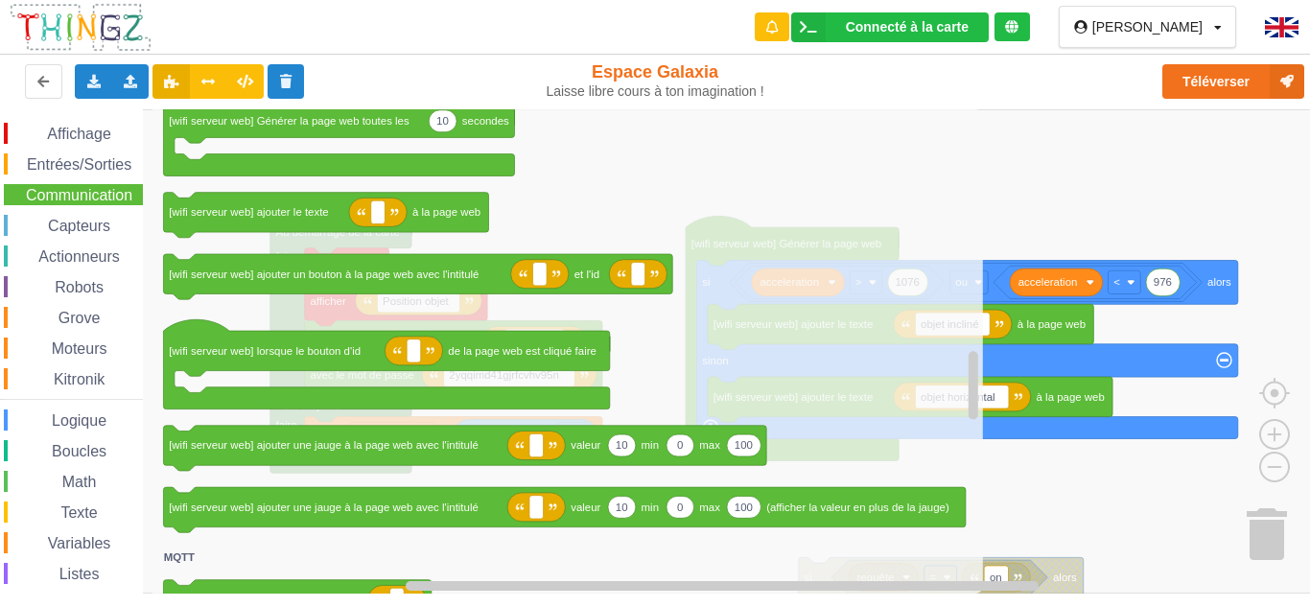
click at [1146, 259] on rect "Espace de travail de Blocky" at bounding box center [661, 351] width 1323 height 484
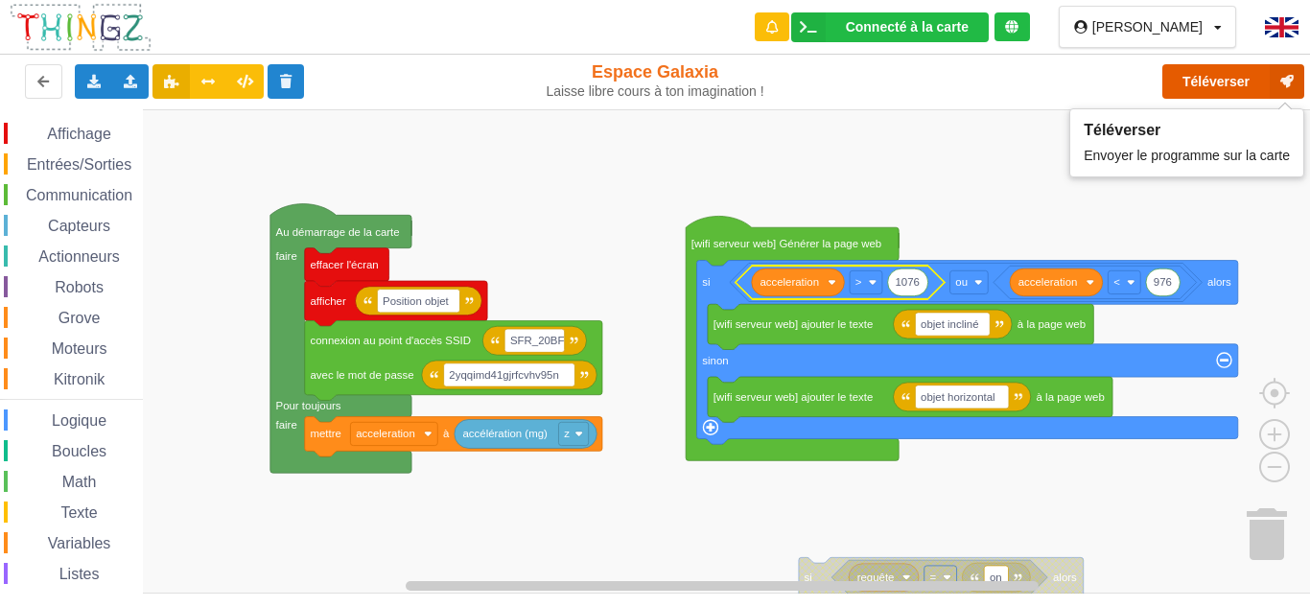
click at [1229, 90] on button "Téléverser" at bounding box center [1233, 81] width 142 height 35
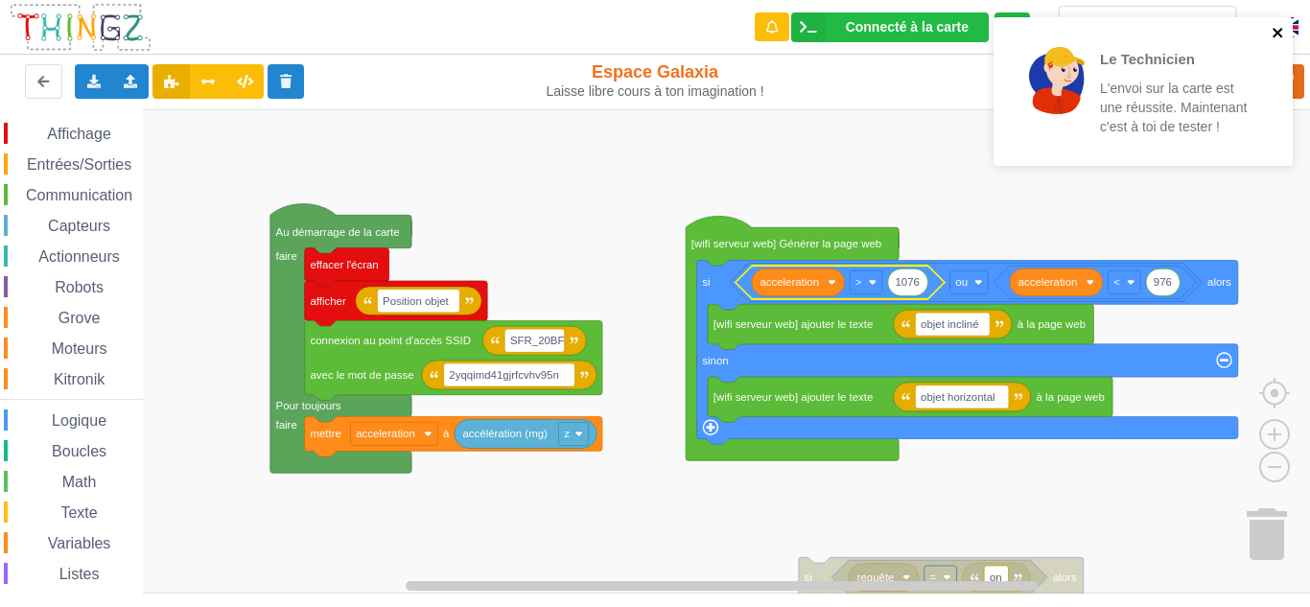
click at [1279, 33] on icon "close" at bounding box center [1278, 32] width 13 height 15
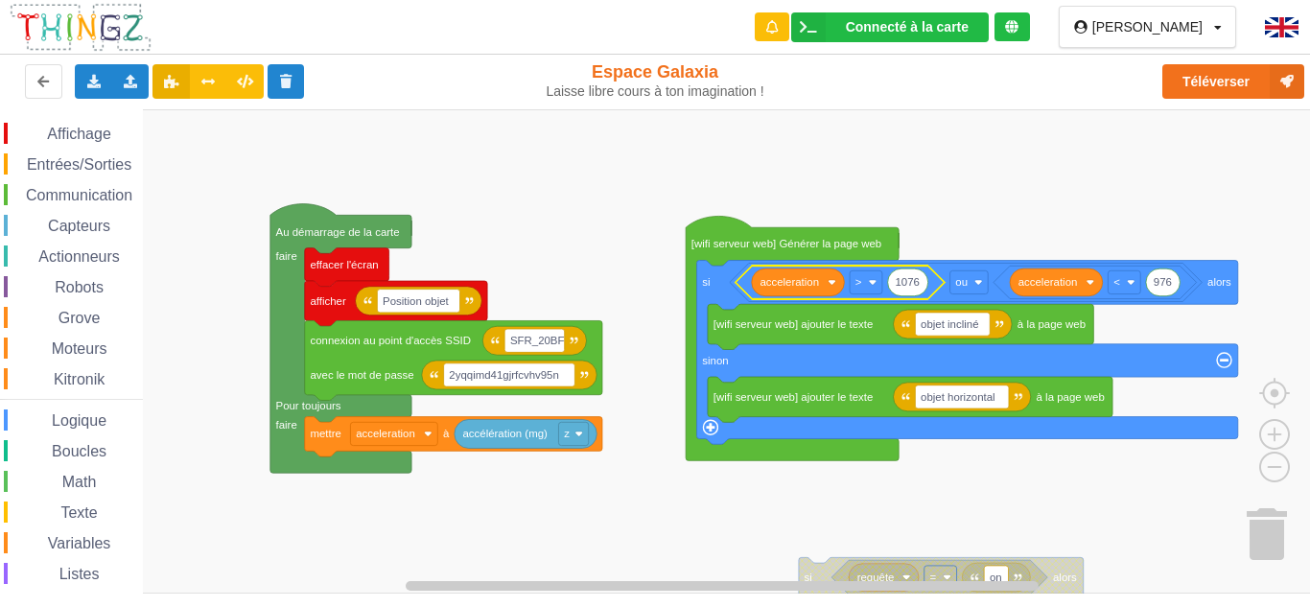
click at [1286, 30] on img at bounding box center [1282, 27] width 34 height 20
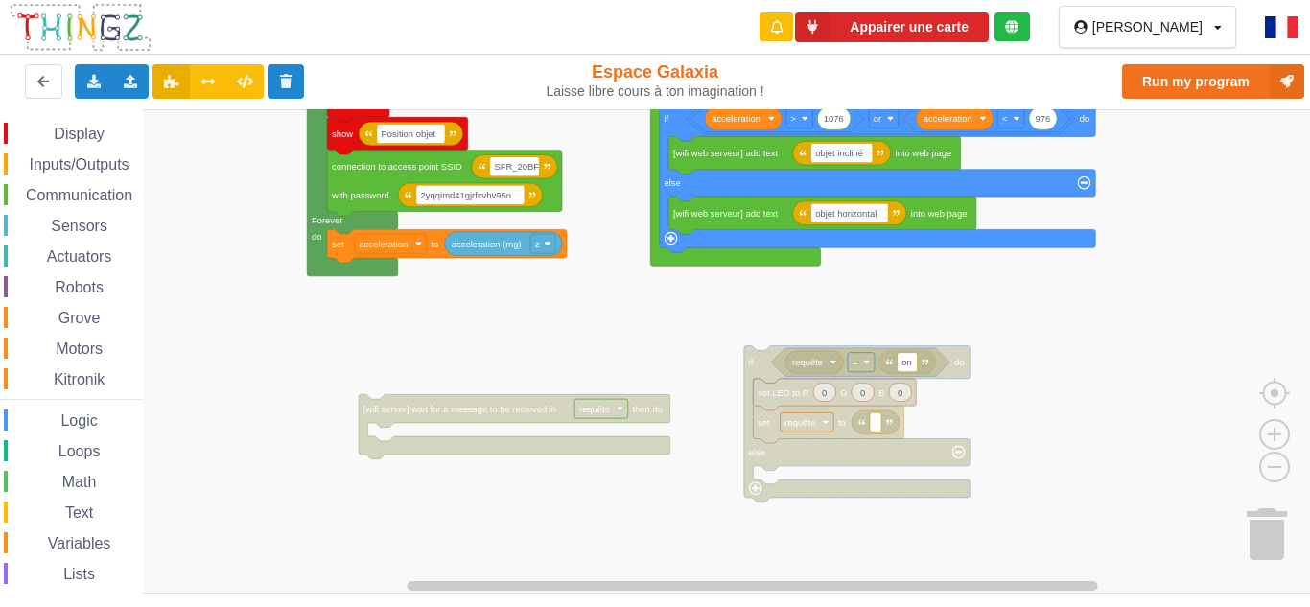
click at [627, 283] on div "Display Inputs/Outputs Communication Sensors Actuators Robots Grove Motors Kitr…" at bounding box center [661, 351] width 1323 height 484
click at [440, 411] on text "[wifi server] wait for a message to be received in" at bounding box center [459, 409] width 193 height 11
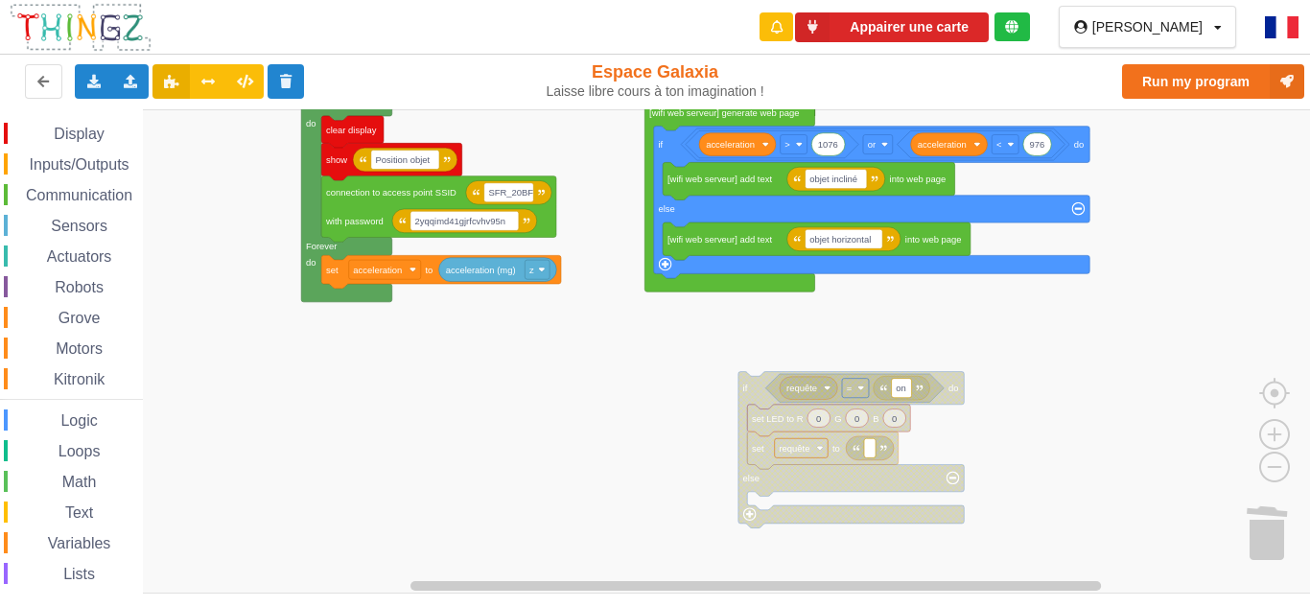
click at [705, 331] on div "Display Inputs/Outputs Communication Sensors Actuators Robots Grove Motors Kitr…" at bounding box center [661, 351] width 1323 height 484
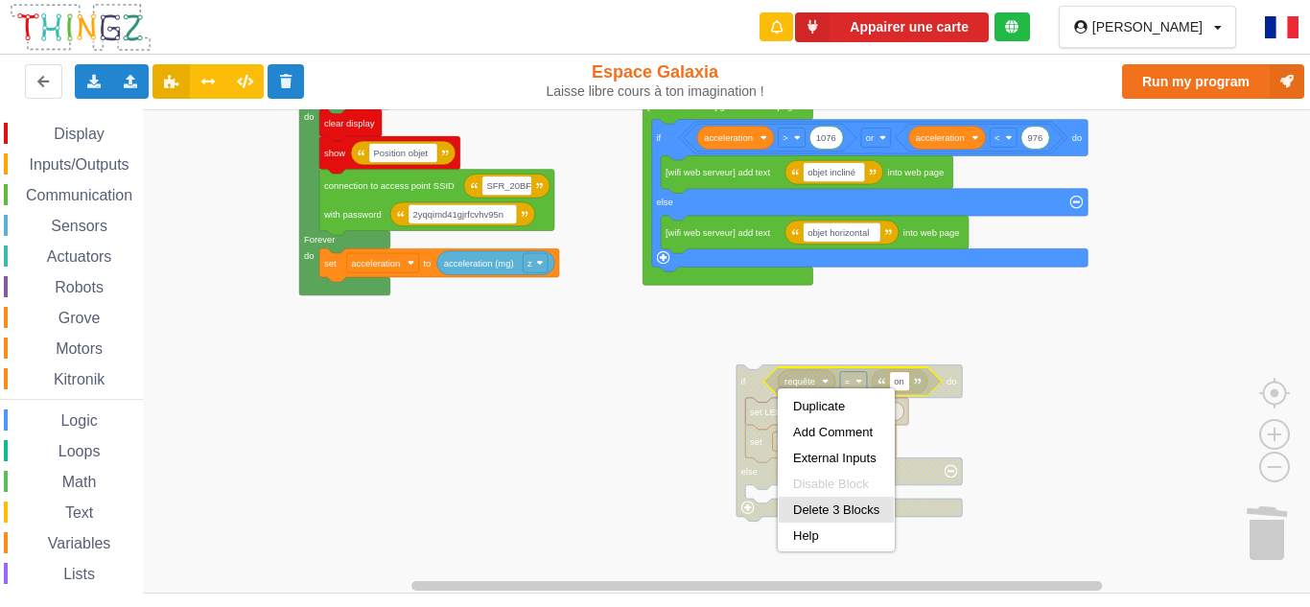
click at [819, 507] on div "Delete 3 Blocks" at bounding box center [836, 509] width 86 height 14
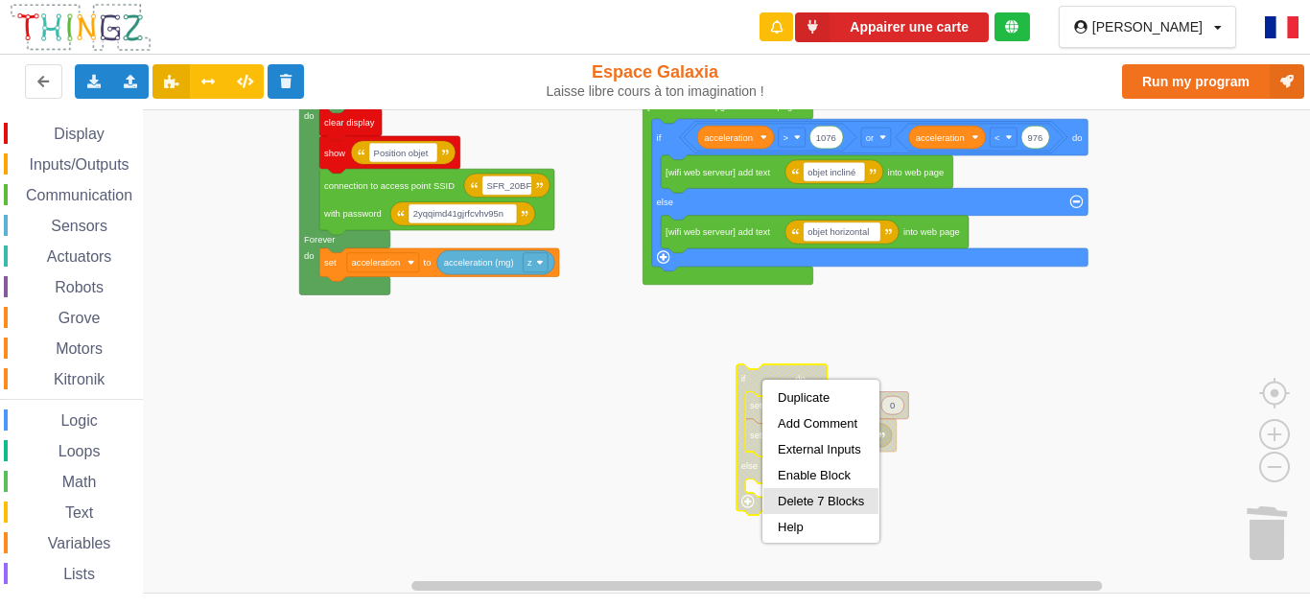
click at [791, 512] on div "Delete 7 Blocks" at bounding box center [820, 501] width 115 height 26
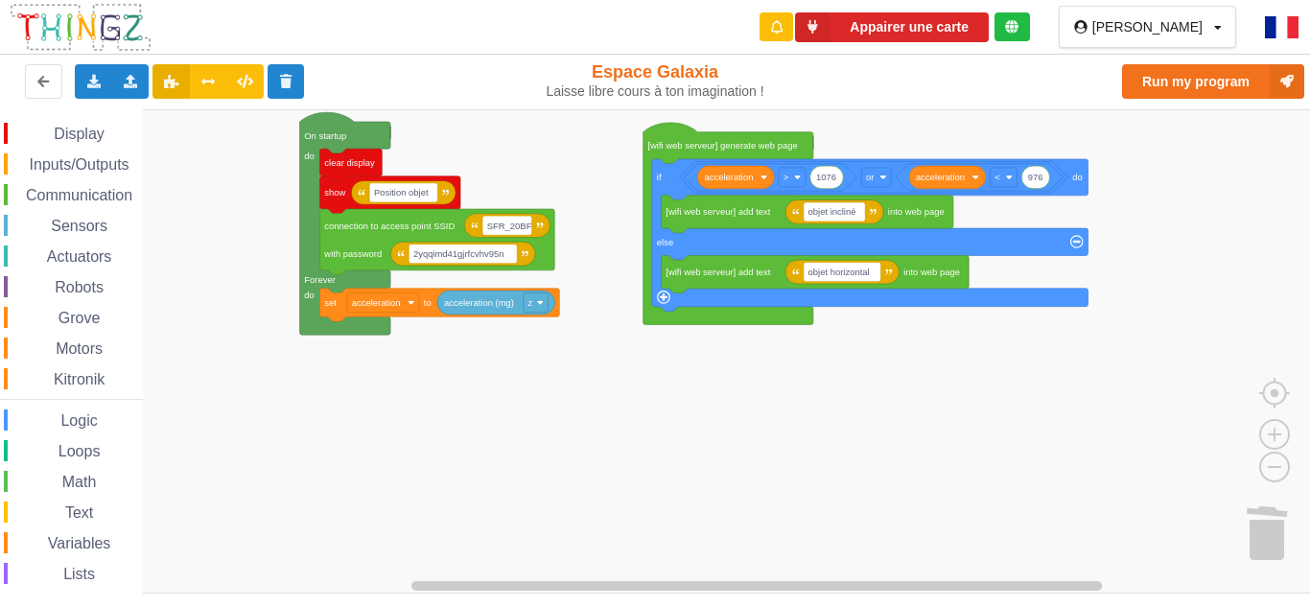
click at [1291, 20] on img at bounding box center [1282, 27] width 34 height 22
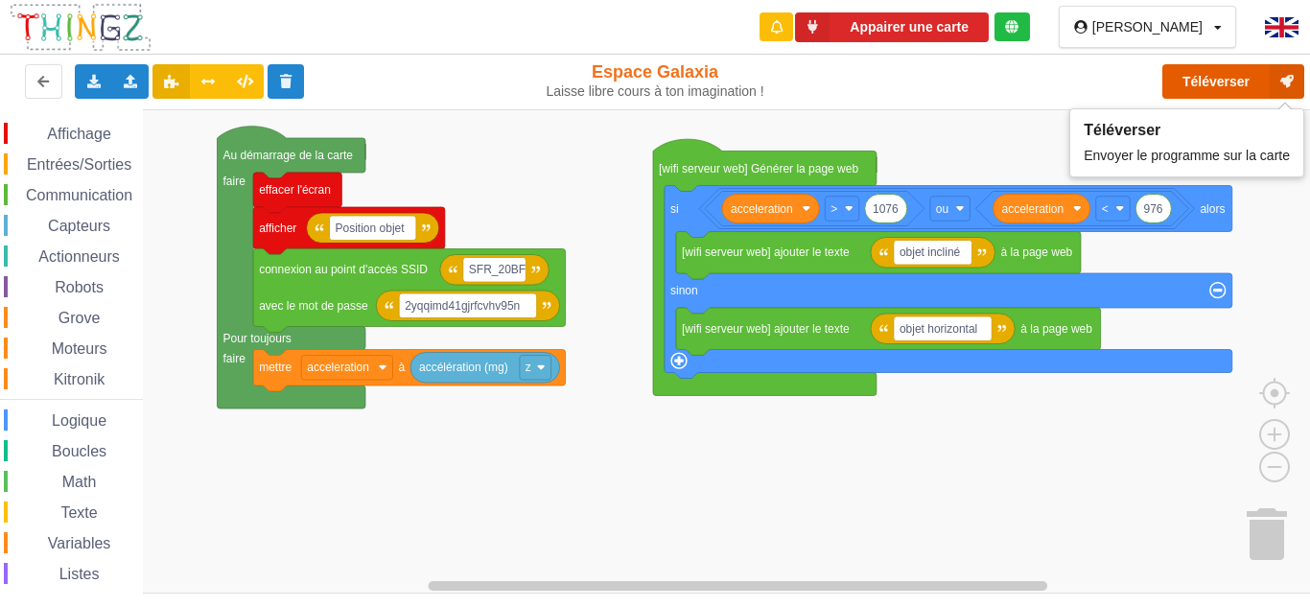
click at [1229, 85] on button "Téléverser" at bounding box center [1233, 81] width 142 height 35
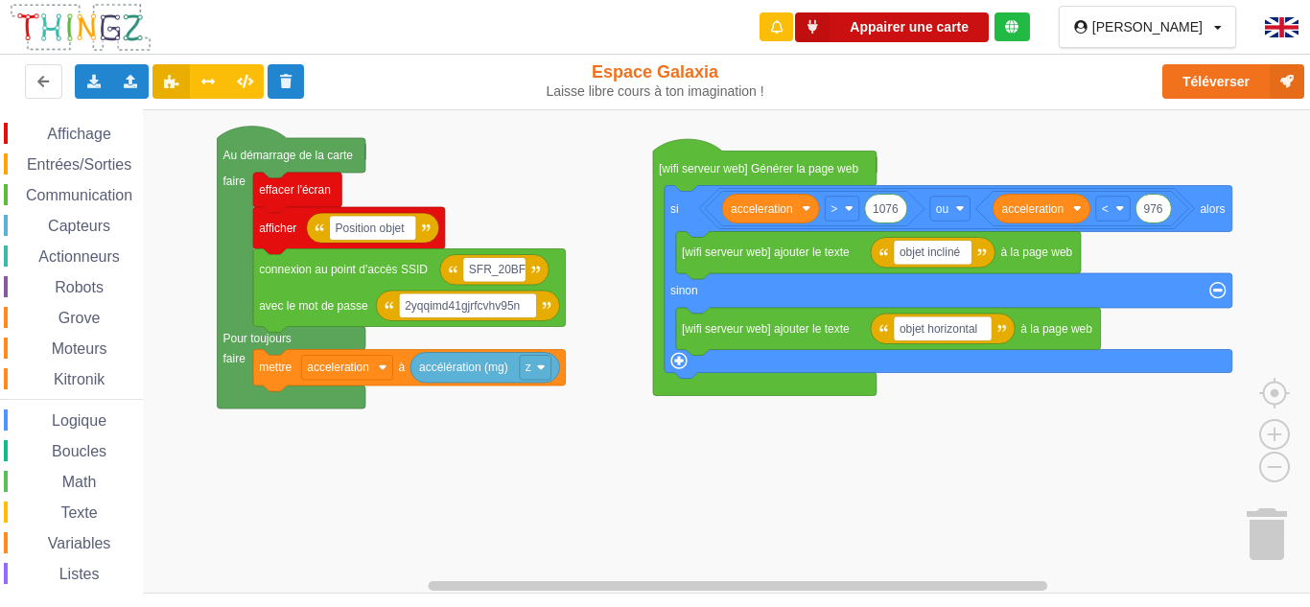
click at [955, 23] on button "Appairer une carte" at bounding box center [892, 27] width 194 height 30
click at [947, 27] on button "Appairer une carte" at bounding box center [892, 27] width 194 height 30
click at [983, 21] on button "Appairer une carte" at bounding box center [892, 27] width 194 height 30
click at [952, 24] on button "Appairer une carte" at bounding box center [892, 27] width 194 height 30
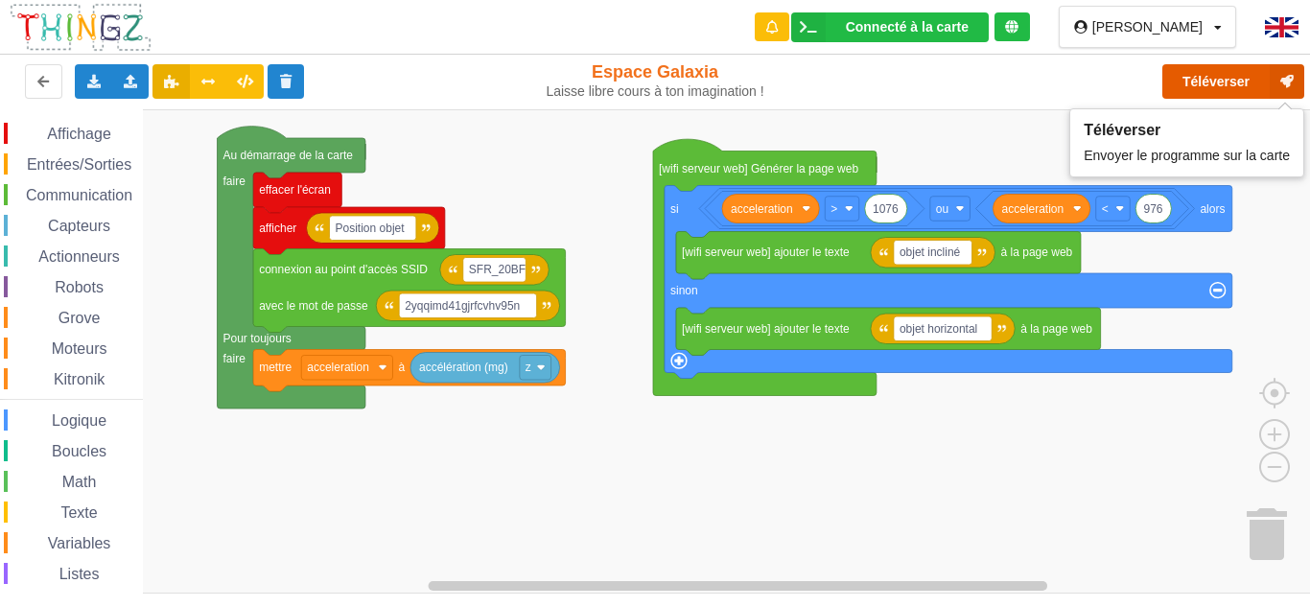
click at [1226, 86] on button "Téléverser" at bounding box center [1233, 81] width 142 height 35
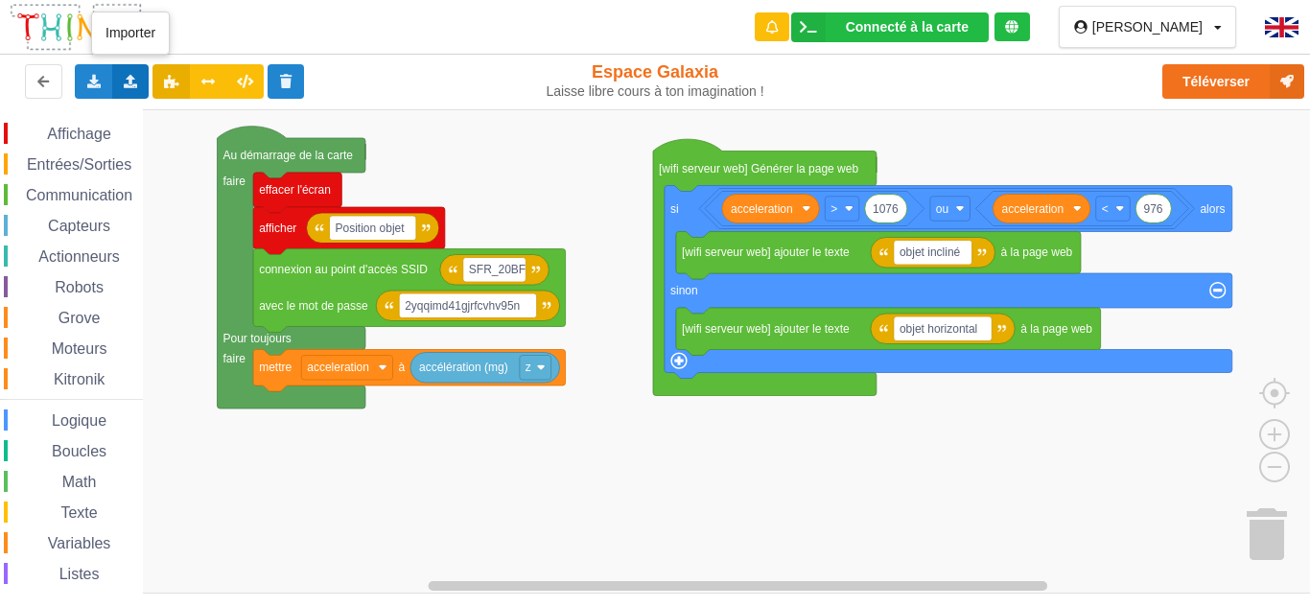
click at [130, 82] on icon at bounding box center [131, 81] width 16 height 12
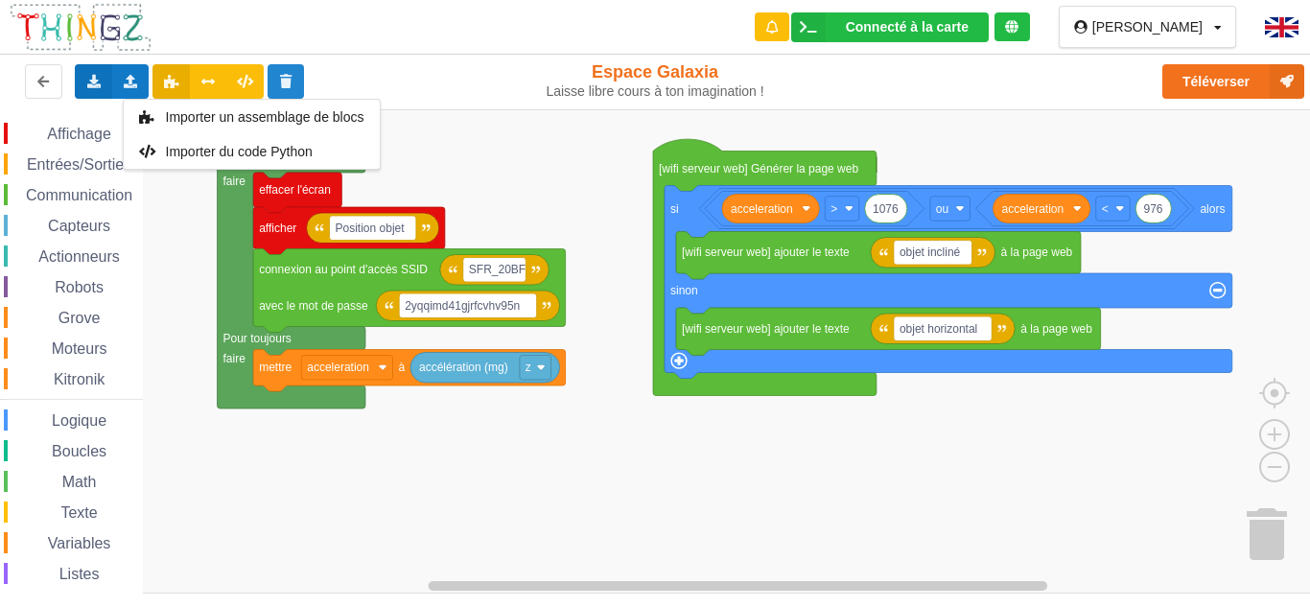
click at [76, 66] on div "Exporter l'assemblage de blocs Exporter l'assemblage de blocs au format Python" at bounding box center [93, 81] width 37 height 35
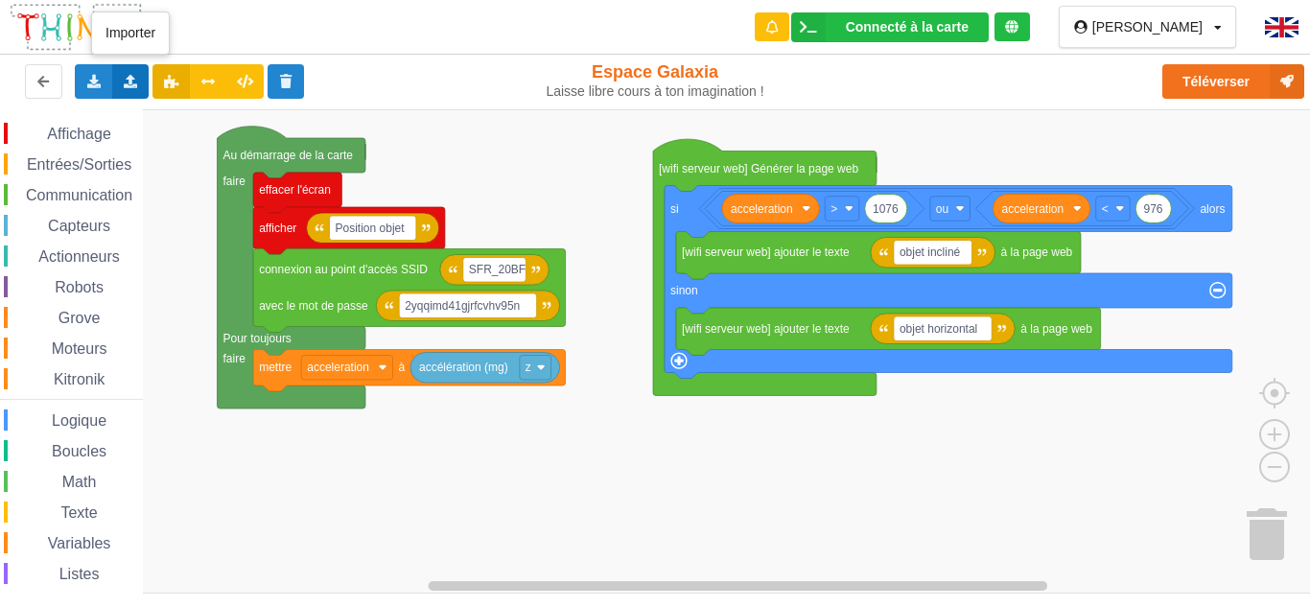
click at [118, 68] on div "Importer un assemblage de blocs Importer du code Python" at bounding box center [130, 81] width 37 height 35
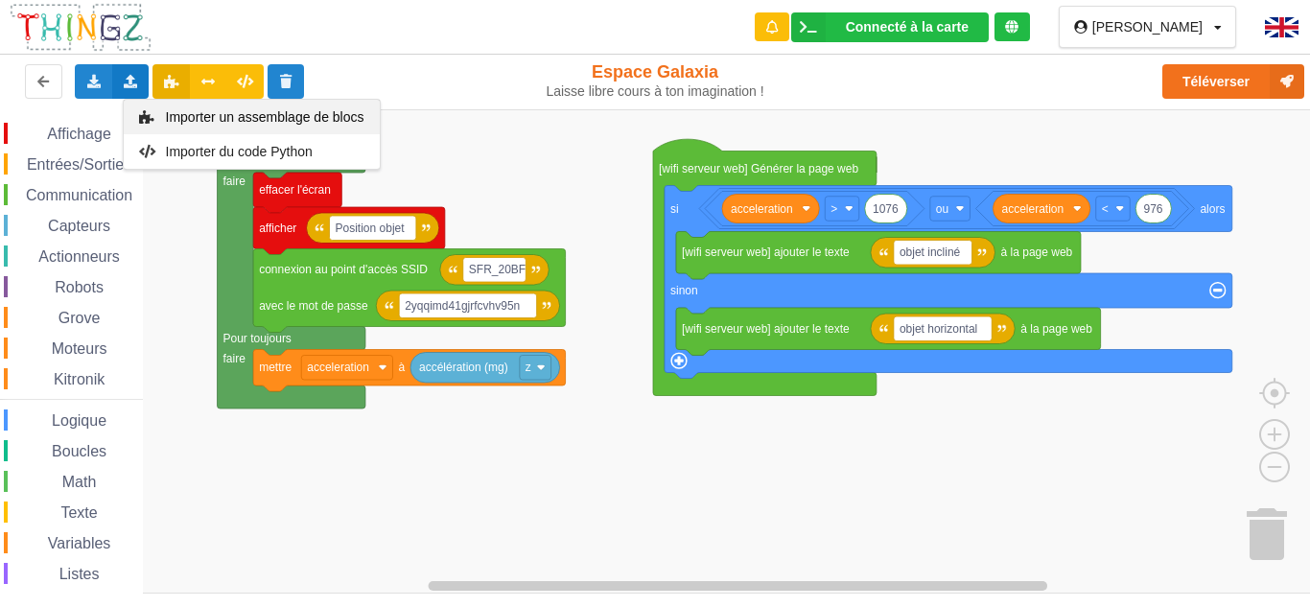
click at [165, 109] on span "Importer un assemblage de blocs" at bounding box center [264, 116] width 198 height 15
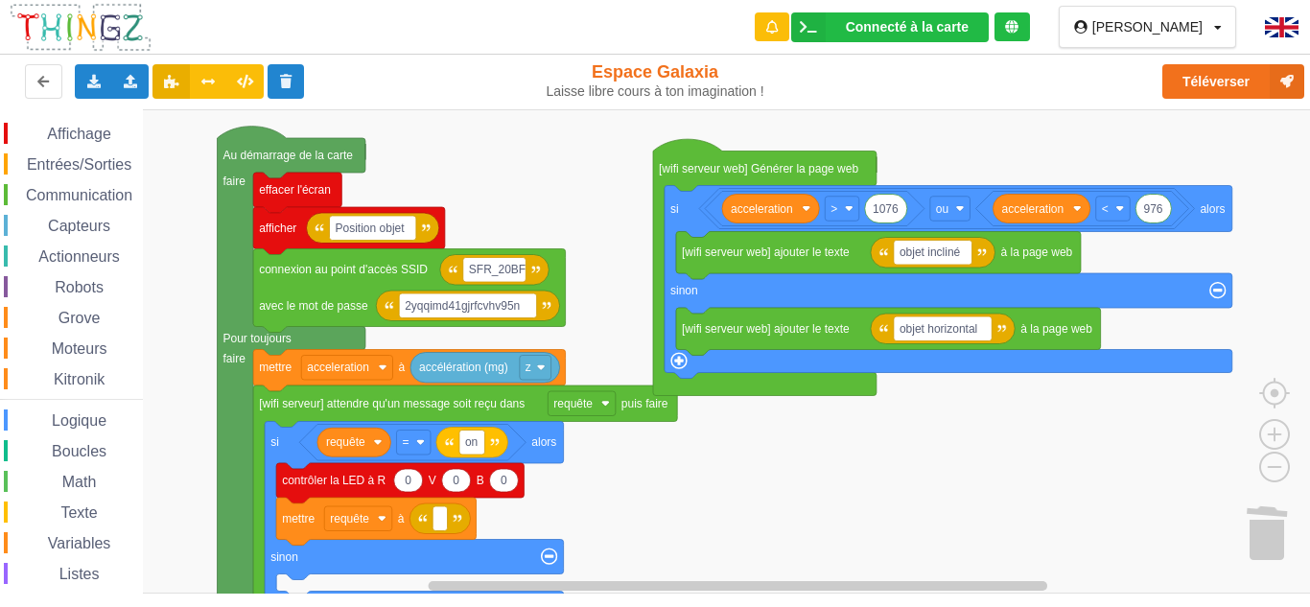
click at [1262, 247] on rect "Espace de travail de Blocky" at bounding box center [661, 351] width 1323 height 484
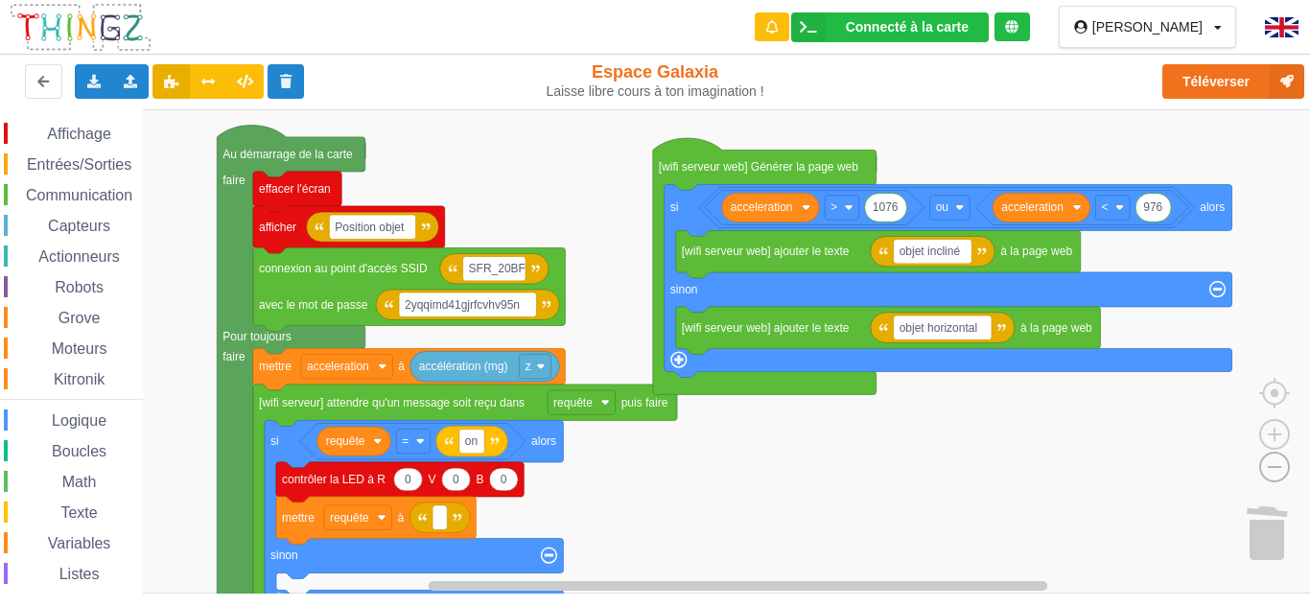
click at [1275, 466] on image "Espace de travail de Blocky" at bounding box center [1244, 422] width 92 height 119
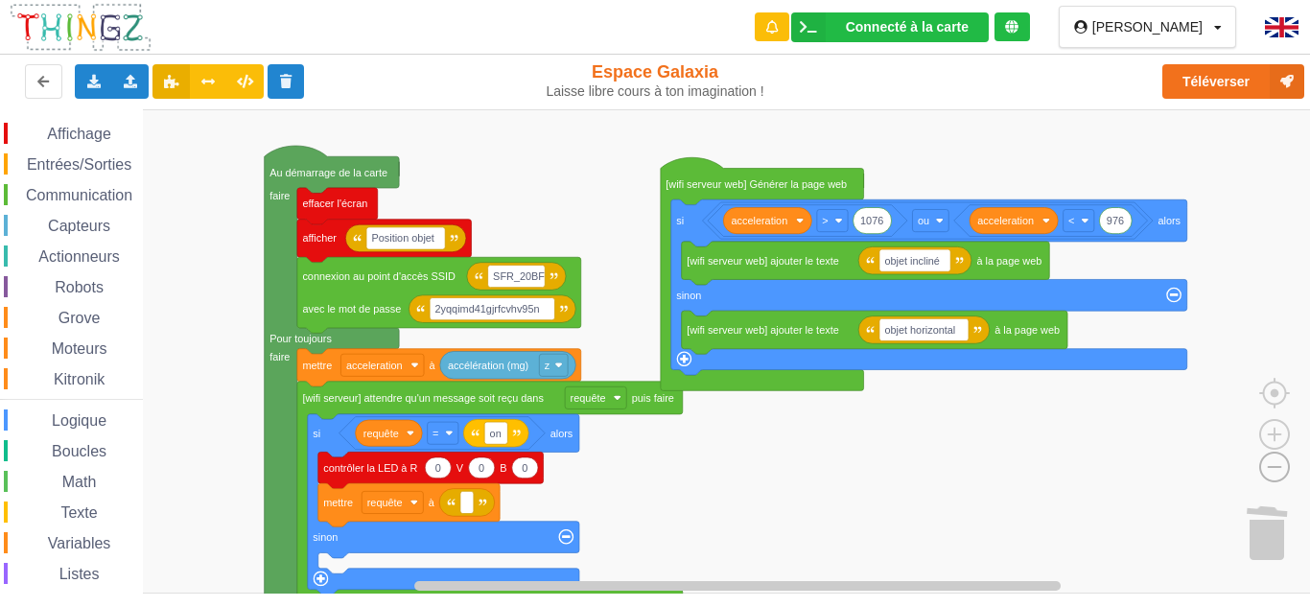
click at [1275, 466] on image "Espace de travail de Blocky" at bounding box center [1244, 422] width 92 height 119
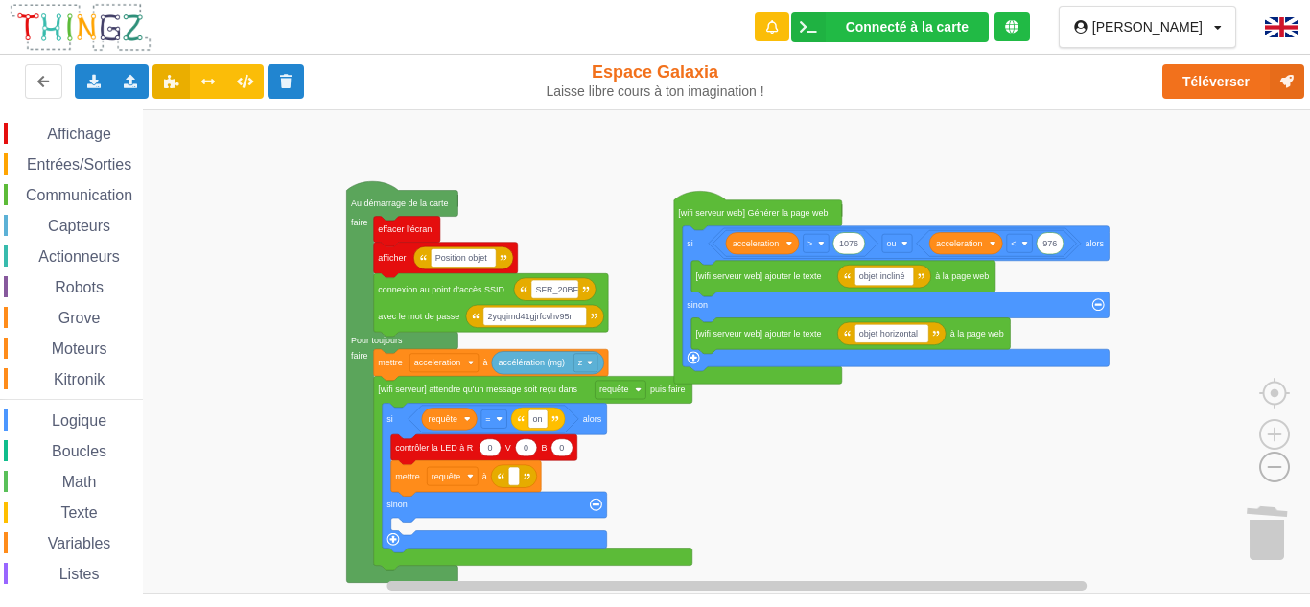
click at [1275, 466] on image "Espace de travail de Blocky" at bounding box center [1244, 422] width 92 height 119
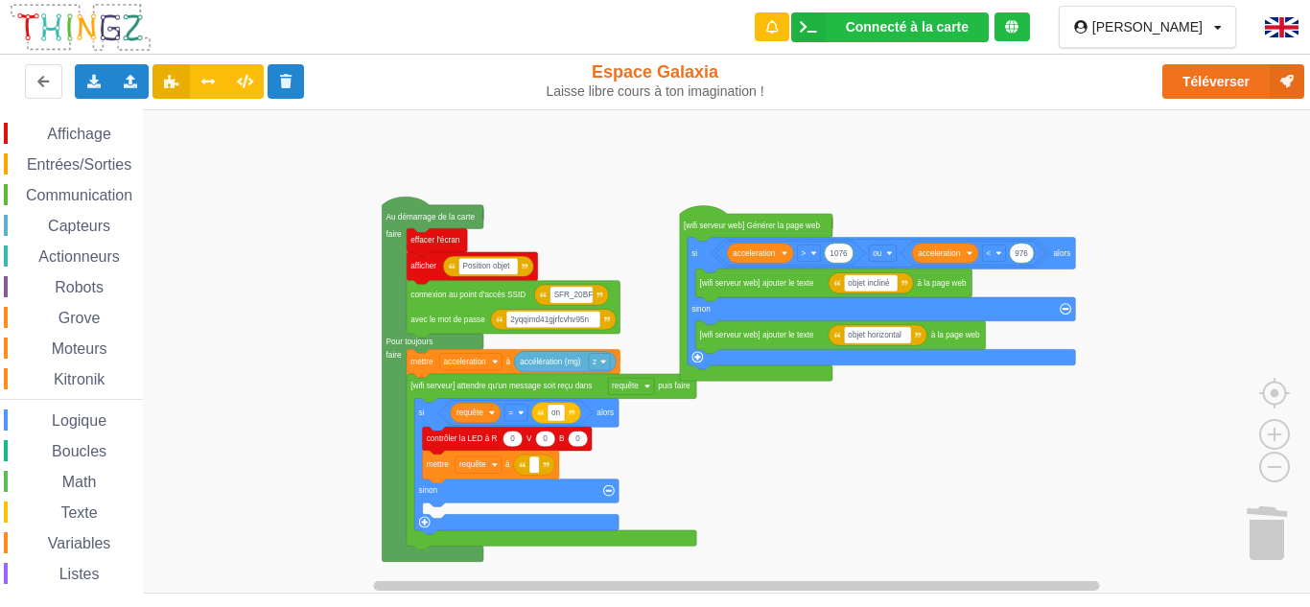
scroll to position [82, 0]
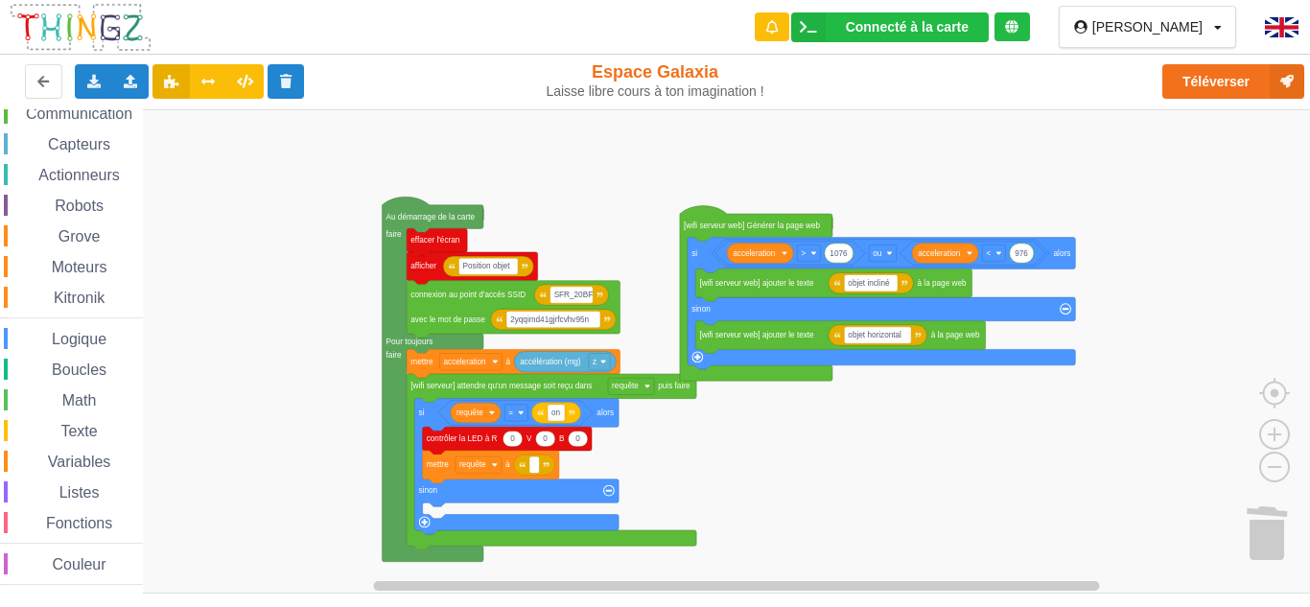
click at [70, 461] on span "Variables" at bounding box center [79, 462] width 69 height 16
click at [184, 160] on div "Affichage Entrées/Sorties Communication Capteurs Actionneurs Robots Grove Moteu…" at bounding box center [661, 351] width 1323 height 484
click at [261, 161] on text "0" at bounding box center [262, 161] width 5 height 9
type input "off"
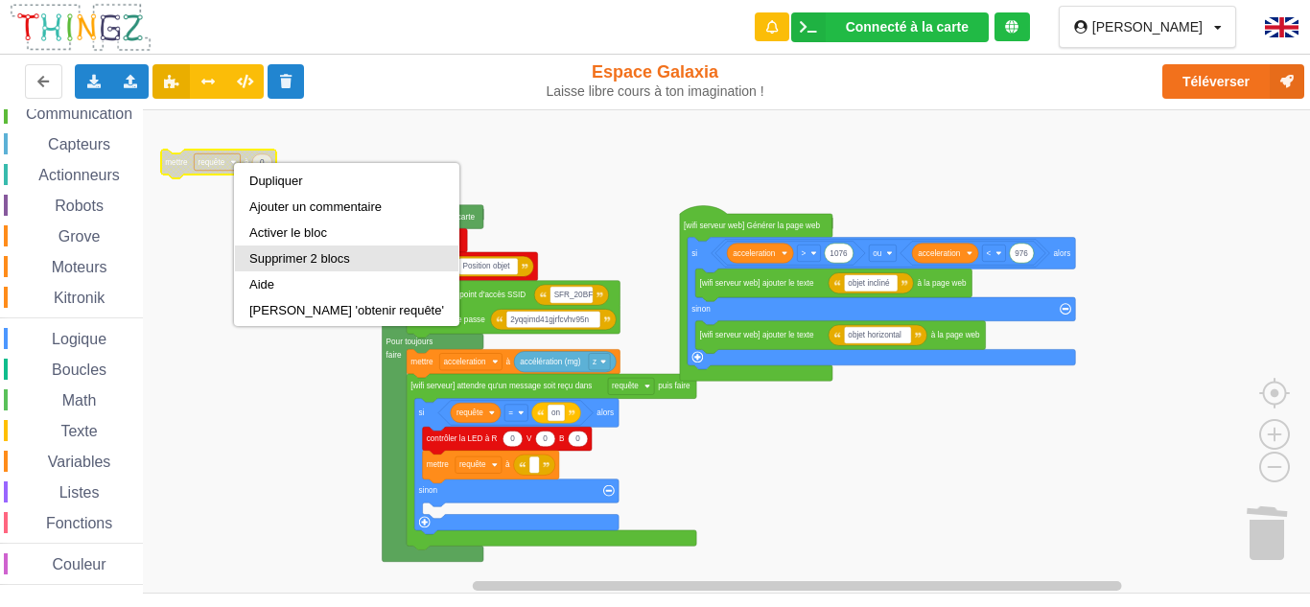
click at [301, 257] on div "Supprimer 2 blocs" at bounding box center [346, 258] width 195 height 14
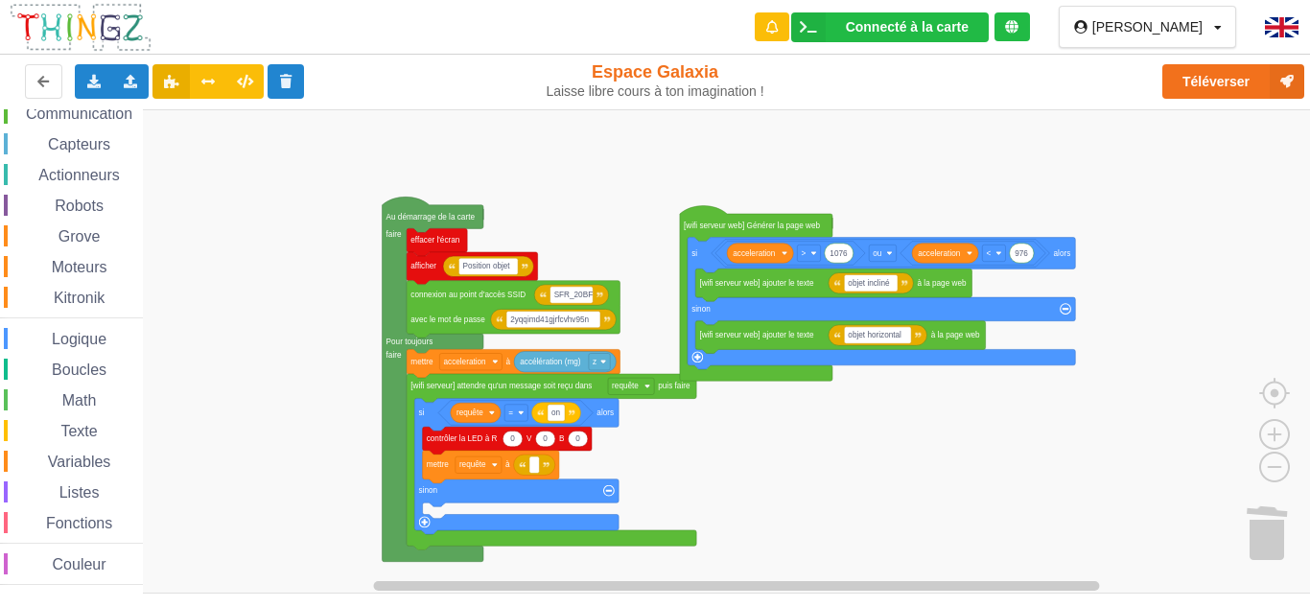
click at [283, 266] on rect "Espace de travail de Blocky" at bounding box center [661, 351] width 1323 height 484
click at [99, 462] on span "Variables" at bounding box center [79, 462] width 69 height 16
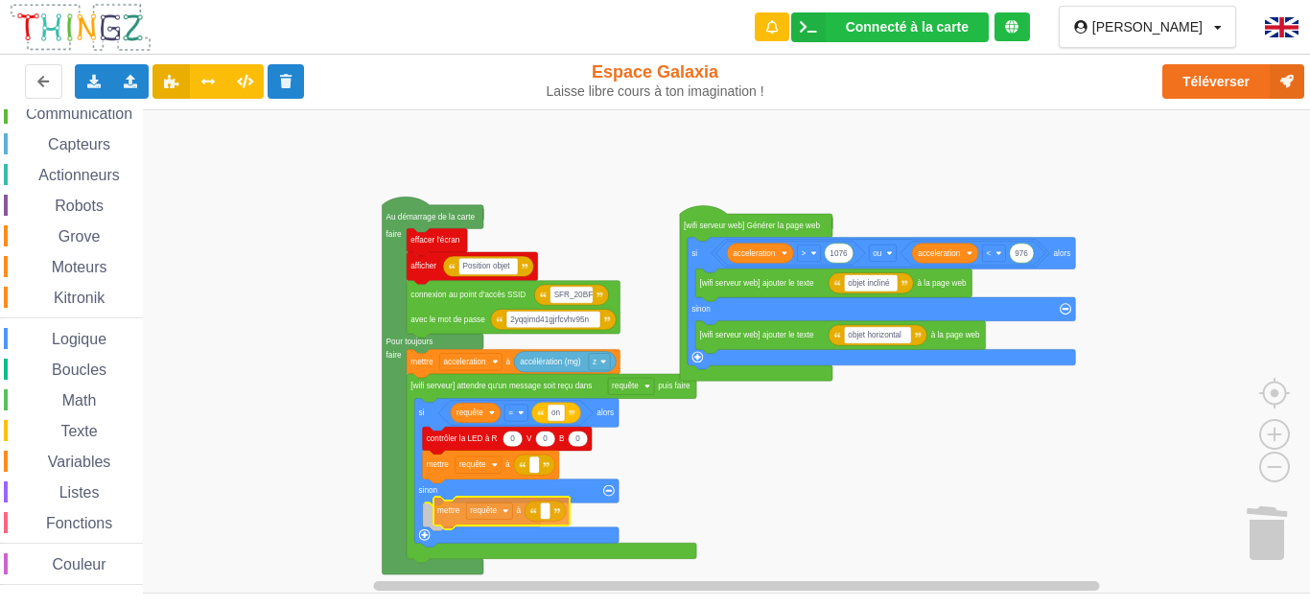
click at [446, 506] on div "Affichage Entrées/Sorties Communication Capteurs Actionneurs Robots Grove Moteu…" at bounding box center [661, 351] width 1323 height 484
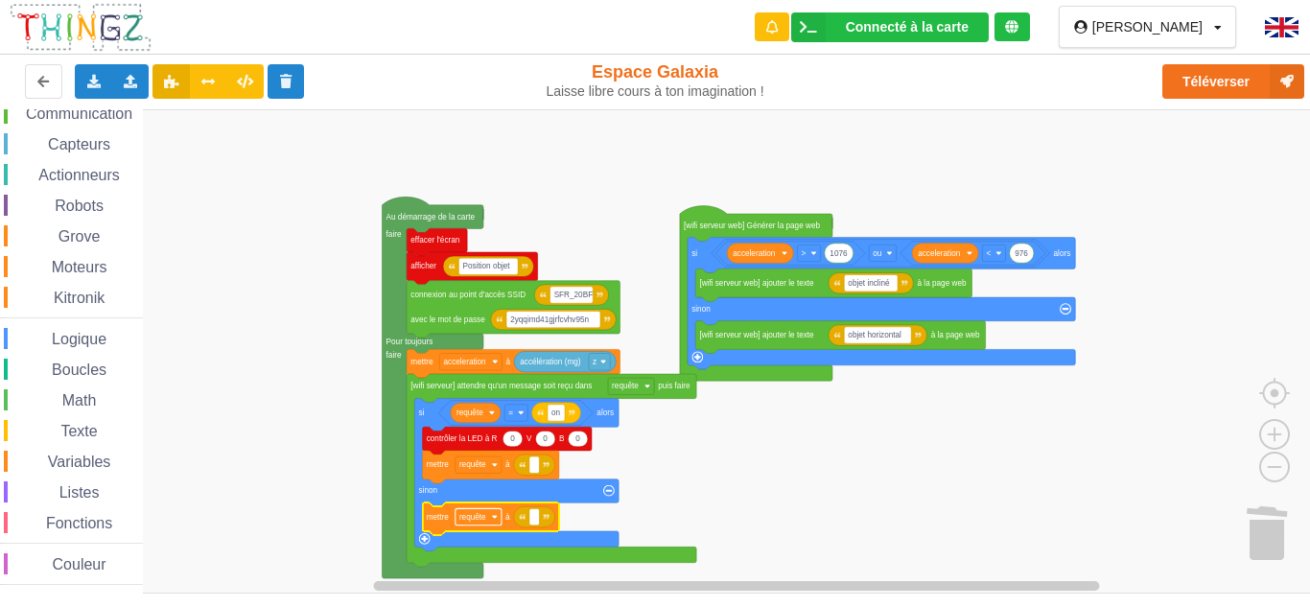
click at [489, 520] on rect "Espace de travail de Blocky" at bounding box center [478, 516] width 46 height 16
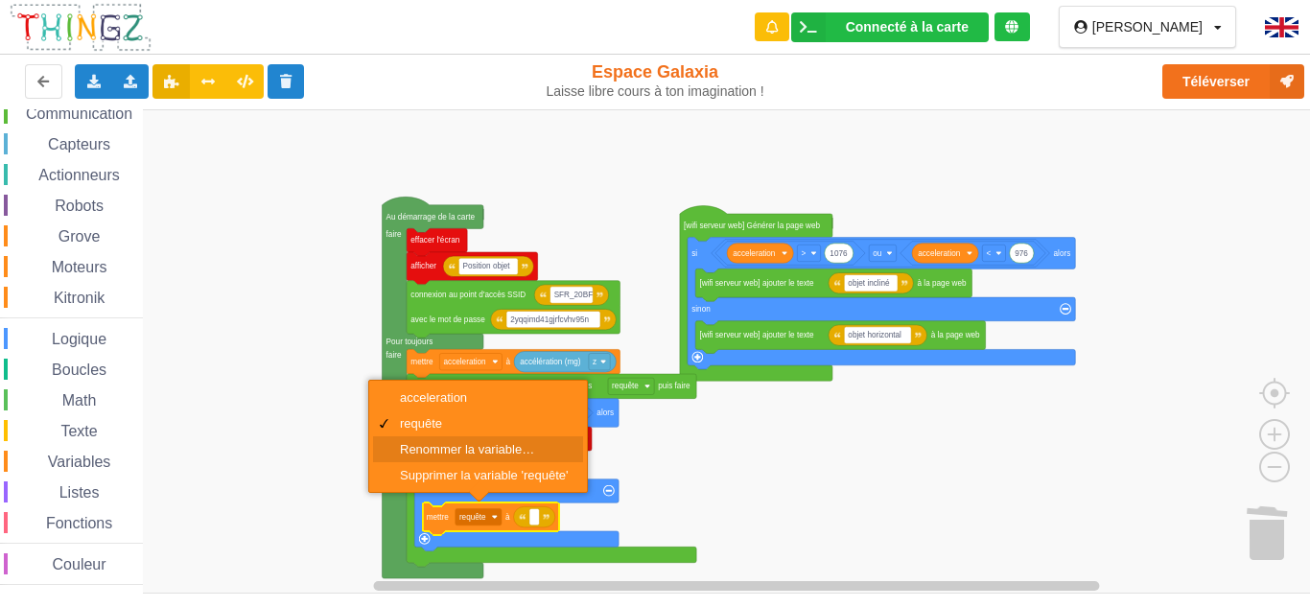
click at [486, 441] on div "Renommer la variable…" at bounding box center [478, 449] width 210 height 26
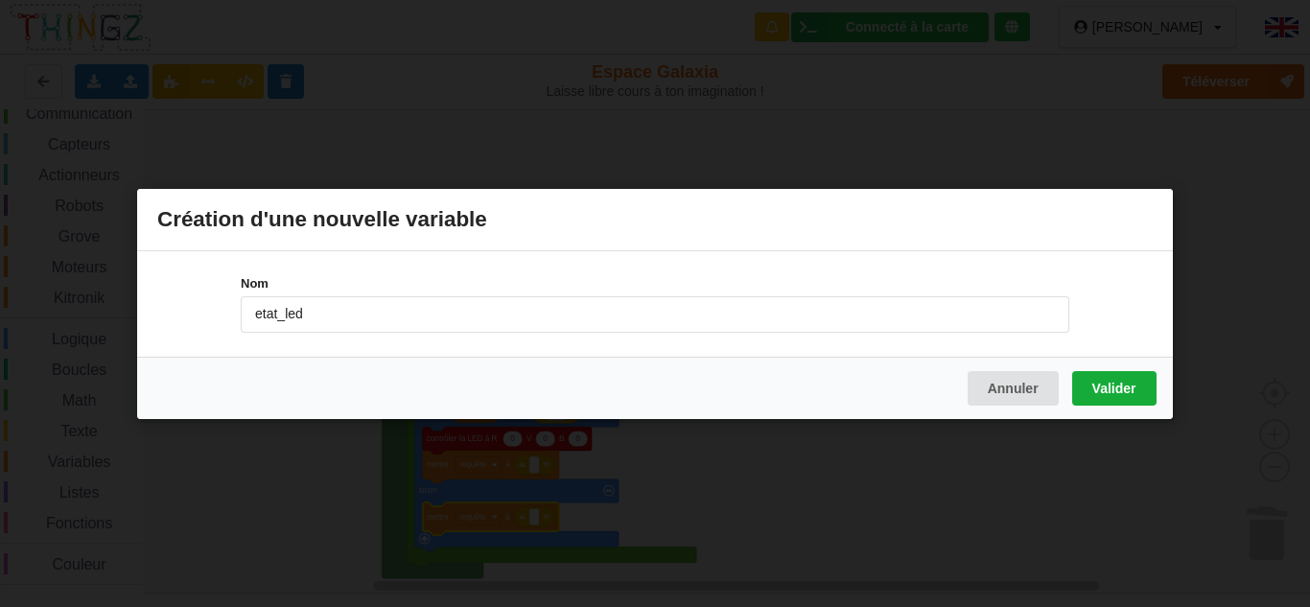
type input "etat_led"
click at [1133, 388] on button "Valider" at bounding box center [1114, 387] width 84 height 35
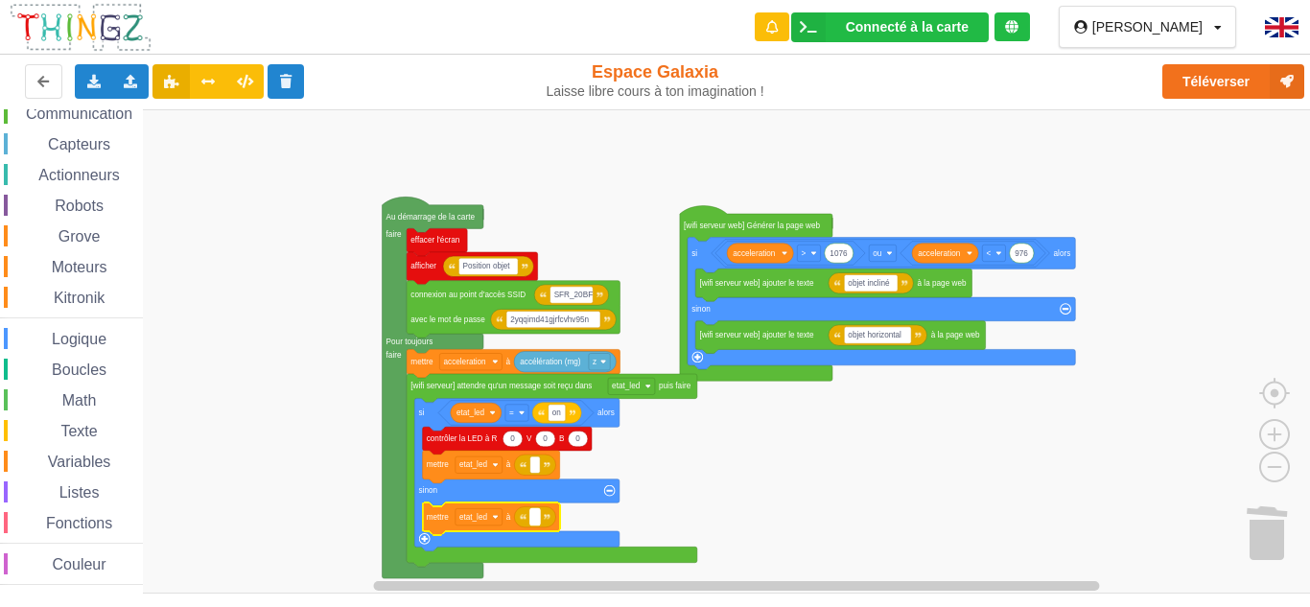
click at [539, 522] on rect "Espace de travail de Blocky" at bounding box center [535, 516] width 10 height 16
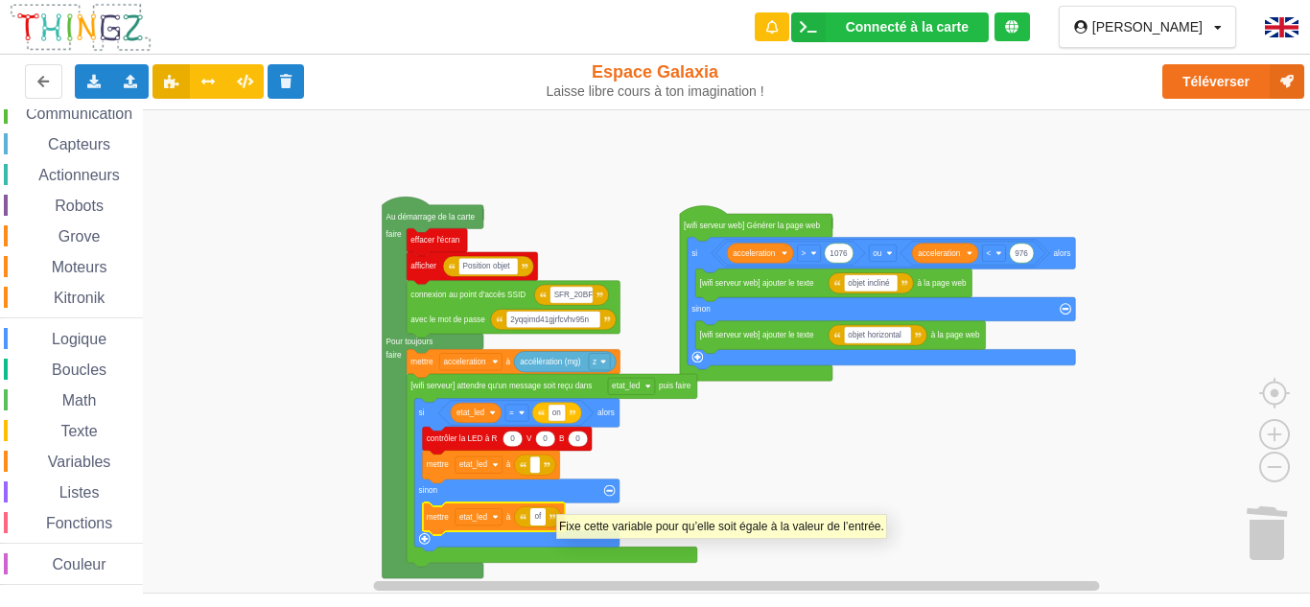
type input "off"
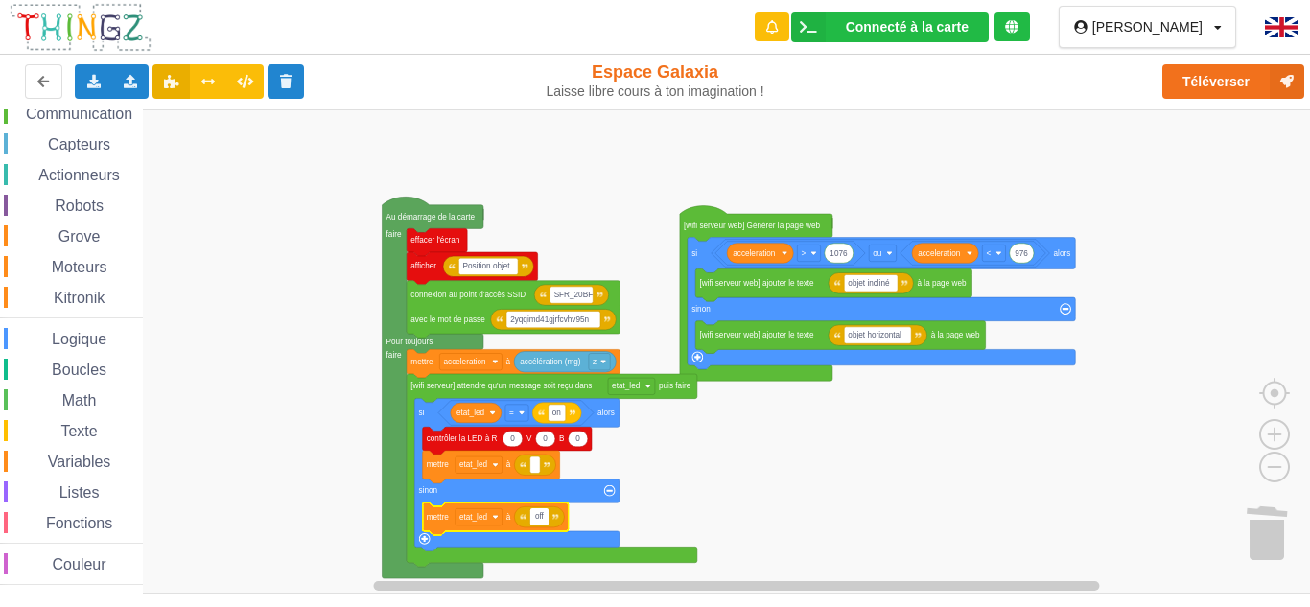
click at [722, 467] on rect "Espace de travail de Blocky" at bounding box center [661, 351] width 1323 height 484
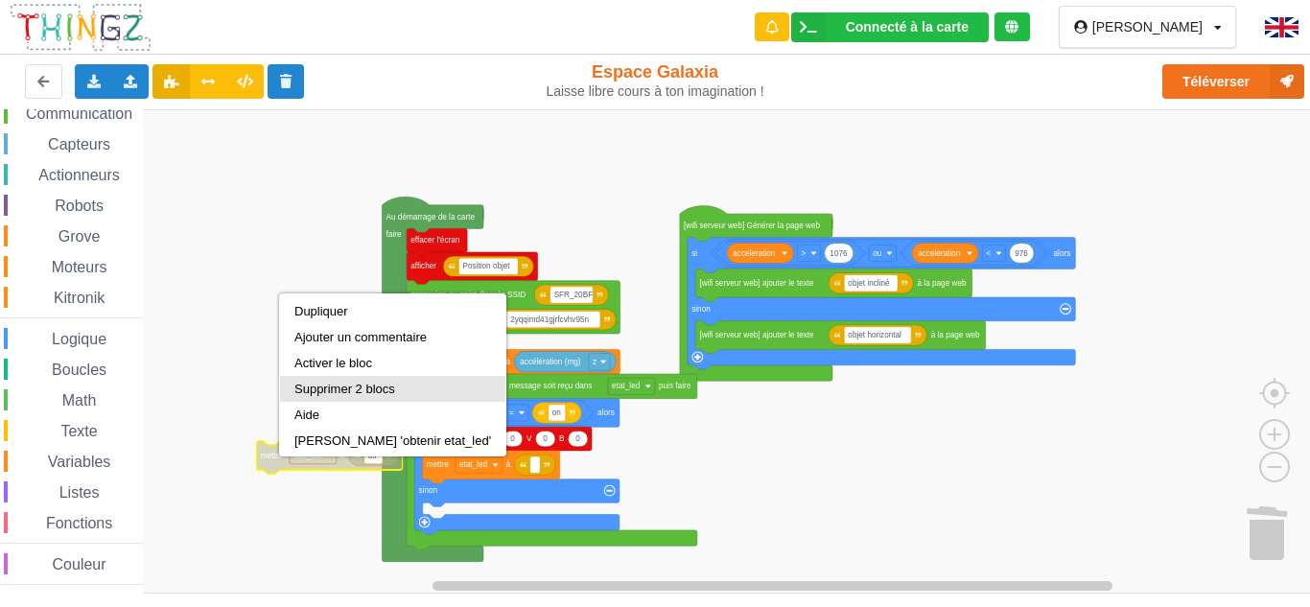
click at [355, 382] on div "Supprimer 2 blocs" at bounding box center [392, 389] width 197 height 14
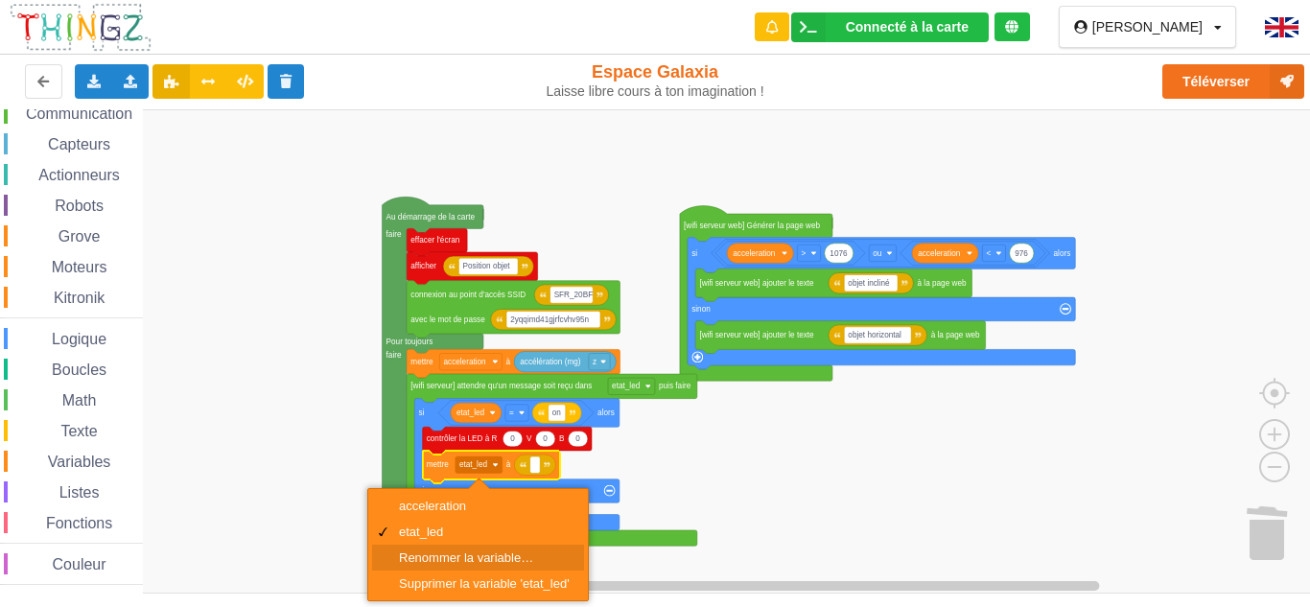
click at [456, 557] on div "Renommer la variable…" at bounding box center [484, 557] width 171 height 14
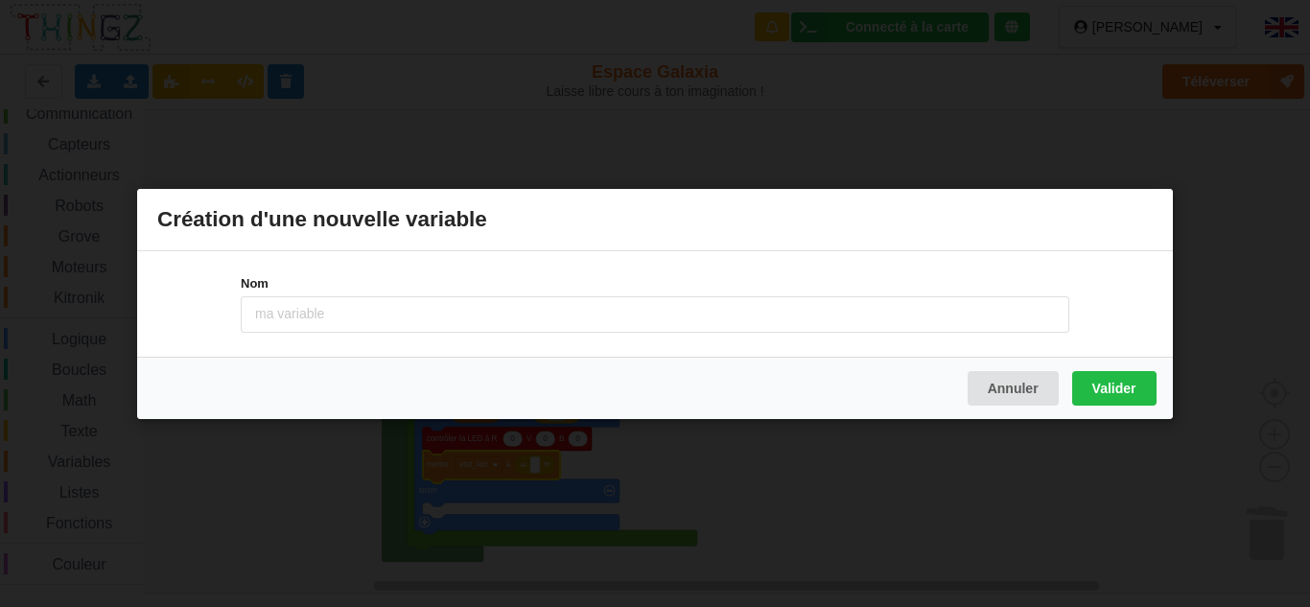
click at [281, 318] on input at bounding box center [655, 313] width 828 height 36
type input "start_lcd"
click at [1115, 394] on button "Valider" at bounding box center [1114, 387] width 84 height 35
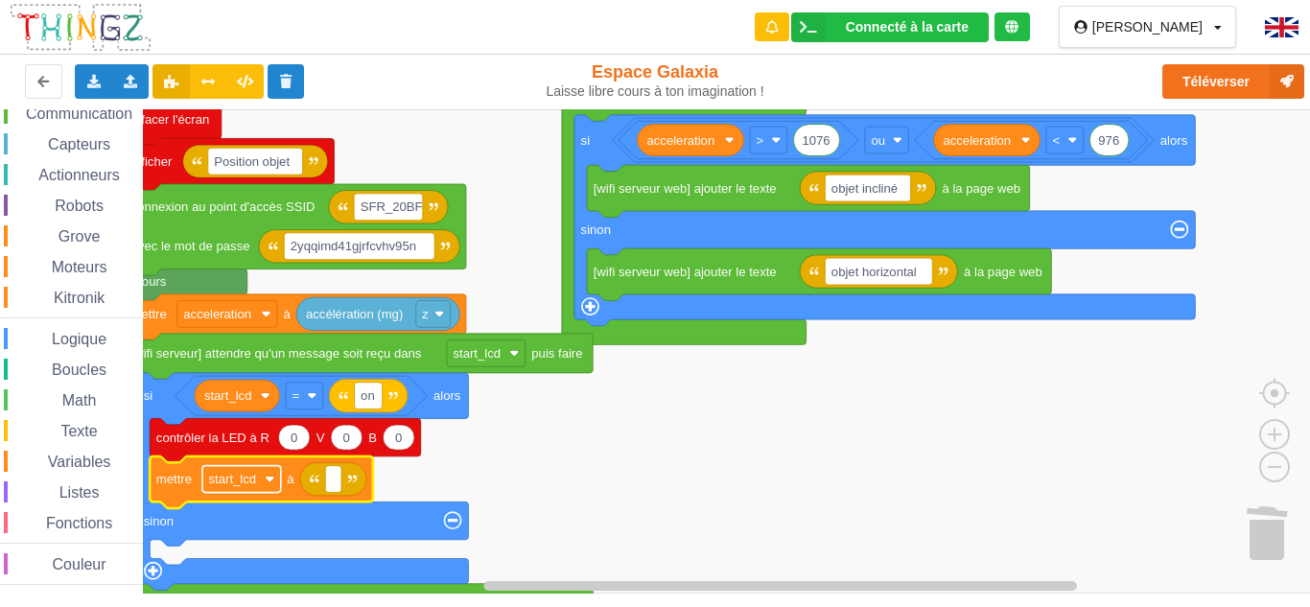
click at [265, 477] on rect "Espace de travail de Blocky" at bounding box center [241, 479] width 79 height 27
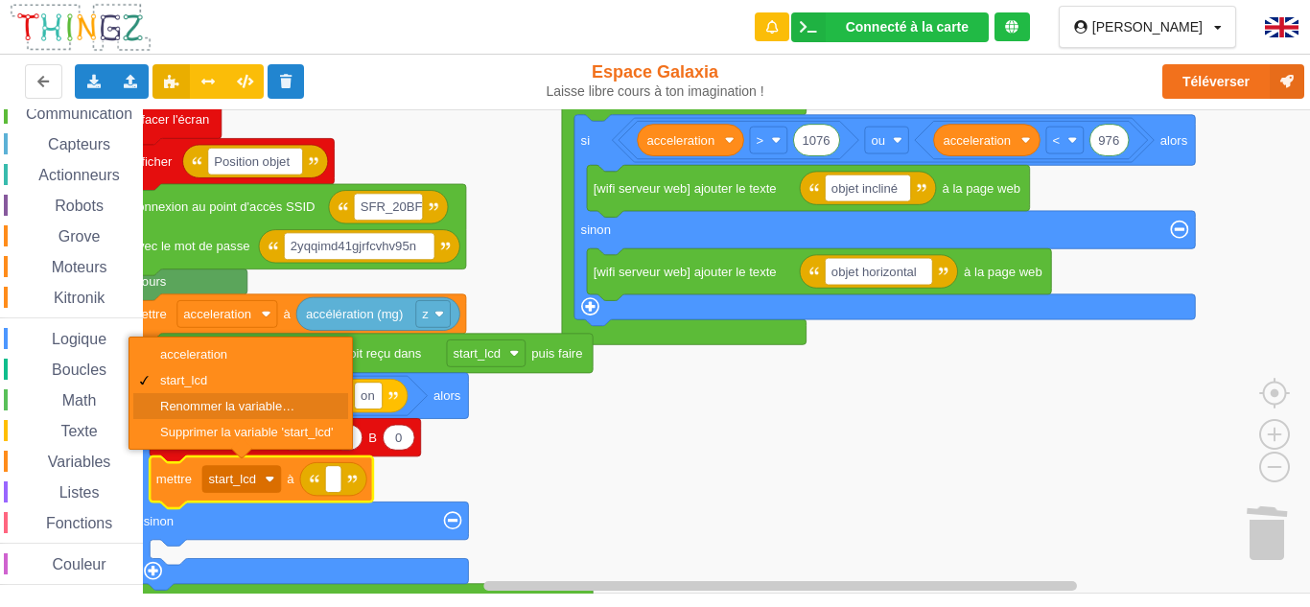
click at [234, 402] on div "Renommer la variable…" at bounding box center [247, 406] width 174 height 14
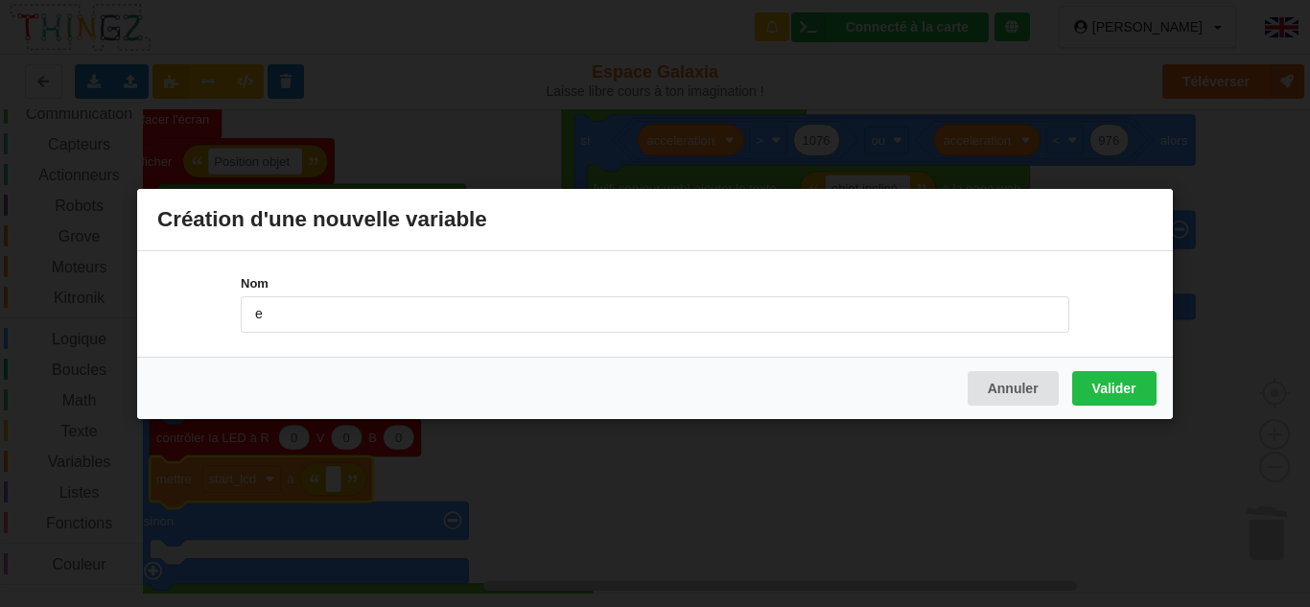
type input "etat_led"
click at [1118, 390] on button "Valider" at bounding box center [1114, 387] width 84 height 35
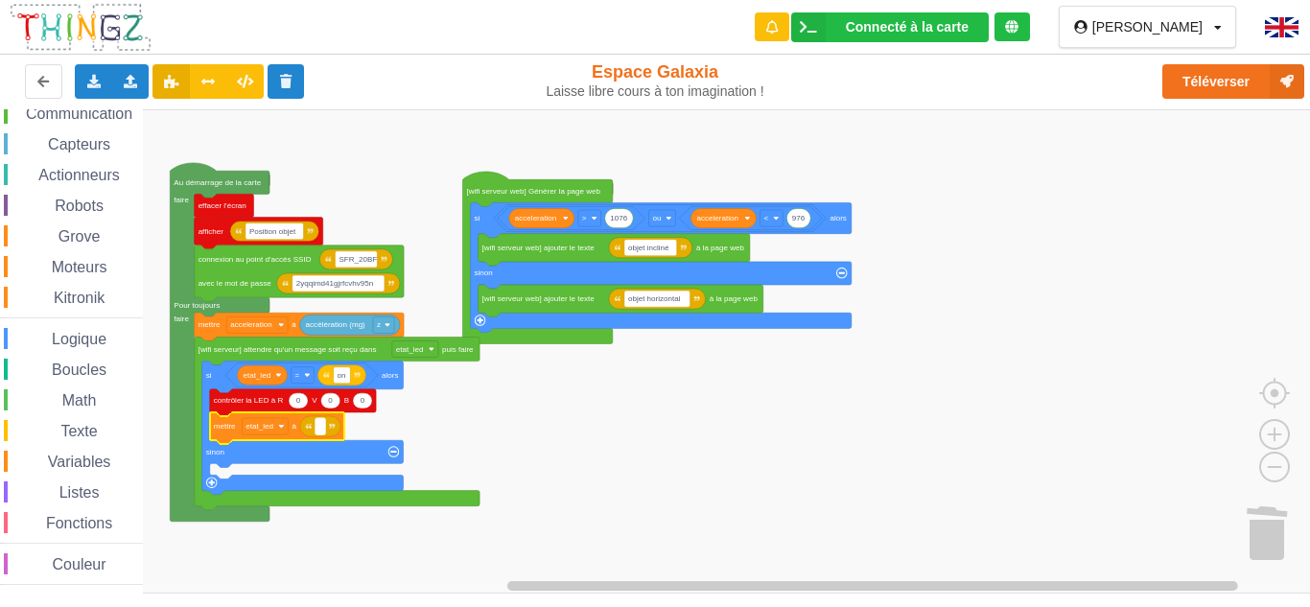
click at [318, 423] on rect "Espace de travail de Blocky" at bounding box center [320, 426] width 10 height 16
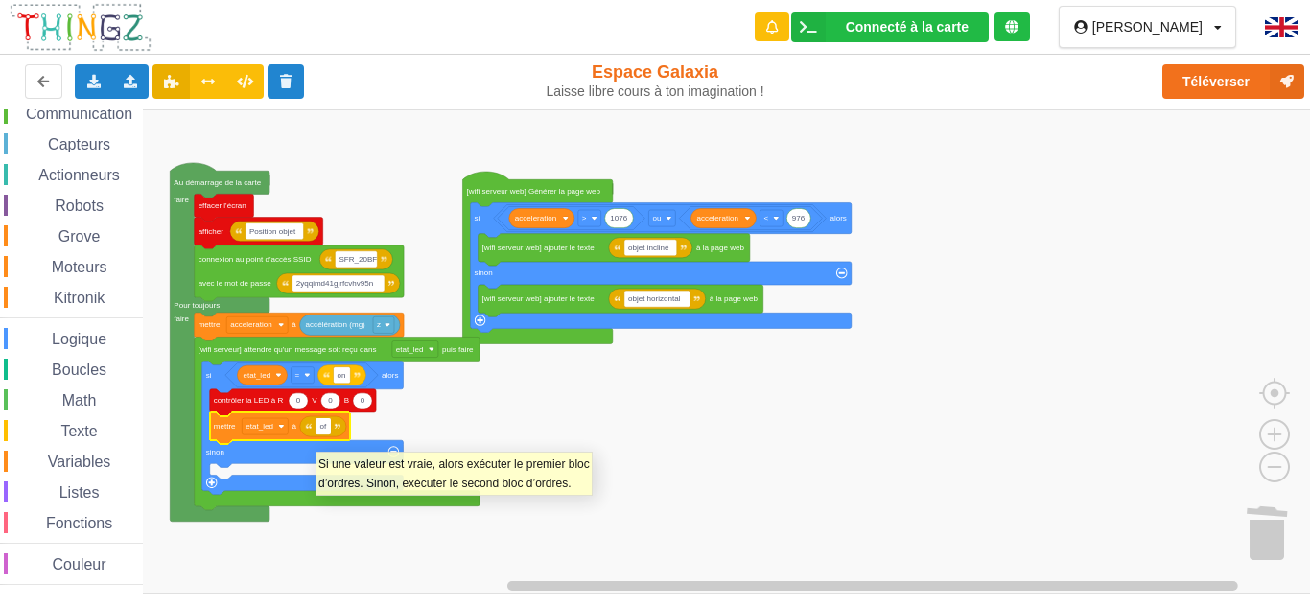
type input "off"
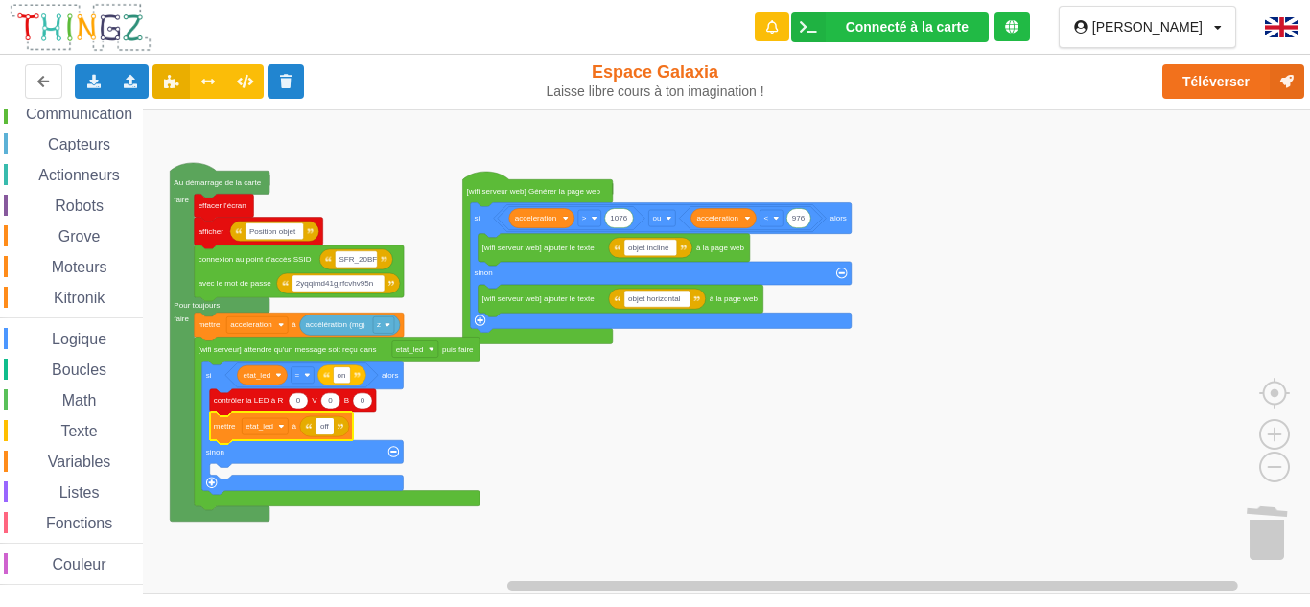
click at [532, 410] on rect "Espace de travail de Blocky" at bounding box center [661, 351] width 1323 height 484
click at [50, 453] on div "Variables" at bounding box center [73, 461] width 139 height 21
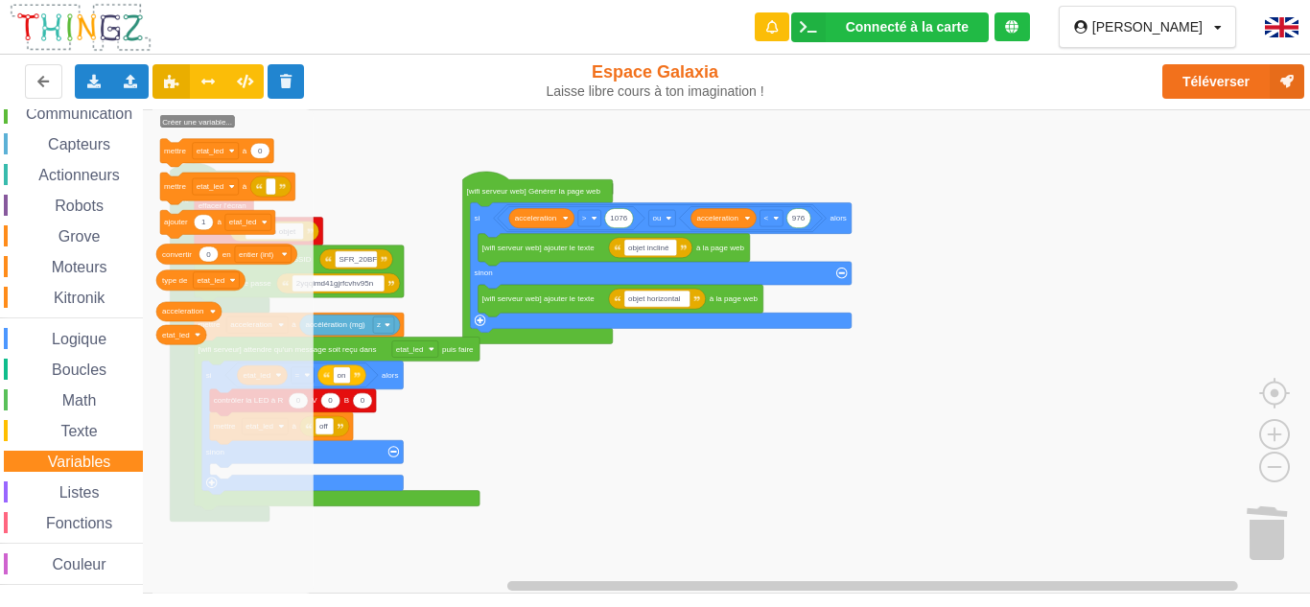
click at [80, 338] on span "Logique" at bounding box center [79, 339] width 60 height 16
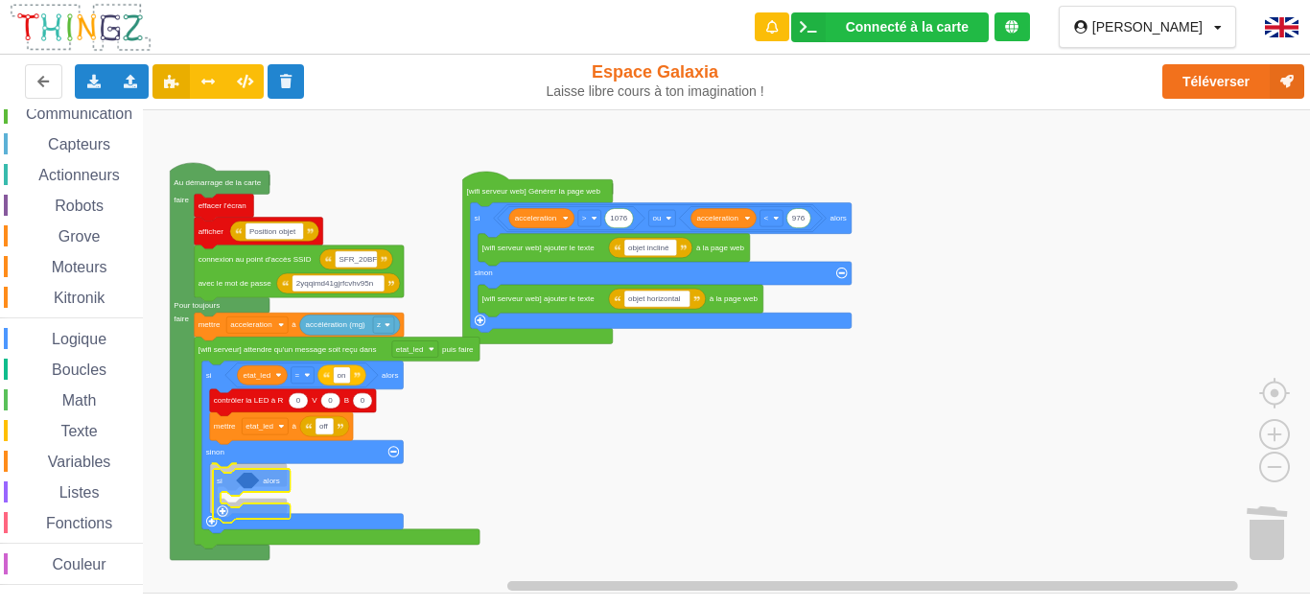
click at [238, 483] on div "Affichage Entrées/Sorties Communication Capteurs Actionneurs Robots Grove Moteu…" at bounding box center [661, 351] width 1323 height 484
click at [70, 338] on span "Logique" at bounding box center [79, 339] width 60 height 16
click at [295, 474] on div "Affichage Entrées/Sorties Communication Capteurs Actionneurs Robots Grove Moteu…" at bounding box center [661, 351] width 1323 height 484
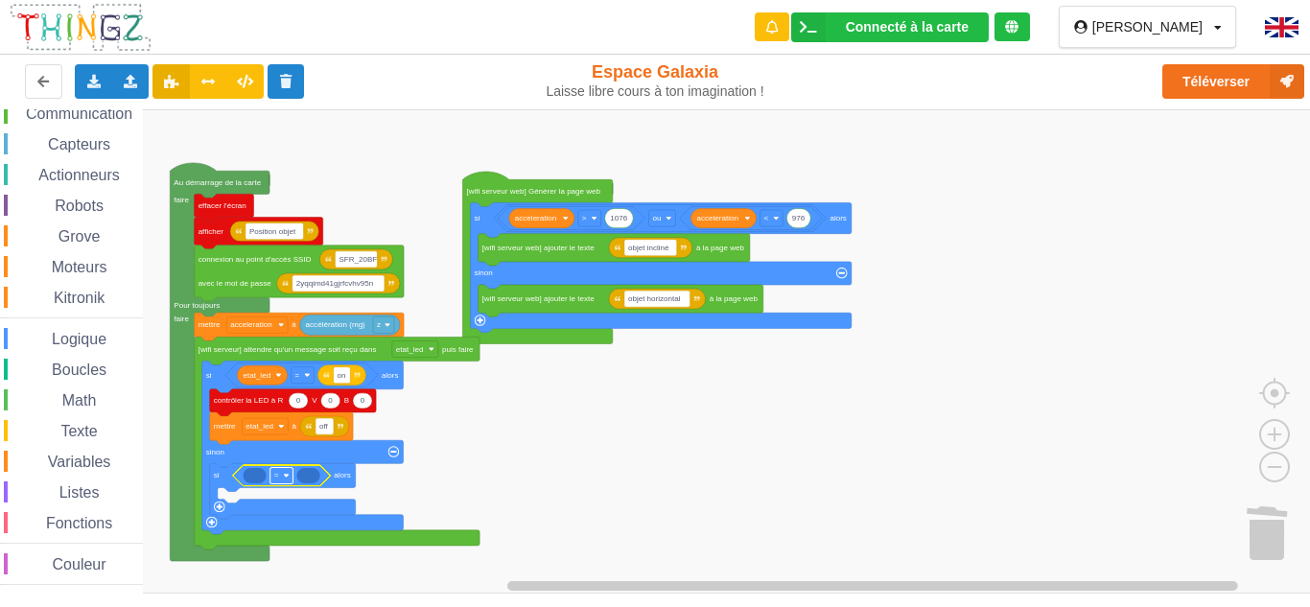
click at [280, 478] on rect "Espace de travail de Blocky" at bounding box center [281, 475] width 23 height 16
click at [427, 431] on rect "Espace de travail de Blocky" at bounding box center [661, 351] width 1323 height 484
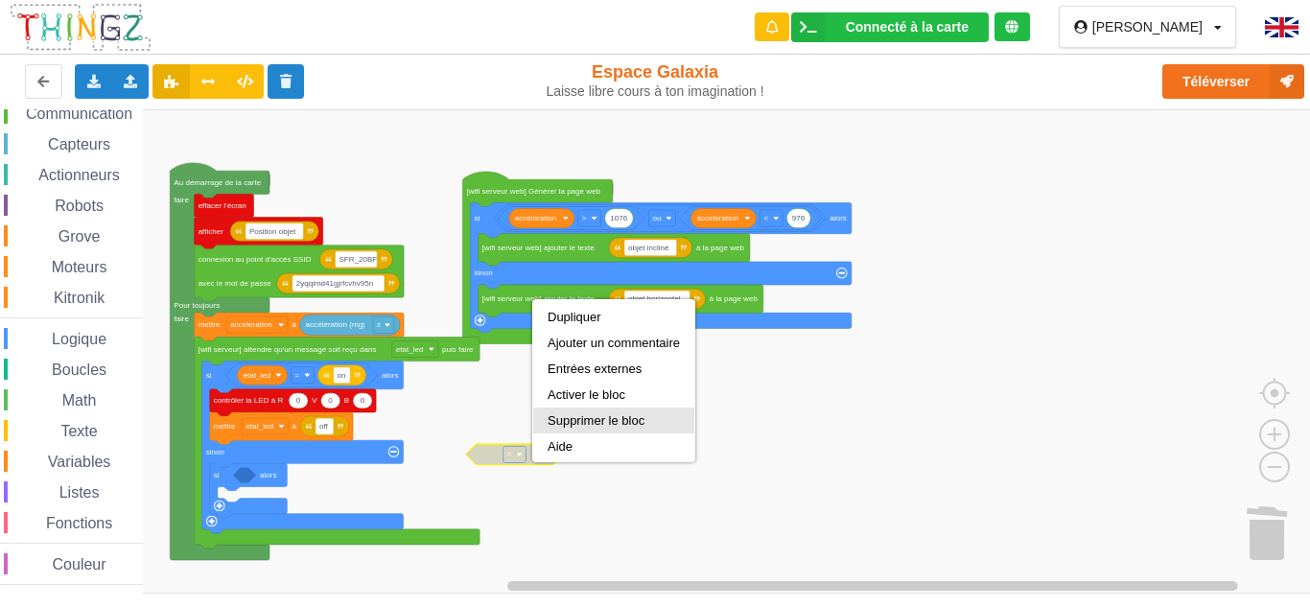
click at [588, 429] on div "Supprimer le bloc" at bounding box center [613, 421] width 161 height 26
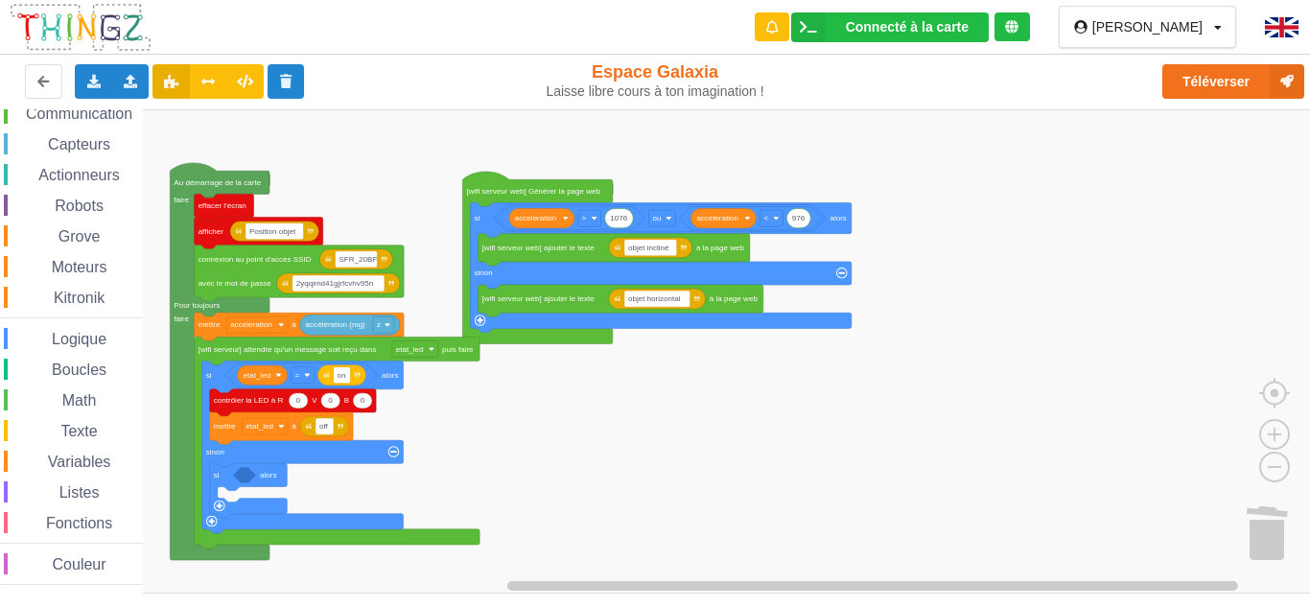
click at [121, 328] on div "Logique" at bounding box center [73, 338] width 139 height 21
click at [317, 179] on div "Affichage Entrées/Sorties Communication Capteurs Actionneurs Robots Grove Moteu…" at bounding box center [661, 351] width 1323 height 484
click at [317, 179] on rect "Espace de travail de Blocky" at bounding box center [319, 183] width 23 height 16
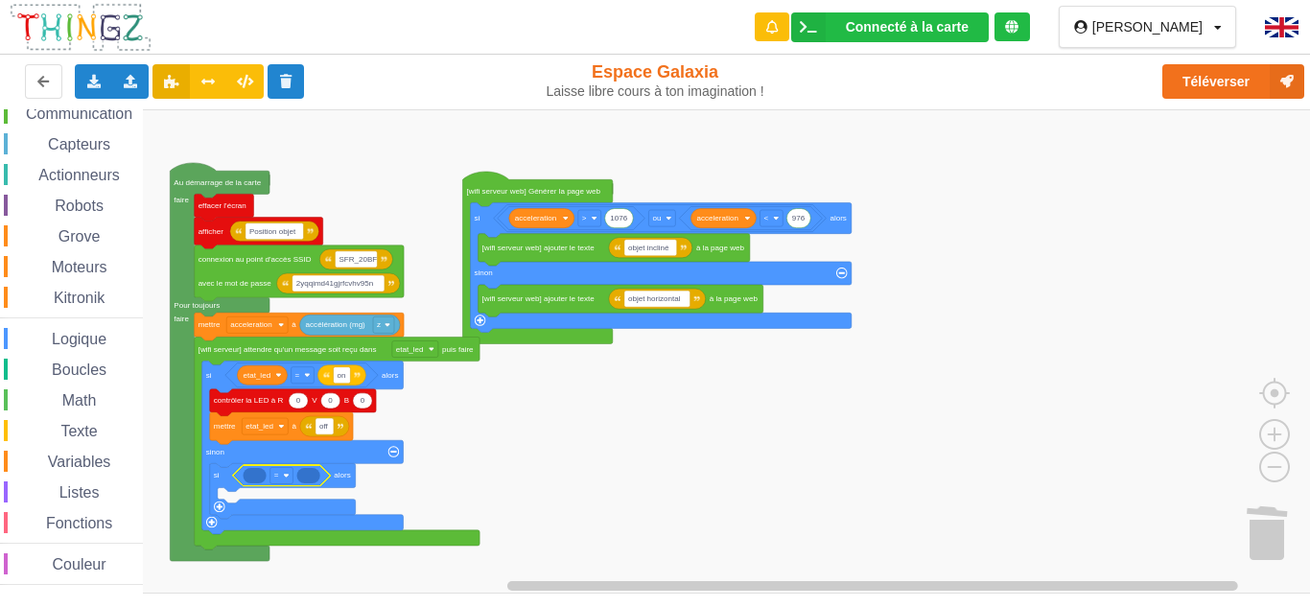
click at [101, 460] on span "Variables" at bounding box center [79, 462] width 69 height 16
click at [32, 467] on div "Affichage Entrées/Sorties Communication Capteurs Actionneurs Robots Grove Moteu…" at bounding box center [661, 351] width 1323 height 484
click at [83, 459] on span "Variables" at bounding box center [79, 462] width 69 height 16
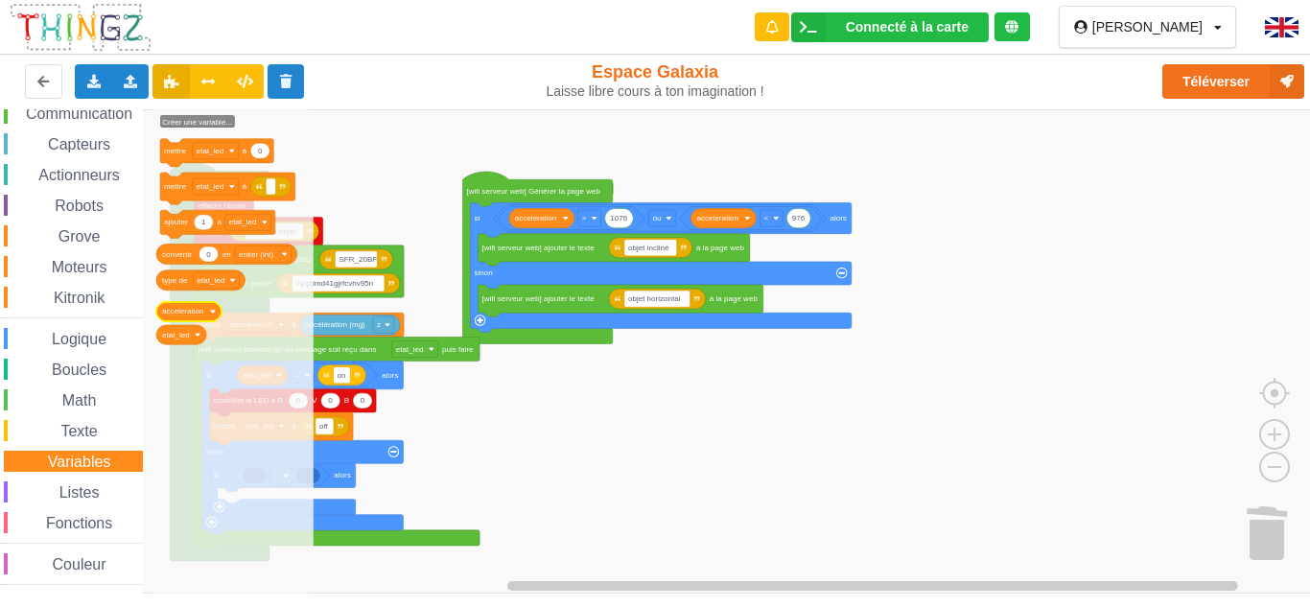
click at [193, 311] on text "acceleration" at bounding box center [182, 311] width 41 height 9
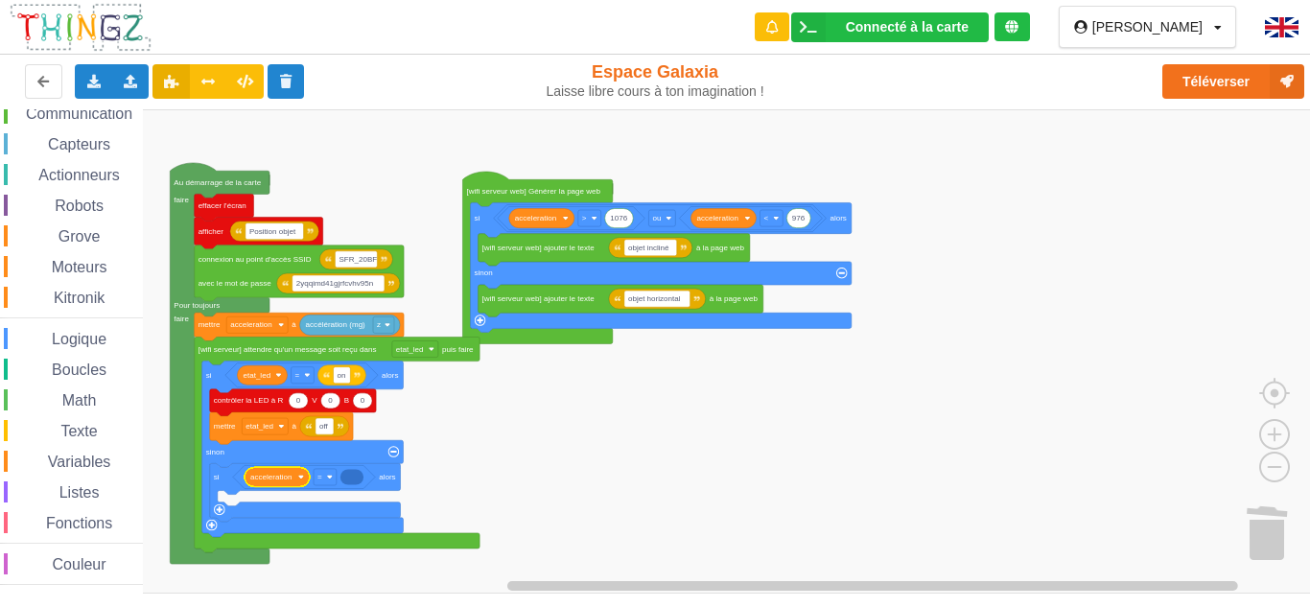
click at [279, 483] on icon "Espace de travail de Blocky" at bounding box center [277, 476] width 65 height 19
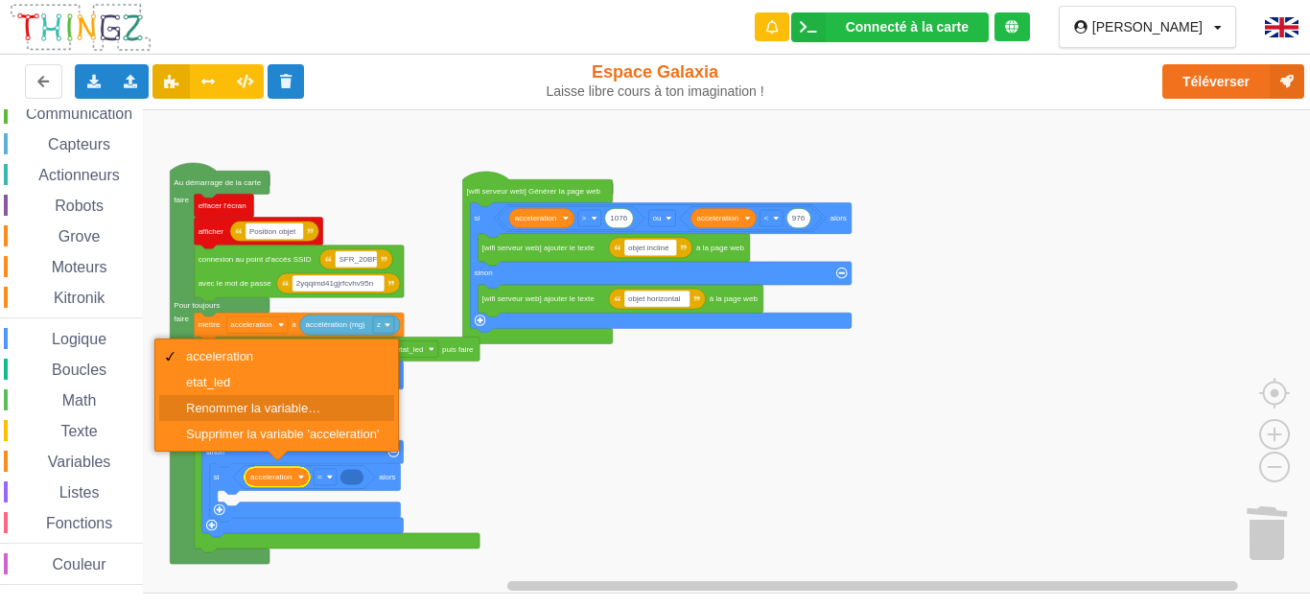
click at [275, 414] on div "Renommer la variable…" at bounding box center [283, 408] width 194 height 14
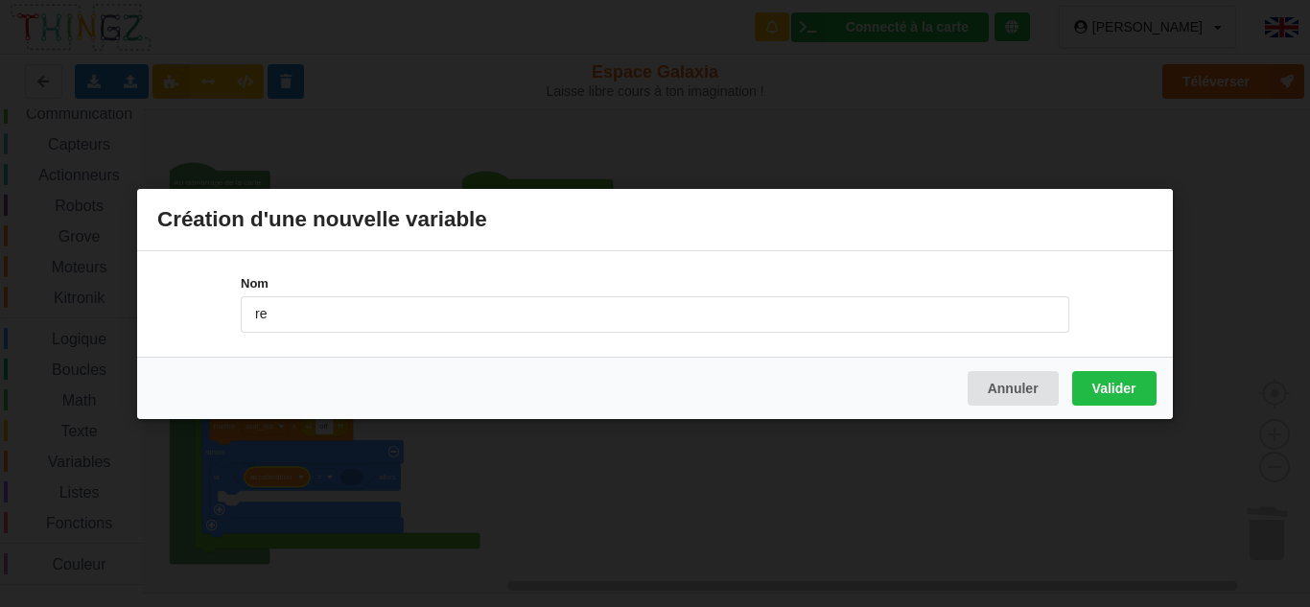
type input "requête"
click at [1124, 384] on button "Valider" at bounding box center [1114, 387] width 84 height 35
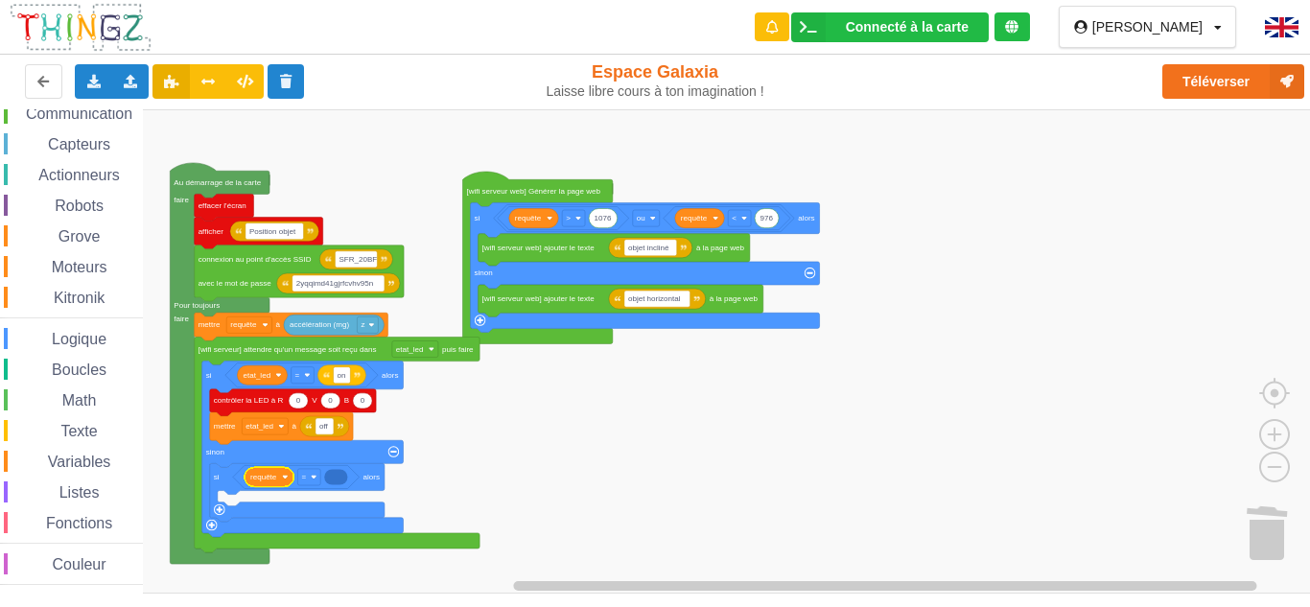
click at [85, 436] on span "Texte" at bounding box center [79, 431] width 42 height 16
click at [341, 477] on div "Affichage Entrées/Sorties Communication Capteurs Actionneurs Robots Grove Moteu…" at bounding box center [661, 351] width 1323 height 484
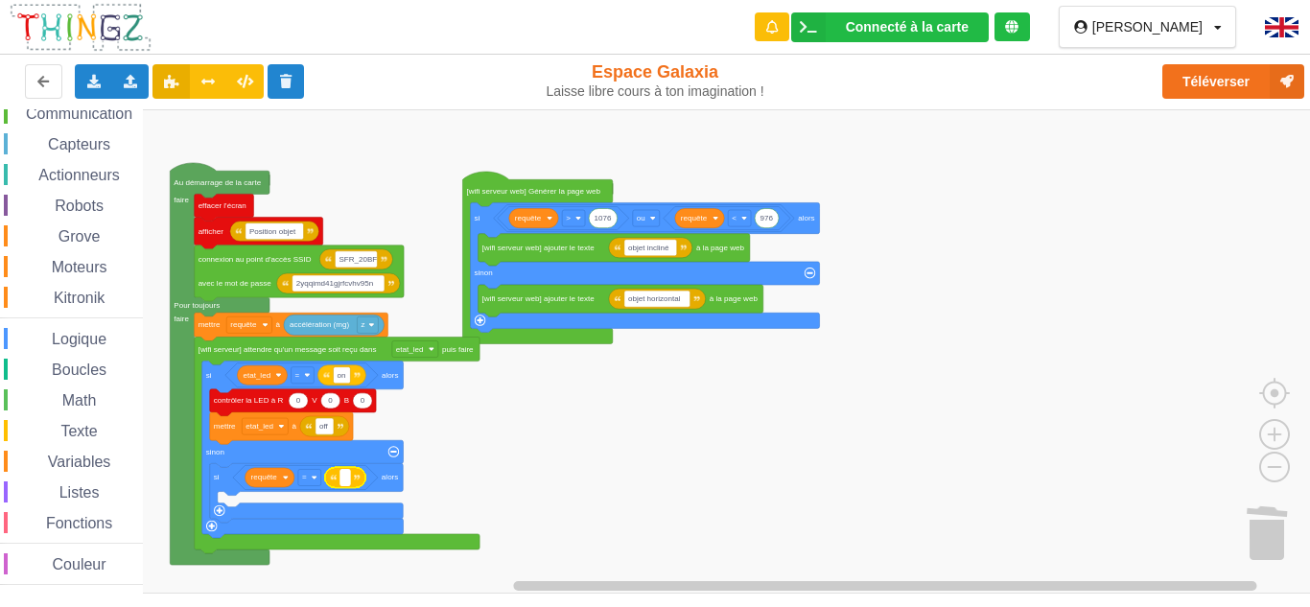
click at [344, 485] on rect "Espace de travail de Blocky" at bounding box center [345, 477] width 10 height 16
type input "off"
click at [938, 493] on rect "Espace de travail de Blocky" at bounding box center [661, 351] width 1323 height 484
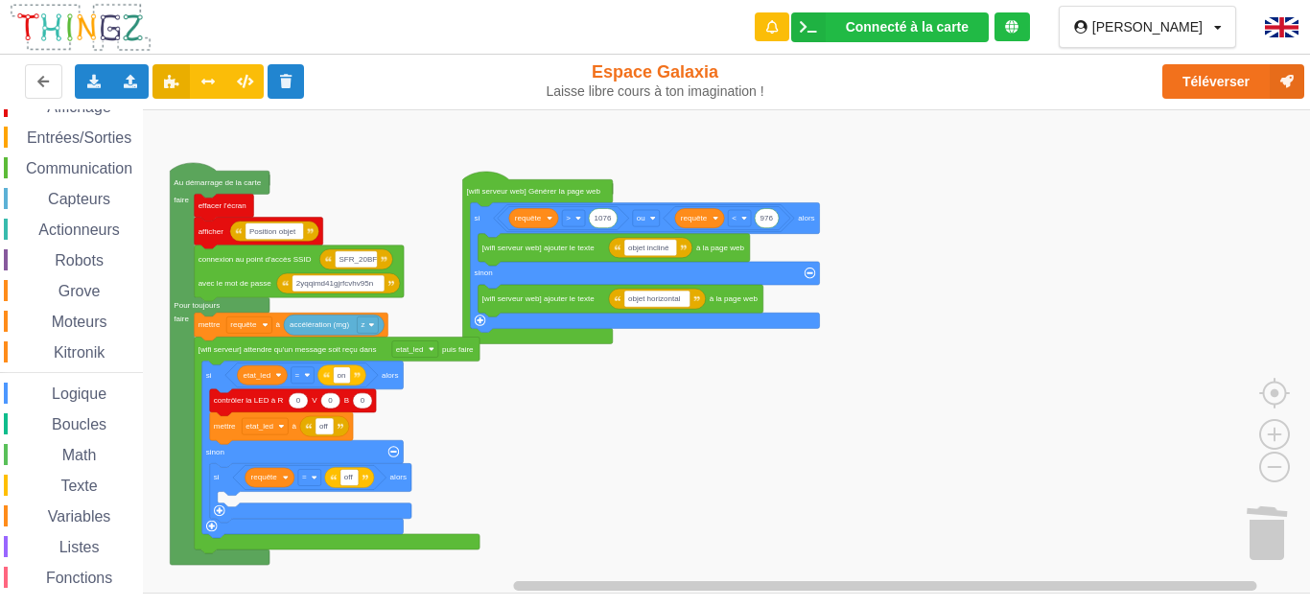
scroll to position [0, 0]
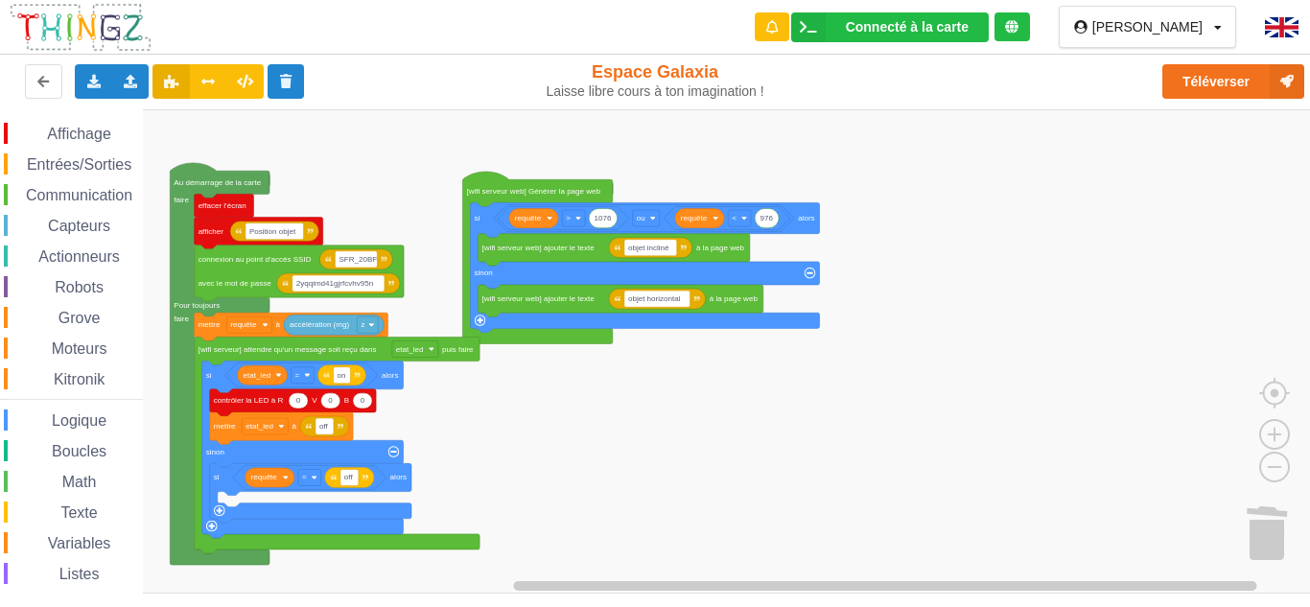
click at [96, 138] on span "Affichage" at bounding box center [78, 134] width 69 height 16
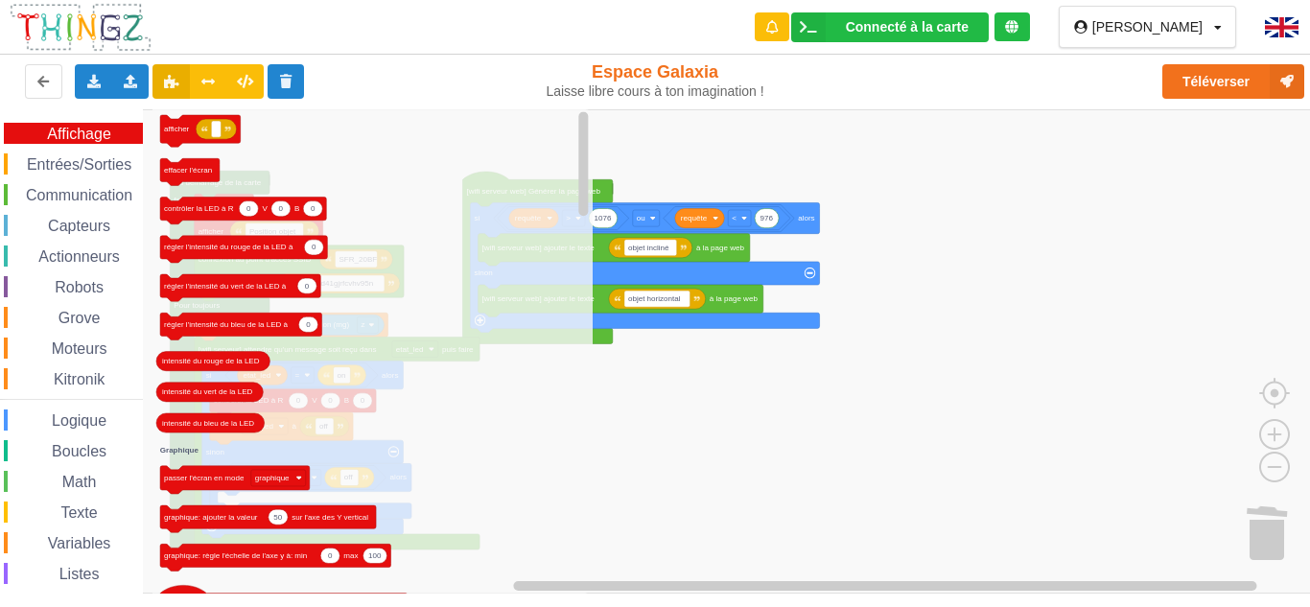
click at [361, 364] on icon "afficher effacer l'écran 0 0 0 contrôler la LED à R V B 0 régler l'intensité du…" at bounding box center [372, 351] width 440 height 484
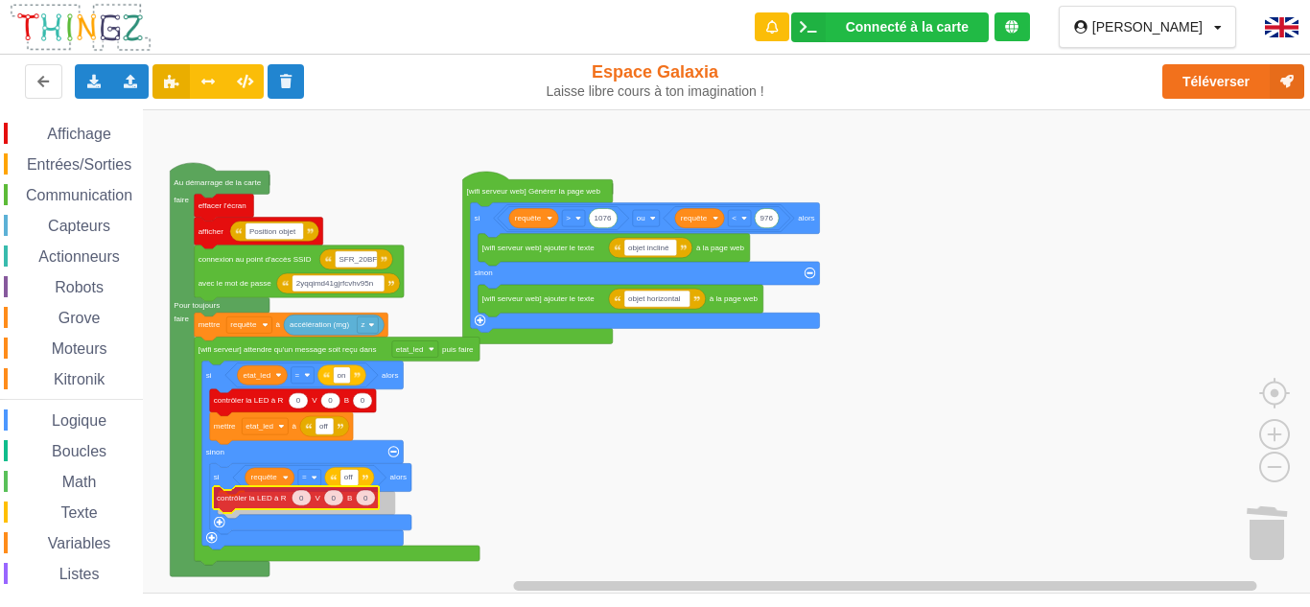
click at [263, 502] on div "Affichage Entrées/Sorties Communication Capteurs Actionneurs Robots Grove Moteu…" at bounding box center [661, 351] width 1323 height 484
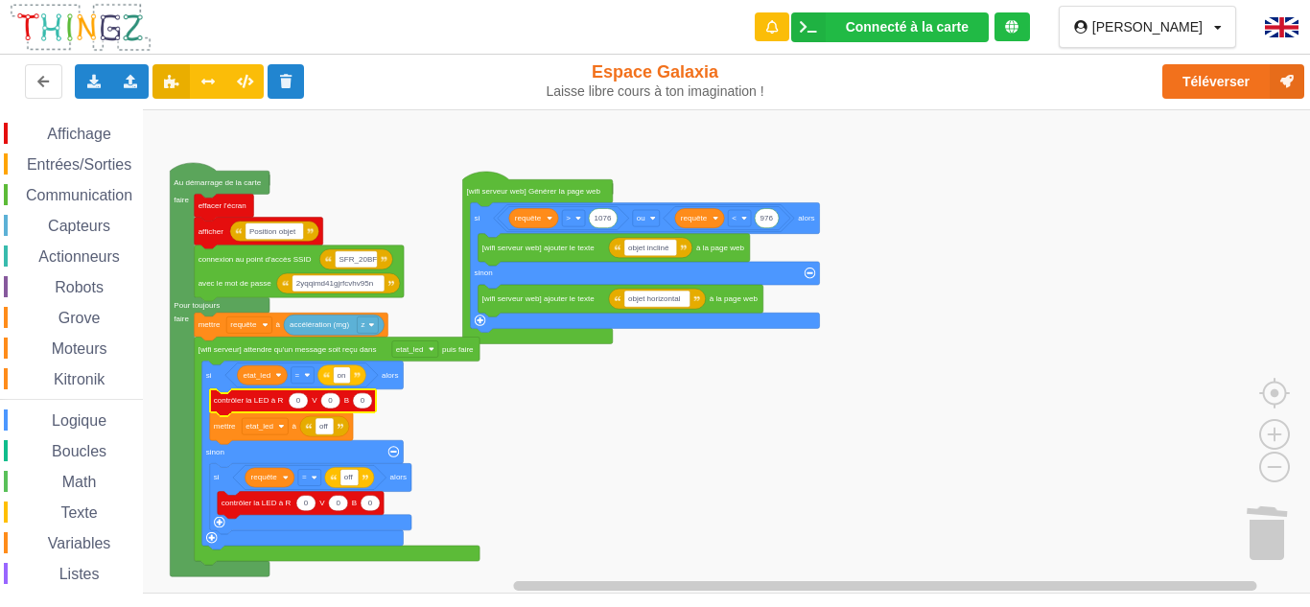
click at [305, 402] on icon "Espace de travail de Blocky" at bounding box center [298, 400] width 19 height 15
type input "255"
click at [339, 407] on icon "Espace de travail de Blocky" at bounding box center [334, 400] width 19 height 15
type input "255"
click at [372, 400] on text "0" at bounding box center [371, 400] width 5 height 9
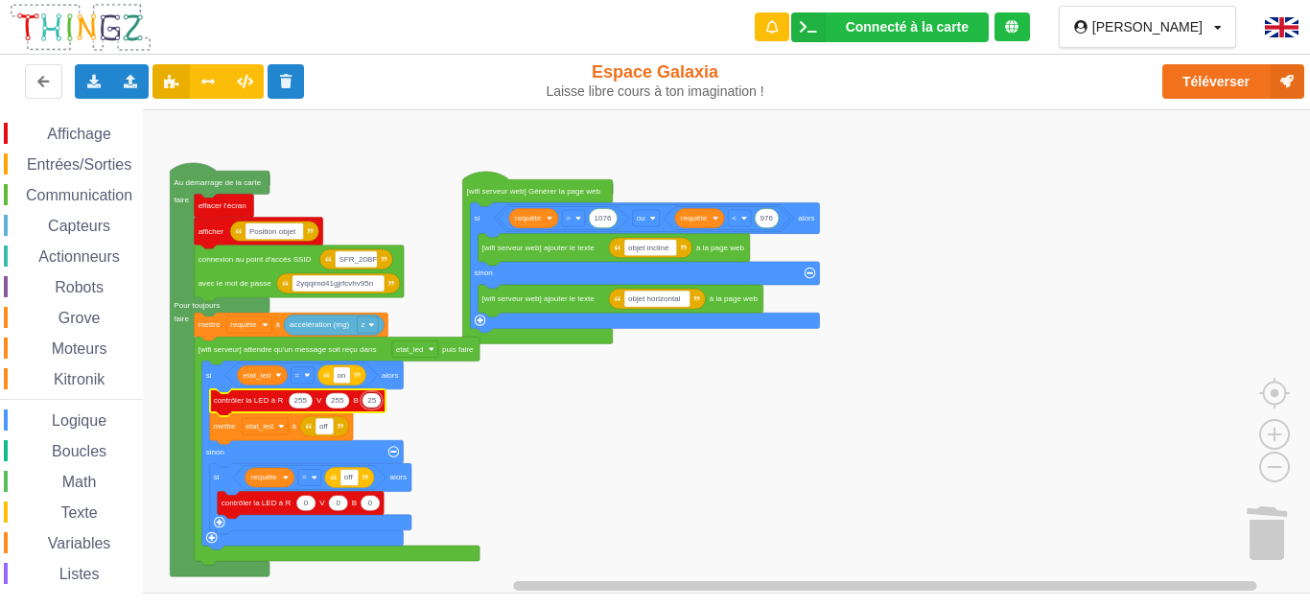
type input "255"
click at [422, 419] on rect "Espace de travail de Blocky" at bounding box center [661, 351] width 1323 height 484
click at [106, 536] on span "Variables" at bounding box center [79, 543] width 69 height 16
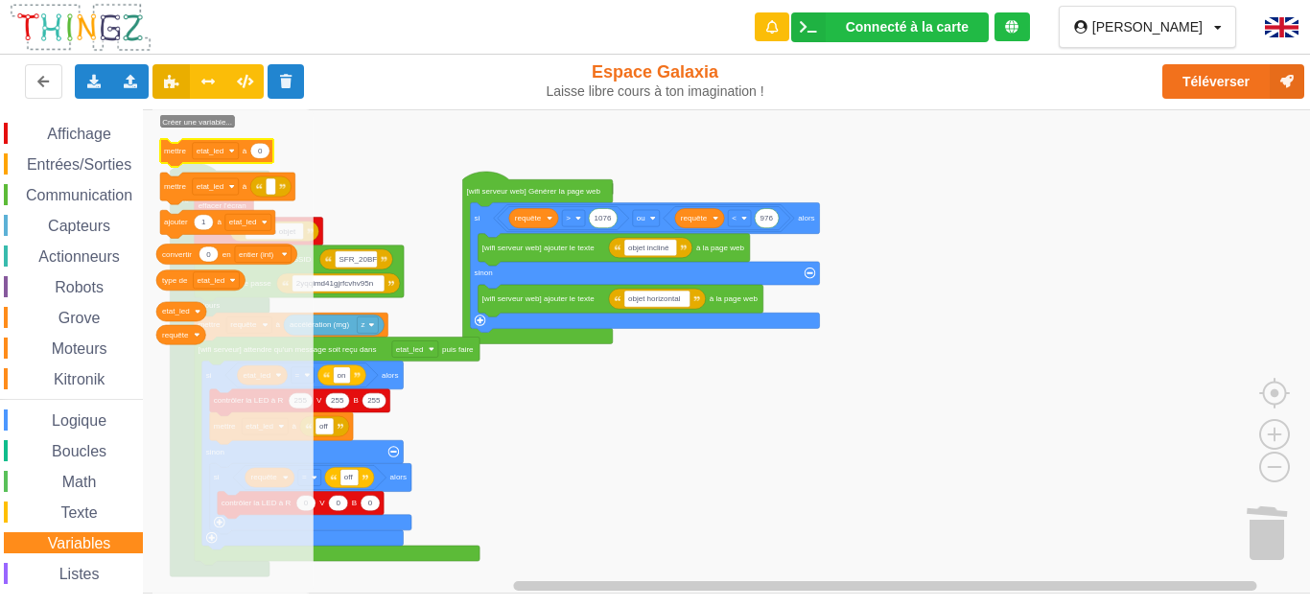
click at [254, 150] on icon "Espace de travail de Blocky" at bounding box center [259, 150] width 19 height 15
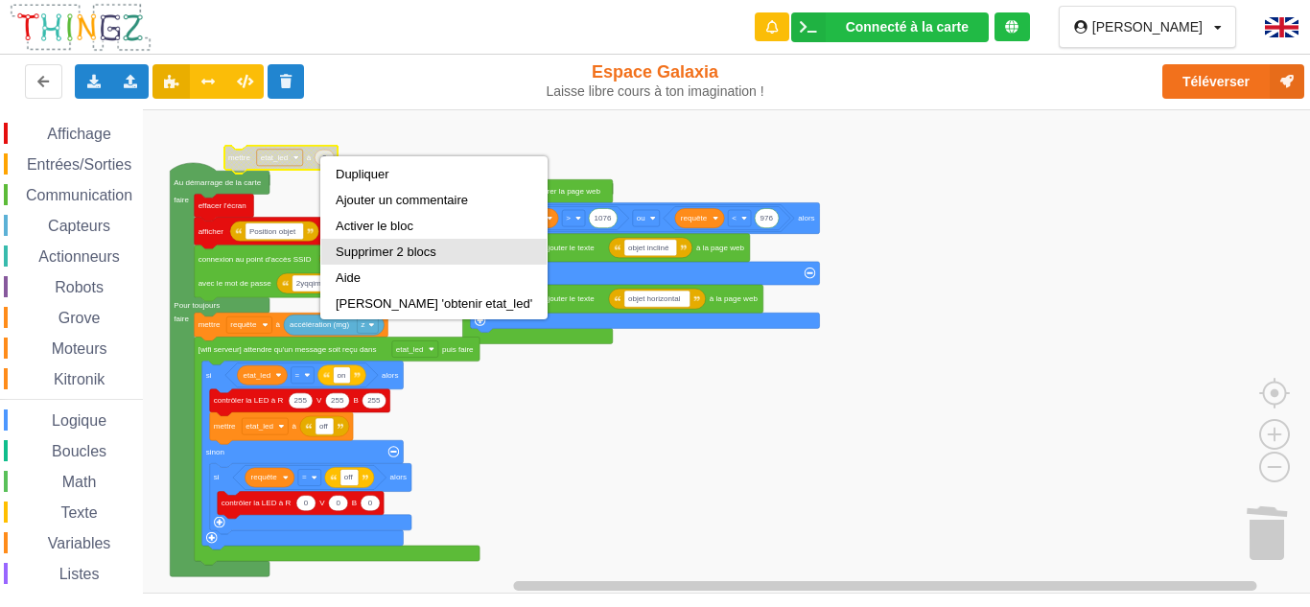
click at [367, 242] on div "Supprimer 2 blocs" at bounding box center [433, 252] width 225 height 26
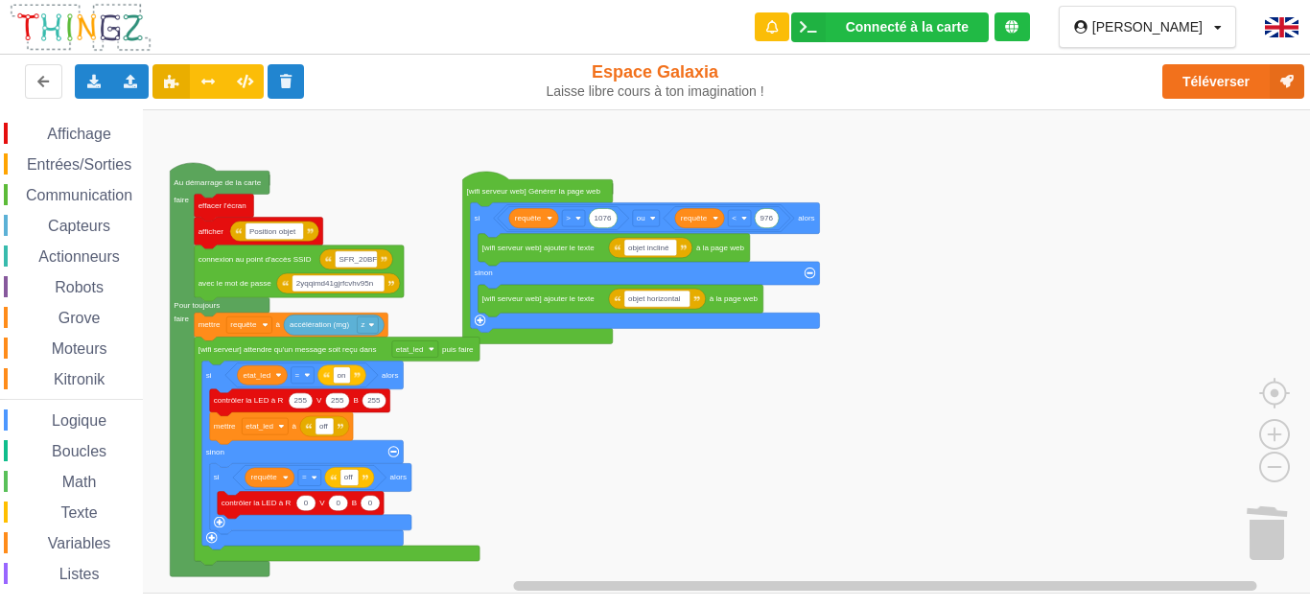
click at [109, 539] on span "Variables" at bounding box center [79, 543] width 69 height 16
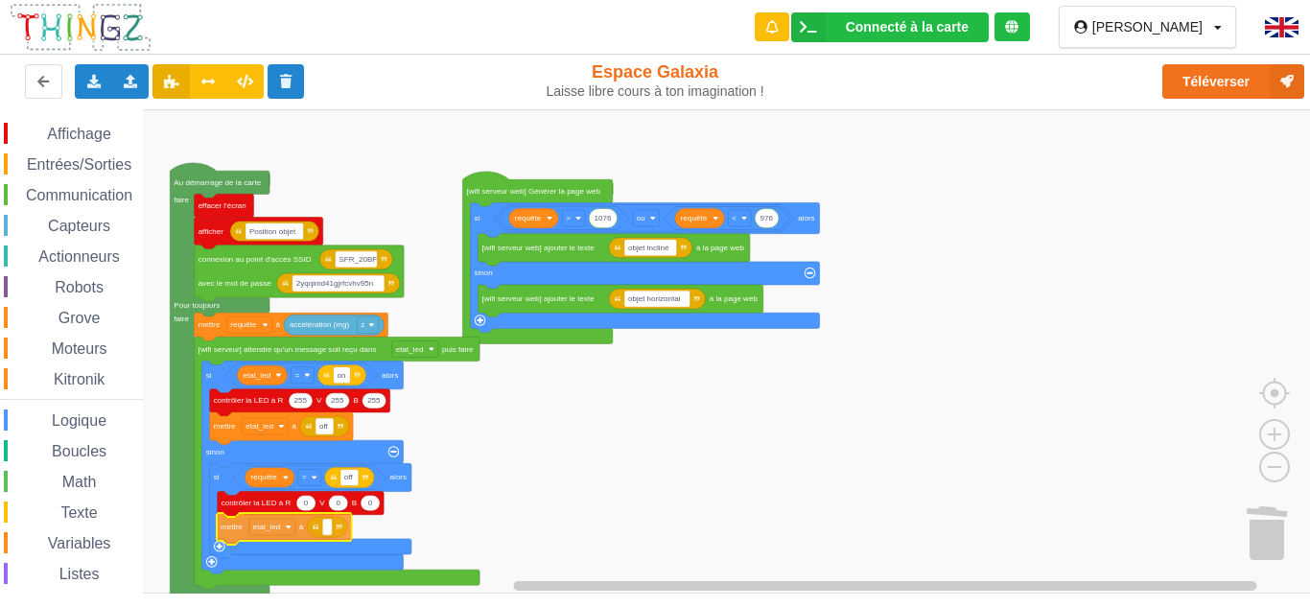
click at [303, 520] on div "Affichage Entrées/Sorties Communication Capteurs Actionneurs Robots Grove Moteu…" at bounding box center [661, 351] width 1323 height 484
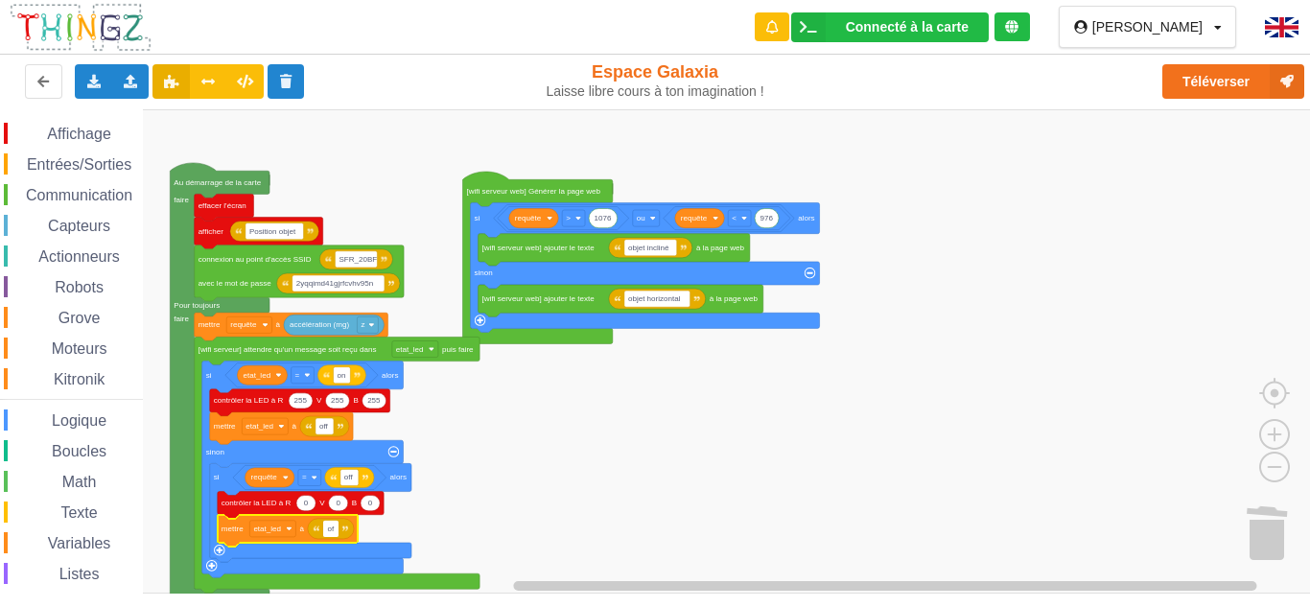
type input "off"
click at [525, 495] on rect "Espace de travail de Blocky" at bounding box center [661, 351] width 1323 height 484
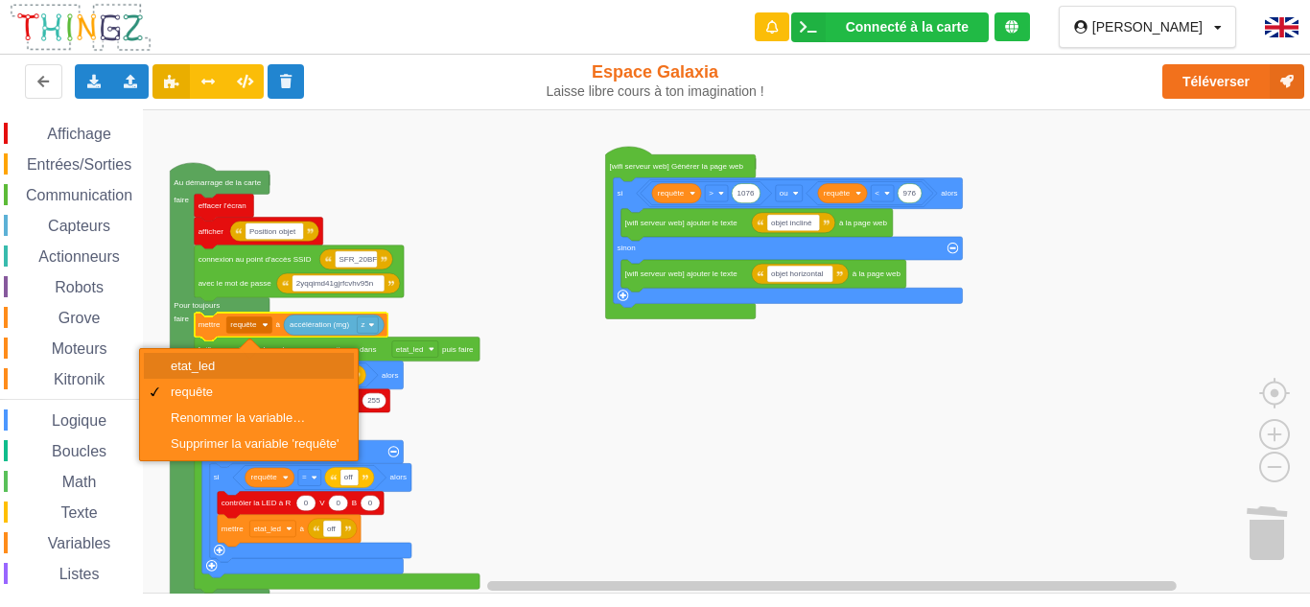
click at [250, 361] on div "etat_led" at bounding box center [255, 366] width 169 height 14
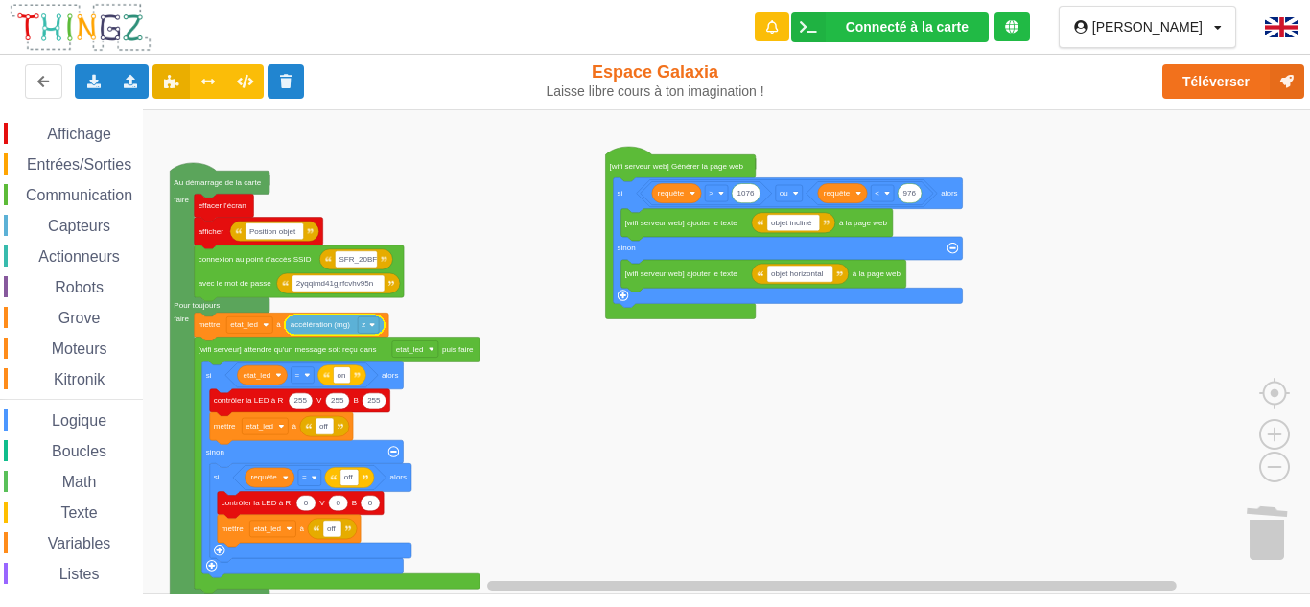
click at [384, 328] on icon "Espace de travail de Blocky" at bounding box center [335, 325] width 100 height 20
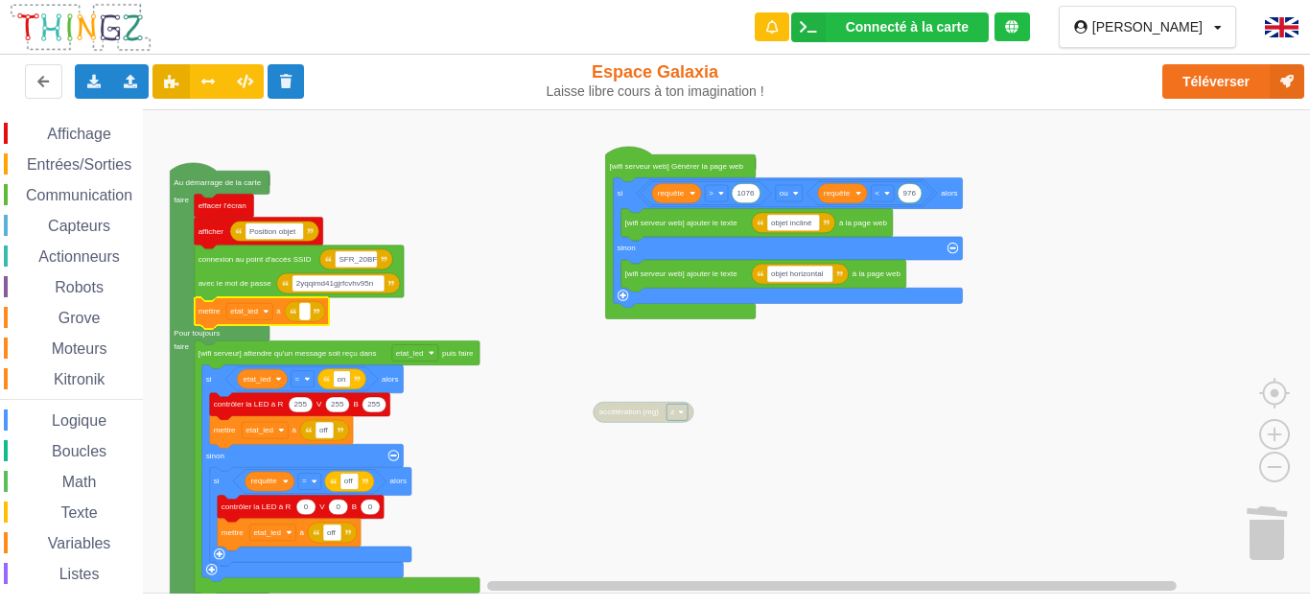
click at [302, 313] on rect "Espace de travail de Blocky" at bounding box center [305, 311] width 10 height 16
type input "off"
click at [360, 324] on rect "Espace de travail de Blocky" at bounding box center [661, 351] width 1323 height 484
click at [429, 313] on rect "Espace de travail de Blocky" at bounding box center [661, 351] width 1323 height 484
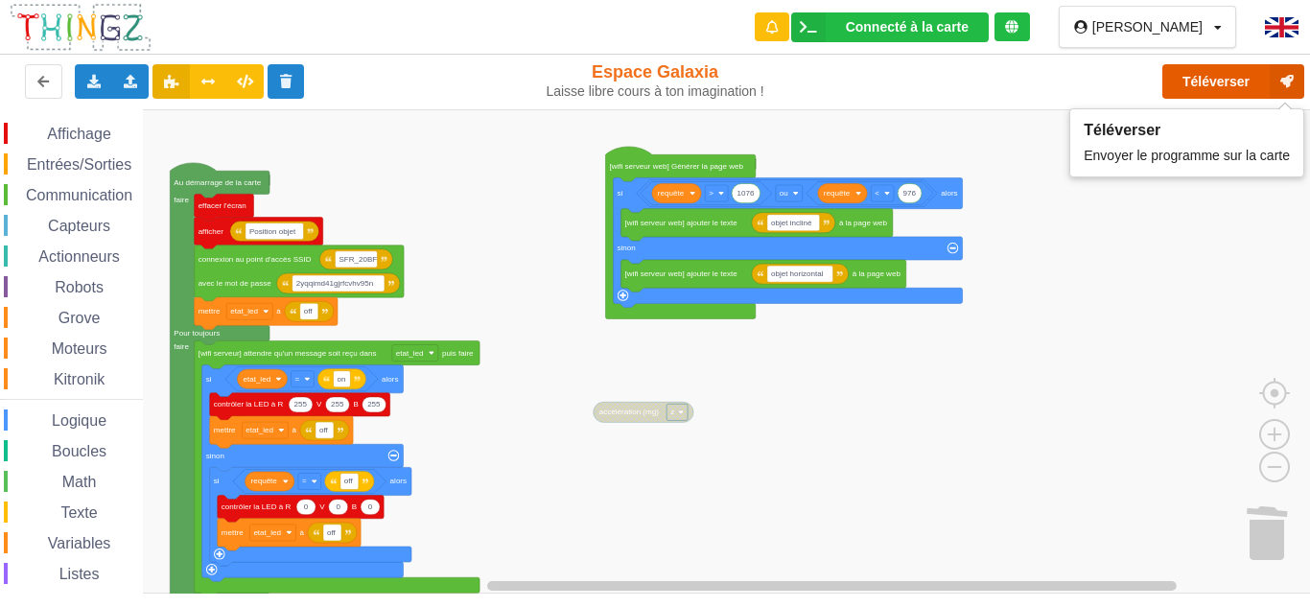
click at [1196, 93] on button "Téléverser" at bounding box center [1233, 81] width 142 height 35
click at [1183, 89] on button "Téléverser" at bounding box center [1233, 81] width 142 height 35
drag, startPoint x: 1208, startPoint y: 81, endPoint x: 1257, endPoint y: 76, distance: 49.1
click at [1257, 76] on button "Téléverser" at bounding box center [1233, 81] width 142 height 35
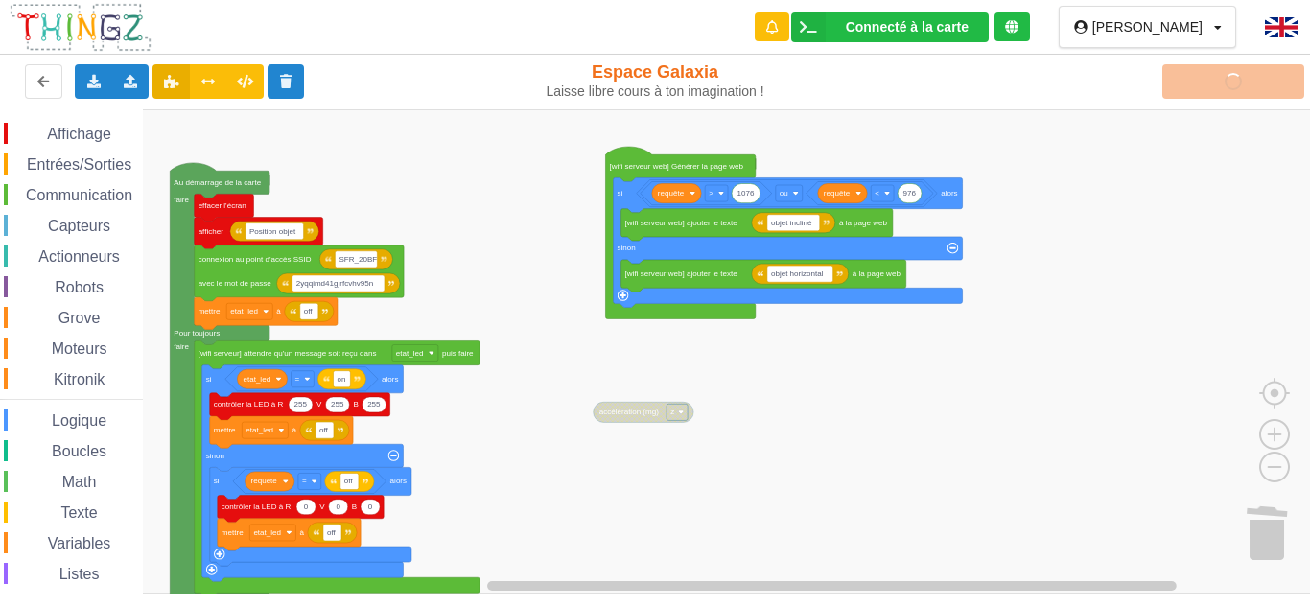
click at [1257, 76] on div "Téléverser" at bounding box center [1049, 81] width 538 height 61
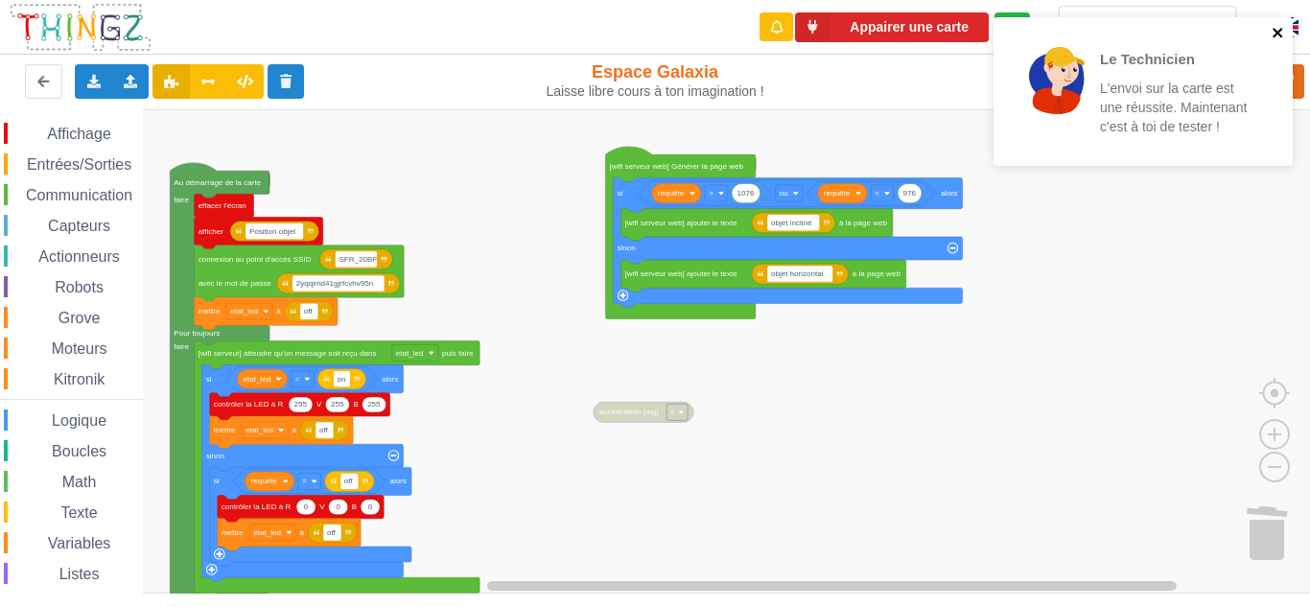
click at [1273, 35] on icon "close" at bounding box center [1277, 33] width 10 height 10
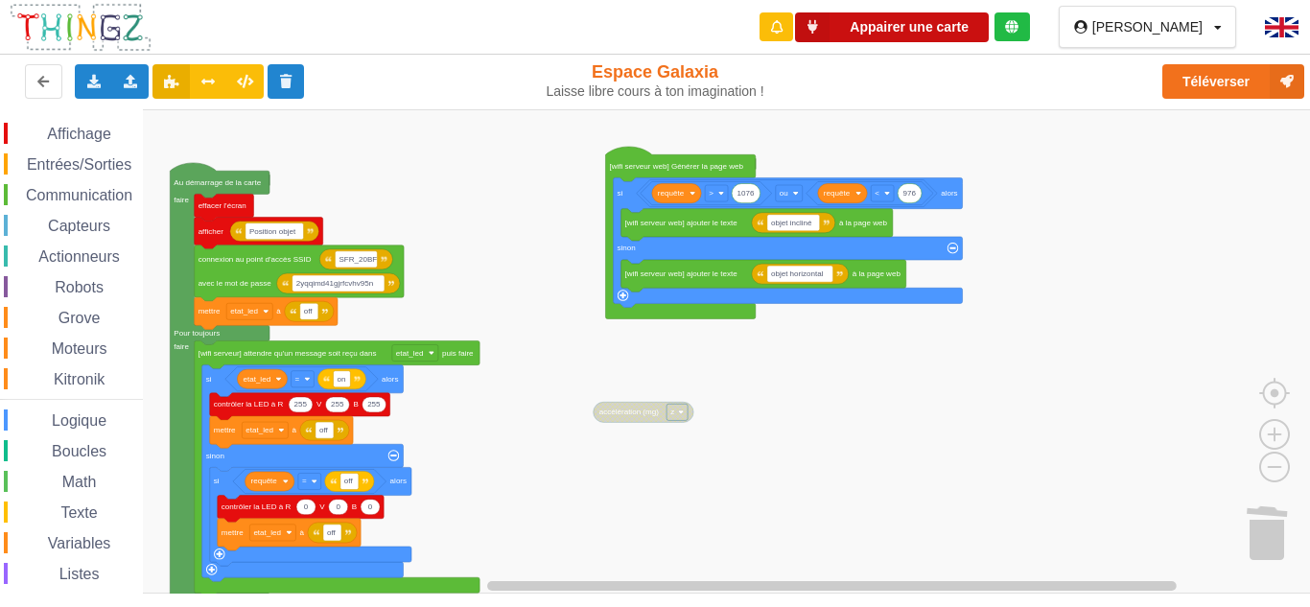
click at [873, 21] on button "Appairer une carte" at bounding box center [892, 27] width 194 height 30
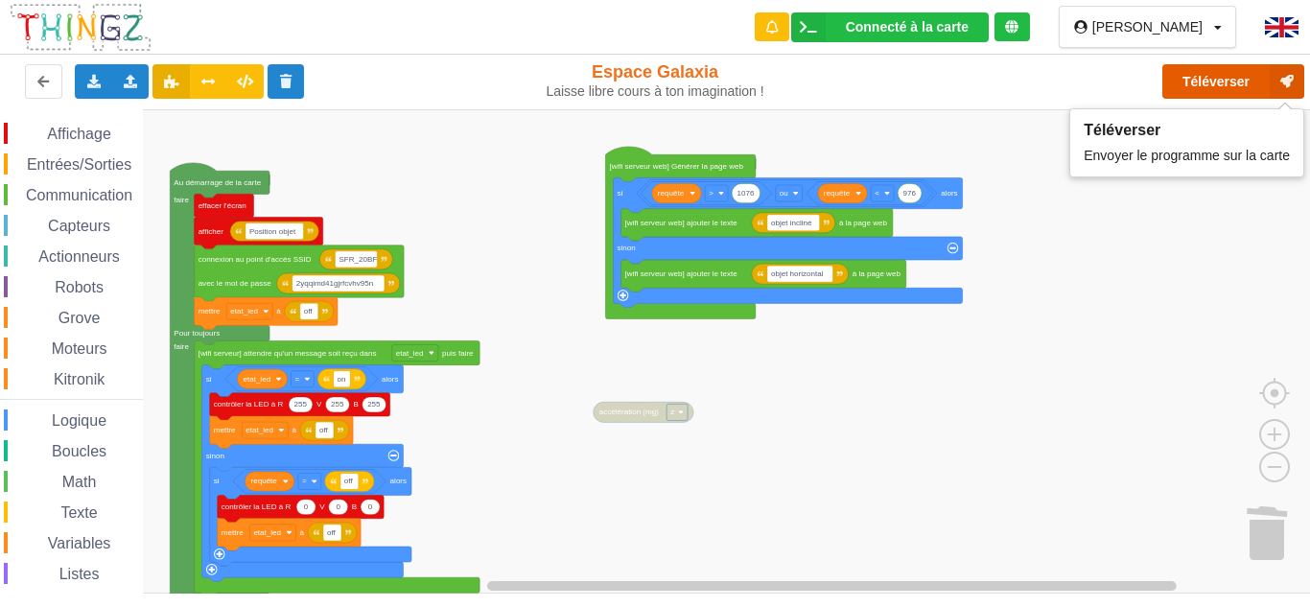
click at [1226, 77] on button "Téléverser" at bounding box center [1233, 81] width 142 height 35
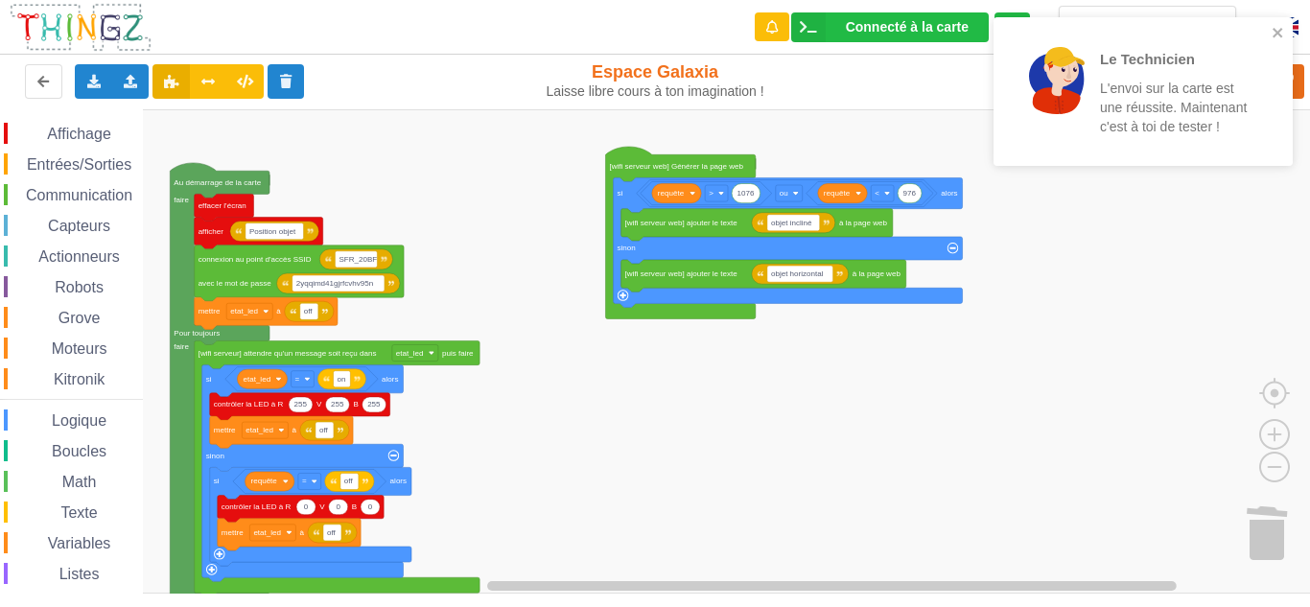
click at [1276, 15] on div "Le Technicien L'envoi sur la carte est une réussite. Maintenant c'est à toi de …" at bounding box center [1143, 98] width 307 height 170
click at [1271, 27] on div "Le Technicien L'envoi sur la carte est une réussite. Maintenant c'est à toi de …" at bounding box center [1136, 91] width 270 height 133
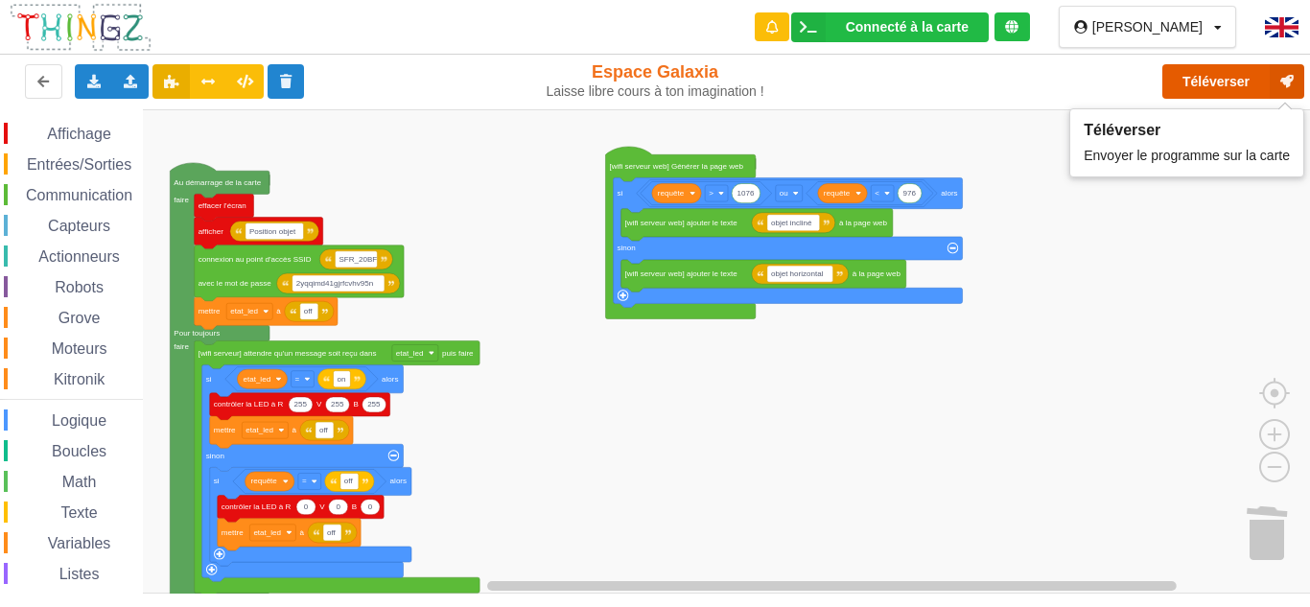
click at [1217, 82] on button "Téléverser" at bounding box center [1233, 81] width 142 height 35
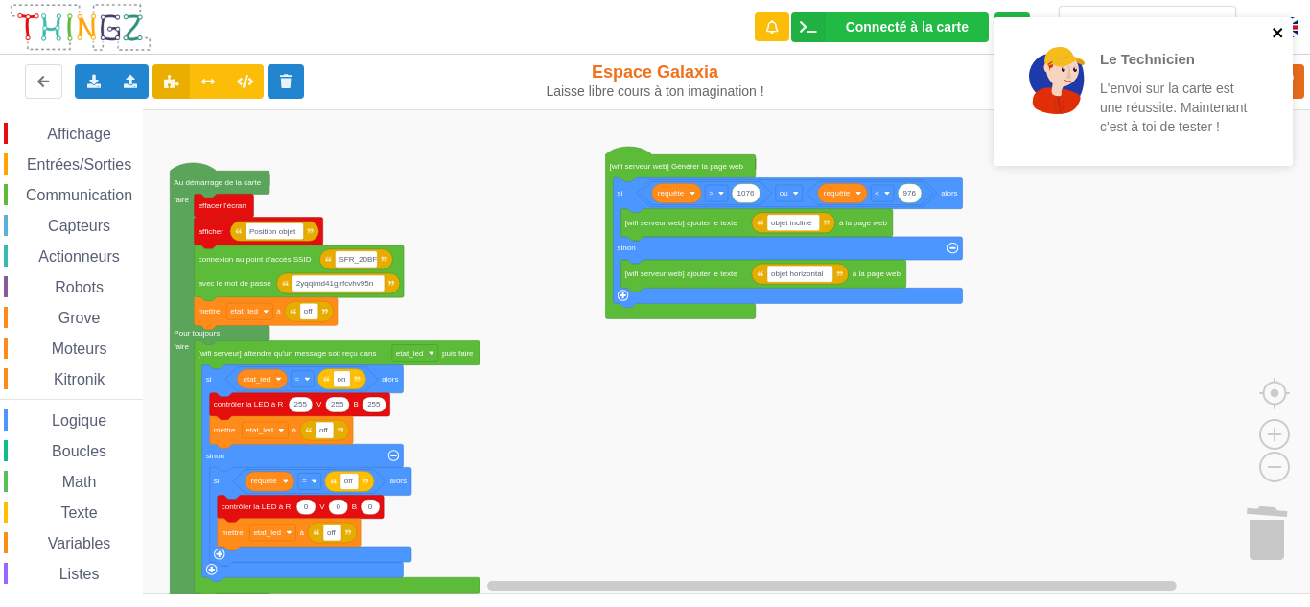
click at [1278, 37] on icon "close" at bounding box center [1278, 32] width 13 height 15
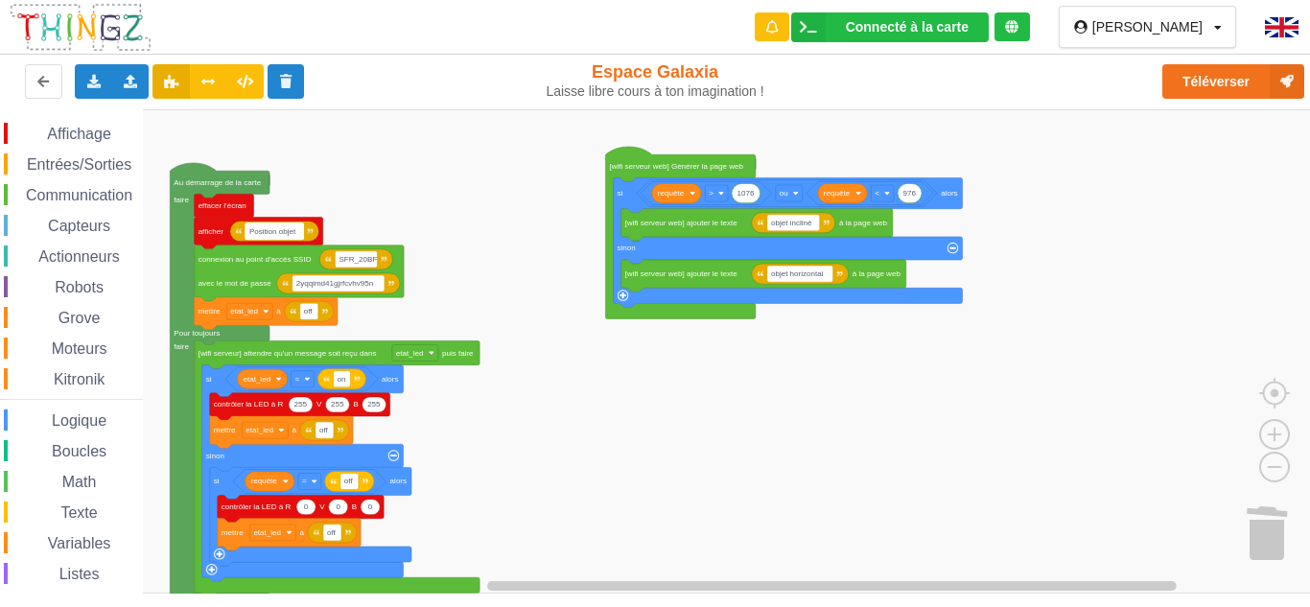
click at [294, 230] on text "Position objet" at bounding box center [272, 231] width 47 height 9
type input "Commande de la LED"
click at [549, 132] on rect "Espace de travail de Blocky" at bounding box center [661, 351] width 1323 height 484
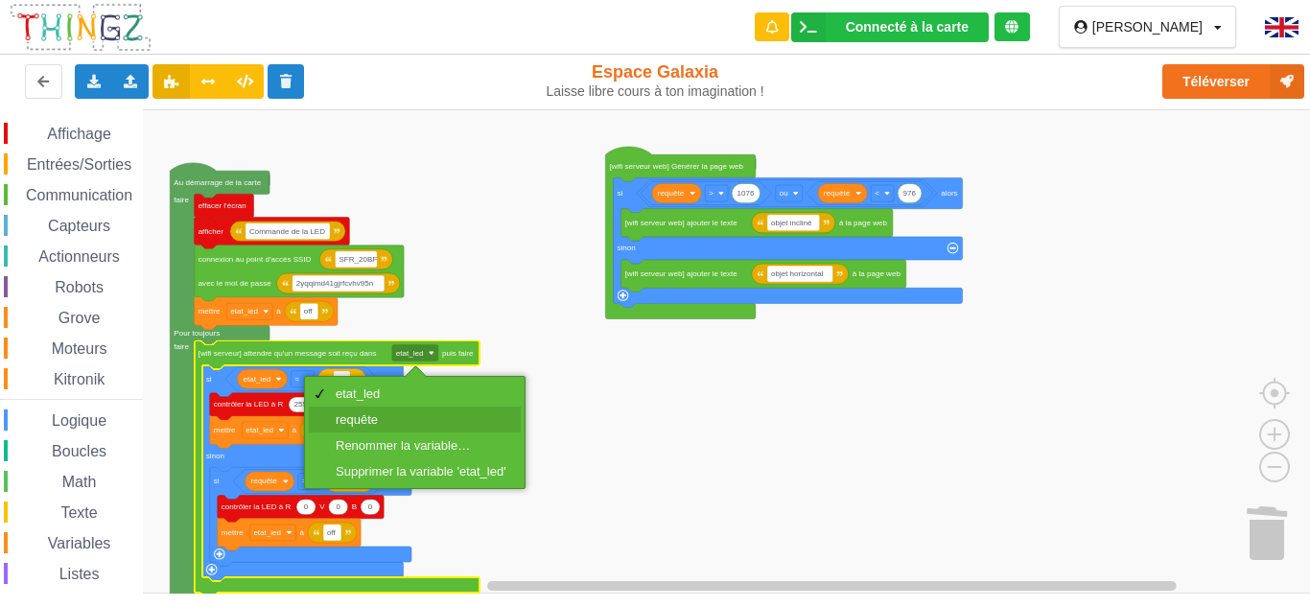
click at [427, 417] on div "requête" at bounding box center [421, 419] width 171 height 14
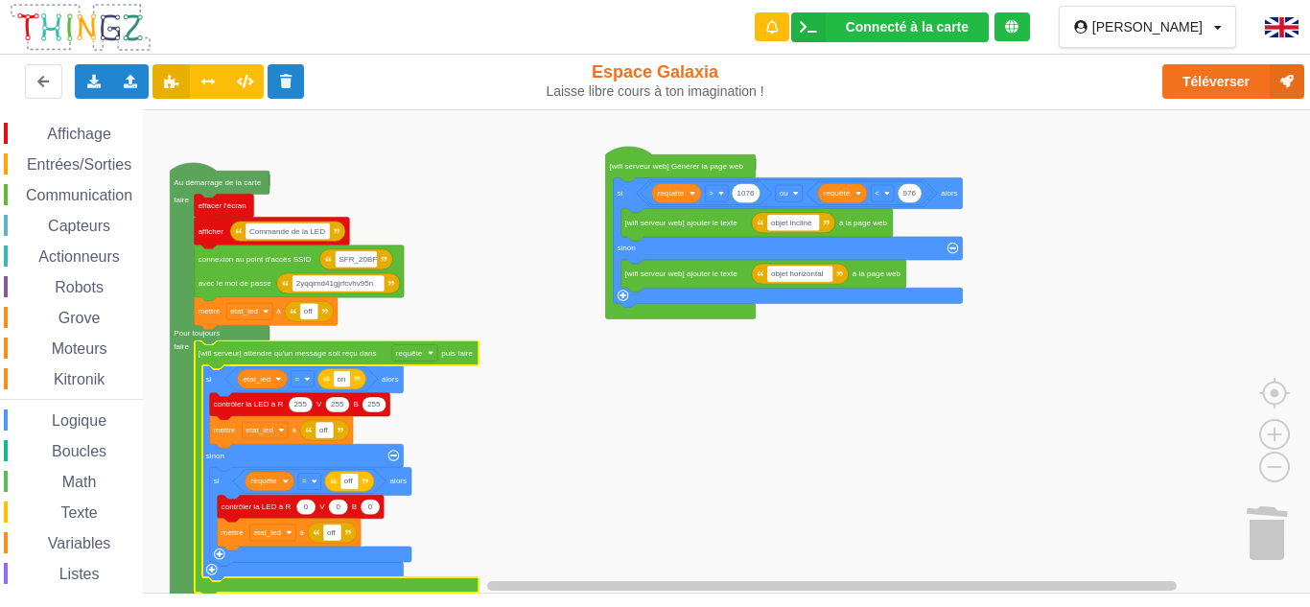
click at [454, 292] on rect "Espace de travail de Blocky" at bounding box center [661, 351] width 1323 height 484
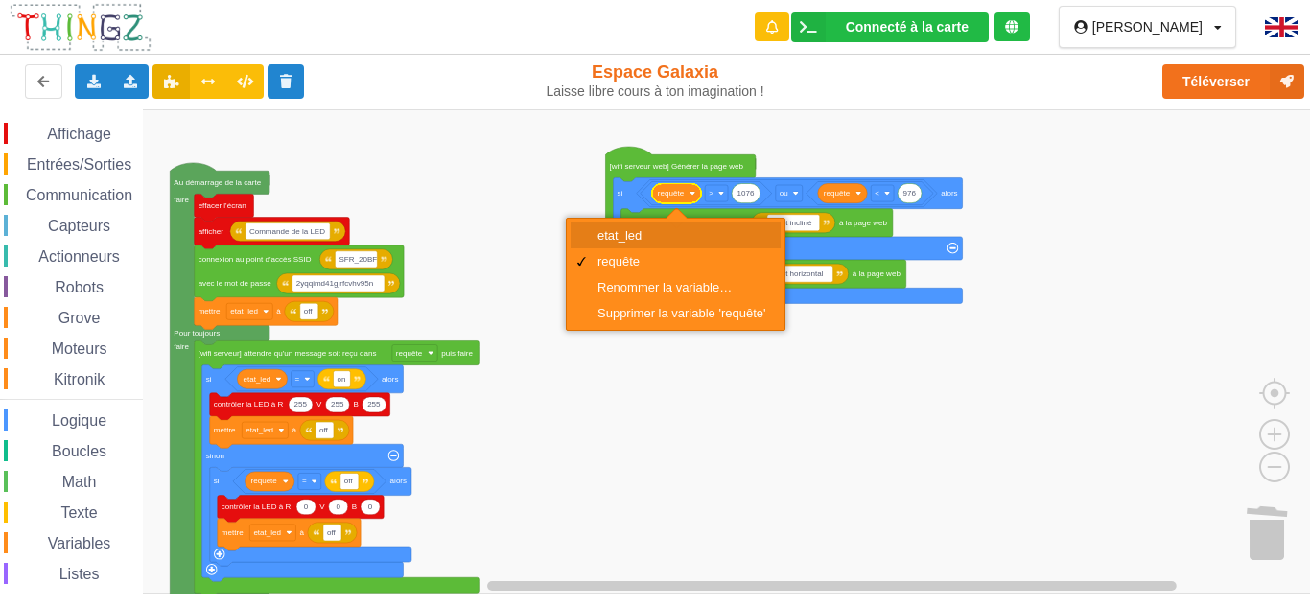
click at [687, 230] on div "etat_led" at bounding box center [681, 235] width 169 height 14
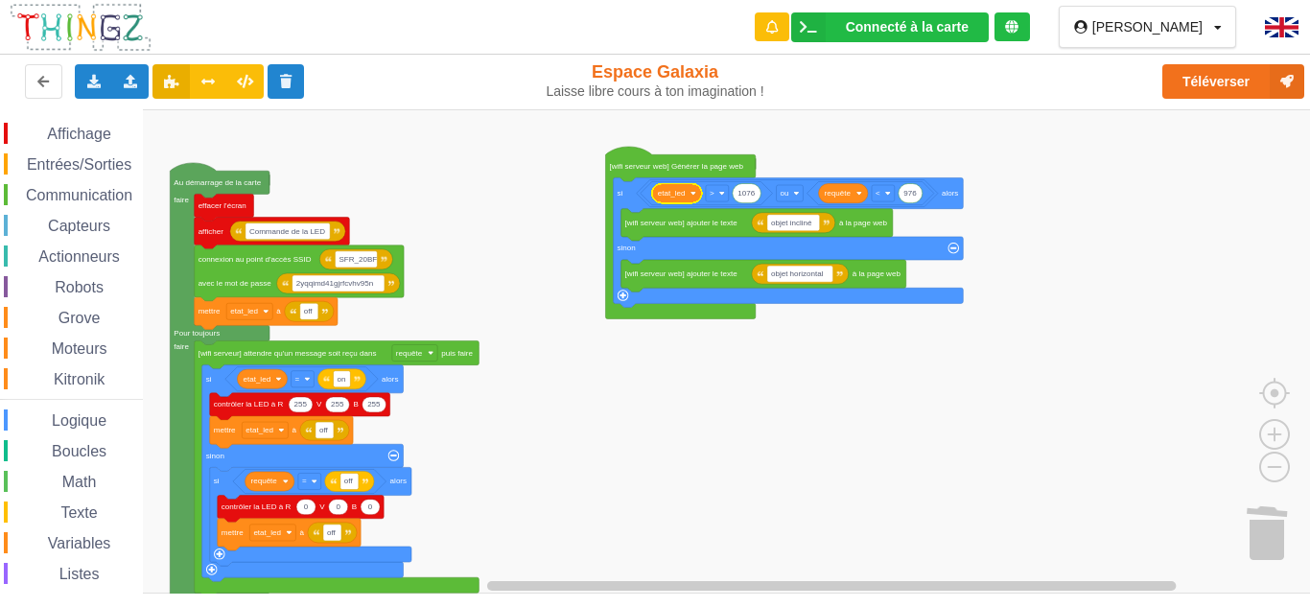
click at [831, 133] on rect "Espace de travail de Blocky" at bounding box center [661, 351] width 1323 height 484
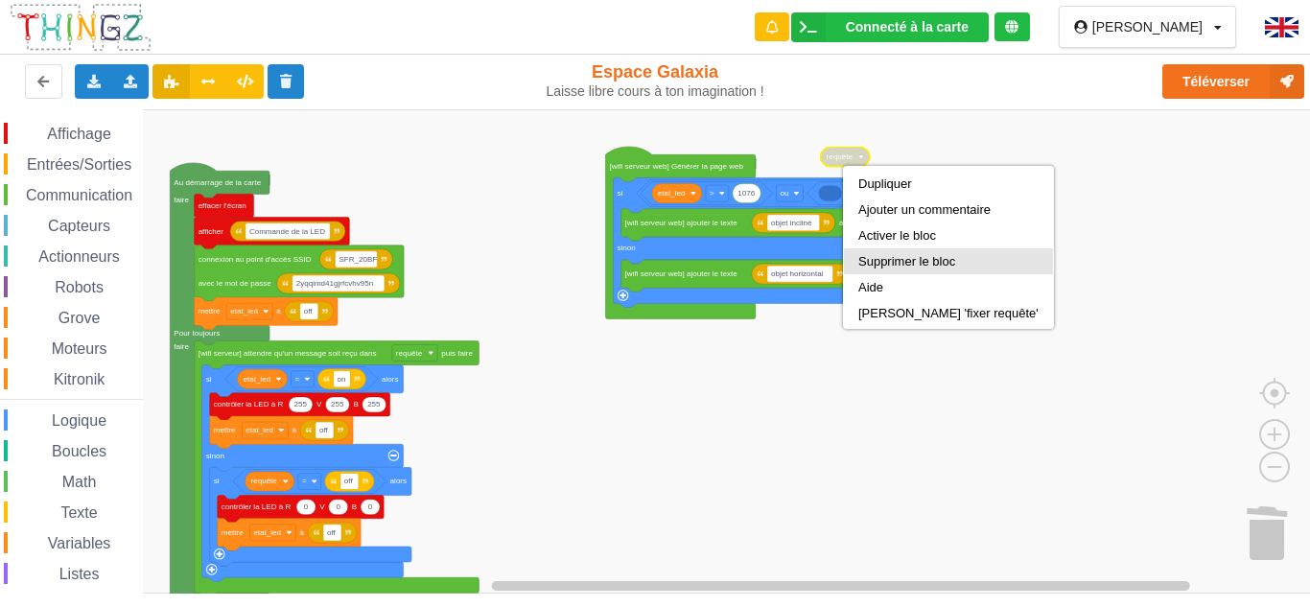
click at [871, 261] on div "Supprimer le bloc" at bounding box center [948, 261] width 180 height 14
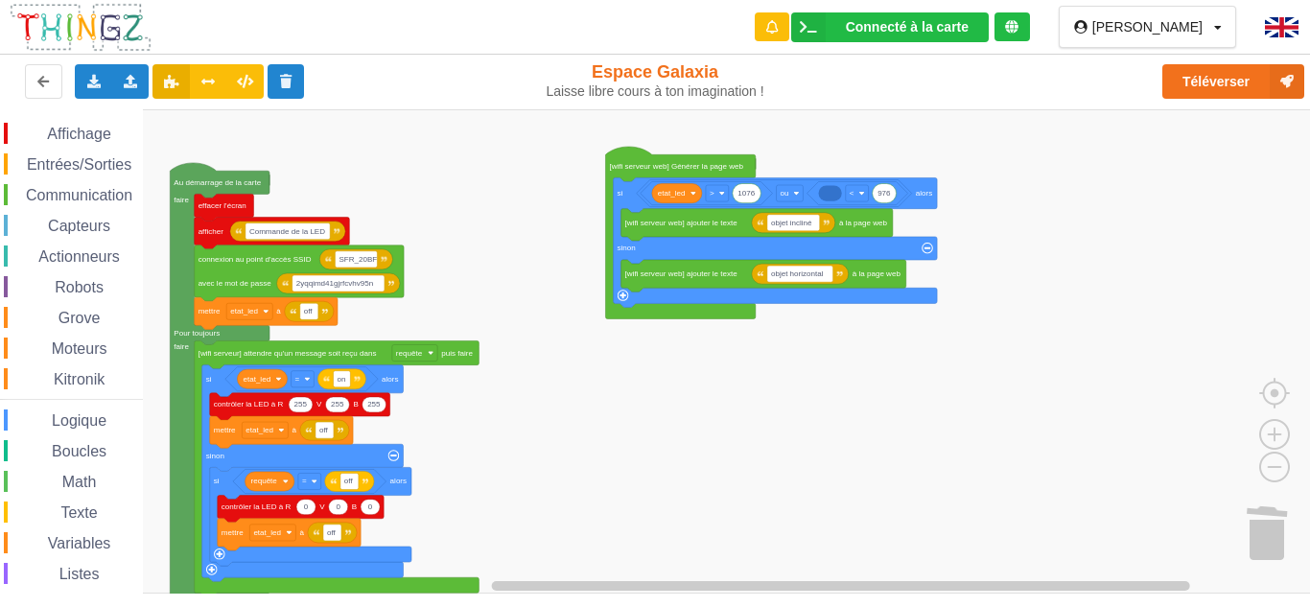
click at [945, 120] on rect "Espace de travail de Blocky" at bounding box center [661, 351] width 1323 height 484
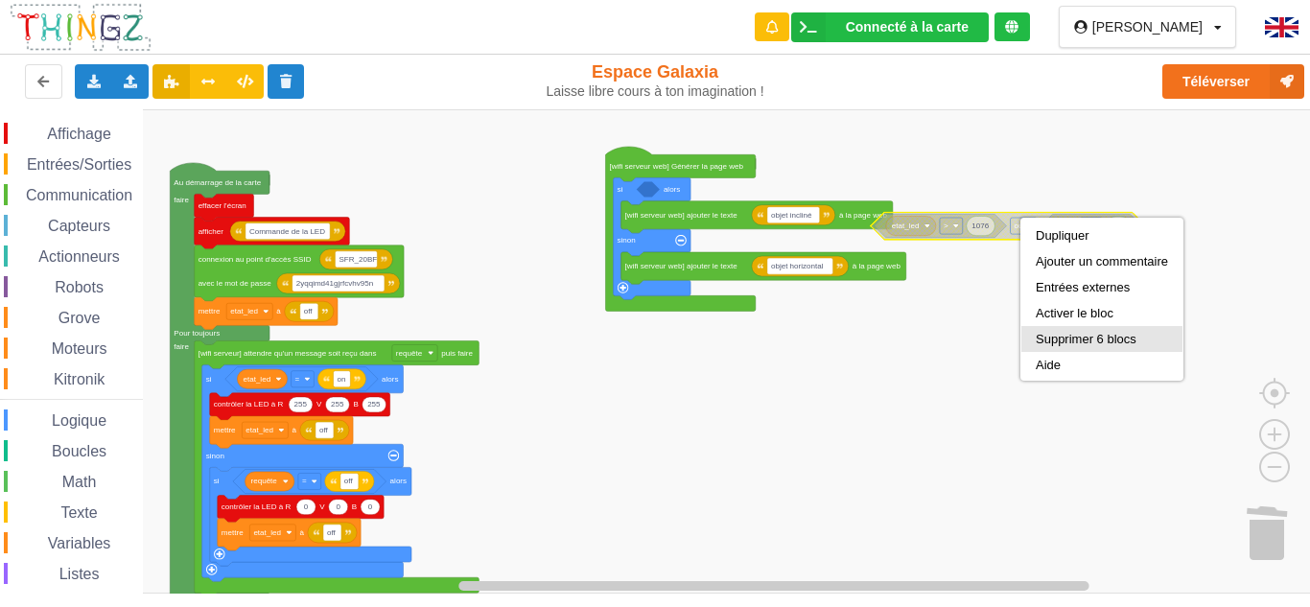
click at [1084, 330] on div "Supprimer 6 blocs" at bounding box center [1101, 339] width 161 height 26
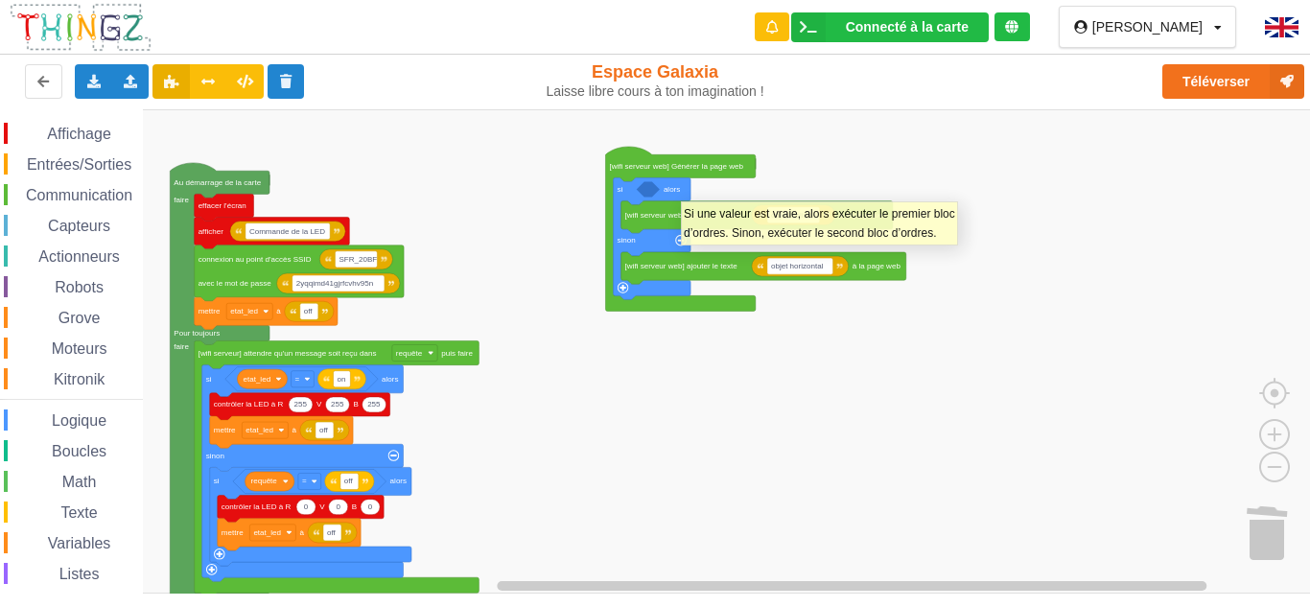
click at [681, 192] on icon "Espace de travail de Blocky" at bounding box center [653, 238] width 78 height 122
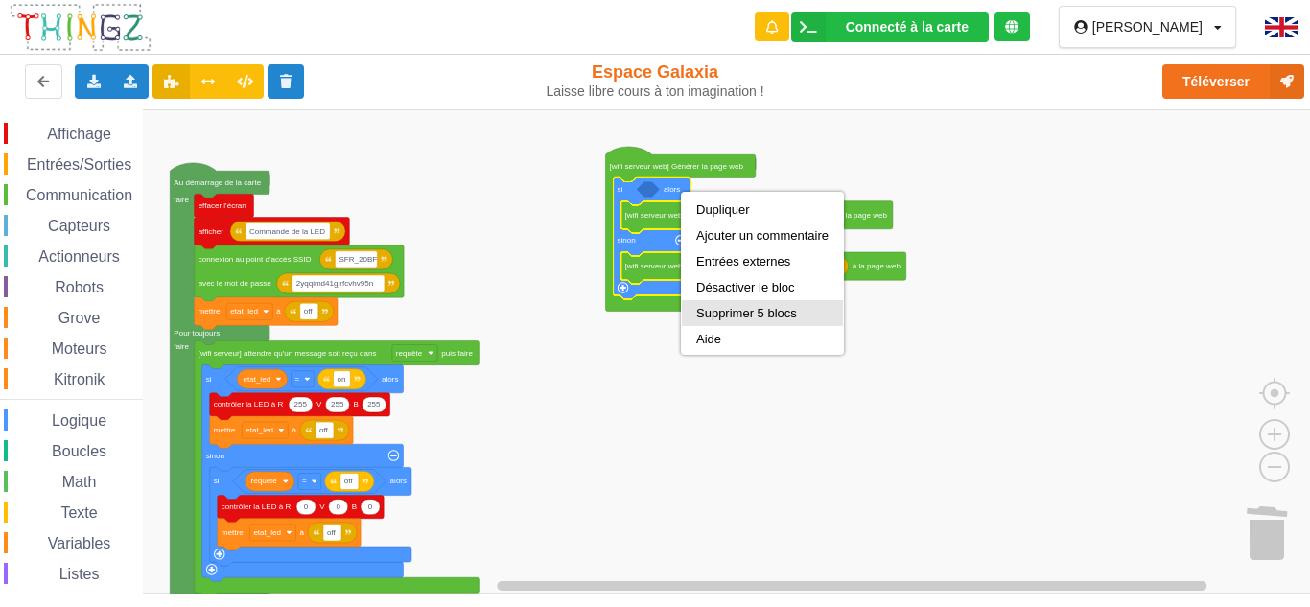
click at [720, 307] on div "Supprimer 5 blocs" at bounding box center [762, 313] width 132 height 14
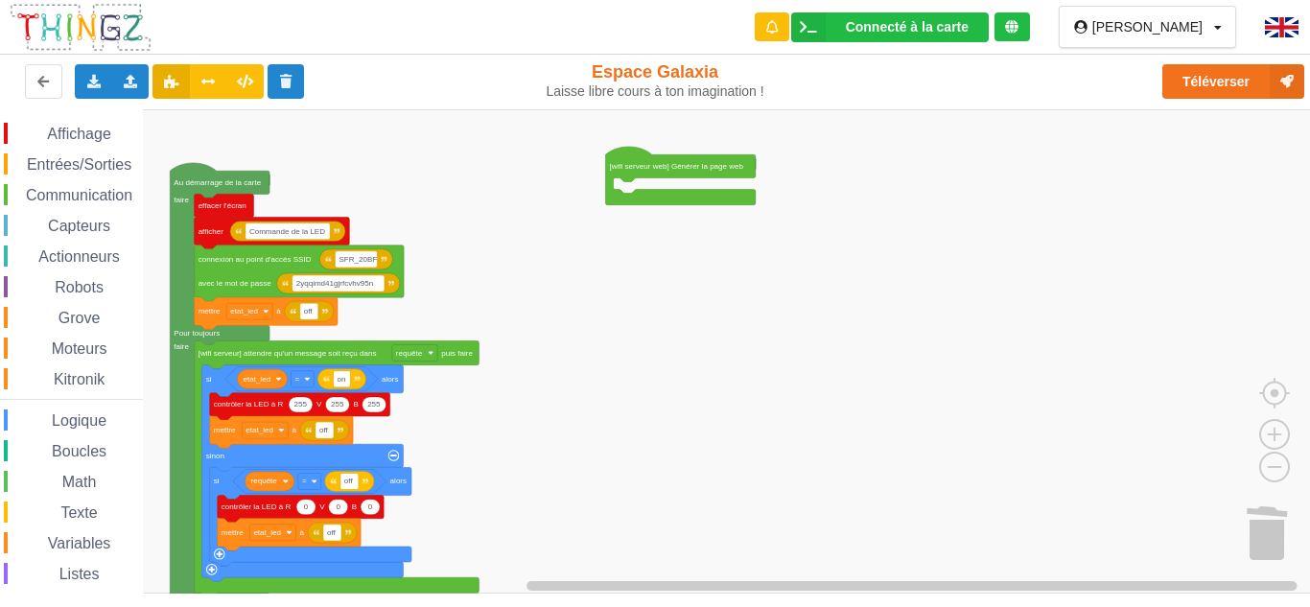
click at [762, 273] on rect "Espace de travail de Blocky" at bounding box center [661, 351] width 1323 height 484
click at [90, 226] on span "Capteurs" at bounding box center [79, 226] width 68 height 16
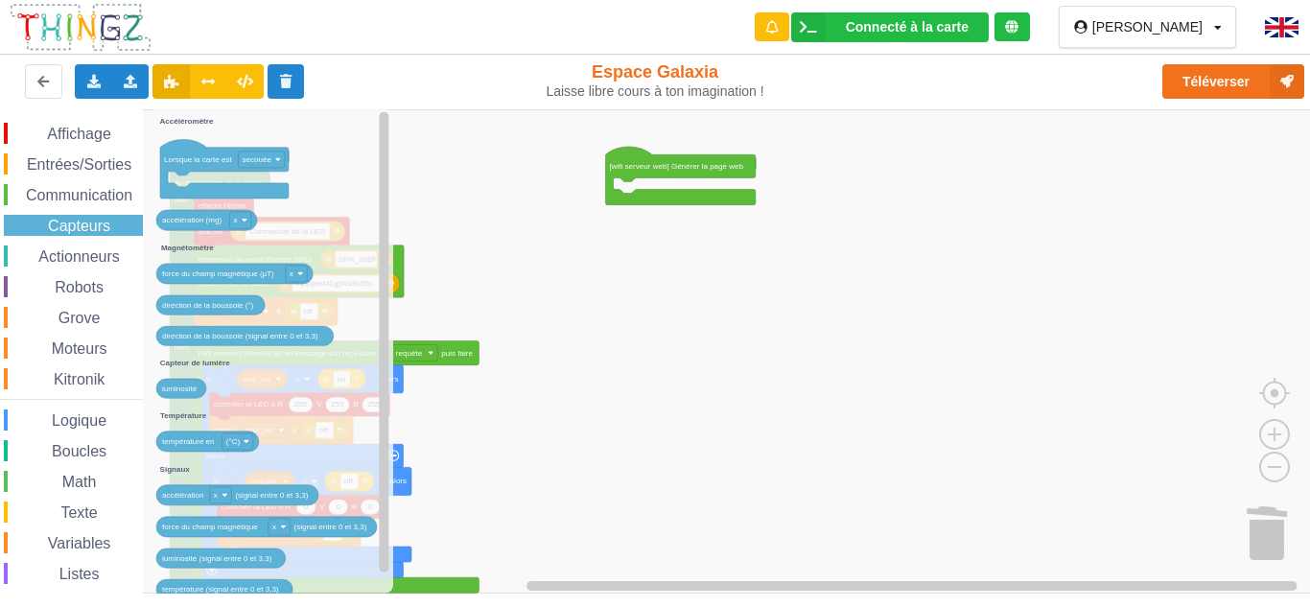
click at [92, 252] on span "Actionneurs" at bounding box center [78, 256] width 87 height 16
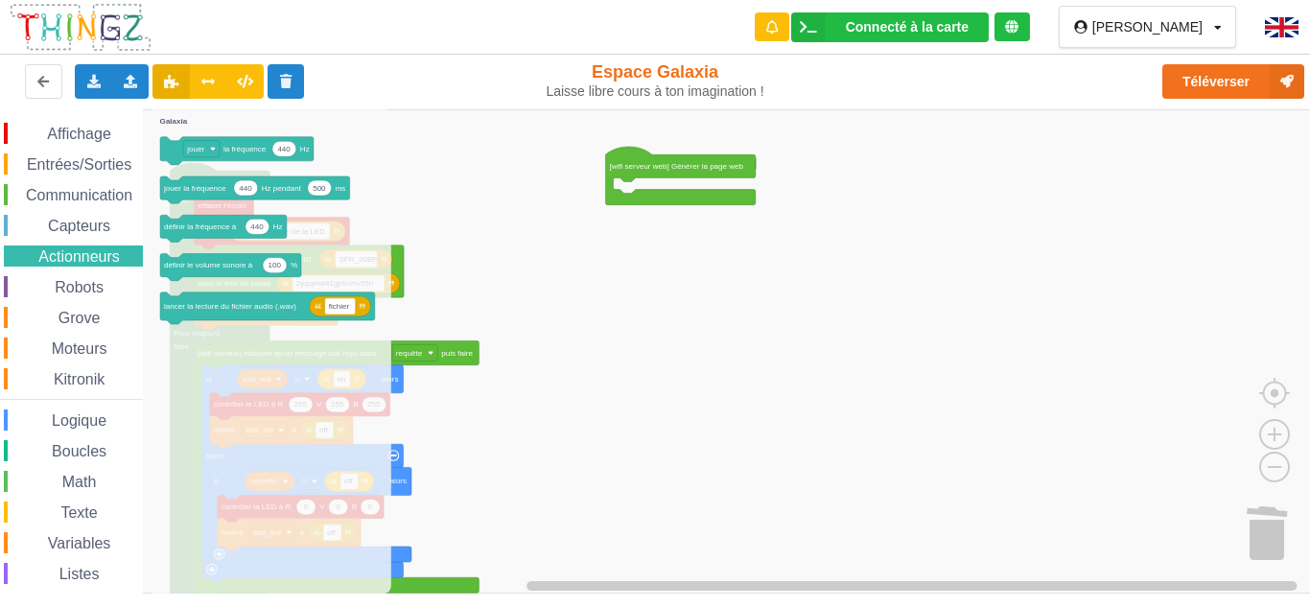
click at [86, 408] on div "Affichage Entrées/Sorties Communication Capteurs Actionneurs Robots Grove Moteu…" at bounding box center [71, 395] width 143 height 544
click at [95, 418] on span "Logique" at bounding box center [79, 420] width 60 height 16
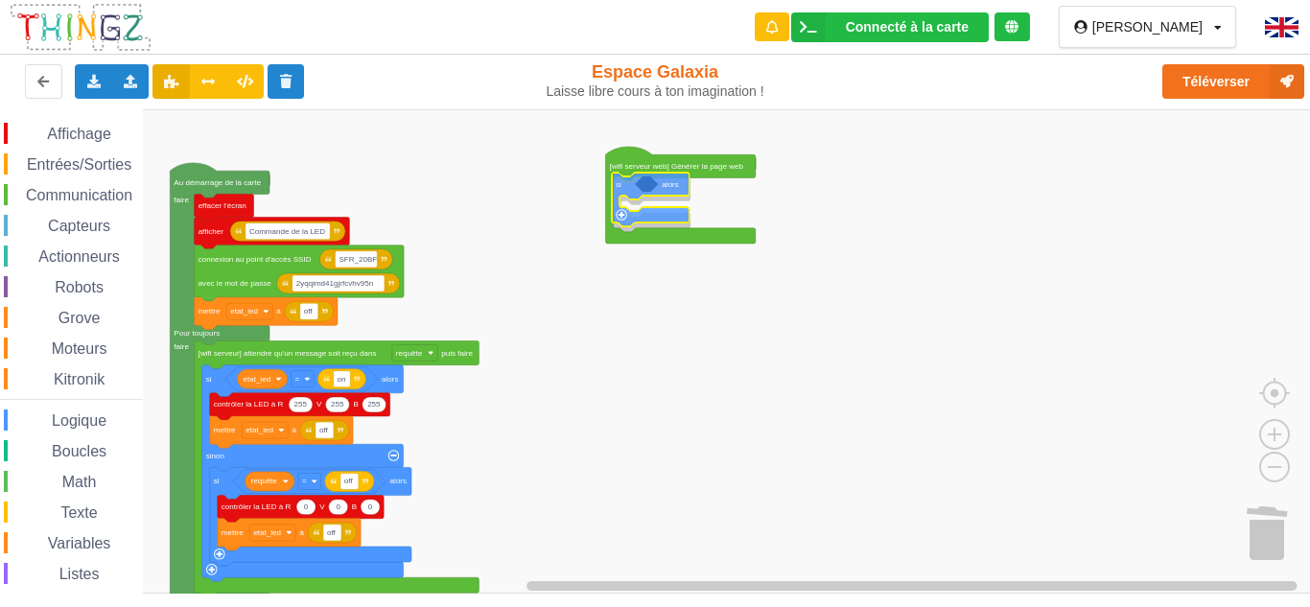
click at [630, 196] on div "Affichage Entrées/Sorties Communication Capteurs Actionneurs Robots Grove Moteu…" at bounding box center [661, 351] width 1323 height 484
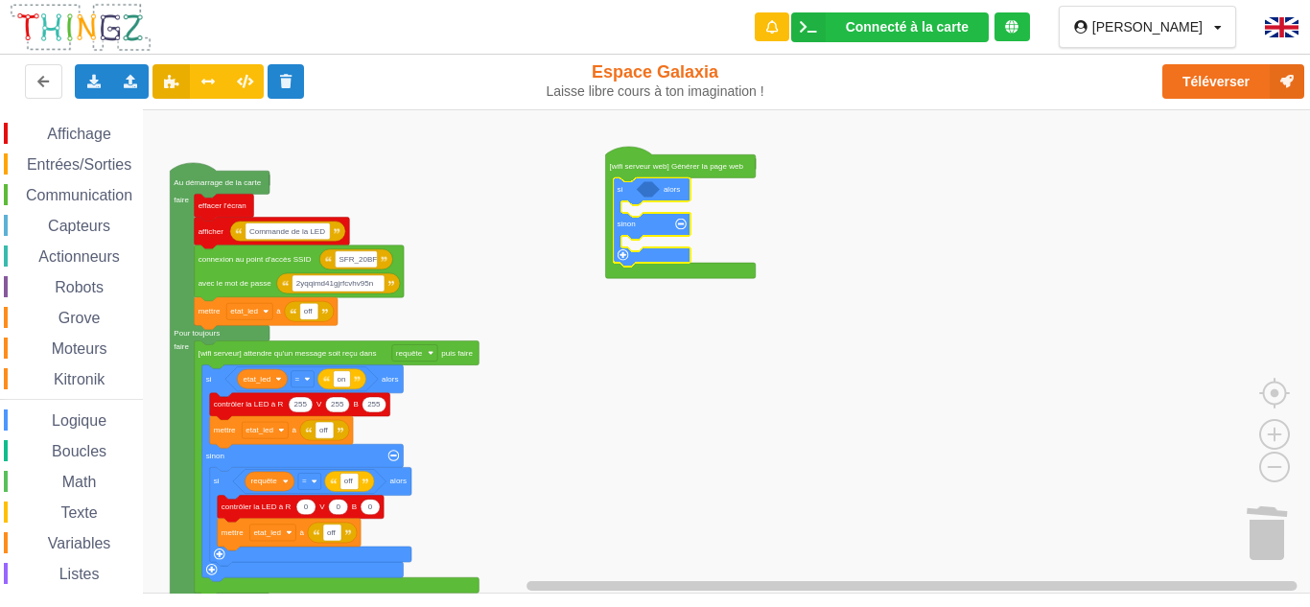
click at [626, 336] on rect "Espace de travail de Blocky" at bounding box center [661, 351] width 1323 height 484
click at [535, 245] on rect "Espace de travail de Blocky" at bounding box center [661, 351] width 1323 height 484
click at [74, 417] on span "Logique" at bounding box center [79, 420] width 60 height 16
click at [723, 191] on div "Affichage Entrées/Sorties Communication Capteurs Actionneurs Robots Grove Moteu…" at bounding box center [661, 351] width 1323 height 484
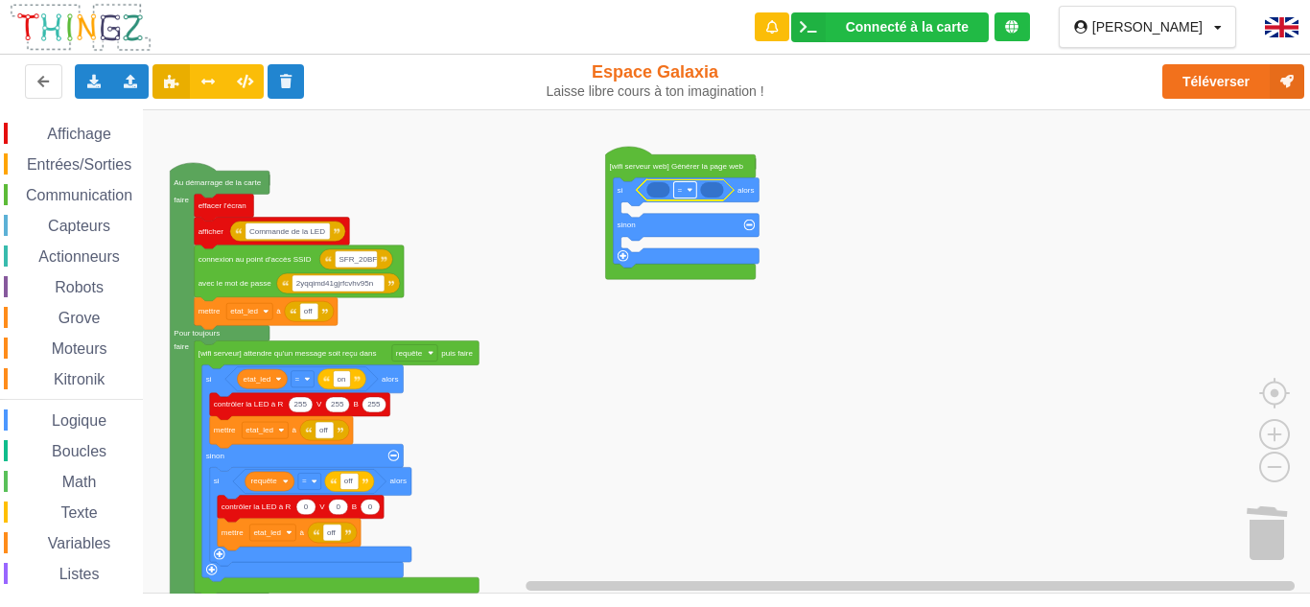
click at [682, 197] on rect "Espace de travail de Blocky" at bounding box center [684, 189] width 23 height 16
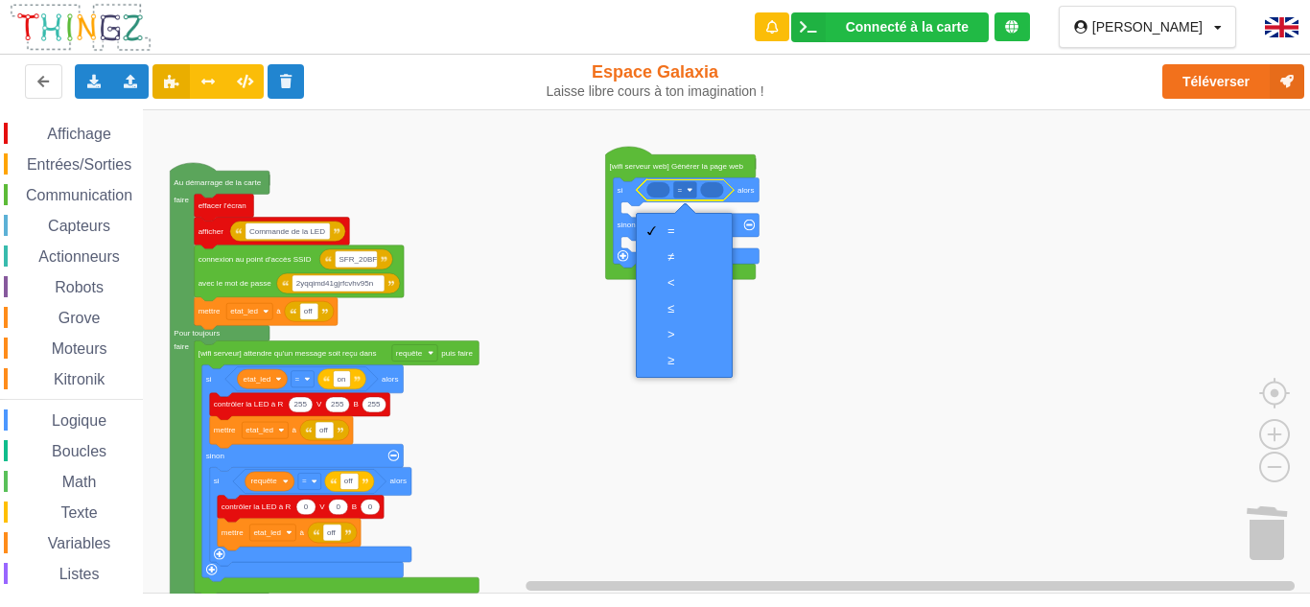
click at [844, 170] on rect "Espace de travail de Blocky" at bounding box center [661, 351] width 1323 height 484
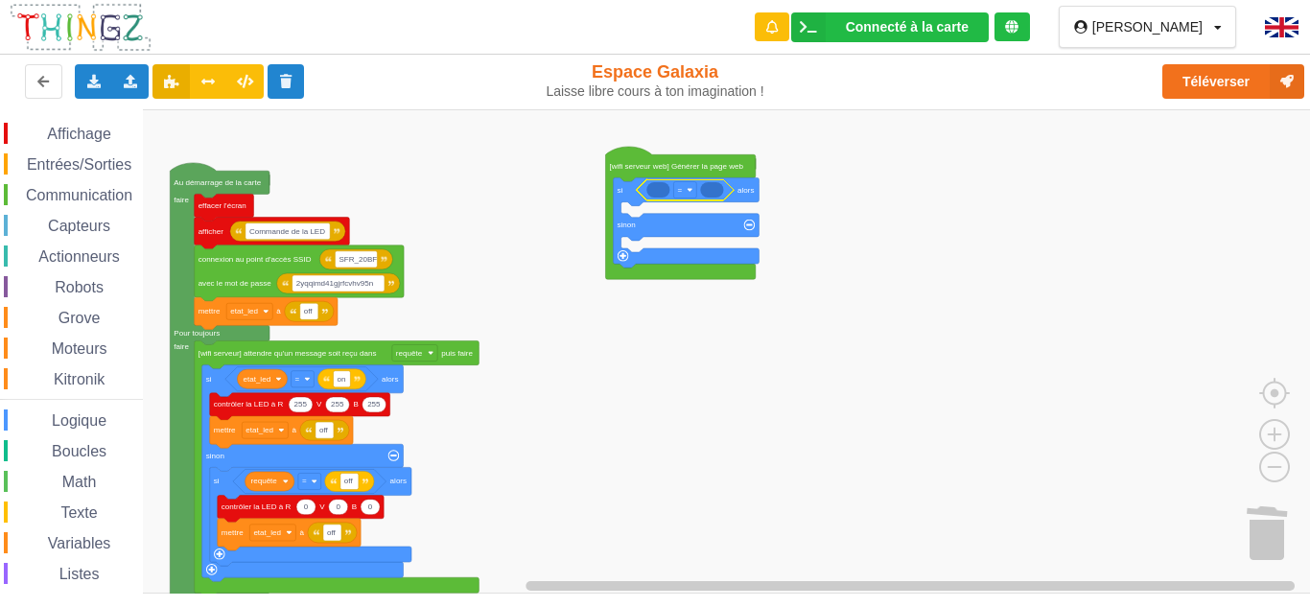
click at [657, 196] on icon "Espace de travail de Blocky" at bounding box center [657, 189] width 23 height 15
click at [660, 192] on icon "Espace de travail de Blocky" at bounding box center [657, 189] width 23 height 15
click at [660, 191] on icon "Espace de travail de Blocky" at bounding box center [657, 189] width 23 height 15
click at [88, 237] on div "Affichage Entrées/Sorties Communication Capteurs Actionneurs Robots Grove Moteu…" at bounding box center [71, 395] width 143 height 544
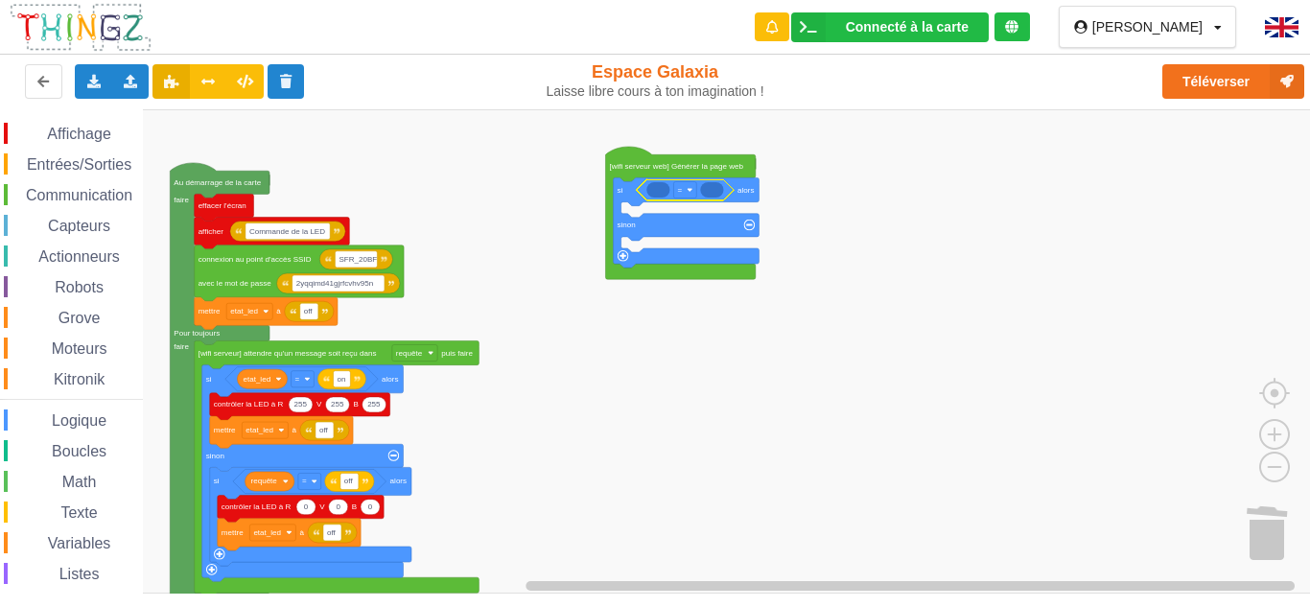
click at [90, 159] on span "Entrées/Sorties" at bounding box center [79, 164] width 110 height 16
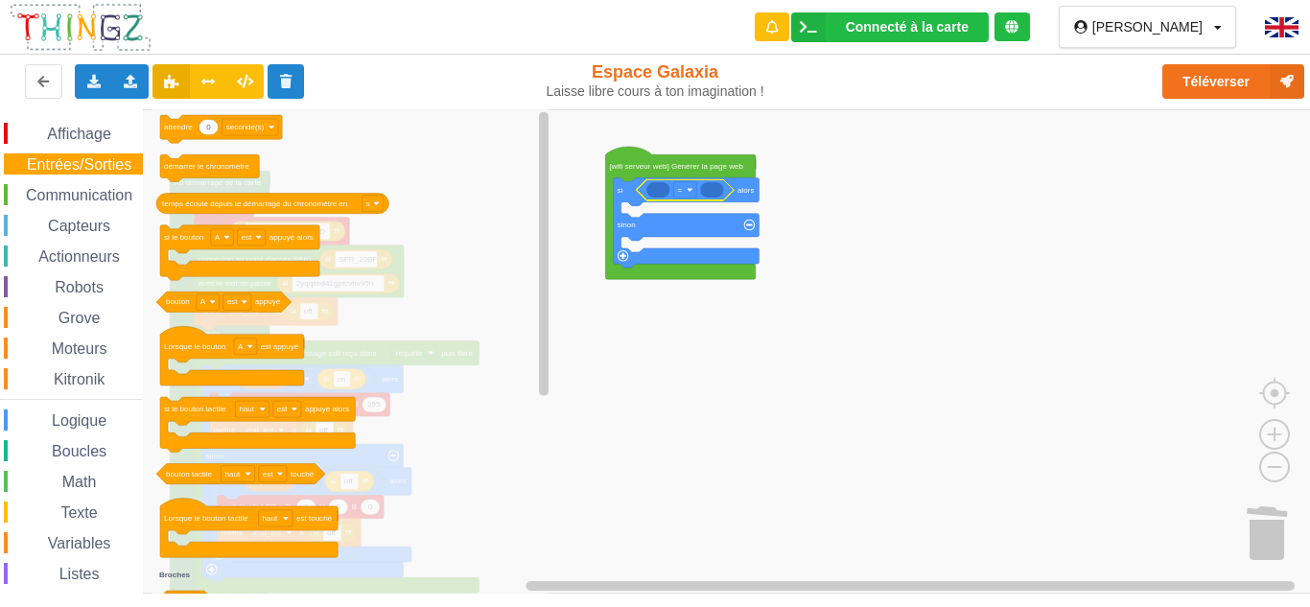
click at [97, 345] on span "Moteurs" at bounding box center [79, 348] width 61 height 16
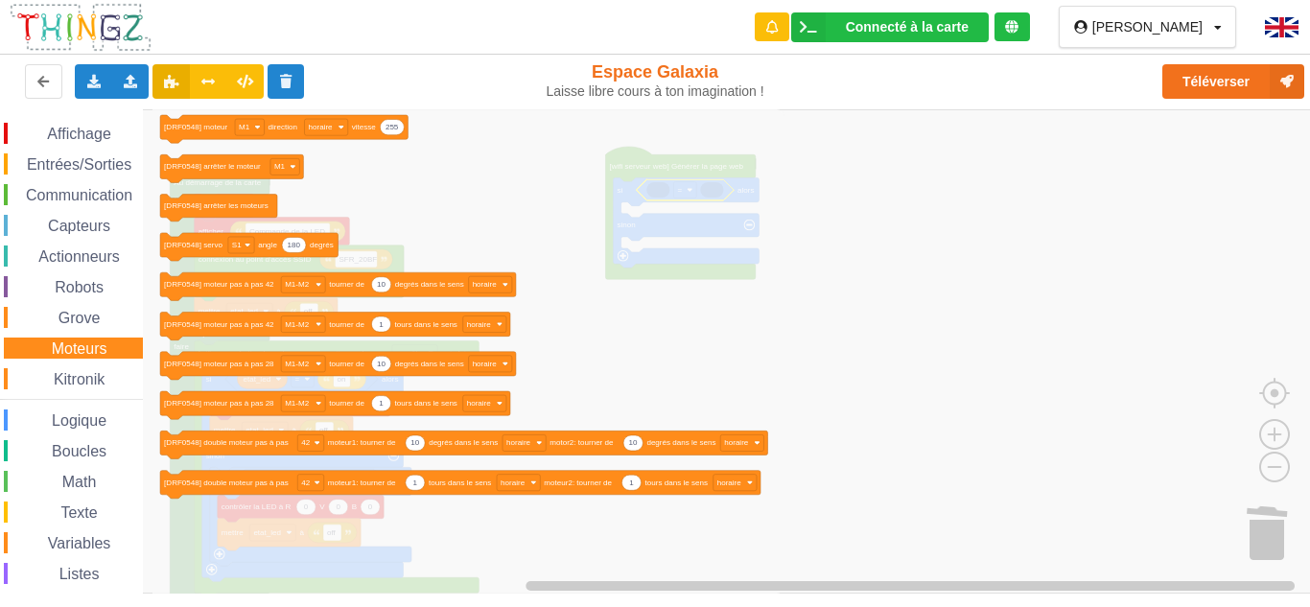
click at [85, 312] on span "Grove" at bounding box center [80, 318] width 48 height 16
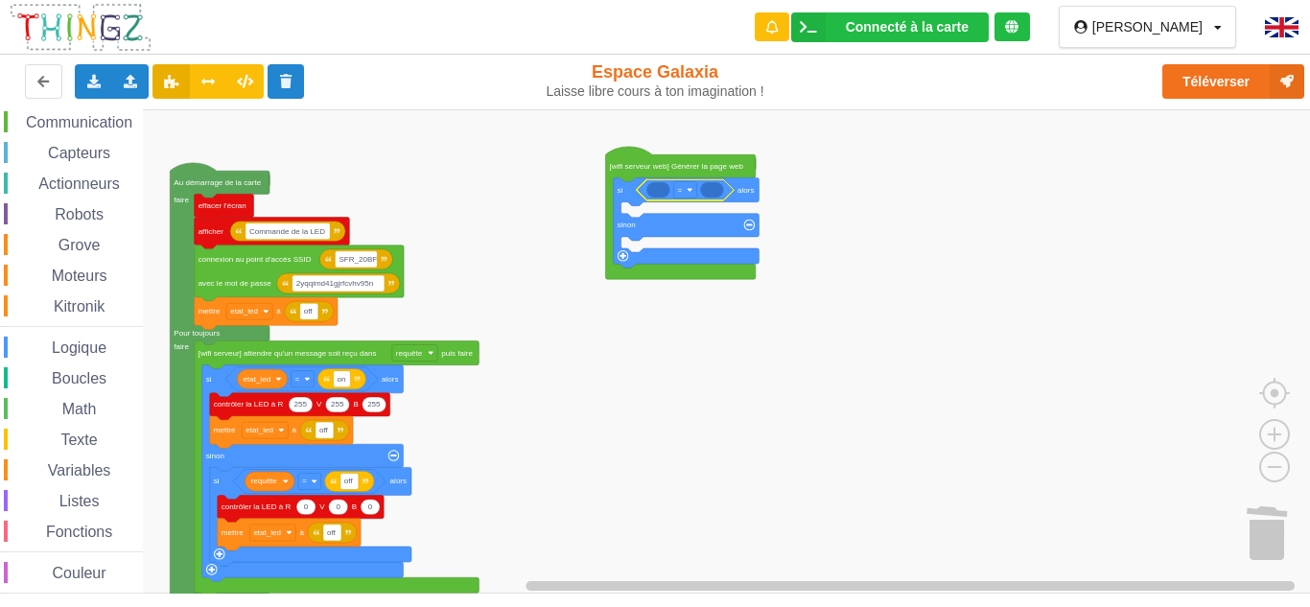
scroll to position [82, 0]
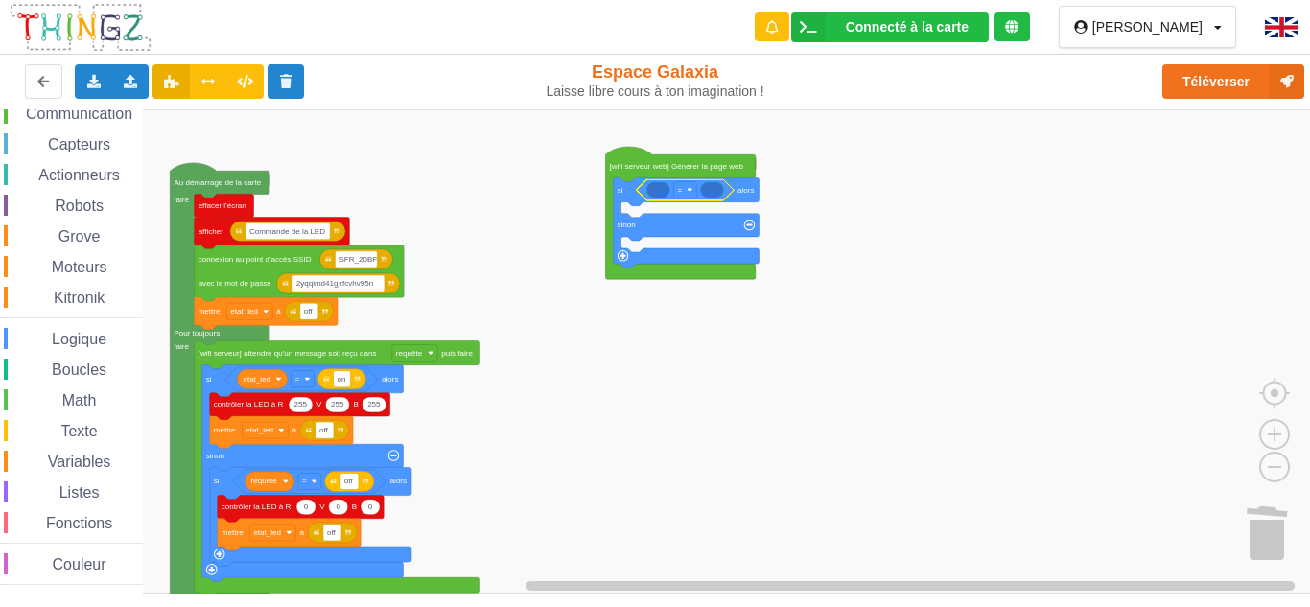
click at [110, 459] on span "Variables" at bounding box center [79, 462] width 69 height 16
click at [676, 198] on div "Affichage Entrées/Sorties Communication Capteurs Actionneurs Robots Grove Moteu…" at bounding box center [661, 351] width 1323 height 484
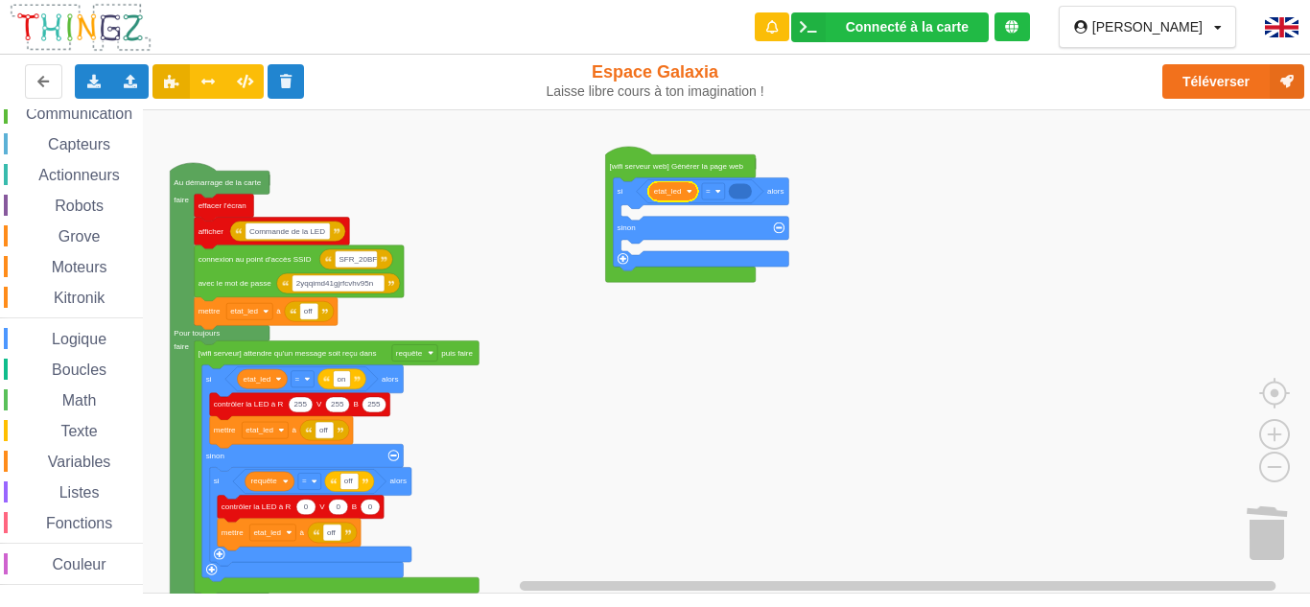
click at [97, 428] on span "Texte" at bounding box center [79, 431] width 42 height 16
click at [751, 181] on div "Affichage Entrées/Sorties Communication Capteurs Actionneurs Robots Grove Moteu…" at bounding box center [661, 351] width 1323 height 484
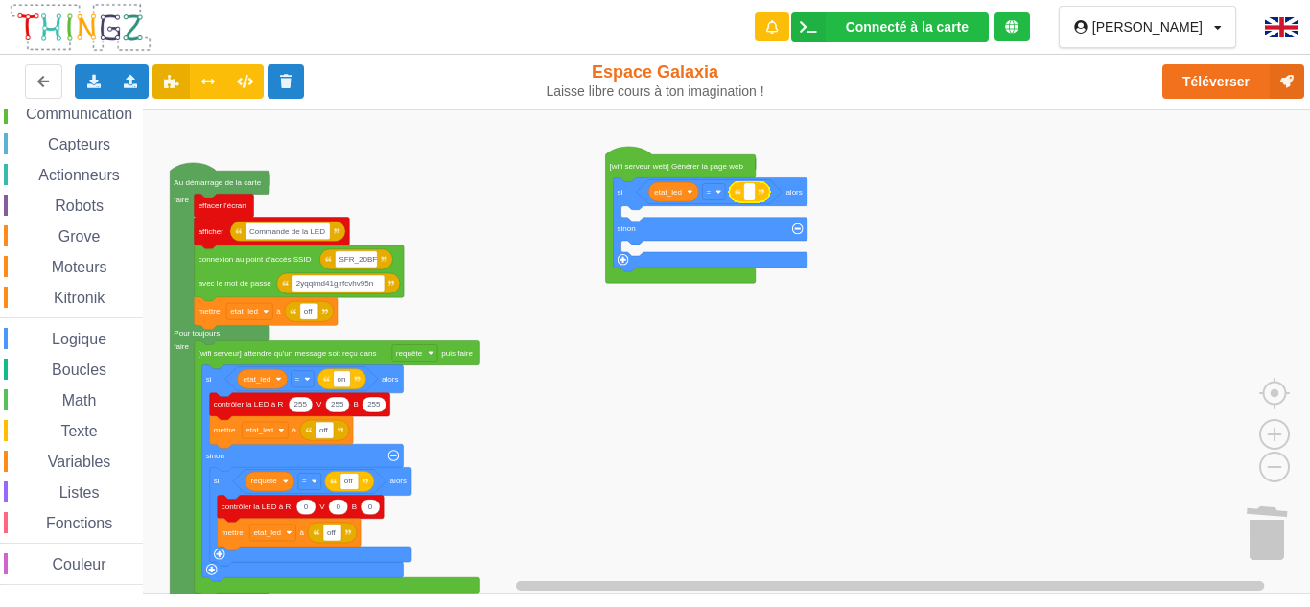
click at [748, 198] on rect "Espace de travail de Blocky" at bounding box center [749, 191] width 10 height 16
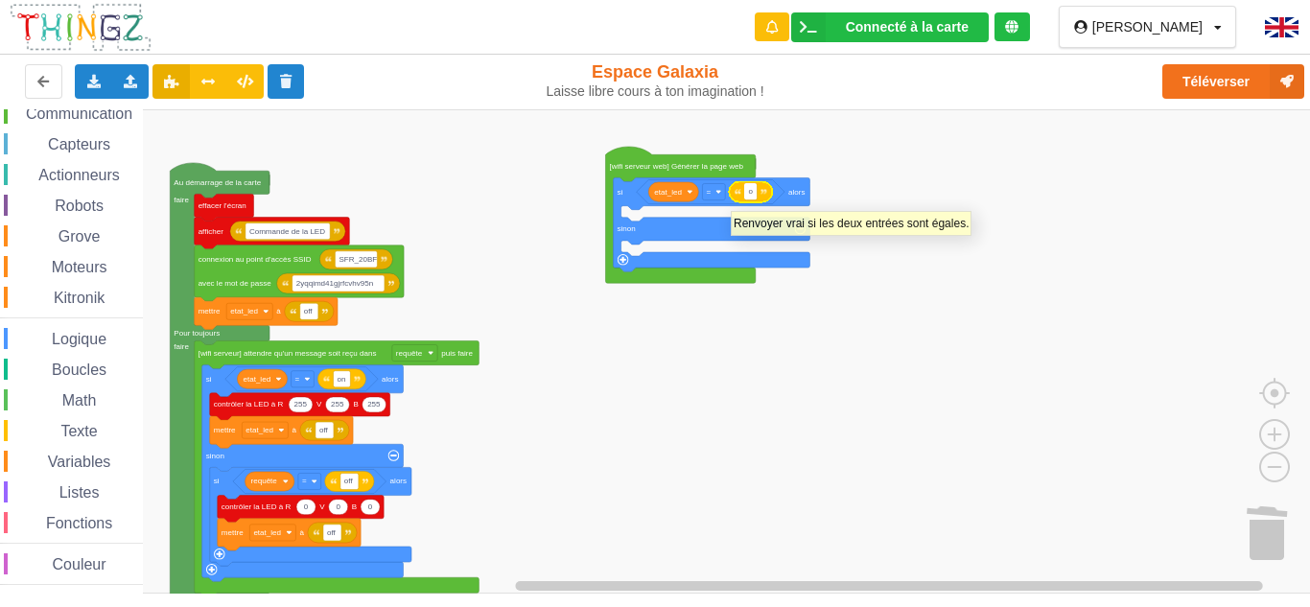
type input "on"
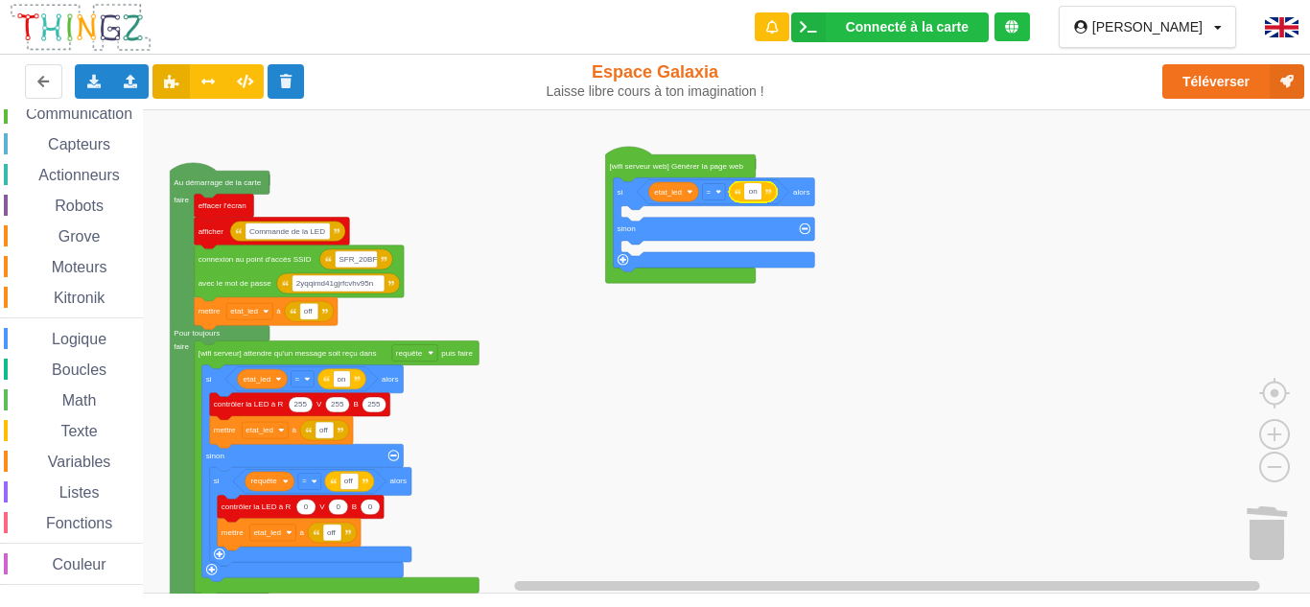
click at [871, 255] on rect "Espace de travail de Blocky" at bounding box center [661, 351] width 1323 height 484
click at [109, 116] on span "Communication" at bounding box center [79, 113] width 112 height 16
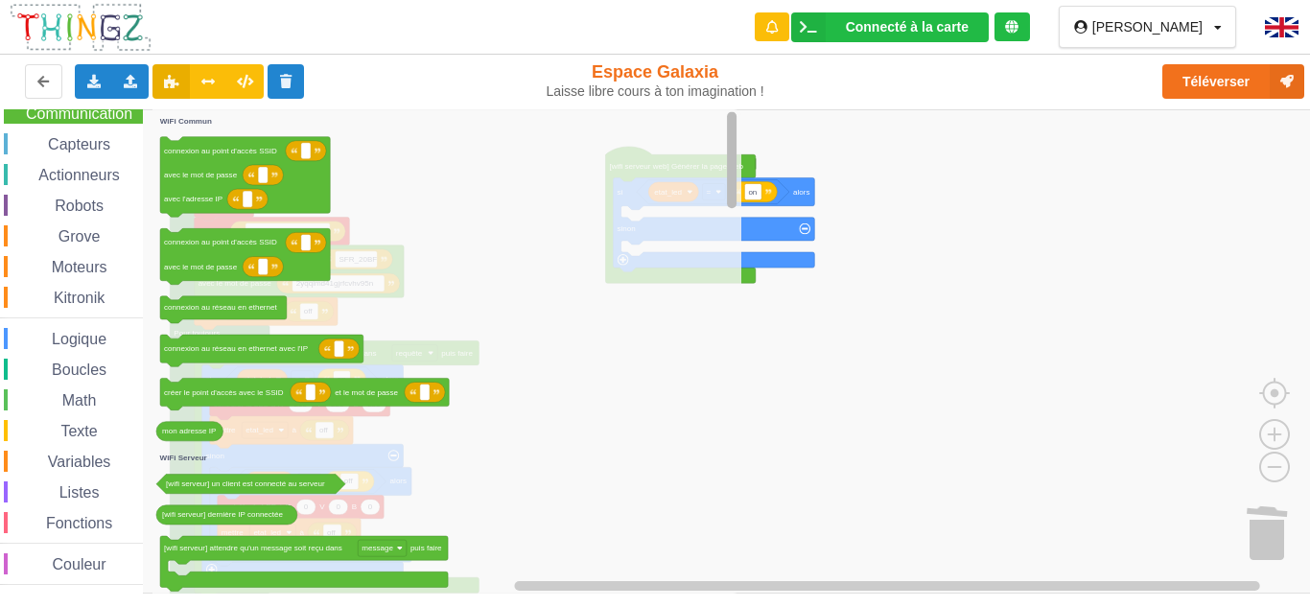
click at [651, 254] on div "Affichage Entrées/Sorties Communication Capteurs Actionneurs Robots Grove Moteu…" at bounding box center [661, 351] width 1323 height 484
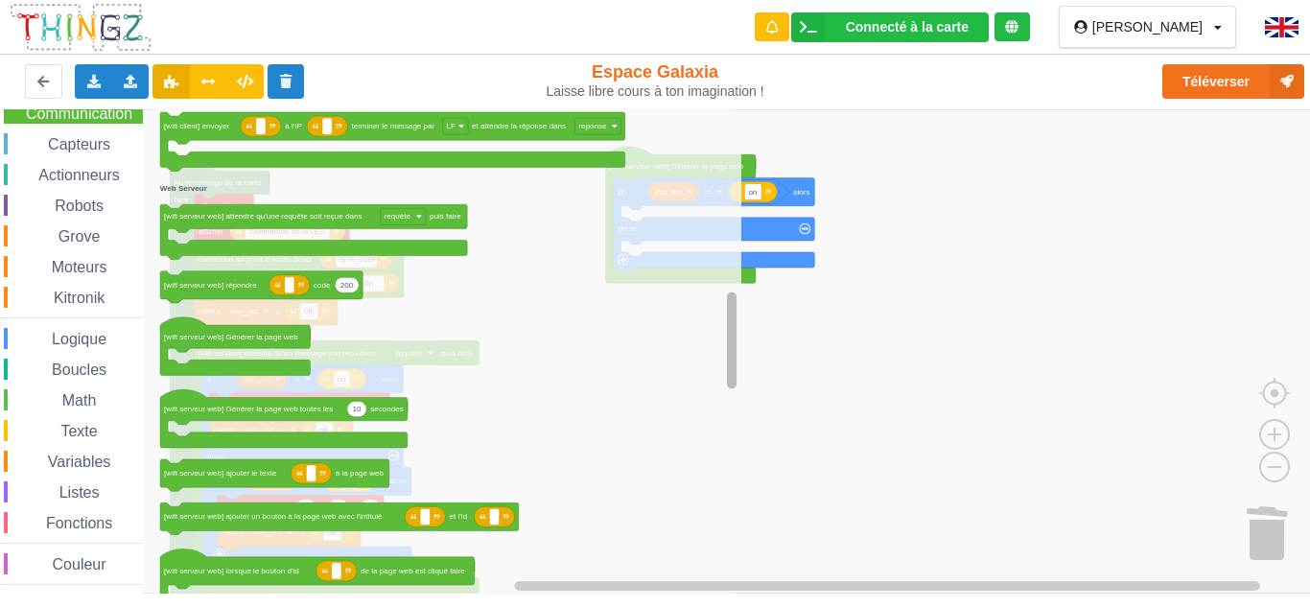
click at [700, 336] on div "Affichage Entrées/Sorties Communication Capteurs Actionneurs Robots Grove Moteu…" at bounding box center [661, 351] width 1323 height 484
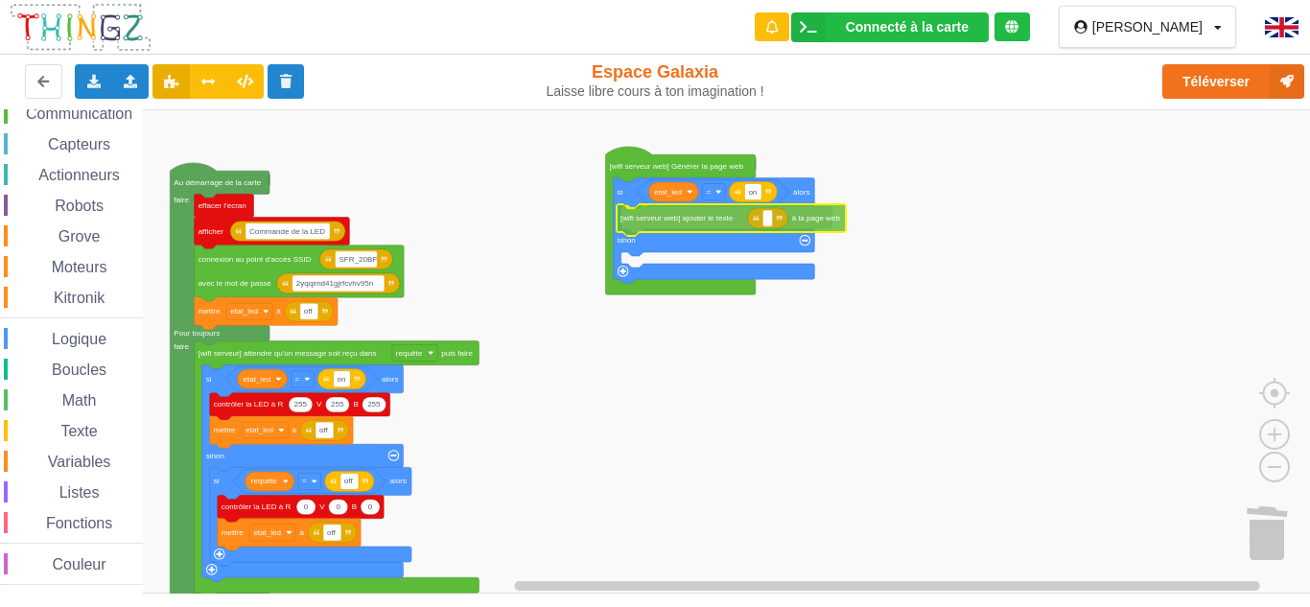
click at [709, 222] on div "Affichage Entrées/Sorties Communication Capteurs Actionneurs Robots Grove Moteu…" at bounding box center [661, 351] width 1323 height 484
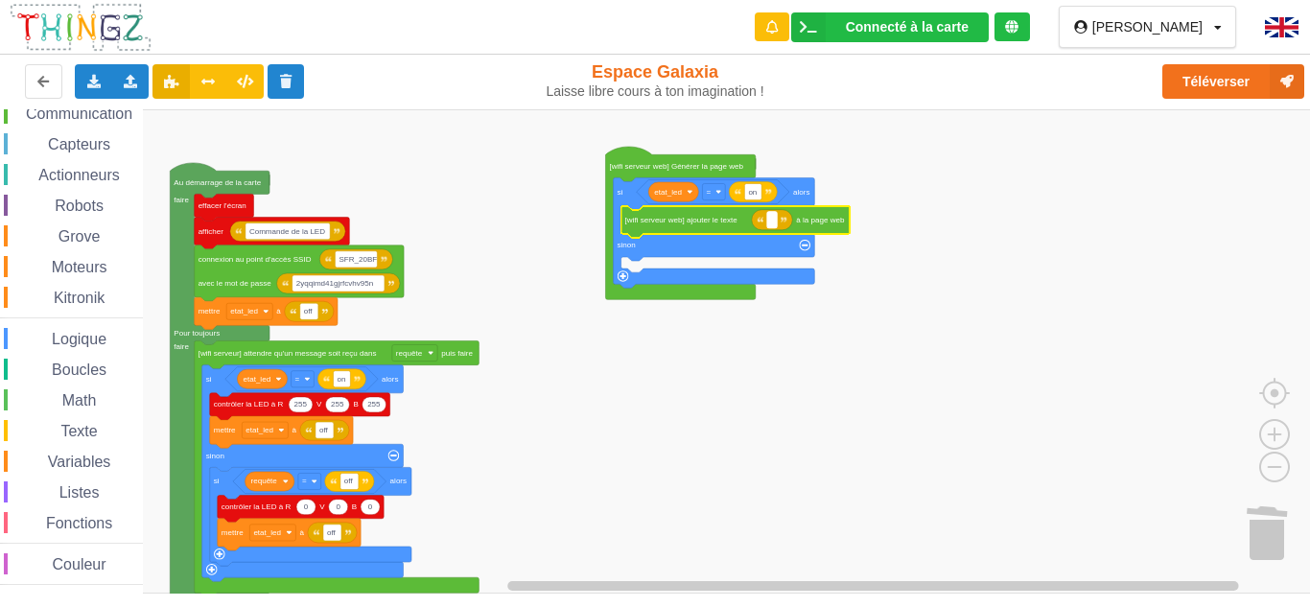
click at [775, 226] on rect "Espace de travail de Blocky" at bounding box center [772, 220] width 10 height 16
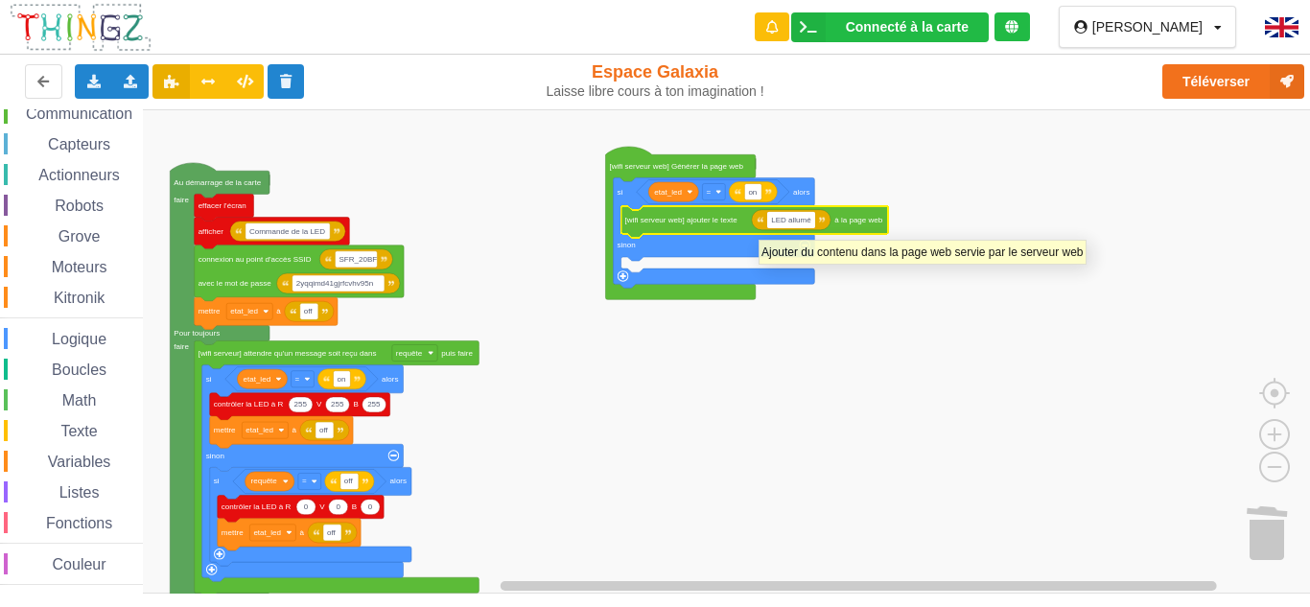
type input "LED allumée"
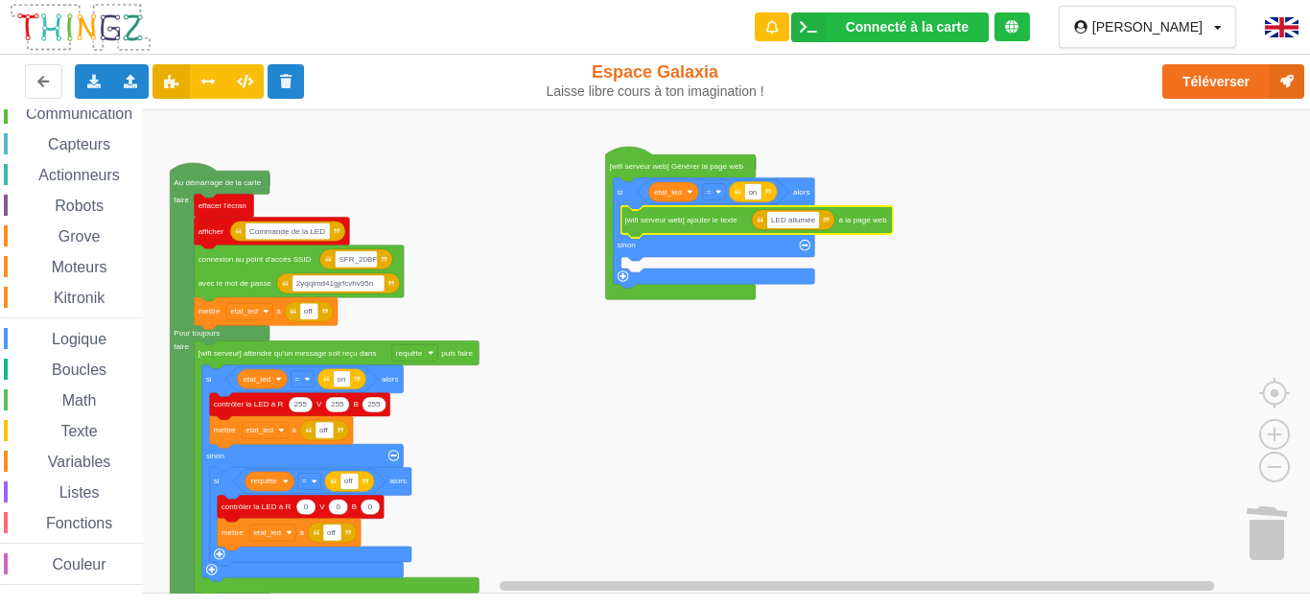
click at [932, 225] on rect "Espace de travail de Blocky" at bounding box center [661, 351] width 1323 height 484
click at [102, 112] on span "Communication" at bounding box center [79, 113] width 112 height 16
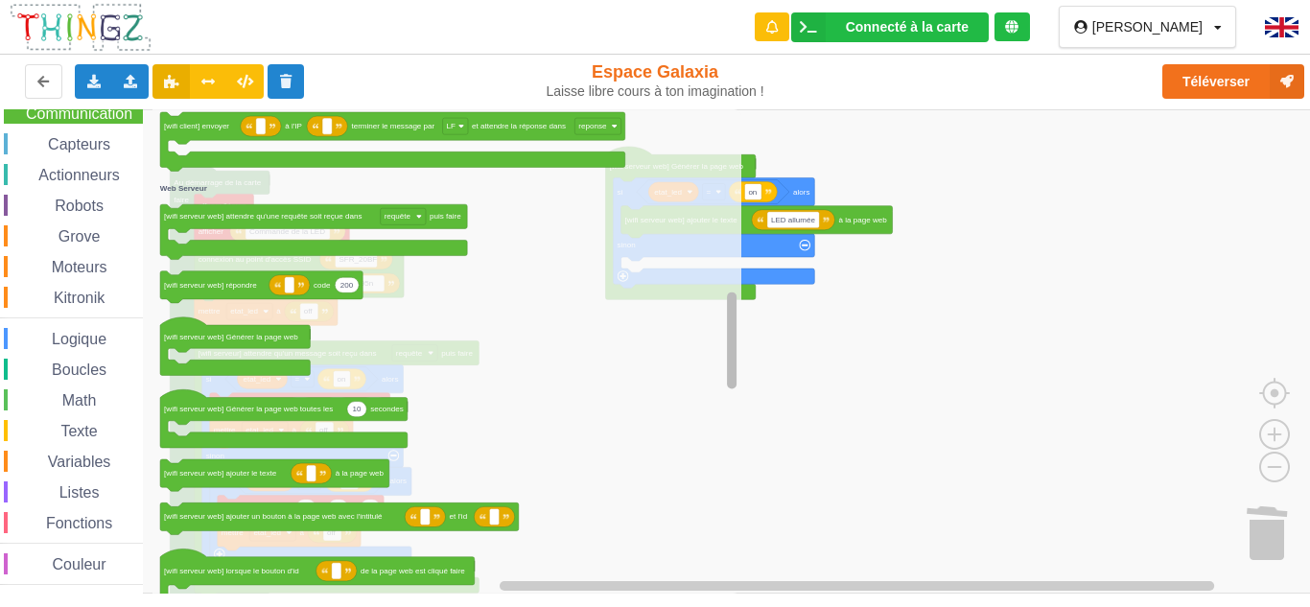
click at [723, 357] on div "Affichage Entrées/Sorties Communication Capteurs Actionneurs Robots Grove Moteu…" at bounding box center [661, 351] width 1323 height 484
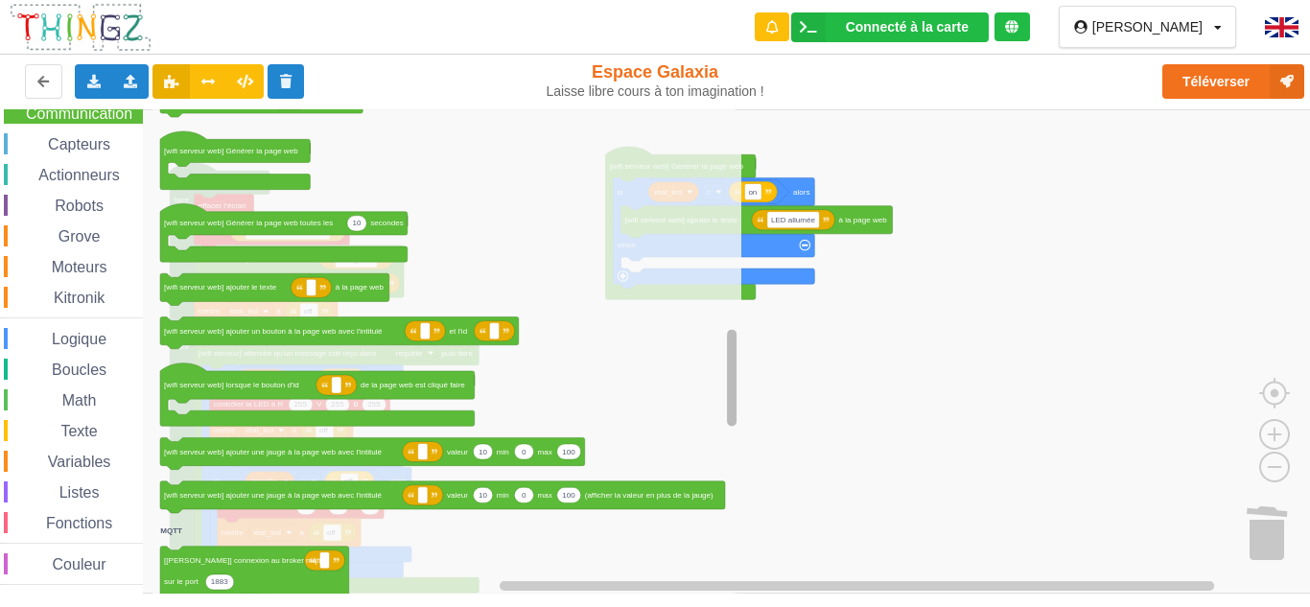
click at [716, 370] on div "Affichage Entrées/Sorties Communication Capteurs Actionneurs Robots Grove Moteu…" at bounding box center [661, 351] width 1323 height 484
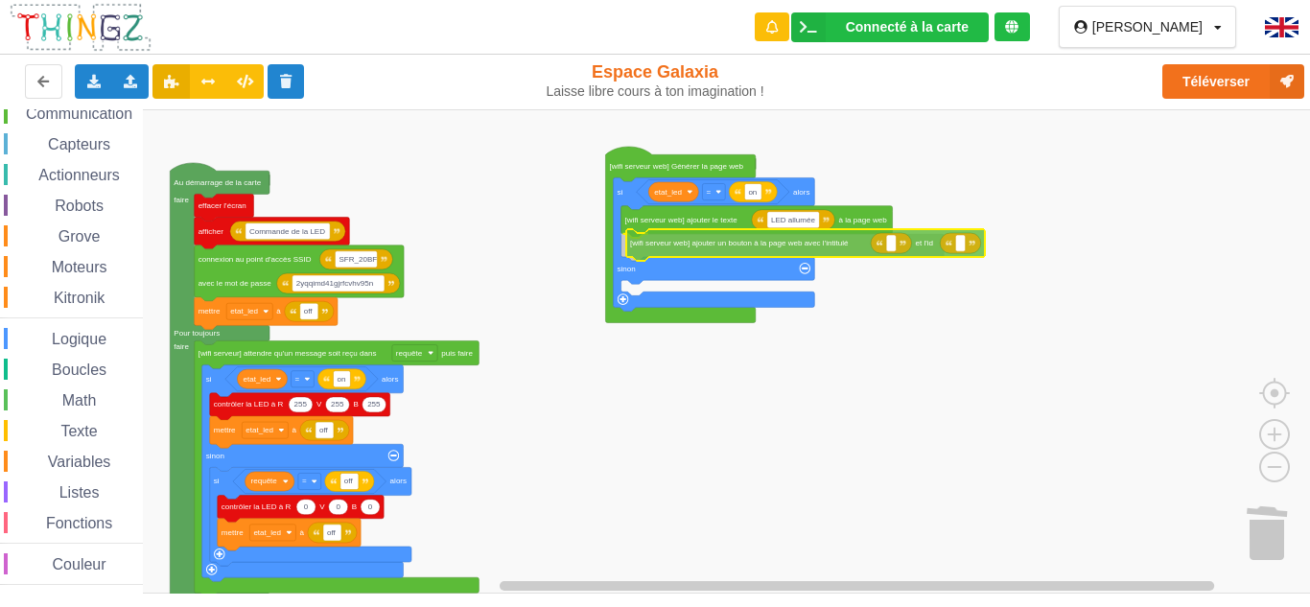
click at [804, 236] on div "Affichage Entrées/Sorties Communication Capteurs Actionneurs Robots Grove Moteu…" at bounding box center [661, 351] width 1323 height 484
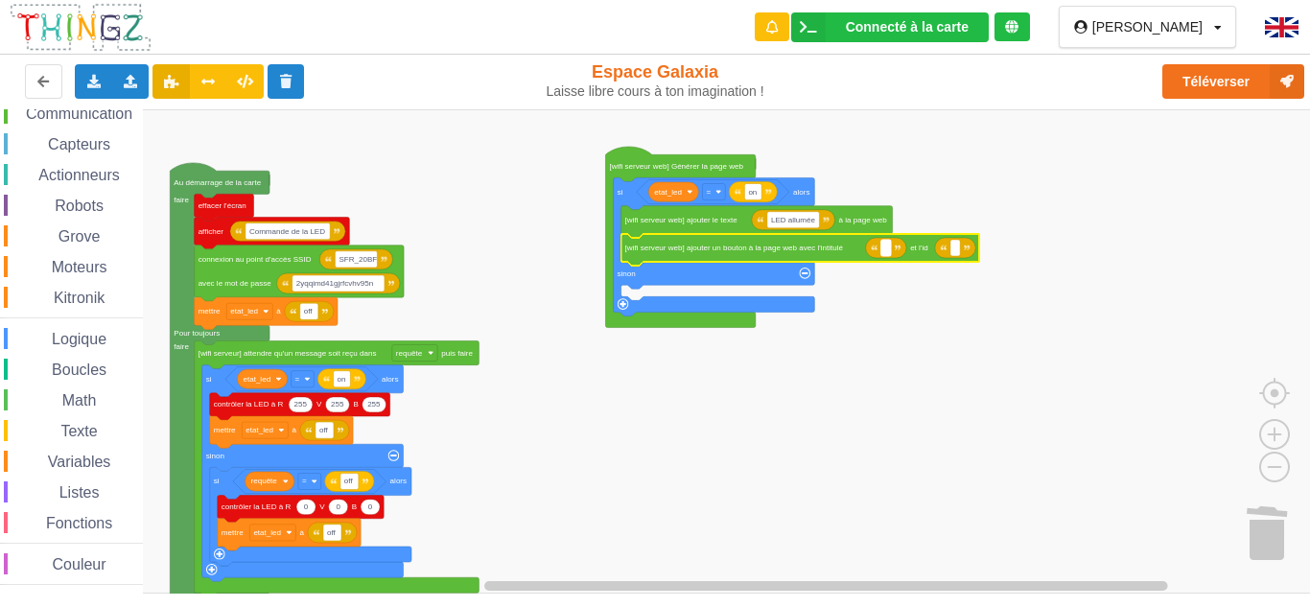
click at [888, 250] on rect "Espace de travail de Blocky" at bounding box center [886, 248] width 10 height 16
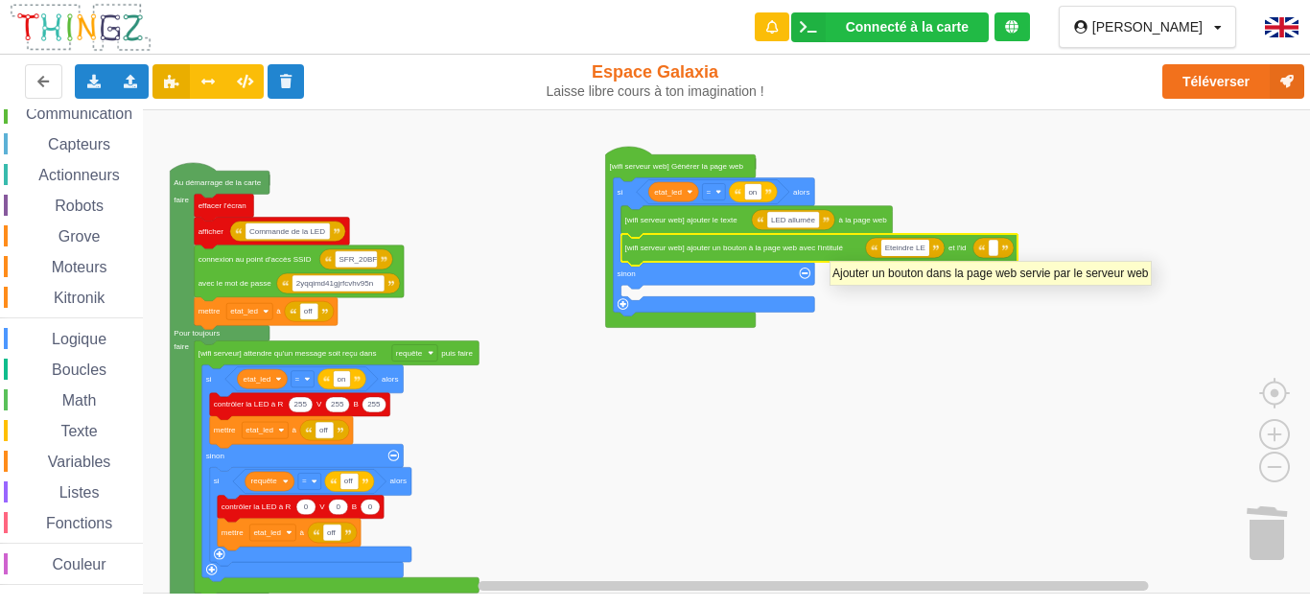
type input "Eteindre LED"
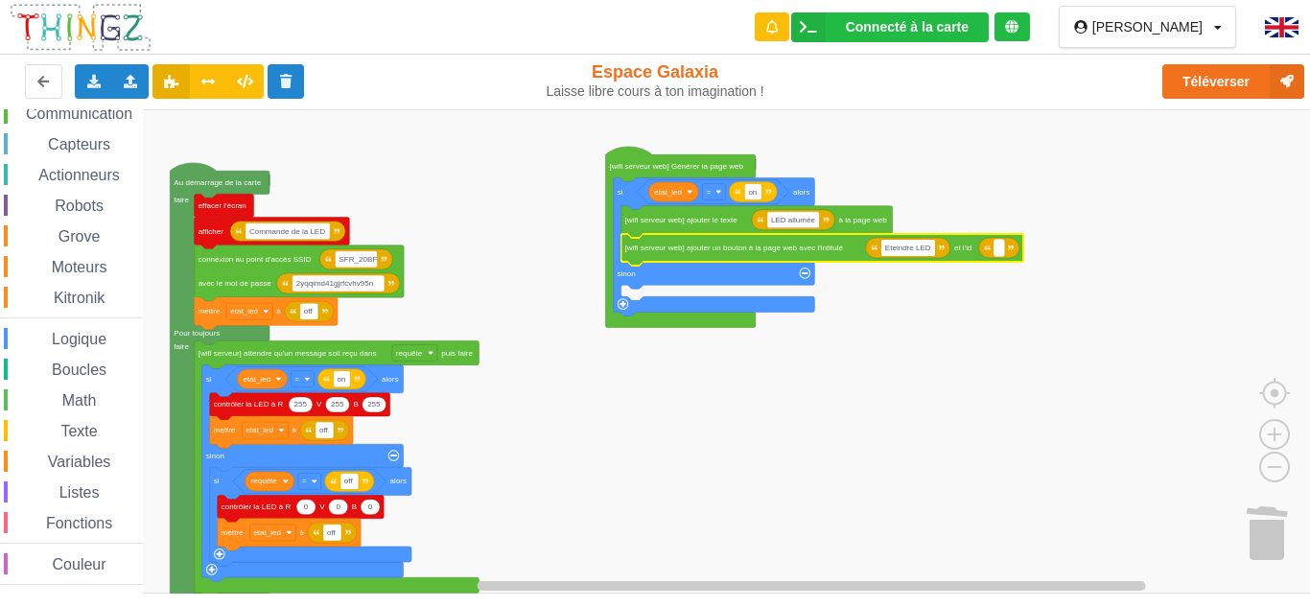
click at [1000, 250] on rect "Espace de travail de Blocky" at bounding box center [999, 248] width 10 height 16
type input "off"
click at [1017, 354] on rect "Espace de travail de Blocky" at bounding box center [661, 351] width 1323 height 484
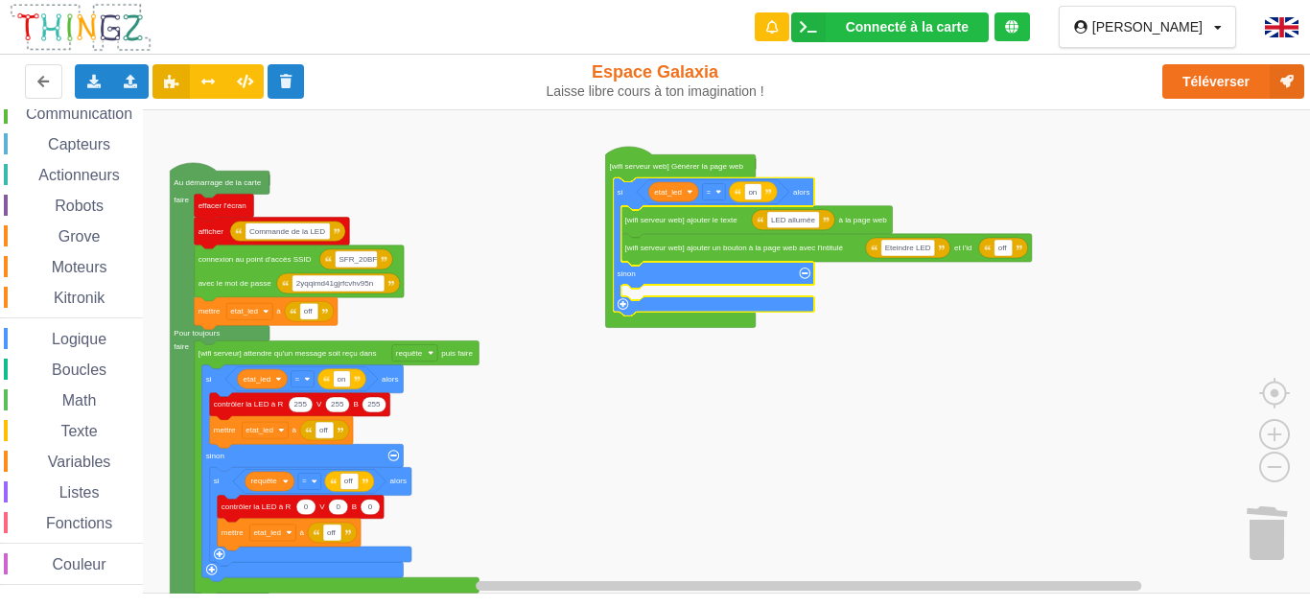
click at [673, 275] on icon "Espace de travail de Blocky" at bounding box center [714, 246] width 201 height 138
click at [87, 114] on span "Communication" at bounding box center [79, 113] width 112 height 16
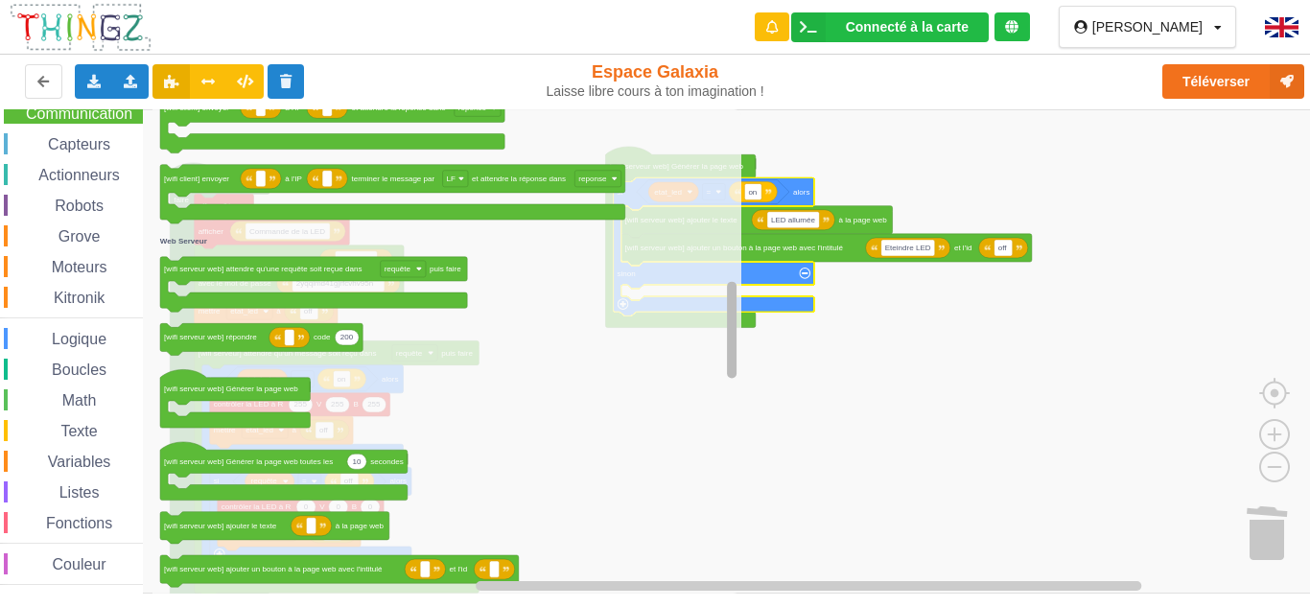
click at [664, 317] on div "Affichage Entrées/Sorties Communication Capteurs Actionneurs Robots Grove Moteu…" at bounding box center [661, 351] width 1323 height 484
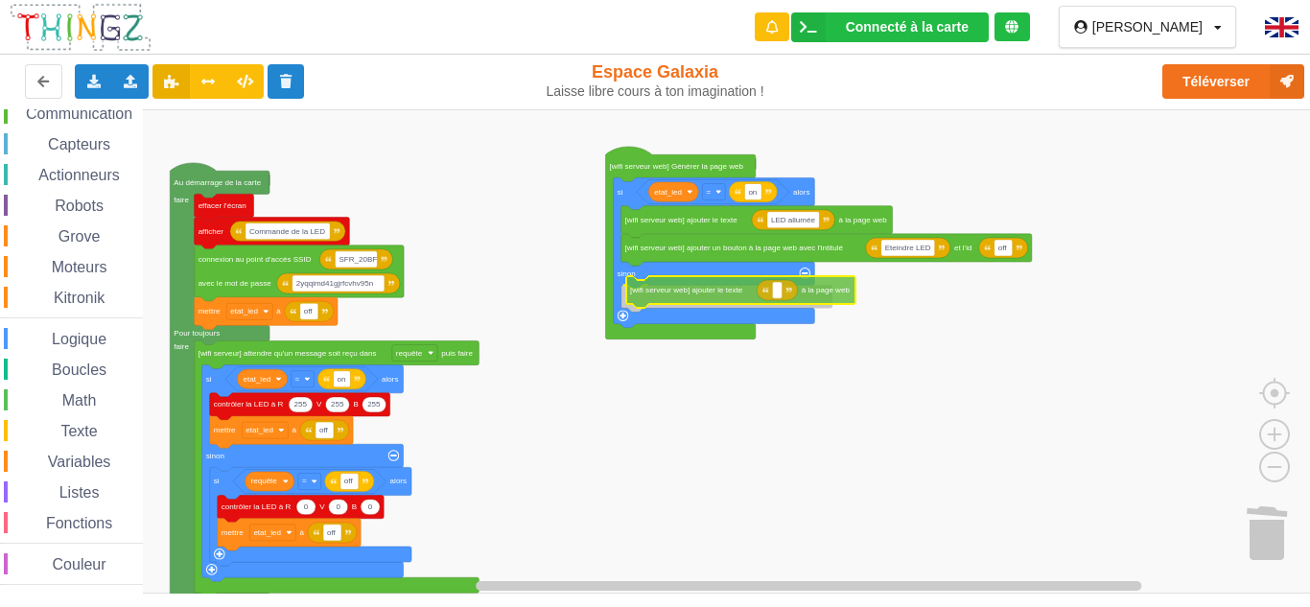
click at [714, 301] on div "Affichage Entrées/Sorties Communication Capteurs Actionneurs Robots Grove Moteu…" at bounding box center [661, 351] width 1323 height 484
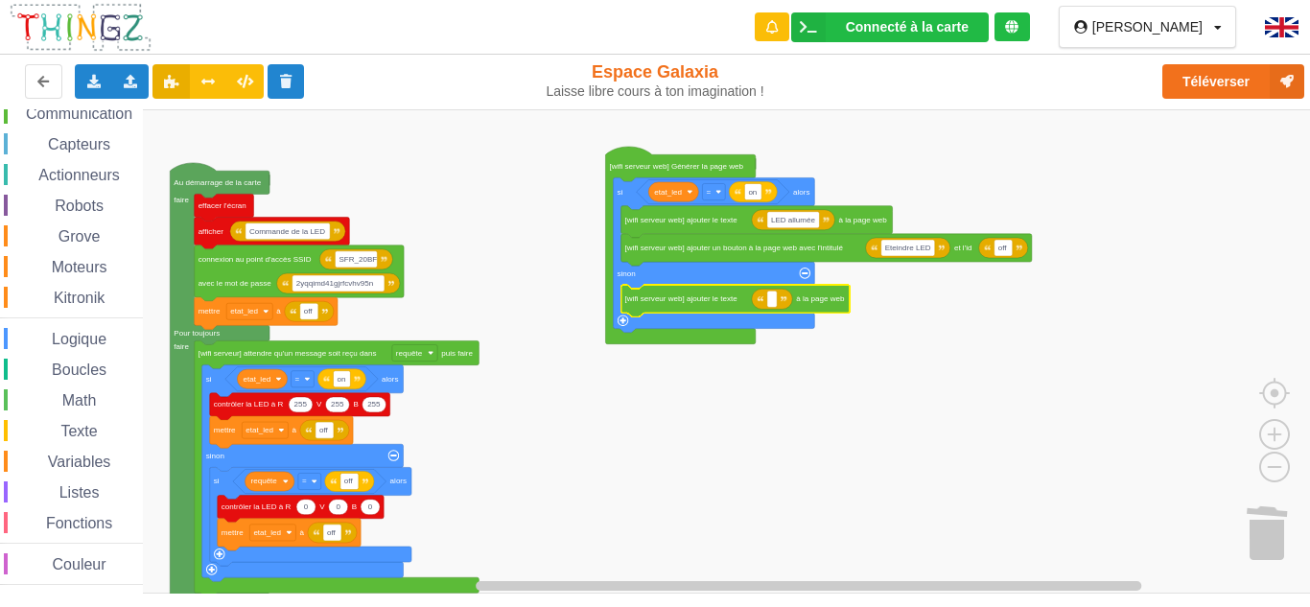
click at [779, 306] on icon "Espace de travail de Blocky" at bounding box center [772, 299] width 41 height 20
click at [774, 300] on rect "Espace de travail de Blocky" at bounding box center [772, 299] width 10 height 16
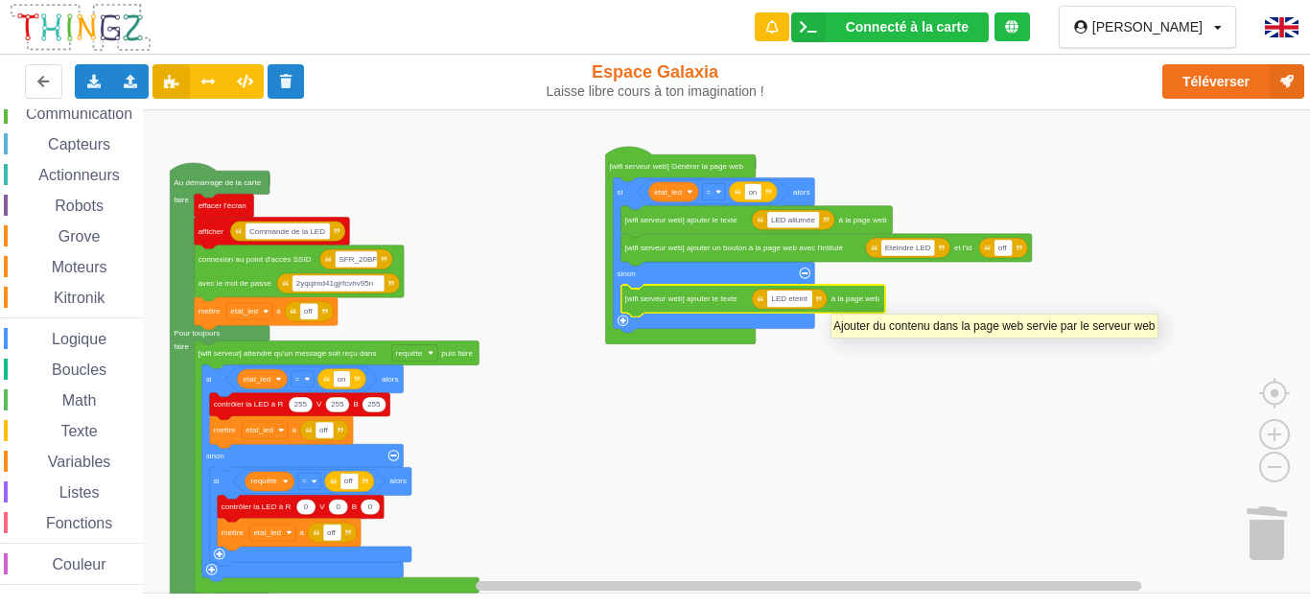
type input "LED eteinte"
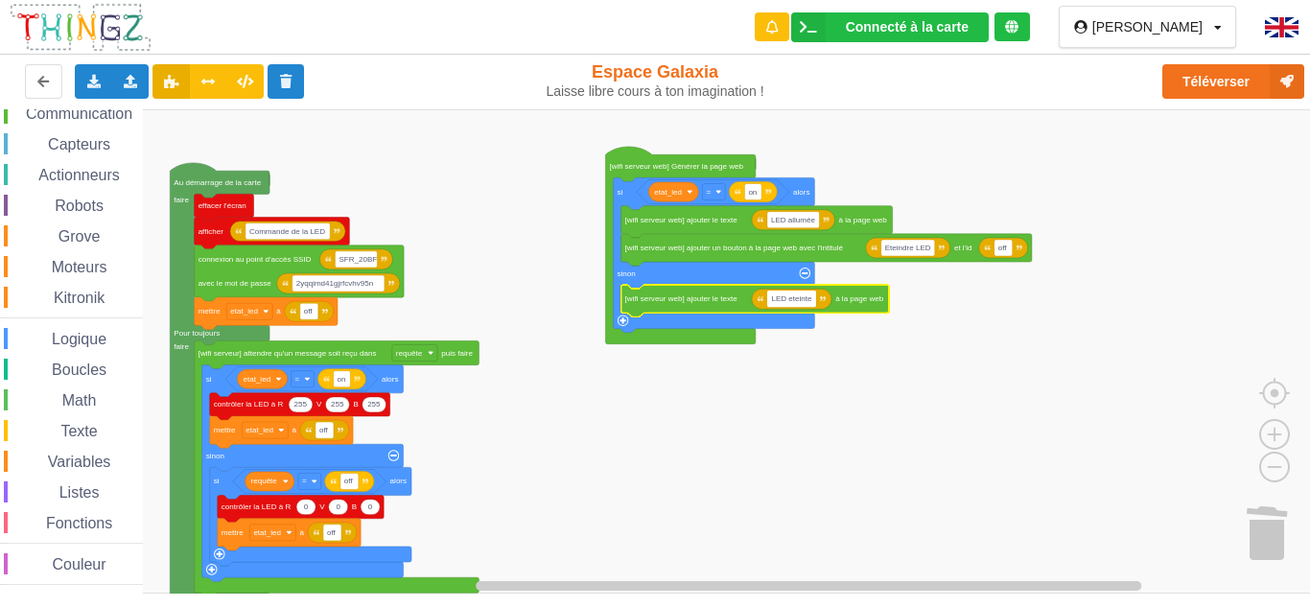
click at [952, 395] on rect "Espace de travail de Blocky" at bounding box center [661, 351] width 1323 height 484
click at [83, 398] on span "Math" at bounding box center [79, 400] width 40 height 16
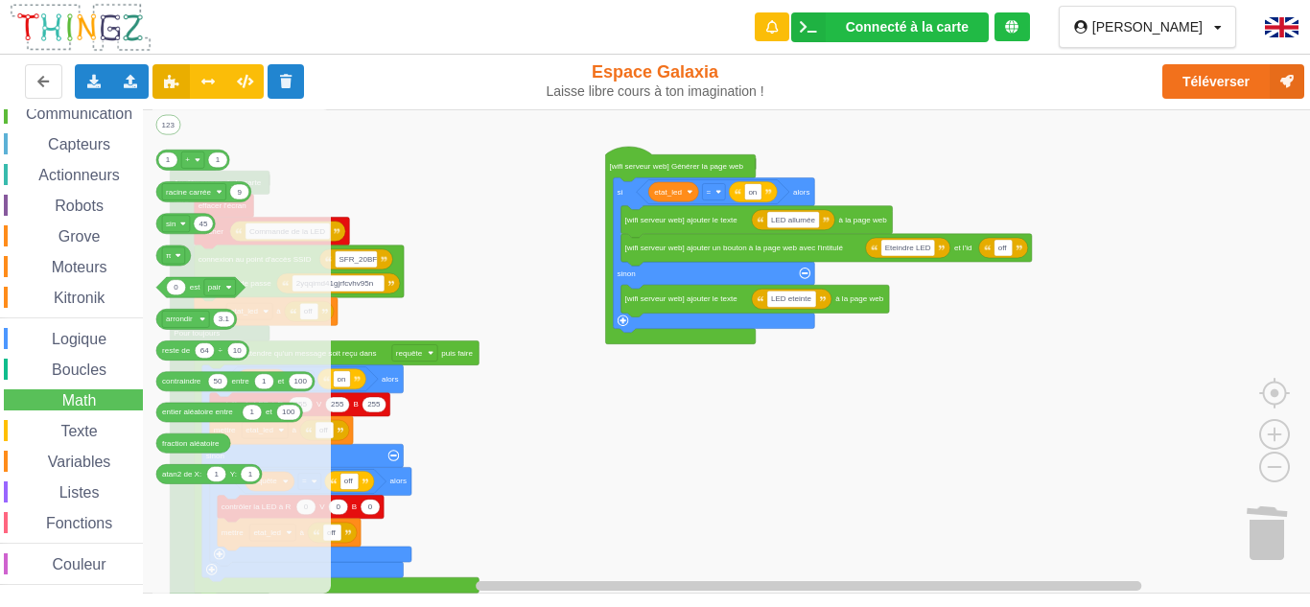
click at [108, 121] on span "Communication" at bounding box center [79, 113] width 112 height 16
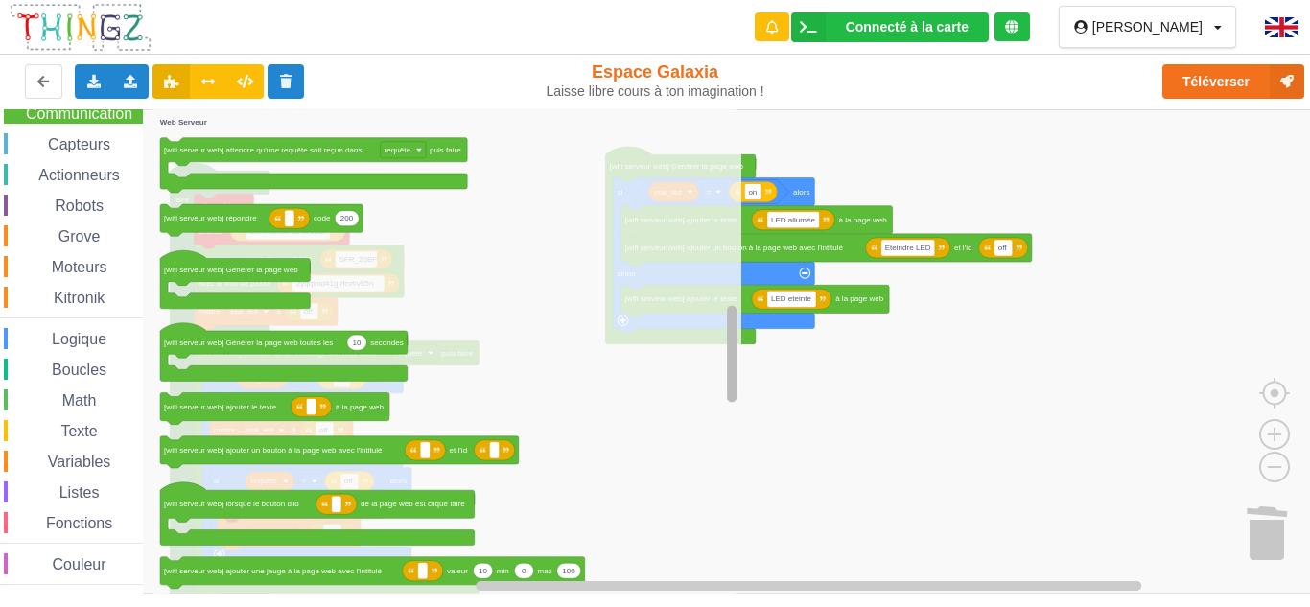
click at [718, 377] on div "Affichage Entrées/Sorties Communication Capteurs Actionneurs Robots Grove Moteu…" at bounding box center [661, 351] width 1323 height 484
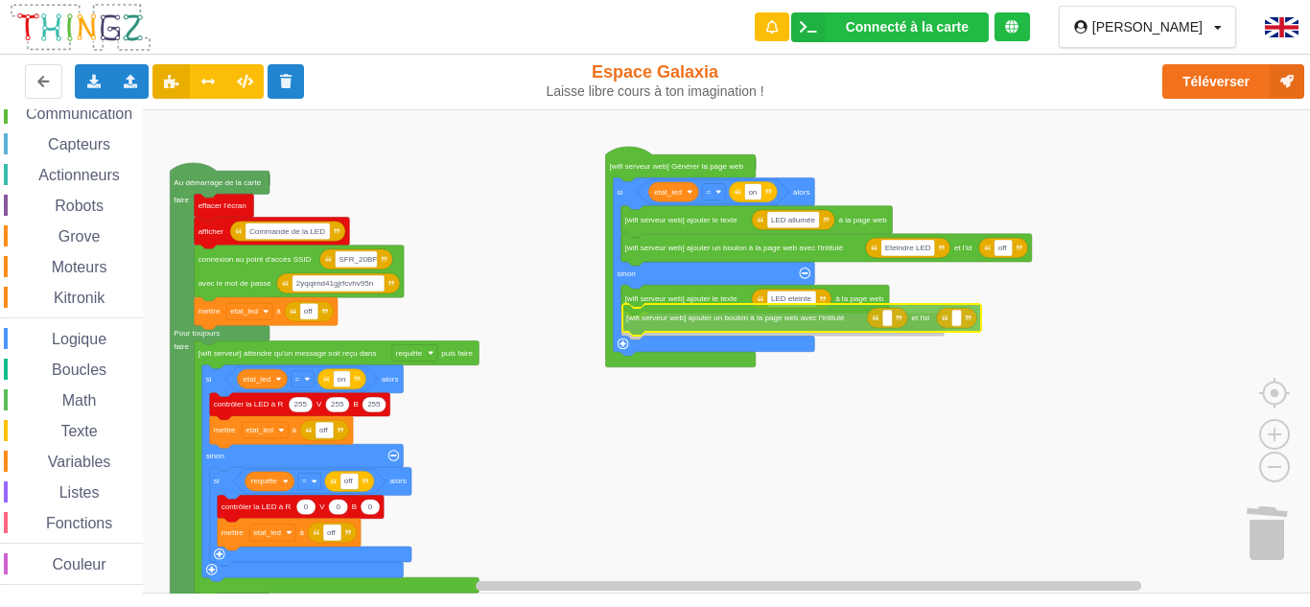
click at [816, 319] on div "Affichage Entrées/Sorties Communication Capteurs Actionneurs Robots Grove Moteu…" at bounding box center [661, 351] width 1323 height 484
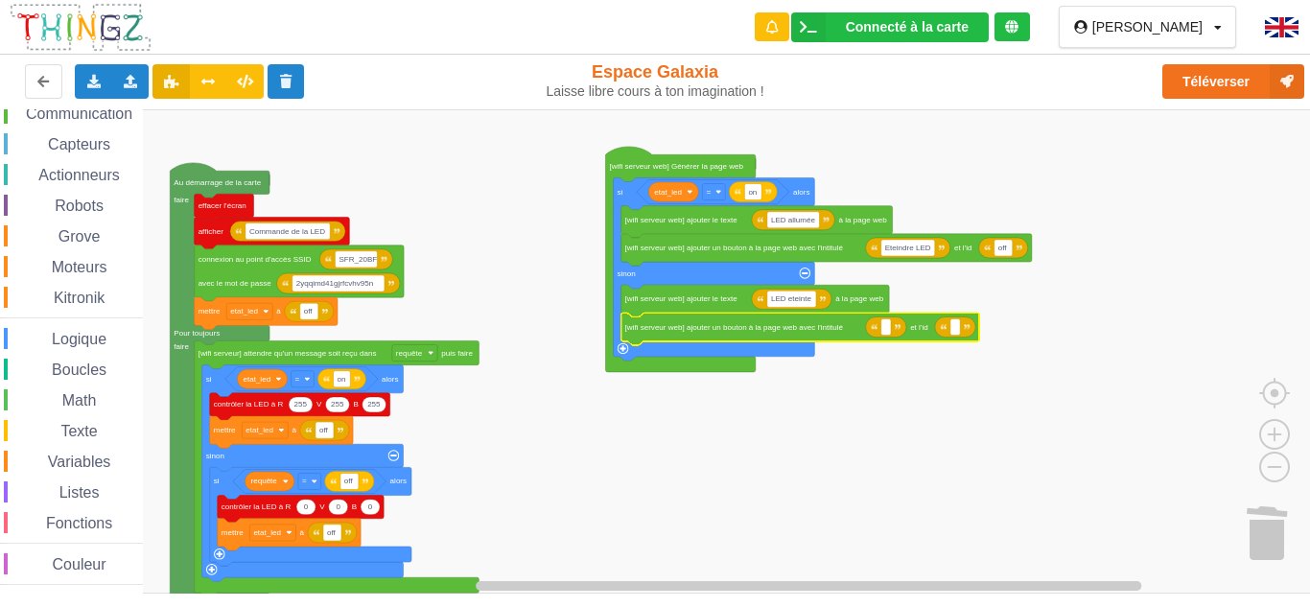
click at [881, 327] on g "Espace de travail de Blocky" at bounding box center [886, 326] width 41 height 20
click at [894, 327] on icon "Espace de travail de Blocky" at bounding box center [886, 326] width 41 height 20
click at [889, 330] on rect "Espace de travail de Blocky" at bounding box center [886, 326] width 10 height 16
type input "Allumér LED"
click at [1004, 329] on icon "Espace de travail de Blocky" at bounding box center [997, 326] width 41 height 20
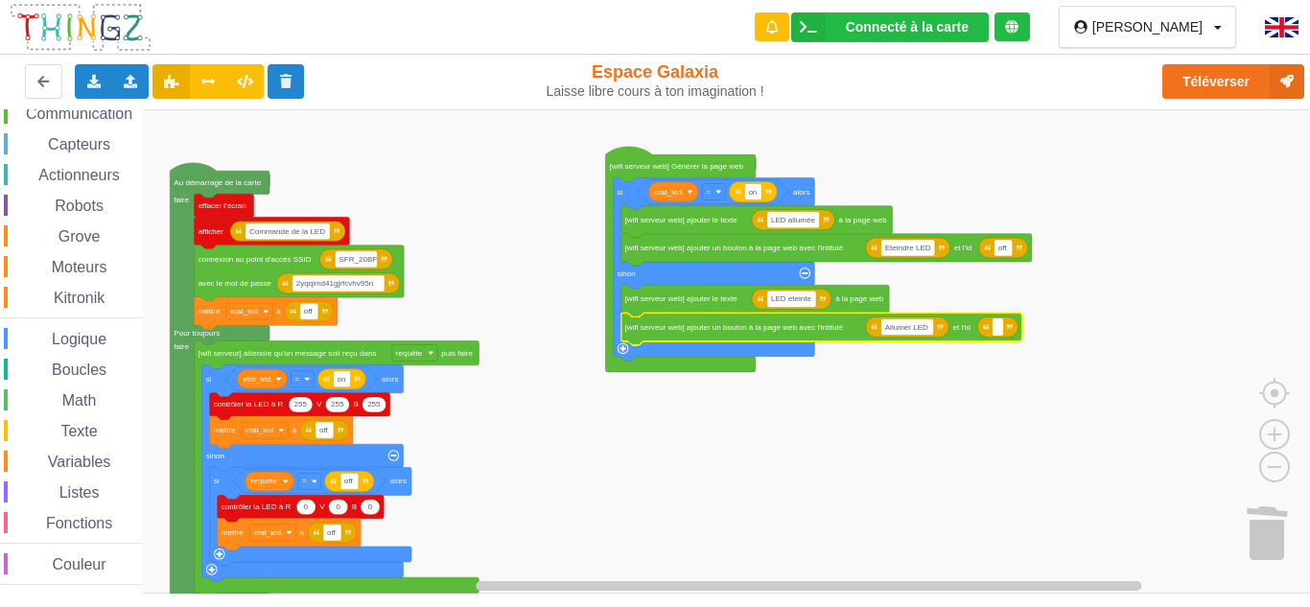
click at [999, 331] on rect "Espace de travail de Blocky" at bounding box center [997, 326] width 10 height 16
type input "on"
click at [968, 435] on rect "Espace de travail de Blocky" at bounding box center [661, 351] width 1323 height 484
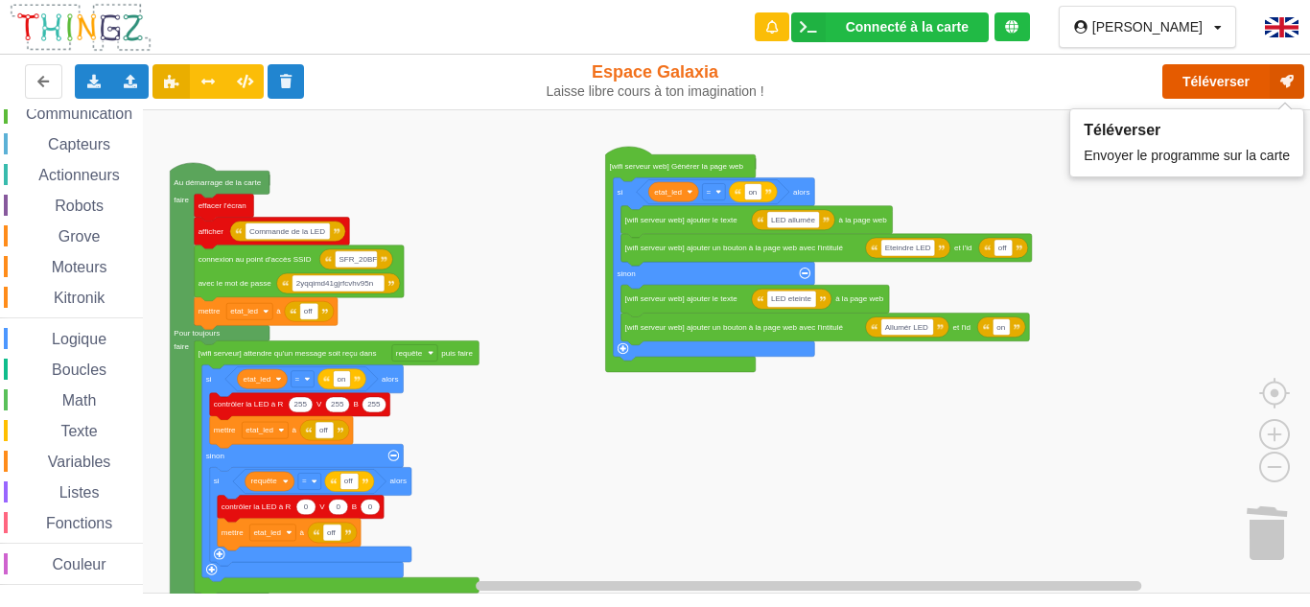
click at [1230, 81] on button "Téléverser" at bounding box center [1233, 81] width 142 height 35
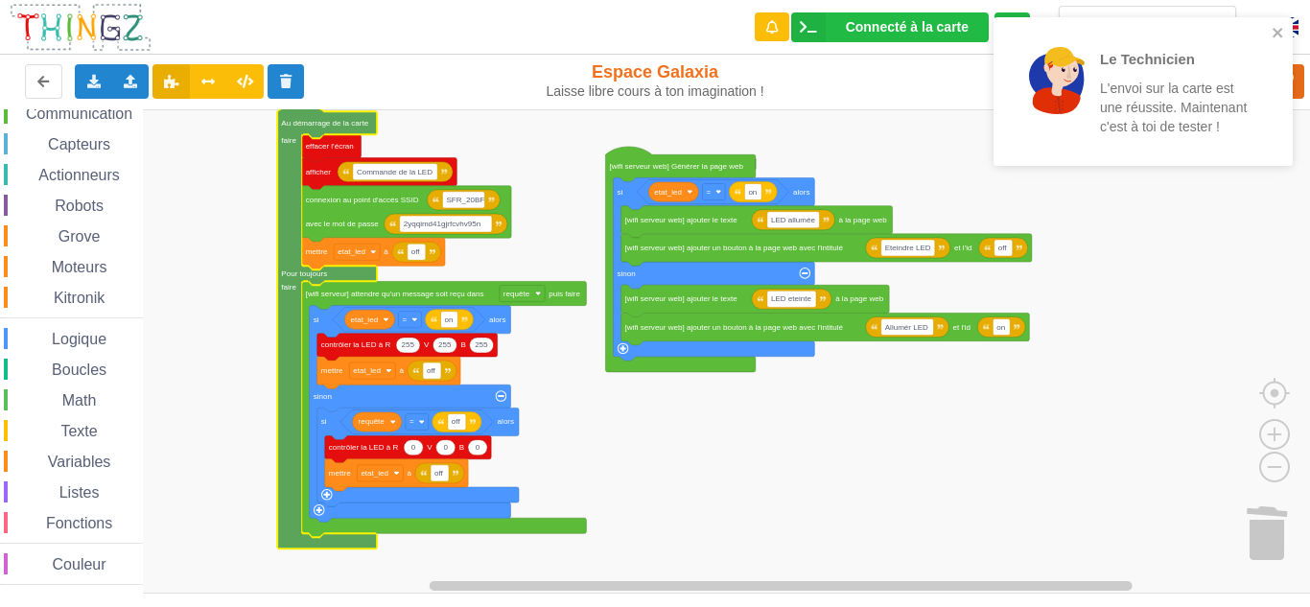
click at [614, 411] on rect "Espace de travail de Blocky" at bounding box center [661, 351] width 1323 height 484
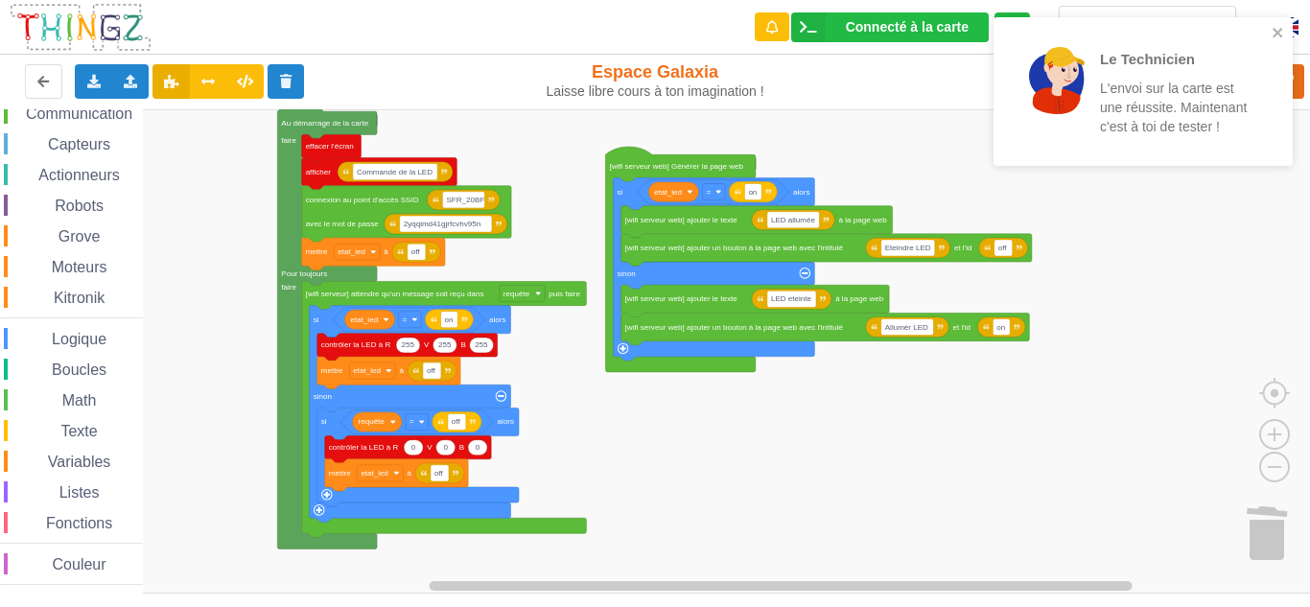
click at [1271, 28] on div "Le Technicien L'envoi sur la carte est une réussite. Maintenant c'est à toi de …" at bounding box center [1136, 91] width 270 height 133
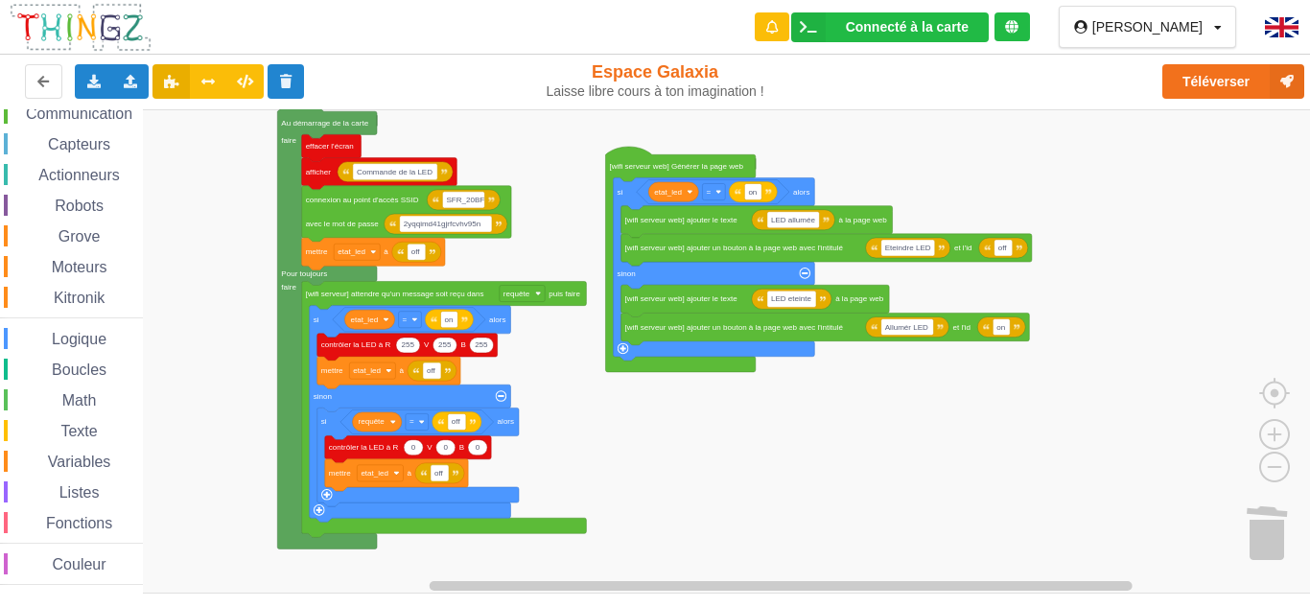
click at [1152, 210] on rect "Espace de travail de Blocky" at bounding box center [661, 351] width 1323 height 484
drag, startPoint x: 142, startPoint y: 237, endPoint x: 165, endPoint y: 136, distance: 103.3
click at [165, 136] on div "Affichage Entrées/Sorties Communication Capteurs Actionneurs Robots Grove Moteu…" at bounding box center [661, 351] width 1323 height 484
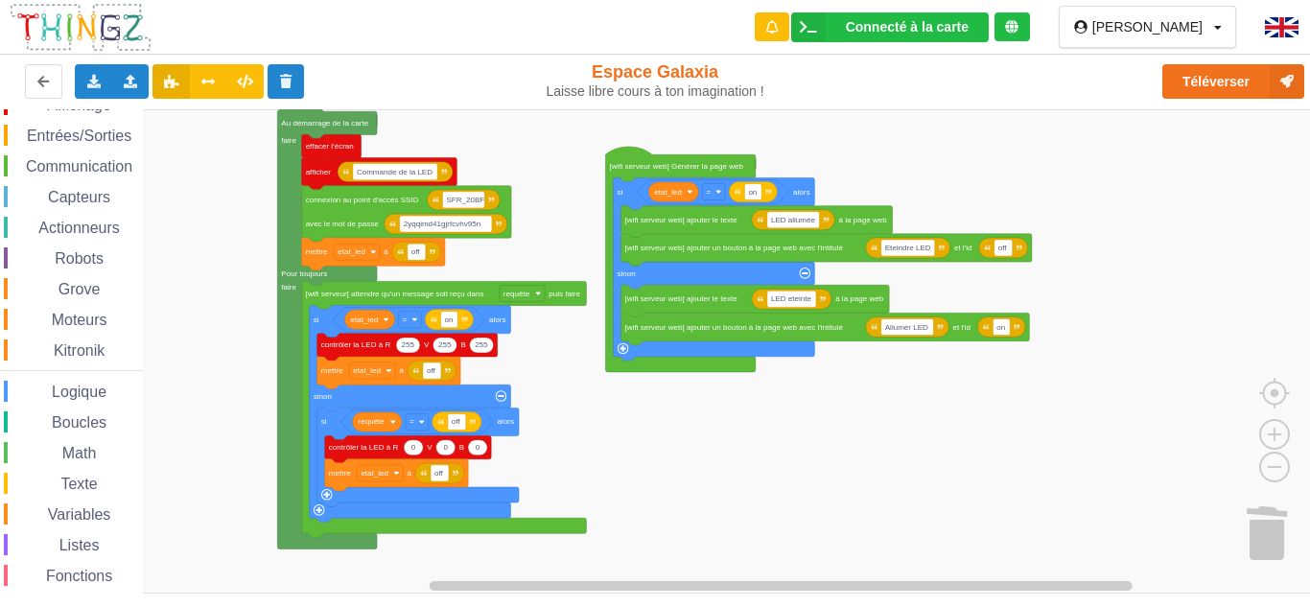
scroll to position [0, 0]
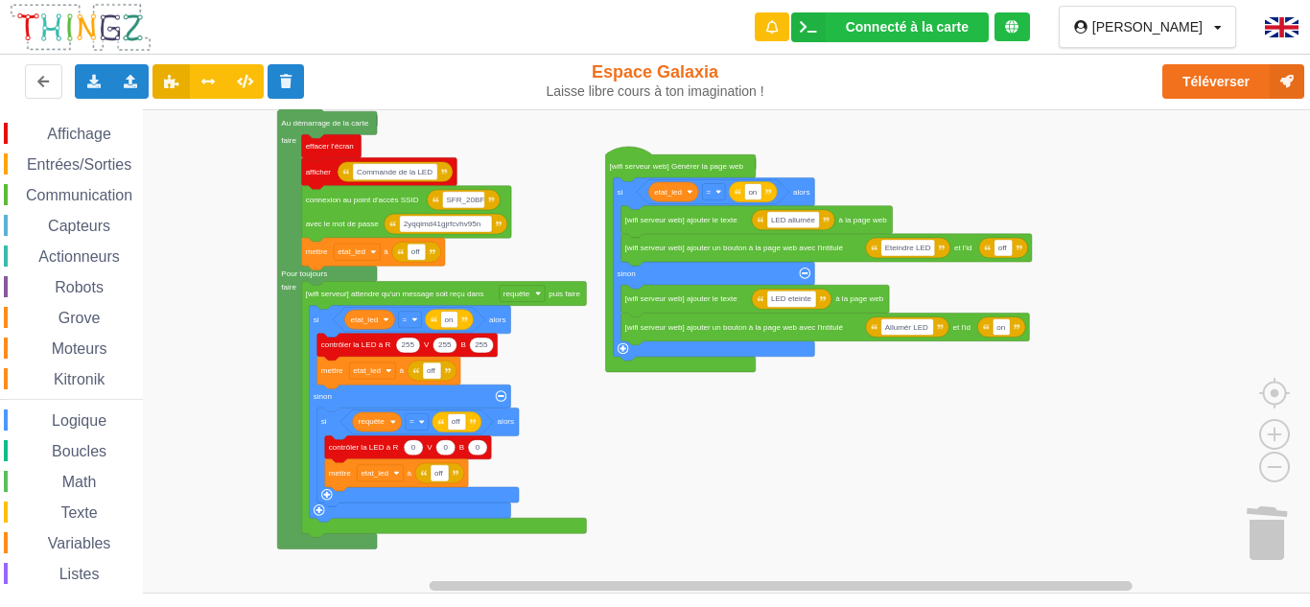
click at [91, 198] on span "Communication" at bounding box center [79, 195] width 112 height 16
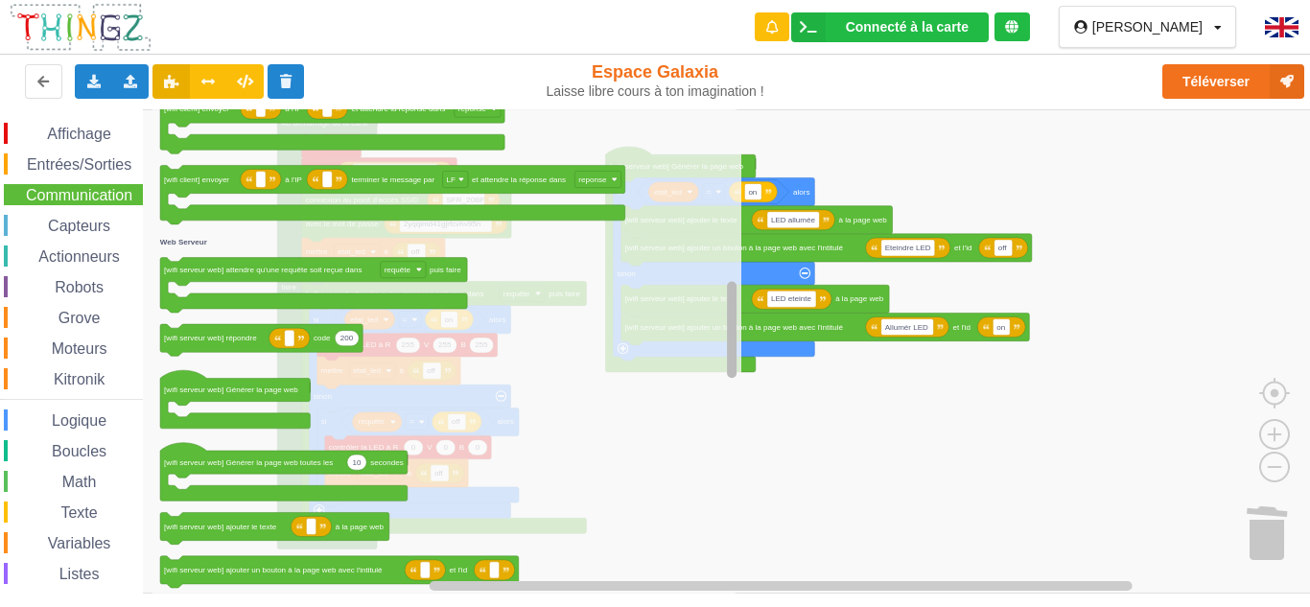
click at [737, 254] on rect "Espace de travail de Blocky" at bounding box center [732, 350] width 14 height 479
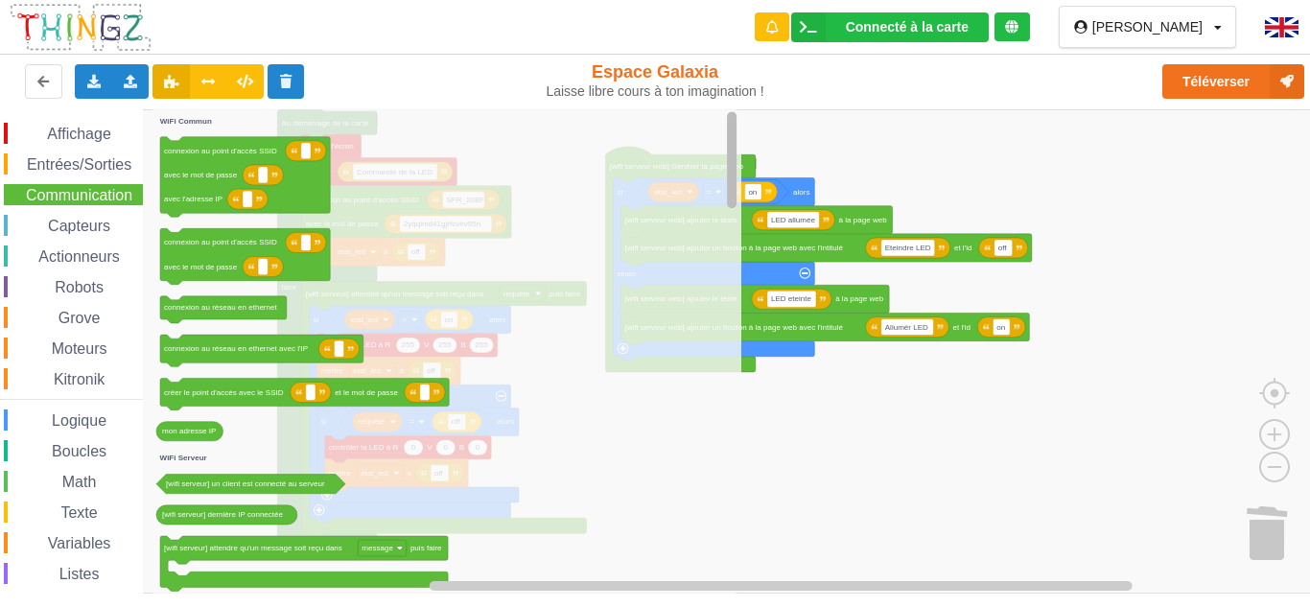
click at [736, 96] on div "Connecté à la carte Réglages Ouvrir le moniteur automatiquement Connexion autom…" at bounding box center [655, 290] width 1337 height 607
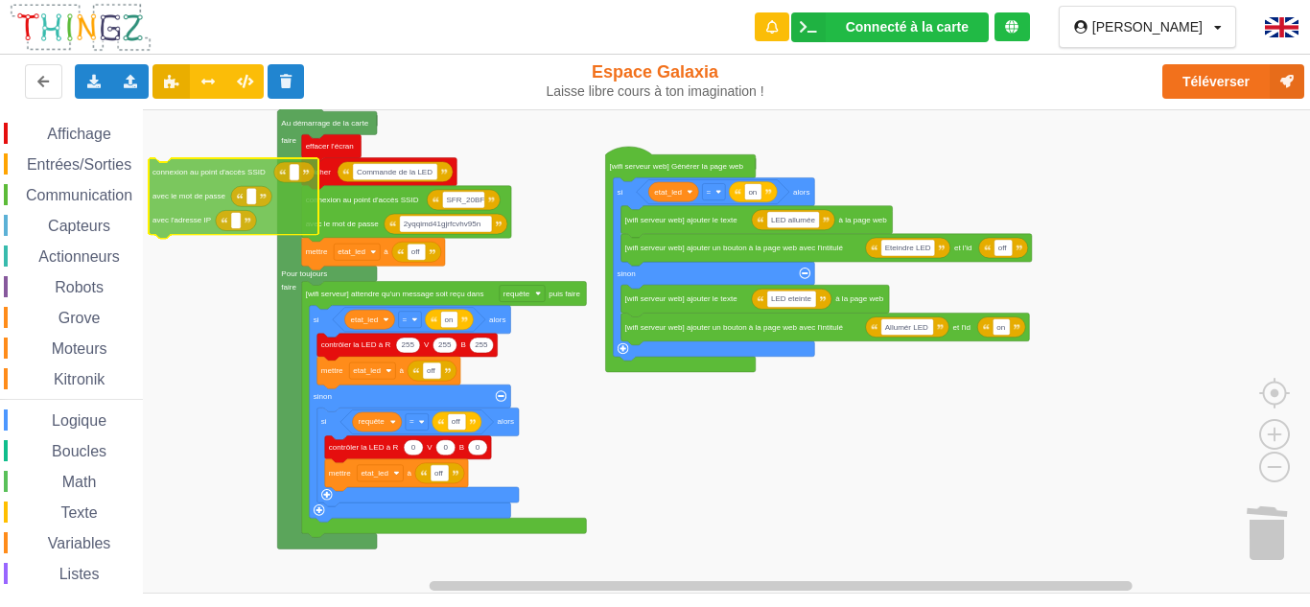
click at [172, 220] on div "Affichage Entrées/Sorties Communication Capteurs Actionneurs Robots Grove Moteu…" at bounding box center [661, 351] width 1323 height 484
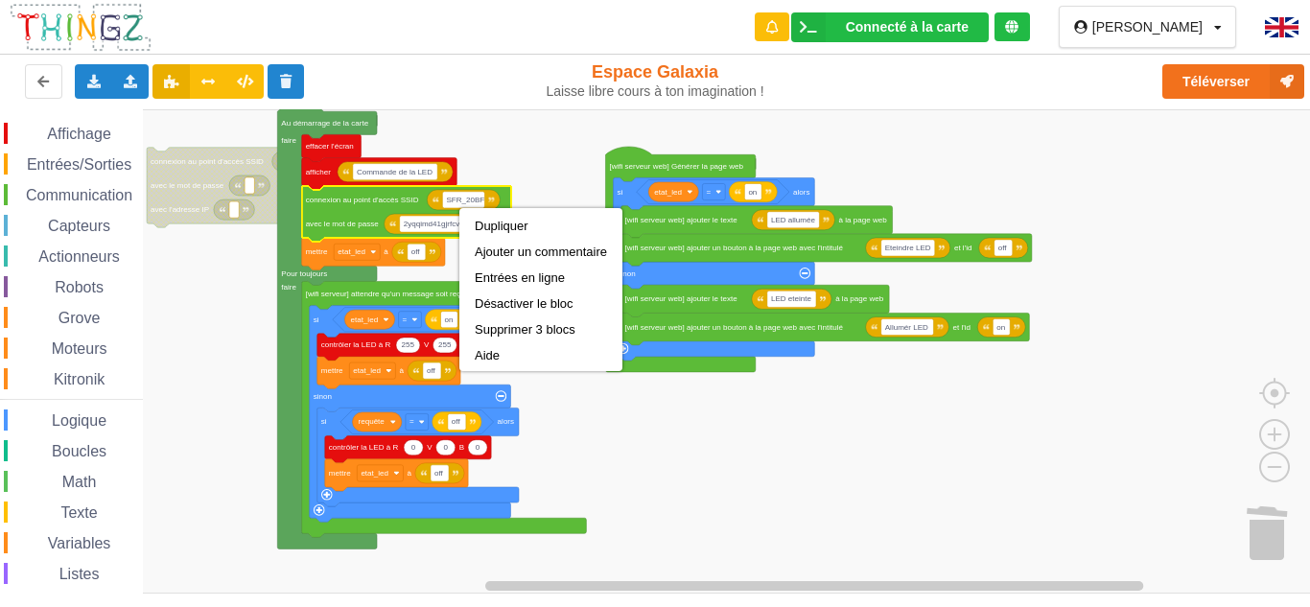
click at [502, 156] on rect "Espace de travail de Blocky" at bounding box center [661, 351] width 1323 height 484
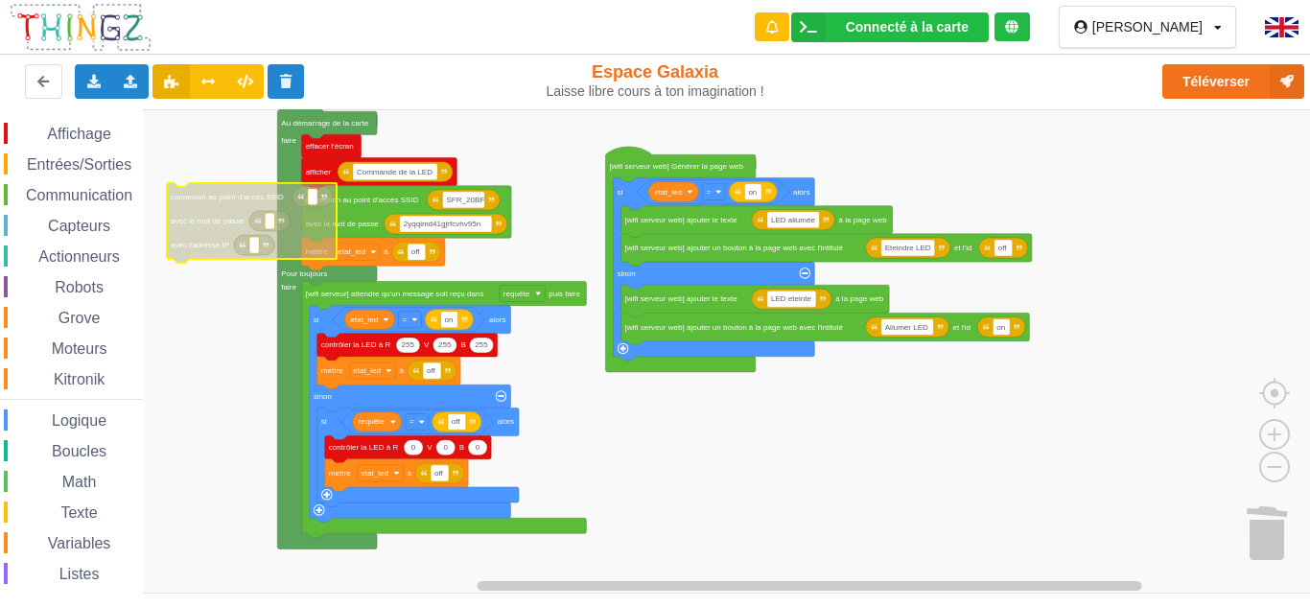
click at [222, 325] on rect "Espace de travail de Blocky" at bounding box center [661, 351] width 1323 height 484
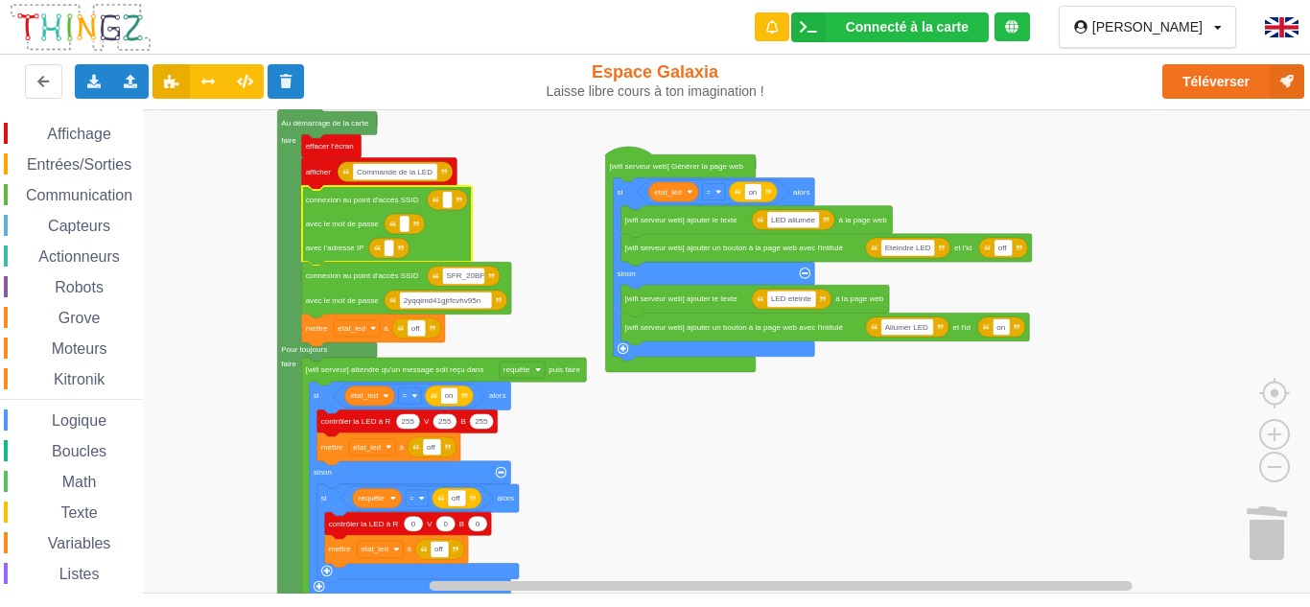
click at [536, 246] on rect "Espace de travail de Blocky" at bounding box center [661, 351] width 1323 height 484
click at [462, 271] on text "SFR_20BF" at bounding box center [465, 275] width 38 height 9
click at [462, 271] on input "SFR_20BF" at bounding box center [463, 276] width 42 height 16
click at [448, 203] on text "Espace de travail de Blocky" at bounding box center [447, 200] width 2 height 9
click at [446, 199] on input at bounding box center [447, 200] width 10 height 16
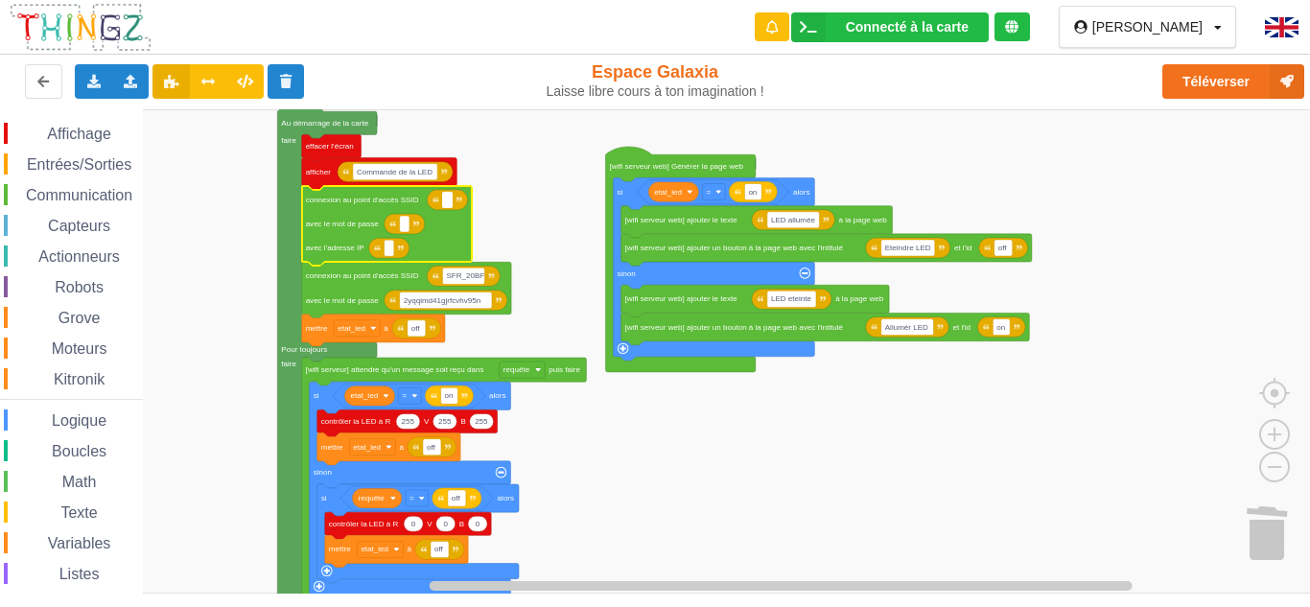
type input "SFR_20BF"
click at [448, 304] on text "2yqqimd41gjrfcvhv95n" at bounding box center [443, 299] width 78 height 9
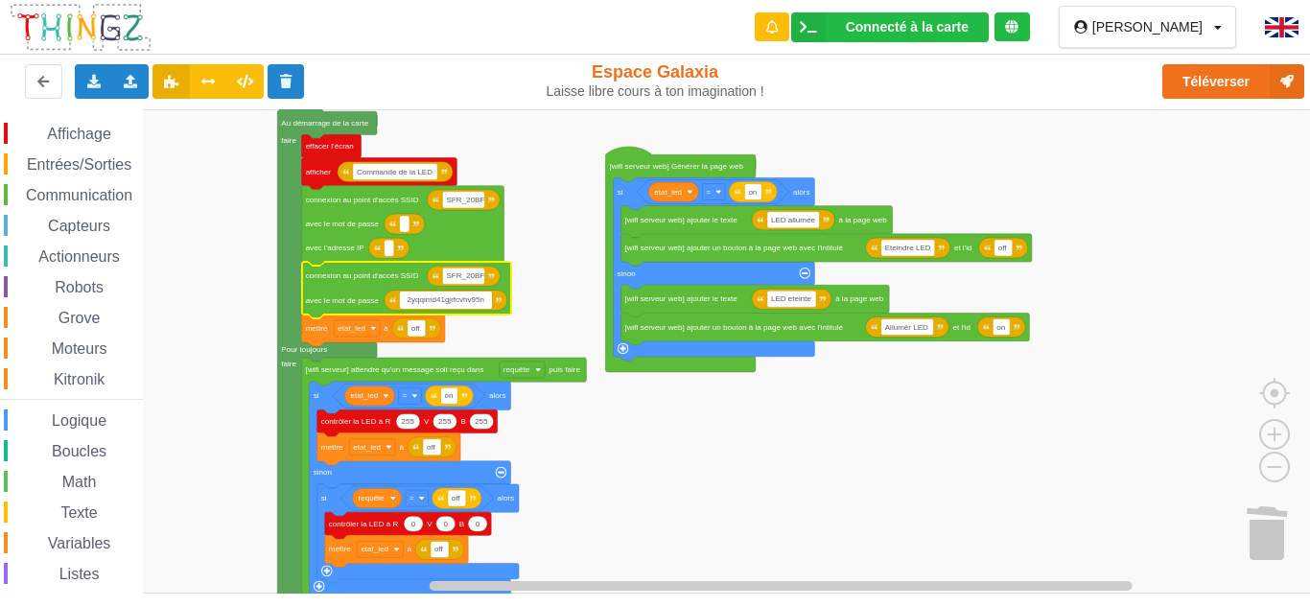
click at [448, 305] on input "2yqqimd41gjrfcvhv95n" at bounding box center [446, 300] width 92 height 16
click at [401, 224] on rect "Espace de travail de Blocky" at bounding box center [405, 224] width 10 height 16
click at [401, 224] on input at bounding box center [405, 224] width 10 height 16
type input "2yqqimd41gjrfcvhv95n"
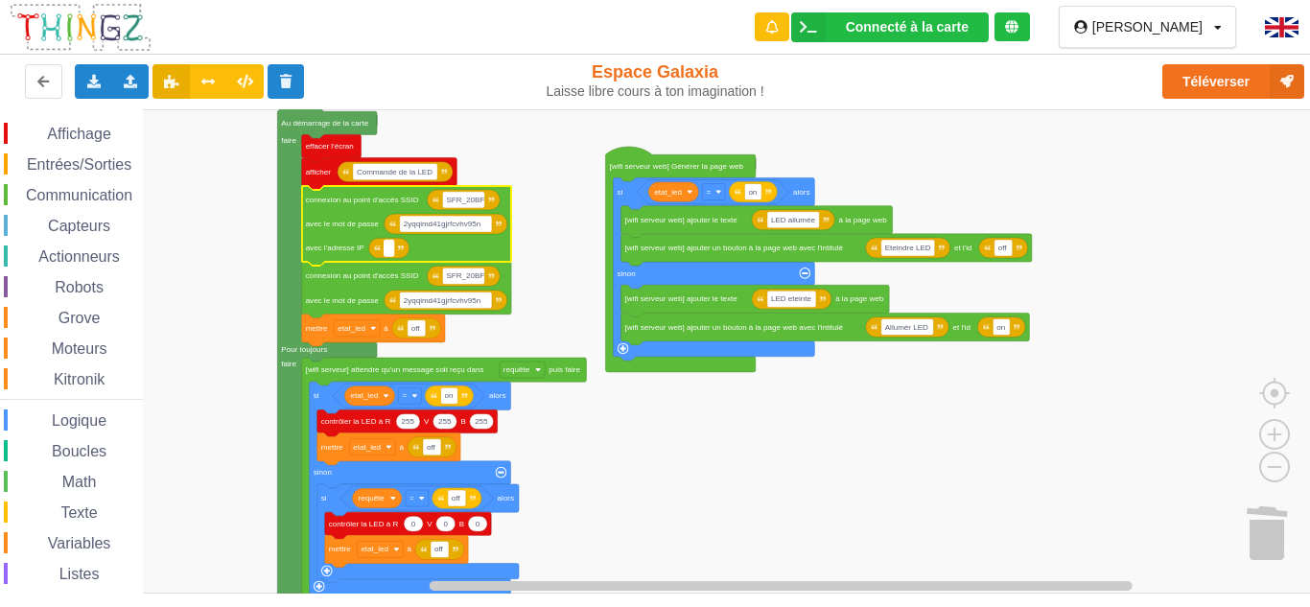
click at [391, 249] on rect "Espace de travail de Blocky" at bounding box center [390, 248] width 10 height 16
click at [418, 162] on icon "Espace de travail de Blocky" at bounding box center [396, 171] width 116 height 20
click at [384, 249] on icon "Espace de travail de Blocky" at bounding box center [388, 248] width 41 height 20
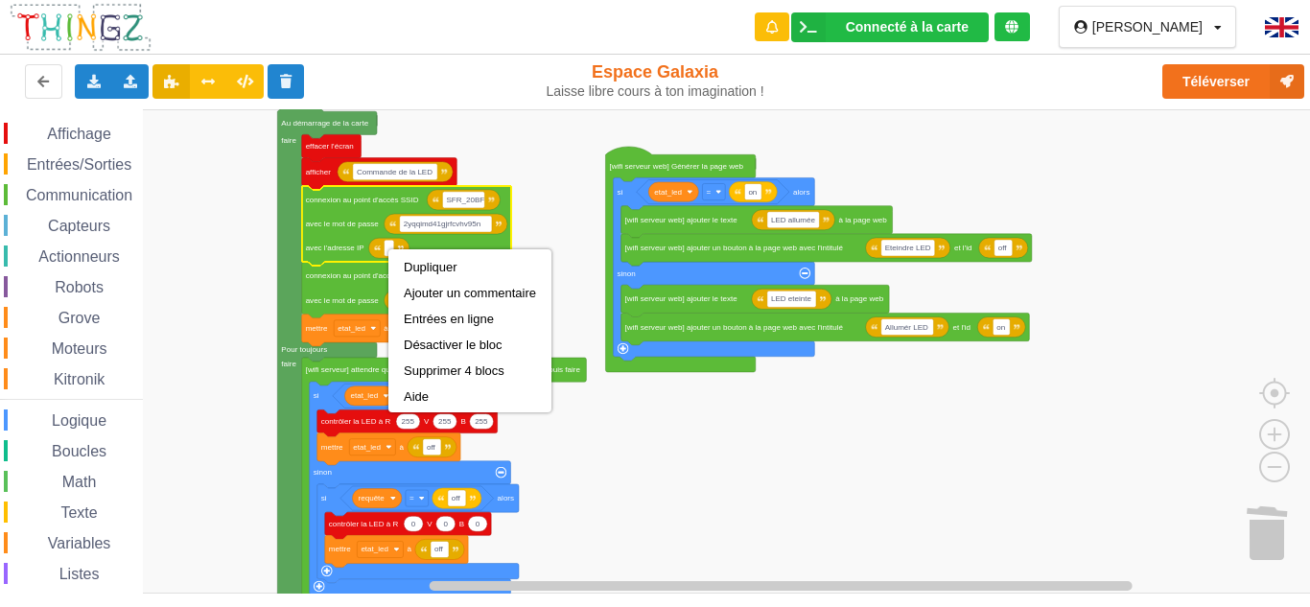
click at [342, 229] on icon "Espace de travail de Blocky" at bounding box center [406, 226] width 209 height 81
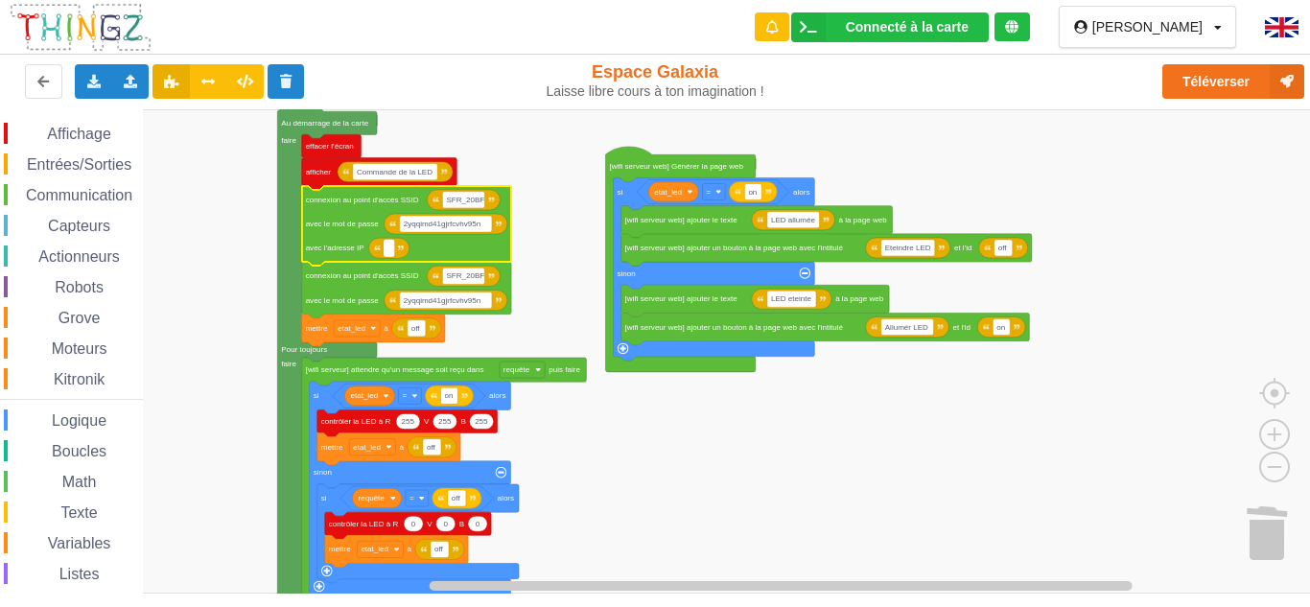
click at [386, 248] on rect "Espace de travail de Blocky" at bounding box center [390, 248] width 10 height 16
type input "1"
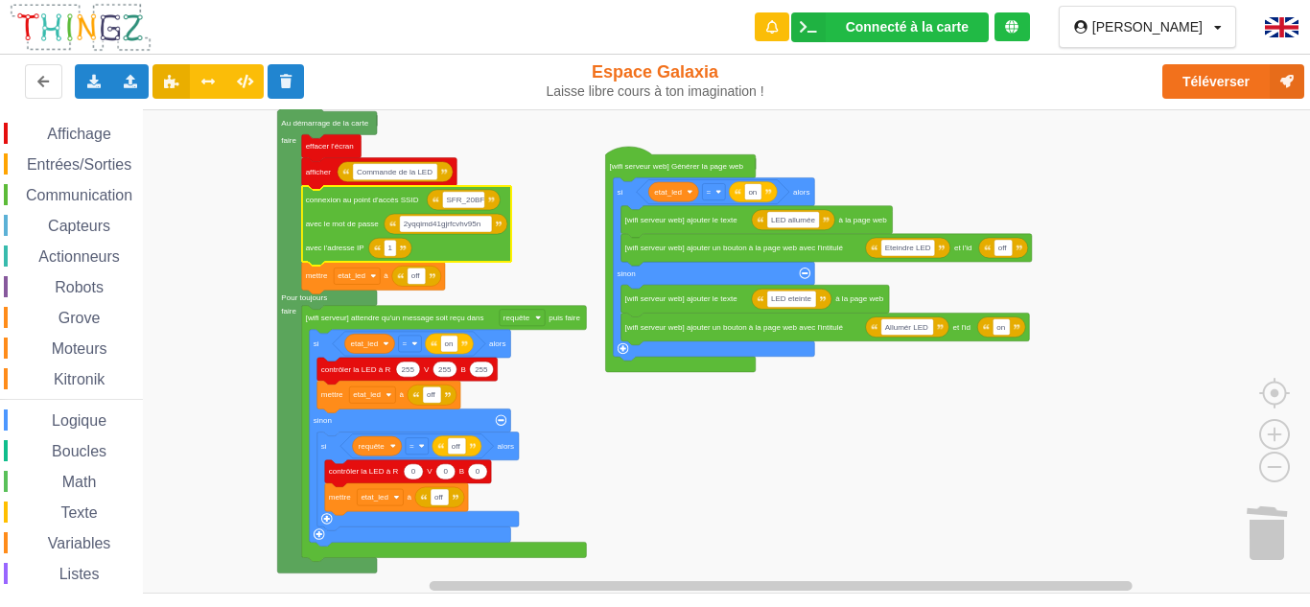
click at [397, 257] on icon "Espace de travail de Blocky" at bounding box center [389, 248] width 43 height 20
click at [395, 252] on rect "Espace de travail de Blocky" at bounding box center [391, 248] width 12 height 16
click at [395, 252] on input "1" at bounding box center [391, 248] width 12 height 16
type input "[TECHNICAL_ID]"
click at [549, 219] on rect "Espace de travail de Blocky" at bounding box center [661, 351] width 1323 height 484
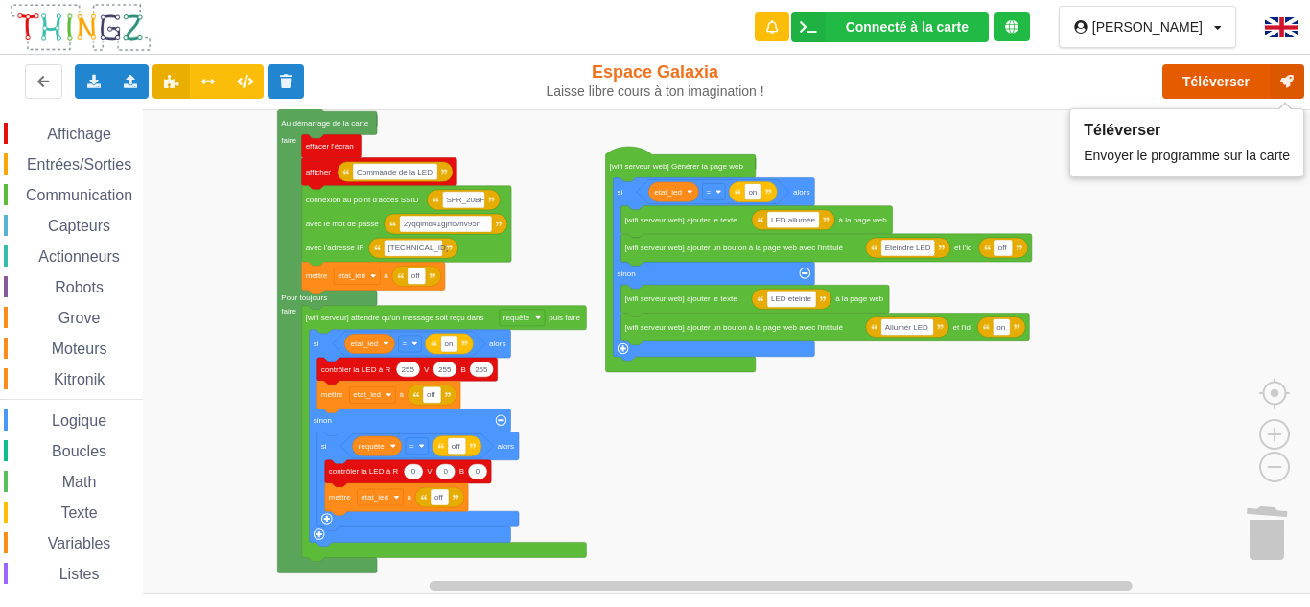
click at [1183, 75] on button "Téléverser" at bounding box center [1233, 81] width 142 height 35
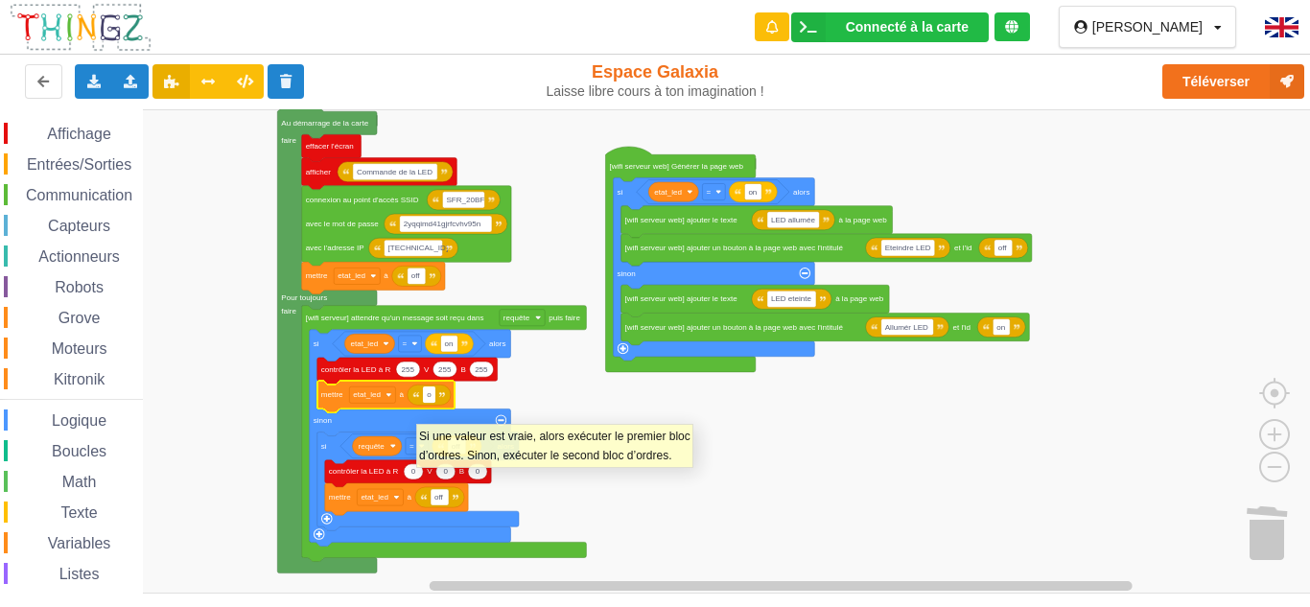
type input "on"
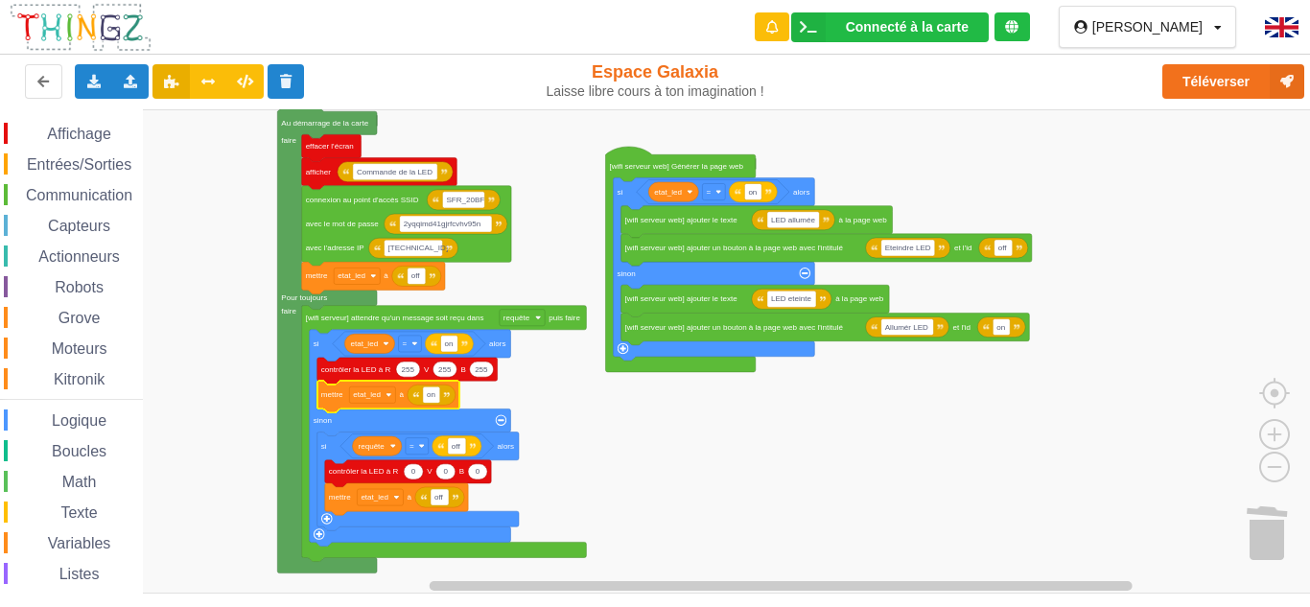
click at [604, 484] on rect "Espace de travail de Blocky" at bounding box center [661, 351] width 1323 height 484
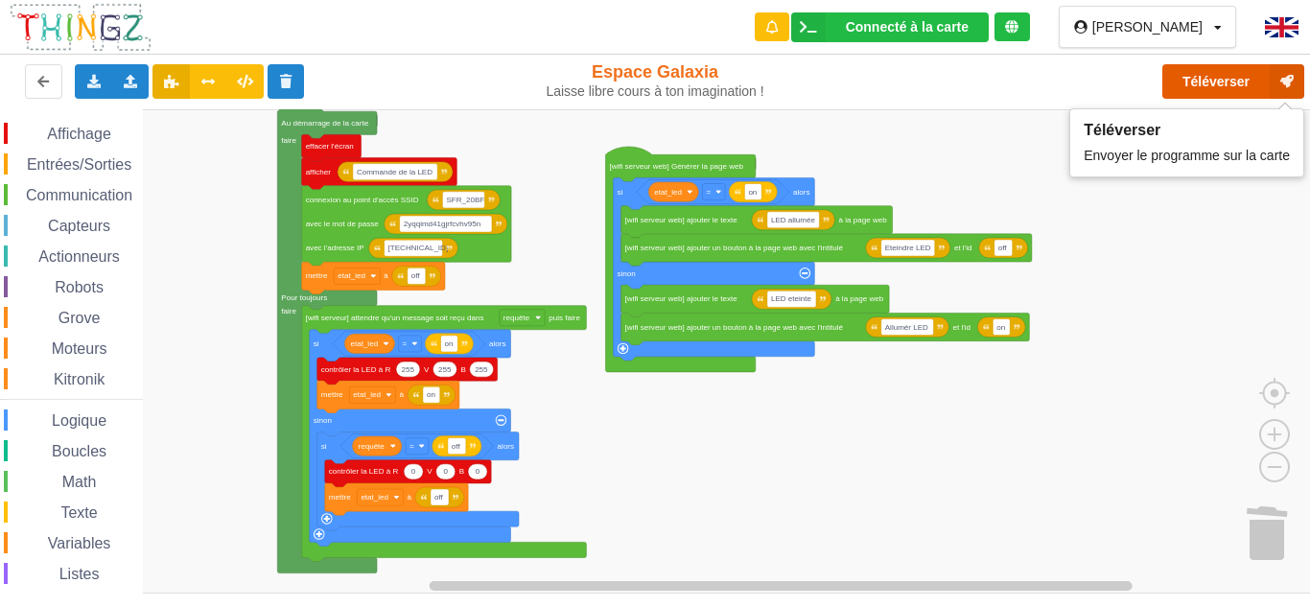
click at [1265, 82] on button "Téléverser" at bounding box center [1233, 81] width 142 height 35
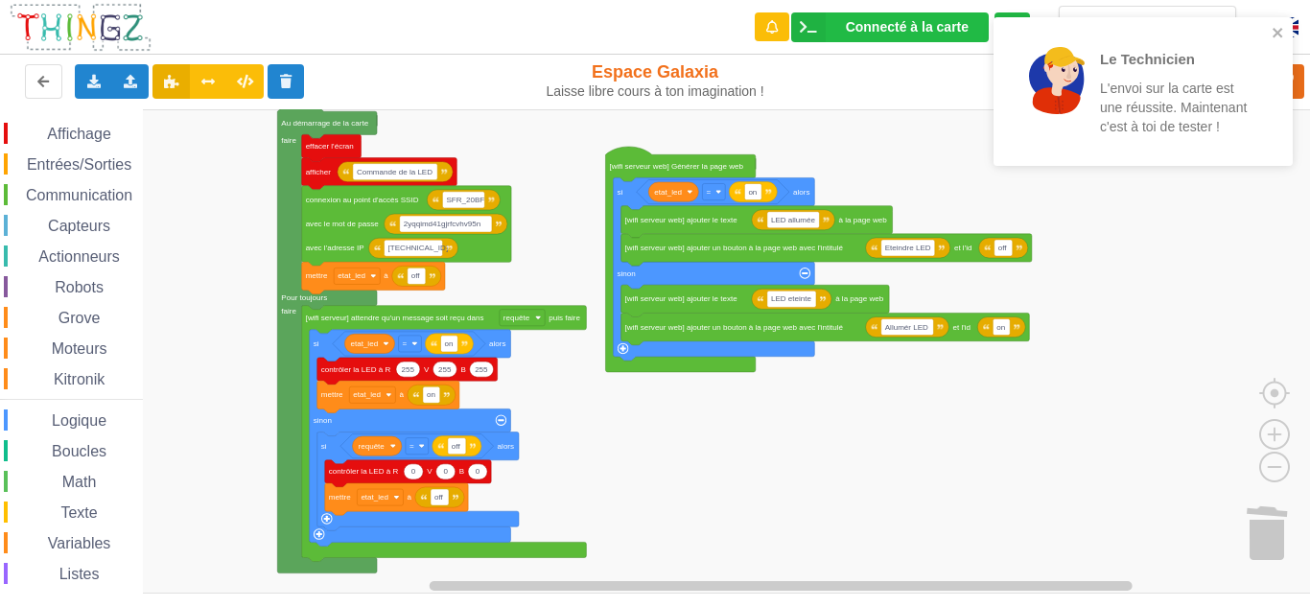
click at [64, 191] on span "Communication" at bounding box center [79, 195] width 112 height 16
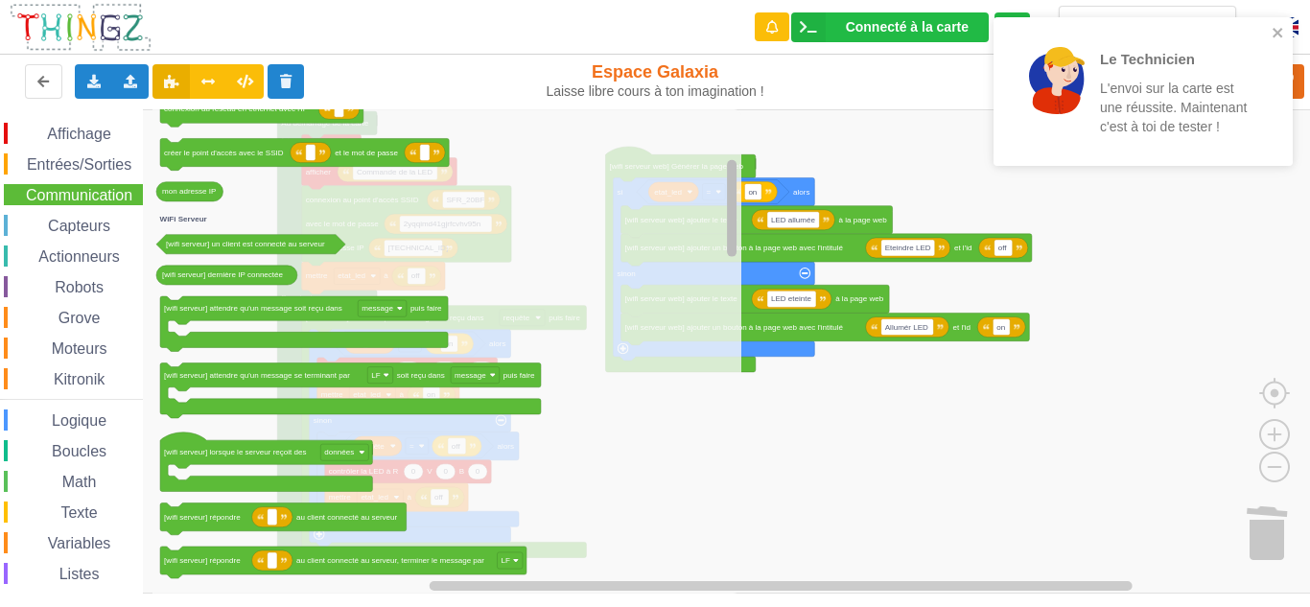
click at [734, 199] on g "Espace de travail de Blocky" at bounding box center [732, 350] width 14 height 479
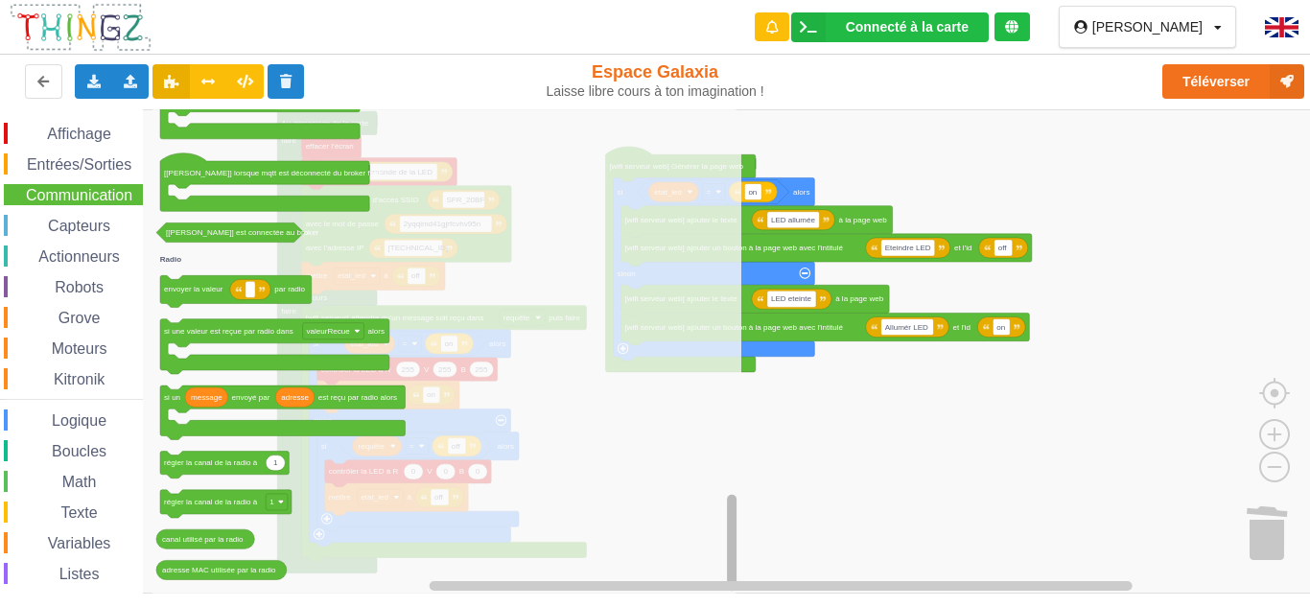
click at [639, 551] on div "Affichage Entrées/Sorties Communication Capteurs Actionneurs Robots Grove Moteu…" at bounding box center [661, 351] width 1323 height 484
click at [828, 484] on rect "Espace de travail de Blocky" at bounding box center [661, 351] width 1323 height 484
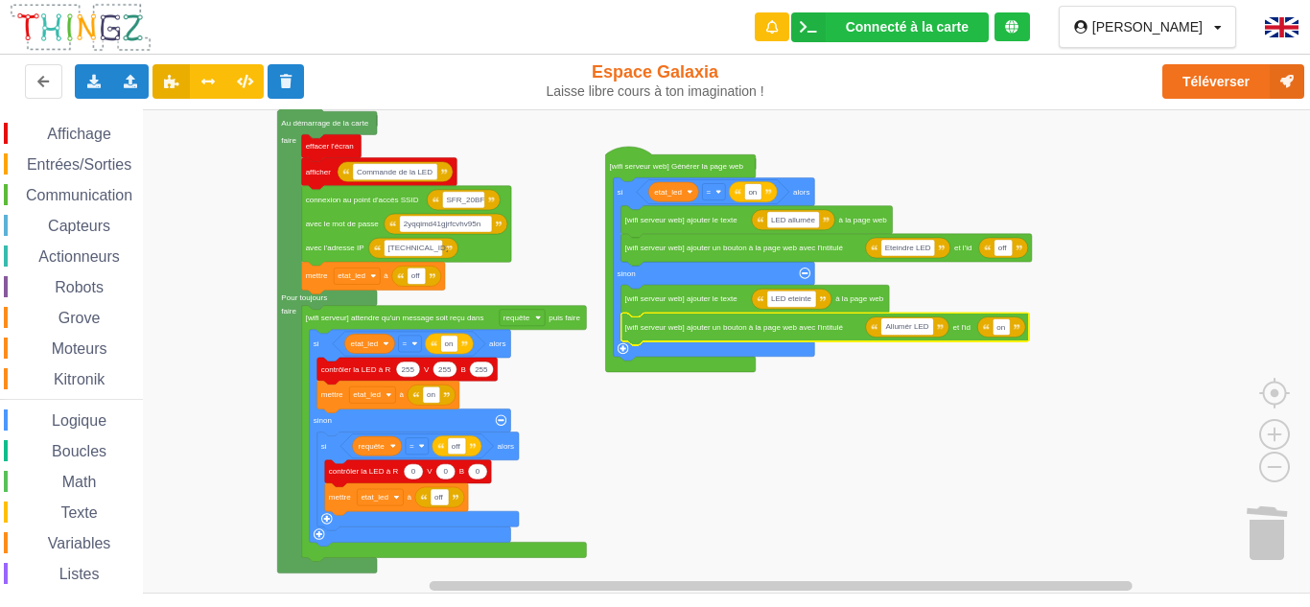
click at [913, 331] on input "Allumér LED" at bounding box center [907, 326] width 53 height 16
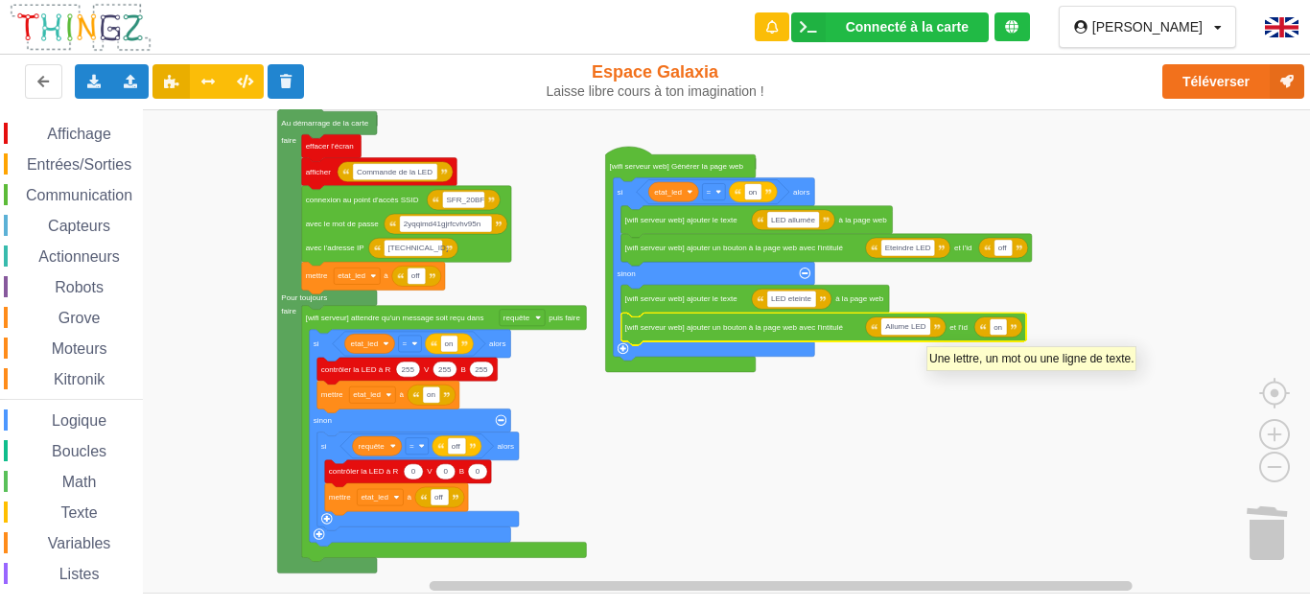
type input "Allumer LED"
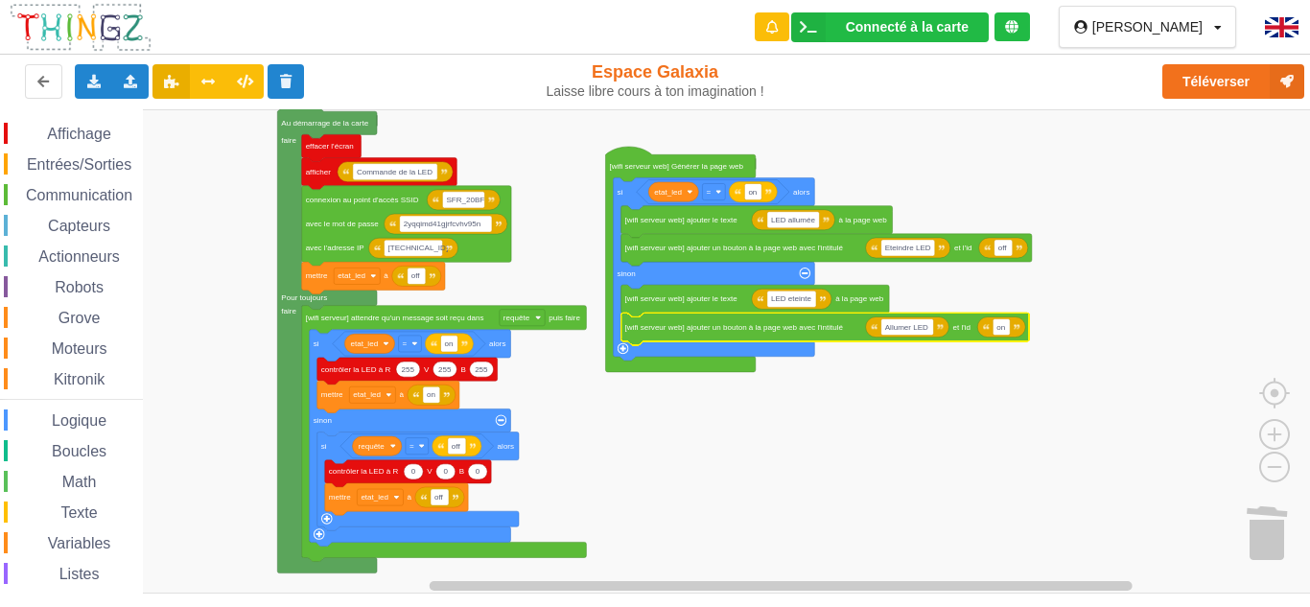
click at [1147, 190] on rect "Espace de travail de Blocky" at bounding box center [661, 351] width 1323 height 484
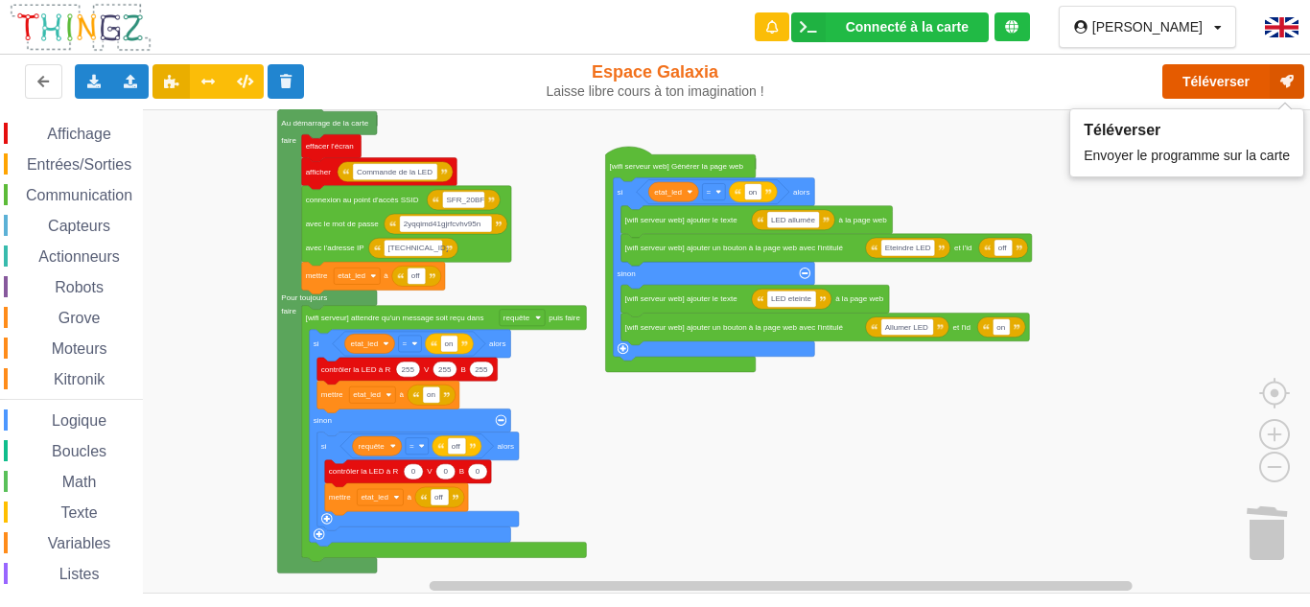
click at [1212, 80] on button "Téléverser" at bounding box center [1233, 81] width 142 height 35
click at [456, 134] on rect "Espace de travail de Blocky" at bounding box center [661, 351] width 1323 height 484
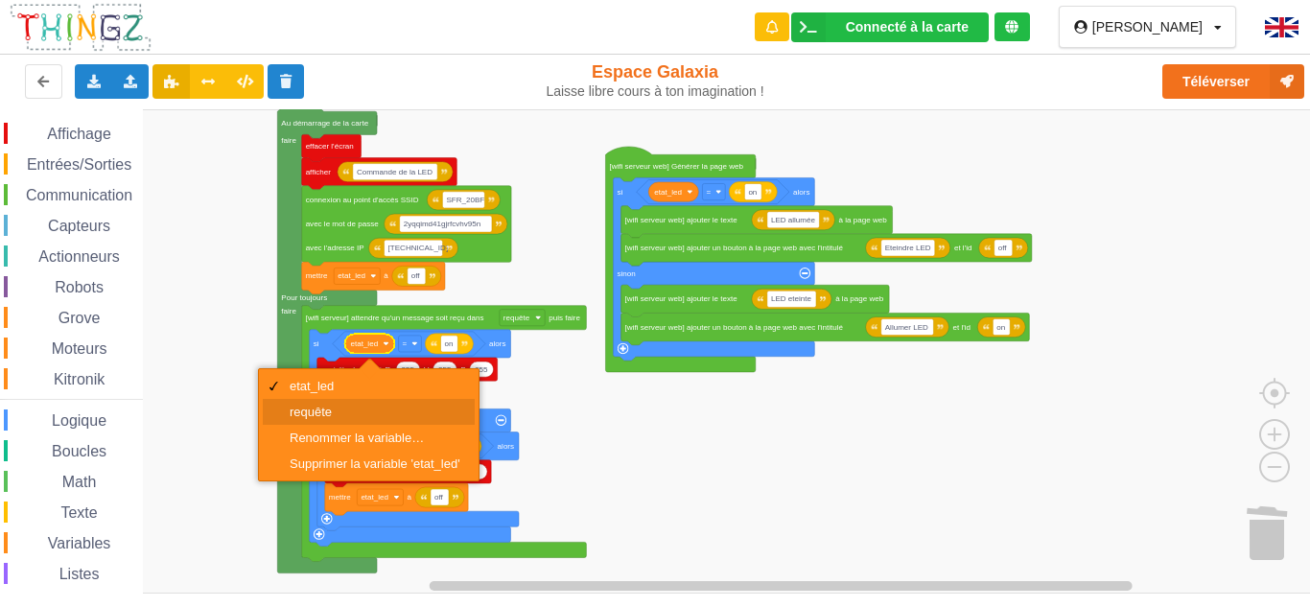
click at [359, 401] on div "requête" at bounding box center [369, 412] width 212 height 26
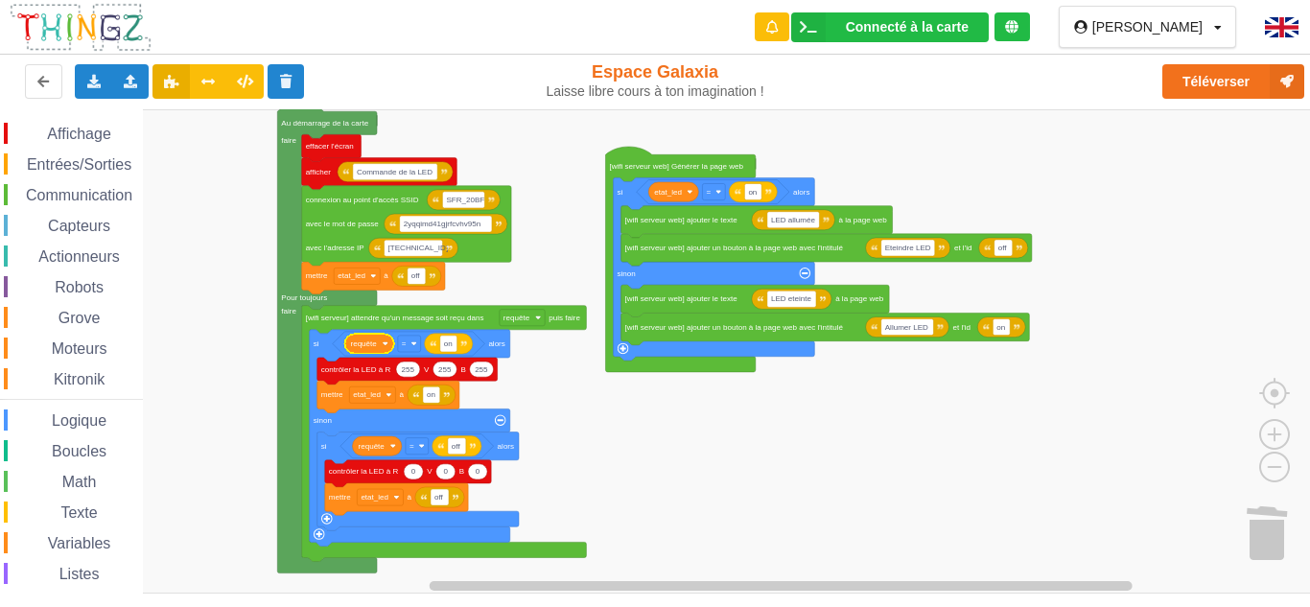
click at [1089, 155] on rect "Espace de travail de Blocky" at bounding box center [661, 351] width 1323 height 484
click at [1196, 80] on button "Téléverser" at bounding box center [1233, 81] width 142 height 35
click at [420, 444] on image "Espace de travail de Blocky" at bounding box center [422, 446] width 6 height 6
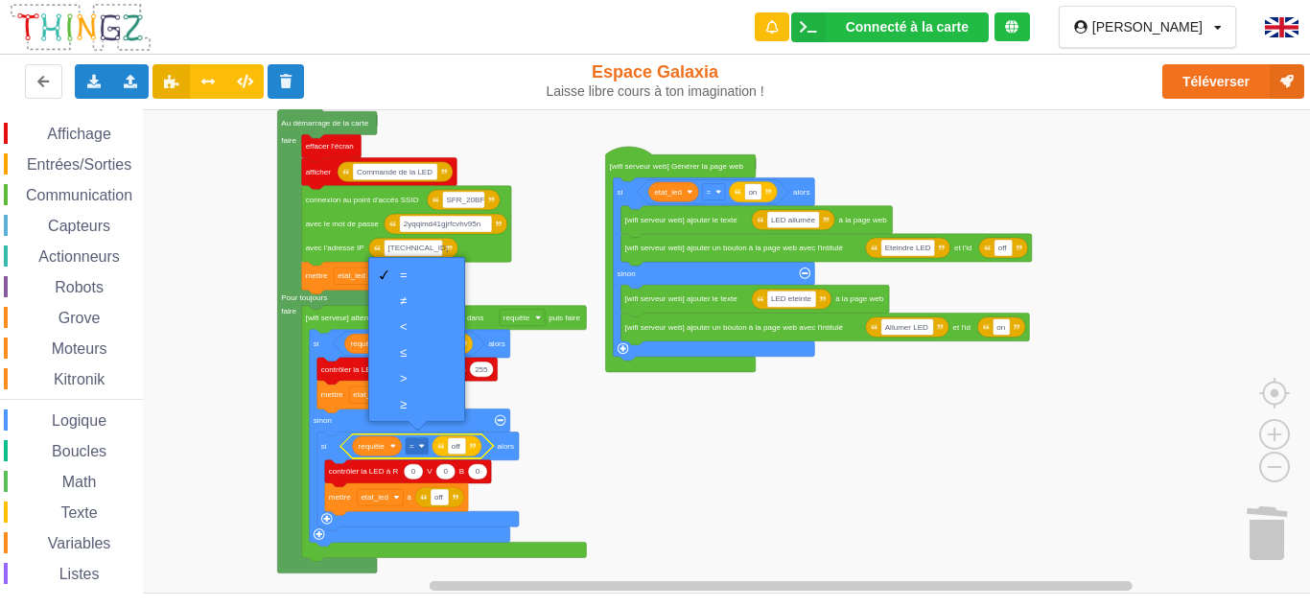
click at [561, 397] on rect "Espace de travail de Blocky" at bounding box center [661, 351] width 1323 height 484
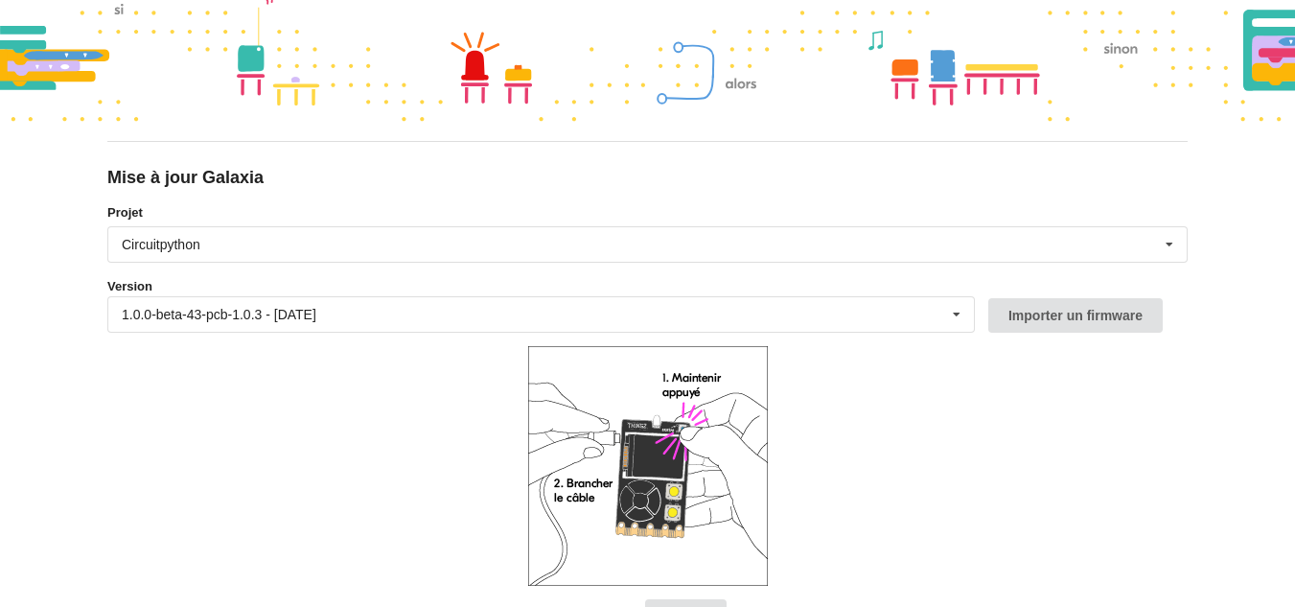
scroll to position [172, 0]
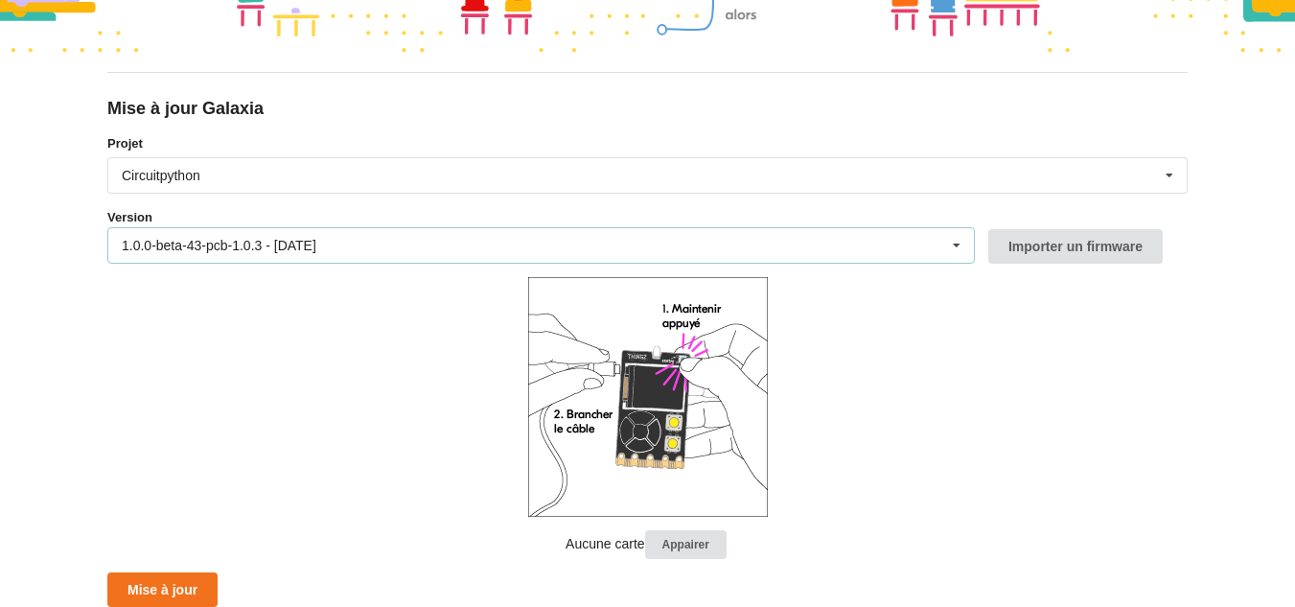
click at [964, 245] on icon at bounding box center [957, 245] width 29 height 35
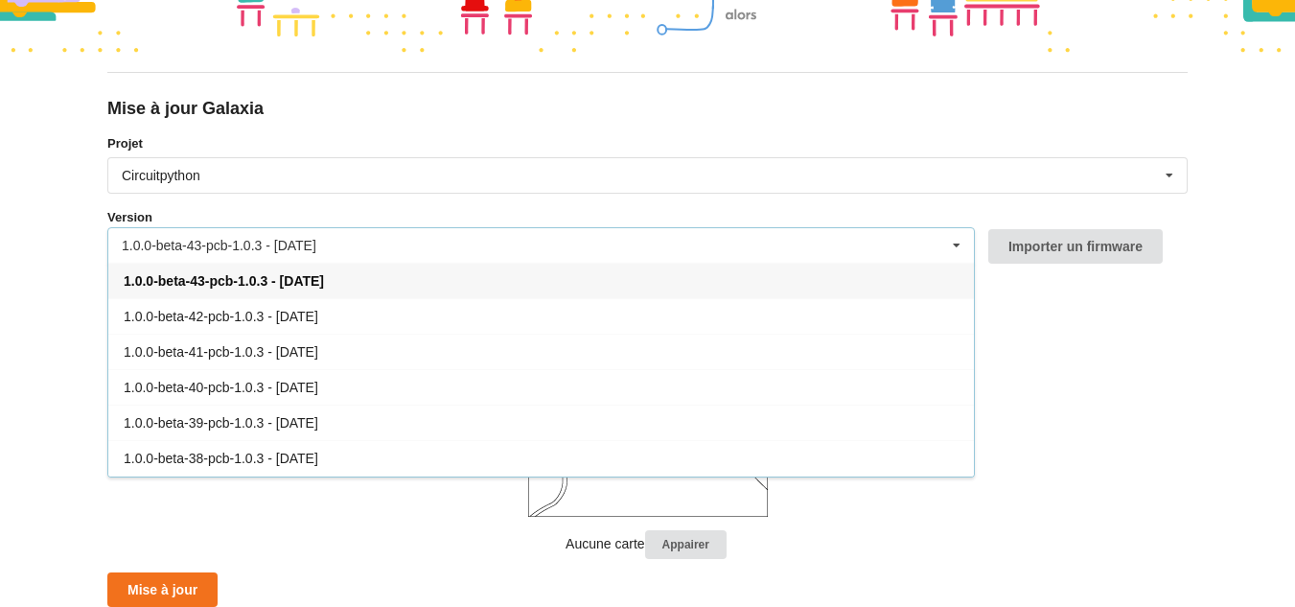
click at [931, 289] on div "1.0.0-beta-43-pcb-1.0.3 - [DATE]" at bounding box center [541, 280] width 866 height 35
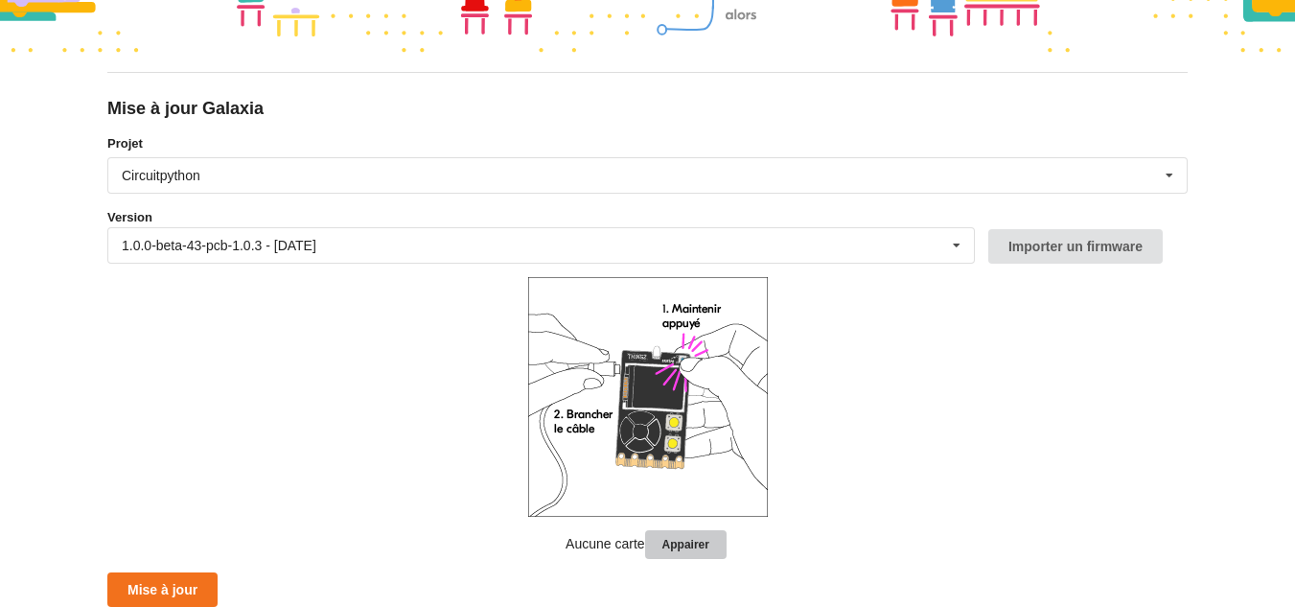
click at [675, 546] on button "Appairer" at bounding box center [686, 545] width 82 height 30
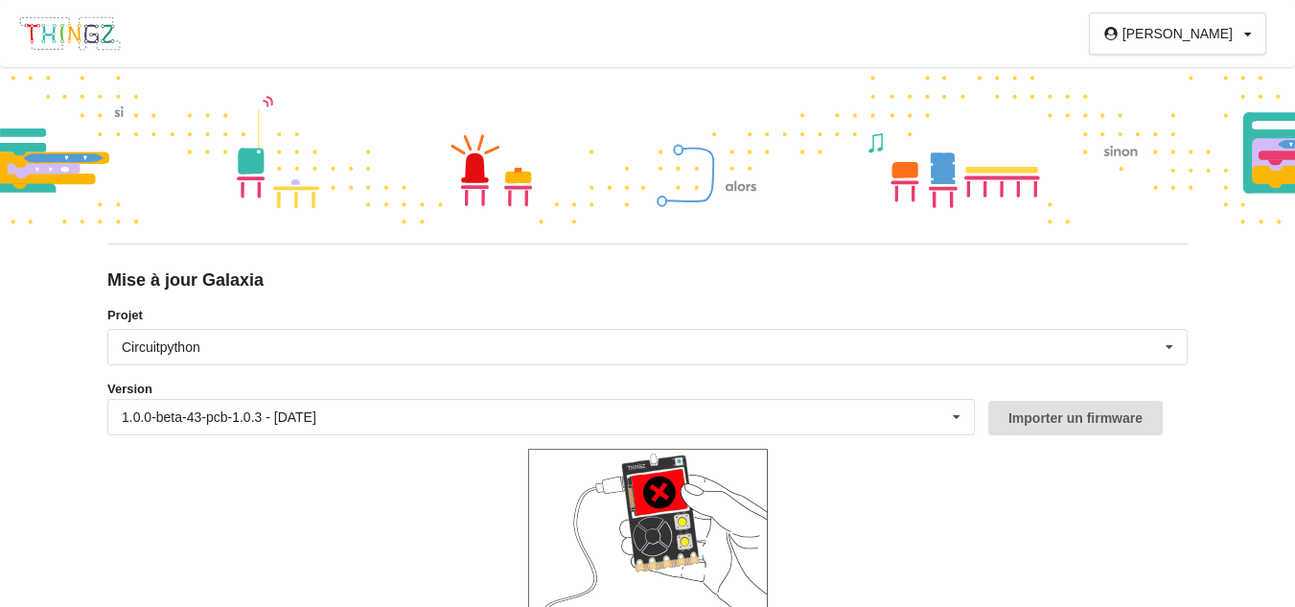
scroll to position [162, 0]
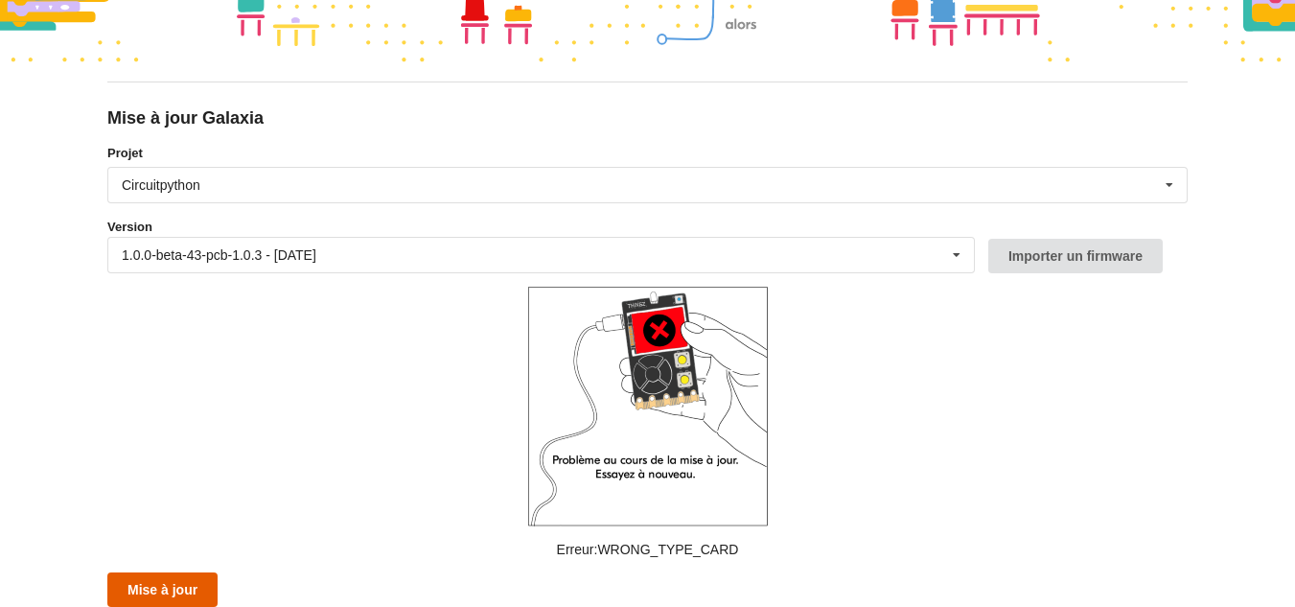
click at [160, 588] on button "Mise à jour" at bounding box center [162, 589] width 110 height 35
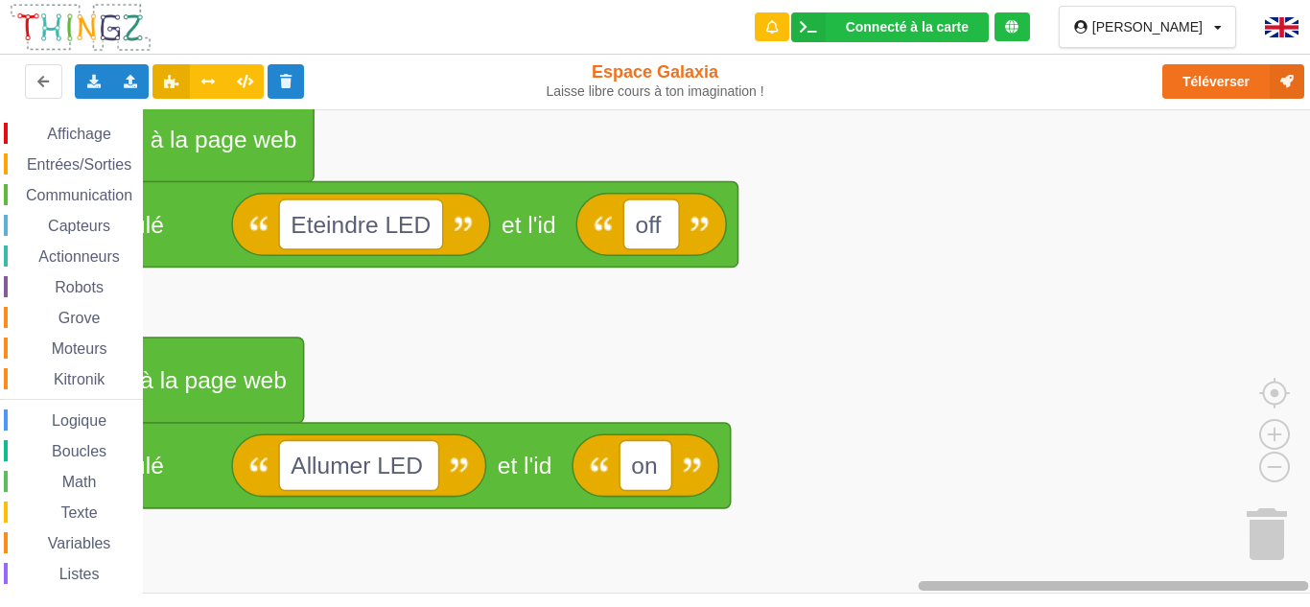
click at [1309, 496] on div "Affichage Entrées/Sorties Communication Capteurs Actionneurs Robots Grove Moteu…" at bounding box center [661, 351] width 1323 height 484
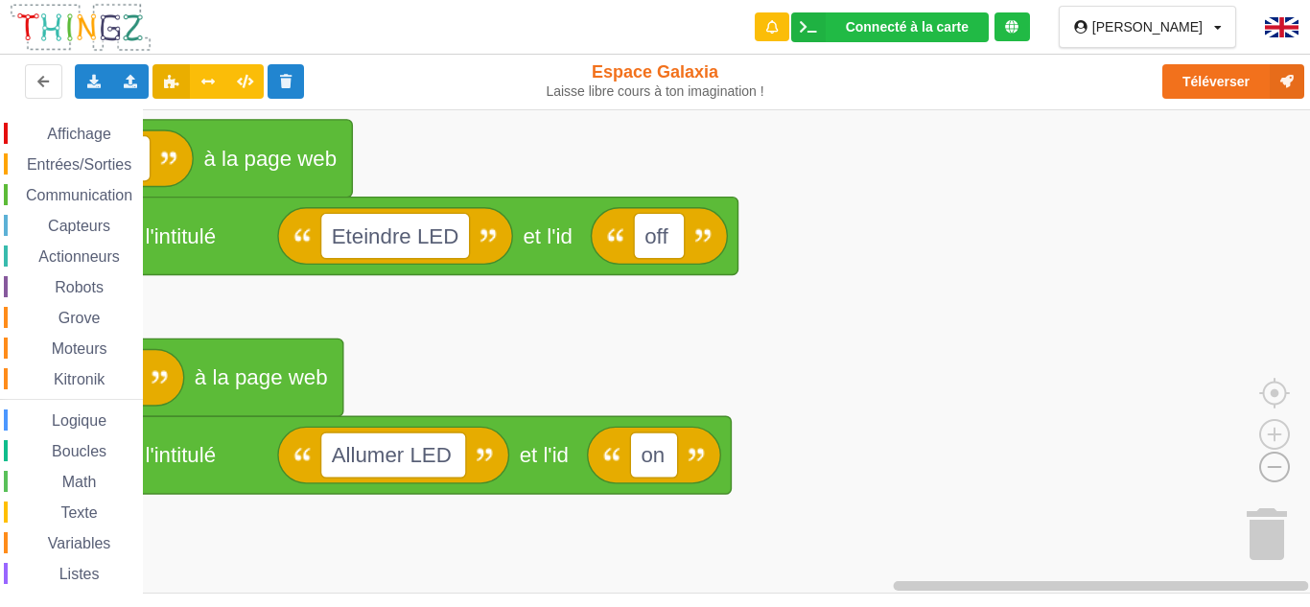
click at [1280, 465] on image "Espace de travail de Blocky" at bounding box center [1244, 422] width 92 height 119
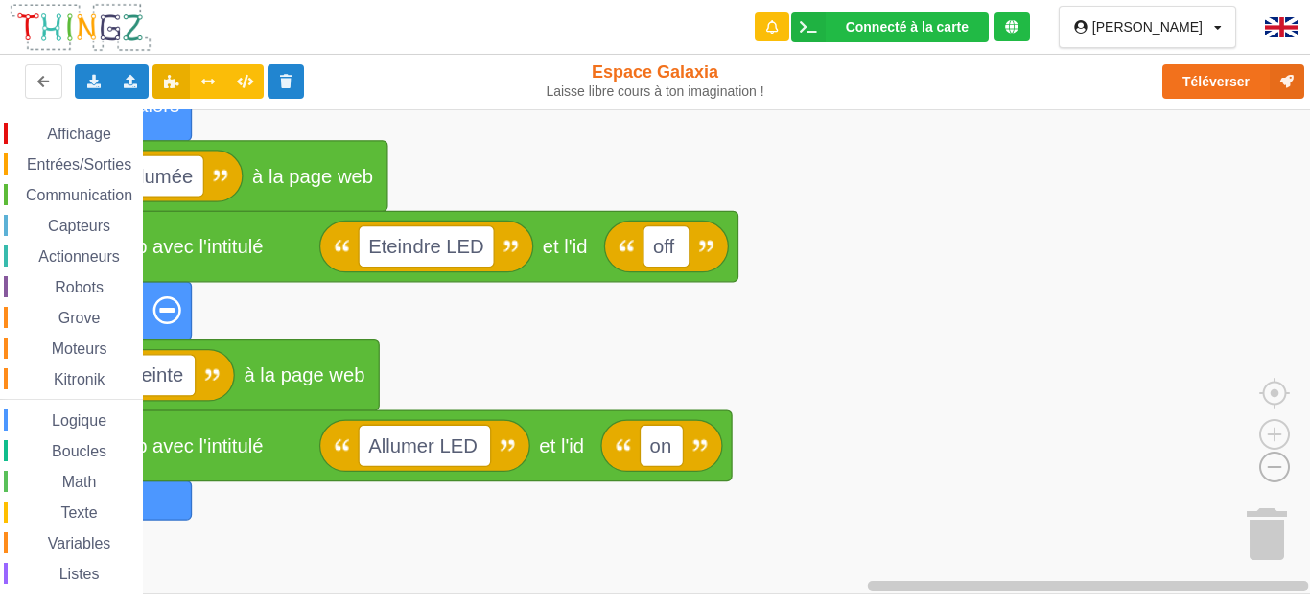
click at [1280, 465] on image "Espace de travail de Blocky" at bounding box center [1244, 422] width 92 height 119
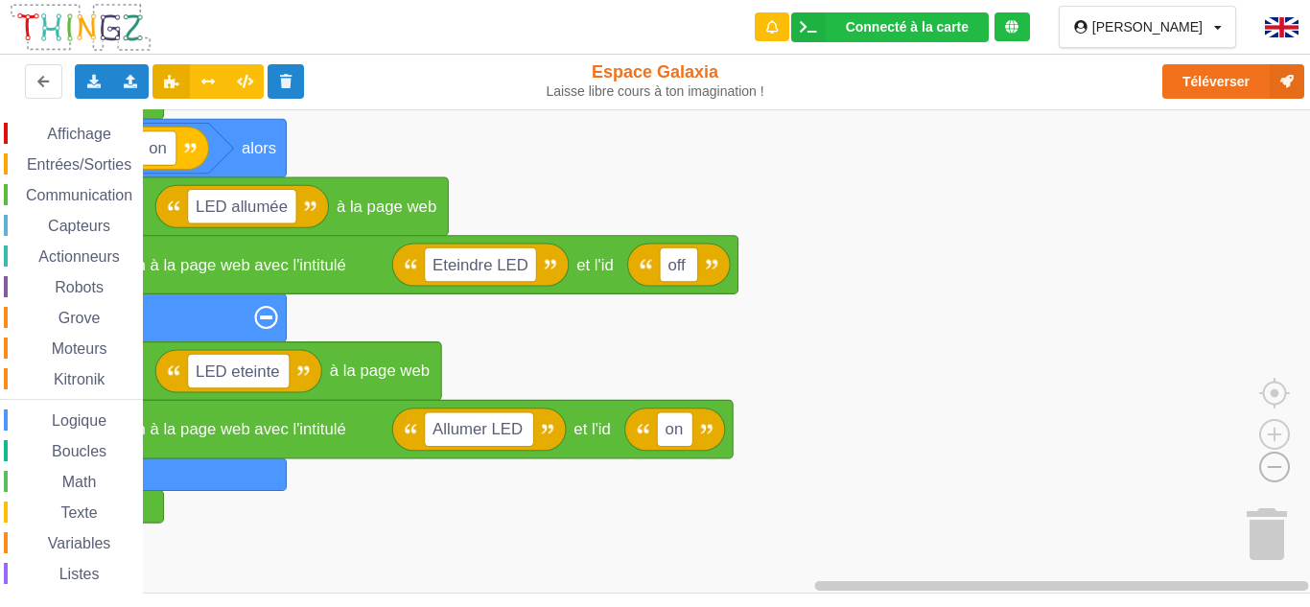
click at [1280, 465] on image "Espace de travail de Blocky" at bounding box center [1244, 422] width 92 height 119
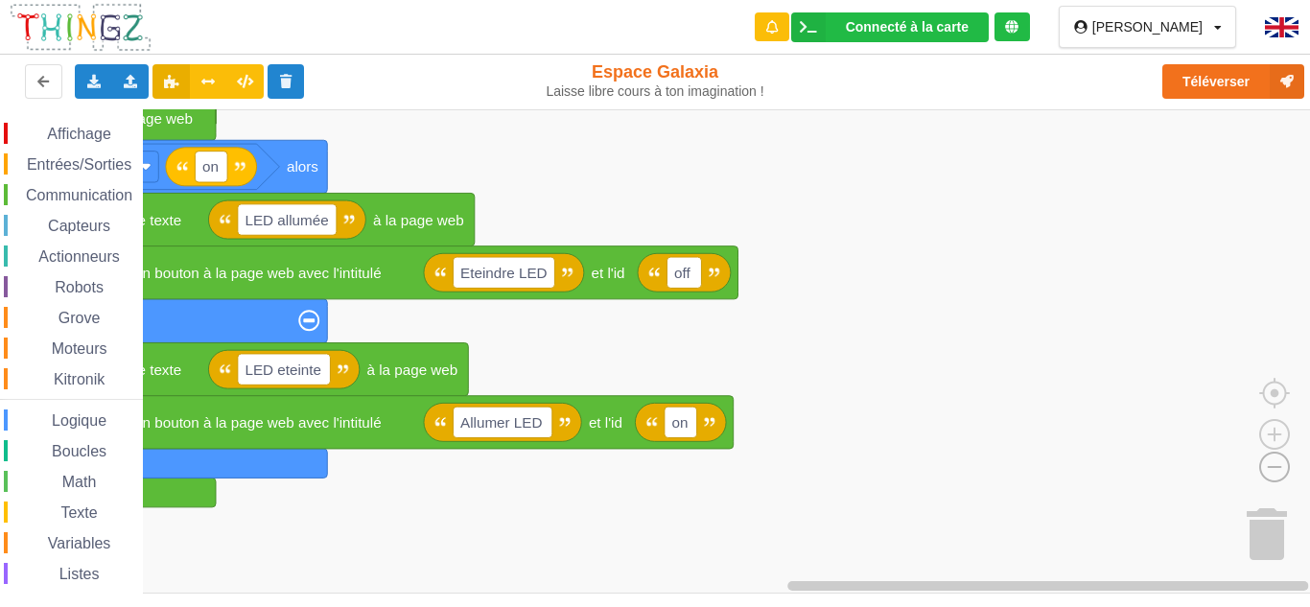
click at [1280, 465] on image "Espace de travail de Blocky" at bounding box center [1244, 422] width 92 height 119
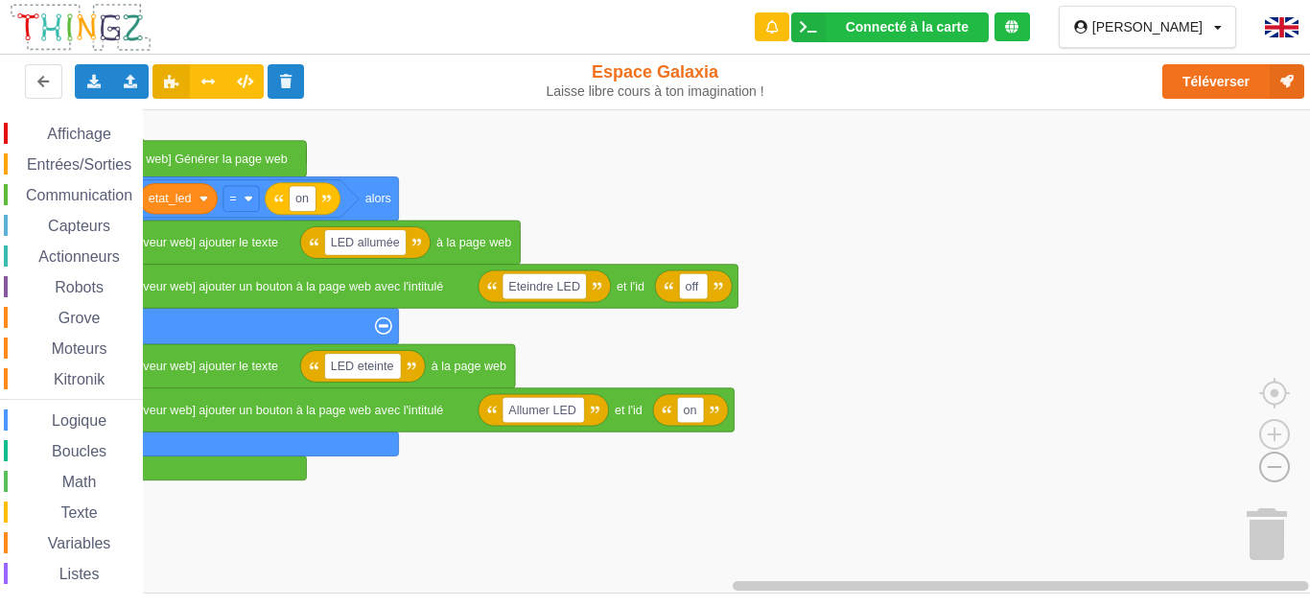
click at [1280, 465] on image "Espace de travail de Blocky" at bounding box center [1244, 422] width 92 height 119
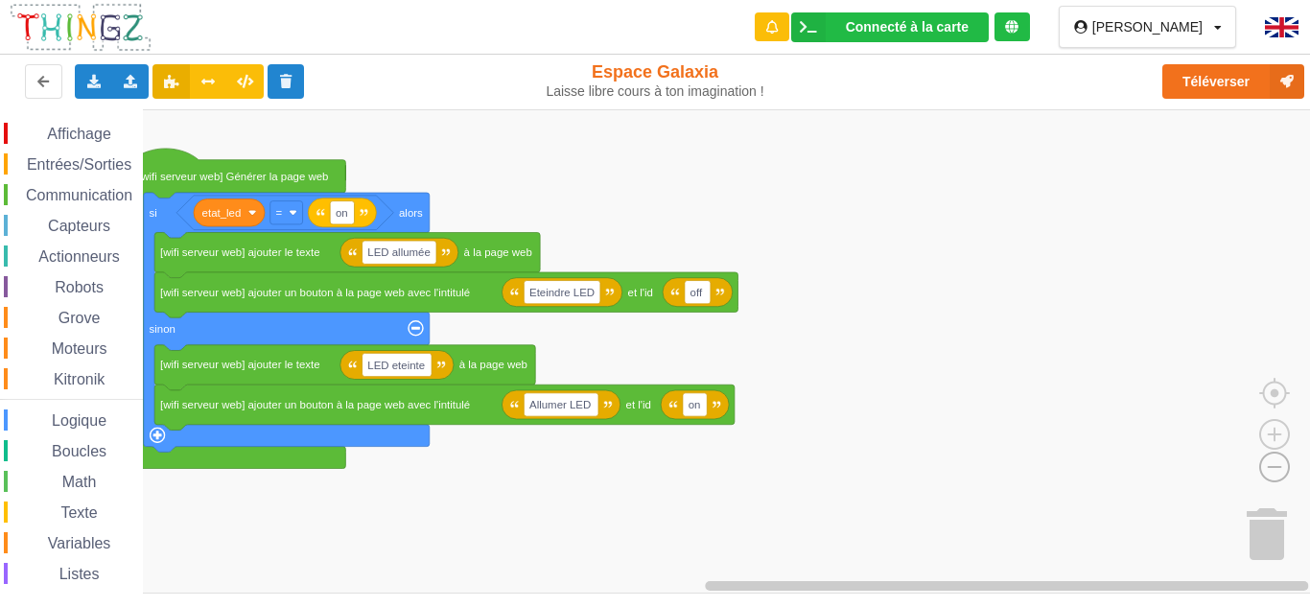
click at [1280, 465] on image "Espace de travail de Blocky" at bounding box center [1244, 422] width 92 height 119
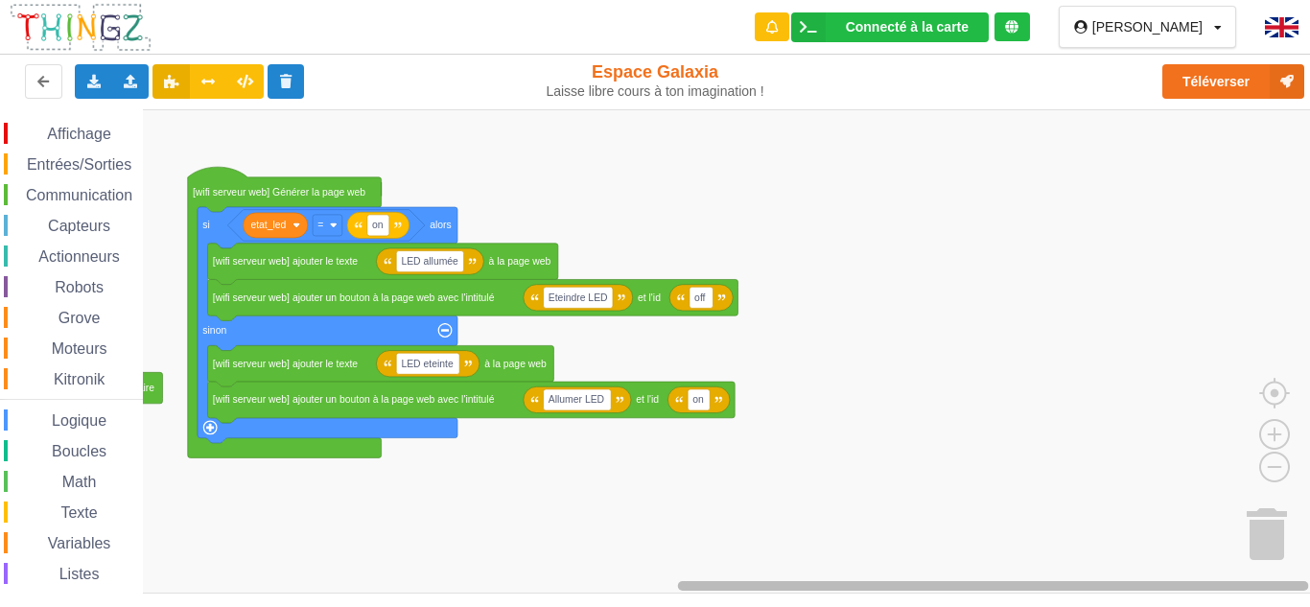
click at [805, 582] on g "Espace de travail de Blocky" at bounding box center [730, 585] width 1155 height 14
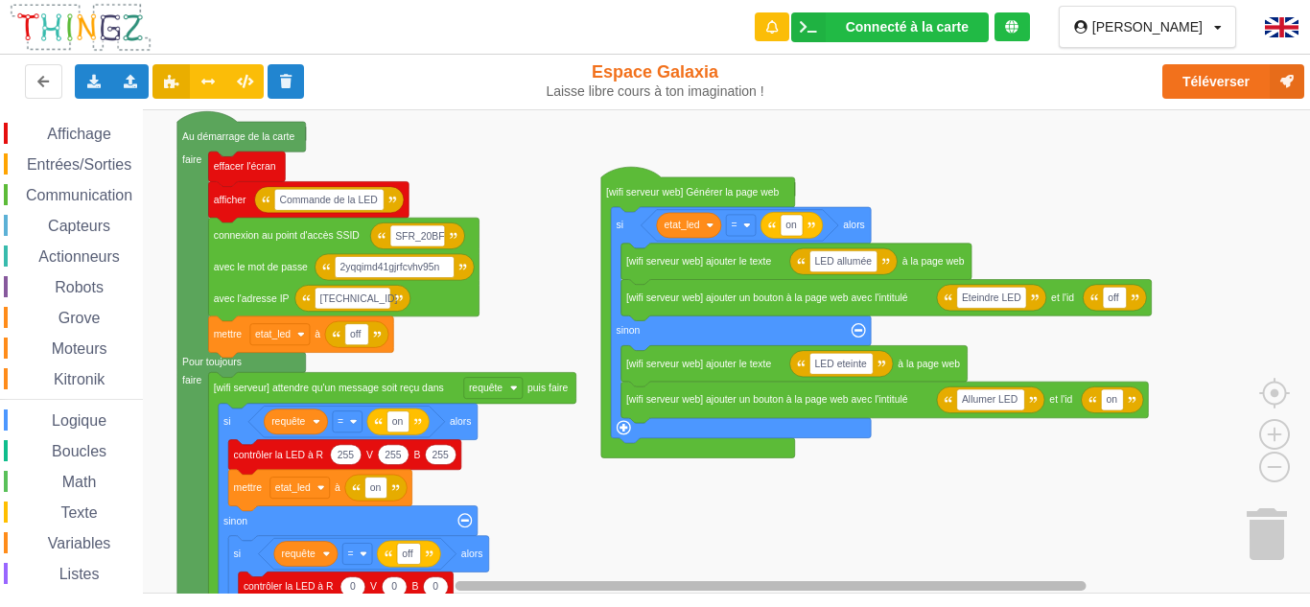
click at [621, 599] on div "Connecté à la carte Réglages Ouvrir le moniteur automatiquement Connexion autom…" at bounding box center [655, 303] width 1310 height 607
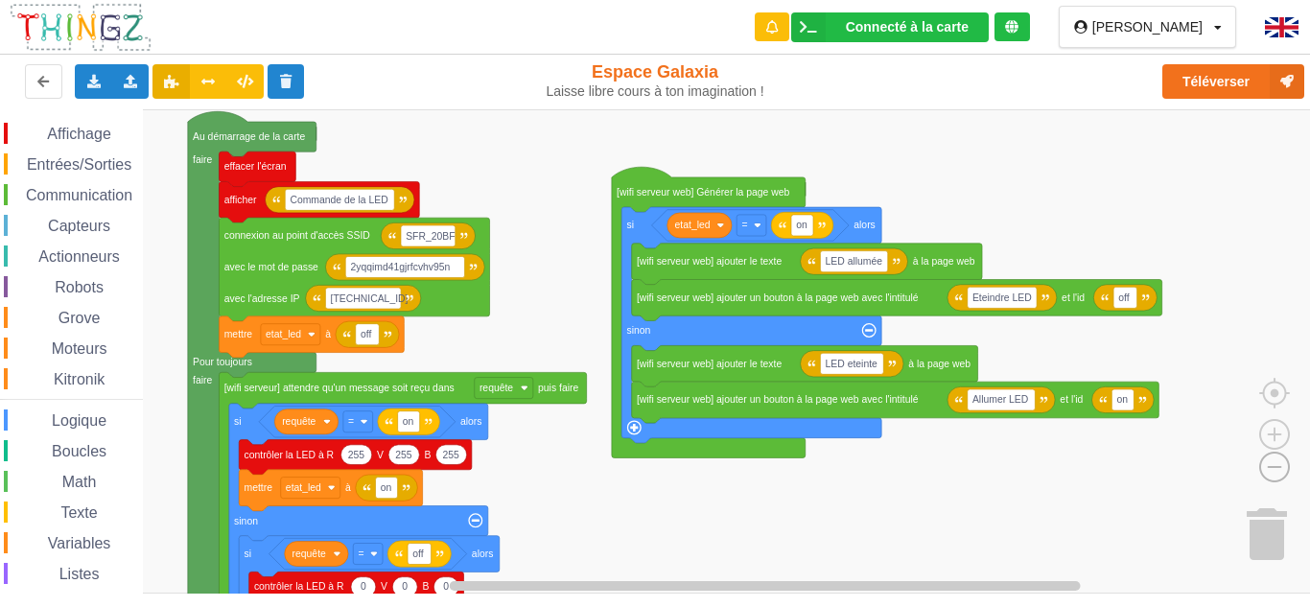
click at [1275, 461] on image "Espace de travail de Blocky" at bounding box center [1244, 422] width 92 height 119
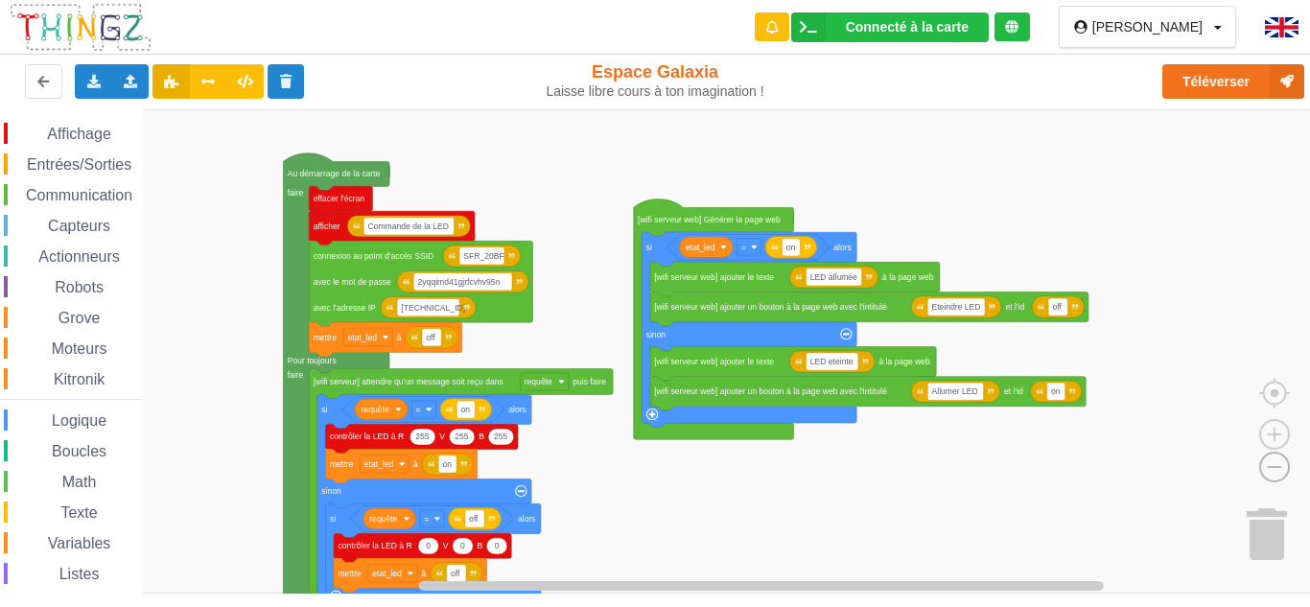
click at [1275, 461] on image "Espace de travail de Blocky" at bounding box center [1244, 422] width 92 height 119
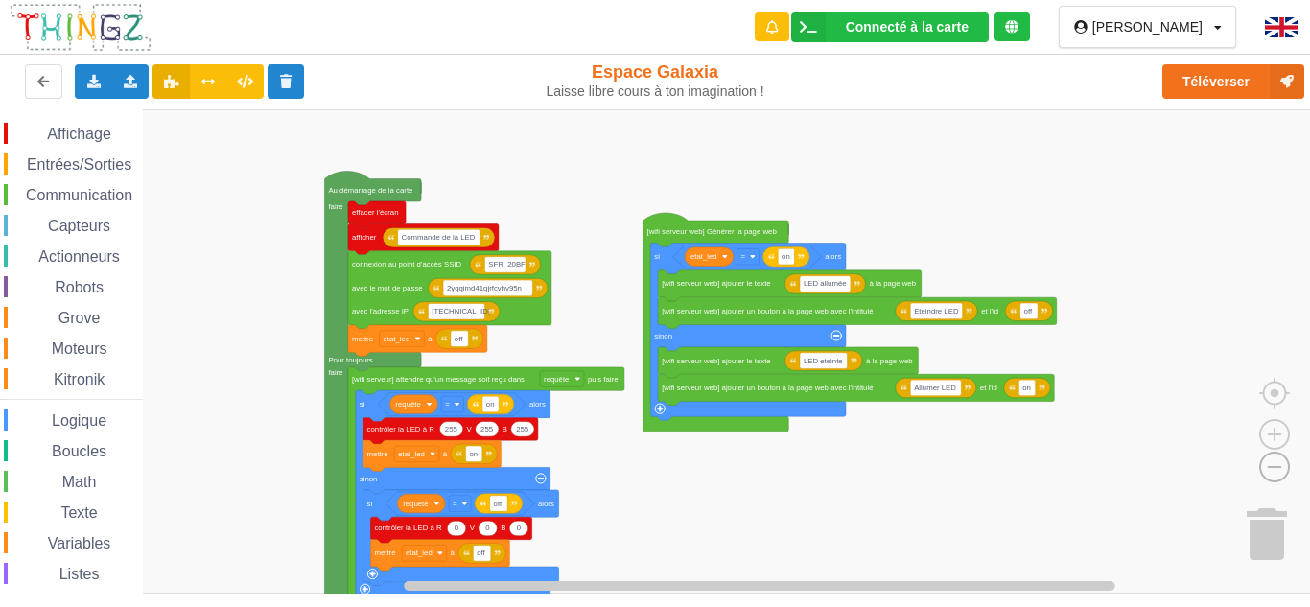
click at [1275, 461] on image "Espace de travail de Blocky" at bounding box center [1244, 422] width 92 height 119
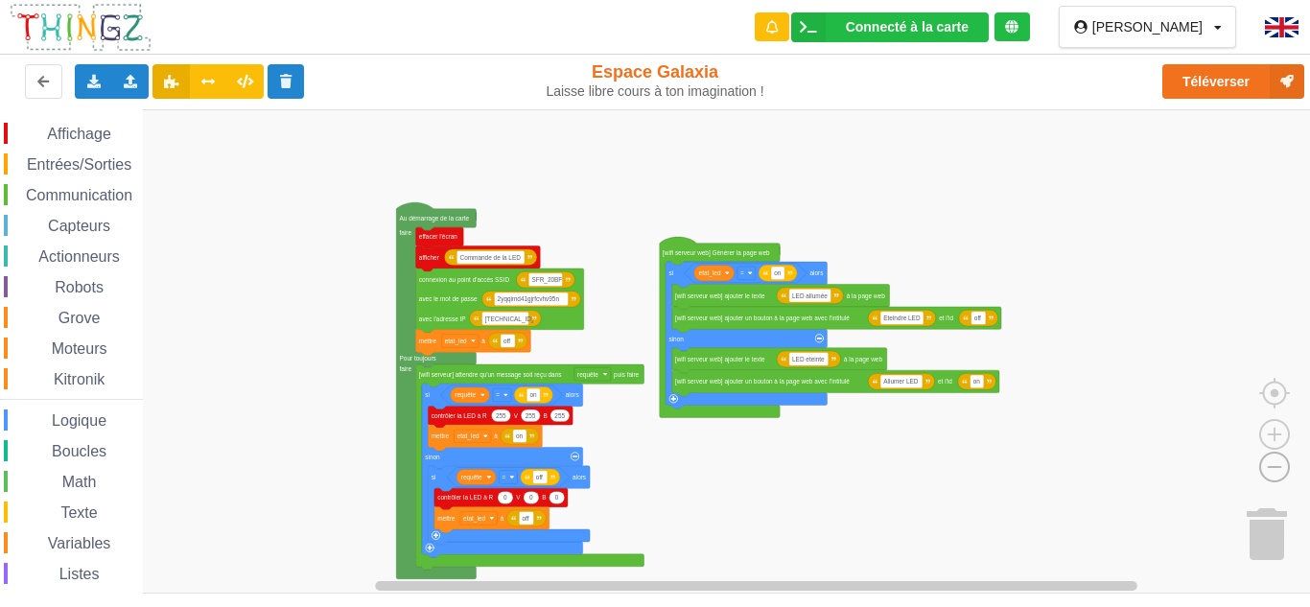
click at [1275, 461] on image "Espace de travail de Blocky" at bounding box center [1244, 422] width 92 height 119
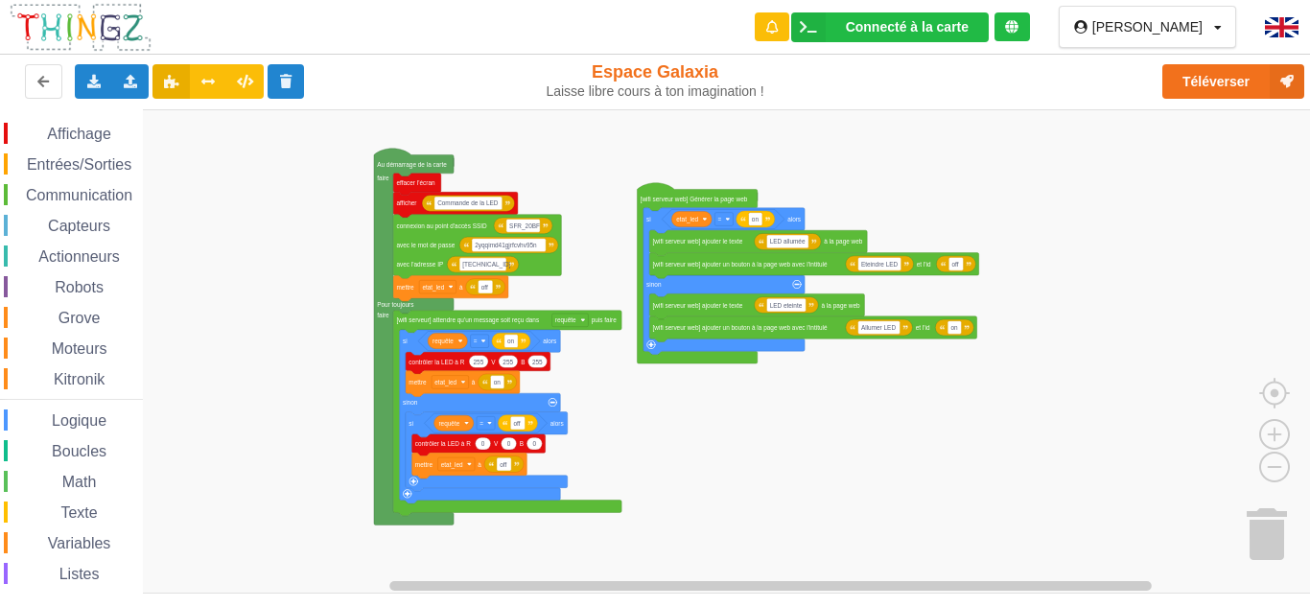
click at [1126, 407] on div "Affichage Entrées/Sorties Communication Capteurs Actionneurs Robots Grove Moteu…" at bounding box center [661, 351] width 1323 height 484
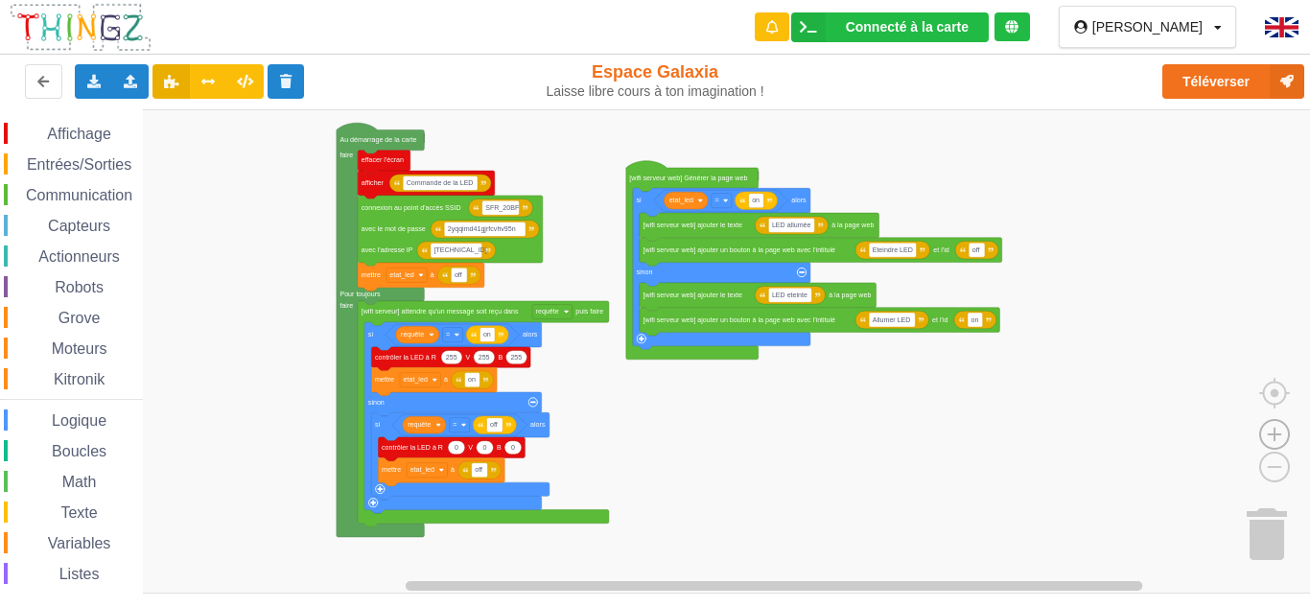
click at [1289, 429] on image "Espace de travail de Blocky" at bounding box center [1274, 390] width 92 height 119
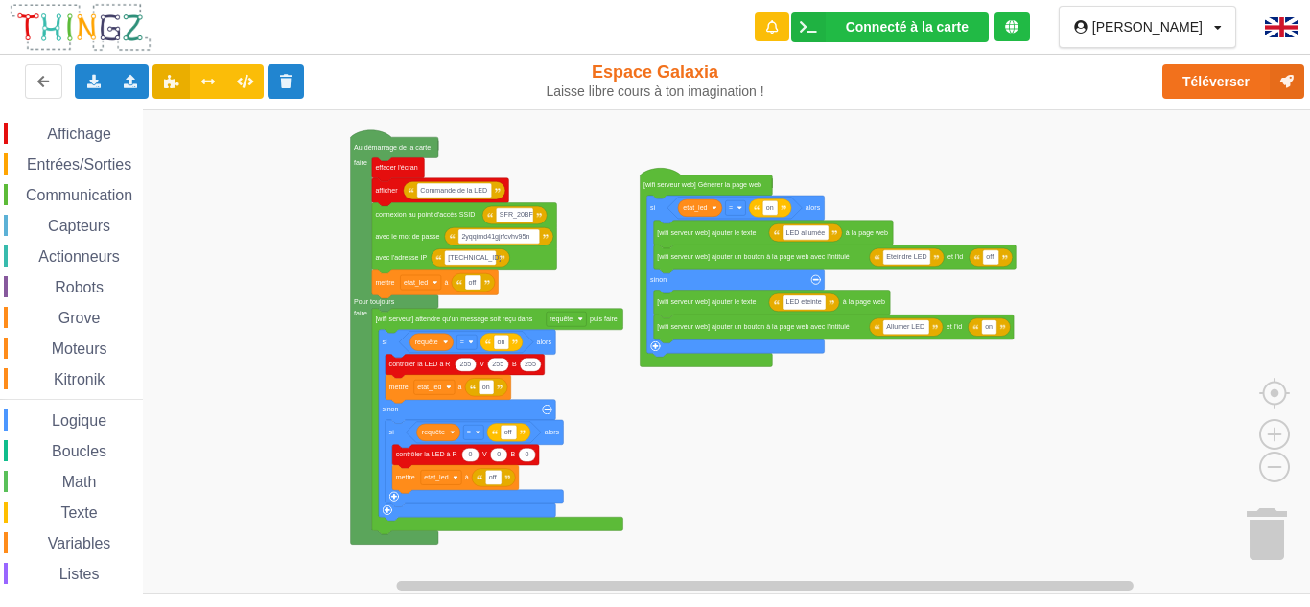
click at [935, 428] on div "Affichage Entrées/Sorties Communication Capteurs Actionneurs Robots Grove Moteu…" at bounding box center [661, 351] width 1323 height 484
click at [105, 196] on span "Communication" at bounding box center [79, 195] width 112 height 16
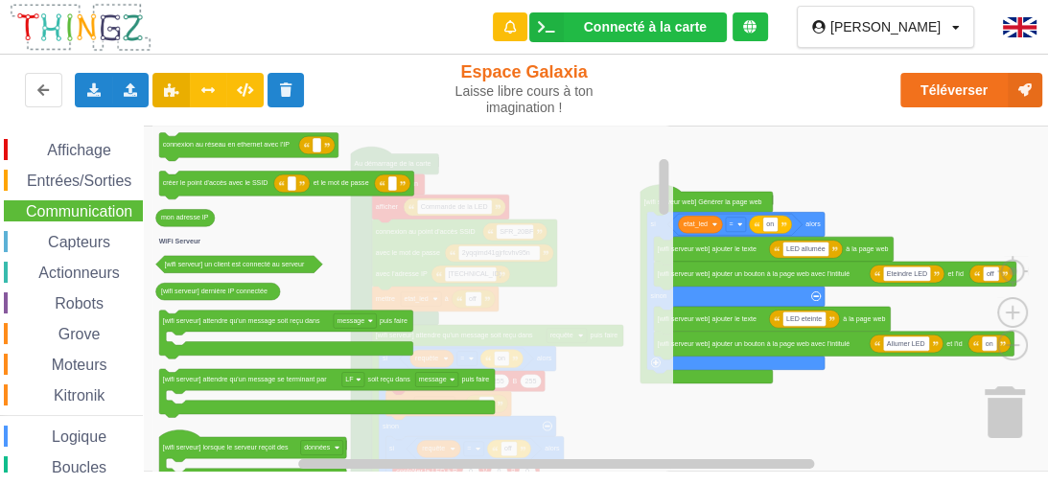
click at [768, 425] on rect "Espace de travail de Blocky" at bounding box center [531, 299] width 1062 height 346
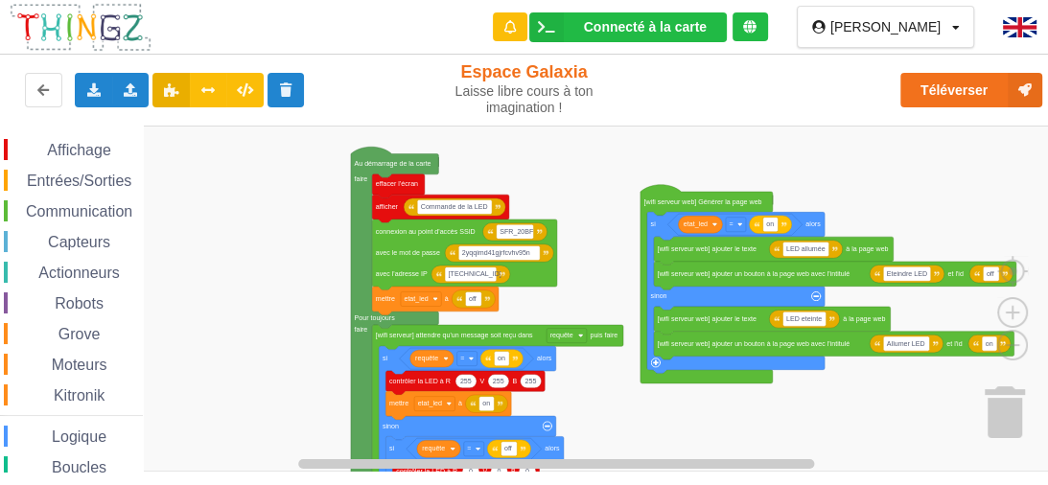
click at [88, 207] on span "Communication" at bounding box center [79, 211] width 112 height 16
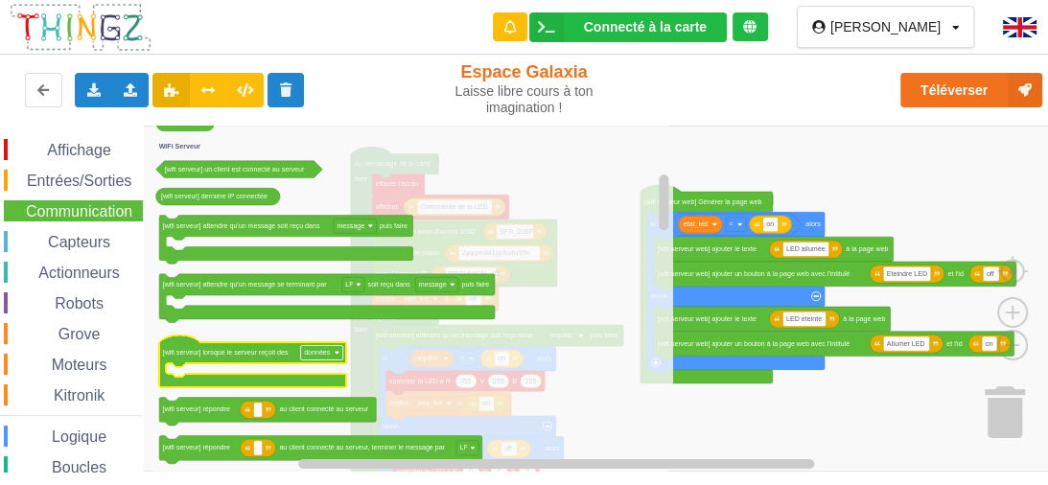
click at [338, 350] on rect "Espace de travail de Blocky" at bounding box center [322, 352] width 42 height 14
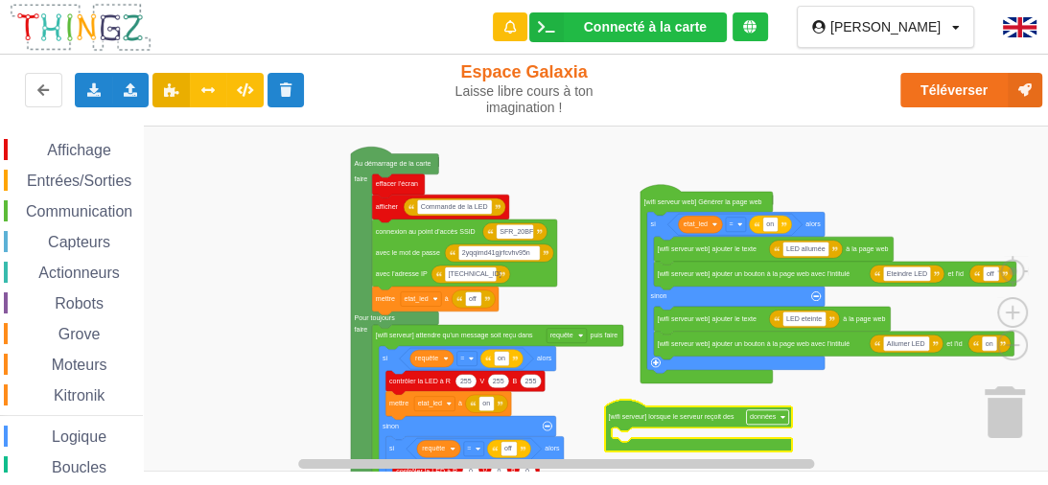
click at [788, 420] on rect "Espace de travail de Blocky" at bounding box center [767, 416] width 42 height 14
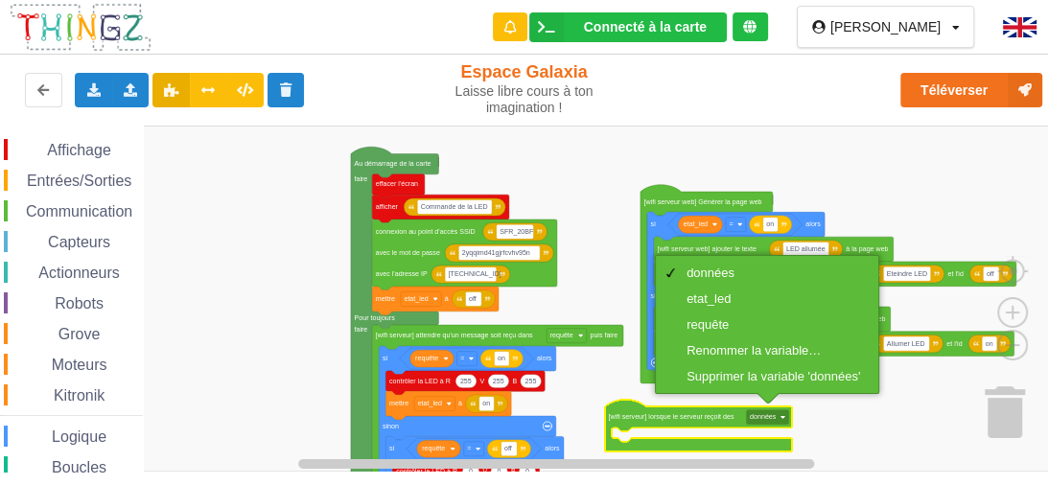
click at [707, 419] on text "[wifi serveur] lorsque le serveur reçoit des" at bounding box center [671, 417] width 126 height 8
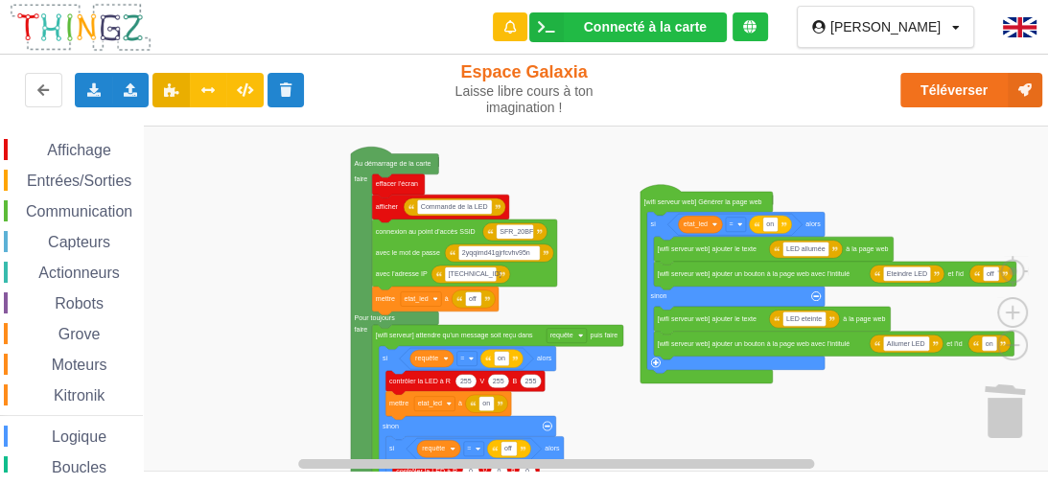
click at [82, 209] on span "Communication" at bounding box center [79, 211] width 112 height 16
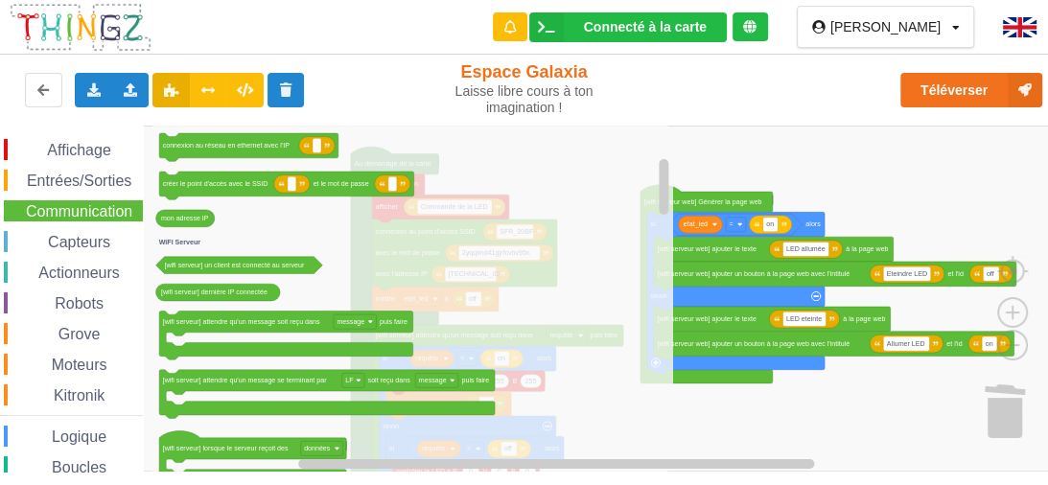
click at [798, 387] on rect "Espace de travail de Blocky" at bounding box center [531, 299] width 1062 height 346
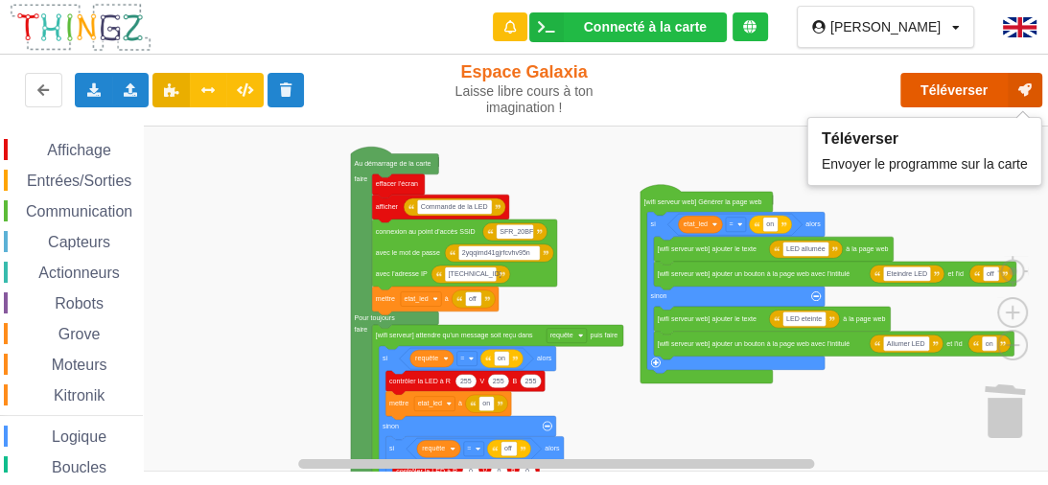
click at [957, 92] on button "Téléverser" at bounding box center [971, 90] width 142 height 35
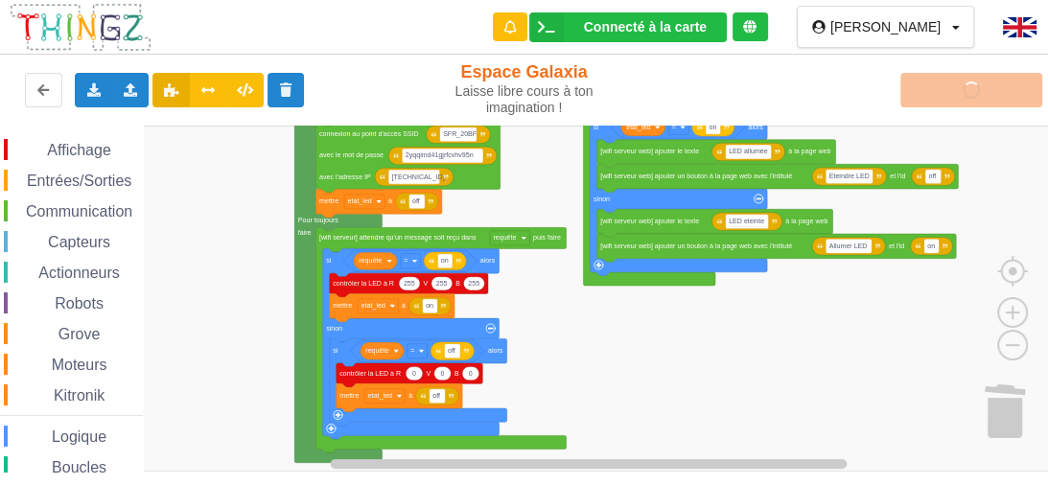
click at [621, 357] on div "Affichage Entrées/Sorties Communication Capteurs Actionneurs Robots Grove Moteu…" at bounding box center [531, 299] width 1062 height 346
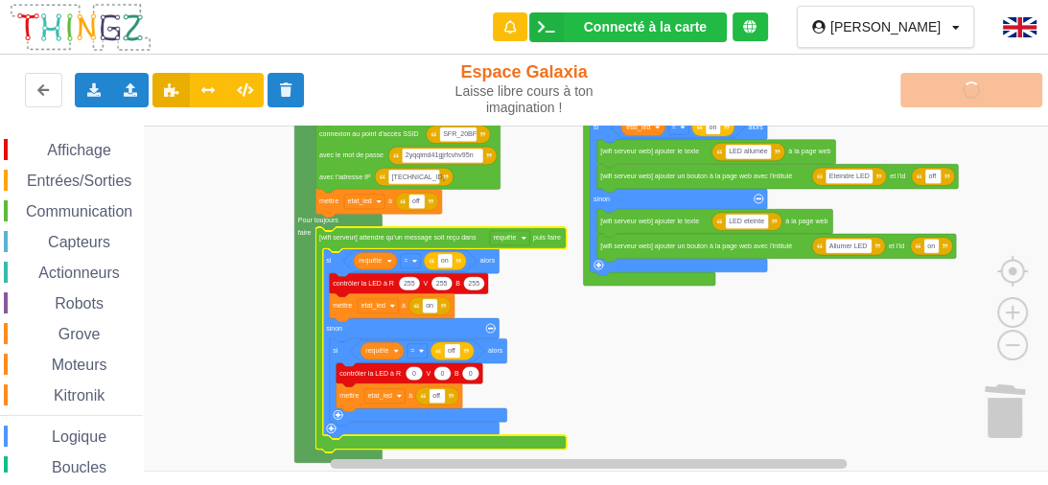
click at [693, 369] on rect "Espace de travail de Blocky" at bounding box center [531, 299] width 1062 height 346
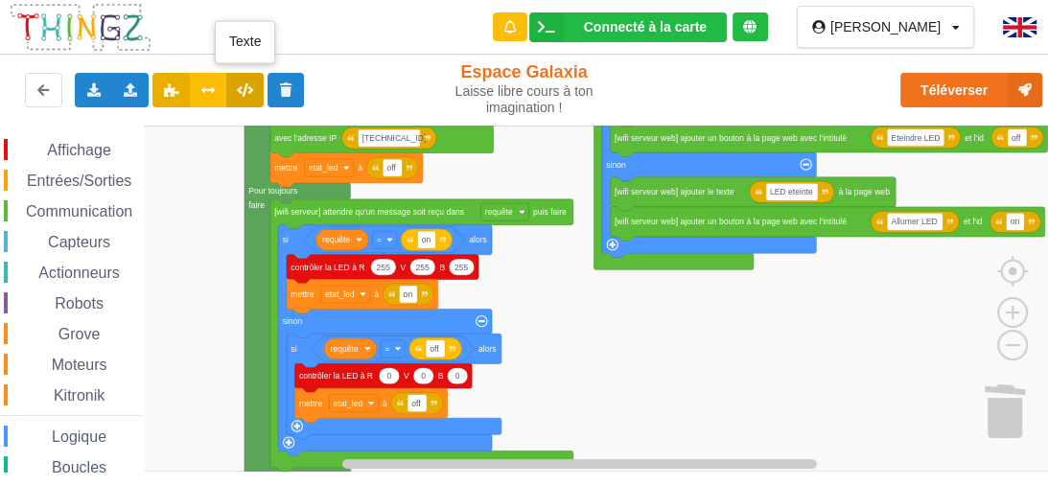
click at [254, 96] on button at bounding box center [244, 90] width 37 height 35
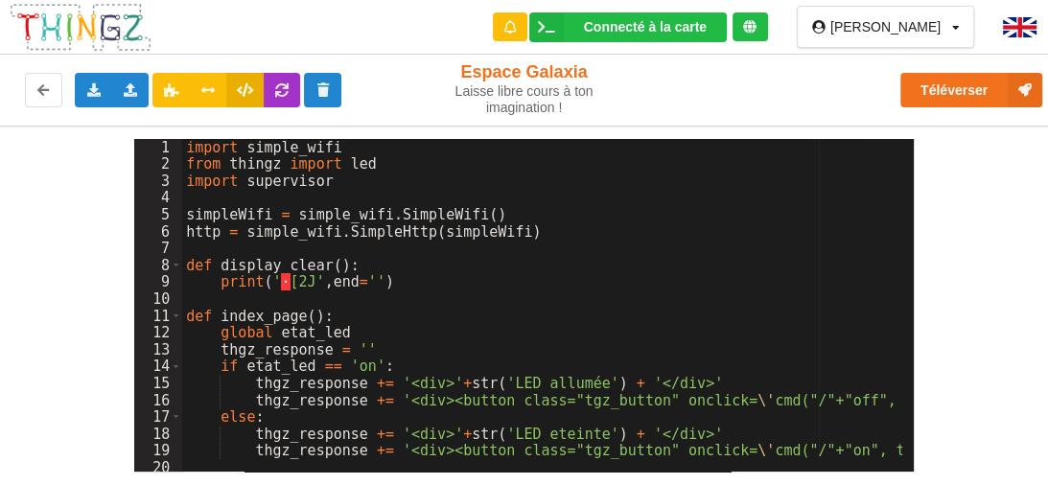
drag, startPoint x: 1001, startPoint y: 356, endPoint x: 901, endPoint y: 341, distance: 100.8
click at [1000, 355] on div "1 2 3 4 5 6 7 8 9 10 11 12 13 14 15 16 17 18 19 20 21 22 import simple_wifi fro…" at bounding box center [524, 299] width 1075 height 346
click at [32, 82] on button at bounding box center [43, 90] width 37 height 35
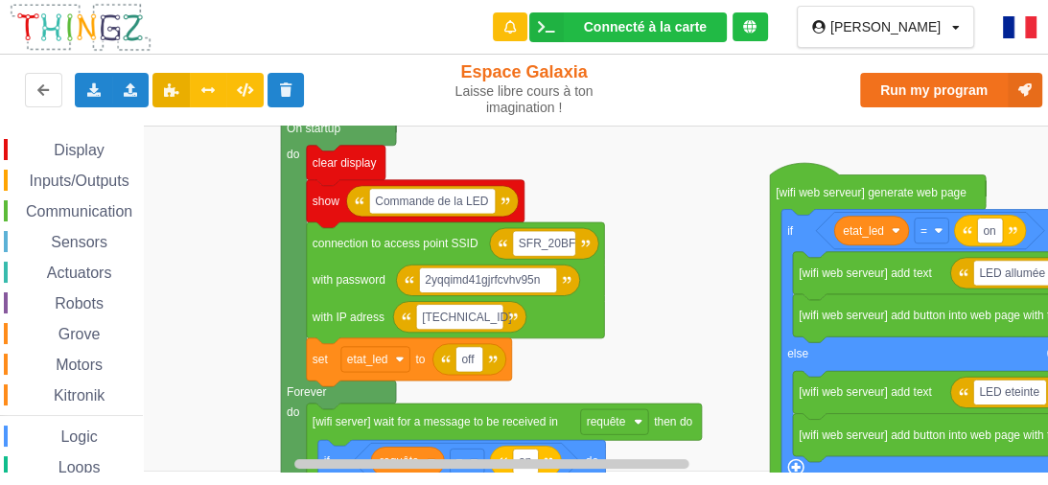
click at [668, 251] on div "Display Inputs/Outputs Communication Sensors Actuators Robots Grove Motors Kitr…" at bounding box center [531, 299] width 1062 height 346
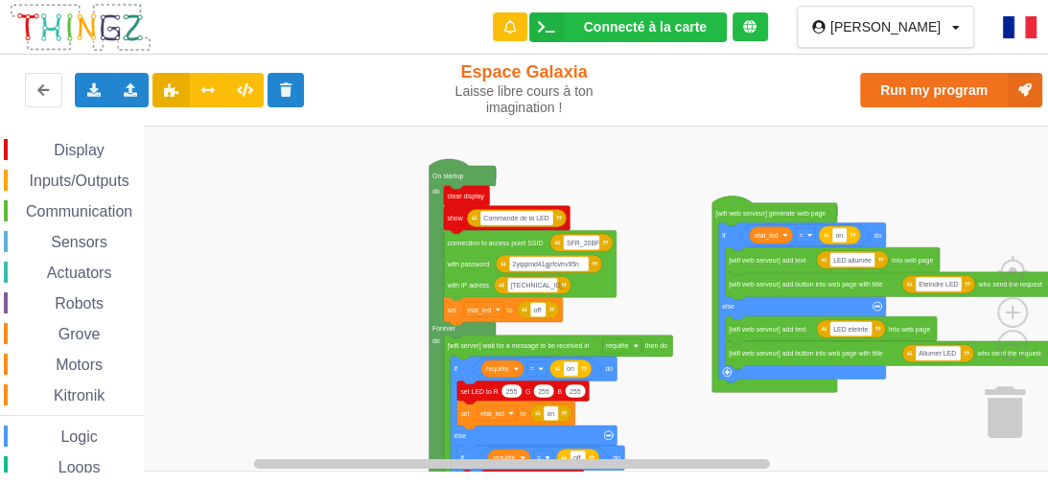
click at [641, 245] on rect "Blockly Workspace" at bounding box center [531, 299] width 1062 height 346
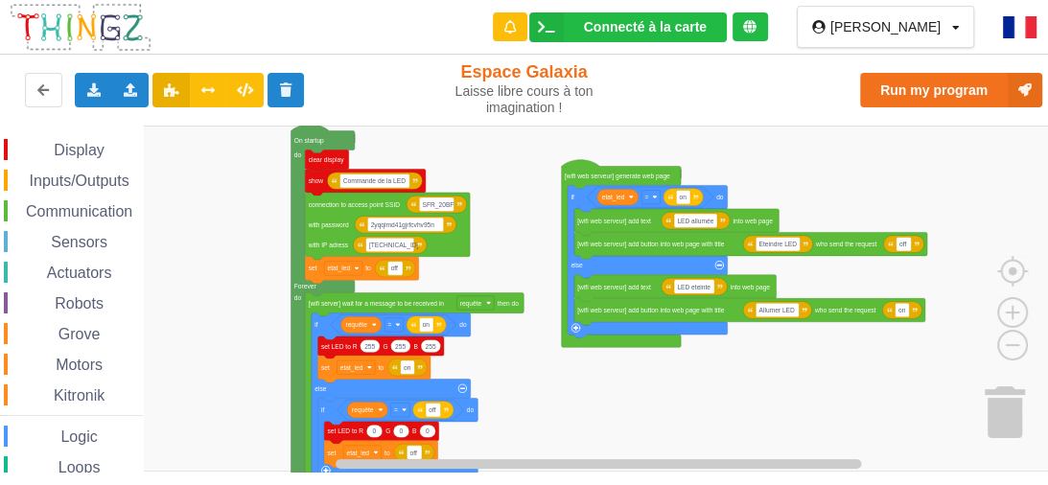
click at [489, 203] on div "Display Inputs/Outputs Communication Sensors Actuators Robots Grove Motors Kitr…" at bounding box center [531, 299] width 1062 height 346
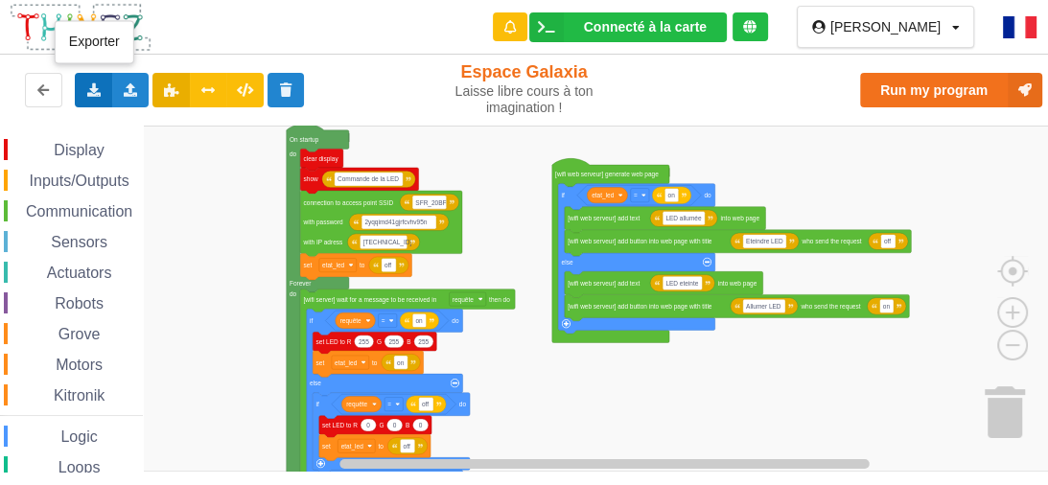
click at [108, 88] on div "Exporter l'assemblage de blocs Exporter l'assemblage de blocs au format Python" at bounding box center [93, 90] width 37 height 35
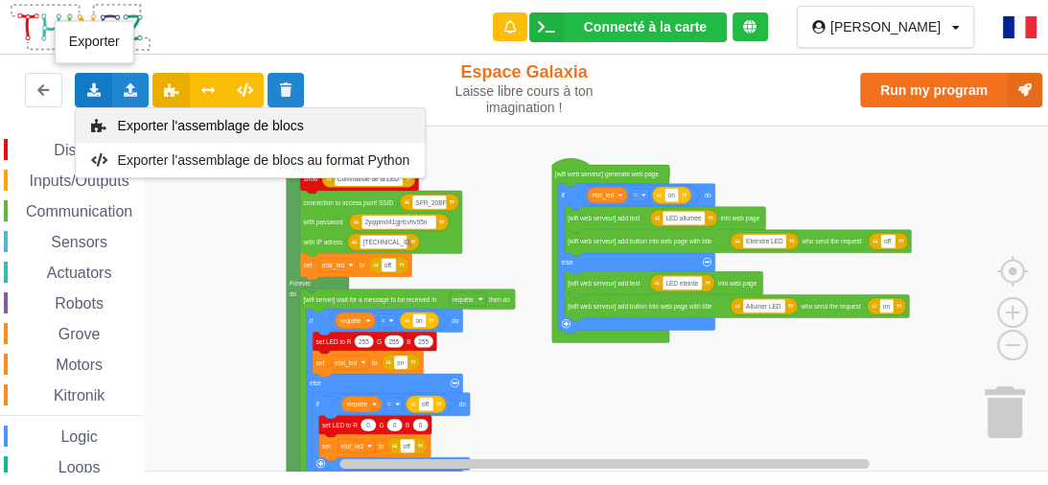
click at [139, 115] on div "Exporter l'assemblage de blocs" at bounding box center [250, 125] width 349 height 35
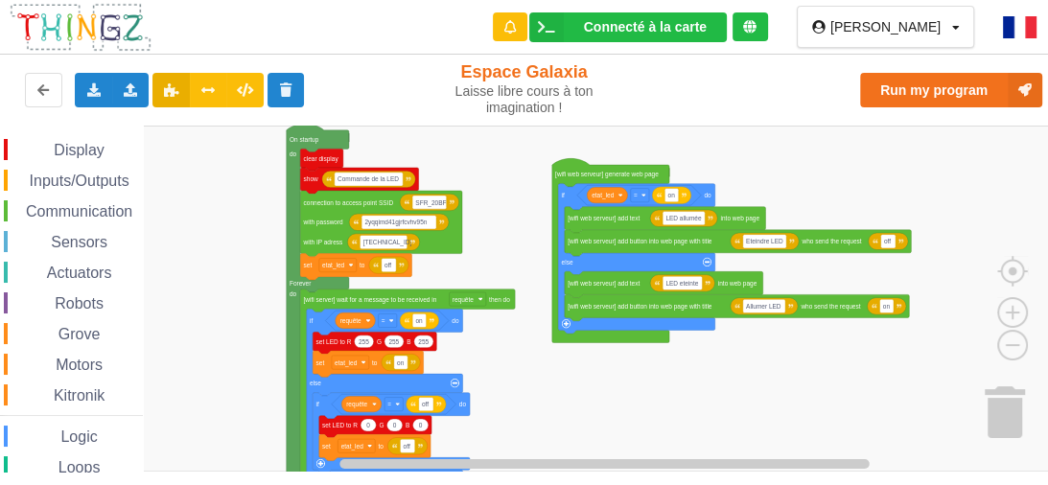
click at [463, 152] on rect "Blockly Workspace" at bounding box center [531, 299] width 1062 height 346
click at [297, 82] on button at bounding box center [286, 90] width 37 height 35
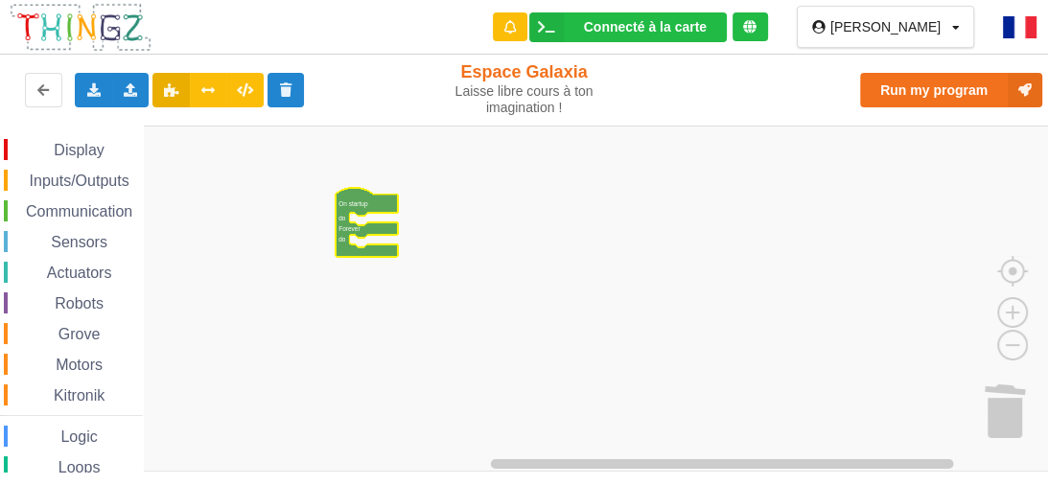
click at [462, 280] on rect "Blockly Workspace" at bounding box center [531, 299] width 1062 height 346
click at [362, 202] on div "Display Inputs/Outputs Communication Sensors Actuators Robots Grove Motors Kitr…" at bounding box center [531, 299] width 1062 height 346
click at [369, 224] on icon "Blockly Workspace" at bounding box center [367, 236] width 62 height 69
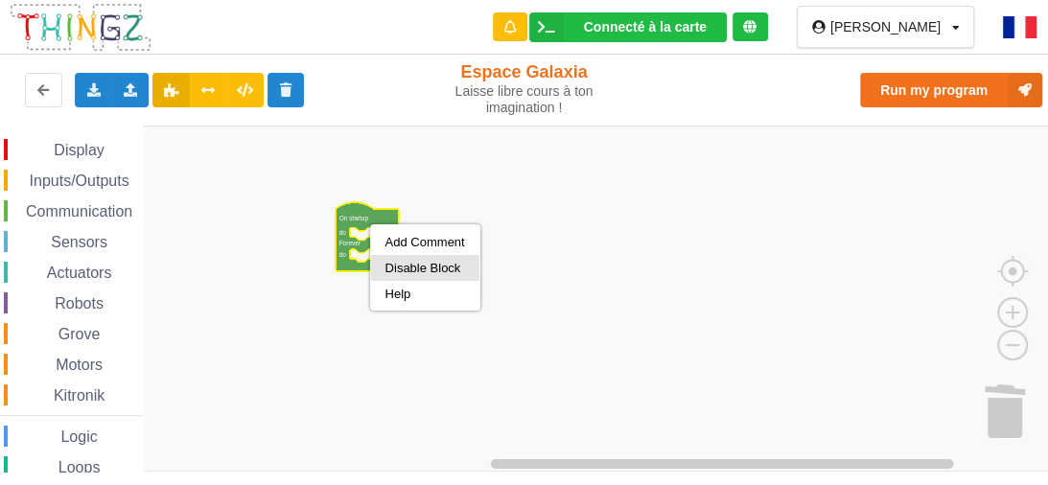
click at [437, 269] on div "Disable Block" at bounding box center [425, 268] width 80 height 14
click at [436, 165] on rect "Blockly Workspace" at bounding box center [531, 299] width 1062 height 346
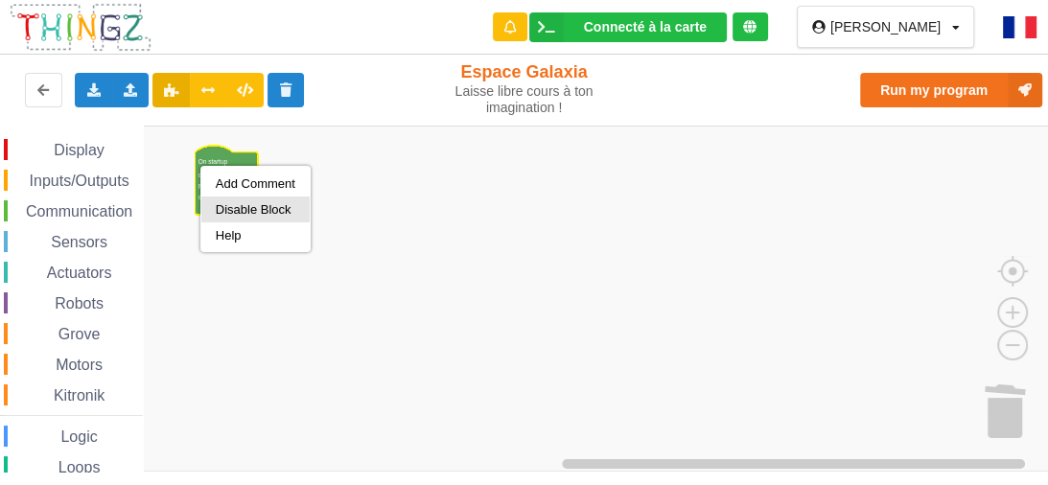
click at [226, 206] on div "Disable Block" at bounding box center [256, 209] width 80 height 14
click at [371, 207] on rect "Blockly Workspace" at bounding box center [531, 299] width 1062 height 346
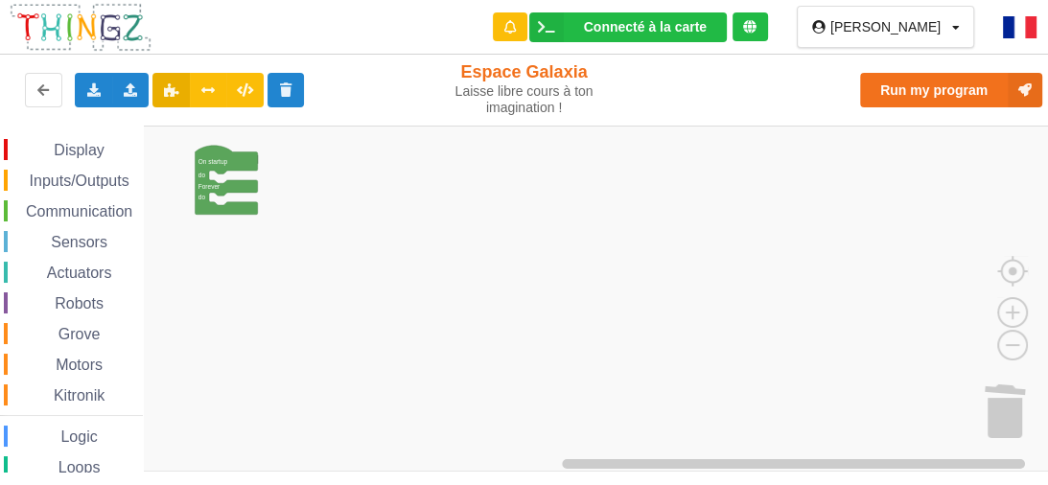
click at [49, 211] on span "Communication" at bounding box center [79, 211] width 112 height 16
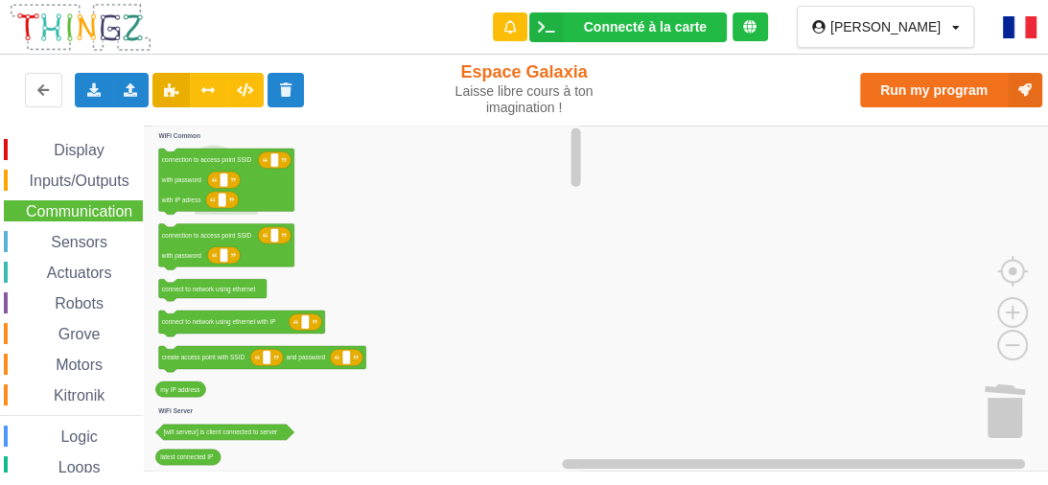
click at [78, 153] on span "Display" at bounding box center [79, 150] width 56 height 16
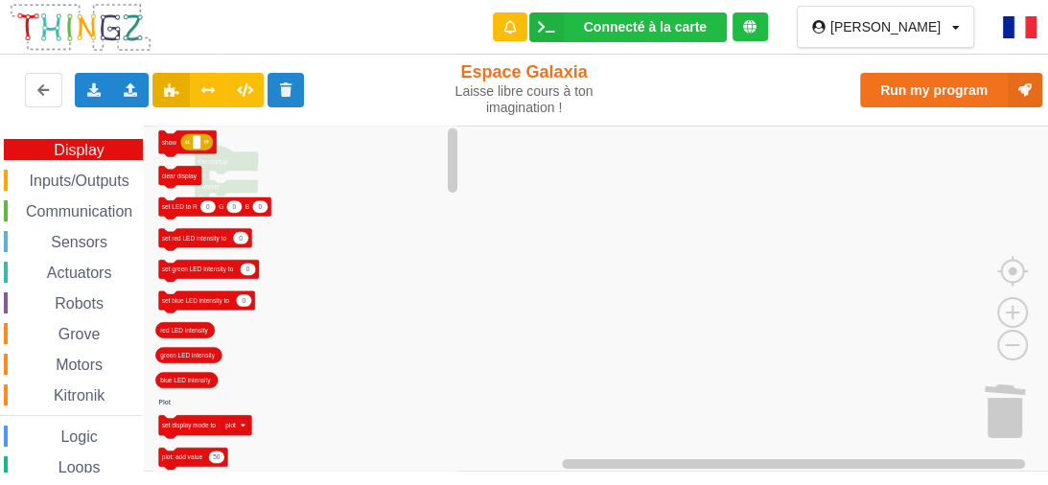
click at [101, 209] on span "Communication" at bounding box center [79, 211] width 112 height 16
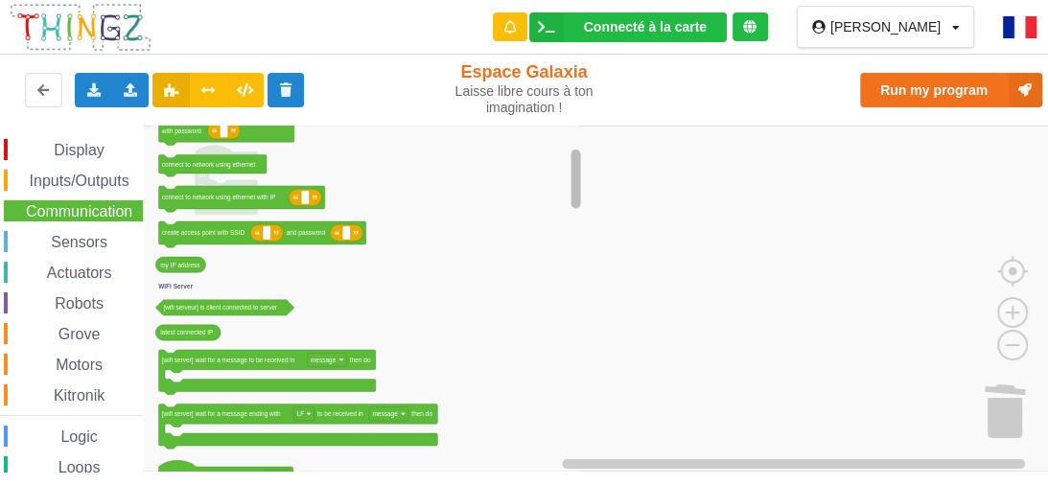
click at [572, 123] on div "Connecté à la carte Réglages Ouvrir le moniteur automatiquement Connexion autom…" at bounding box center [524, 229] width 1075 height 485
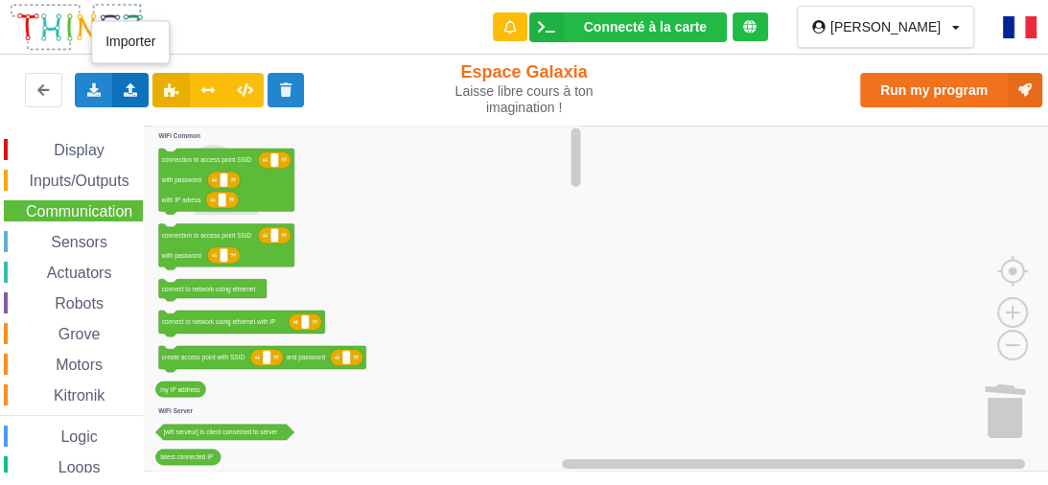
click at [130, 89] on icon at bounding box center [131, 89] width 16 height 12
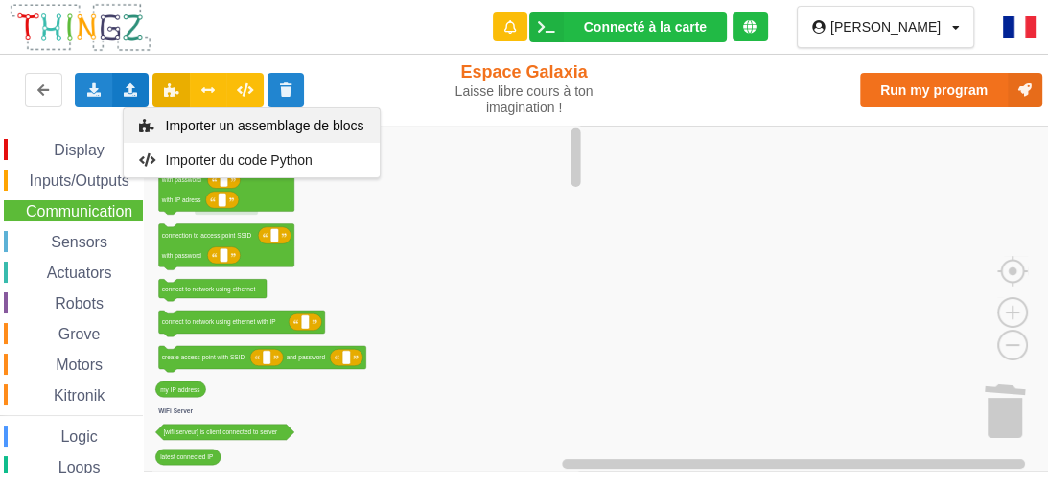
click at [152, 119] on icon at bounding box center [147, 125] width 16 height 13
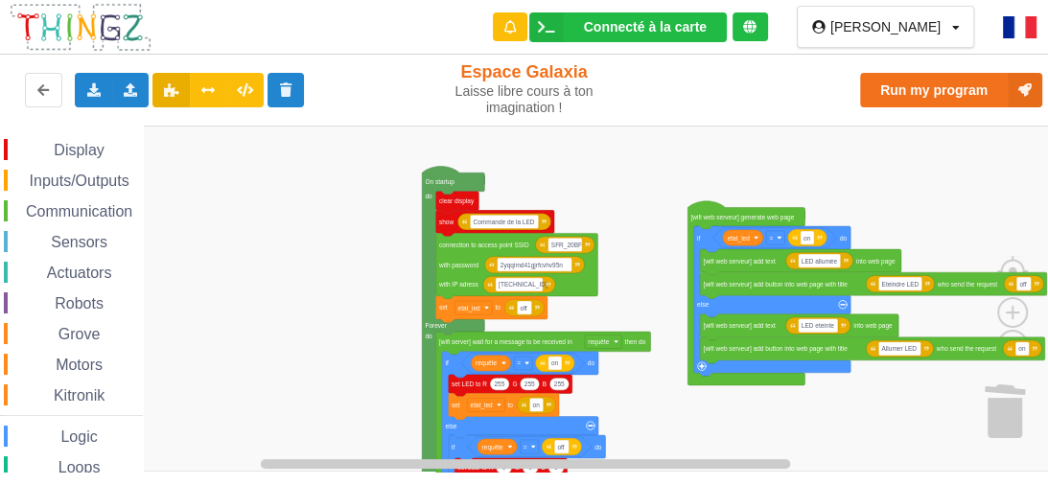
click at [816, 222] on div "Display Inputs/Outputs Communication Sensors Actuators Robots Grove Motors Kitr…" at bounding box center [531, 299] width 1062 height 346
click at [1015, 19] on img at bounding box center [1020, 27] width 34 height 22
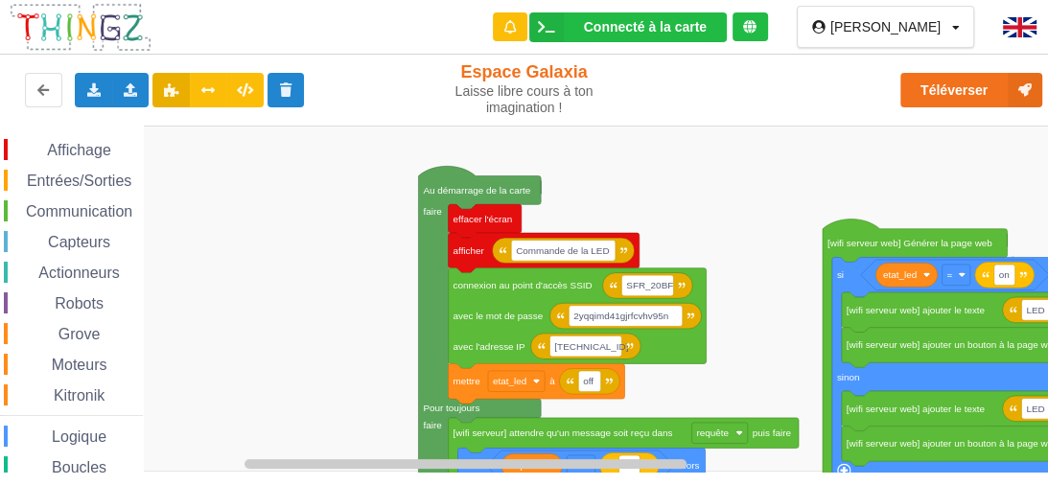
click at [717, 310] on div "Affichage Entrées/Sorties Communication Capteurs Actionneurs Robots Grove Moteu…" at bounding box center [531, 299] width 1062 height 346
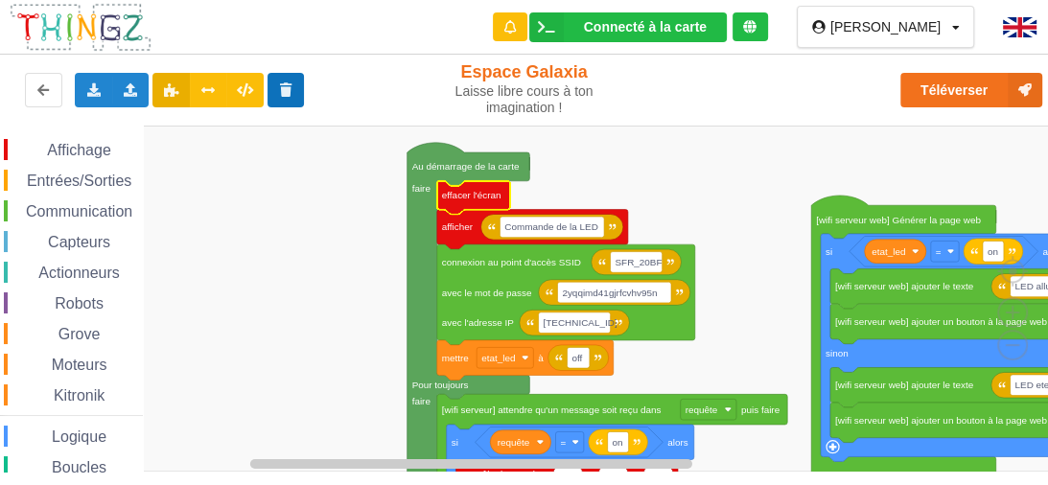
click at [299, 90] on button at bounding box center [286, 90] width 37 height 35
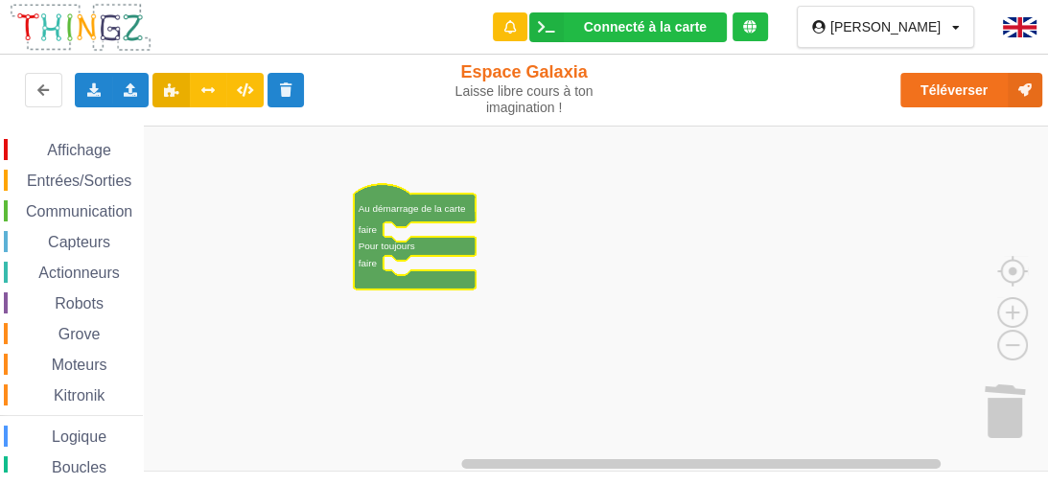
click at [47, 142] on span "Affichage" at bounding box center [78, 150] width 69 height 16
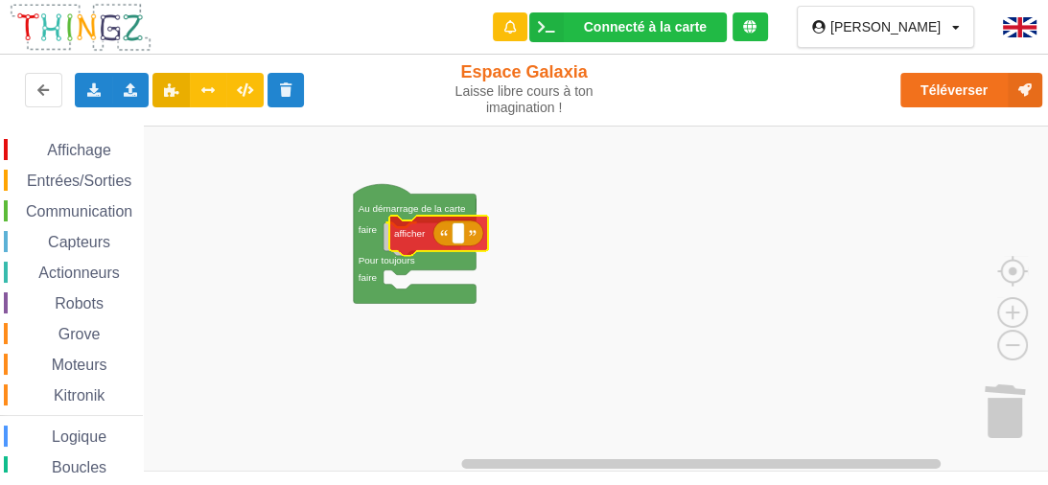
click at [399, 238] on div "Affichage Entrées/Sorties Communication Capteurs Actionneurs Robots Grove Moteu…" at bounding box center [531, 299] width 1062 height 346
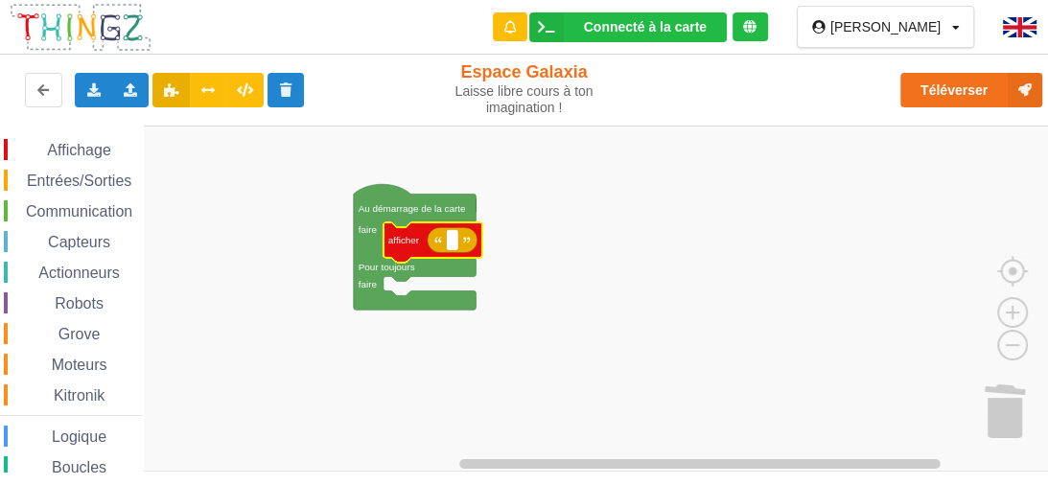
click at [103, 157] on span "Affichage" at bounding box center [78, 150] width 69 height 16
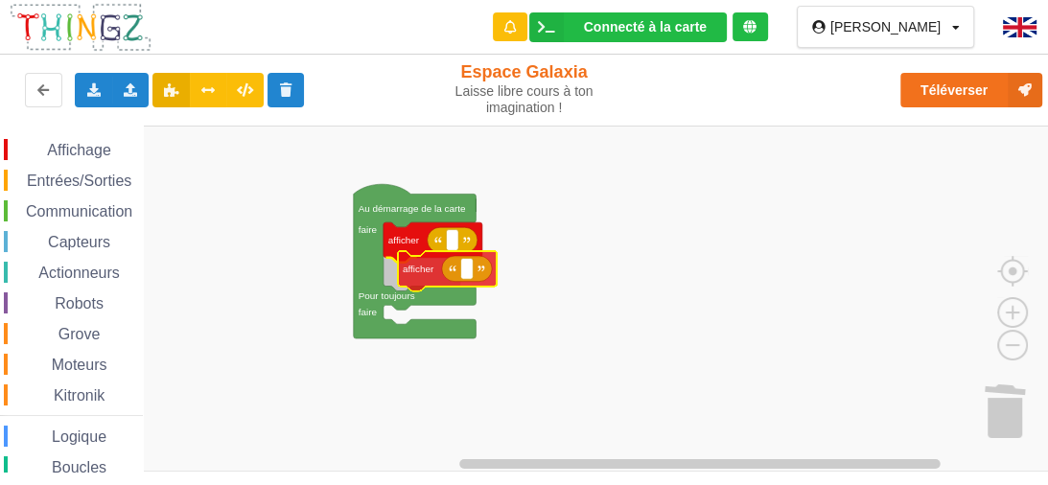
click at [427, 272] on div "Affichage Entrées/Sorties Communication Capteurs Actionneurs Robots Grove Moteu…" at bounding box center [531, 299] width 1062 height 346
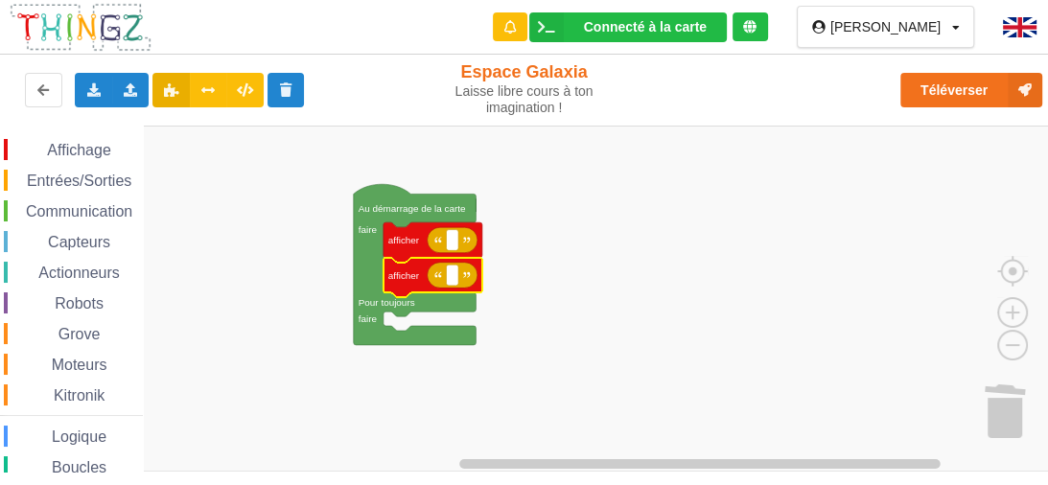
click at [459, 239] on icon "Espace de travail de Blocky" at bounding box center [453, 240] width 50 height 26
click at [455, 245] on rect "Espace de travail de Blocky" at bounding box center [452, 239] width 12 height 21
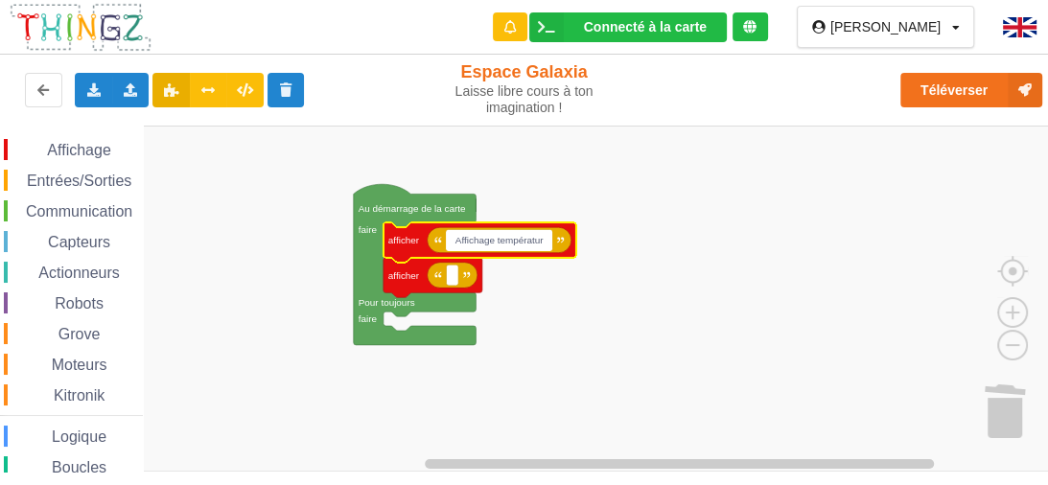
type input "Affichage température"
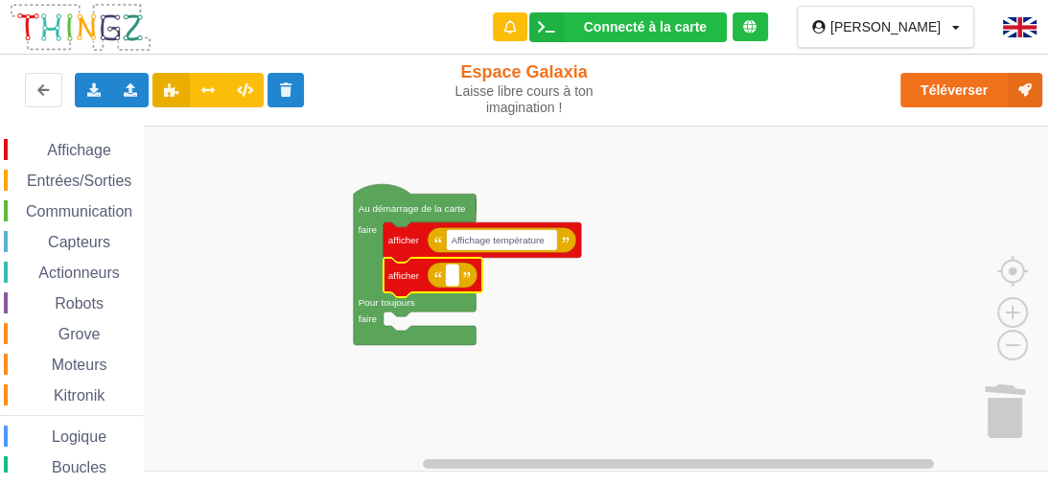
click at [456, 283] on rect "Espace de travail de Blocky" at bounding box center [452, 275] width 12 height 21
type input "sous forme de jauge"
click at [642, 272] on rect "Espace de travail de Blocky" at bounding box center [531, 299] width 1062 height 346
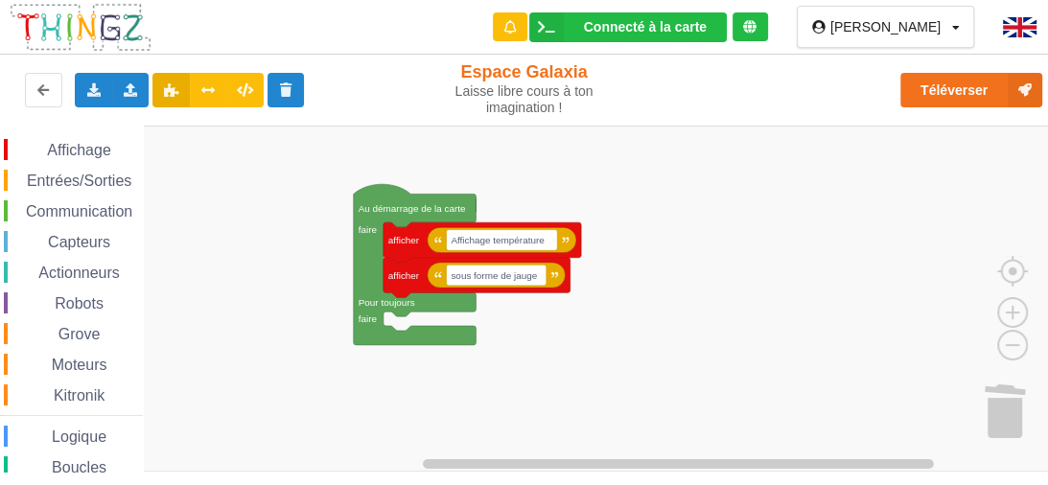
click at [643, 268] on rect "Espace de travail de Blocky" at bounding box center [531, 299] width 1062 height 346
click at [107, 210] on span "Communication" at bounding box center [79, 211] width 112 height 16
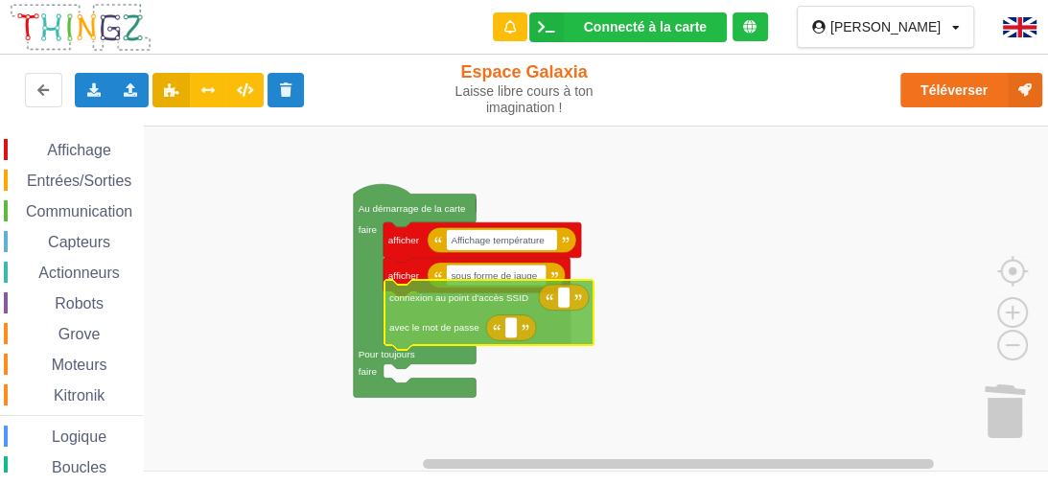
click at [452, 306] on div "Affichage Entrées/Sorties Communication Capteurs Actionneurs Robots Grove Moteu…" at bounding box center [531, 299] width 1062 height 346
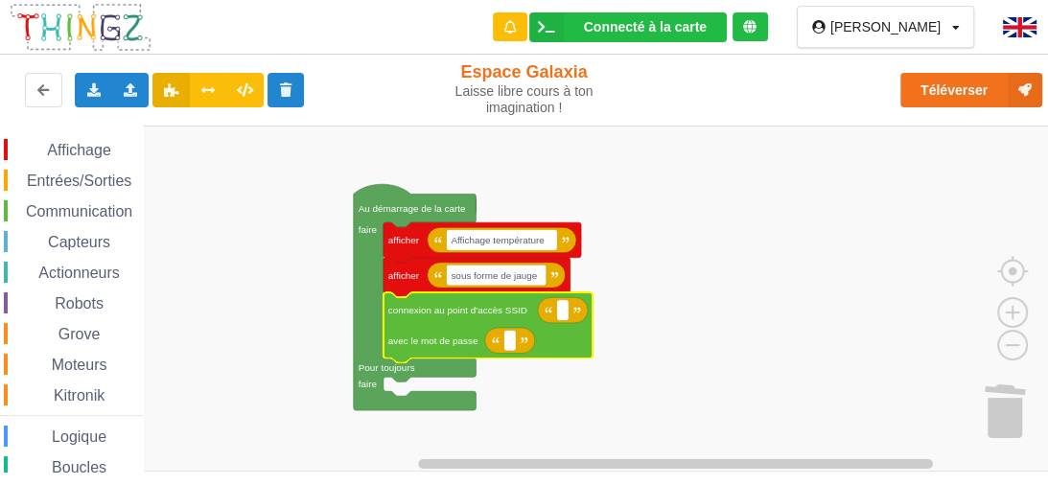
click at [570, 318] on icon "Espace de travail de Blocky" at bounding box center [563, 310] width 50 height 26
click at [560, 315] on rect "Espace de travail de Blocky" at bounding box center [562, 309] width 12 height 21
click at [598, 320] on input "SFR_20B" at bounding box center [579, 310] width 47 height 21
type input "SFR_20BF"
click at [515, 344] on rect "Espace de travail de Blocky" at bounding box center [509, 340] width 12 height 21
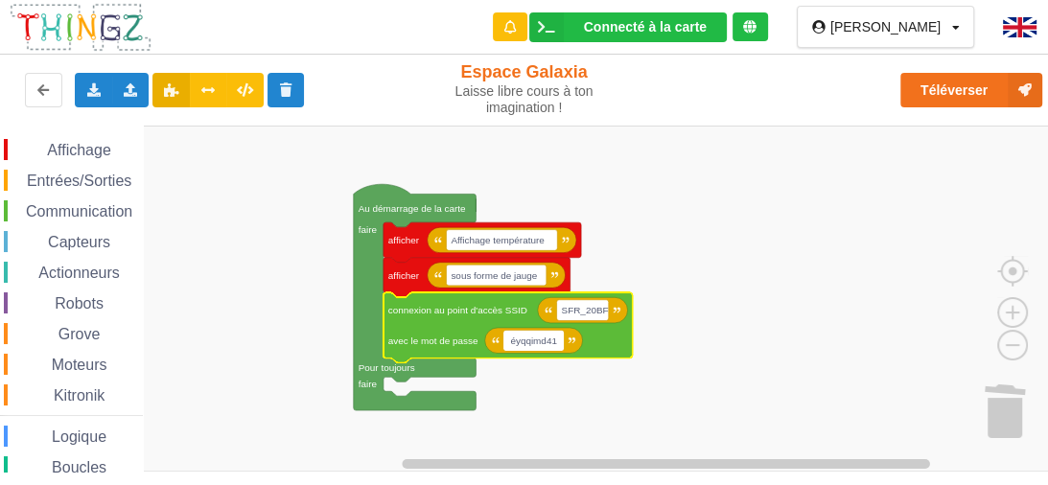
click at [519, 345] on input "éyqqimd41" at bounding box center [532, 341] width 59 height 21
click at [514, 341] on input "éyqqimd41" at bounding box center [532, 341] width 59 height 21
click at [559, 343] on input "2yqqimd41" at bounding box center [533, 341] width 60 height 21
type input "2yqqimd41gjrfcvhv95n"
click at [838, 398] on rect "Espace de travail de Blocky" at bounding box center [531, 299] width 1062 height 346
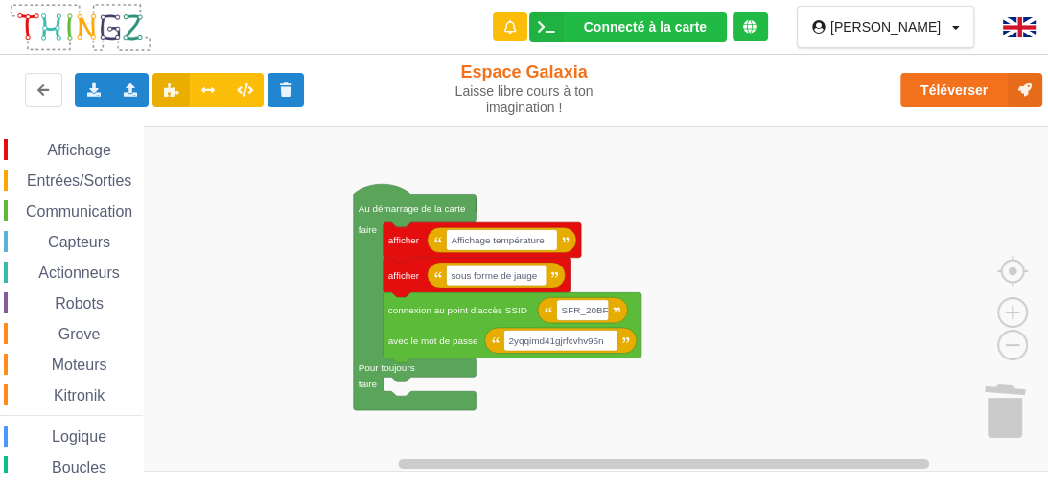
click at [81, 205] on span "Communication" at bounding box center [79, 211] width 112 height 16
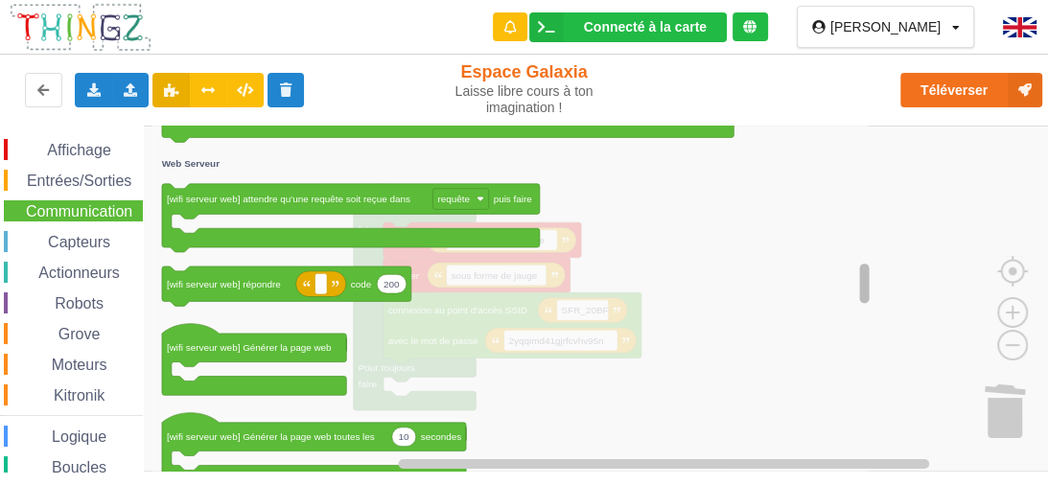
click at [859, 280] on g "Espace de travail de Blocky" at bounding box center [864, 298] width 14 height 341
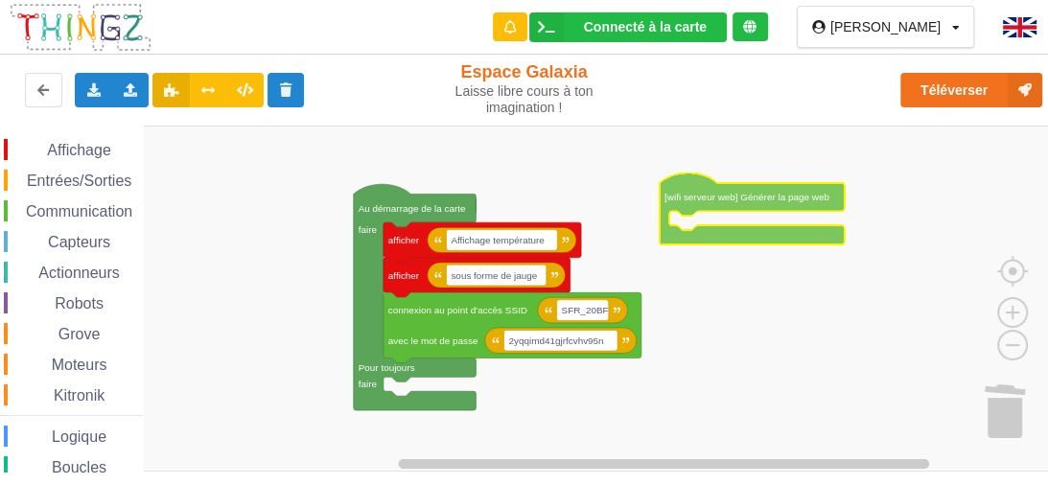
click at [802, 191] on div "Affichage Entrées/Sorties Communication Capteurs Actionneurs Robots Grove Moteu…" at bounding box center [531, 299] width 1062 height 346
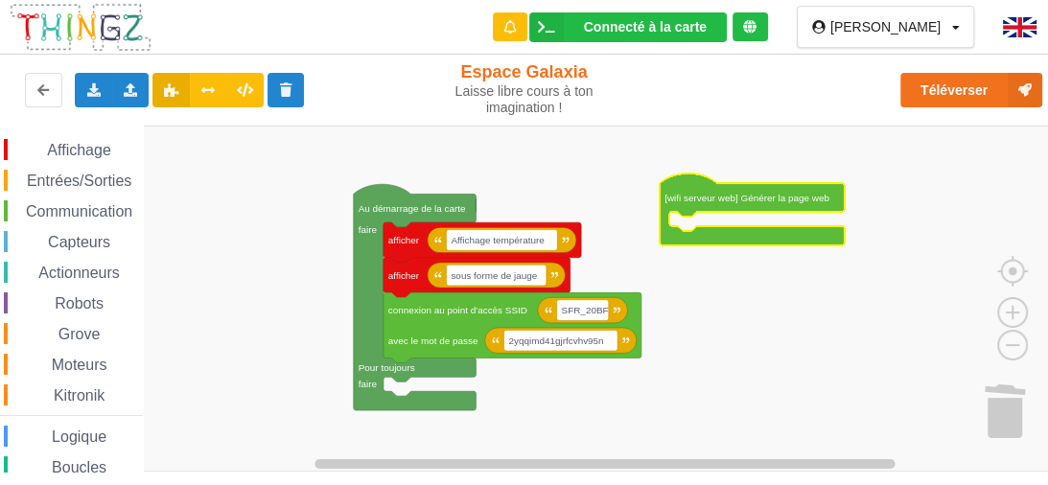
click at [768, 341] on rect "Espace de travail de Blocky" at bounding box center [531, 299] width 1062 height 346
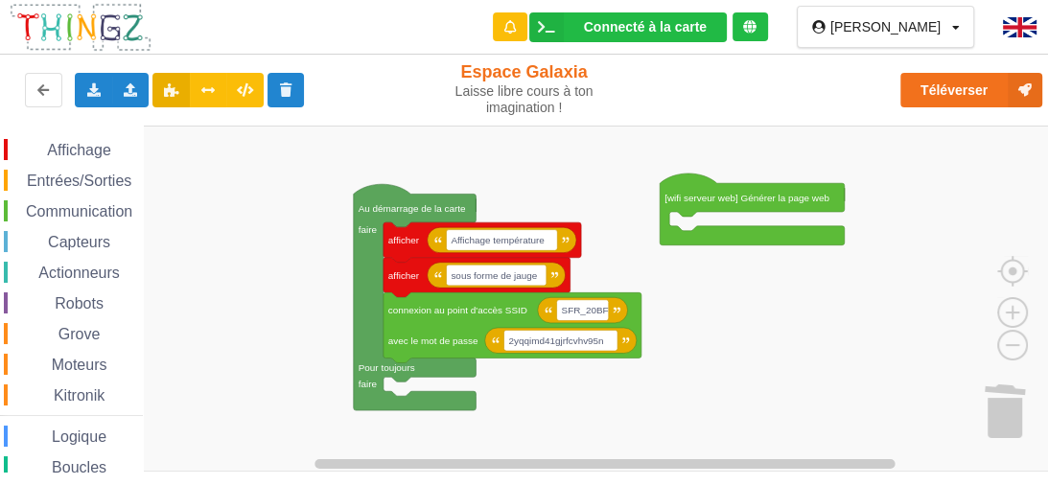
click at [41, 215] on span "Communication" at bounding box center [79, 211] width 112 height 16
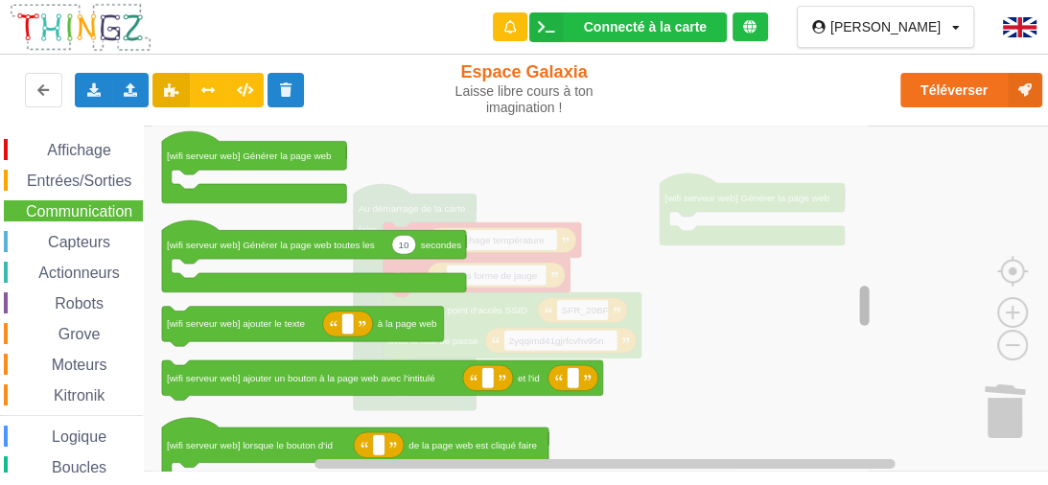
click at [862, 301] on rect "Espace de travail de Blocky" at bounding box center [864, 305] width 10 height 39
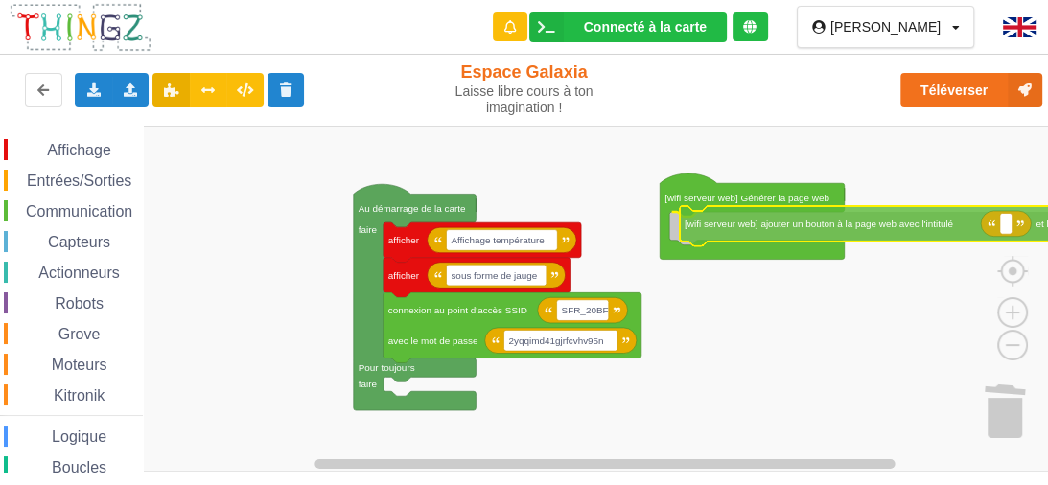
click at [902, 233] on div "Affichage Entrées/Sorties Communication Capteurs Actionneurs Robots Grove Moteu…" at bounding box center [531, 299] width 1062 height 346
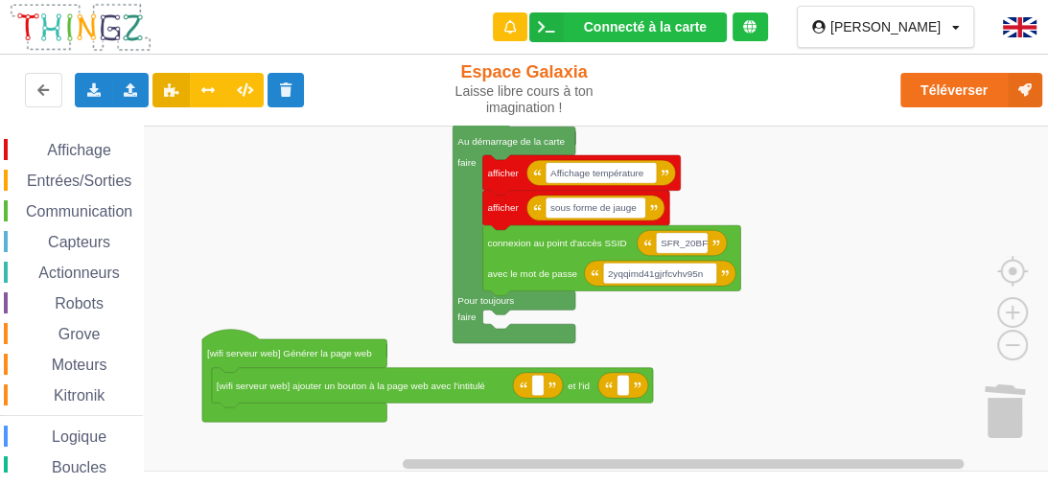
click at [290, 337] on div "Affichage Entrées/Sorties Communication Capteurs Actionneurs Robots Grove Moteu…" at bounding box center [531, 299] width 1062 height 346
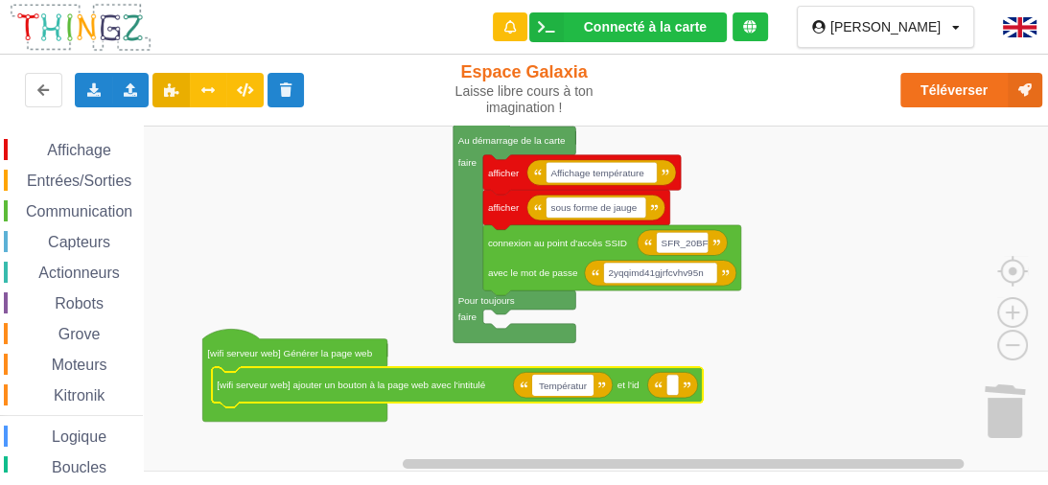
type input "Température"
click at [680, 329] on rect "Espace de travail de Blocky" at bounding box center [531, 299] width 1062 height 346
click at [678, 390] on text "Espace de travail de Blocky" at bounding box center [677, 385] width 3 height 11
click at [84, 332] on span "Grove" at bounding box center [80, 334] width 48 height 16
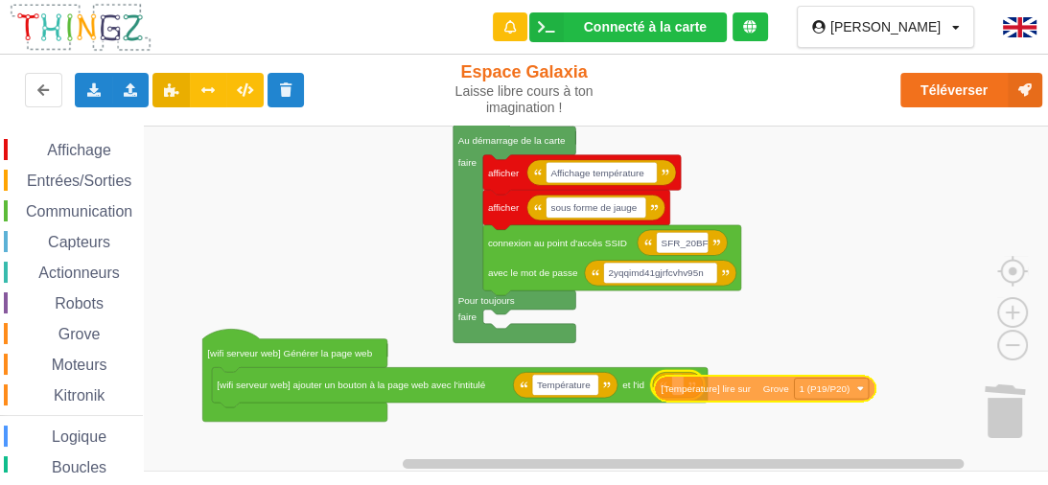
click at [743, 395] on div "Affichage Entrées/Sorties Communication Capteurs Actionneurs Robots Grove Moteu…" at bounding box center [531, 299] width 1062 height 346
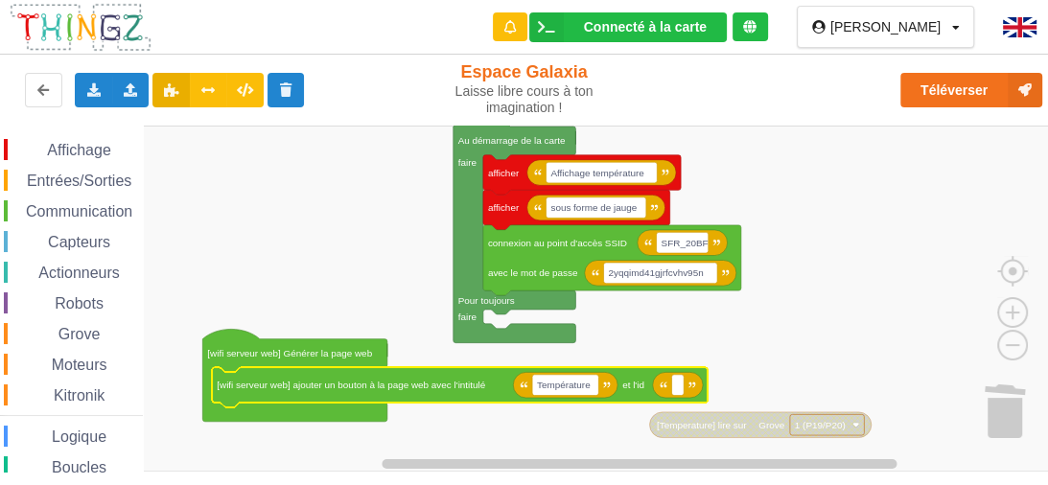
click at [552, 395] on rect "Espace de travail de Blocky" at bounding box center [565, 384] width 66 height 21
click at [552, 395] on input "Température" at bounding box center [565, 385] width 66 height 21
click at [81, 207] on span "Communication" at bounding box center [79, 211] width 112 height 16
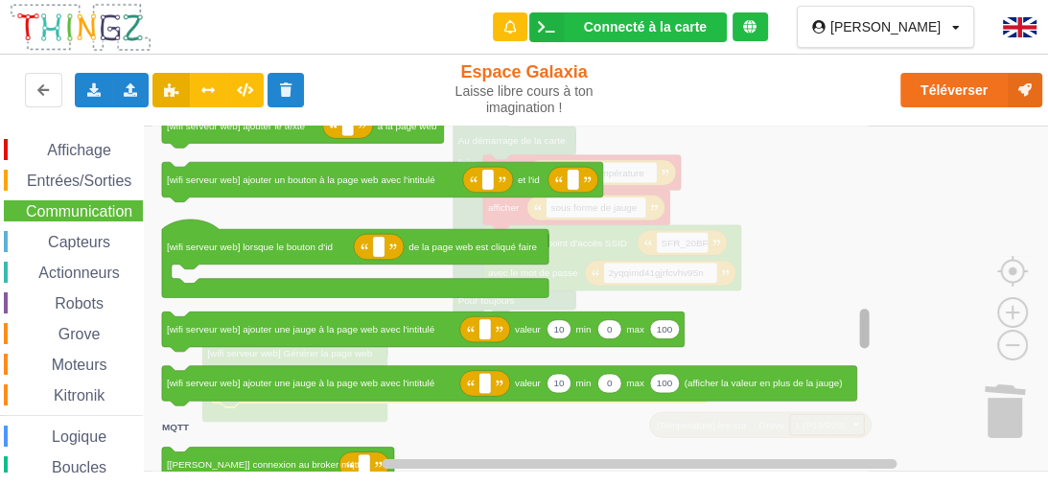
click at [878, 329] on div "Affichage Entrées/Sorties Communication Capteurs Actionneurs Robots Grove Moteu…" at bounding box center [531, 299] width 1062 height 346
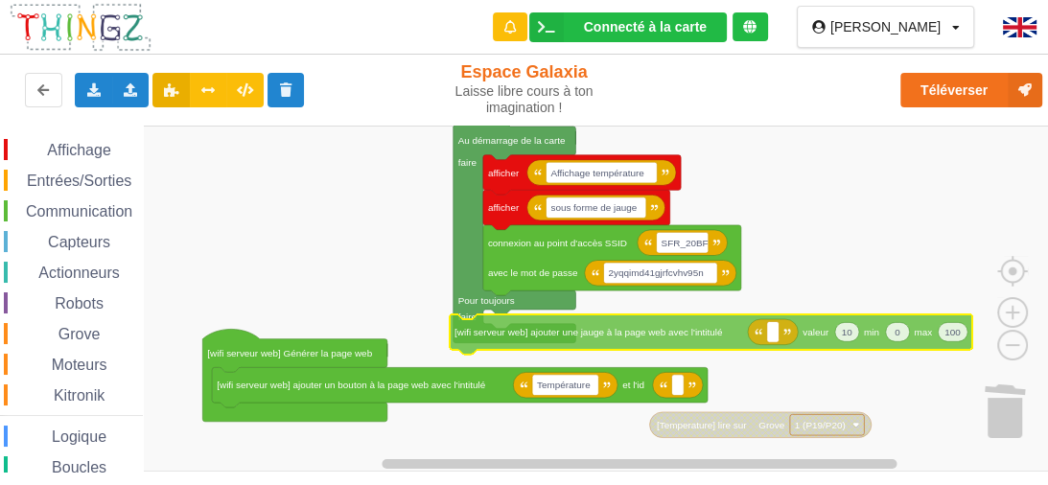
click at [673, 329] on div "Affichage Entrées/Sorties Communication Capteurs Actionneurs Robots Grove Moteu…" at bounding box center [531, 299] width 1062 height 346
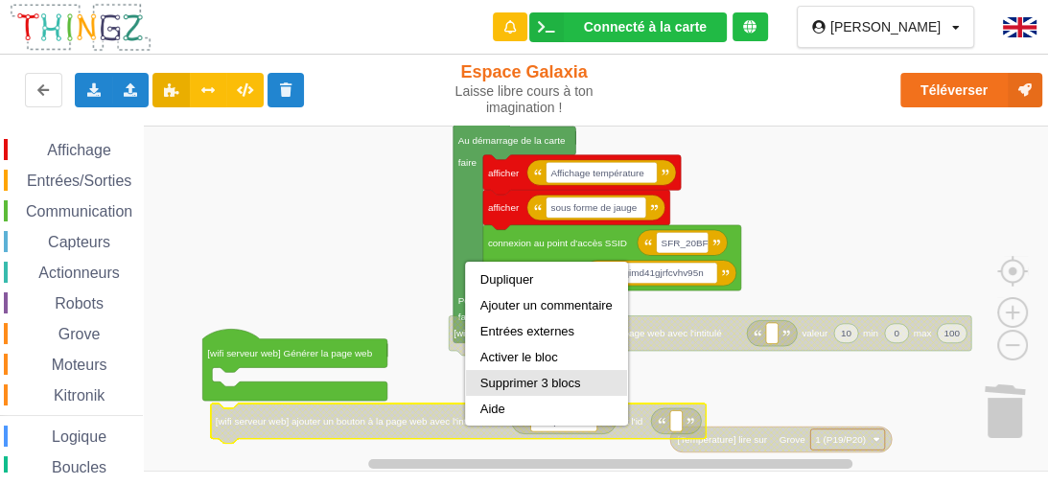
click at [519, 383] on div "Supprimer 3 blocs" at bounding box center [546, 383] width 132 height 14
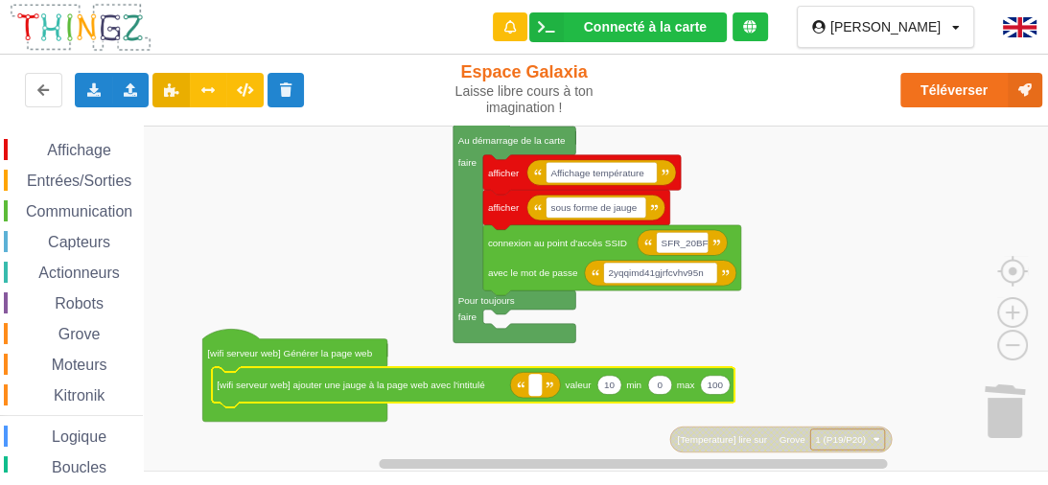
click at [534, 385] on text "Espace de travail de Blocky" at bounding box center [535, 385] width 3 height 11
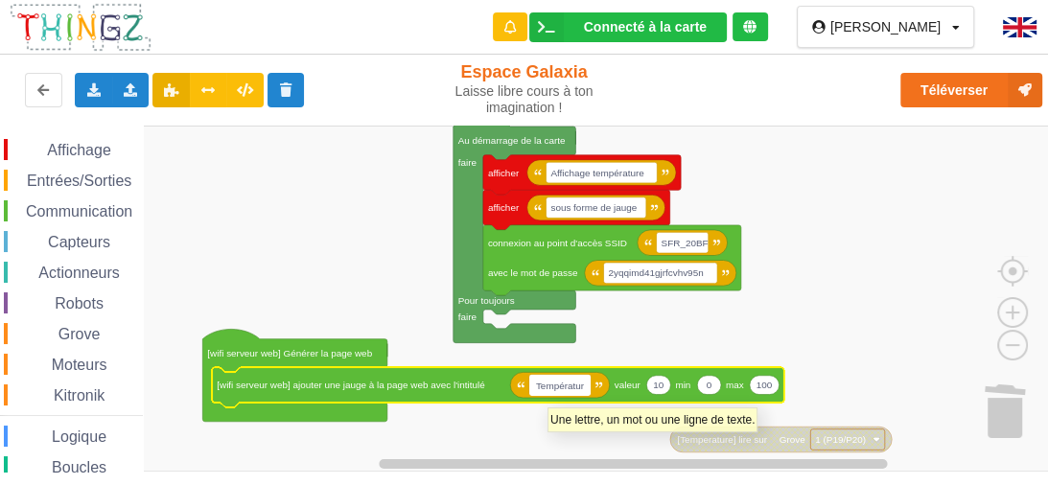
type input "Température"
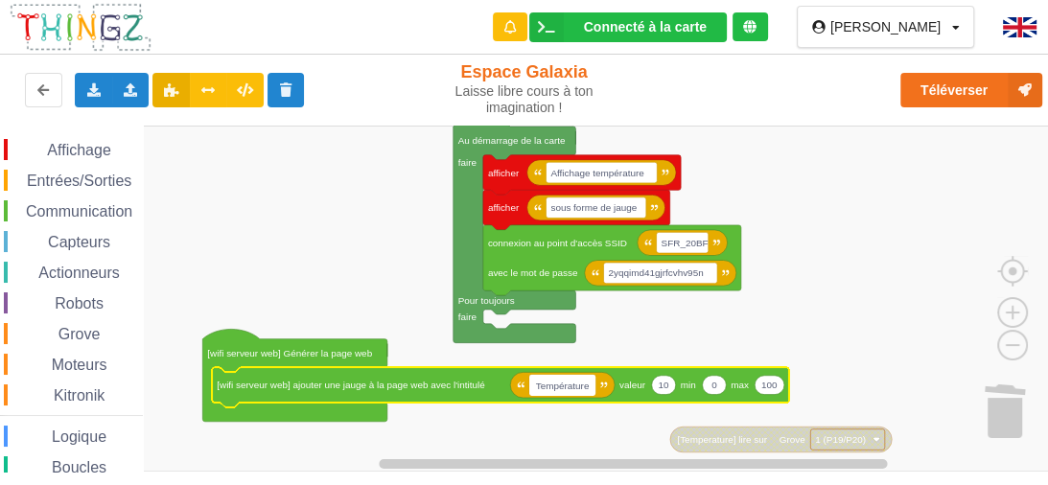
click at [553, 437] on rect "Espace de travail de Blocky" at bounding box center [531, 299] width 1062 height 346
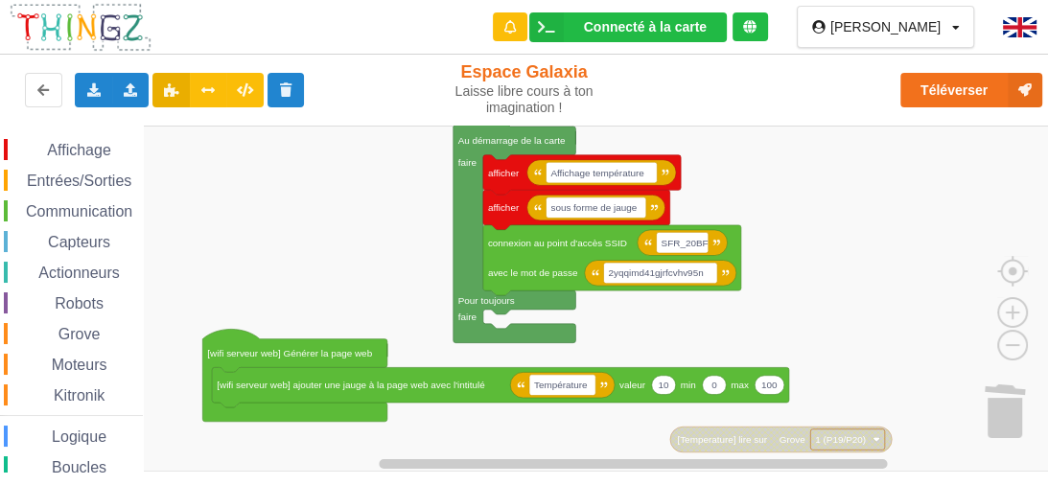
click at [59, 328] on span "Grove" at bounding box center [80, 334] width 48 height 16
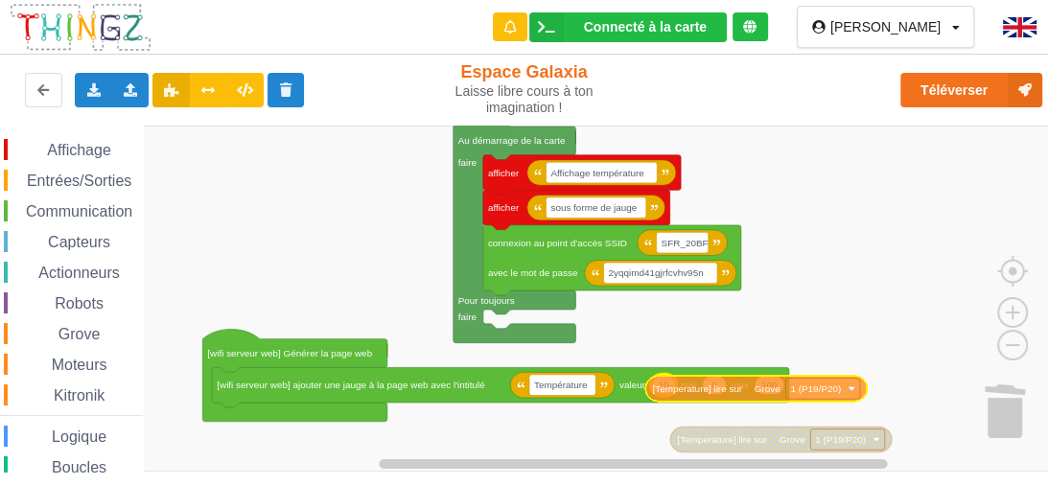
click at [715, 388] on div "Affichage Entrées/Sorties Communication Capteurs Actionneurs Robots Grove Moteu…" at bounding box center [531, 299] width 1062 height 346
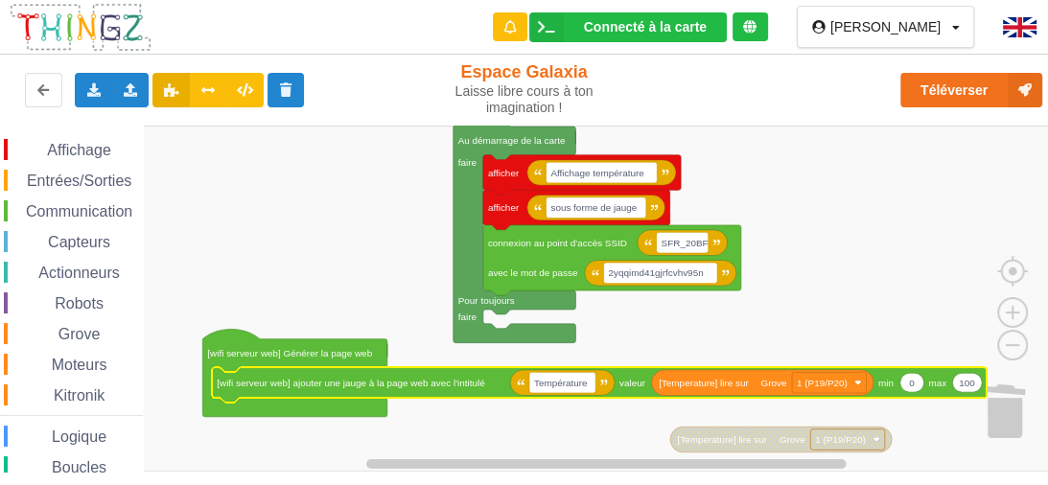
click at [913, 385] on text "0" at bounding box center [912, 382] width 6 height 11
type input "20"
click at [975, 387] on icon "Espace de travail de Blocky" at bounding box center [968, 382] width 30 height 19
type input "30"
click at [816, 222] on rect "Espace de travail de Blocky" at bounding box center [531, 299] width 1062 height 346
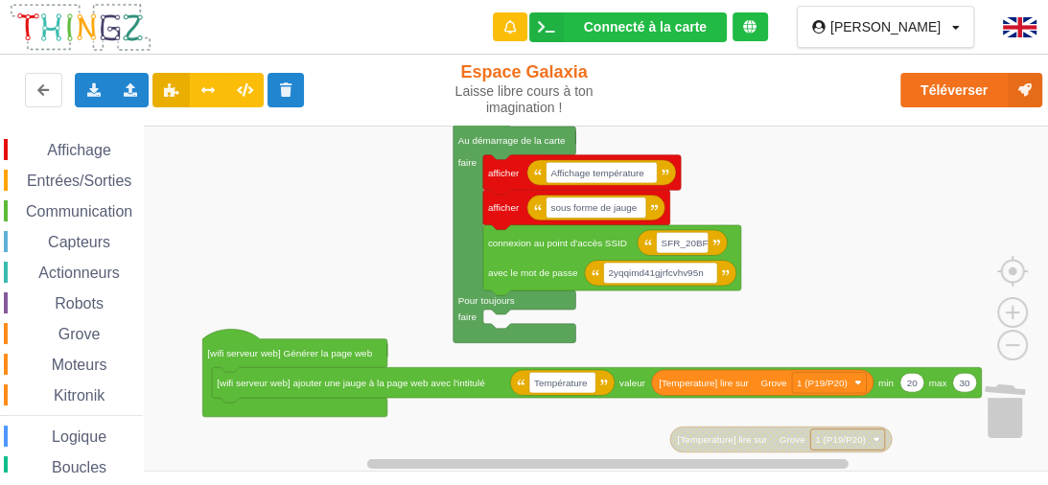
click at [49, 212] on span "Communication" at bounding box center [79, 211] width 112 height 16
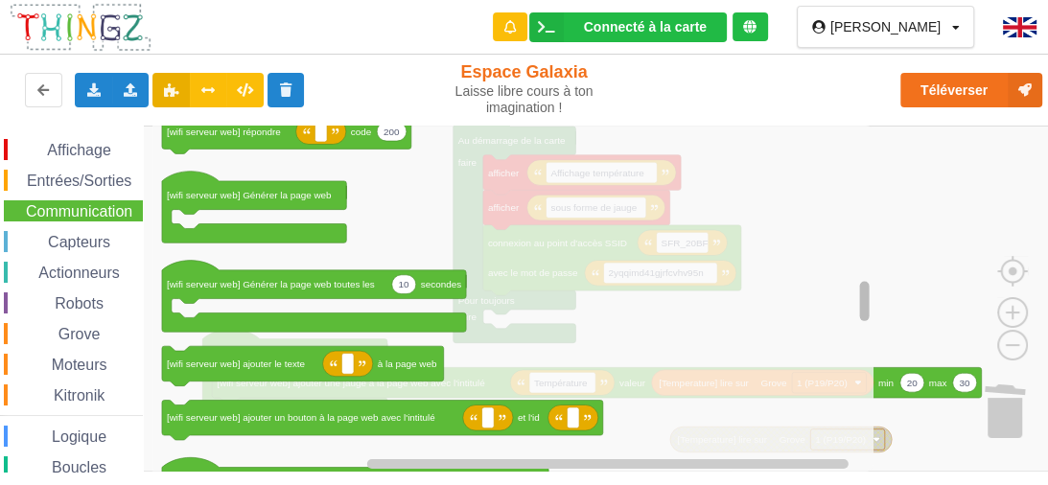
click at [861, 303] on rect "Espace de travail de Blocky" at bounding box center [864, 300] width 10 height 39
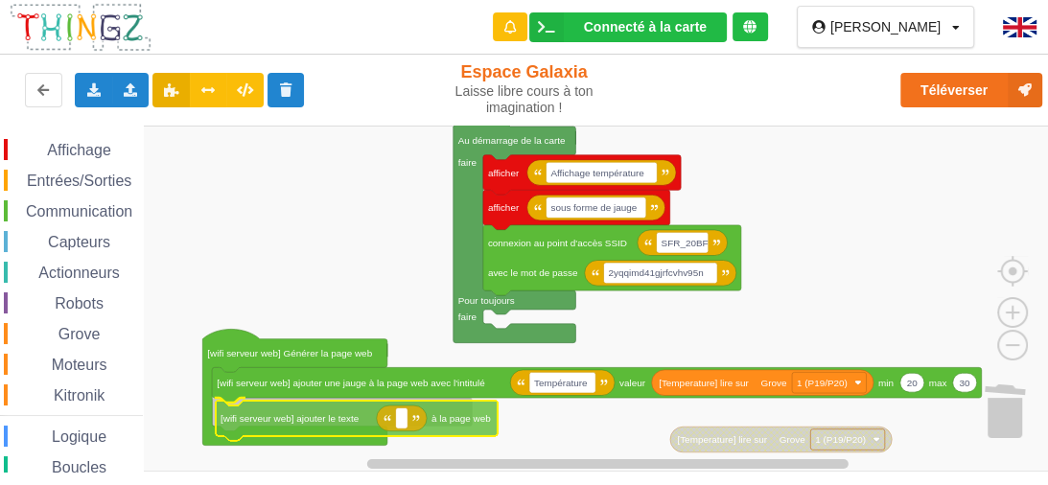
click at [245, 415] on div "Affichage Entrées/Sorties Communication Capteurs Actionneurs Robots Grove Moteu…" at bounding box center [531, 299] width 1062 height 346
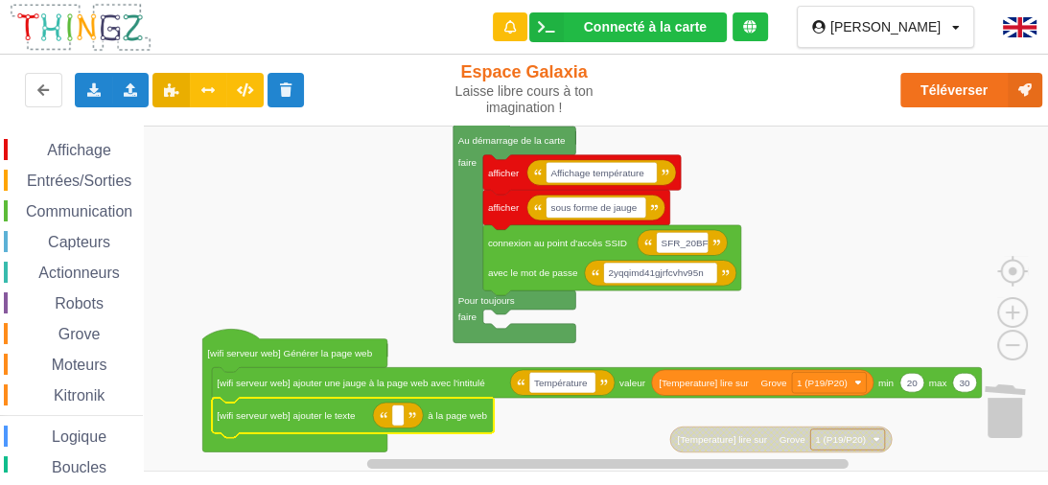
click at [70, 177] on span "Entrées/Sorties" at bounding box center [79, 181] width 110 height 16
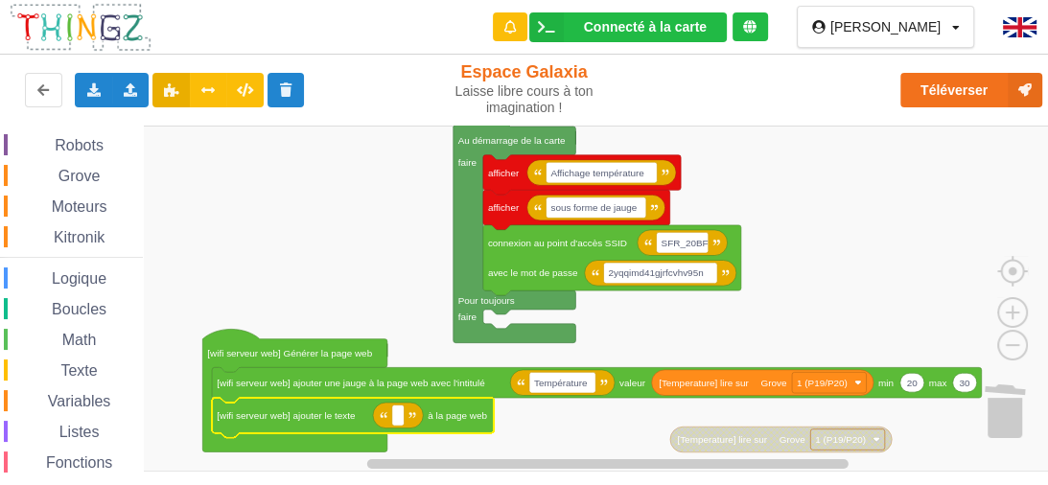
scroll to position [175, 0]
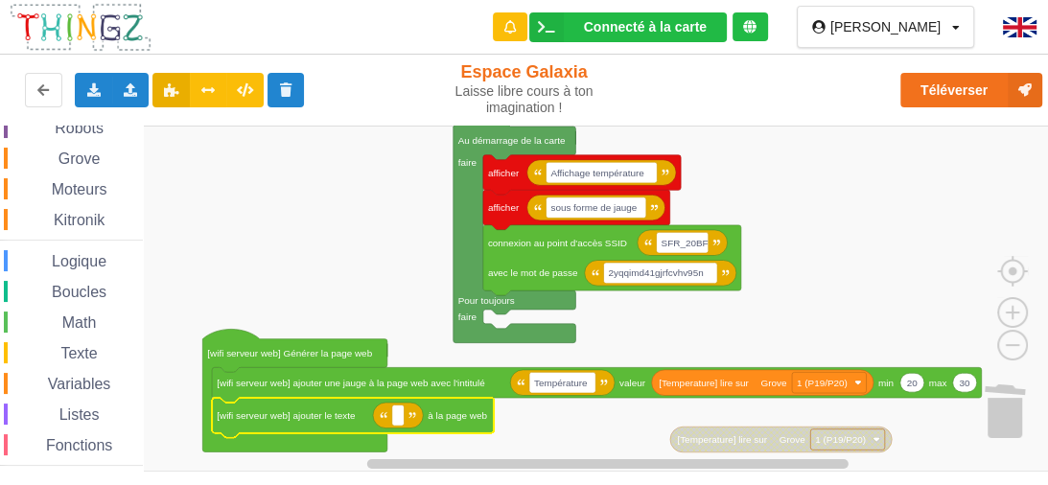
click at [87, 354] on span "Texte" at bounding box center [79, 353] width 42 height 16
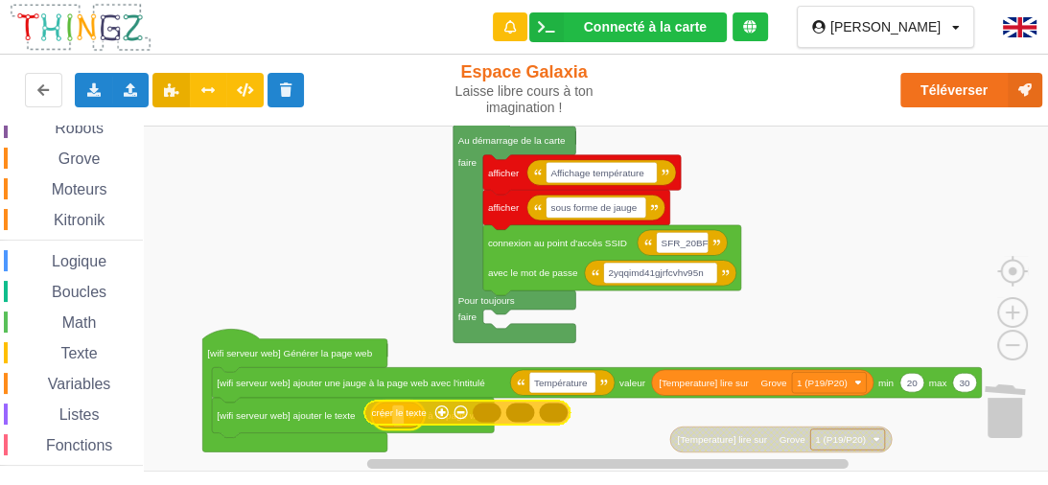
click at [408, 411] on div "Affichage Entrées/Sorties Communication Capteurs Actionneurs Robots Grove Moteu…" at bounding box center [531, 299] width 1062 height 346
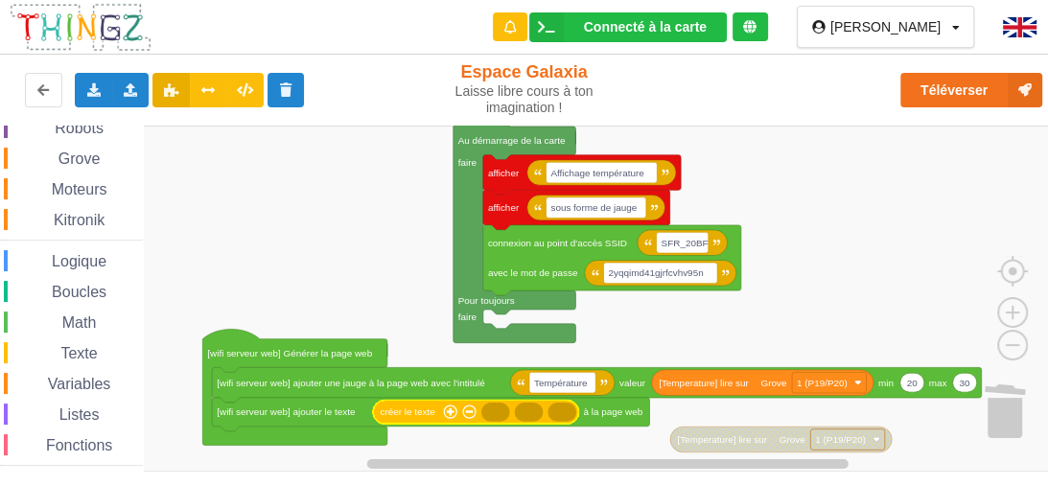
click at [490, 414] on icon "Espace de travail de Blocky" at bounding box center [495, 412] width 29 height 19
click at [110, 349] on div "Texte" at bounding box center [73, 352] width 139 height 21
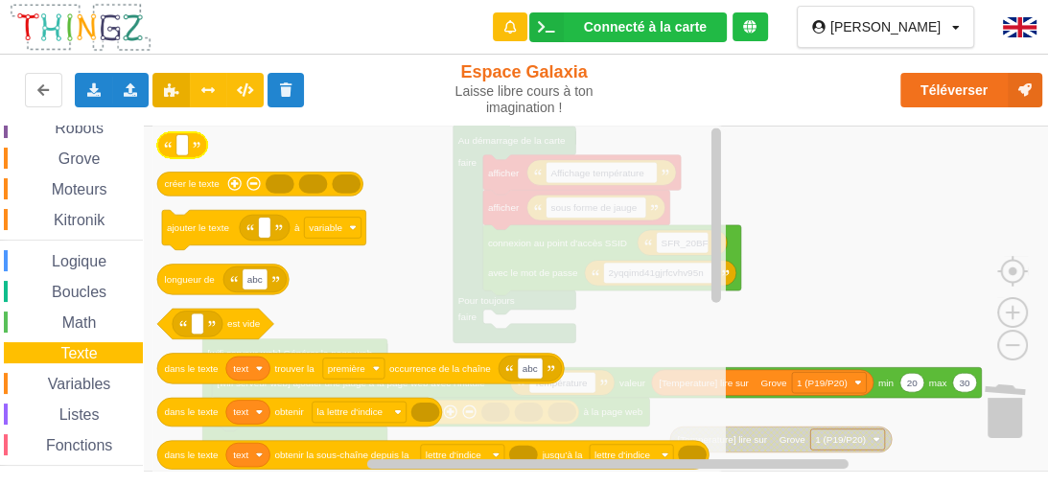
click at [190, 157] on icon "Espace de travail de Blocky" at bounding box center [182, 145] width 50 height 26
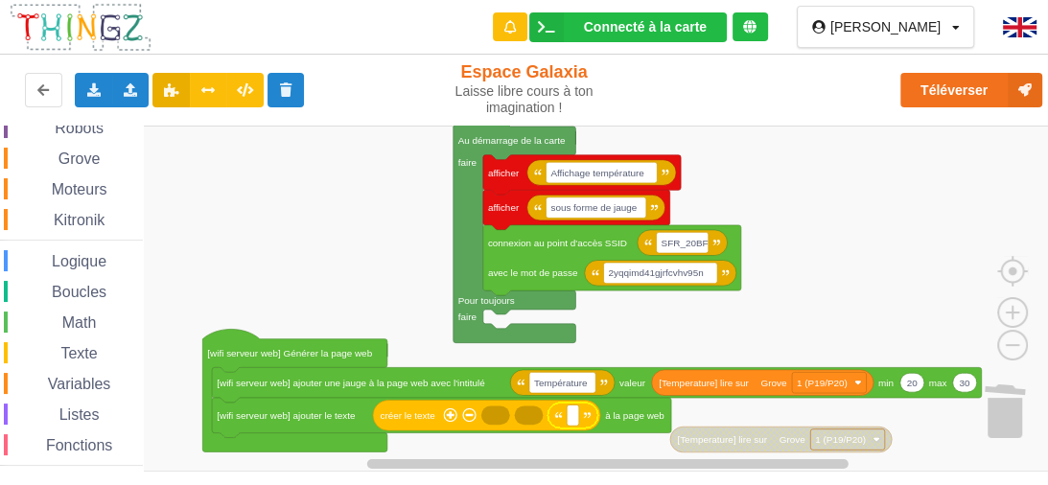
click at [521, 409] on icon "Espace de travail de Blocky" at bounding box center [529, 415] width 29 height 19
click at [92, 346] on span "Texte" at bounding box center [79, 353] width 42 height 16
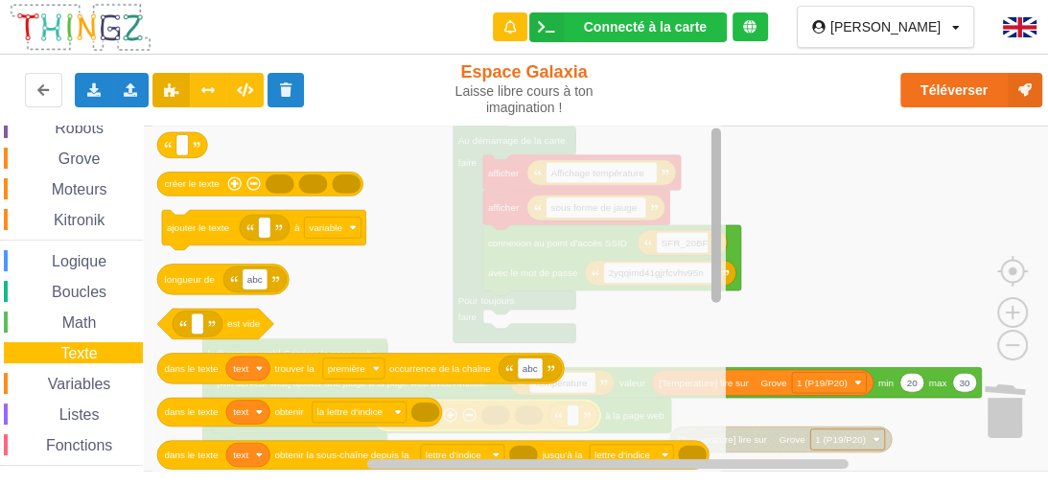
click at [675, 173] on div "Affichage Entrées/Sorties Communication Capteurs Actionneurs Robots Grove Moteu…" at bounding box center [531, 299] width 1062 height 346
click at [100, 151] on span "Grove" at bounding box center [80, 159] width 48 height 16
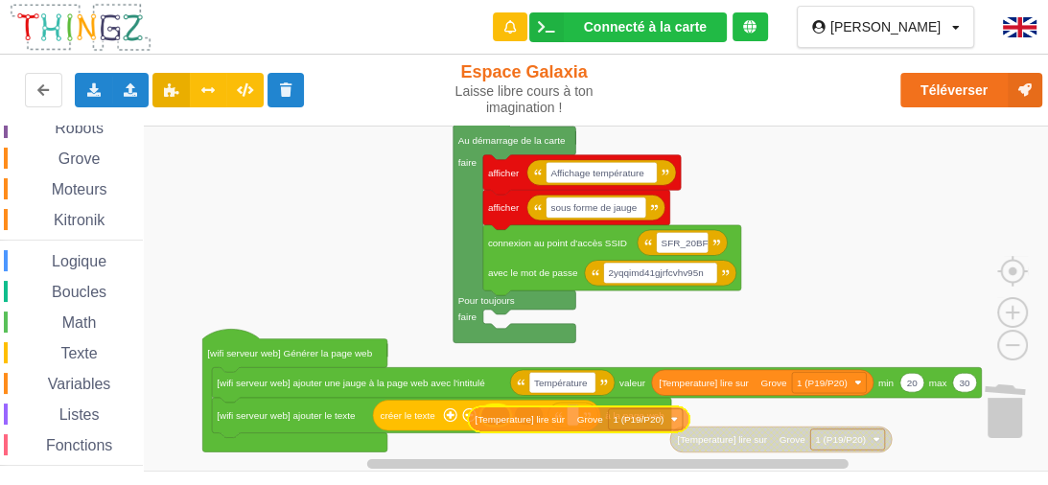
click at [543, 417] on div "Affichage Entrées/Sorties Communication Capteurs Actionneurs Robots Grove Moteu…" at bounding box center [531, 299] width 1062 height 346
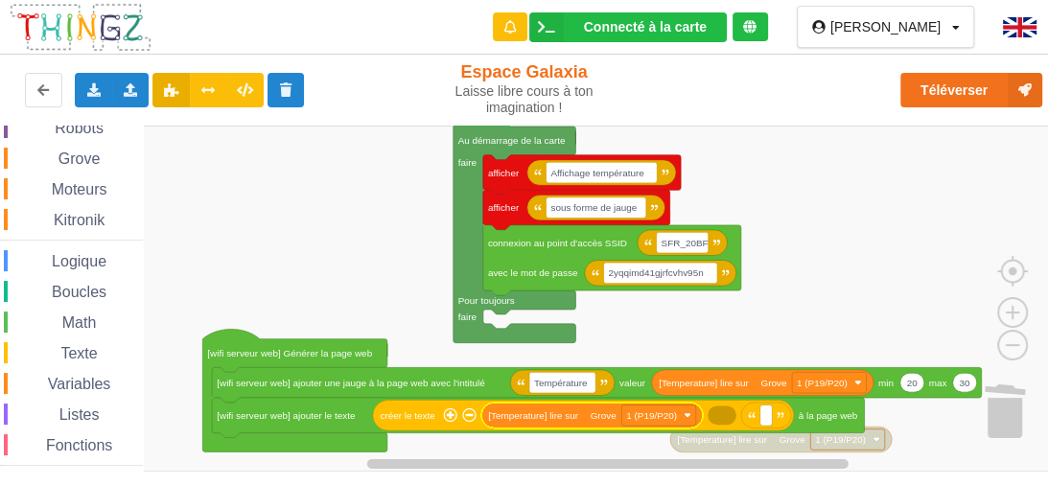
click at [725, 418] on icon "Espace de travail de Blocky" at bounding box center [722, 415] width 29 height 19
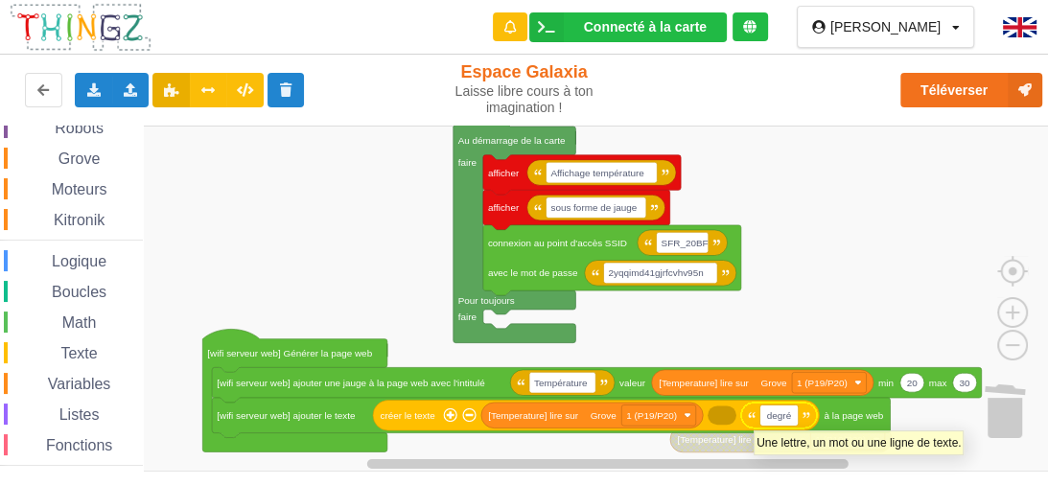
type input "degré C"
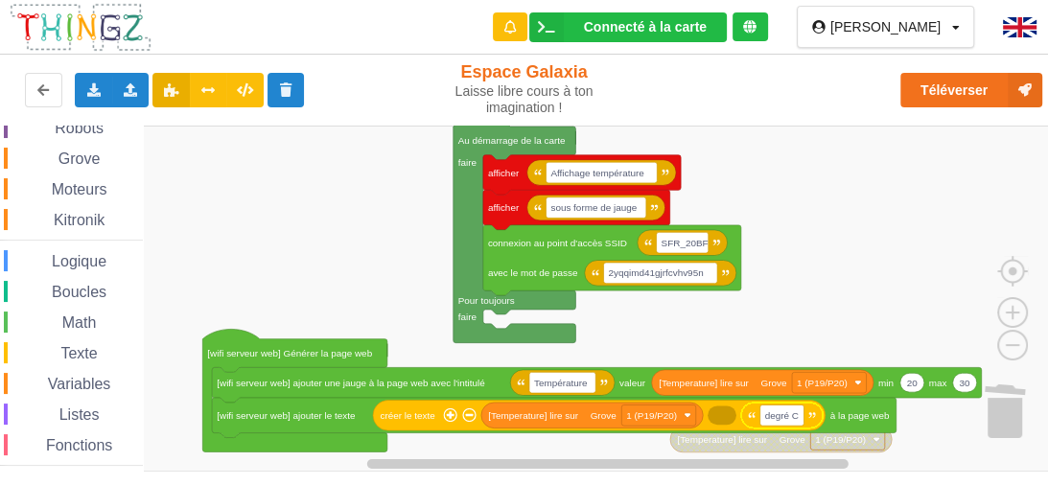
click at [853, 201] on rect "Espace de travail de Blocky" at bounding box center [531, 299] width 1062 height 346
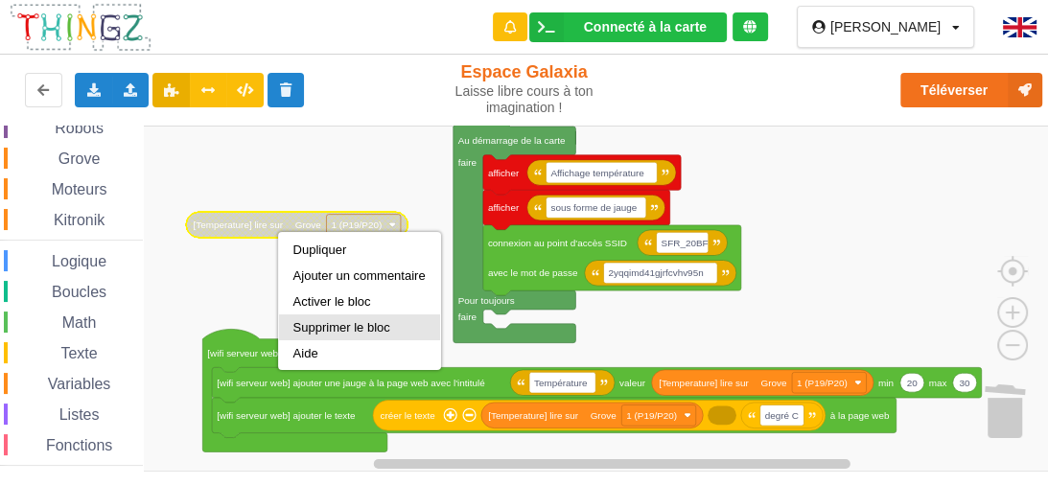
click at [325, 323] on div "Supprimer le bloc" at bounding box center [359, 327] width 132 height 14
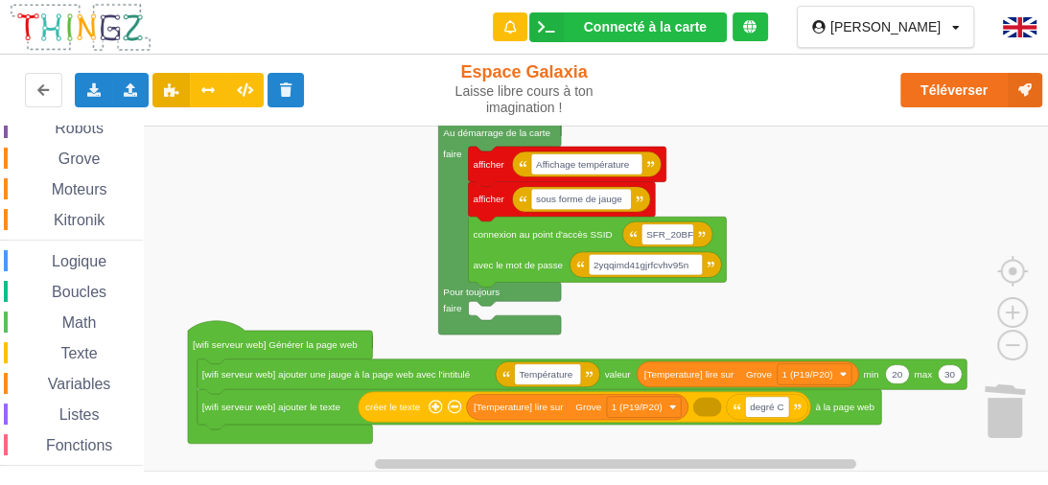
click at [362, 269] on div "Affichage Entrées/Sorties Communication Capteurs Actionneurs Robots Grove Moteu…" at bounding box center [531, 299] width 1062 height 346
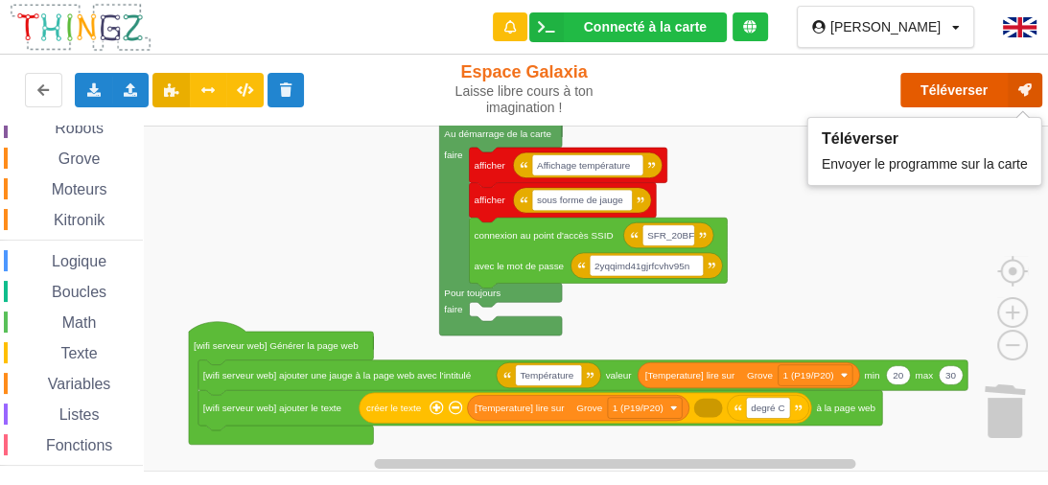
click at [918, 92] on button "Téléverser" at bounding box center [971, 90] width 142 height 35
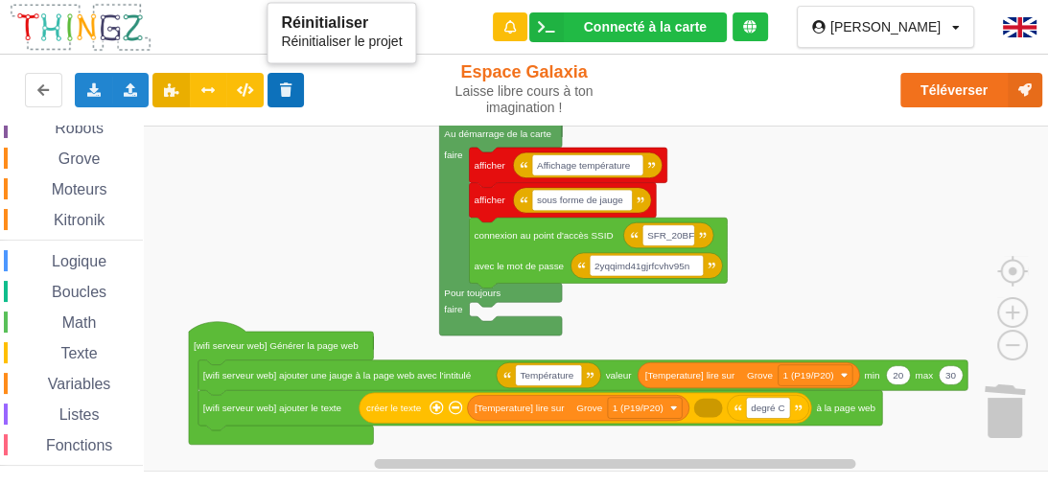
click at [279, 81] on button at bounding box center [286, 90] width 37 height 35
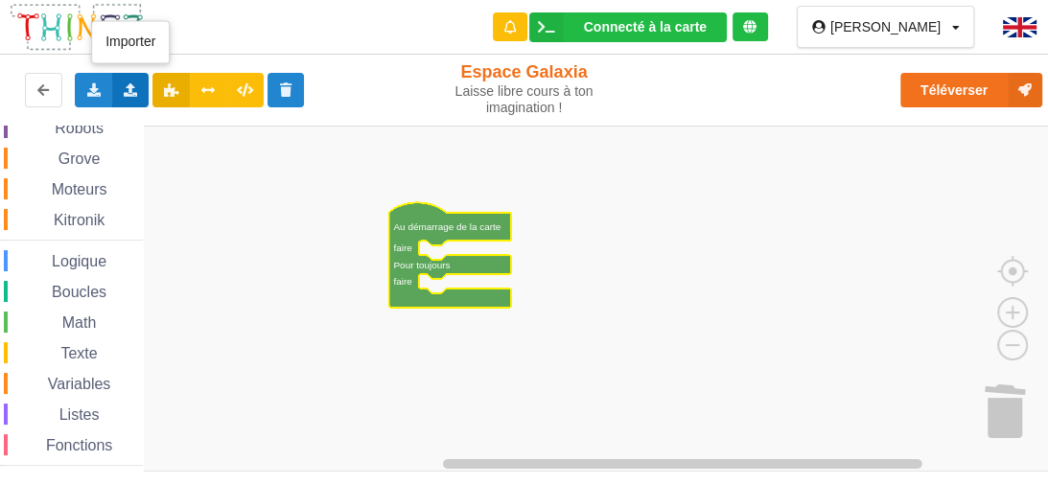
click at [128, 92] on icon at bounding box center [131, 89] width 16 height 12
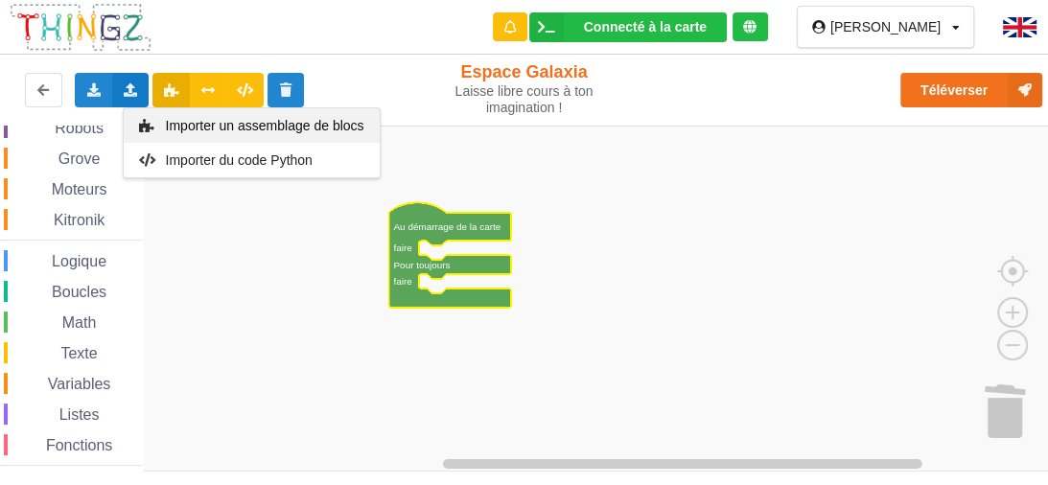
click at [196, 125] on span "Importer un assemblage de blocs" at bounding box center [264, 125] width 198 height 15
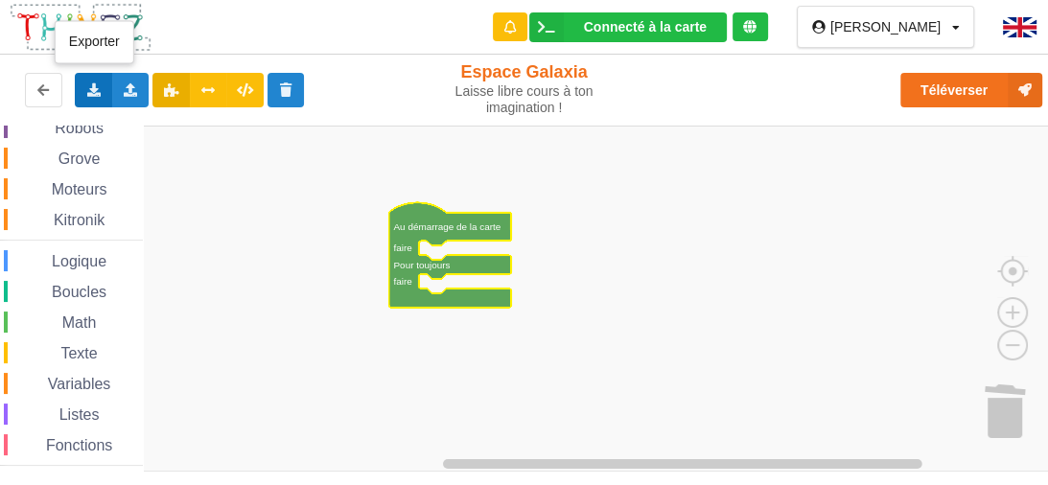
click at [87, 90] on icon at bounding box center [93, 89] width 16 height 12
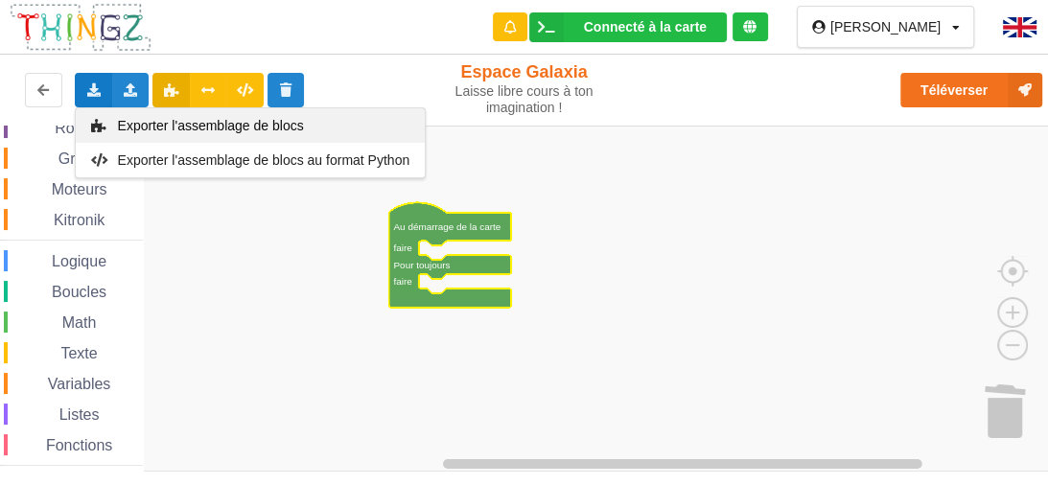
click at [137, 130] on span "Exporter l'assemblage de blocs" at bounding box center [211, 125] width 186 height 15
